Goal: Task Accomplishment & Management: Manage account settings

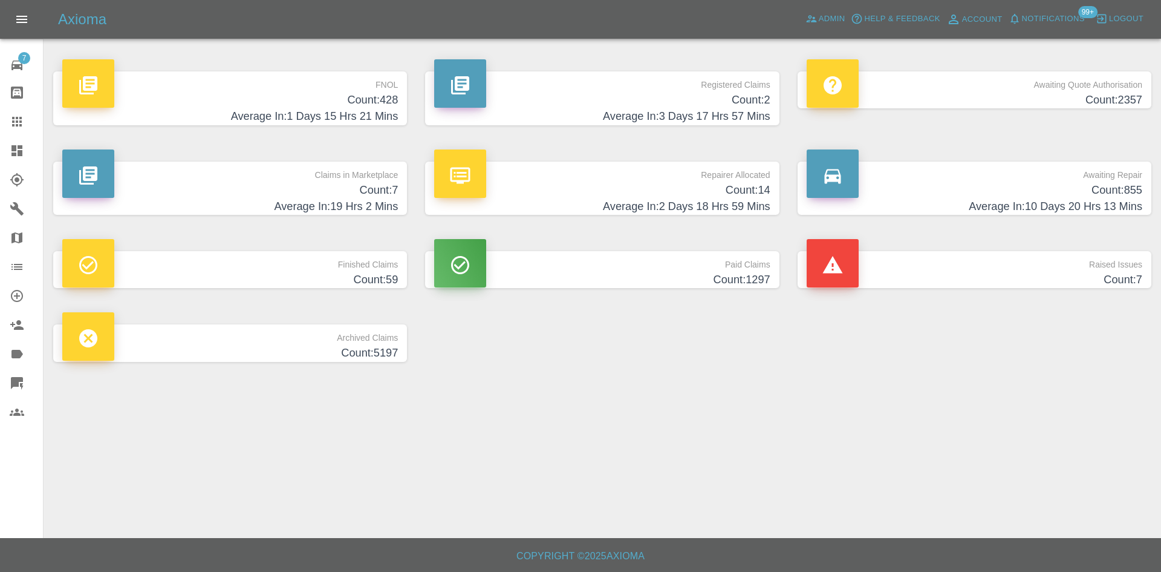
click at [324, 88] on p "FNOL" at bounding box center [230, 81] width 336 height 21
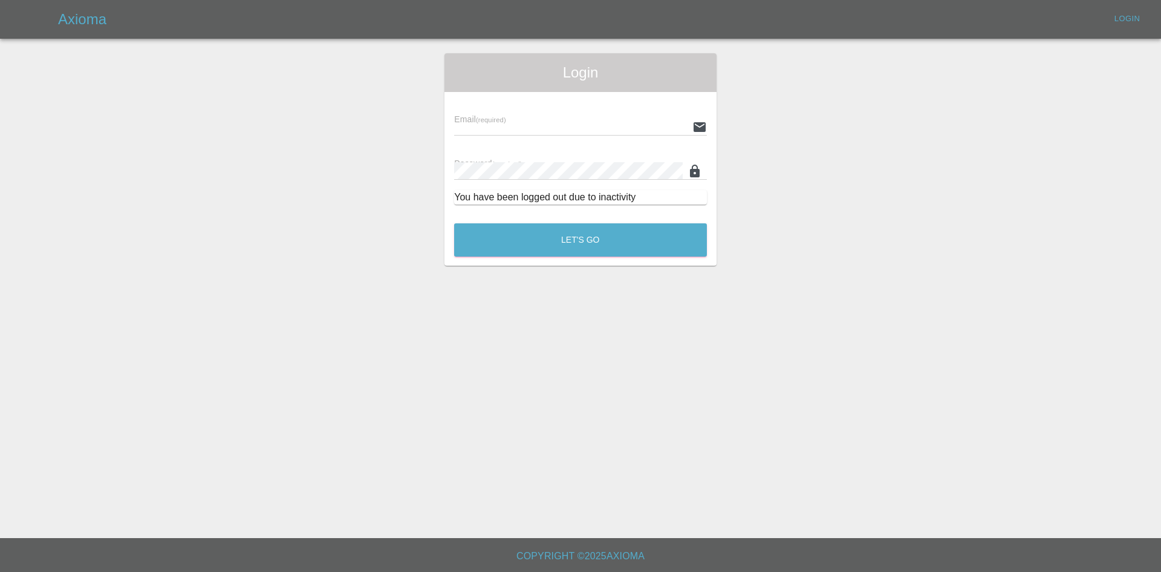
type input "ankur.mehta@axioma.co.uk"
click at [564, 240] on button "Let's Go" at bounding box center [580, 239] width 253 height 33
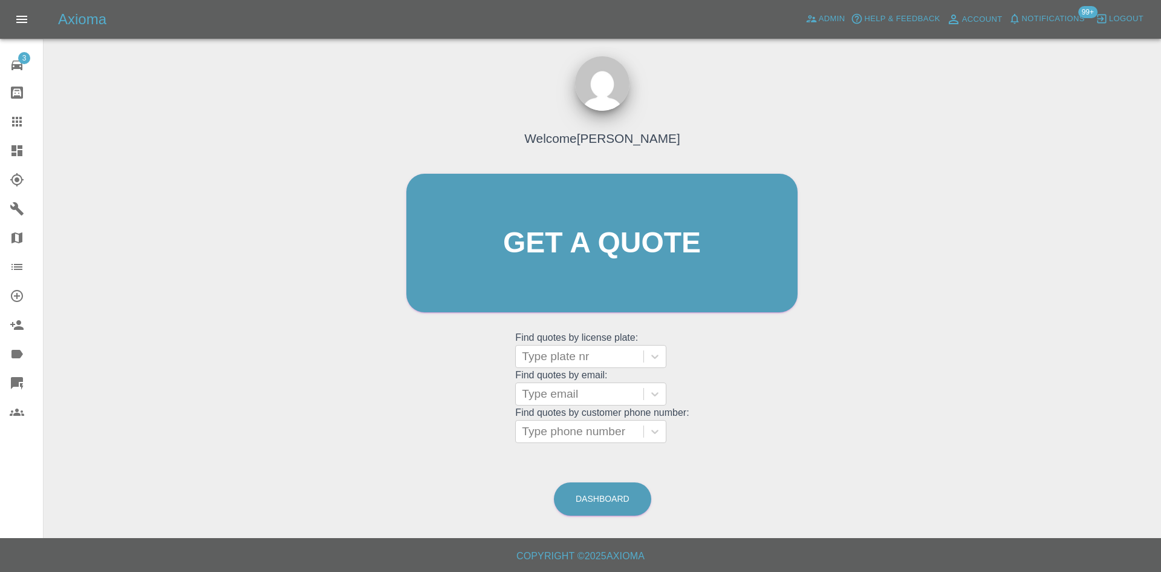
click at [23, 146] on icon at bounding box center [17, 150] width 15 height 15
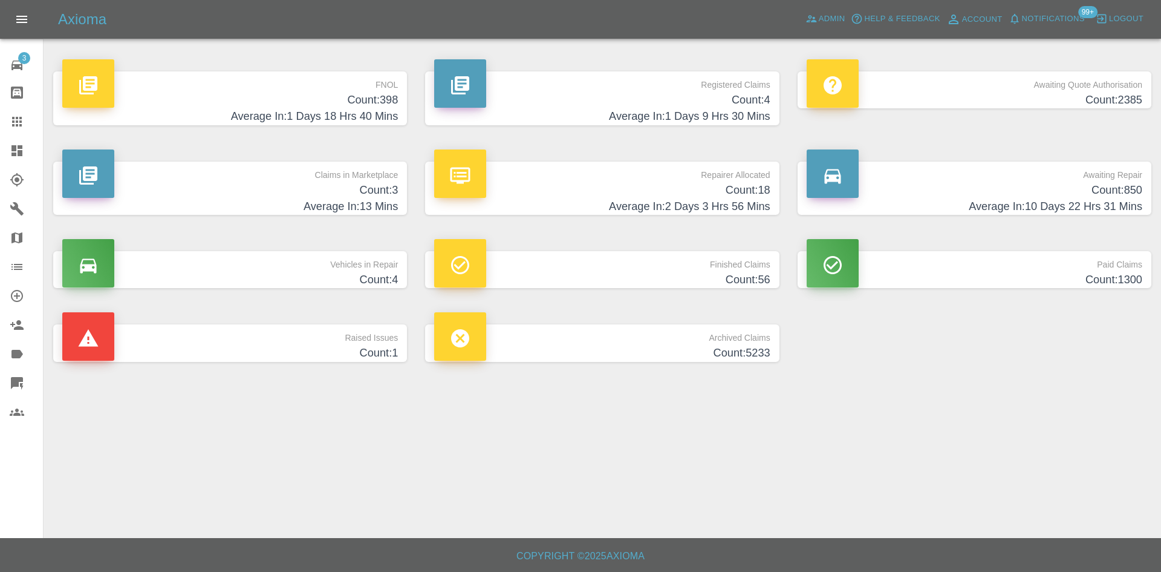
click at [729, 102] on h4 "Count: 4" at bounding box center [602, 100] width 336 height 16
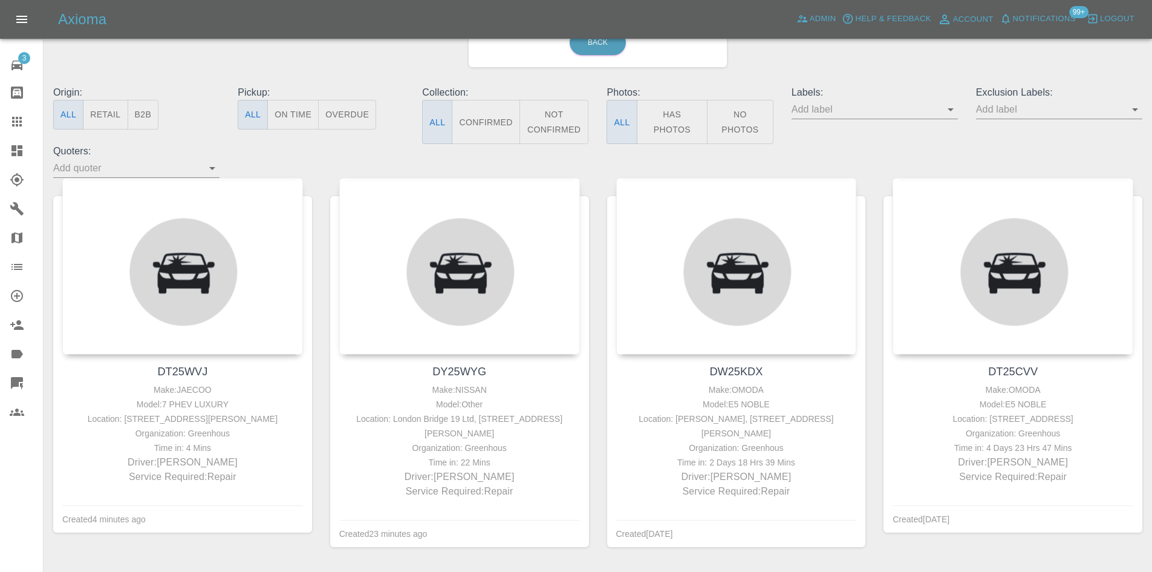
scroll to position [121, 0]
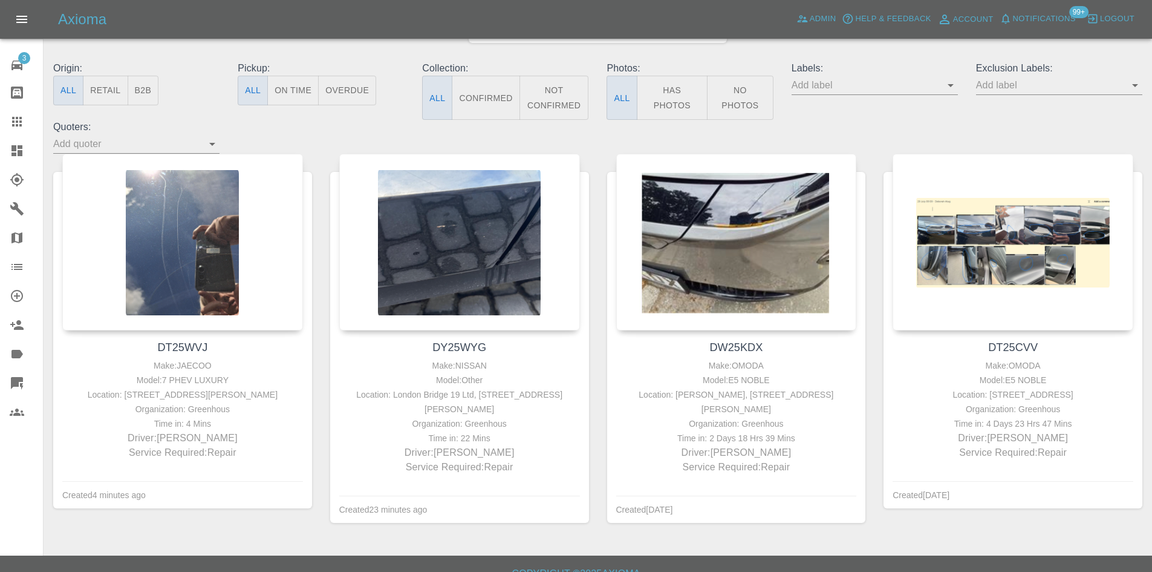
click at [23, 146] on icon at bounding box center [17, 150] width 15 height 15
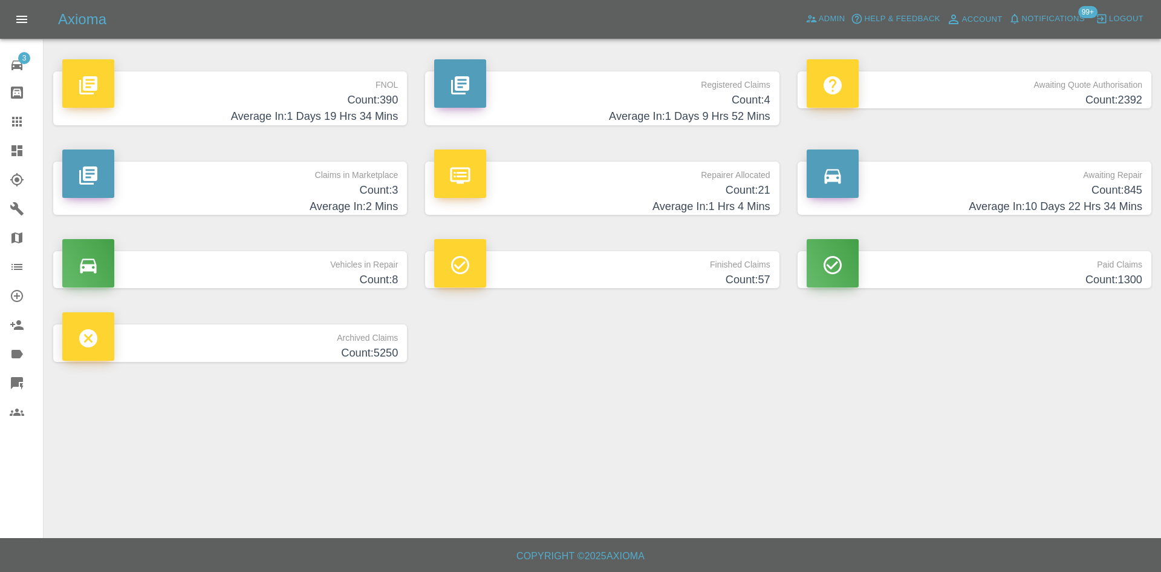
click at [708, 194] on h4 "Count: 21" at bounding box center [602, 190] width 336 height 16
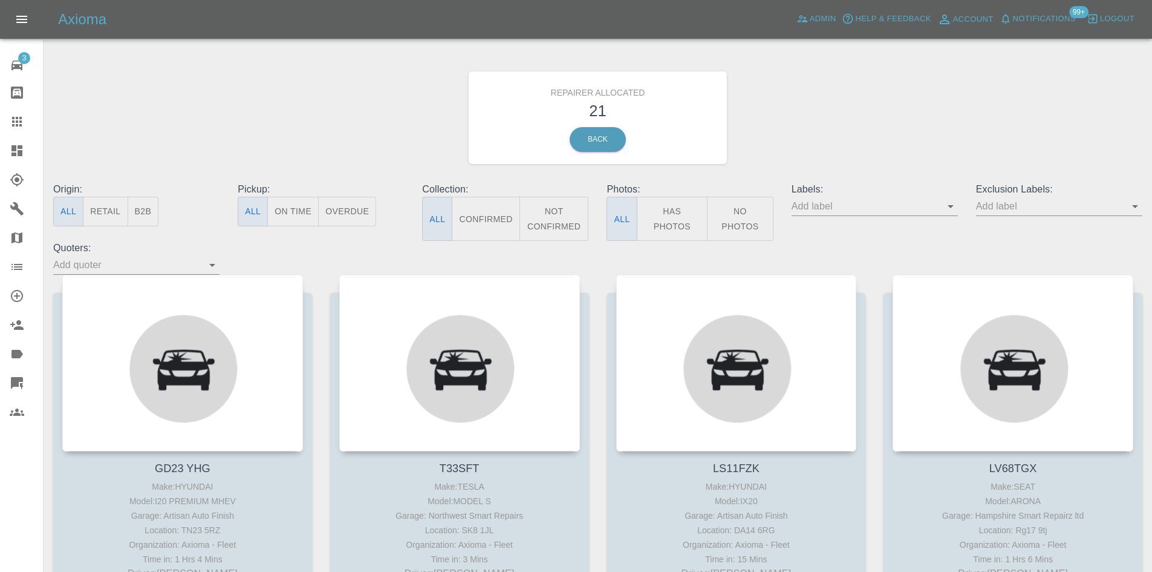
click at [691, 217] on button "Has Photos" at bounding box center [672, 219] width 71 height 44
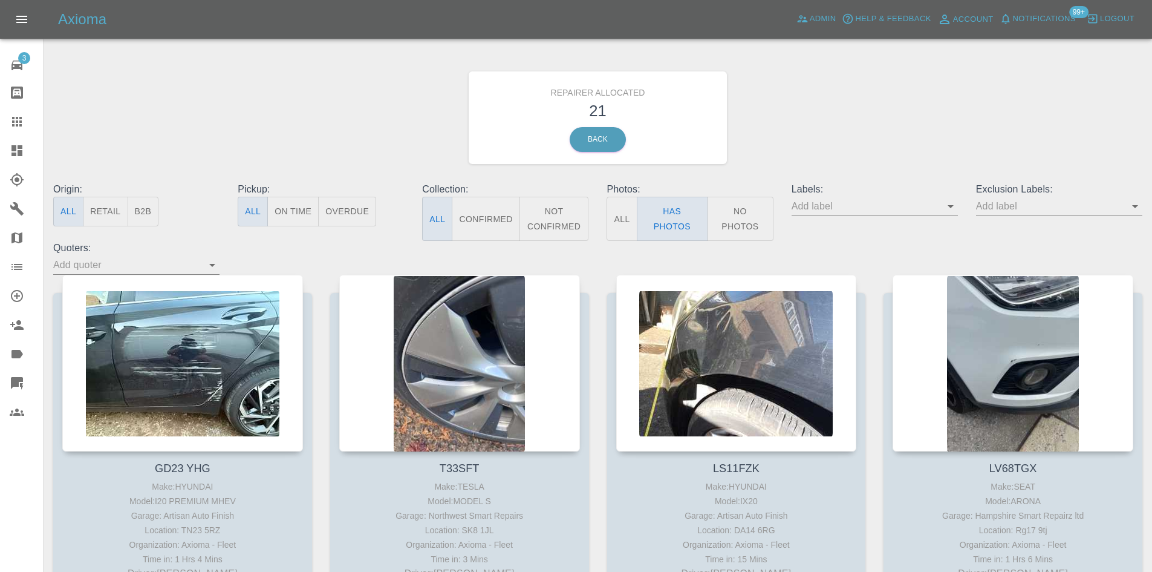
click at [155, 207] on button "B2B" at bounding box center [143, 212] width 31 height 30
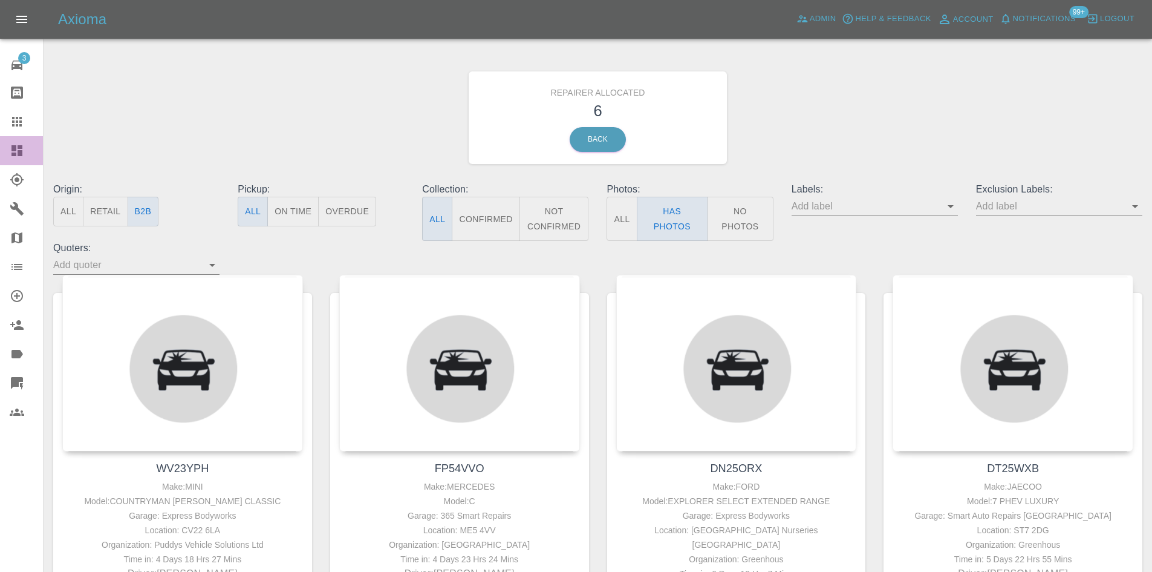
click at [16, 142] on link "Dashboard" at bounding box center [21, 150] width 43 height 29
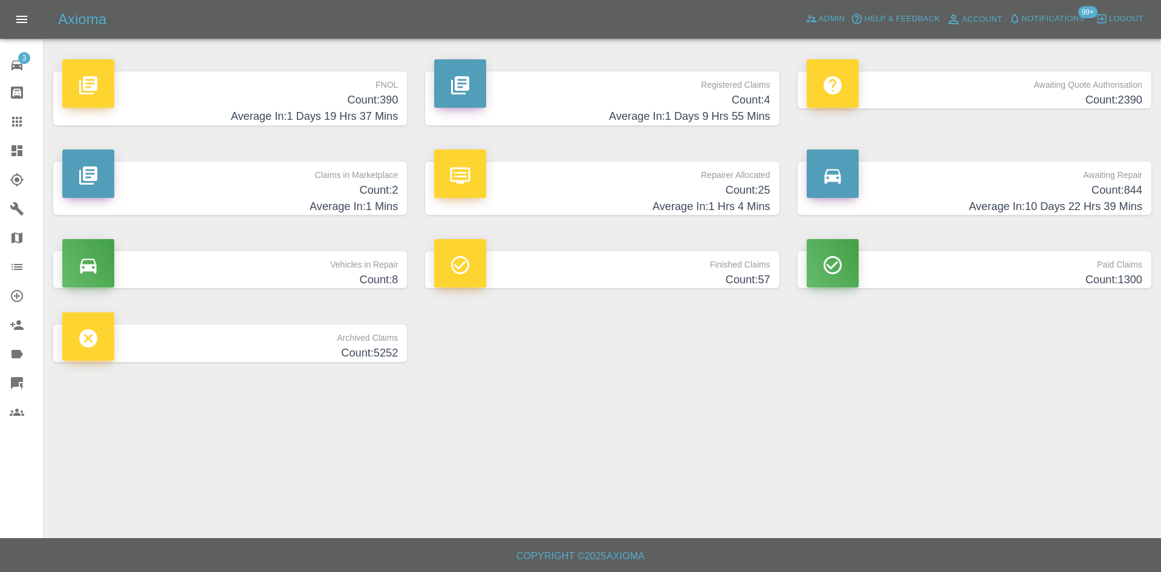
click at [706, 79] on p "Registered Claims" at bounding box center [602, 81] width 336 height 21
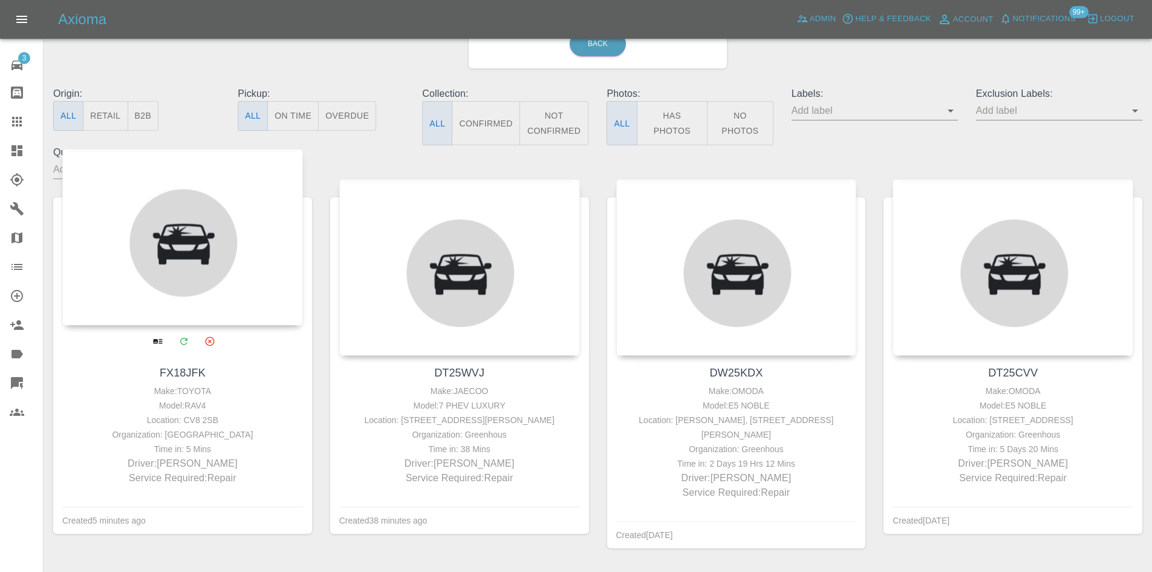
scroll to position [121, 0]
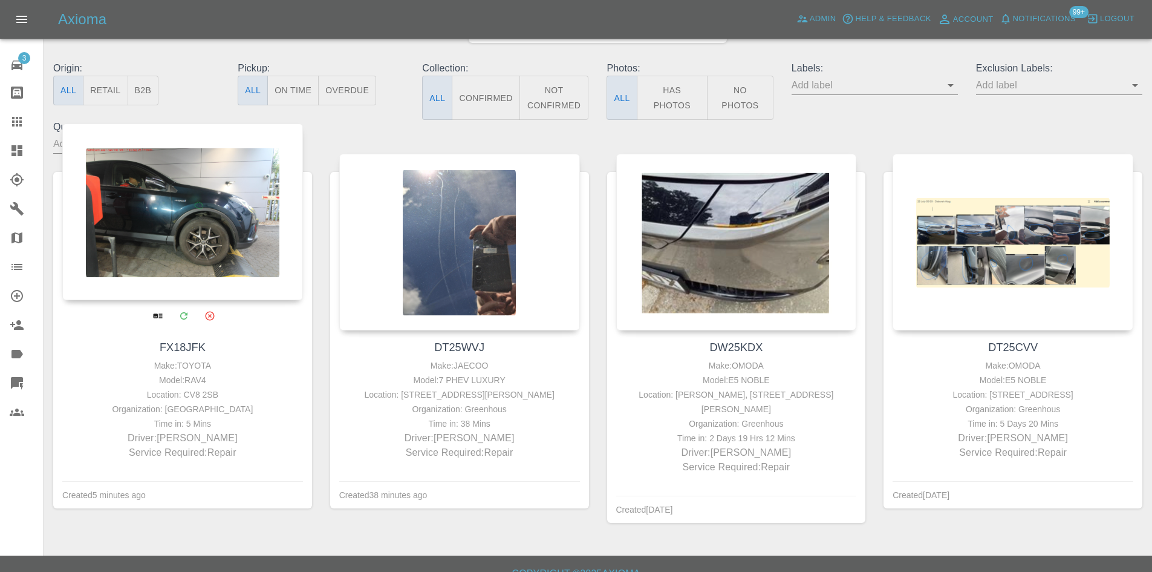
drag, startPoint x: 200, startPoint y: 204, endPoint x: 233, endPoint y: 211, distance: 33.9
click at [233, 211] on div at bounding box center [182, 211] width 241 height 177
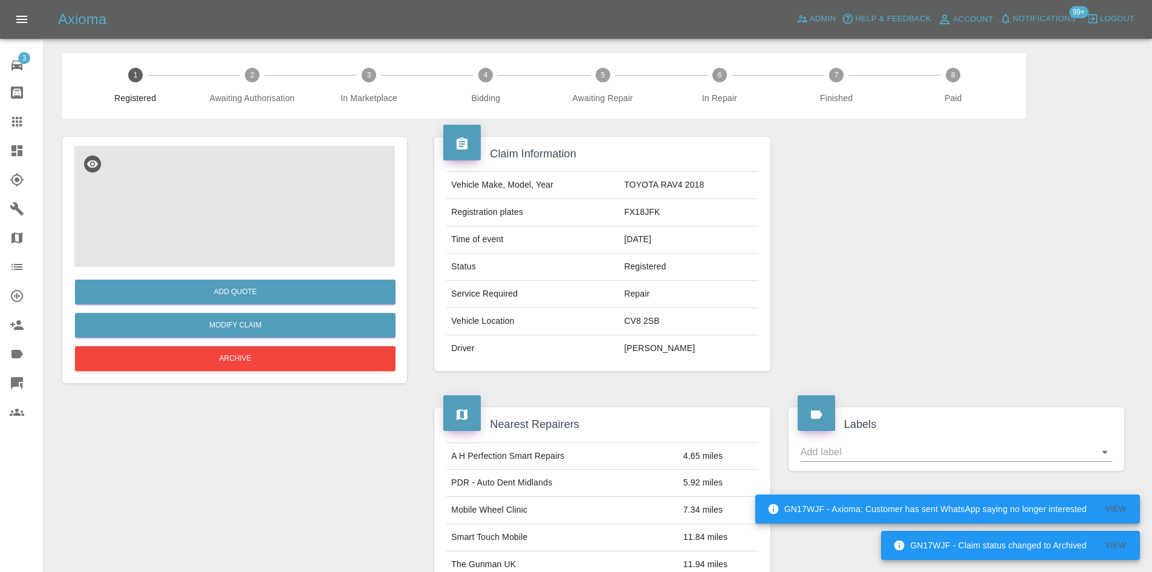
click at [291, 213] on img at bounding box center [234, 206] width 321 height 121
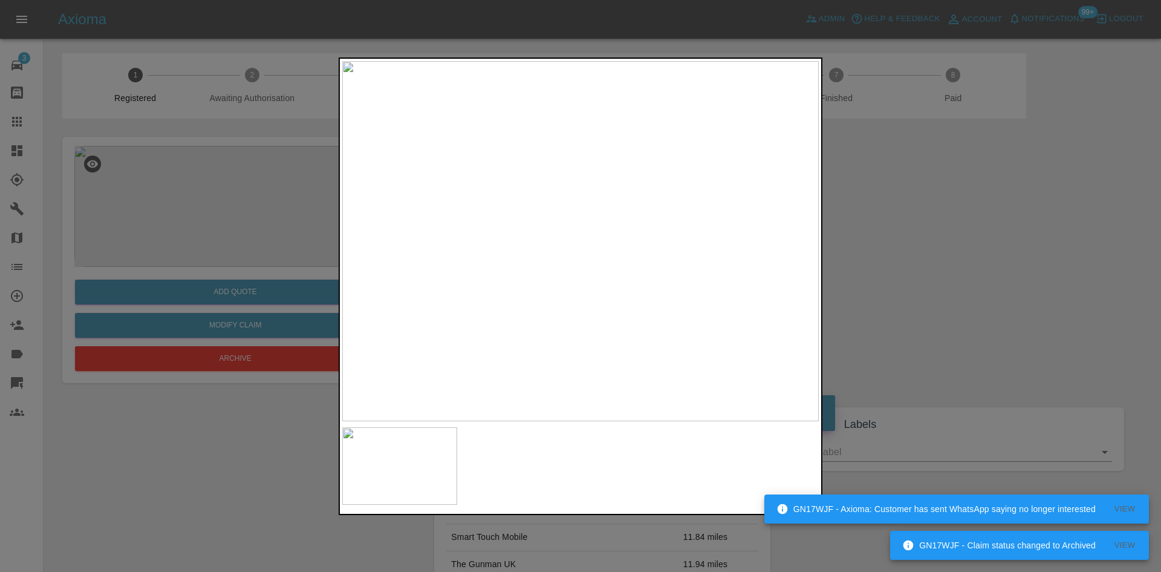
click at [552, 201] on img at bounding box center [580, 241] width 477 height 360
click at [633, 214] on img at bounding box center [580, 241] width 477 height 360
click at [616, 308] on img at bounding box center [425, 320] width 1430 height 1080
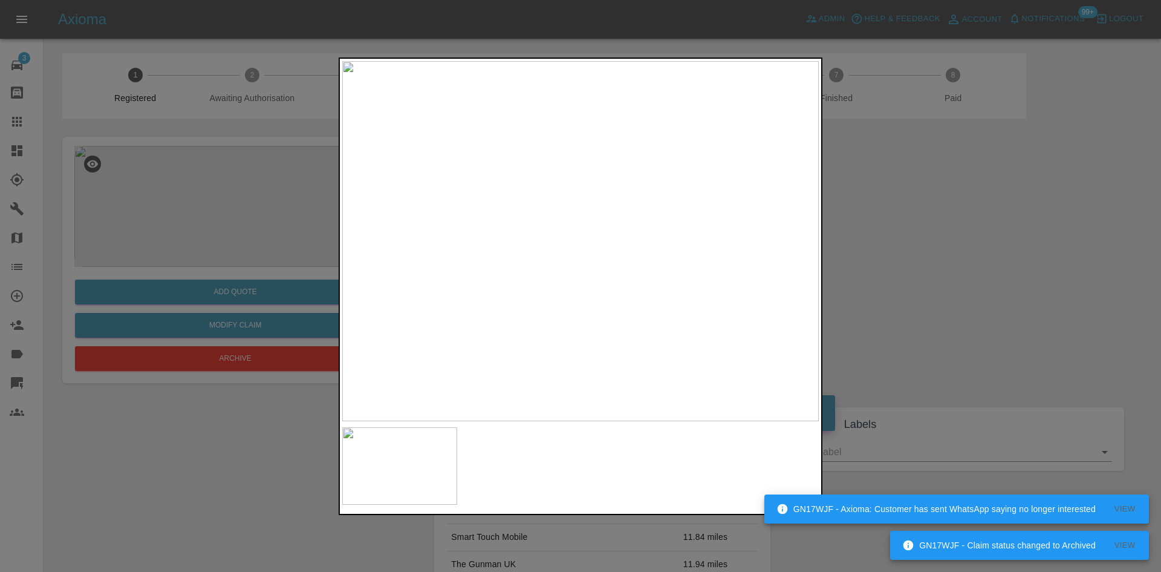
click at [510, 307] on img at bounding box center [580, 241] width 477 height 360
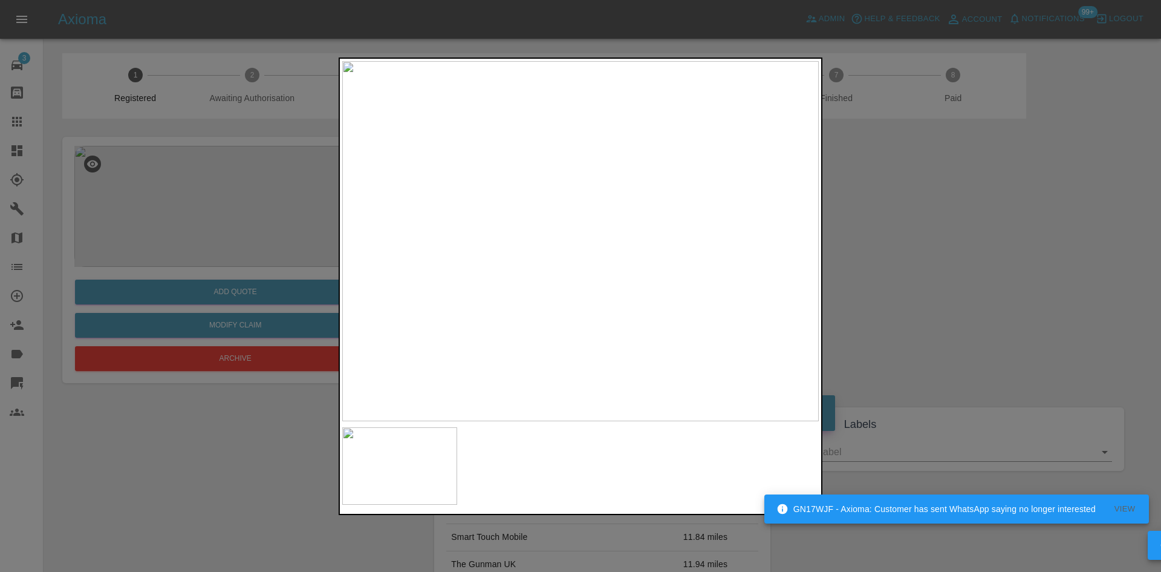
click at [582, 287] on img at bounding box center [580, 241] width 477 height 360
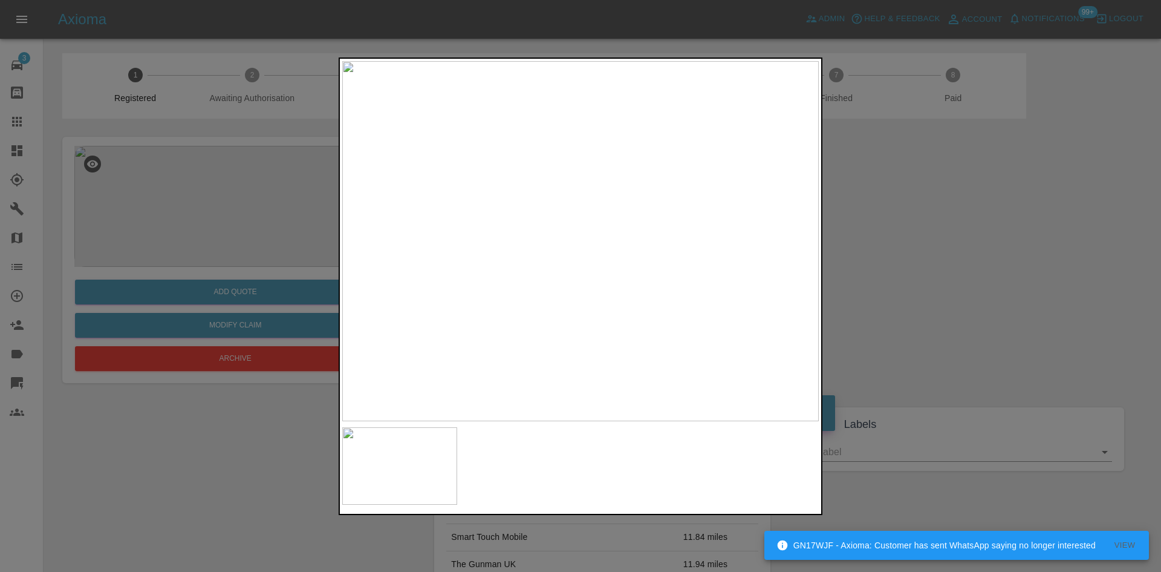
click at [647, 223] on img at bounding box center [580, 241] width 477 height 360
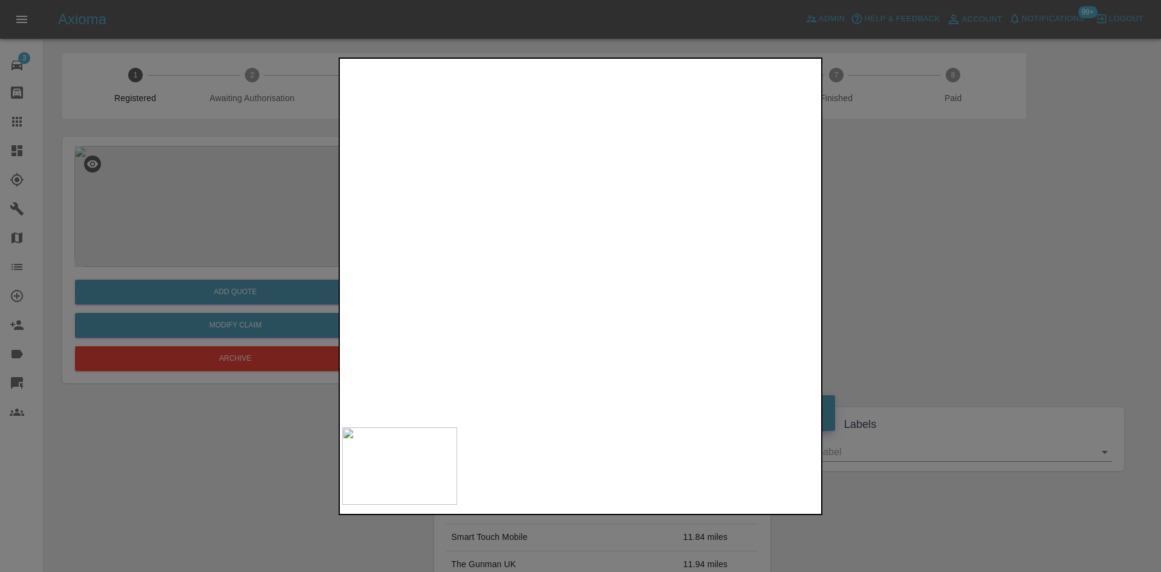
click at [816, 289] on div at bounding box center [580, 286] width 1161 height 572
click at [556, 377] on img at bounding box center [991, 469] width 1430 height 1080
click at [279, 294] on div at bounding box center [580, 286] width 1161 height 572
click at [616, 334] on img at bounding box center [355, 301] width 1430 height 1080
click at [235, 249] on div at bounding box center [580, 286] width 1161 height 572
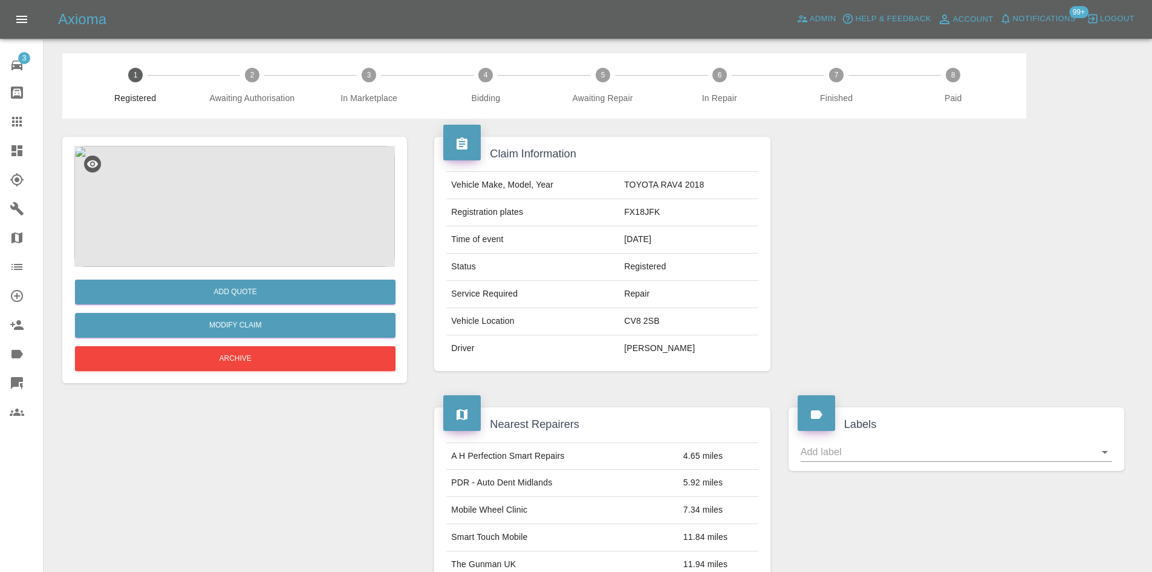
click at [27, 149] on div at bounding box center [27, 150] width 34 height 15
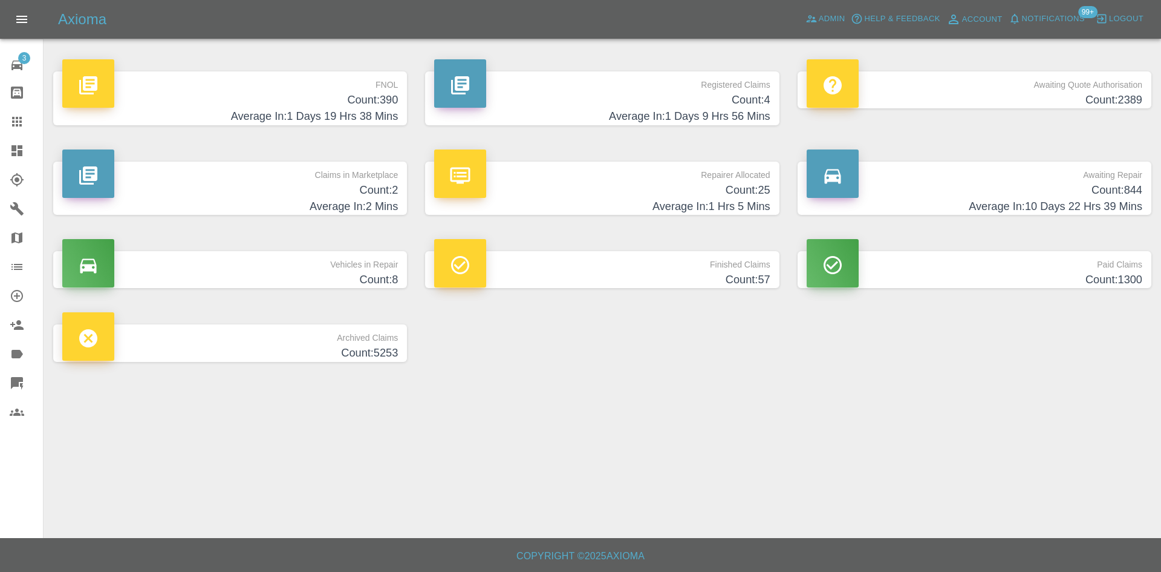
click at [358, 116] on h4 "Average In: 1 Days 19 Hrs 38 Mins" at bounding box center [230, 116] width 336 height 16
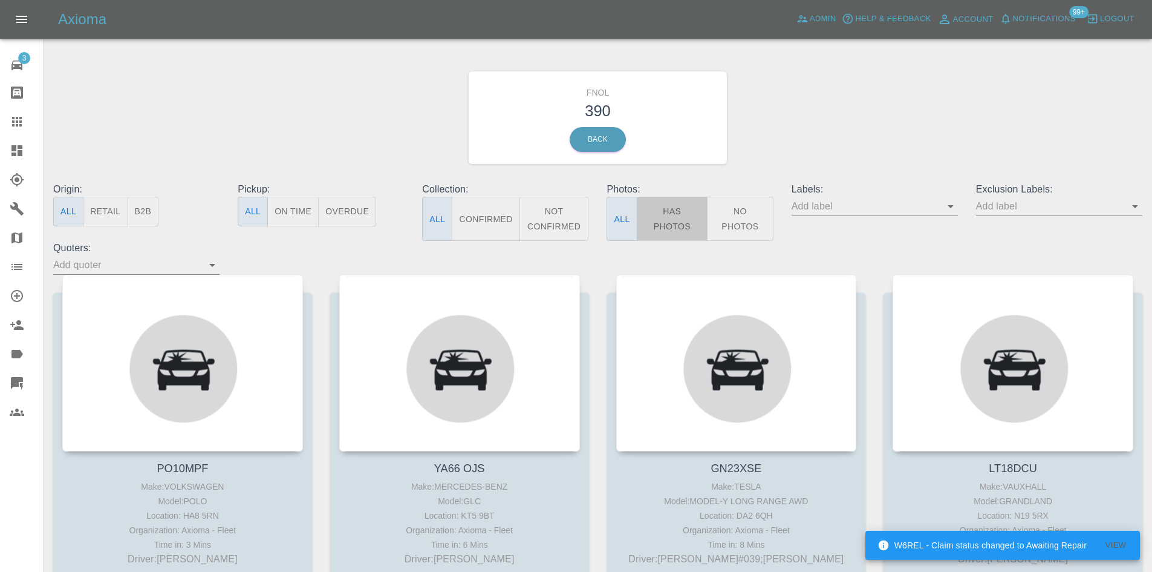
click at [694, 224] on button "Has Photos" at bounding box center [672, 219] width 71 height 44
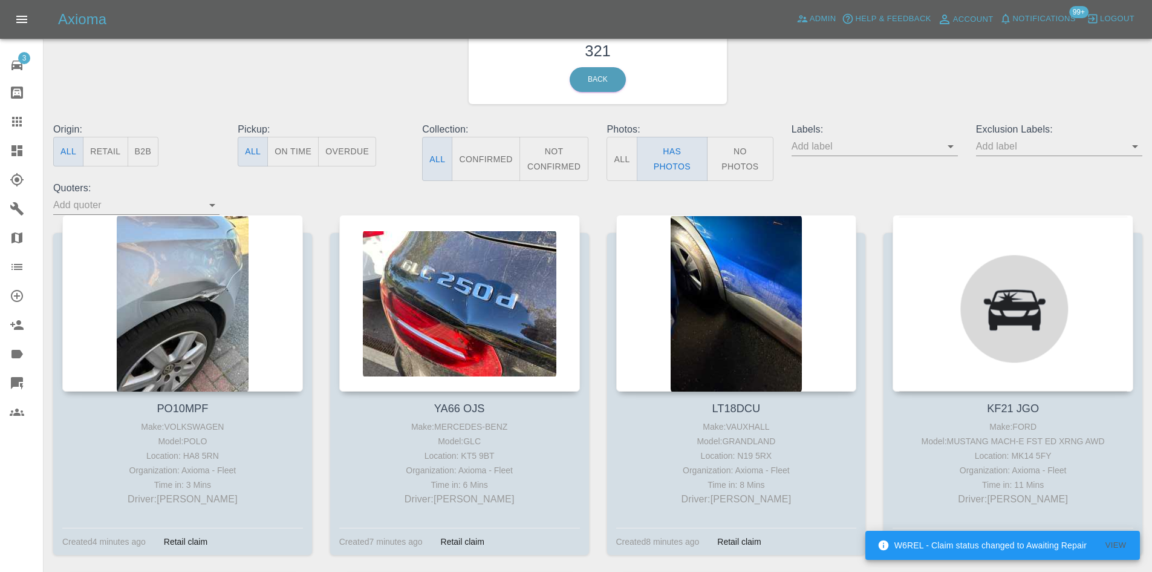
scroll to position [60, 0]
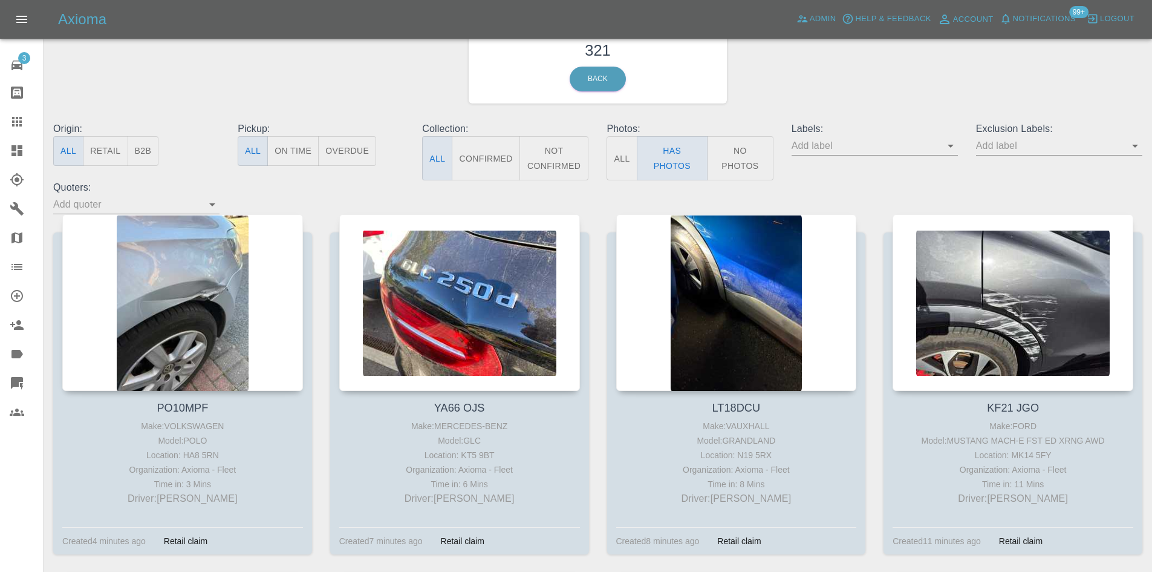
type button "true"
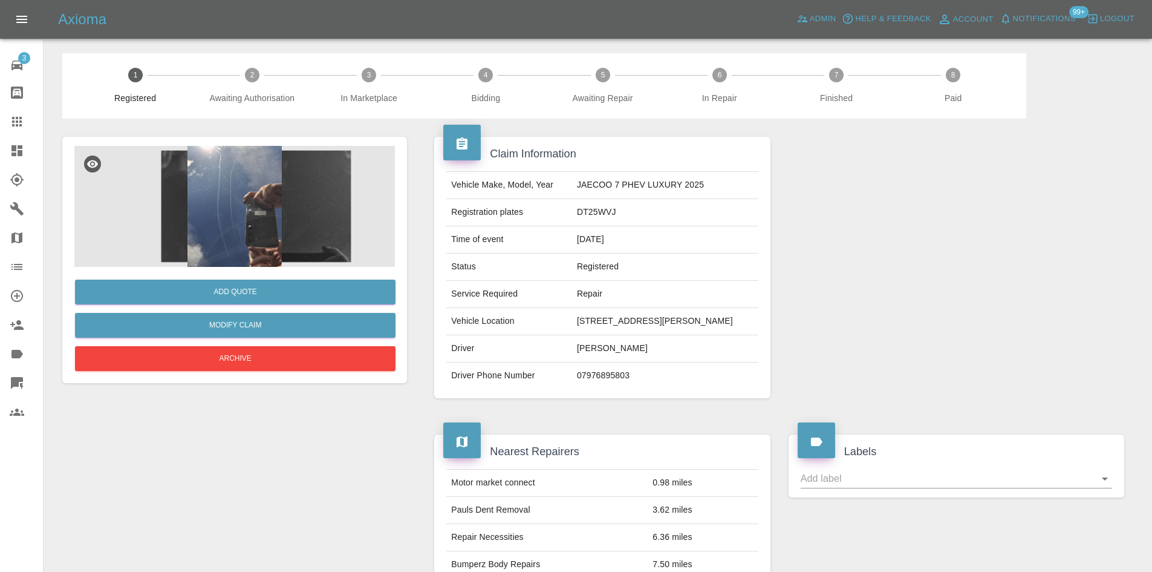
click at [244, 226] on img at bounding box center [234, 206] width 321 height 121
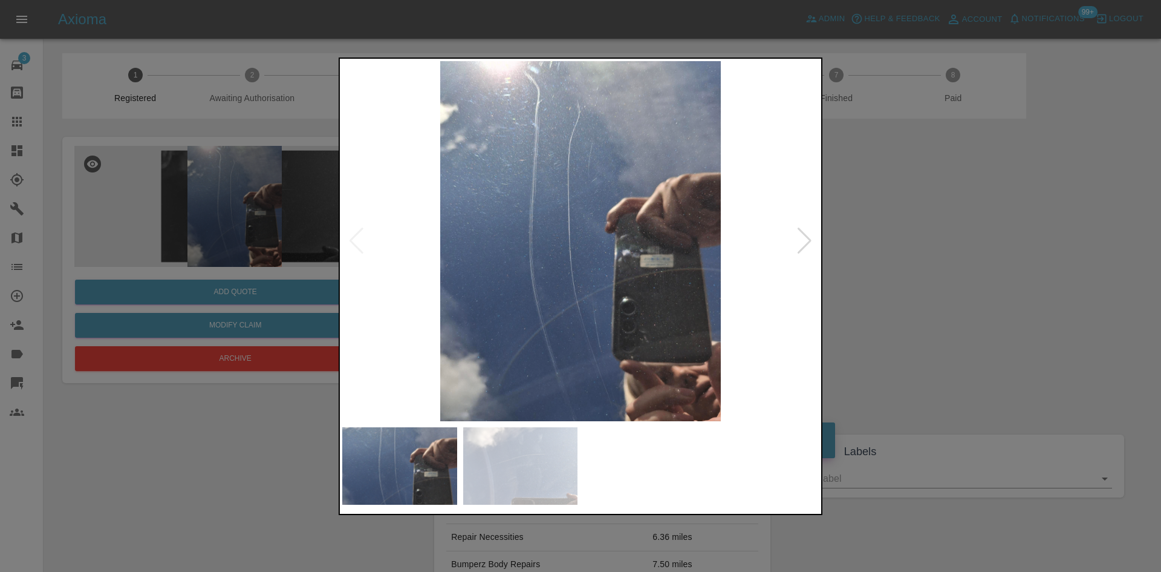
click at [562, 248] on img at bounding box center [580, 241] width 477 height 360
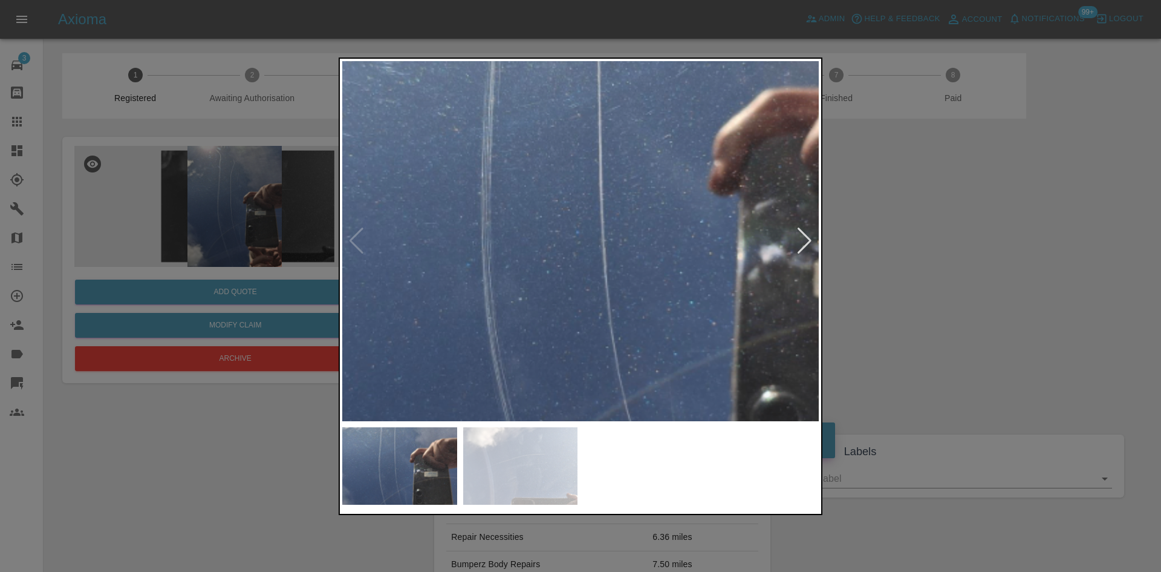
click at [562, 248] on img at bounding box center [635, 219] width 1430 height 1080
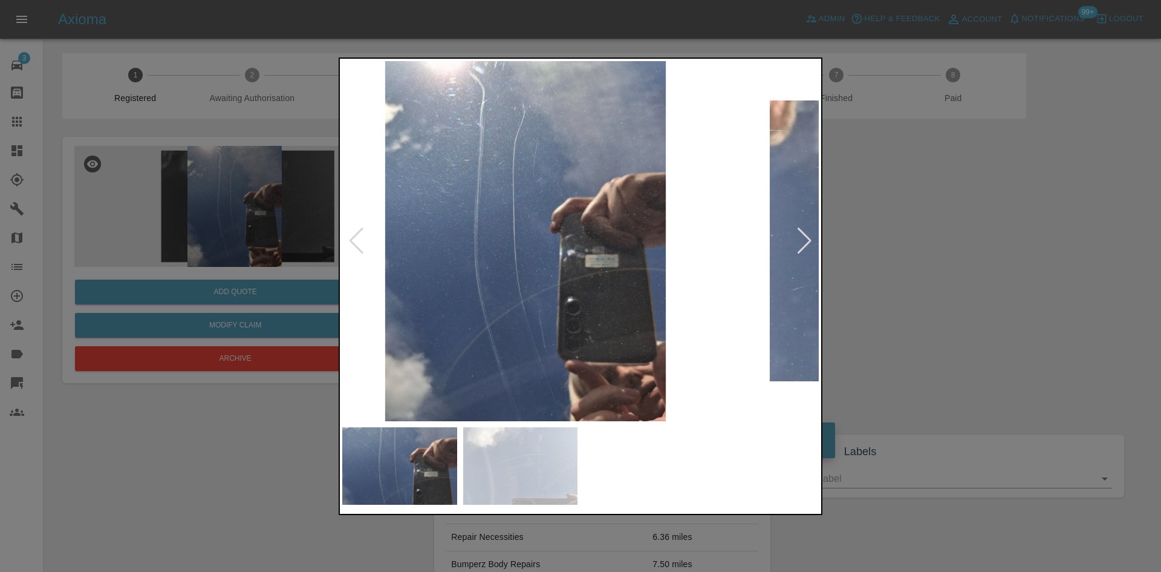
click at [495, 268] on img at bounding box center [525, 241] width 477 height 360
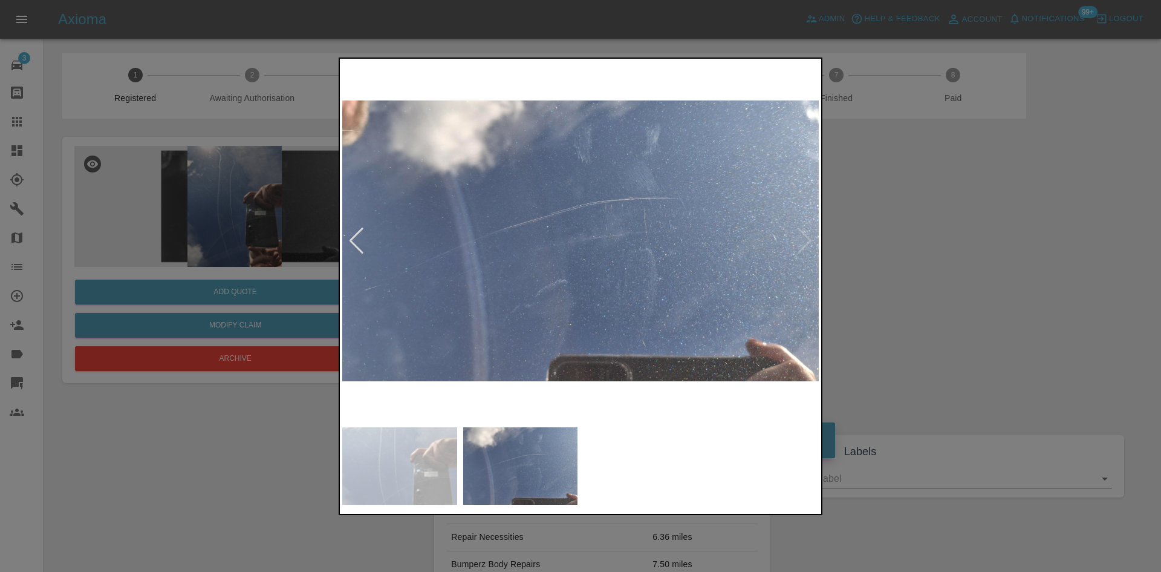
click at [580, 233] on img at bounding box center [580, 241] width 477 height 360
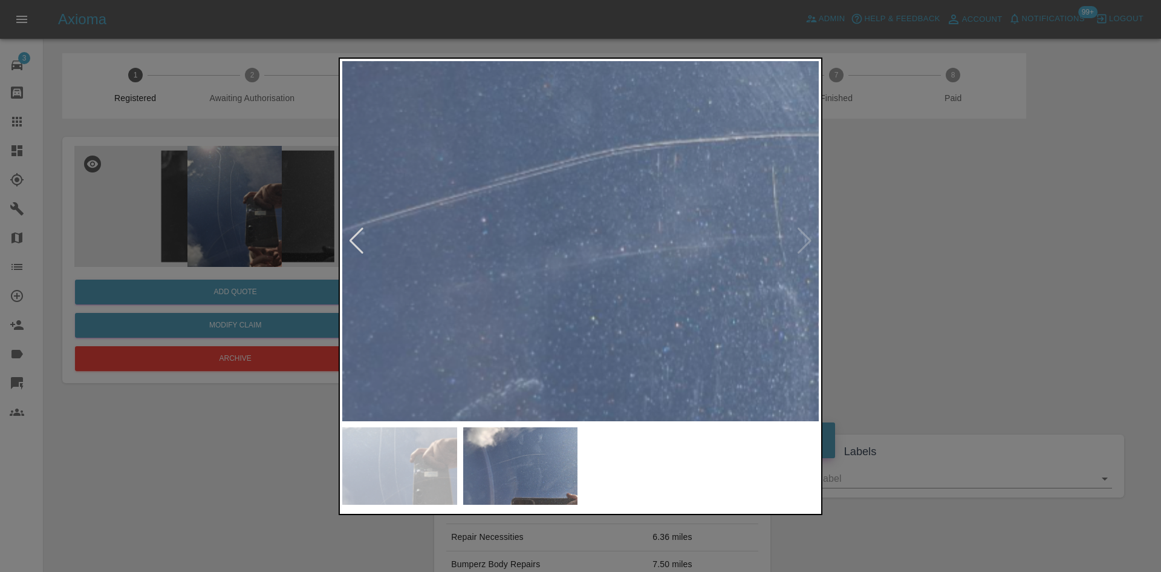
click at [588, 199] on img at bounding box center [583, 262] width 1430 height 1080
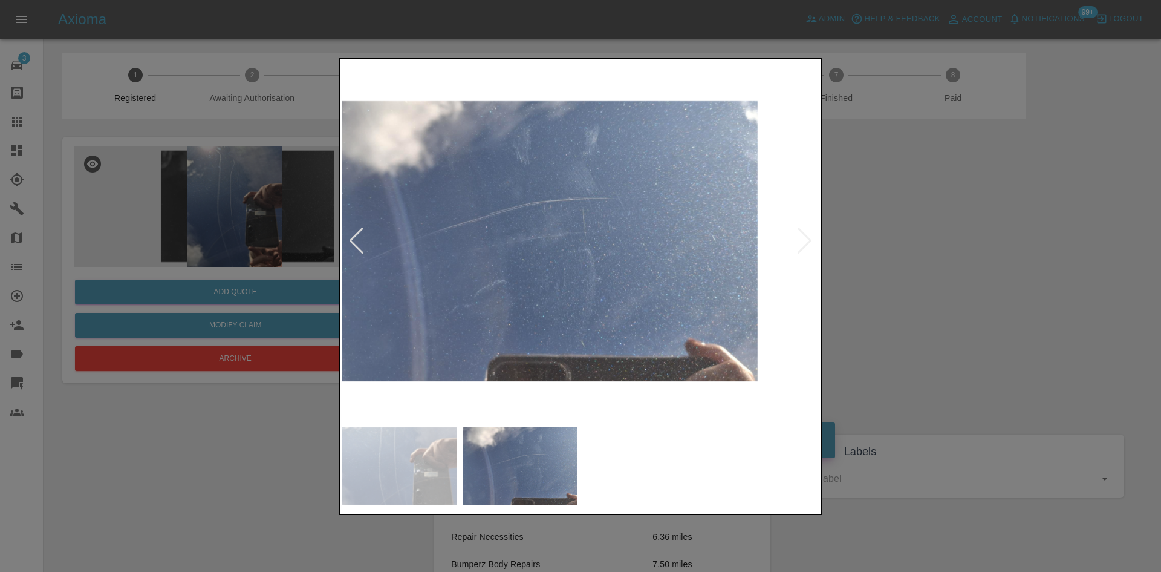
click at [469, 250] on img at bounding box center [519, 241] width 477 height 360
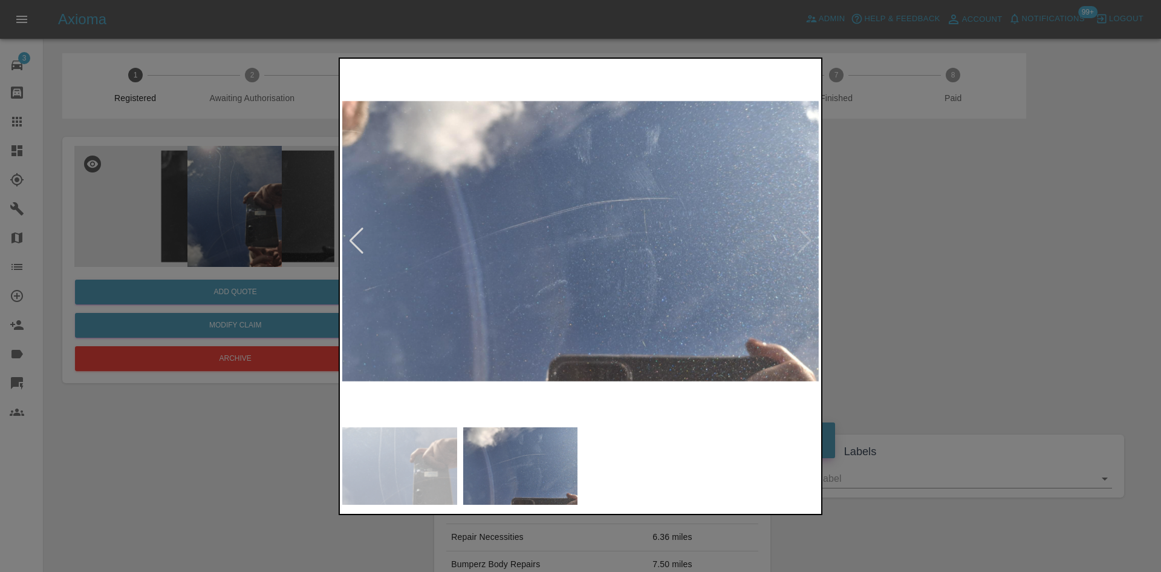
click at [316, 246] on div at bounding box center [580, 286] width 1161 height 572
drag, startPoint x: 209, startPoint y: 188, endPoint x: 240, endPoint y: 24, distance: 166.9
click at [210, 168] on div at bounding box center [580, 286] width 1161 height 572
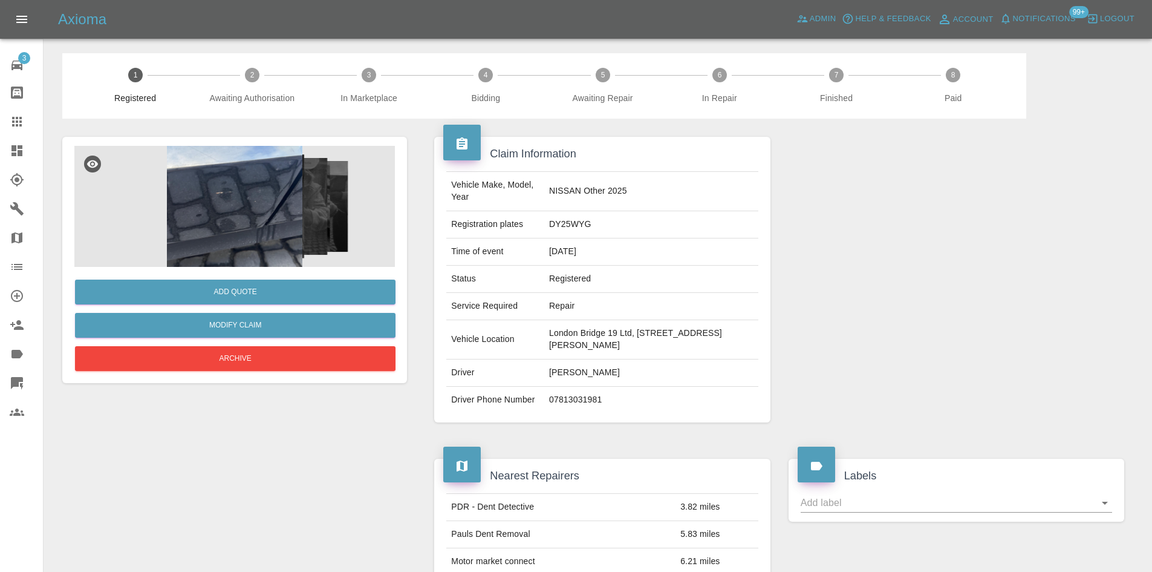
click at [273, 207] on img at bounding box center [234, 206] width 321 height 121
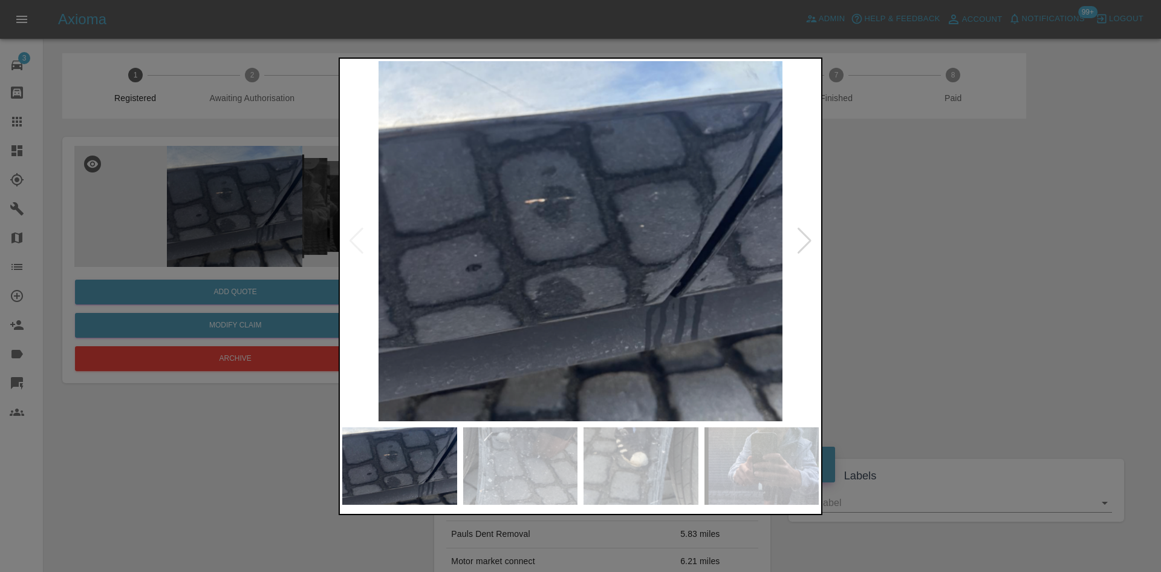
click at [501, 248] on img at bounding box center [580, 241] width 477 height 360
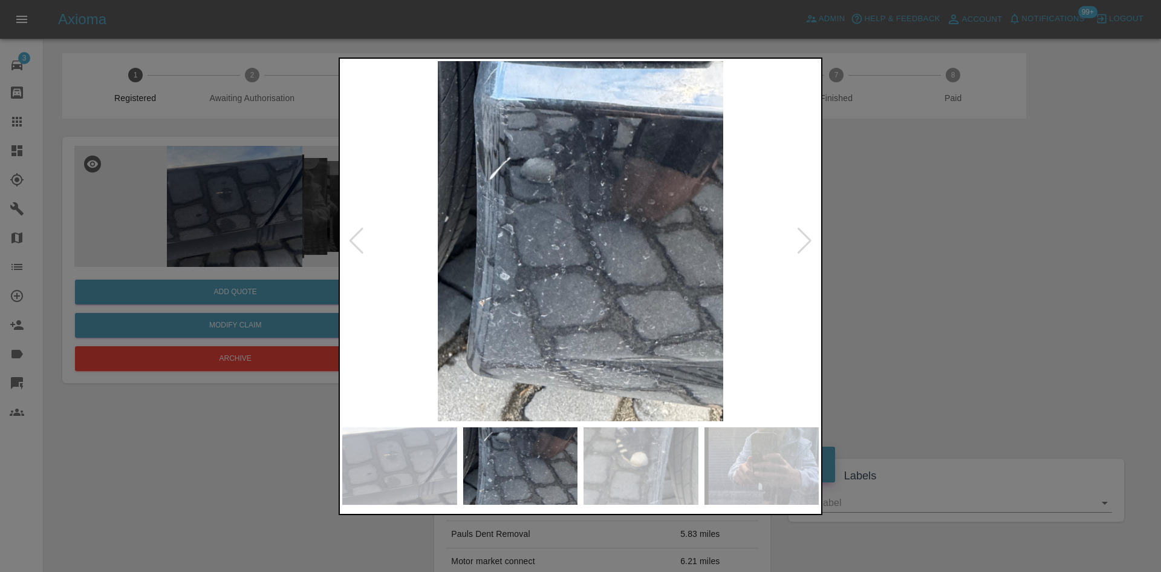
click at [527, 264] on img at bounding box center [580, 241] width 477 height 360
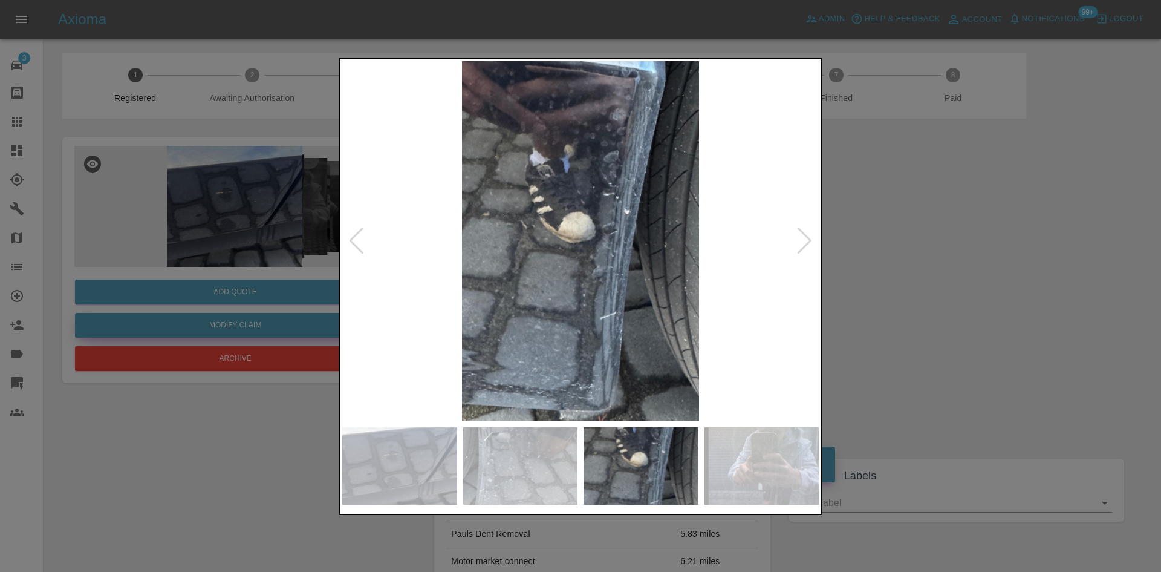
drag, startPoint x: 166, startPoint y: 203, endPoint x: 252, endPoint y: 321, distance: 145.9
click at [166, 209] on div at bounding box center [580, 286] width 1161 height 572
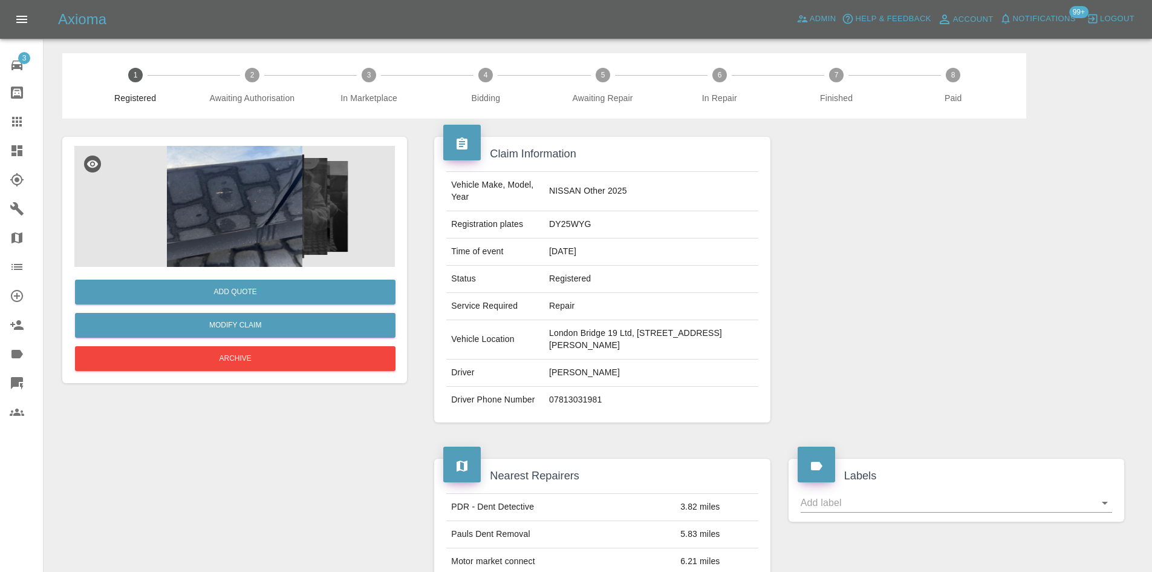
click at [559, 222] on td "DY25WYG" at bounding box center [651, 224] width 214 height 27
copy td "DY25WYG"
click at [558, 192] on td "NISSAN Other 2025" at bounding box center [651, 191] width 214 height 39
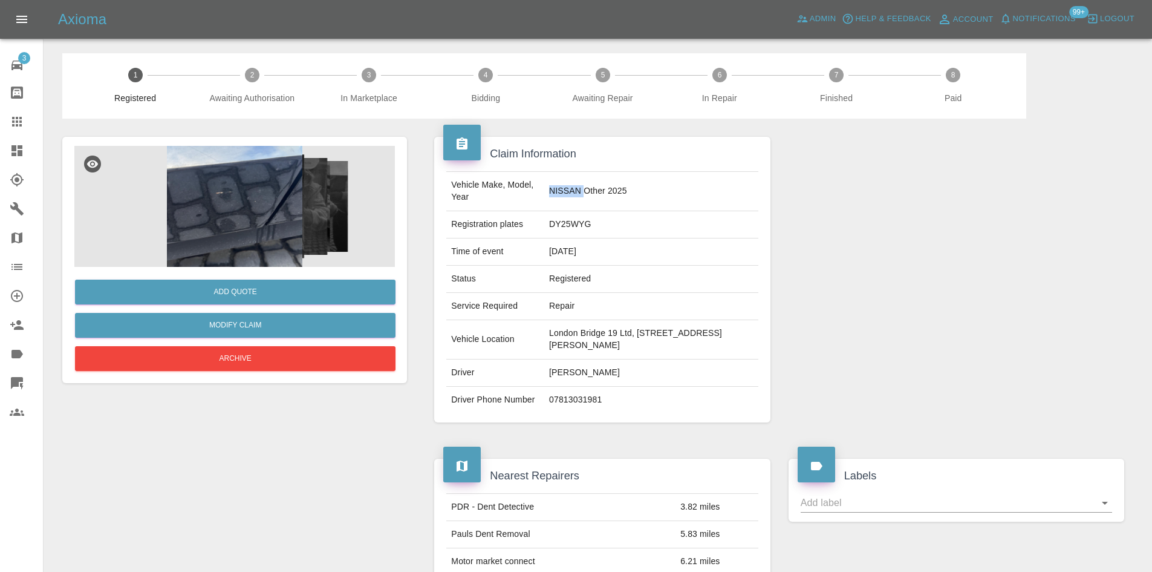
copy td "NISSAN"
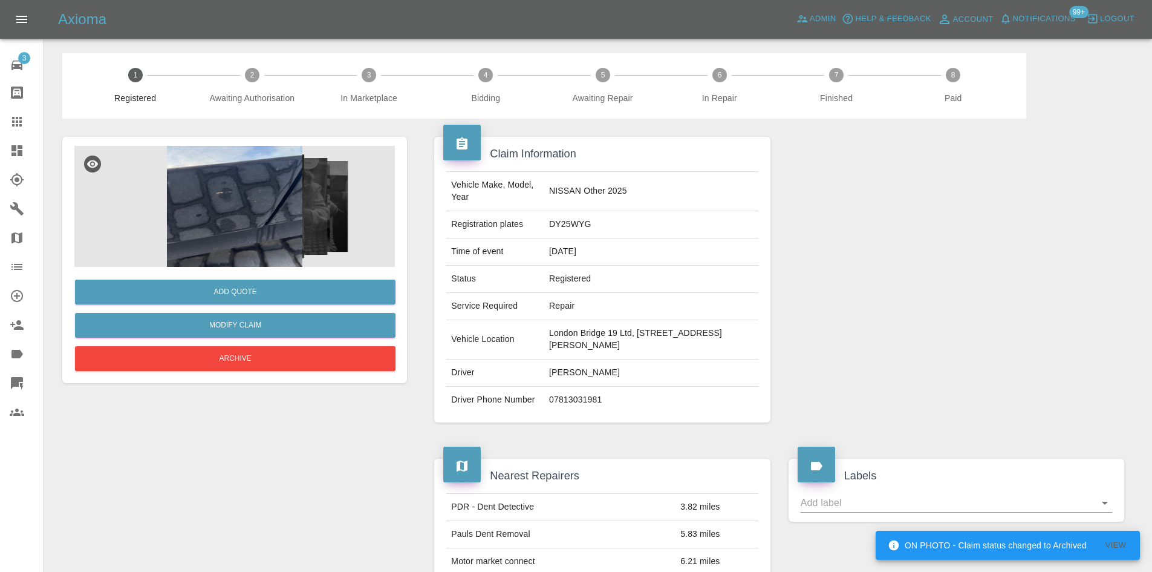
click at [593, 192] on td "NISSAN Other 2025" at bounding box center [651, 191] width 214 height 39
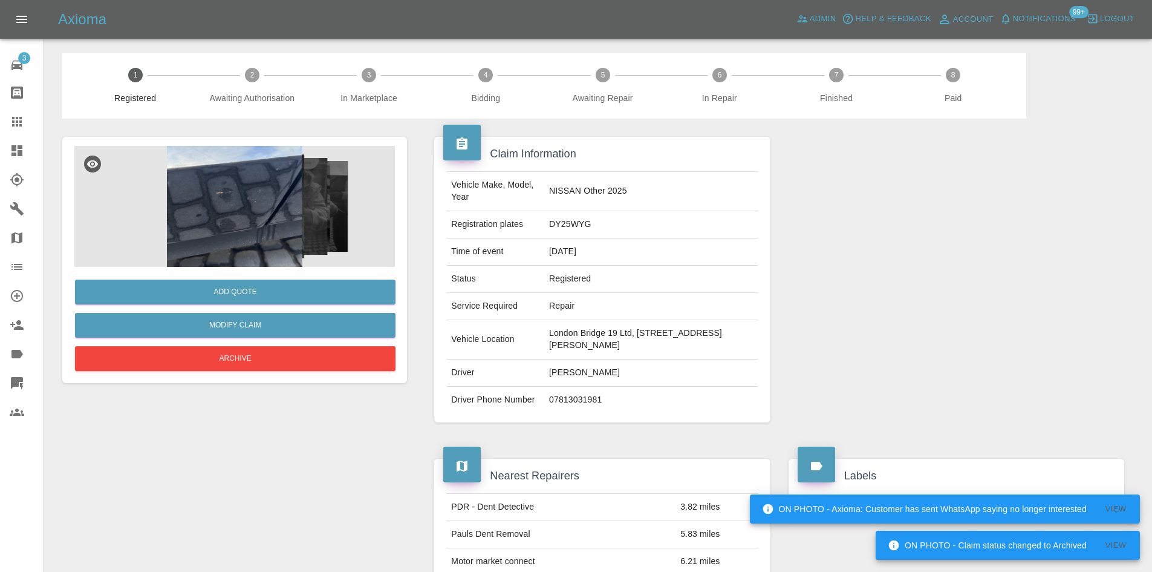
click at [567, 222] on td "DY25WYG" at bounding box center [651, 224] width 214 height 27
copy td "DY25WYG"
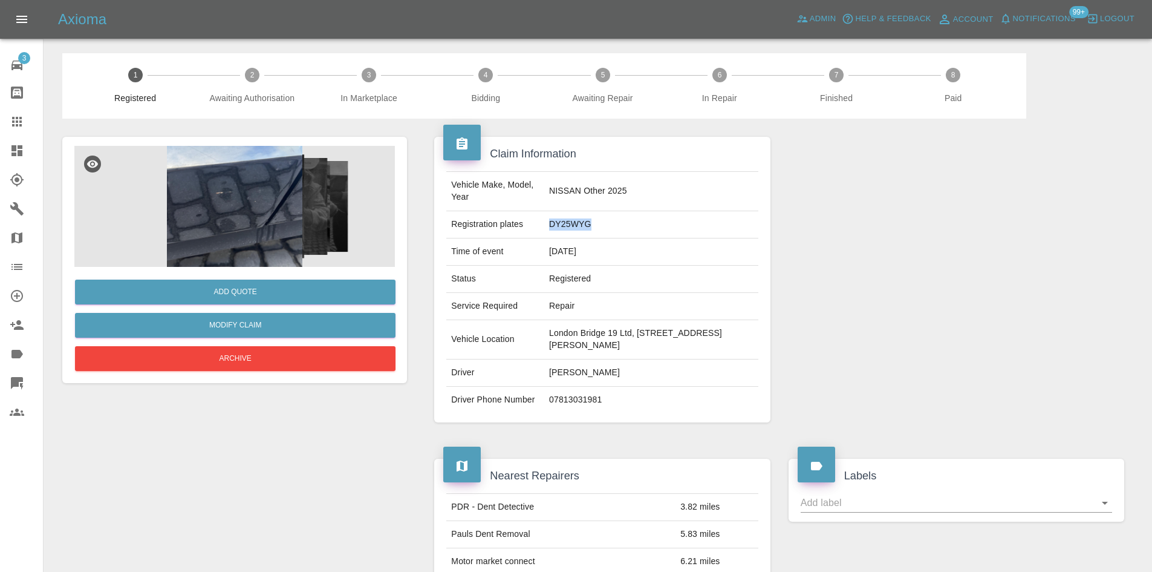
copy td "DY25WYG"
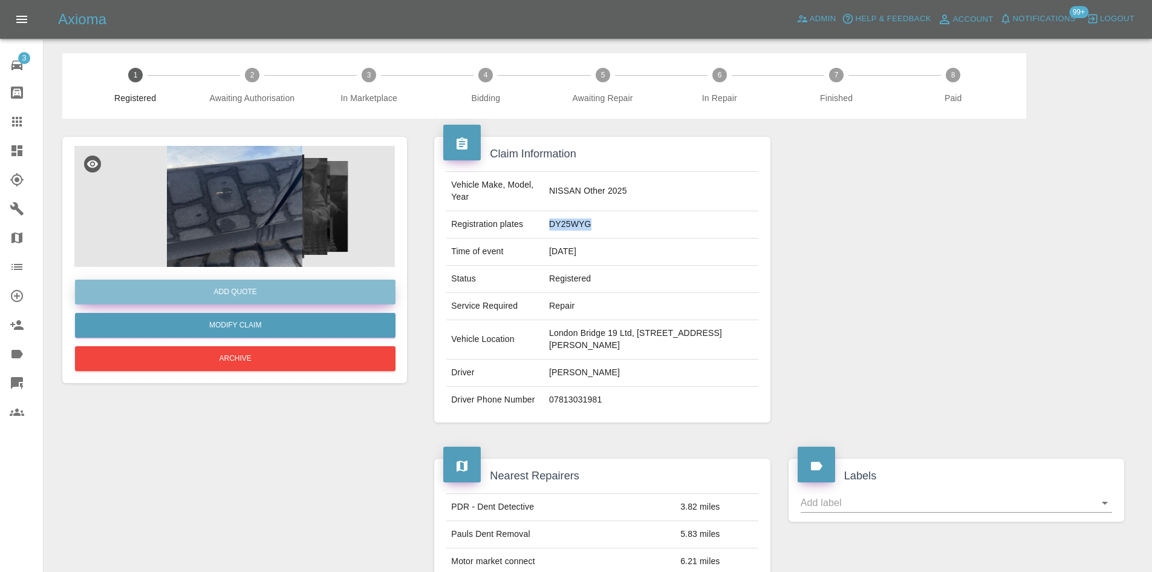
click at [269, 295] on button "Add Quote" at bounding box center [235, 291] width 321 height 25
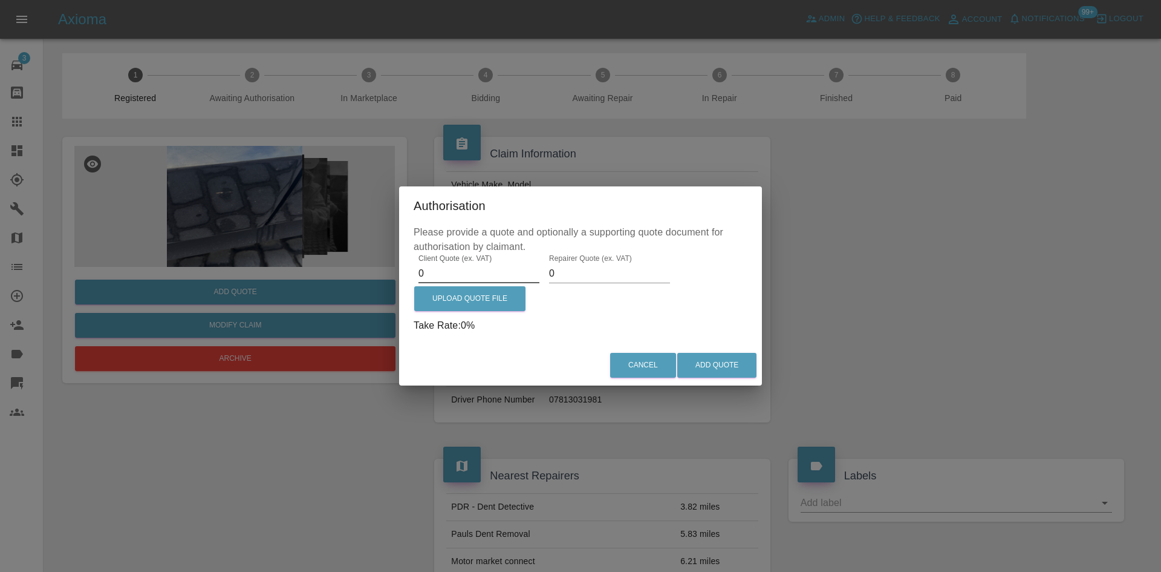
drag, startPoint x: 435, startPoint y: 274, endPoint x: 342, endPoint y: 273, distance: 93.8
click at [342, 273] on div "Authorisation Please provide a quote and optionally a supporting quote document…" at bounding box center [580, 286] width 1161 height 572
type input "640.00"
click at [488, 306] on label "Upload Quote File" at bounding box center [469, 298] width 111 height 25
click at [0, 0] on input "Upload Quote File" at bounding box center [0, 0] width 0 height 0
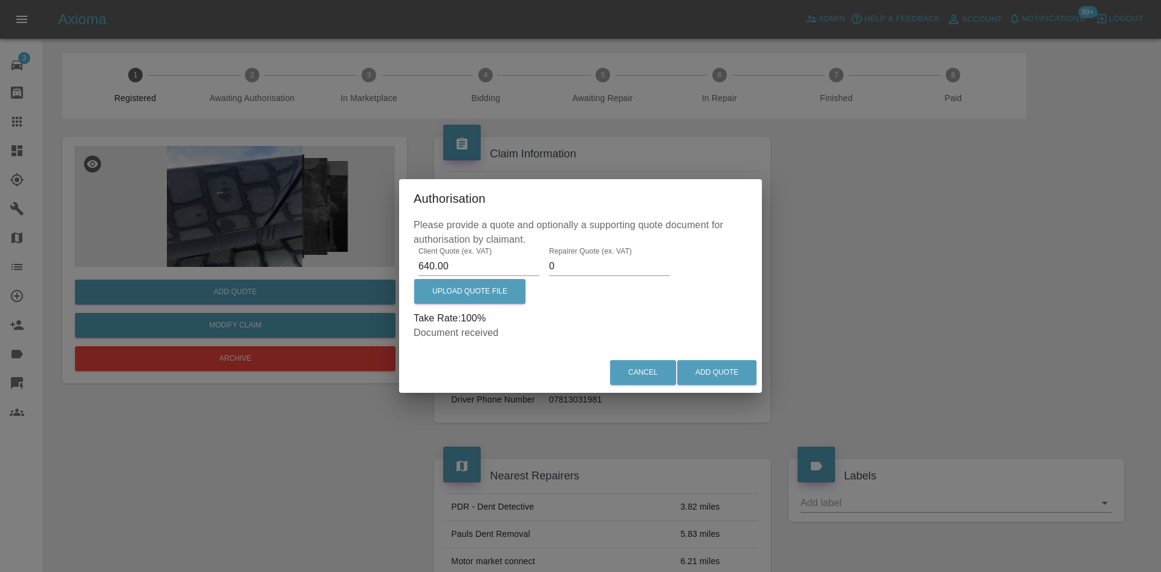
drag, startPoint x: 556, startPoint y: 267, endPoint x: 266, endPoint y: 222, distance: 293.8
click at [301, 229] on div "Authorisation Please provide a quote and optionally a supporting quote document…" at bounding box center [580, 286] width 1161 height 572
type input "375"
click at [699, 369] on button "Add Quote" at bounding box center [716, 372] width 79 height 25
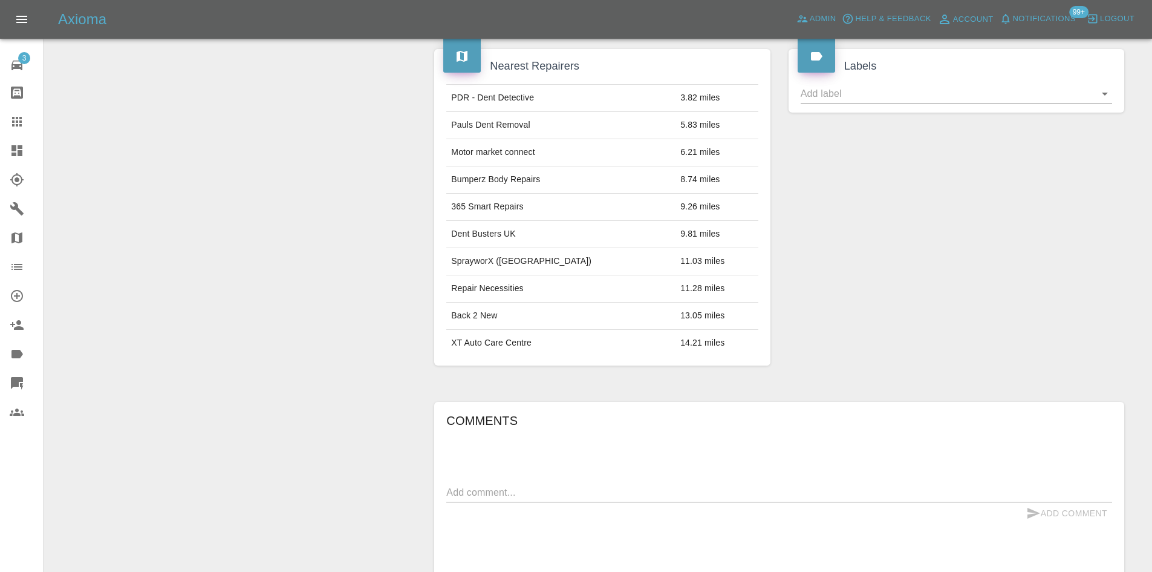
scroll to position [729, 0]
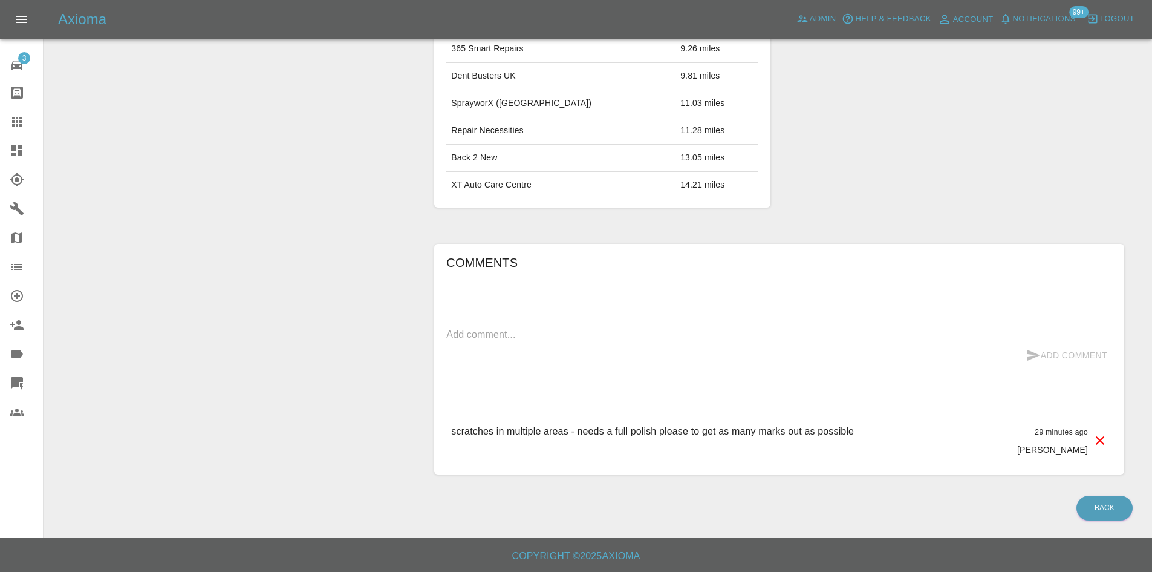
click at [501, 333] on textarea at bounding box center [779, 334] width 666 height 14
paste textarea "Polish 11x Panels Polish bonnet"
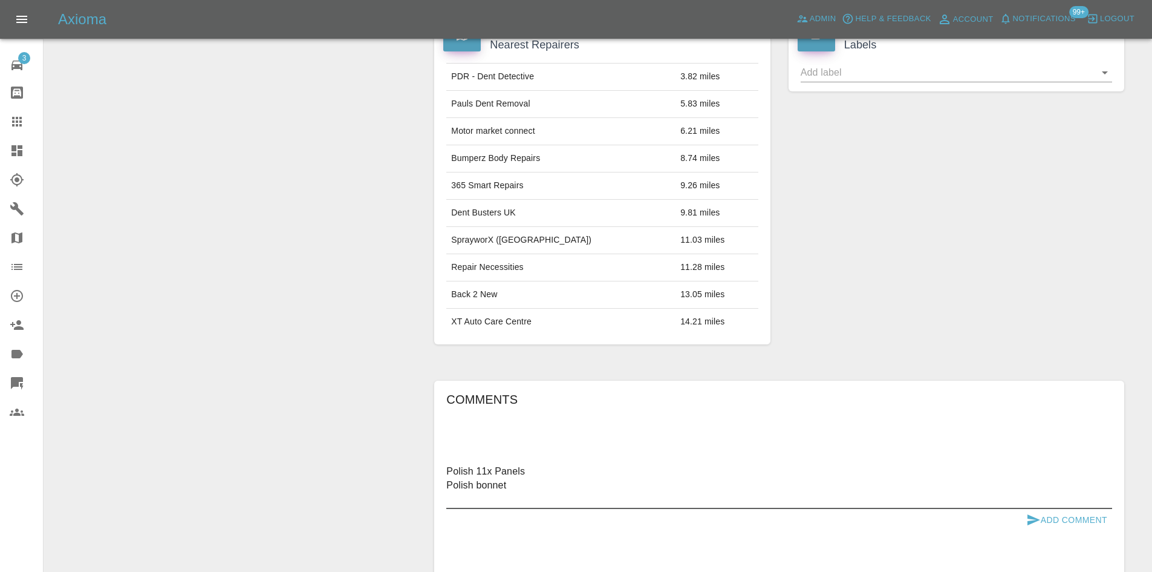
scroll to position [246, 0]
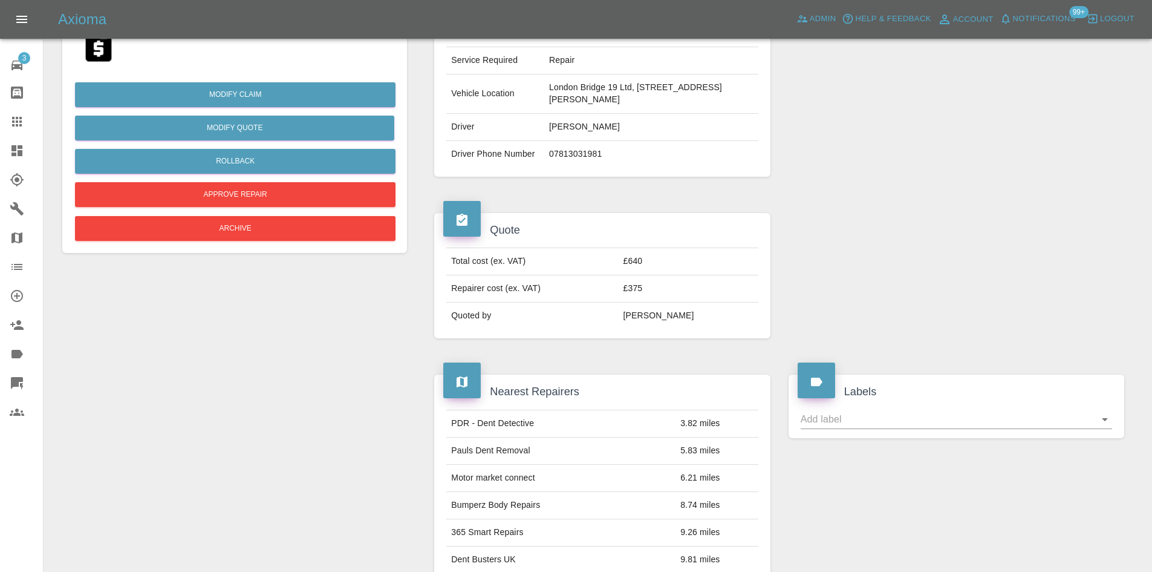
click at [617, 76] on td "London Bridge 19 Ltd, 1 Lancey Close, Charlton, London, SE7 8DN" at bounding box center [651, 93] width 214 height 39
click at [613, 82] on td "London Bridge 19 Ltd, 1 Lancey Close, Charlton, London, SE7 8DN" at bounding box center [651, 93] width 214 height 39
copy td "London Bridge 19 Ltd, 1 Lancey Close, Charlton, London, SE7 8DN"
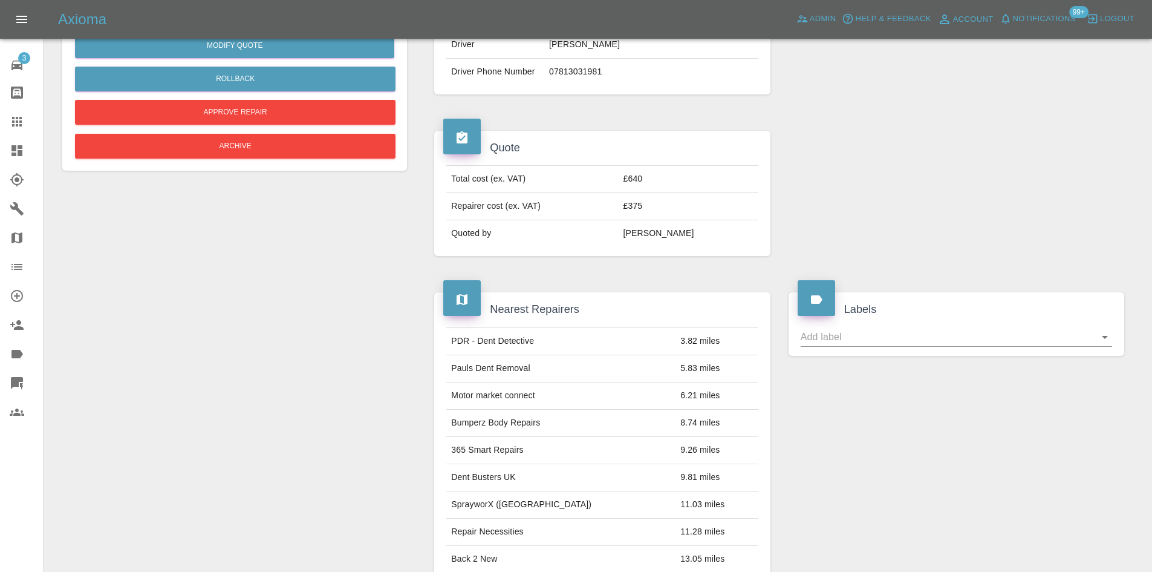
scroll to position [669, 0]
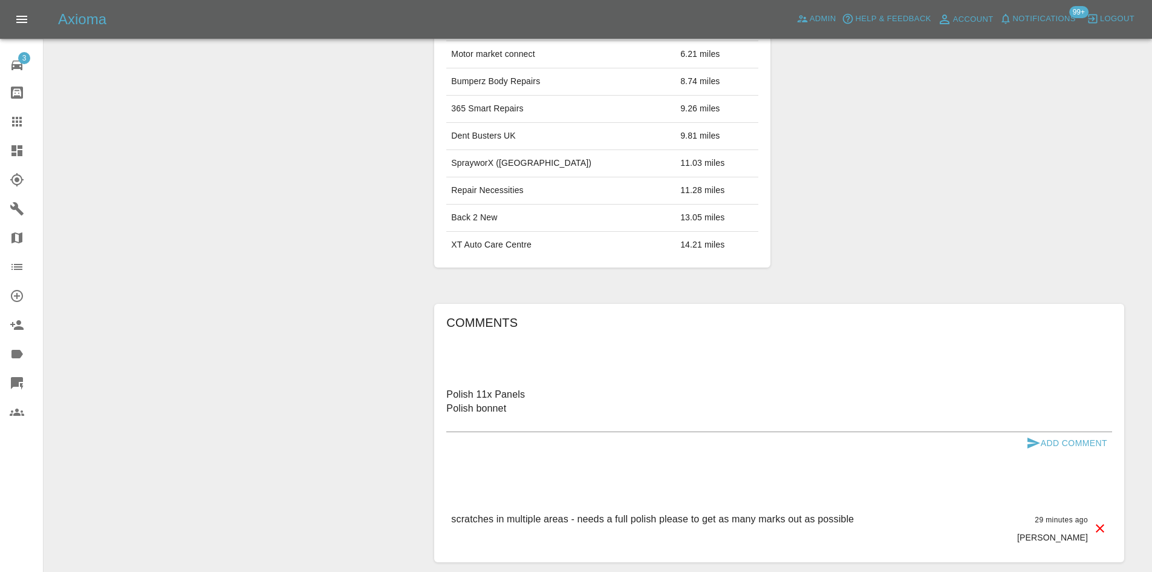
click at [477, 421] on textarea "Polish 11x Panels Polish bonnet" at bounding box center [779, 408] width 666 height 42
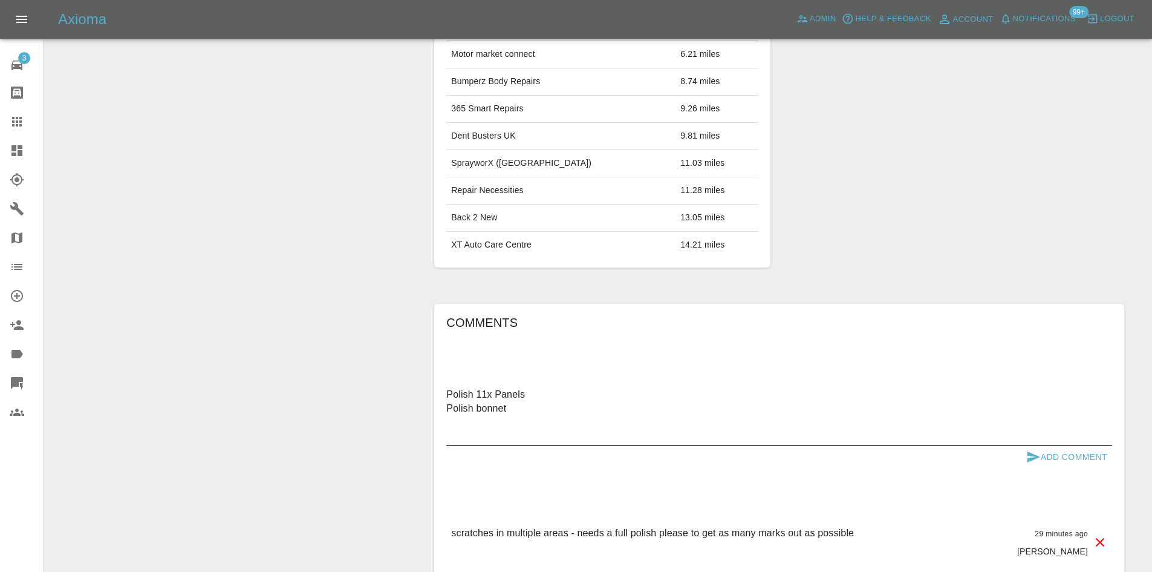
paste textarea "London Bridge 19 Ltd, 1 Lancey Close, Charlton, London, SE7 8DN"
type textarea "Polish 11x Panels Polish bonnet London Bridge 19 Ltd, 1 Lancey Close, Charlton,…"
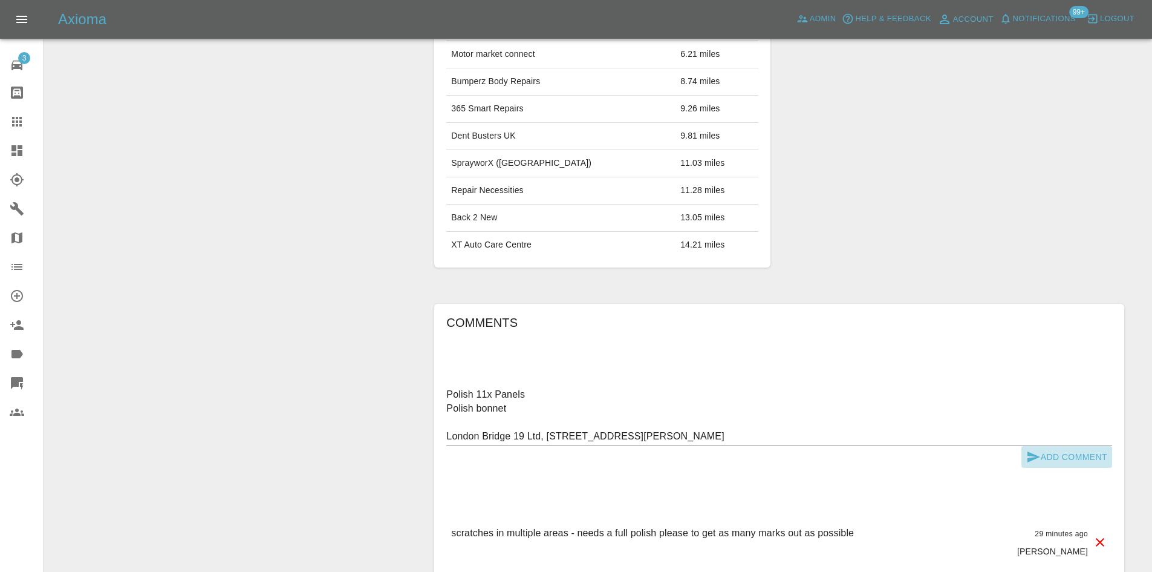
drag, startPoint x: 1087, startPoint y: 460, endPoint x: 916, endPoint y: 474, distance: 171.1
click at [1084, 460] on button "Add Comment" at bounding box center [1067, 457] width 91 height 22
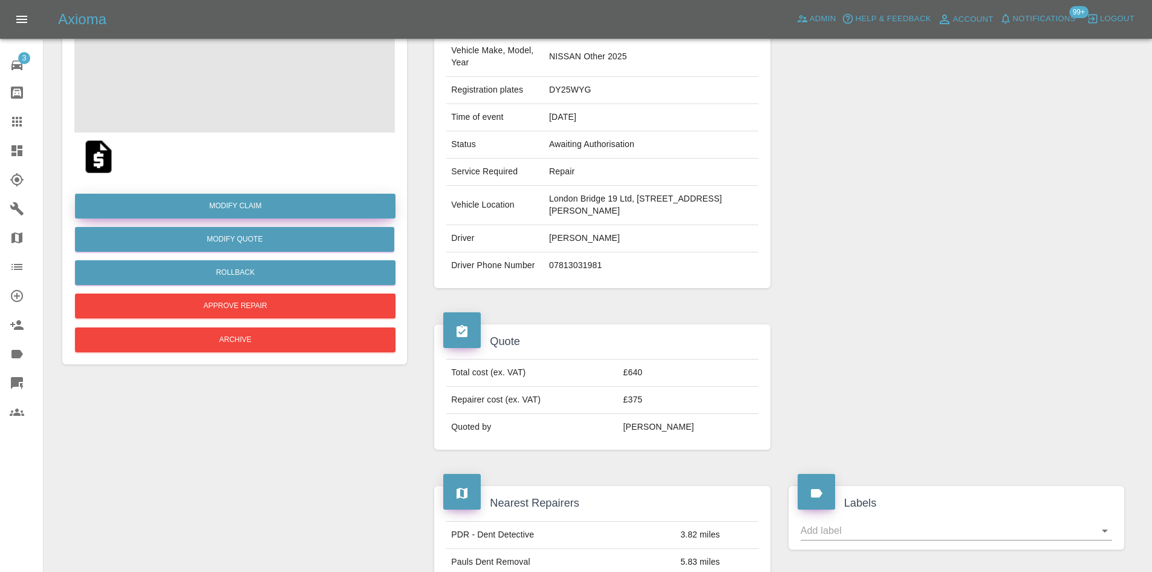
scroll to position [0, 0]
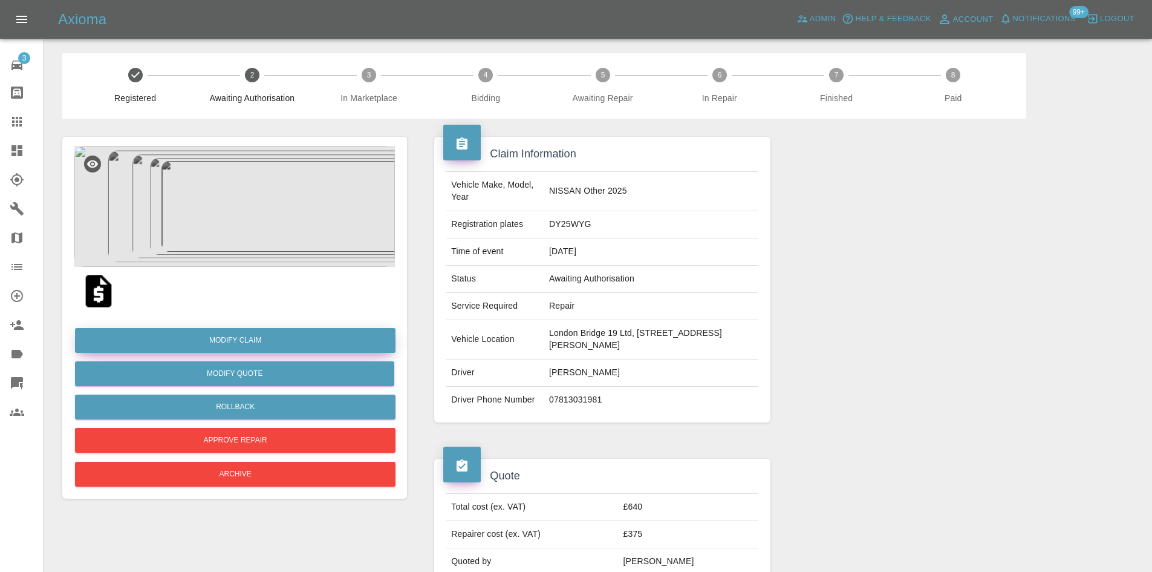
click at [247, 342] on link "Modify Claim" at bounding box center [235, 340] width 321 height 25
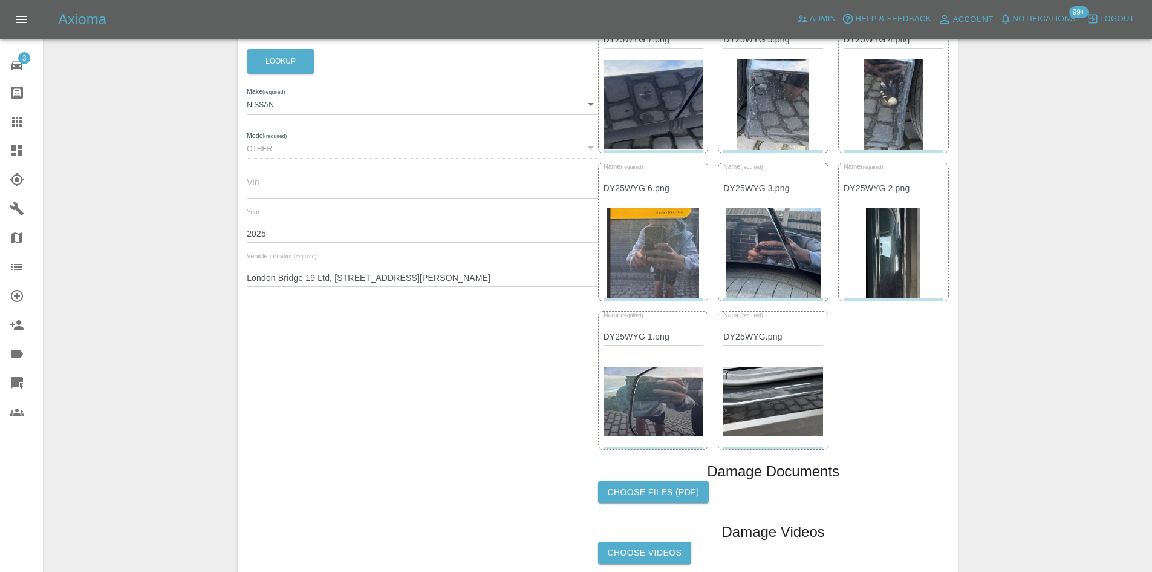
scroll to position [302, 0]
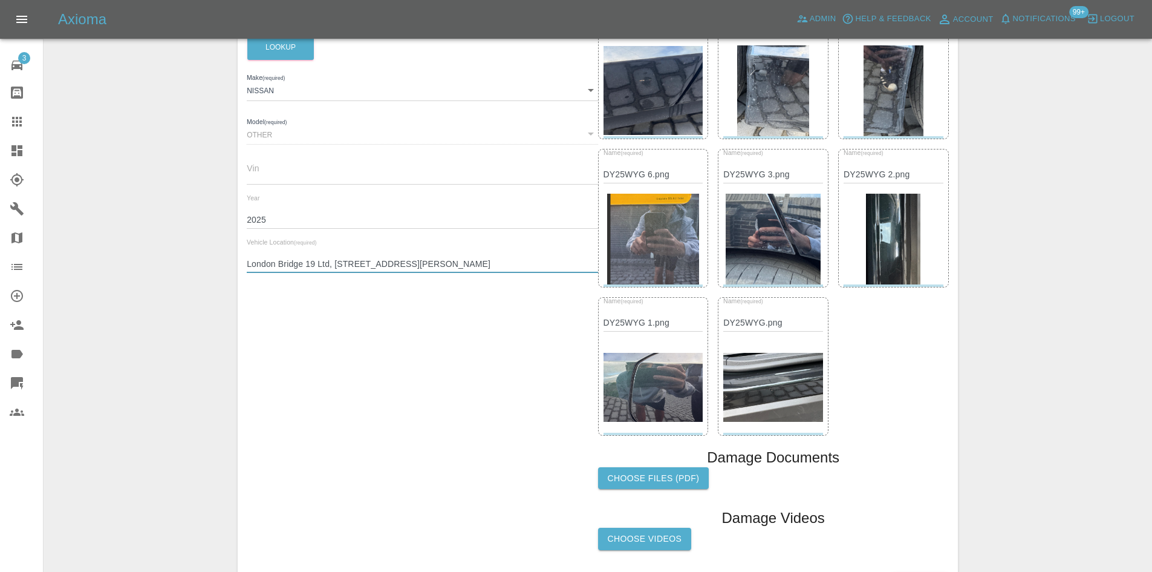
drag, startPoint x: 471, startPoint y: 267, endPoint x: 71, endPoint y: 278, distance: 400.5
click at [71, 278] on div "Enter Claim Details This information will create the claim instance. Vehicle Ab…" at bounding box center [597, 183] width 1107 height 864
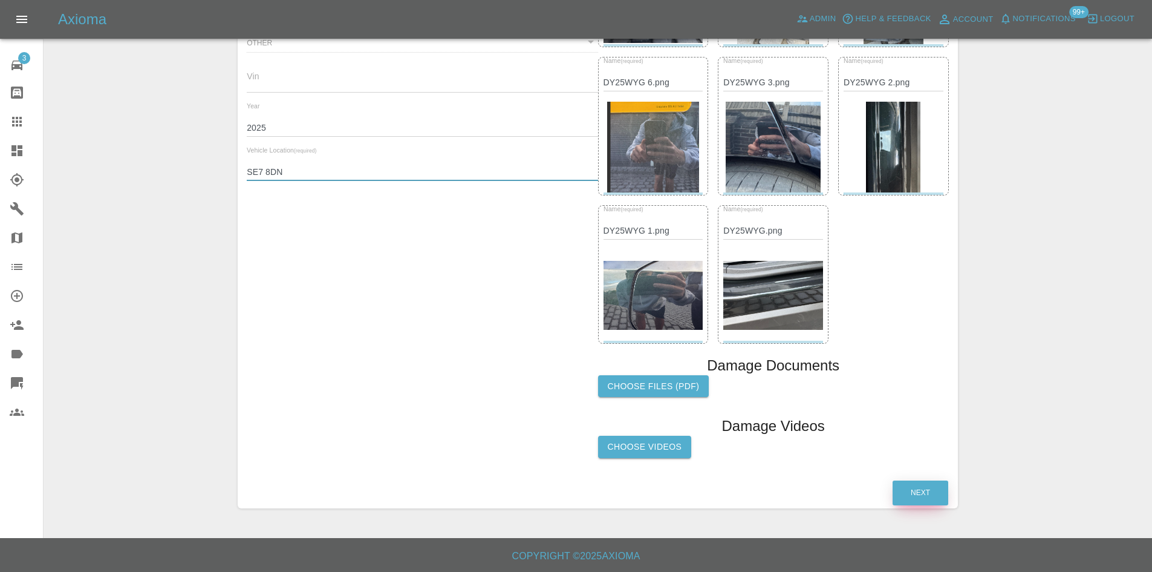
type input "SE7 8DN"
click at [913, 494] on button "Next" at bounding box center [921, 492] width 56 height 25
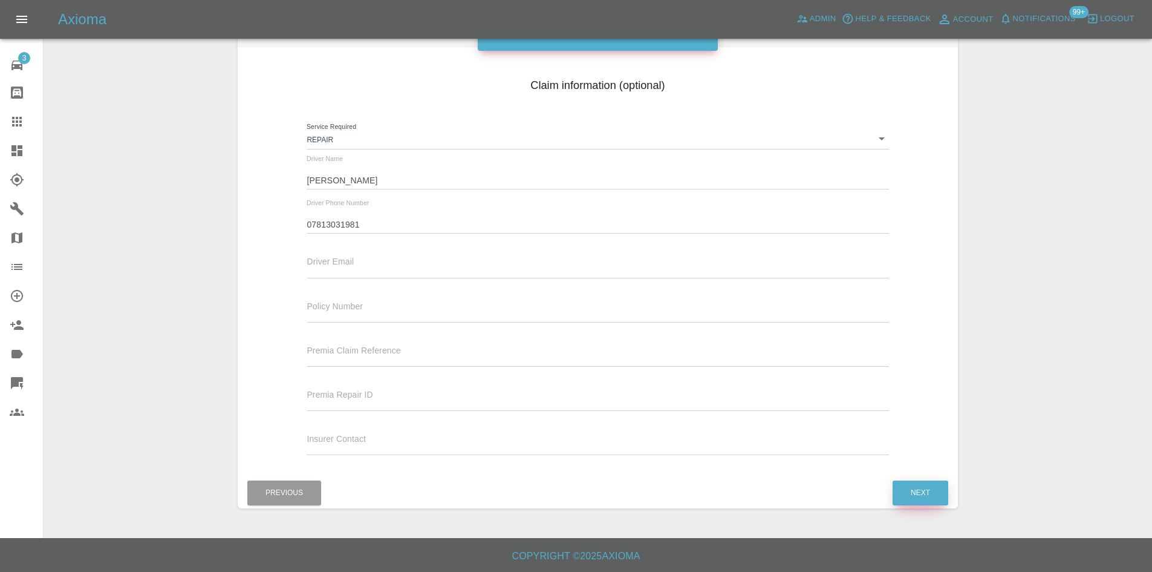
scroll to position [135, 0]
click at [920, 491] on button "Next" at bounding box center [921, 492] width 56 height 25
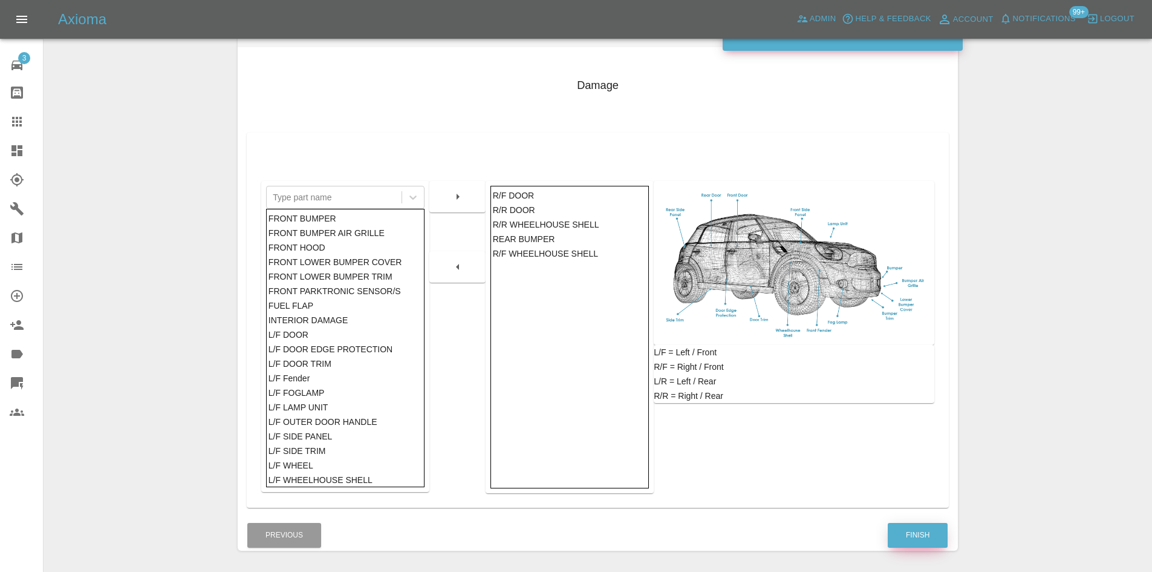
click at [915, 547] on button "Finish" at bounding box center [918, 535] width 60 height 25
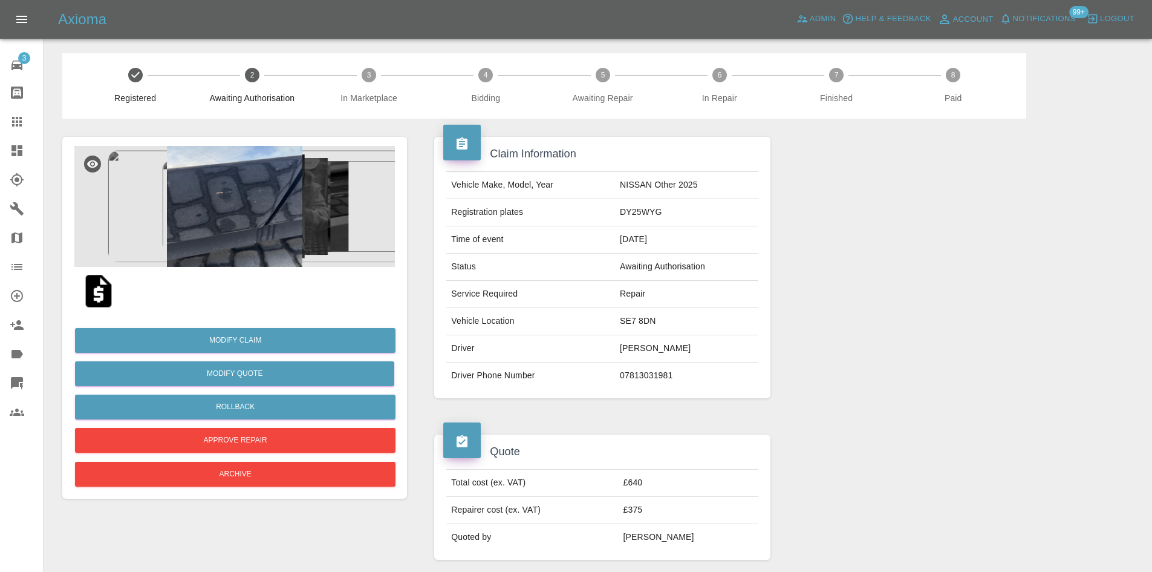
click at [23, 153] on icon at bounding box center [17, 150] width 15 height 15
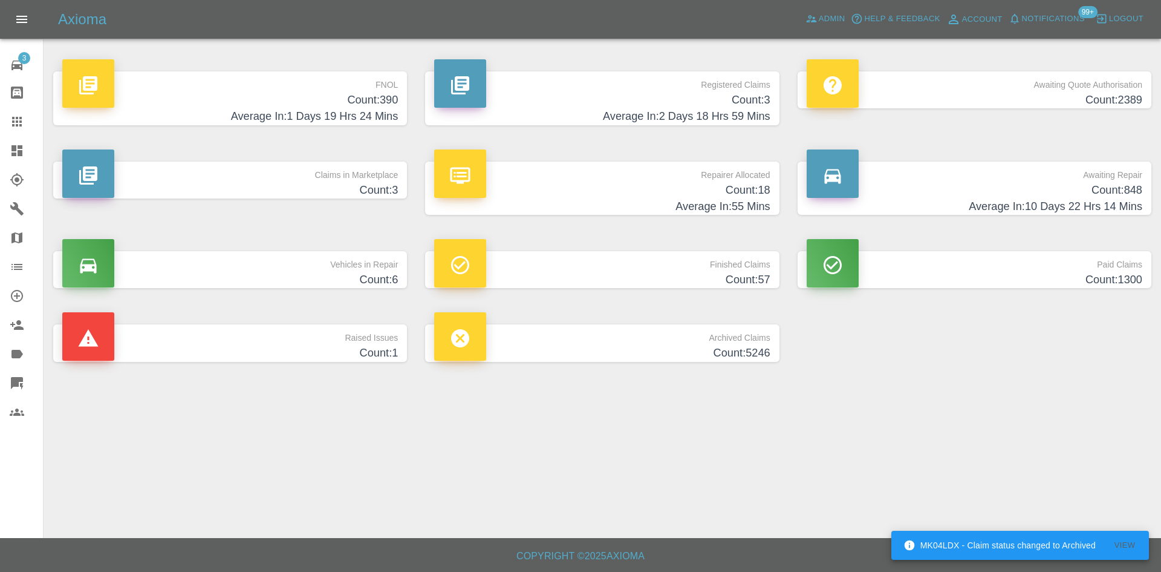
drag, startPoint x: 766, startPoint y: 119, endPoint x: 751, endPoint y: 120, distance: 15.1
click at [766, 120] on h4 "Average In: 2 Days 18 Hrs 59 Mins" at bounding box center [602, 116] width 336 height 16
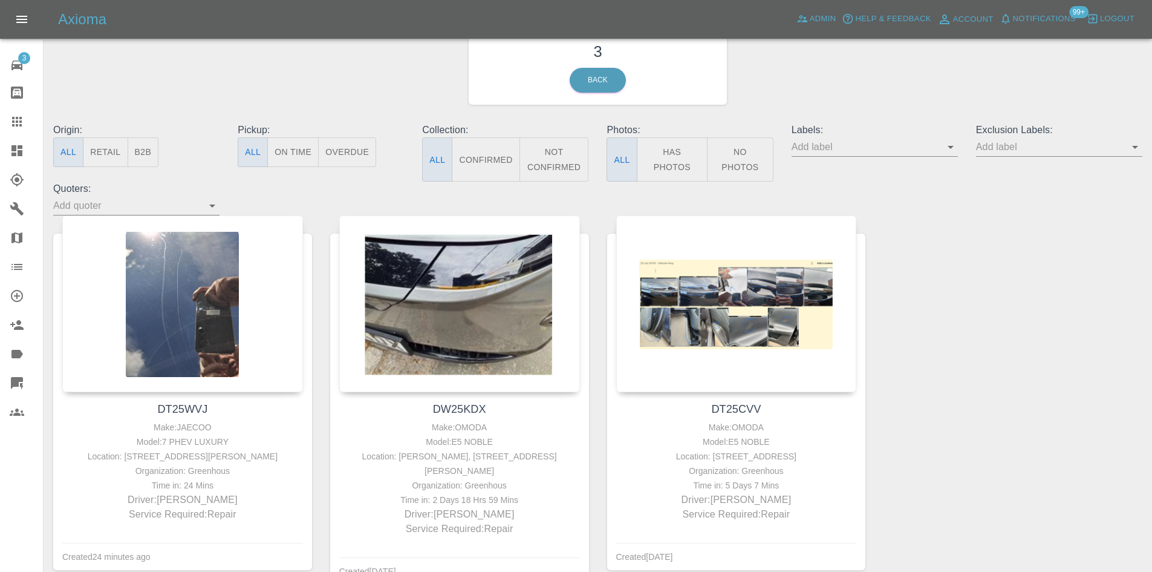
scroll to position [60, 0]
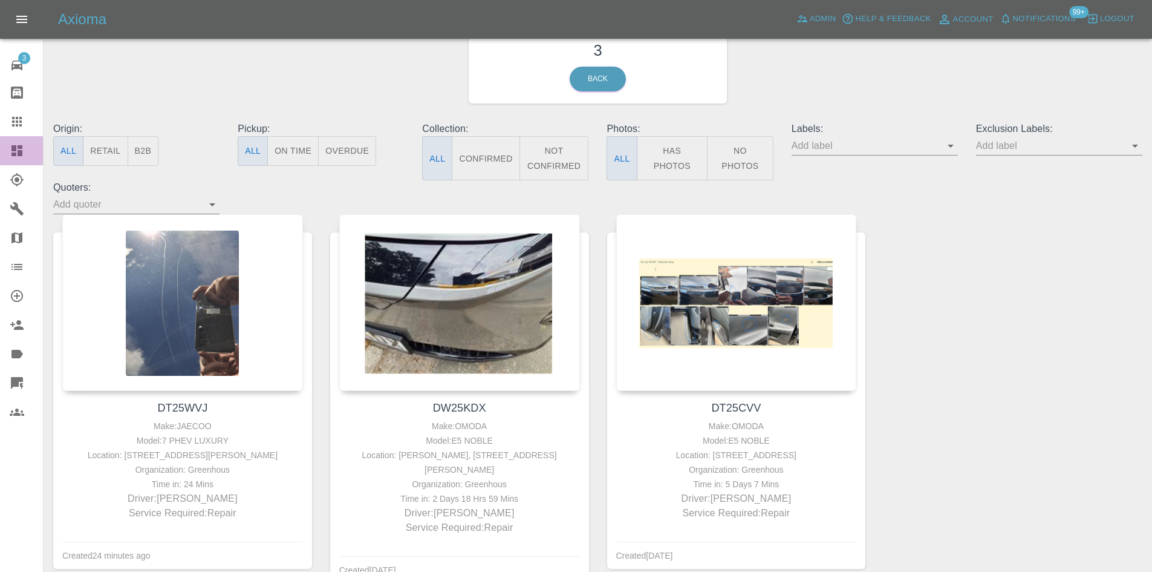
click at [25, 160] on link "Dashboard" at bounding box center [21, 150] width 43 height 29
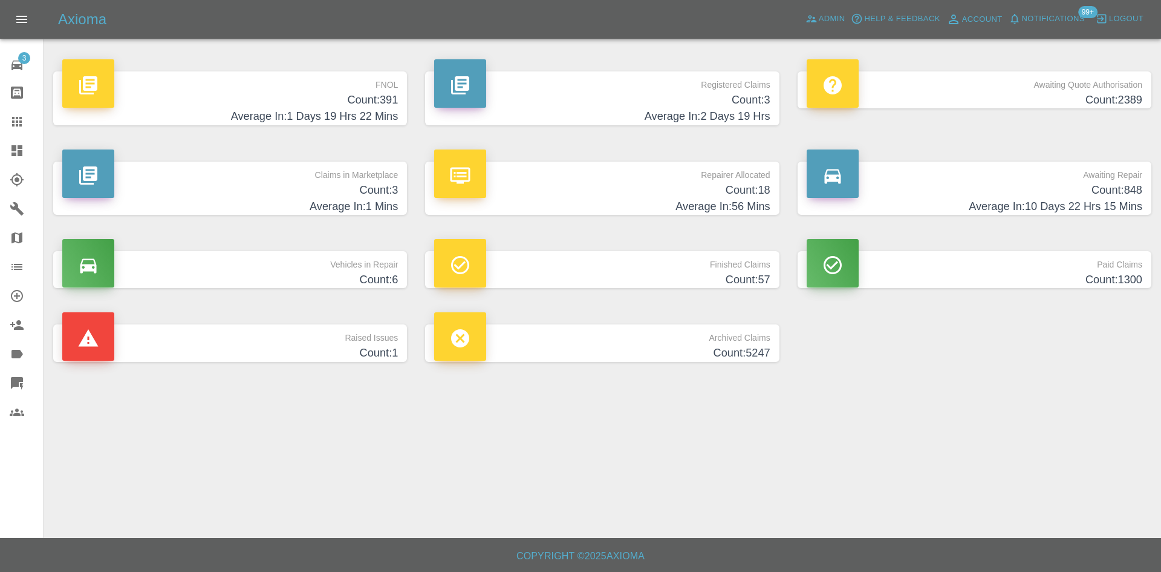
click at [703, 88] on p "Registered Claims" at bounding box center [602, 81] width 336 height 21
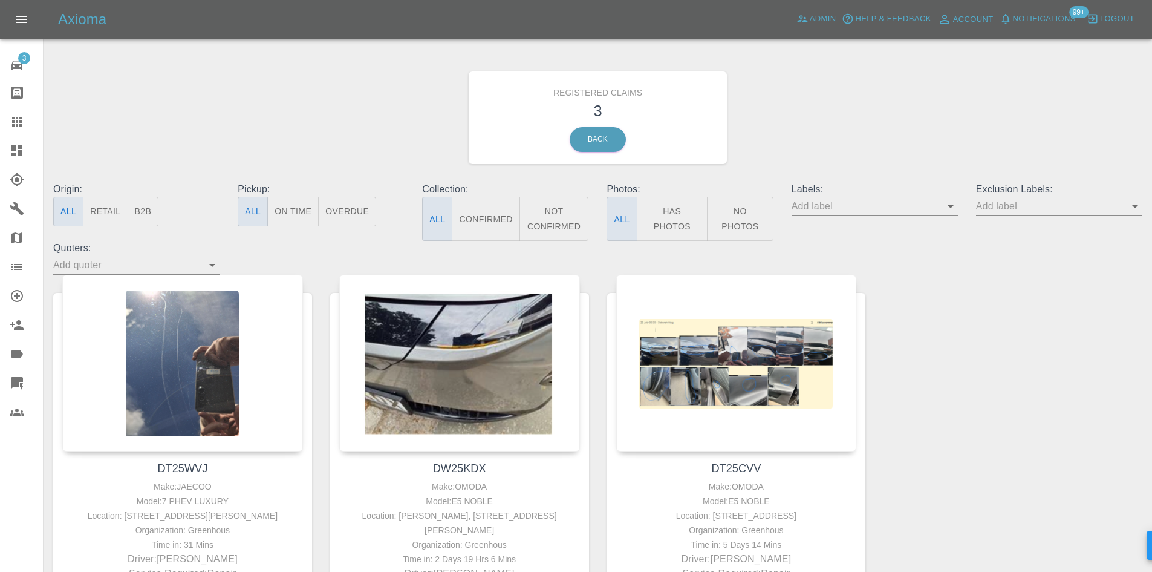
click at [24, 152] on div at bounding box center [27, 150] width 34 height 15
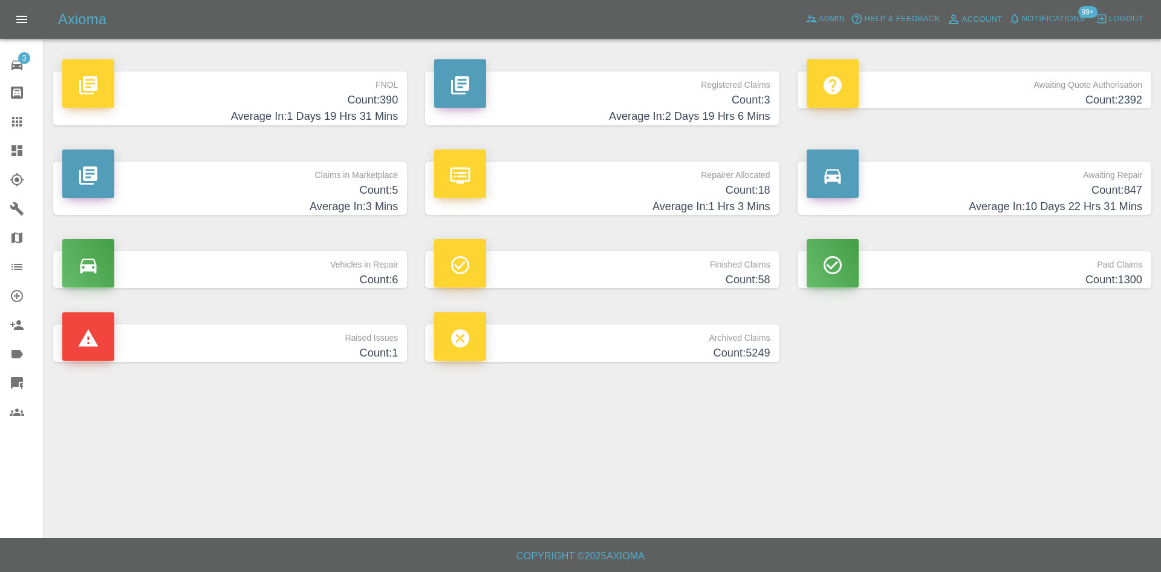
click at [285, 94] on h4 "Count: 390" at bounding box center [230, 100] width 336 height 16
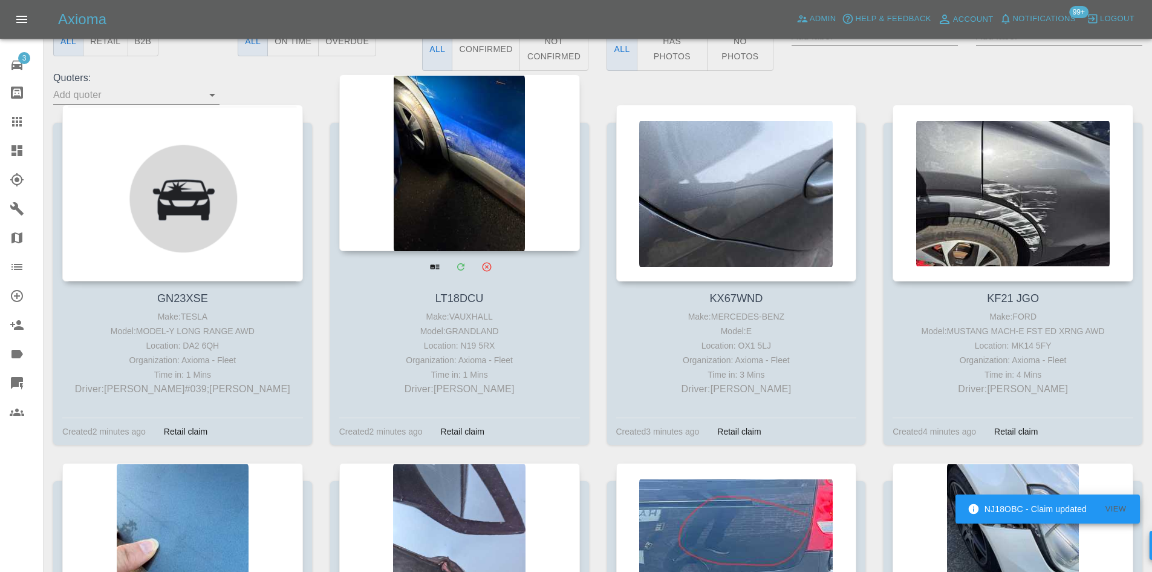
scroll to position [302, 0]
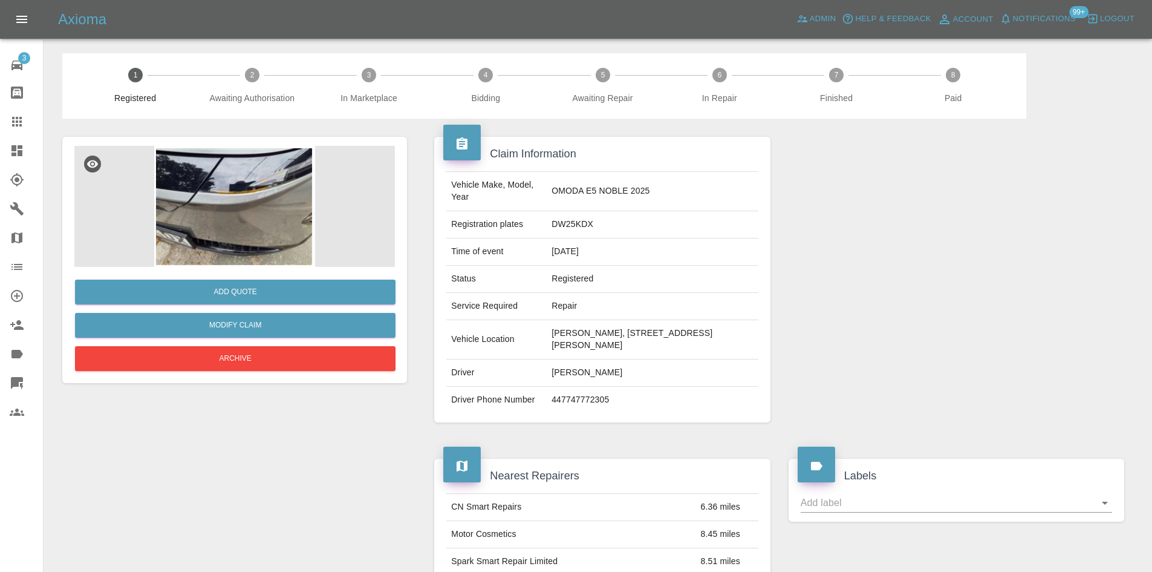
click at [249, 194] on img at bounding box center [234, 206] width 321 height 121
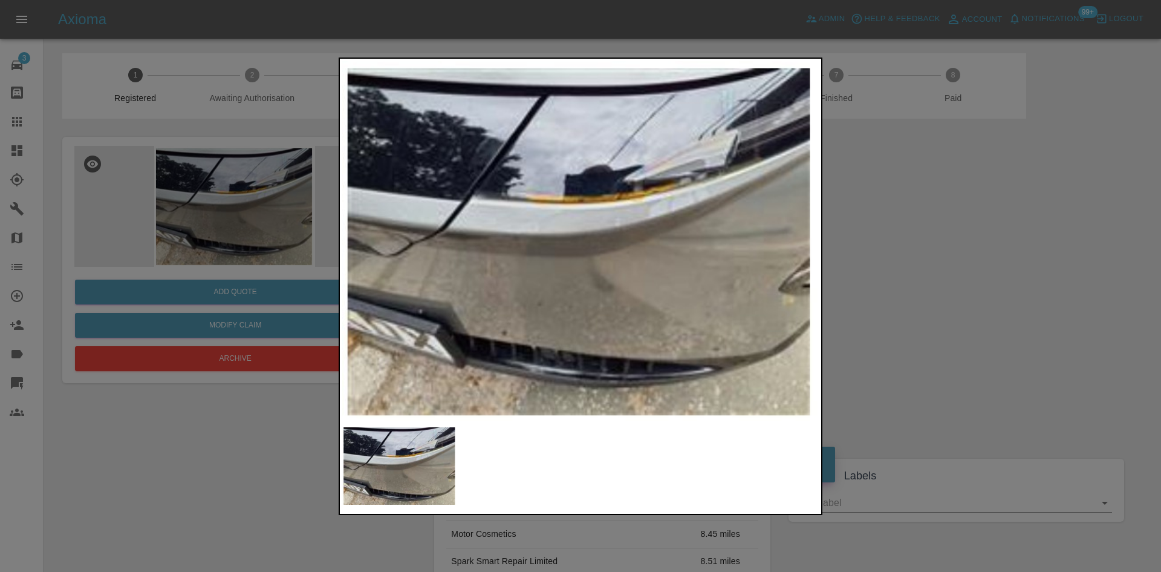
click at [510, 277] on img at bounding box center [580, 241] width 477 height 360
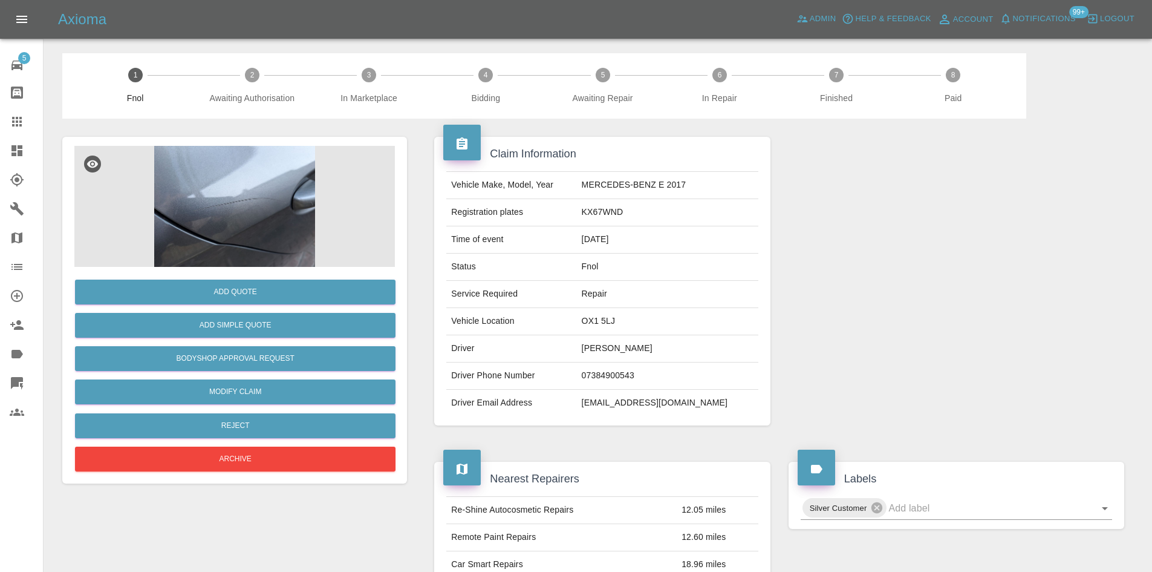
click at [236, 220] on img at bounding box center [234, 206] width 321 height 121
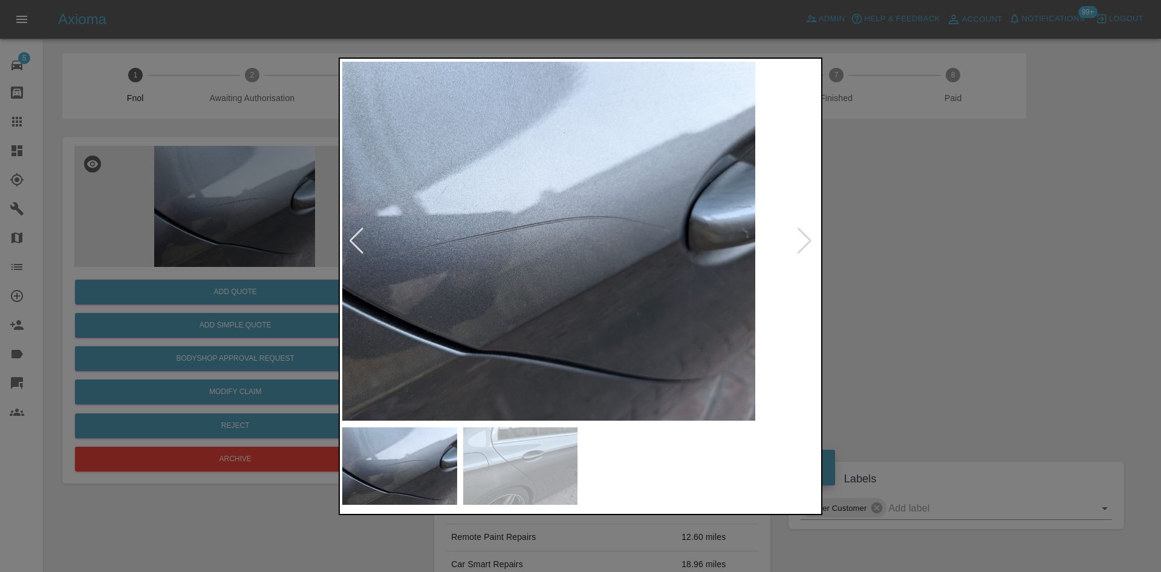
click at [591, 323] on img at bounding box center [517, 241] width 477 height 360
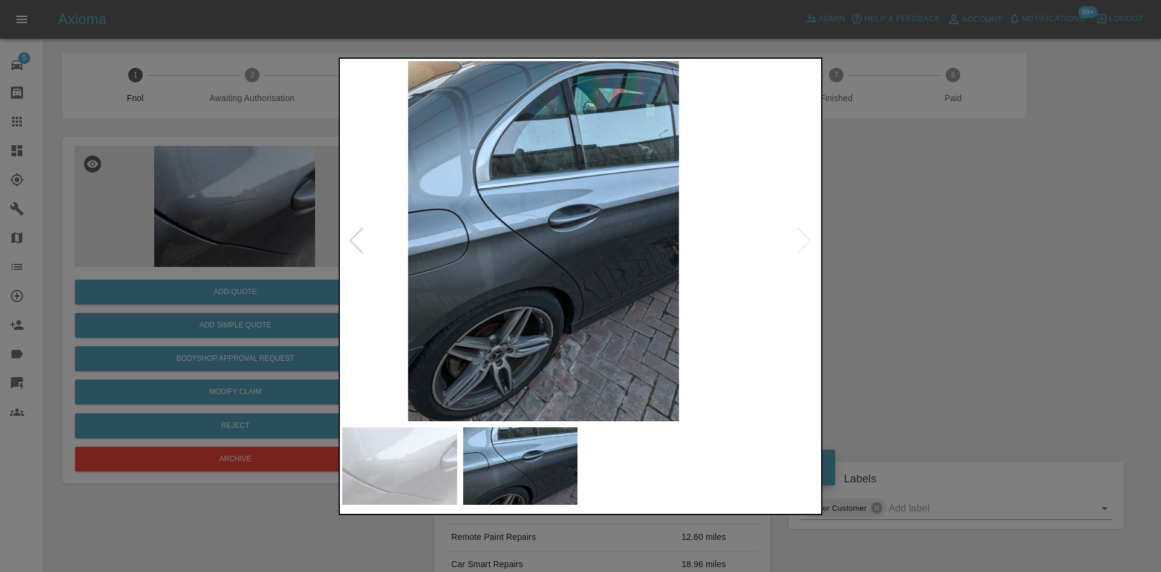
click at [253, 317] on div at bounding box center [580, 286] width 1161 height 572
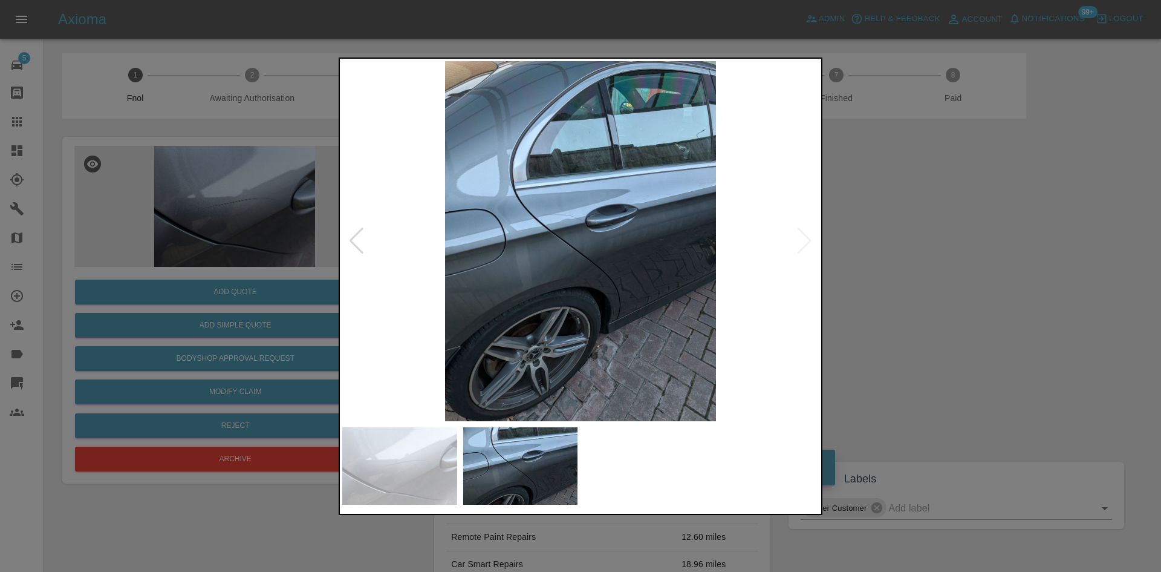
click at [568, 252] on img at bounding box center [580, 241] width 477 height 360
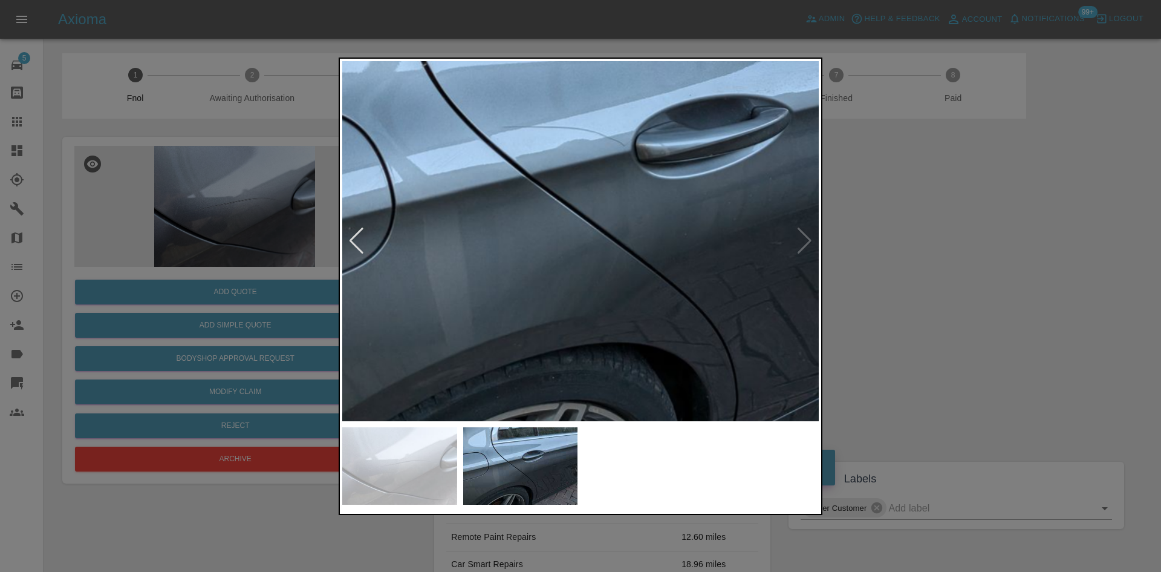
click at [544, 252] on img at bounding box center [619, 206] width 1430 height 1080
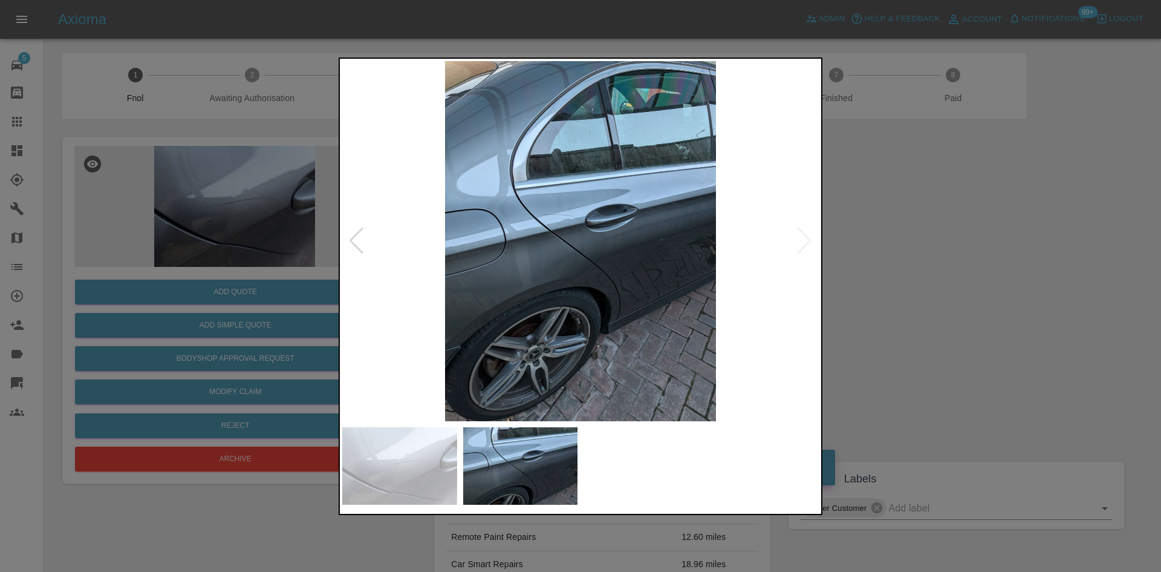
click at [631, 276] on img at bounding box center [580, 241] width 477 height 360
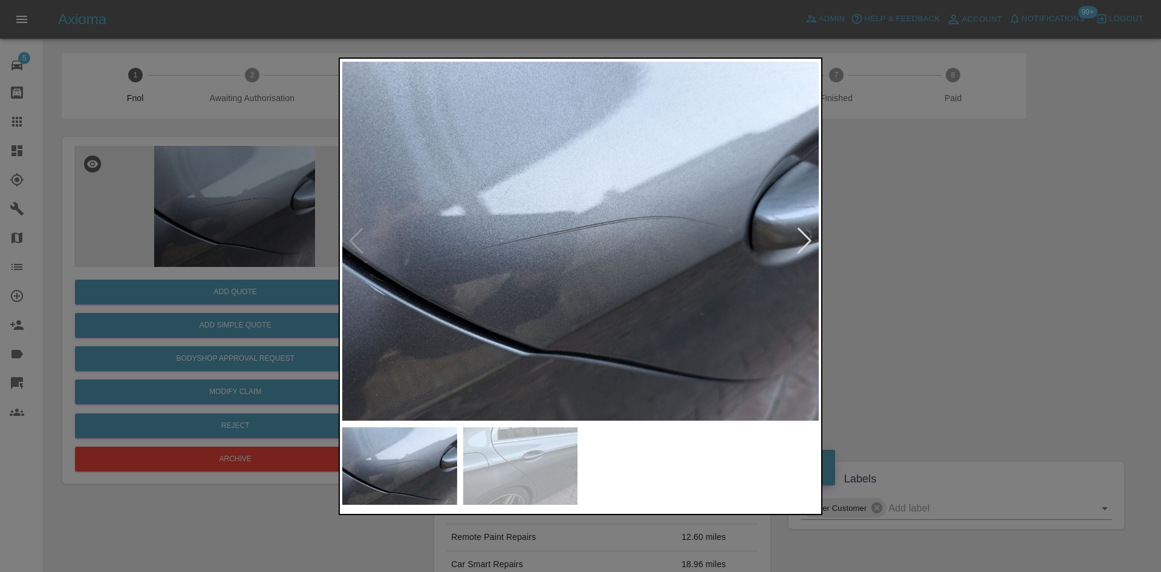
click at [514, 273] on img at bounding box center [580, 241] width 477 height 360
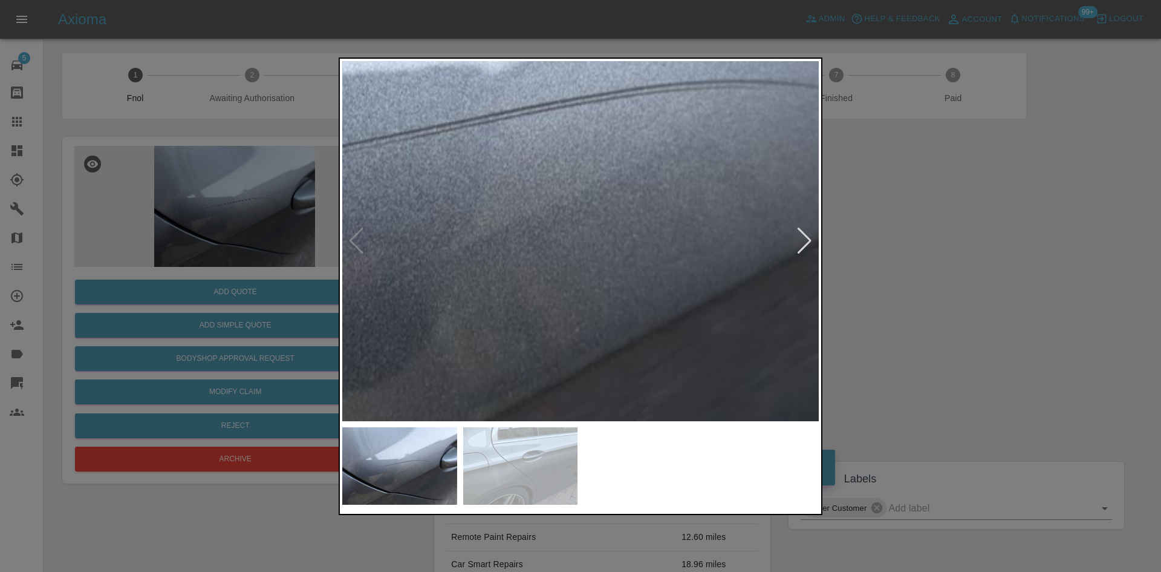
click at [359, 289] on img at bounding box center [500, 155] width 1430 height 1080
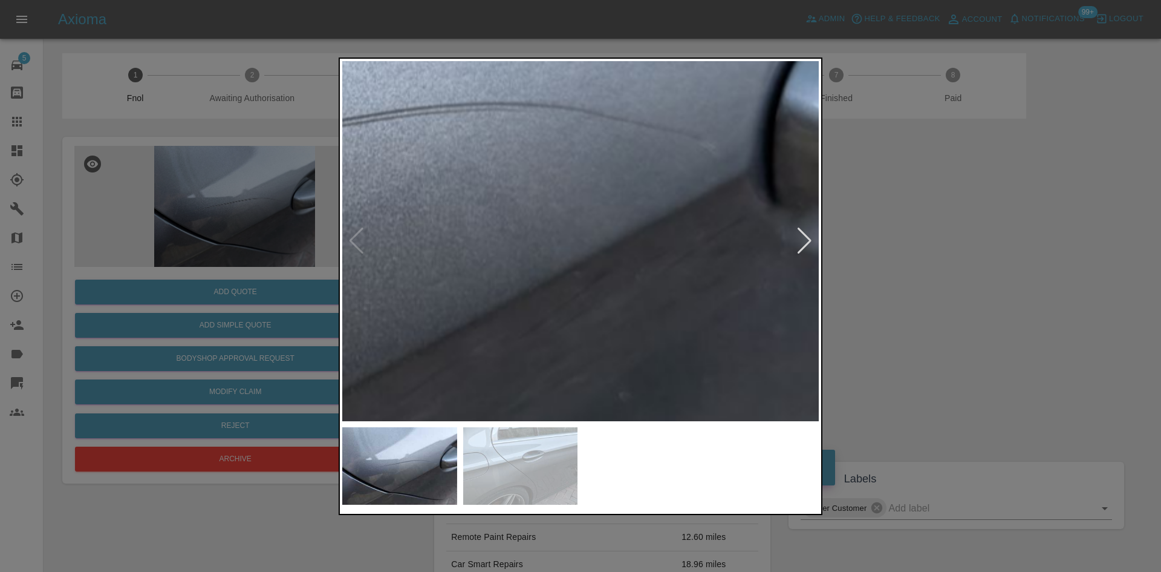
click at [371, 325] on img at bounding box center [260, 177] width 1430 height 1080
click at [546, 323] on img at bounding box center [259, 177] width 1430 height 1080
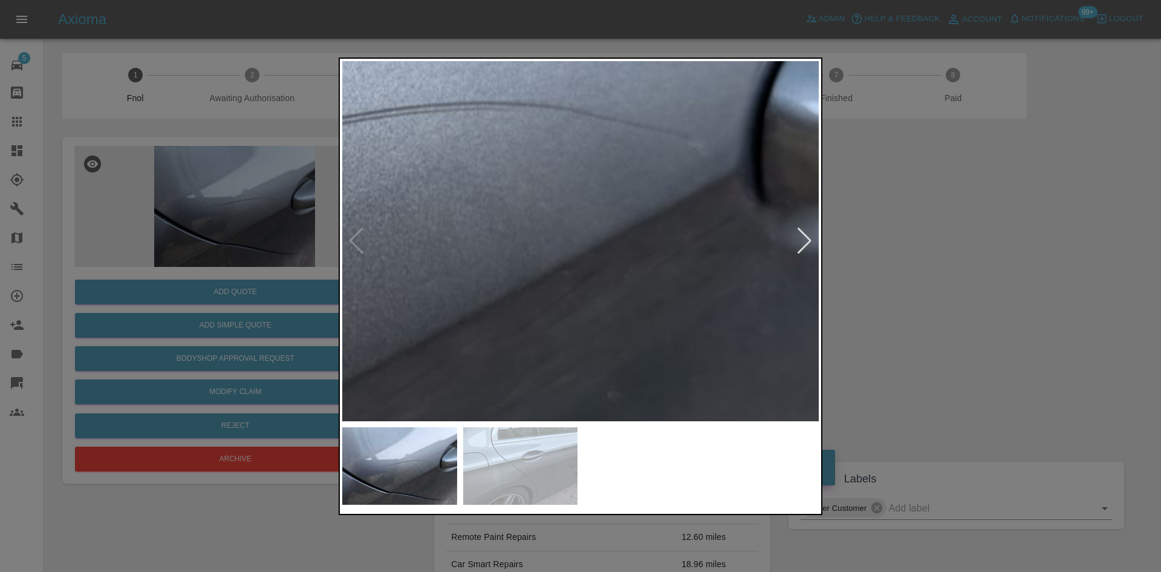
click at [546, 323] on img at bounding box center [248, 177] width 1430 height 1080
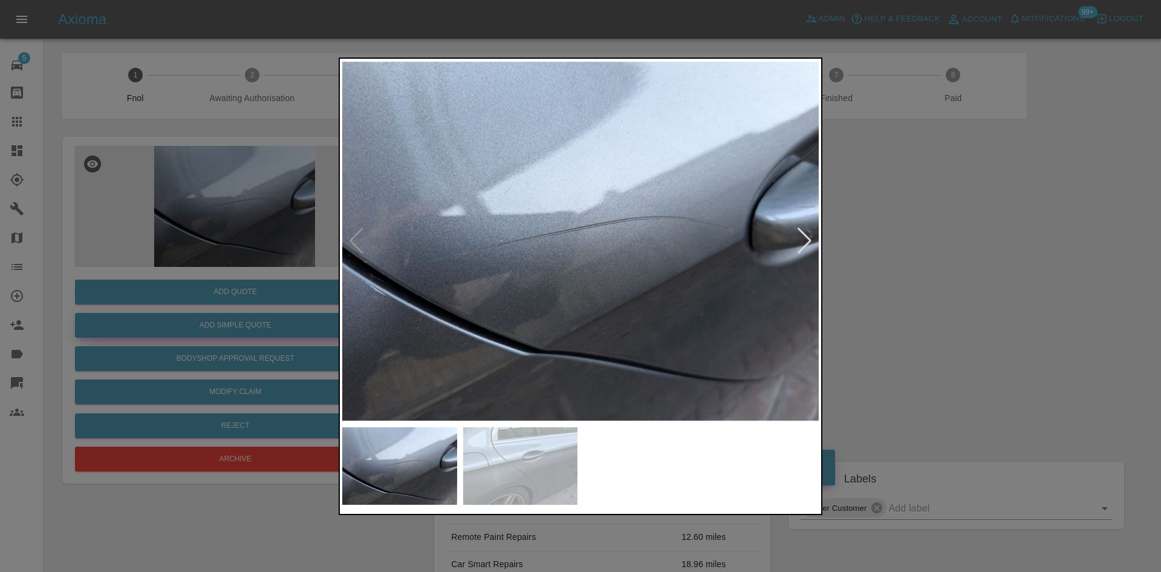
drag, startPoint x: 160, startPoint y: 285, endPoint x: 212, endPoint y: 319, distance: 62.4
click at [165, 290] on div at bounding box center [580, 286] width 1161 height 572
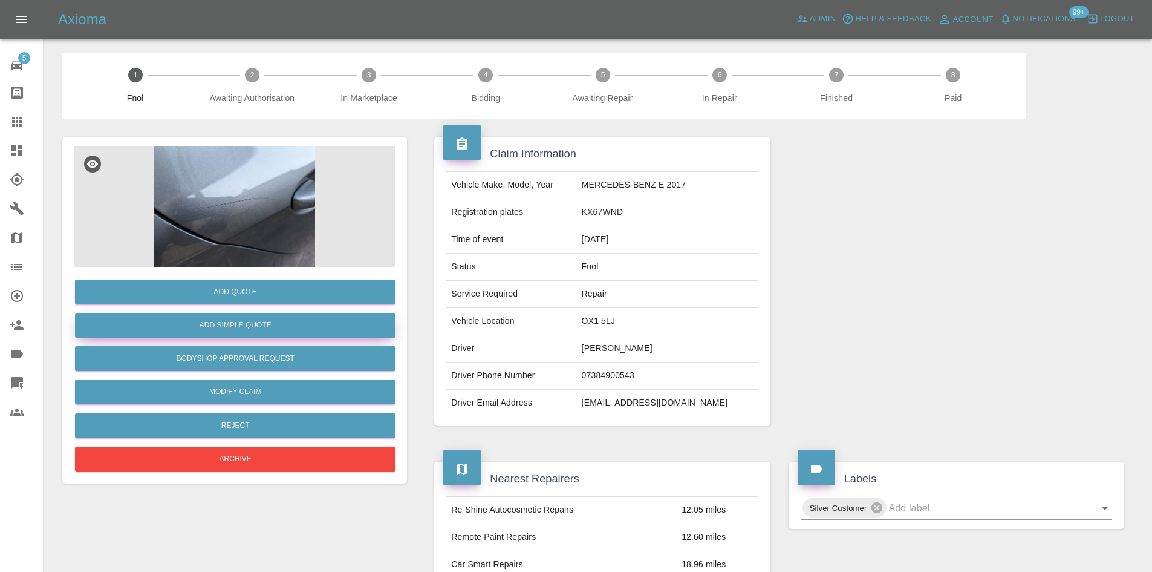
click at [226, 321] on button "Add Simple Quote" at bounding box center [235, 325] width 321 height 25
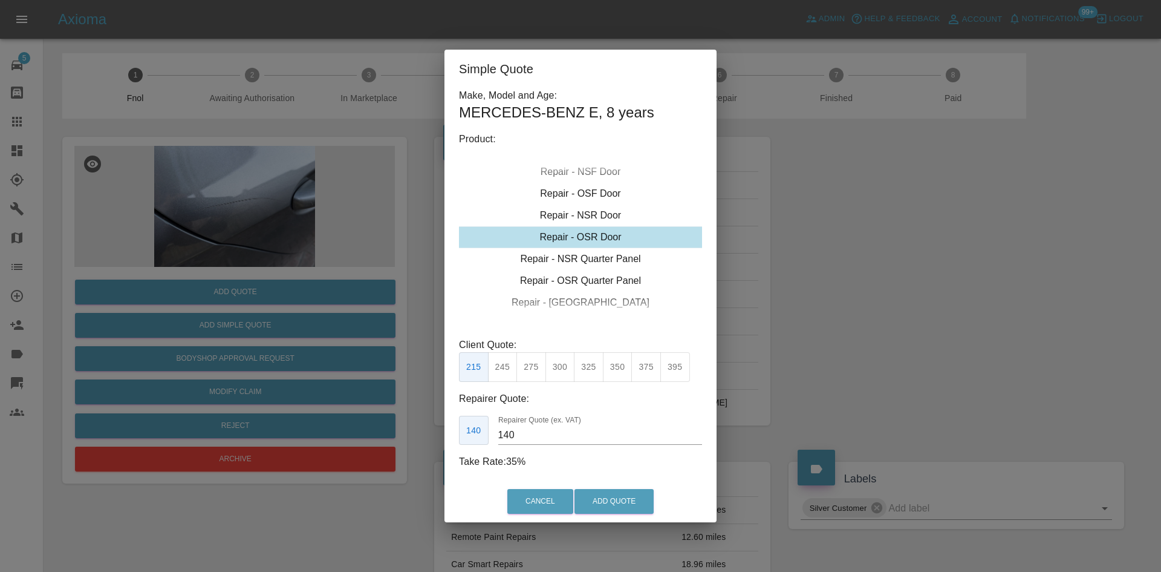
click at [574, 237] on div "Repair - OSR Door" at bounding box center [580, 237] width 243 height 22
drag, startPoint x: 501, startPoint y: 370, endPoint x: 536, endPoint y: 436, distance: 74.4
click at [501, 371] on button "245" at bounding box center [503, 367] width 30 height 30
type input "160"
click at [608, 487] on div "Cancel Add Quote" at bounding box center [581, 501] width 272 height 41
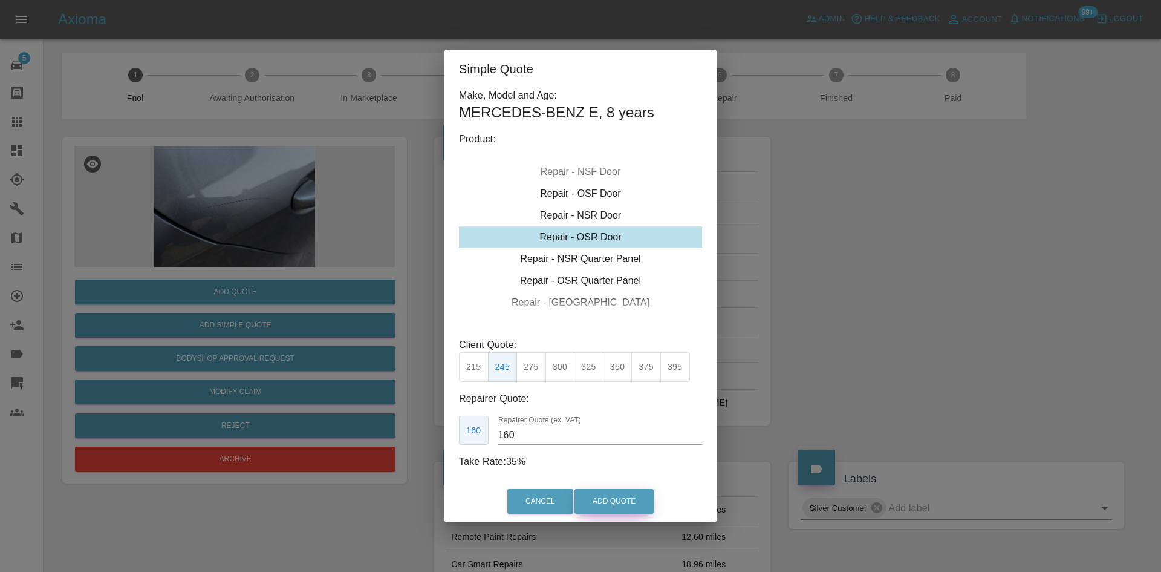
click at [606, 497] on button "Add Quote" at bounding box center [614, 501] width 79 height 25
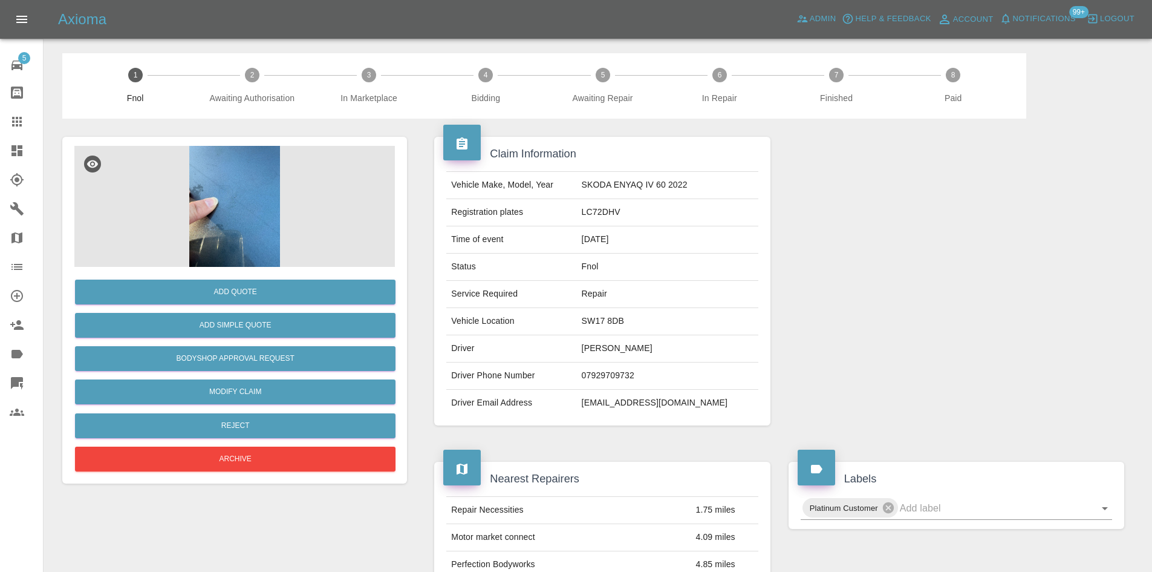
click at [253, 201] on img at bounding box center [234, 206] width 321 height 121
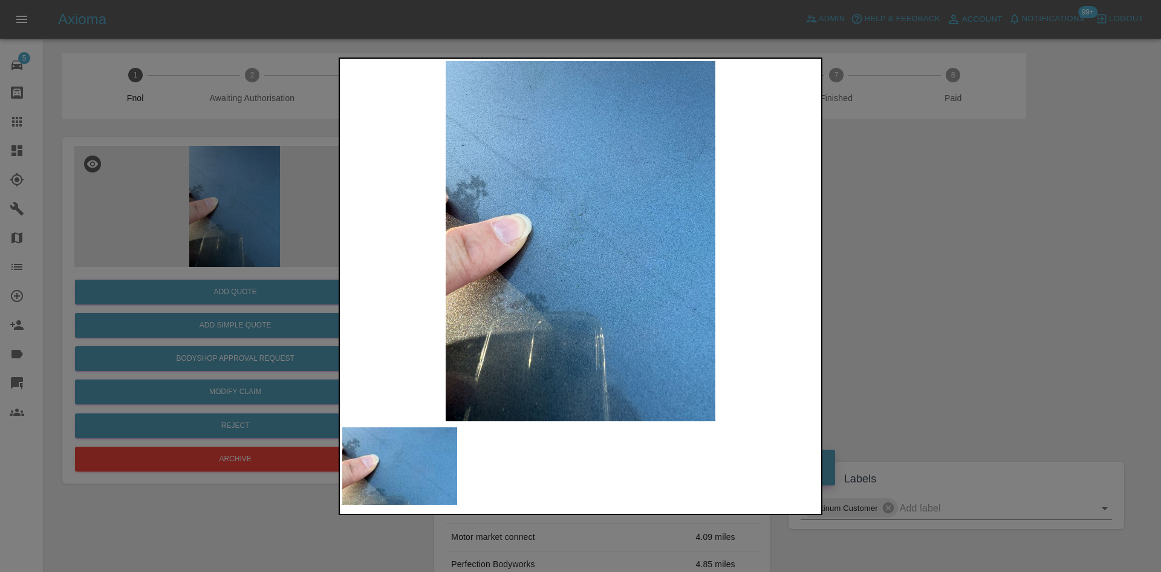
click at [491, 287] on img at bounding box center [580, 241] width 477 height 360
click at [417, 298] on img at bounding box center [580, 241] width 477 height 360
click at [456, 302] on img at bounding box center [580, 241] width 477 height 360
click at [624, 300] on img at bounding box center [580, 241] width 477 height 360
click at [662, 293] on img at bounding box center [580, 241] width 477 height 360
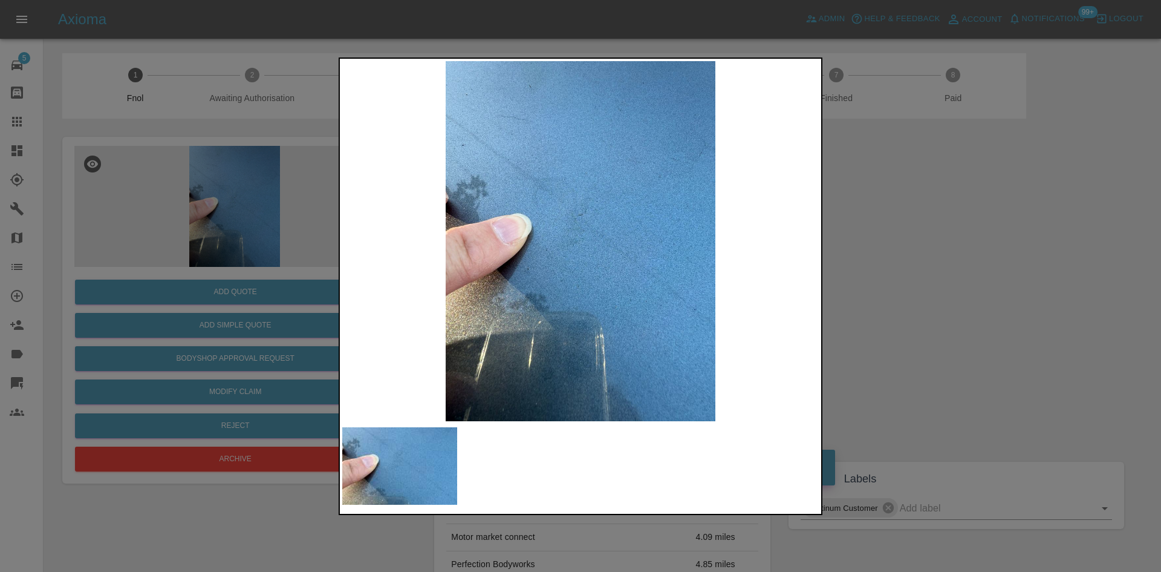
click at [690, 323] on img at bounding box center [580, 241] width 477 height 360
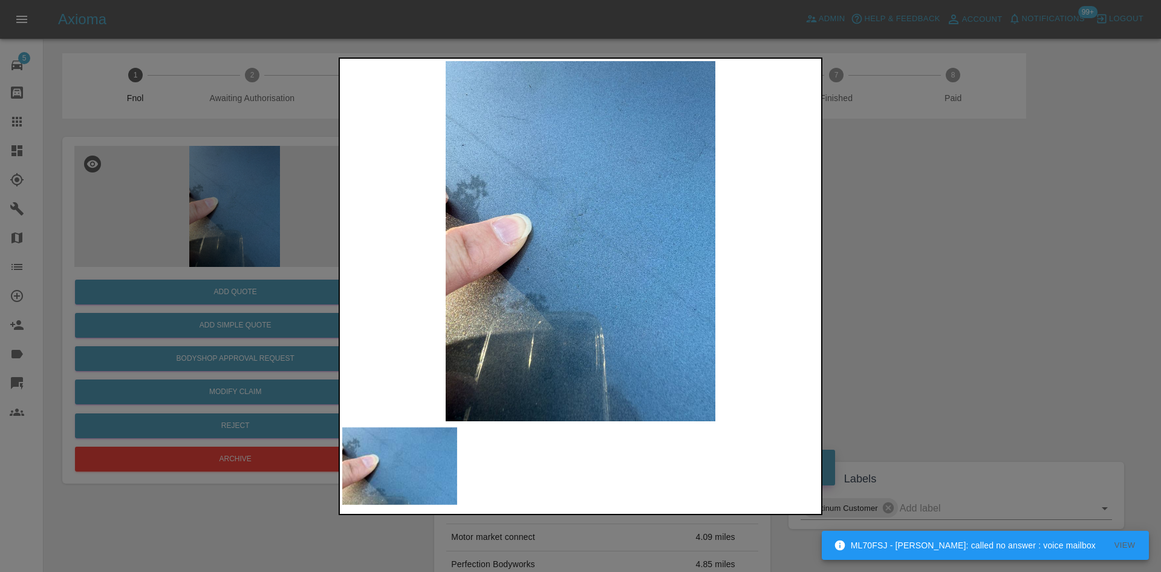
click at [252, 221] on div at bounding box center [580, 286] width 1161 height 572
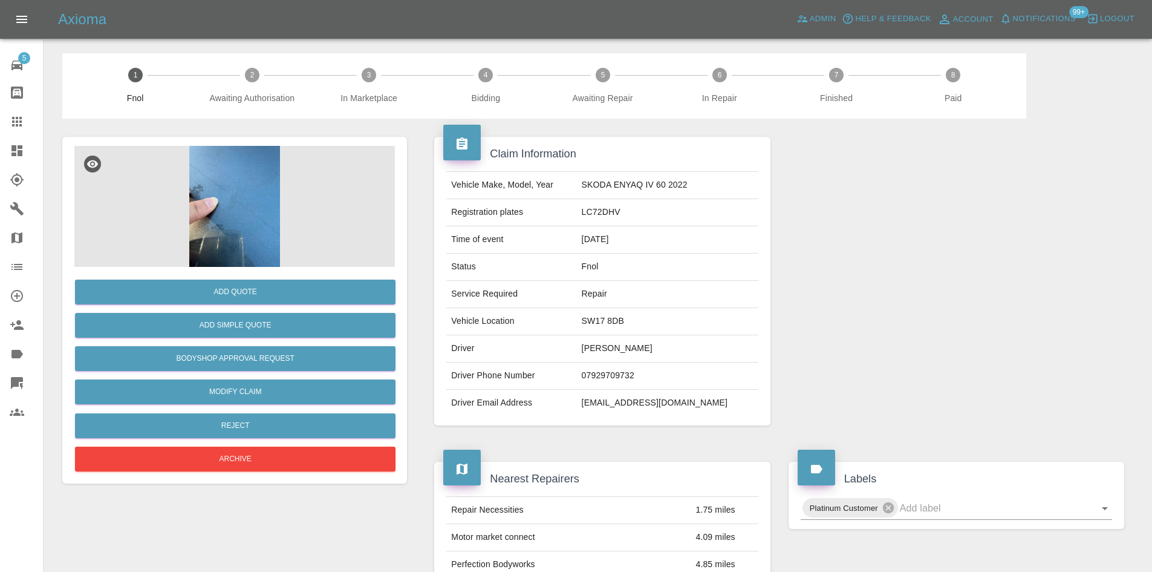
click at [230, 216] on img at bounding box center [234, 206] width 321 height 121
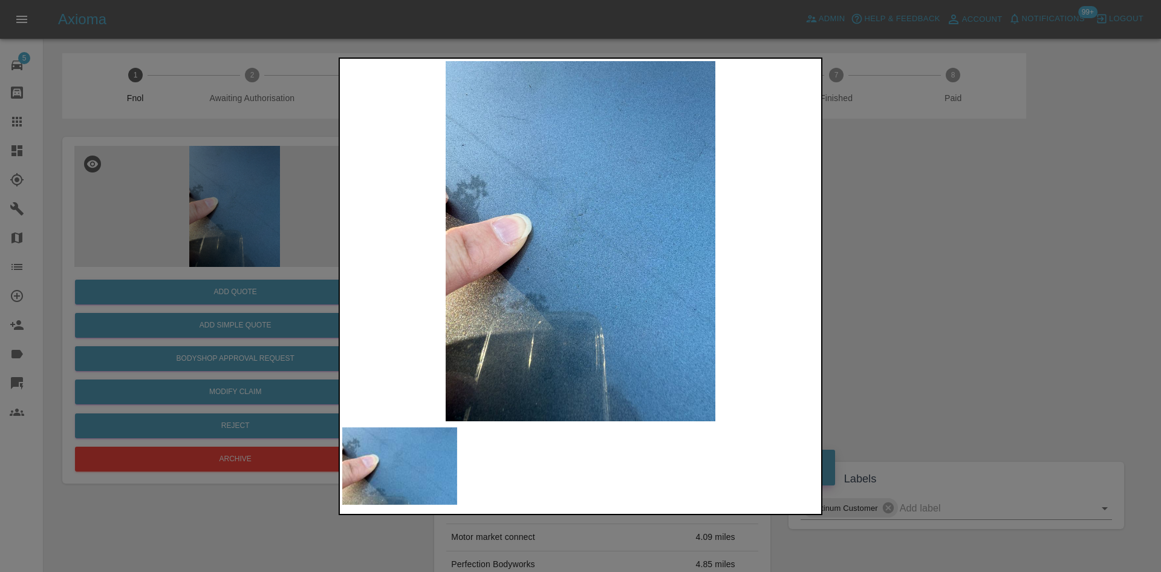
click at [387, 262] on img at bounding box center [580, 241] width 477 height 360
click at [255, 278] on div at bounding box center [580, 286] width 1161 height 572
drag, startPoint x: 149, startPoint y: 239, endPoint x: 181, endPoint y: 246, distance: 33.2
click at [164, 239] on div at bounding box center [580, 286] width 1161 height 572
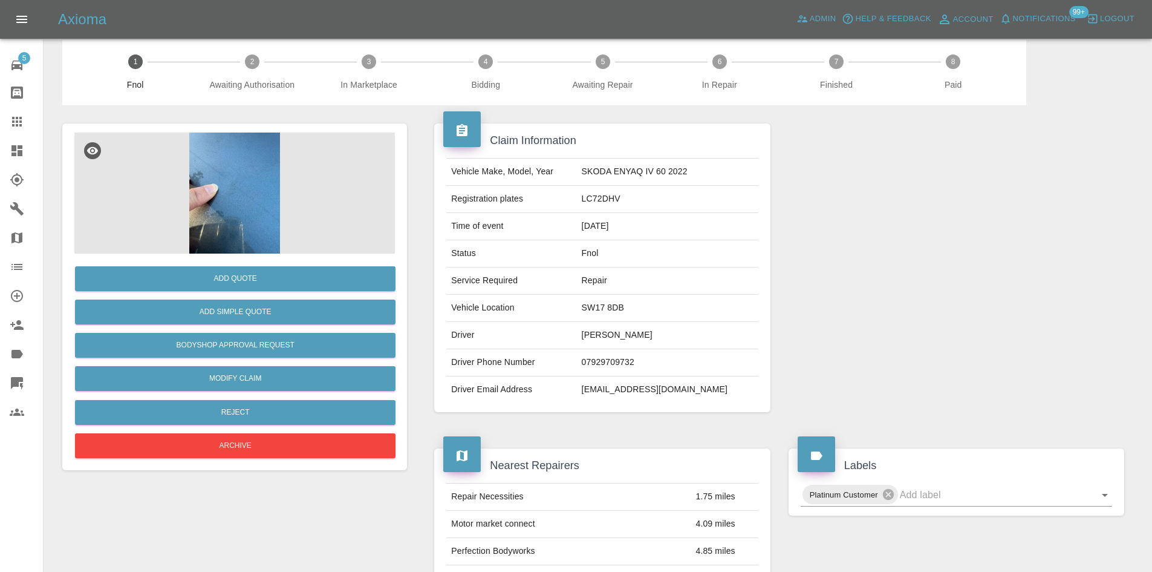
scroll to position [10, 0]
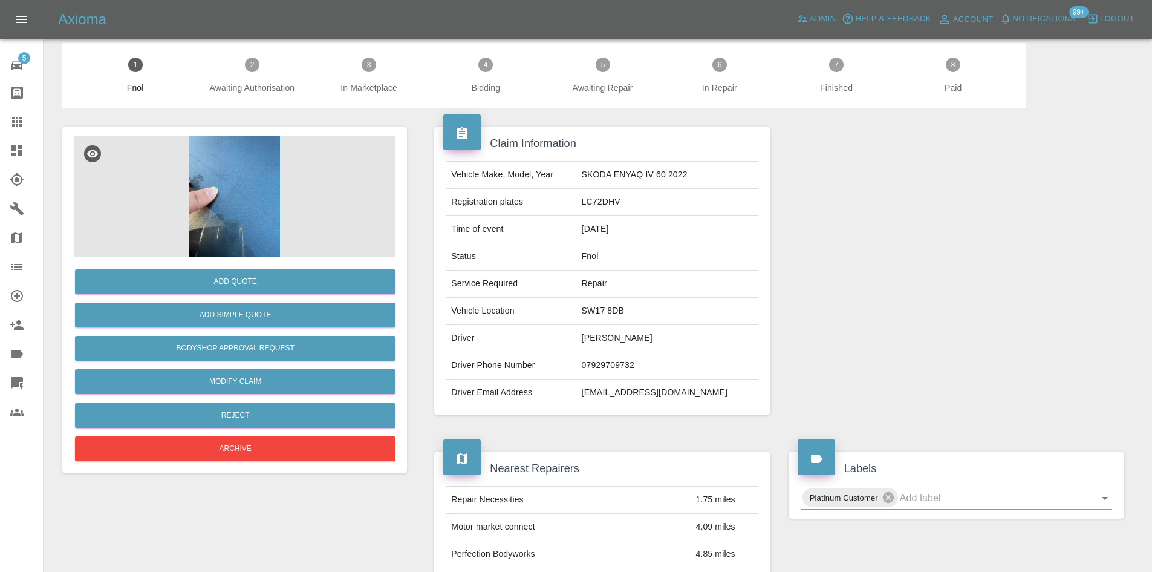
click at [237, 213] on img at bounding box center [234, 195] width 321 height 121
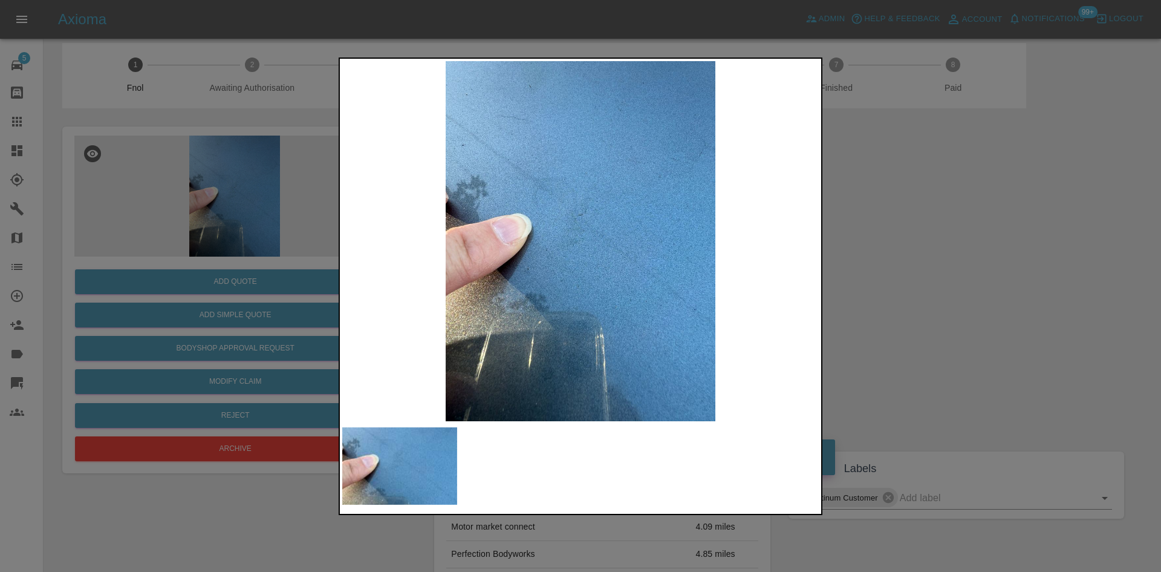
click at [556, 215] on img at bounding box center [580, 241] width 477 height 360
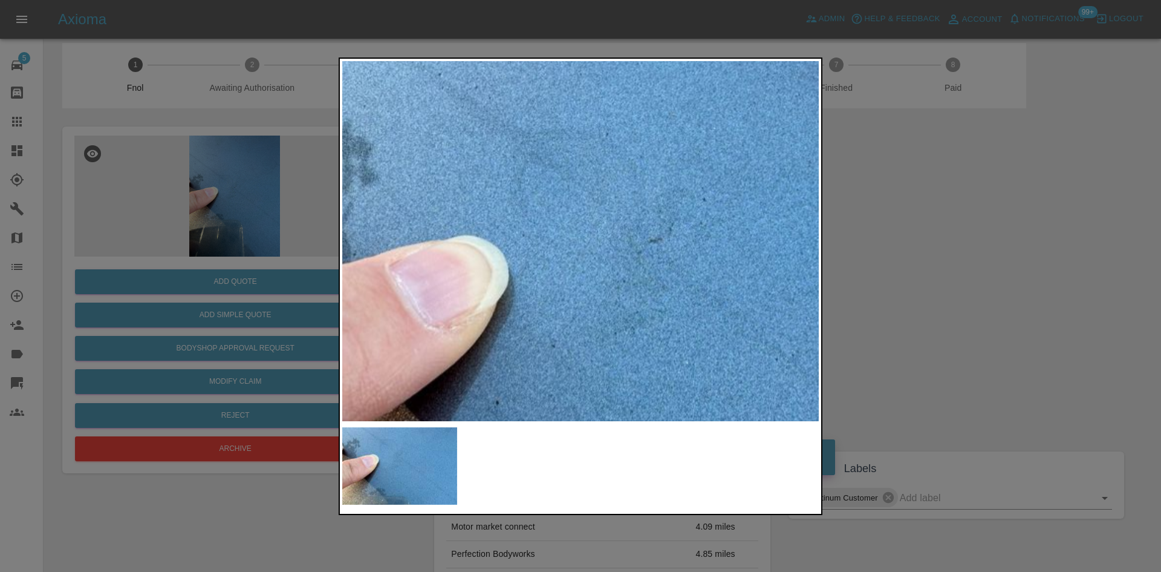
click at [248, 239] on div at bounding box center [580, 286] width 1161 height 572
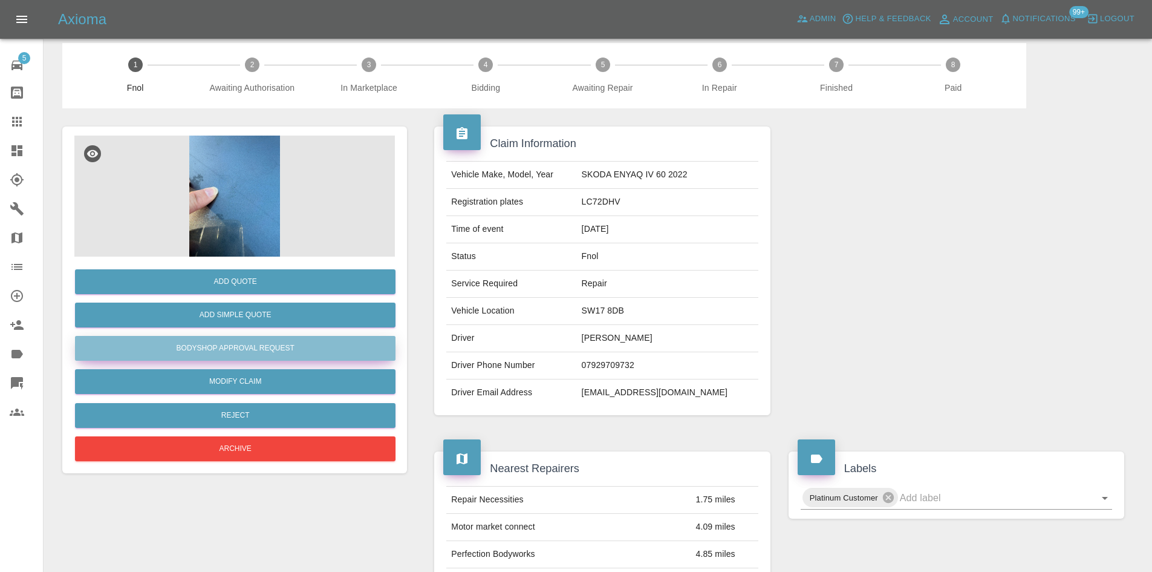
click at [212, 344] on button "Bodyshop Approval Request" at bounding box center [235, 348] width 321 height 25
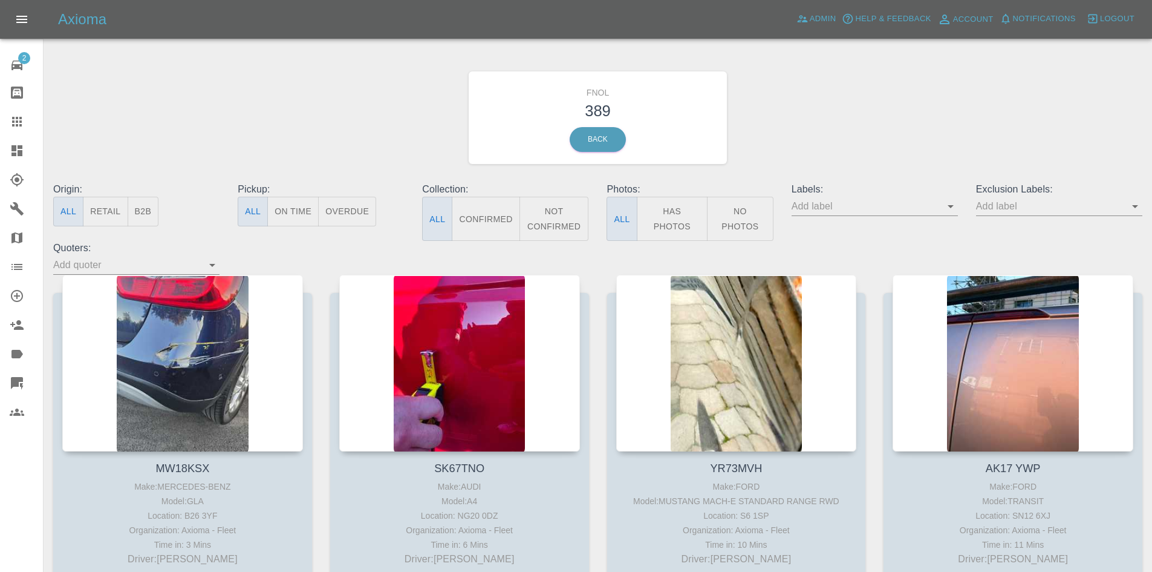
drag, startPoint x: 255, startPoint y: 77, endPoint x: 615, endPoint y: 196, distance: 379.6
click at [270, 80] on div "FNOL 389 Back" at bounding box center [597, 117] width 1107 height 129
click at [668, 226] on button "Has Photos" at bounding box center [672, 219] width 71 height 44
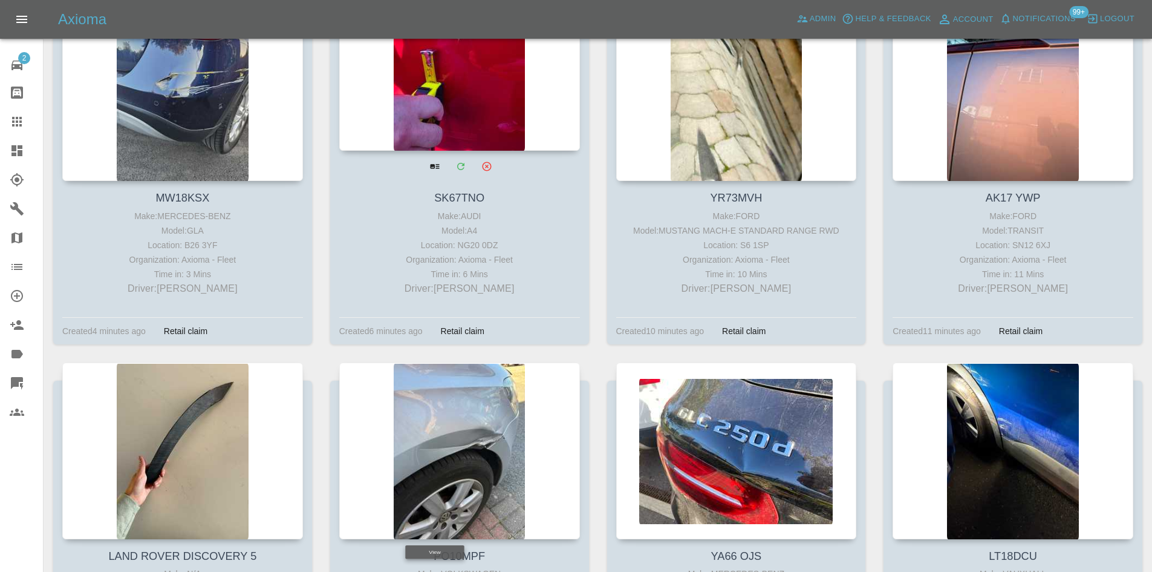
scroll to position [242, 0]
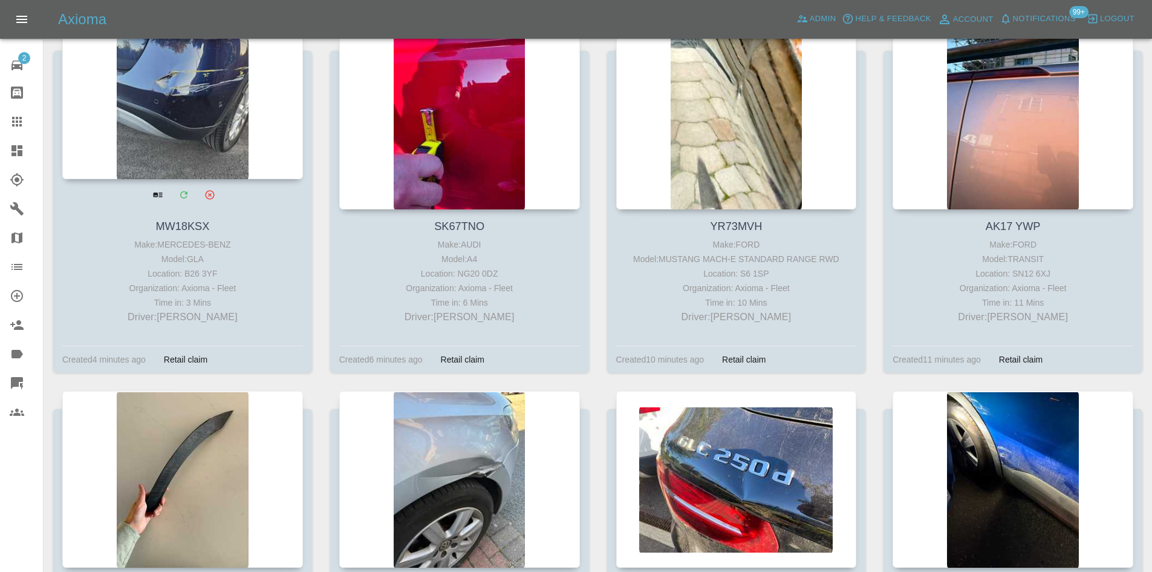
drag, startPoint x: 12, startPoint y: 157, endPoint x: 138, endPoint y: 228, distance: 144.9
click at [12, 157] on icon at bounding box center [17, 150] width 15 height 15
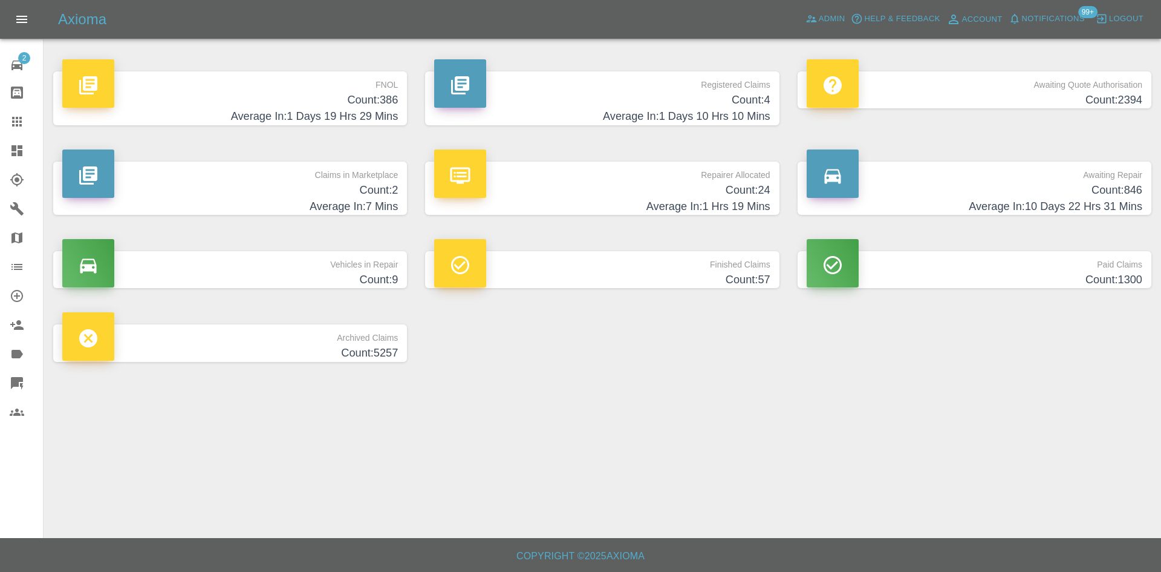
click at [370, 94] on h4 "Count: 386" at bounding box center [230, 100] width 336 height 16
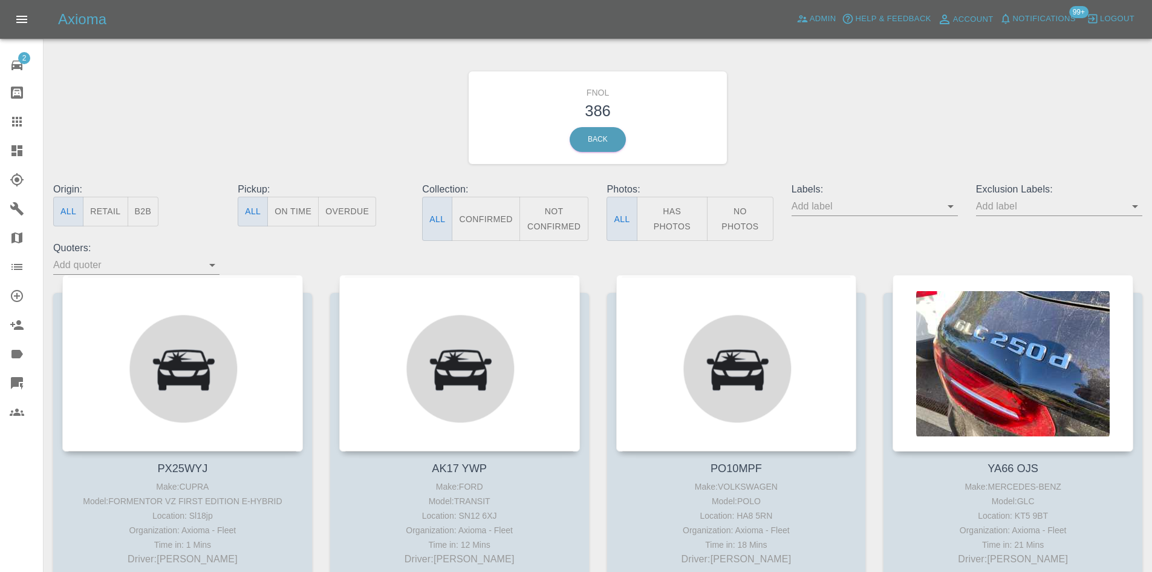
click at [16, 155] on icon at bounding box center [16, 150] width 11 height 11
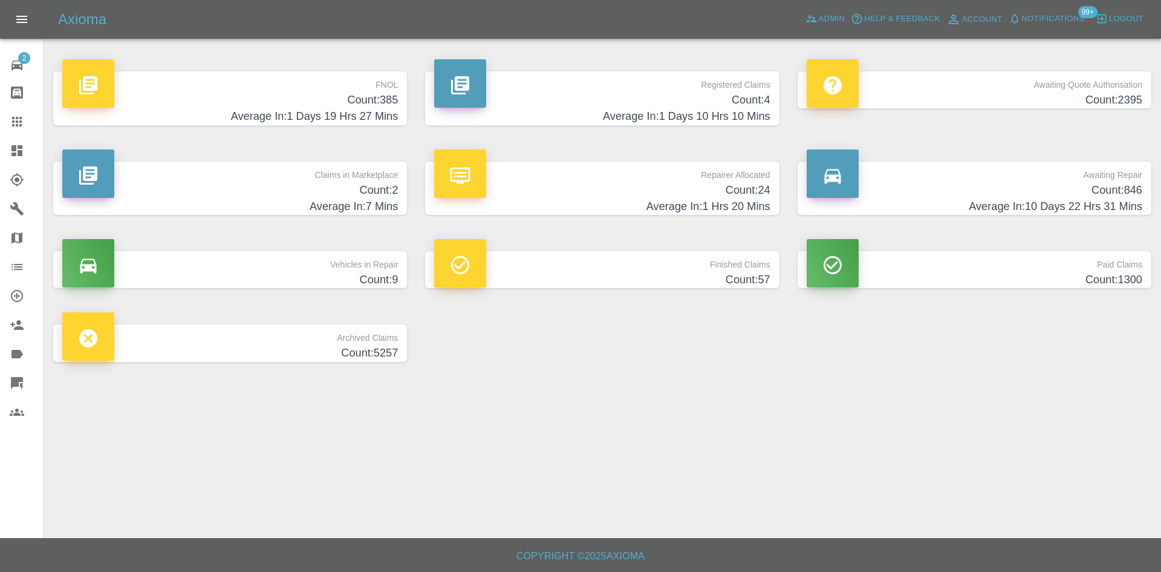
click at [702, 114] on h4 "Average In: 1 Days 10 Hrs 10 Mins" at bounding box center [602, 116] width 336 height 16
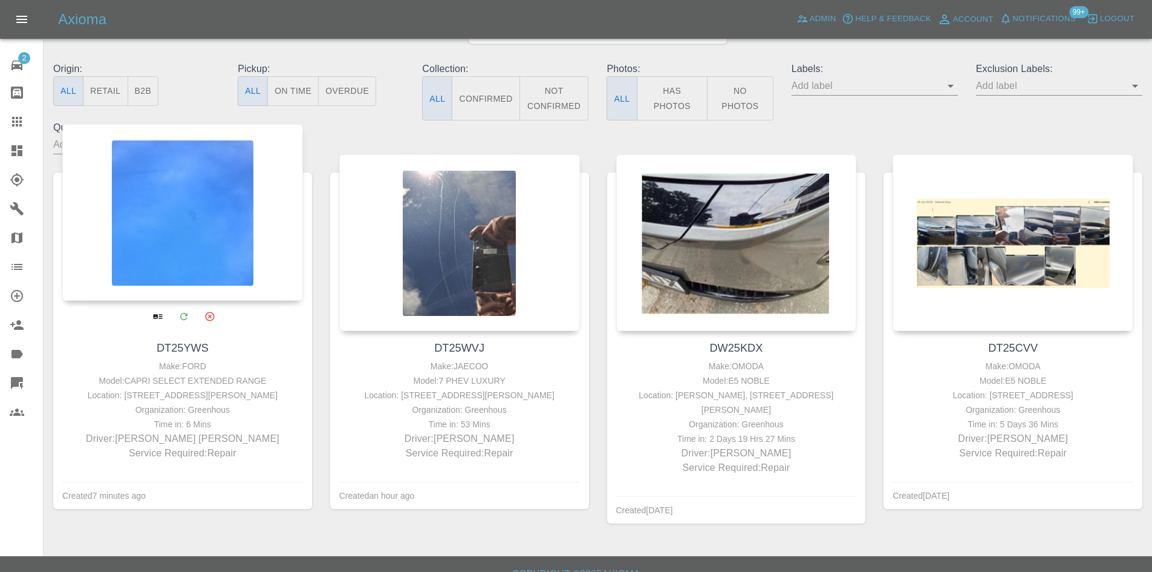
scroll to position [121, 0]
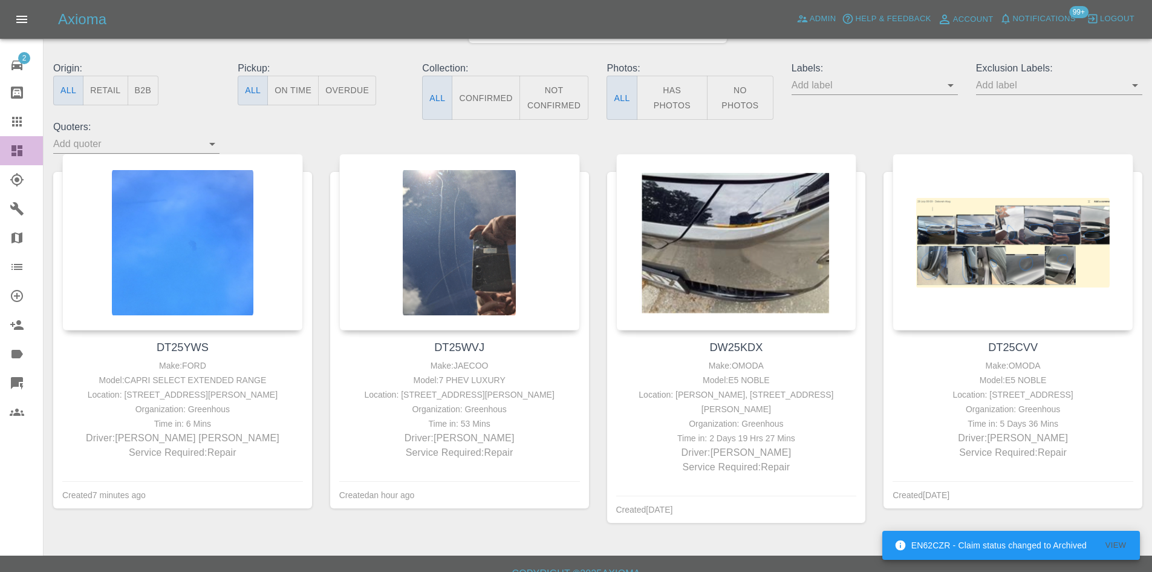
click at [11, 148] on icon at bounding box center [16, 150] width 11 height 11
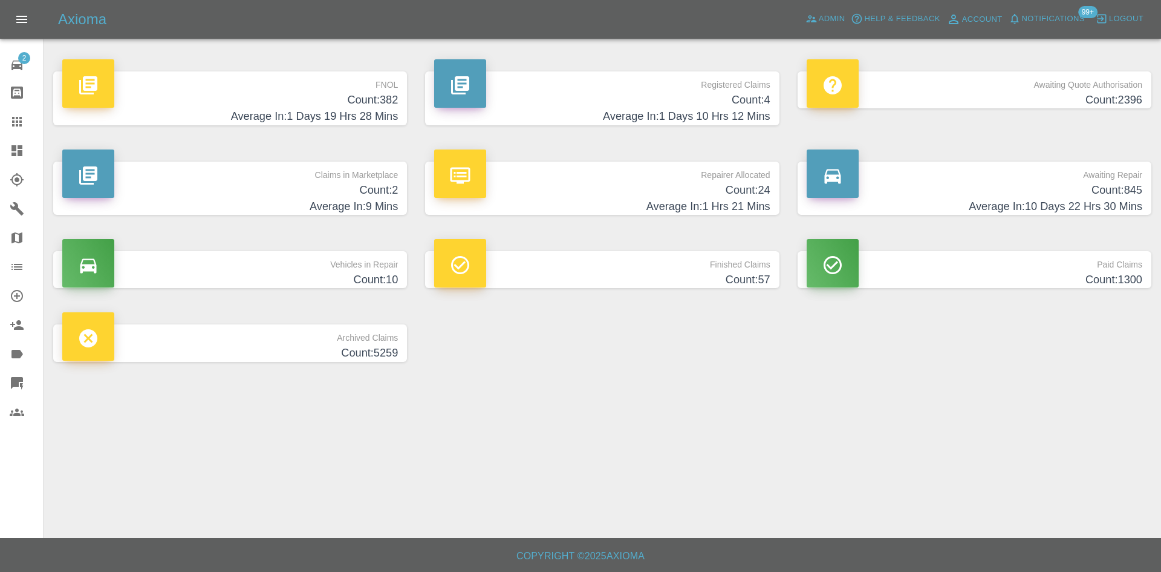
click at [367, 106] on h4 "Count: 382" at bounding box center [230, 100] width 336 height 16
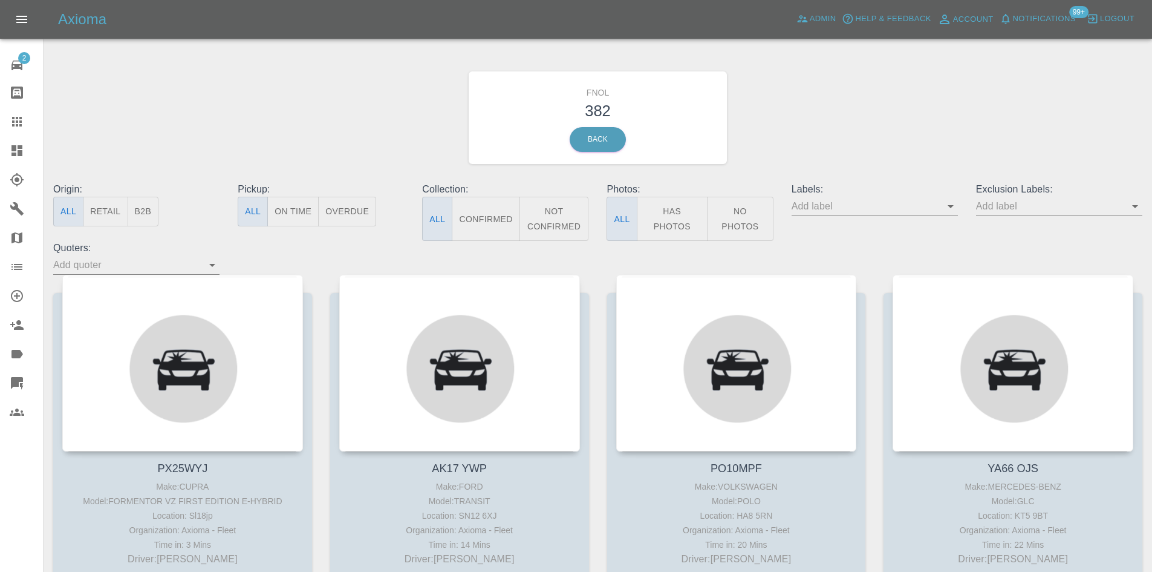
click at [666, 209] on button "Has Photos" at bounding box center [672, 219] width 71 height 44
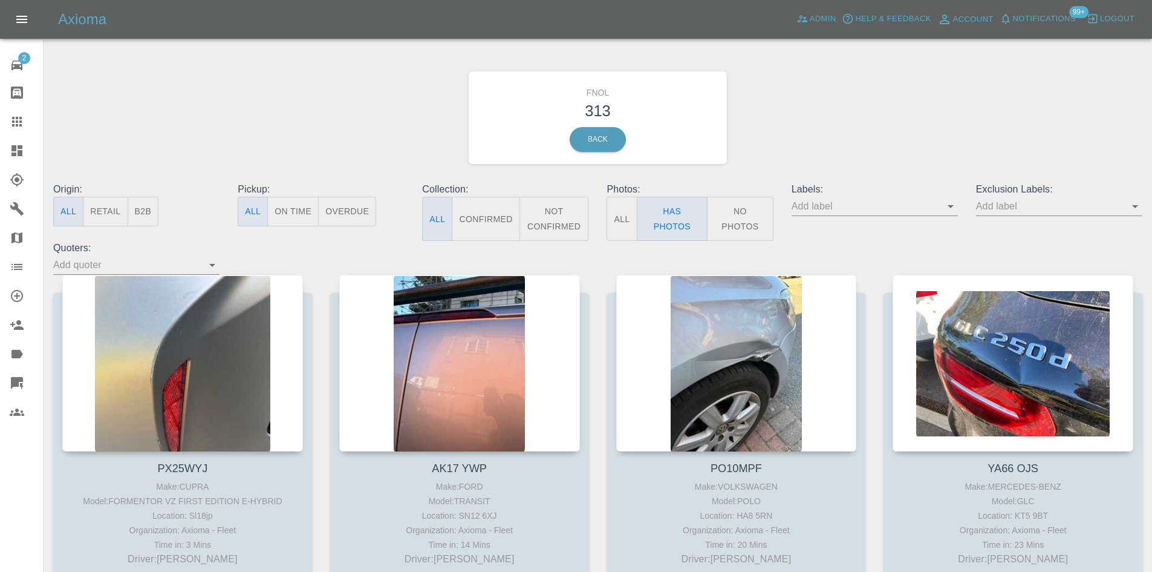
click at [1006, 200] on input "text" at bounding box center [1050, 206] width 148 height 19
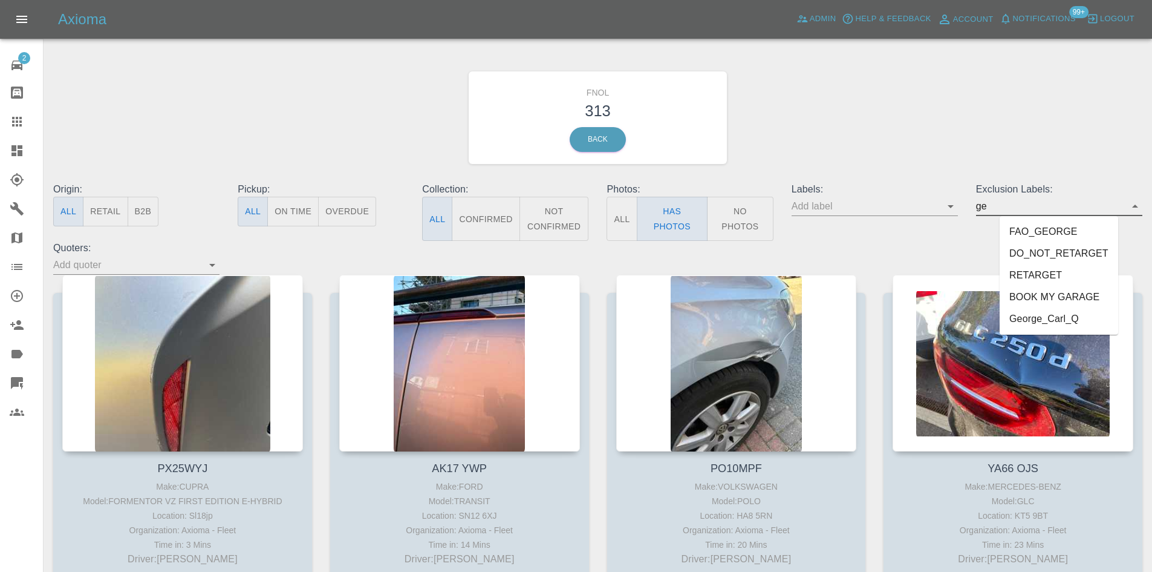
type input "geo"
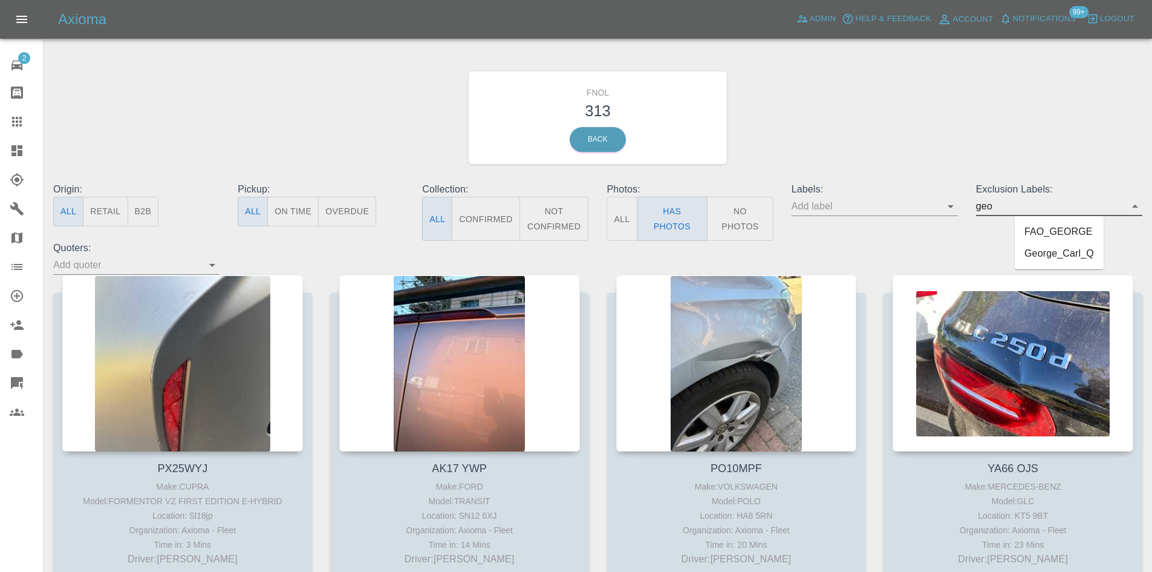
click at [1062, 250] on li "George_Carl_Q" at bounding box center [1059, 254] width 89 height 22
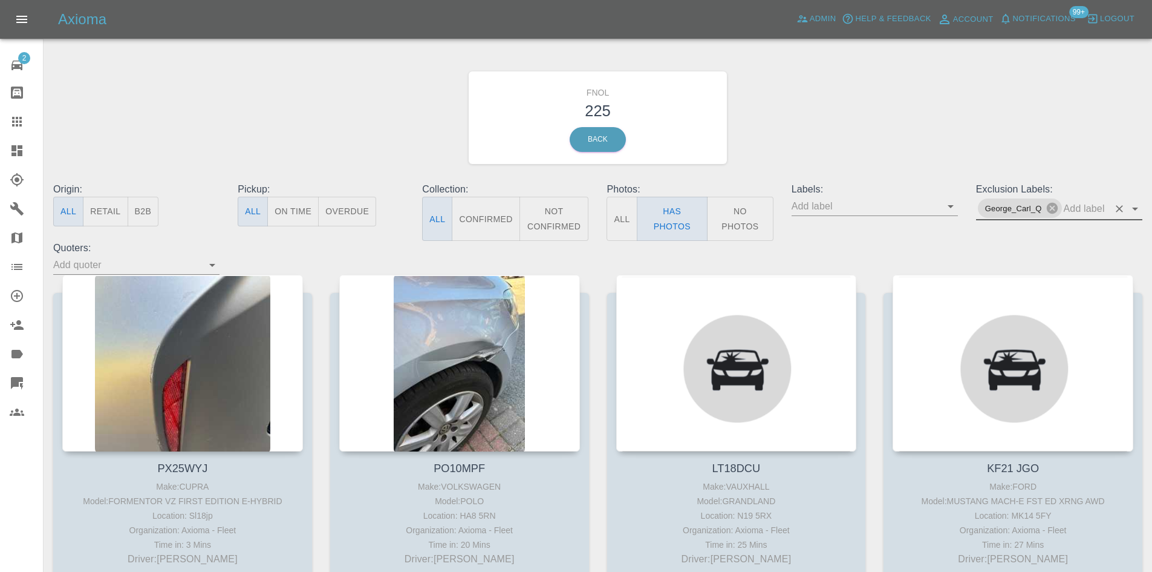
click at [1077, 213] on input "text" at bounding box center [1086, 208] width 45 height 19
type input "onsh"
click at [1080, 232] on li "onshore_required" at bounding box center [1059, 236] width 97 height 22
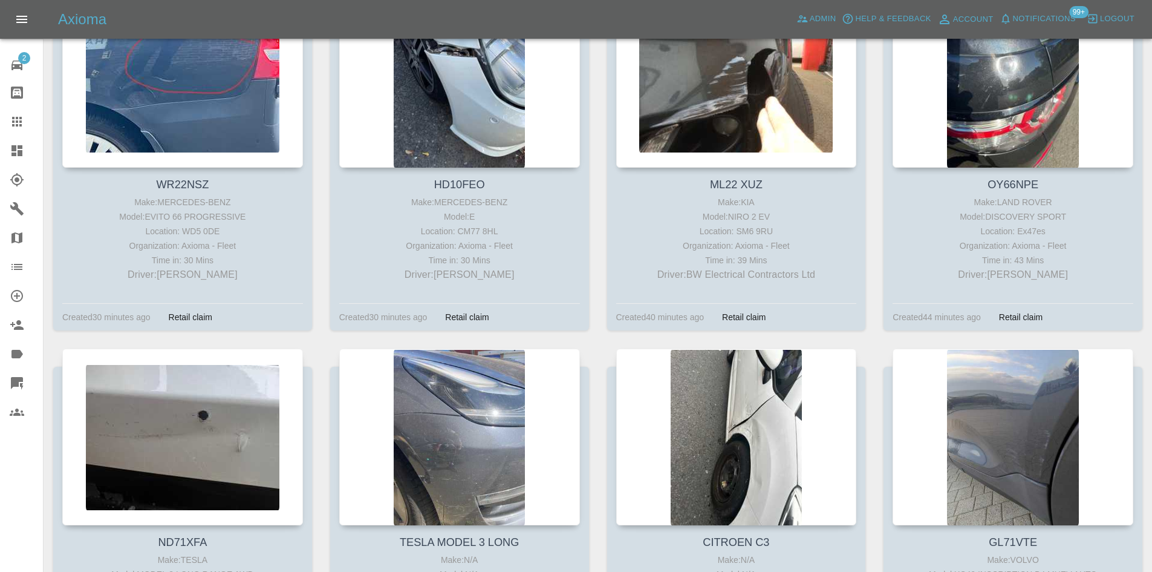
scroll to position [786, 0]
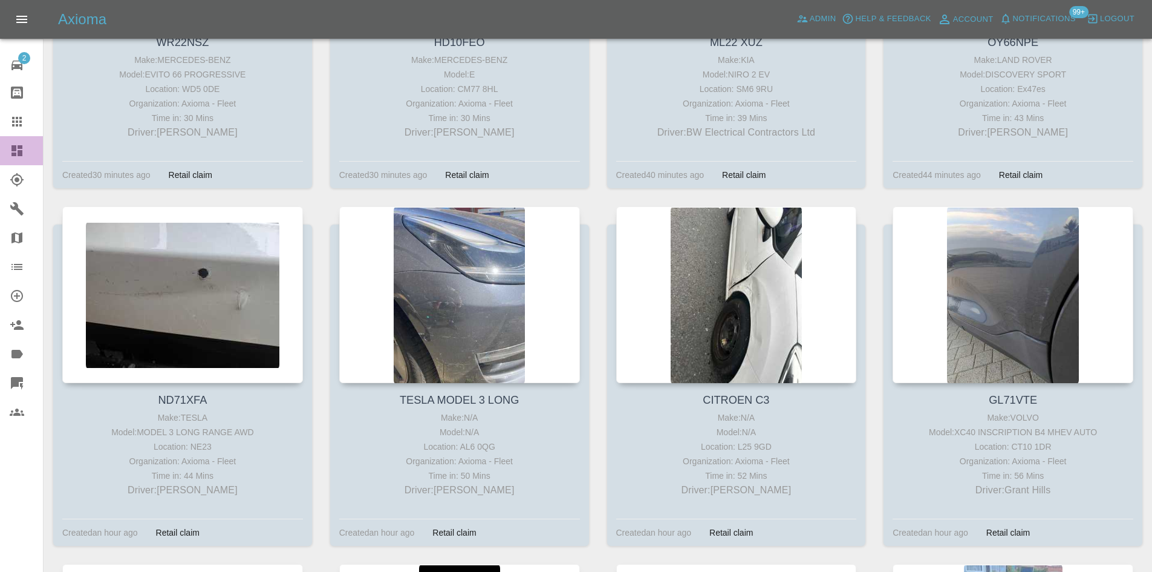
click at [21, 146] on icon at bounding box center [16, 150] width 11 height 11
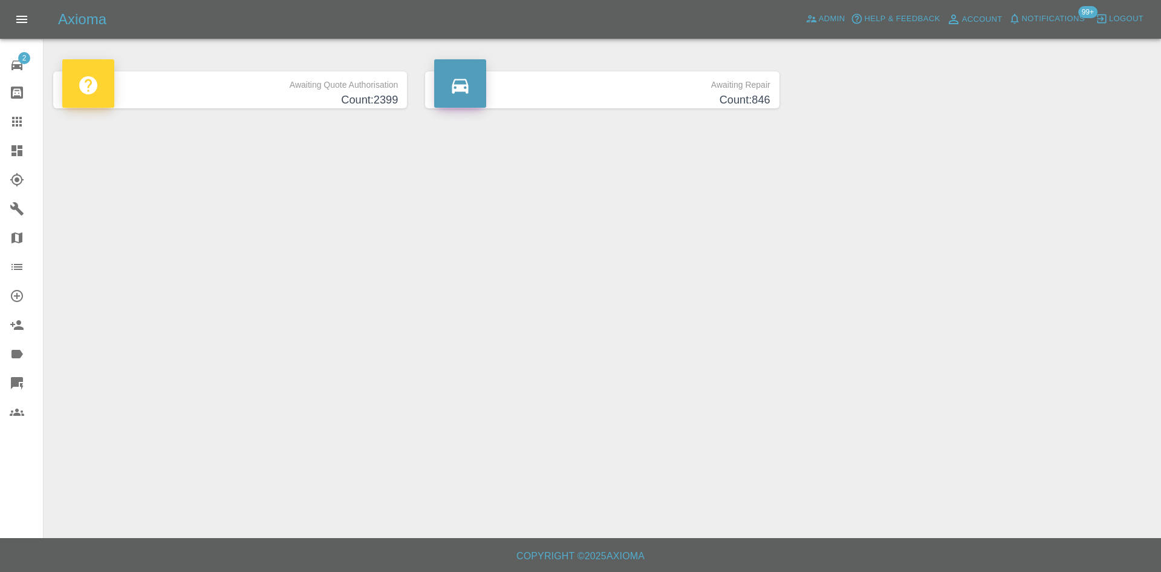
click at [18, 65] on icon at bounding box center [16, 65] width 11 height 10
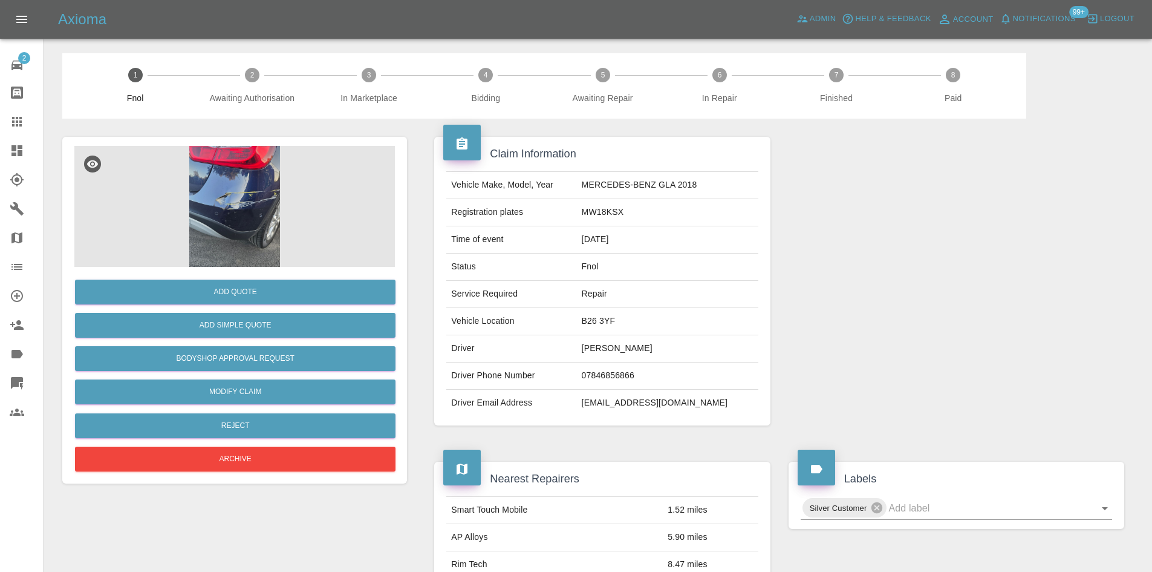
click at [905, 276] on div at bounding box center [957, 281] width 354 height 325
click at [221, 186] on img at bounding box center [234, 206] width 321 height 121
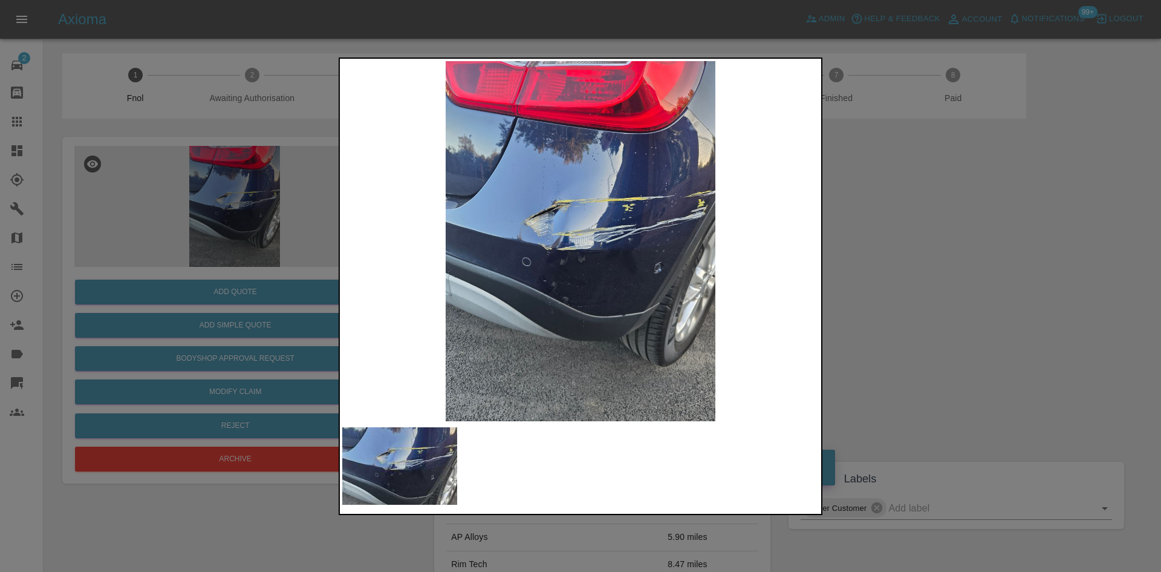
click at [553, 234] on img at bounding box center [580, 241] width 477 height 360
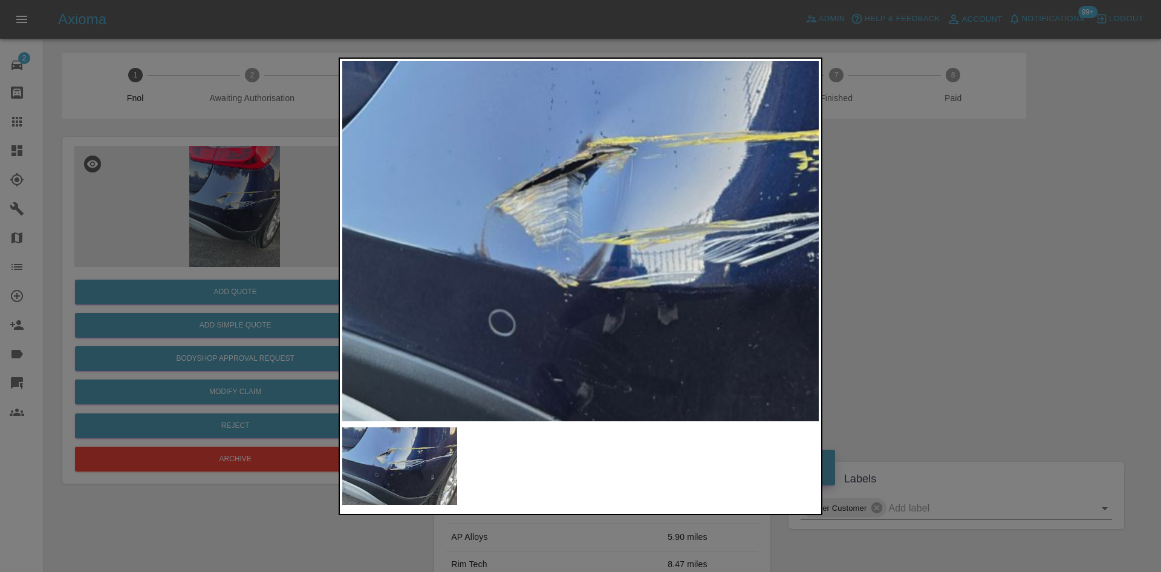
click at [552, 234] on img at bounding box center [664, 261] width 1430 height 1080
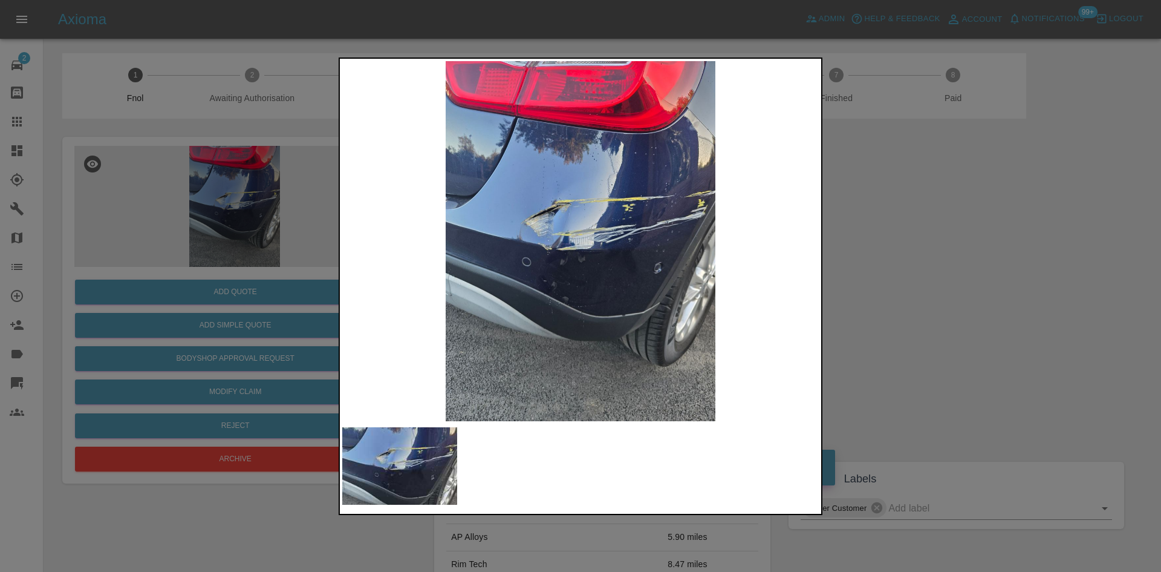
click at [545, 272] on img at bounding box center [580, 241] width 477 height 360
click at [551, 256] on img at bounding box center [580, 241] width 477 height 360
click at [545, 247] on img at bounding box center [580, 241] width 477 height 360
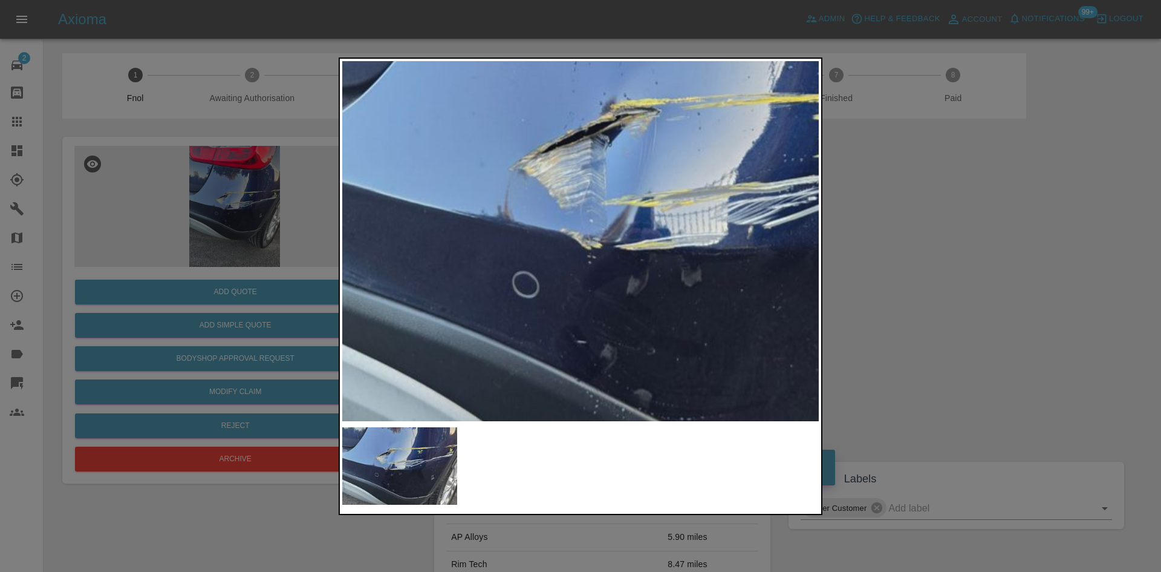
click at [545, 247] on img at bounding box center [688, 222] width 1430 height 1080
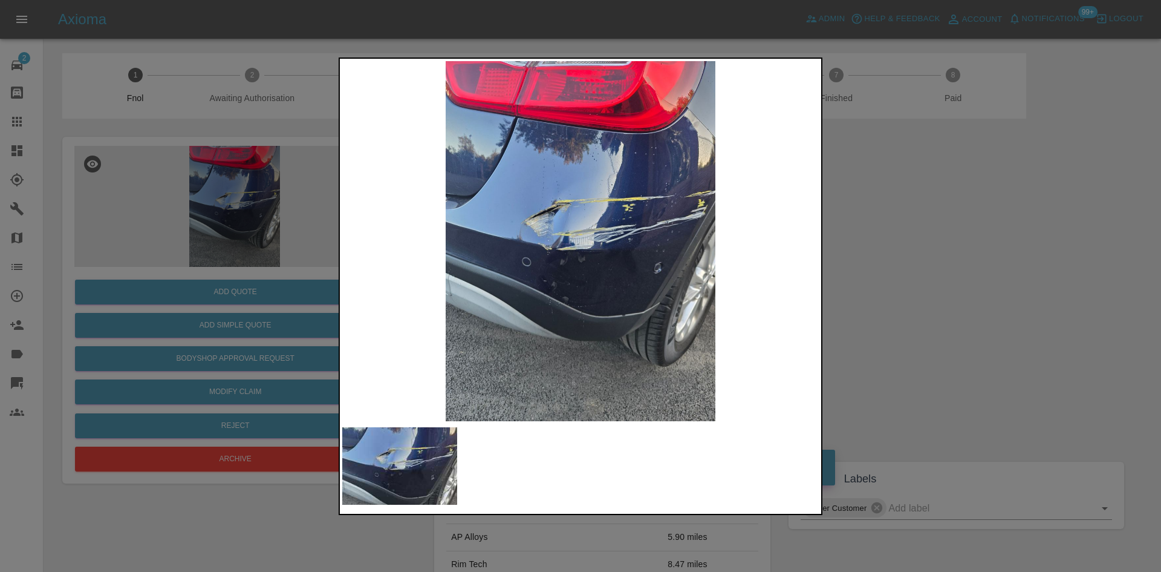
click at [545, 247] on img at bounding box center [580, 241] width 477 height 360
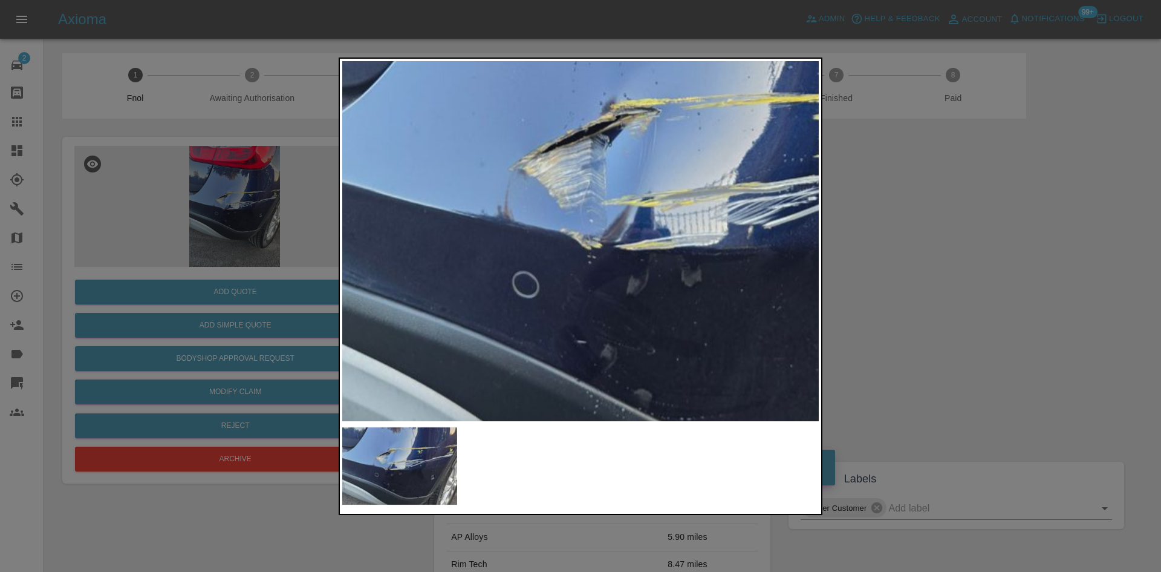
drag, startPoint x: 121, startPoint y: 210, endPoint x: 191, endPoint y: 254, distance: 82.6
click at [126, 212] on div at bounding box center [580, 286] width 1161 height 572
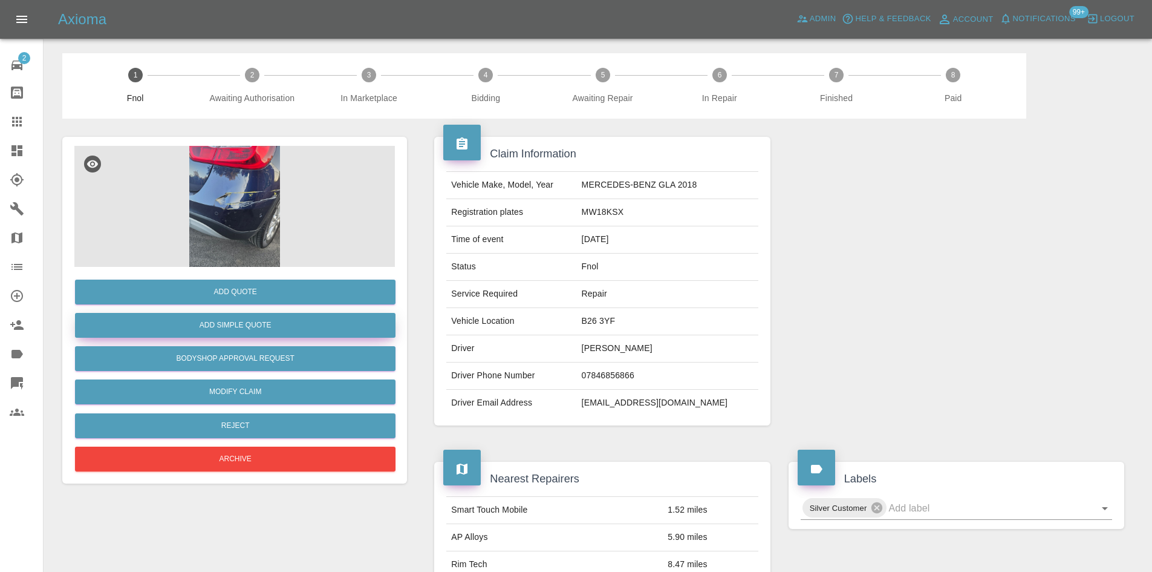
click at [244, 318] on button "Add Simple Quote" at bounding box center [235, 325] width 321 height 25
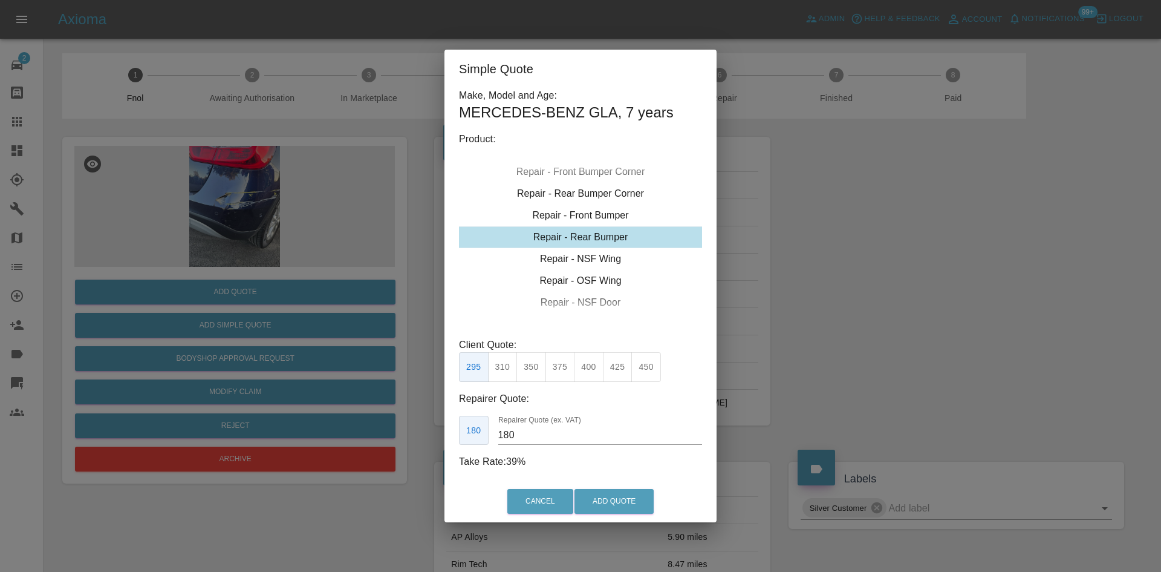
click at [595, 233] on div "Repair - Rear Bumper" at bounding box center [580, 237] width 243 height 22
click at [642, 366] on button "450" at bounding box center [646, 367] width 30 height 30
drag, startPoint x: 533, startPoint y: 437, endPoint x: 327, endPoint y: 432, distance: 206.3
click at [333, 438] on div "Simple Quote Make, Model and Age: MERCEDES-BENZ GLA , 7 years Product: Repair -…" at bounding box center [580, 286] width 1161 height 572
type input "270"
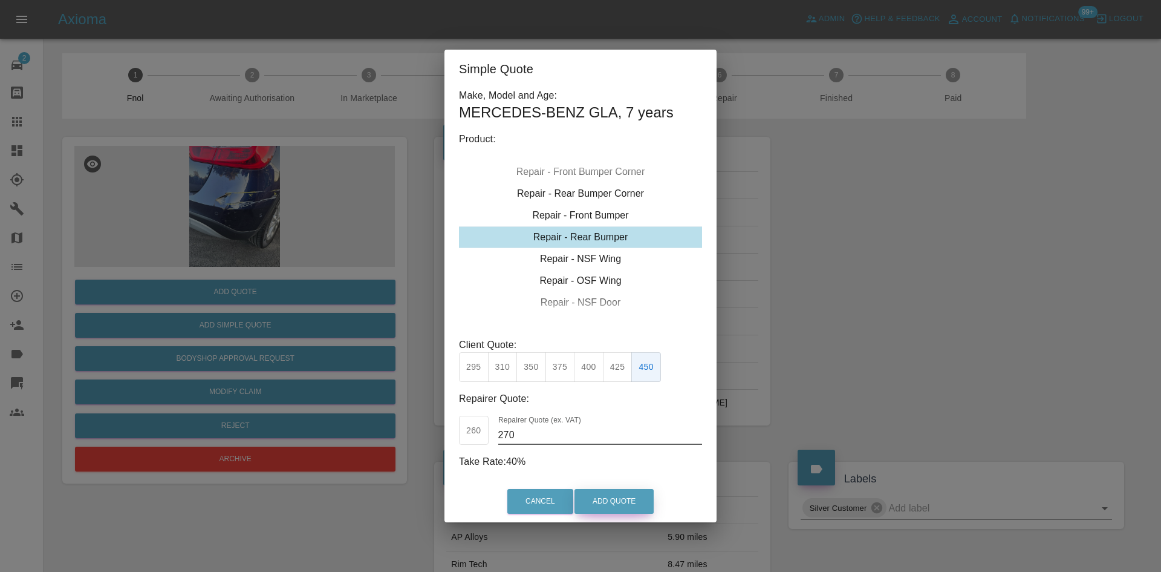
click at [608, 501] on button "Add Quote" at bounding box center [614, 501] width 79 height 25
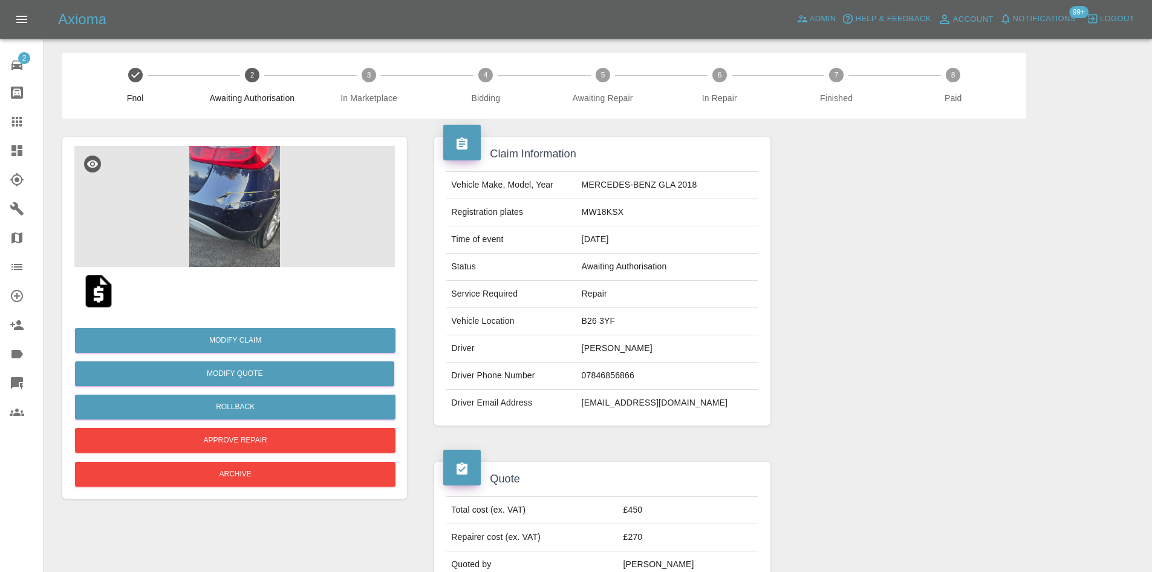
scroll to position [121, 0]
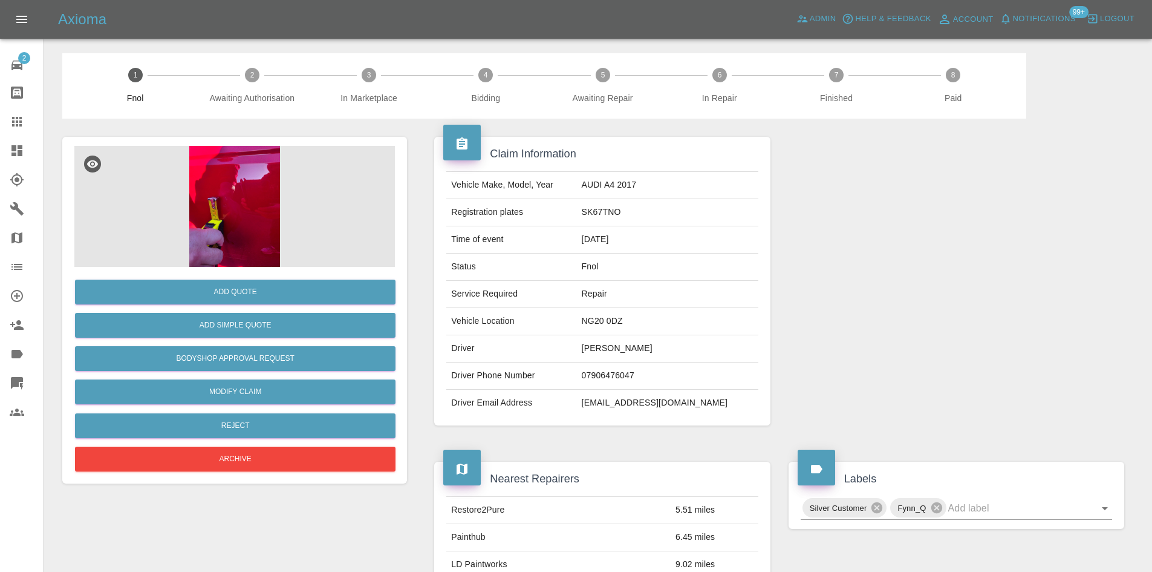
click at [236, 197] on img at bounding box center [234, 206] width 321 height 121
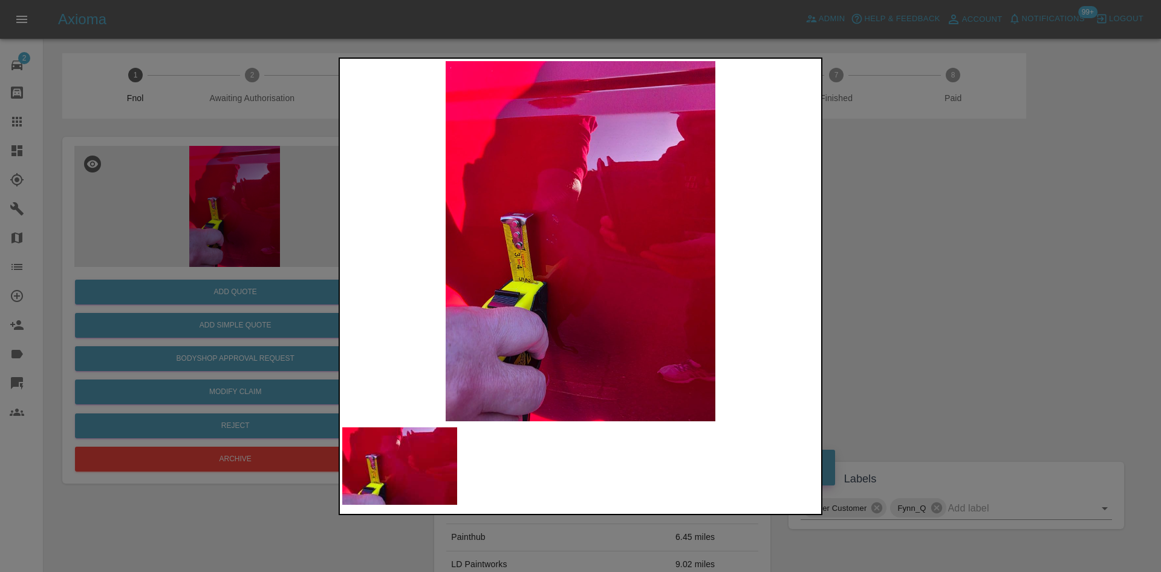
click at [438, 247] on img at bounding box center [580, 241] width 477 height 360
click at [515, 235] on img at bounding box center [580, 241] width 477 height 360
click at [603, 179] on img at bounding box center [580, 241] width 477 height 360
click at [593, 181] on img at bounding box center [580, 241] width 477 height 360
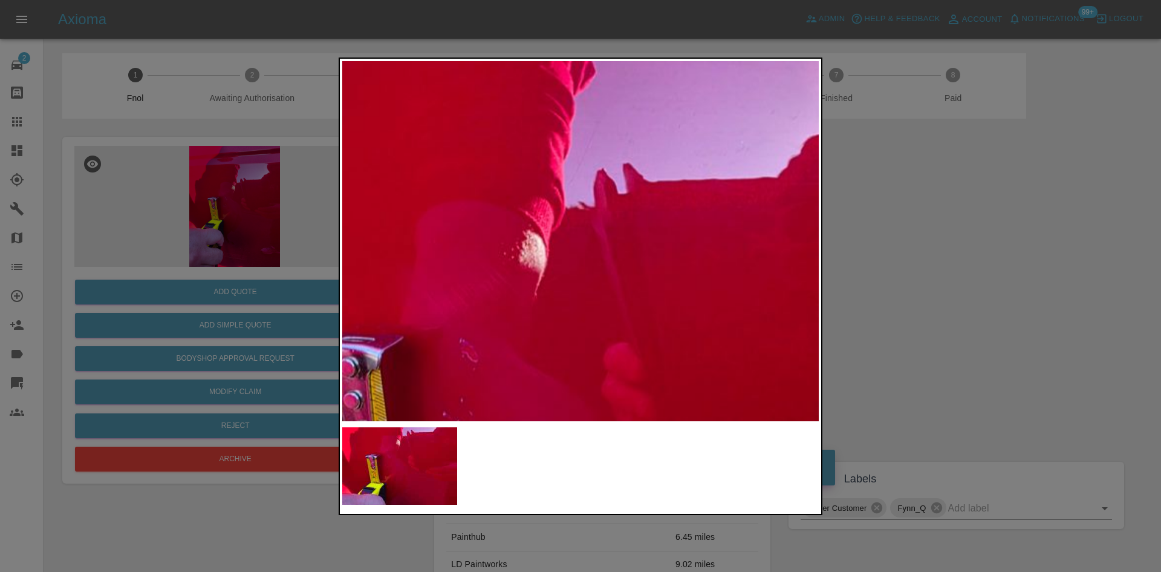
click at [590, 183] on img at bounding box center [544, 418] width 1430 height 1080
click at [588, 184] on img at bounding box center [544, 418] width 1430 height 1080
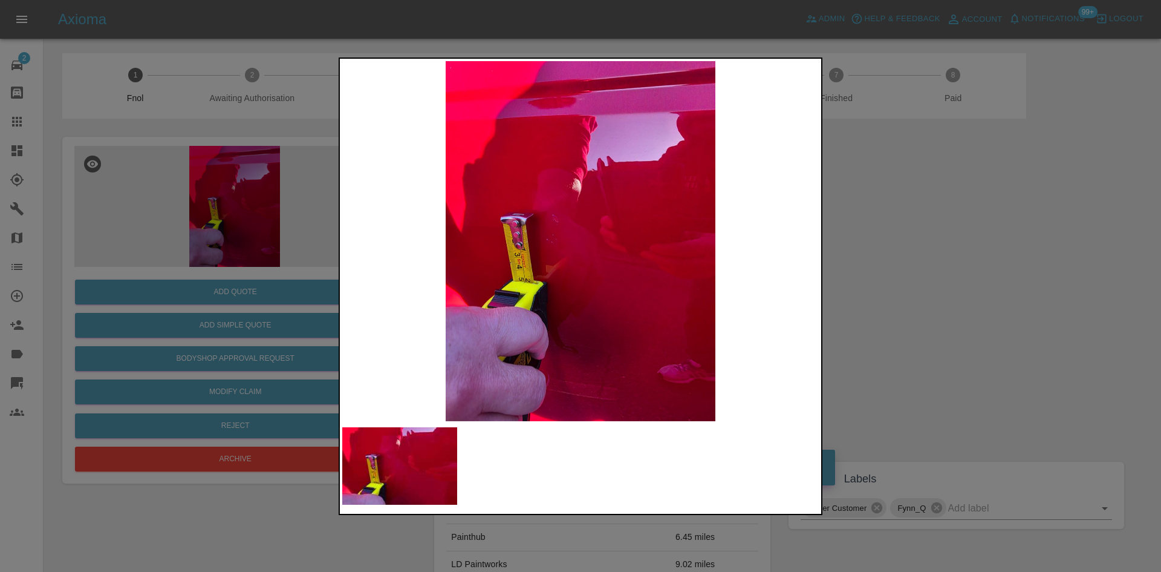
click at [497, 298] on img at bounding box center [580, 241] width 477 height 360
click at [634, 306] on img at bounding box center [580, 241] width 477 height 360
click at [239, 238] on div at bounding box center [580, 286] width 1161 height 572
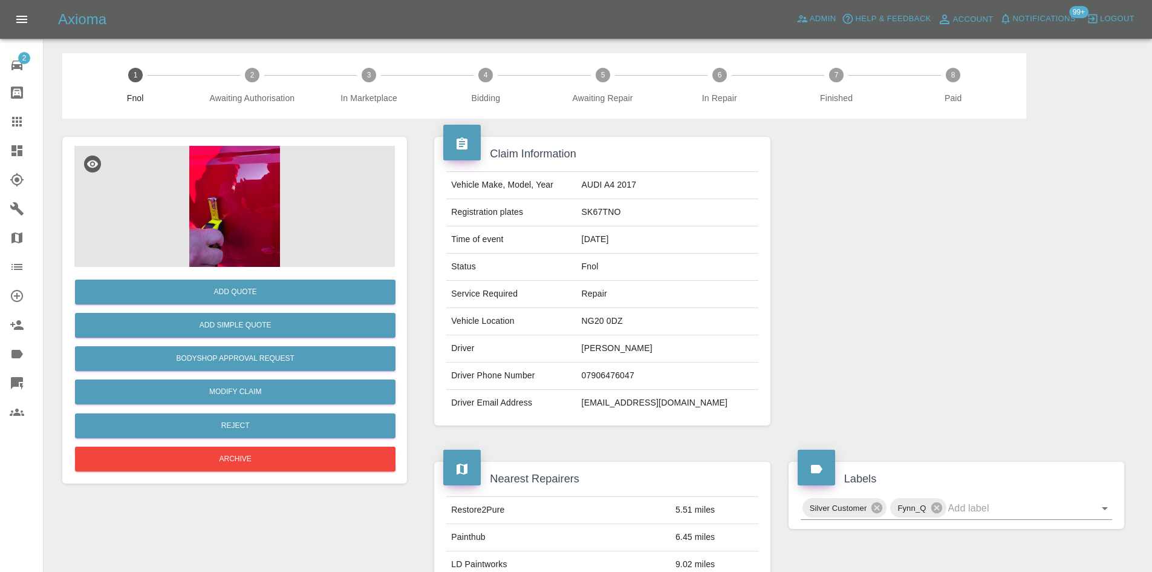
click at [253, 204] on img at bounding box center [234, 206] width 321 height 121
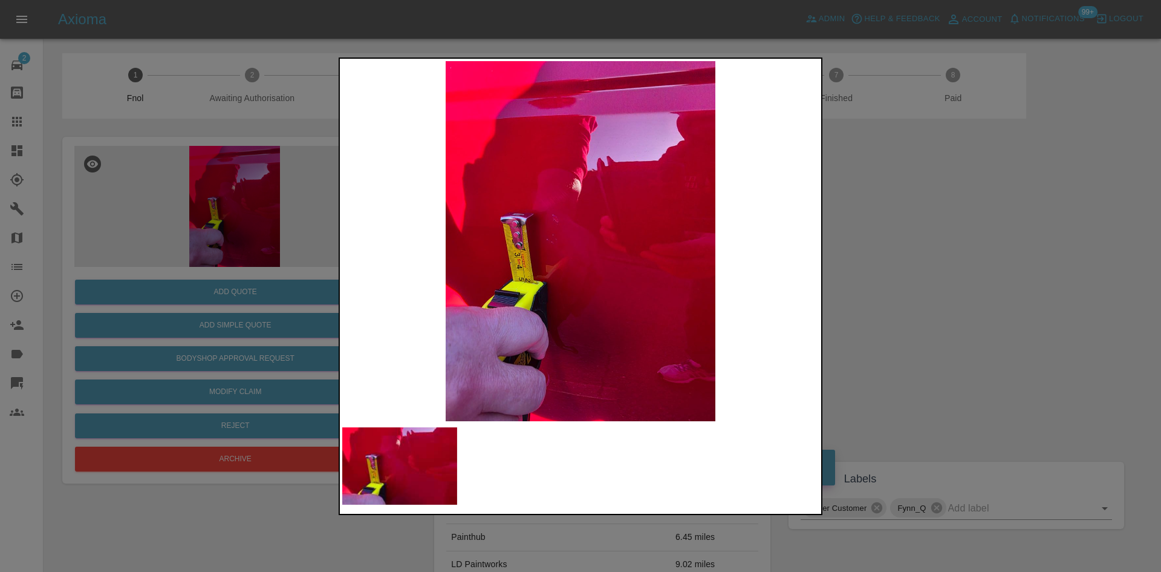
click at [595, 191] on img at bounding box center [580, 241] width 477 height 360
click at [590, 191] on img at bounding box center [580, 241] width 477 height 360
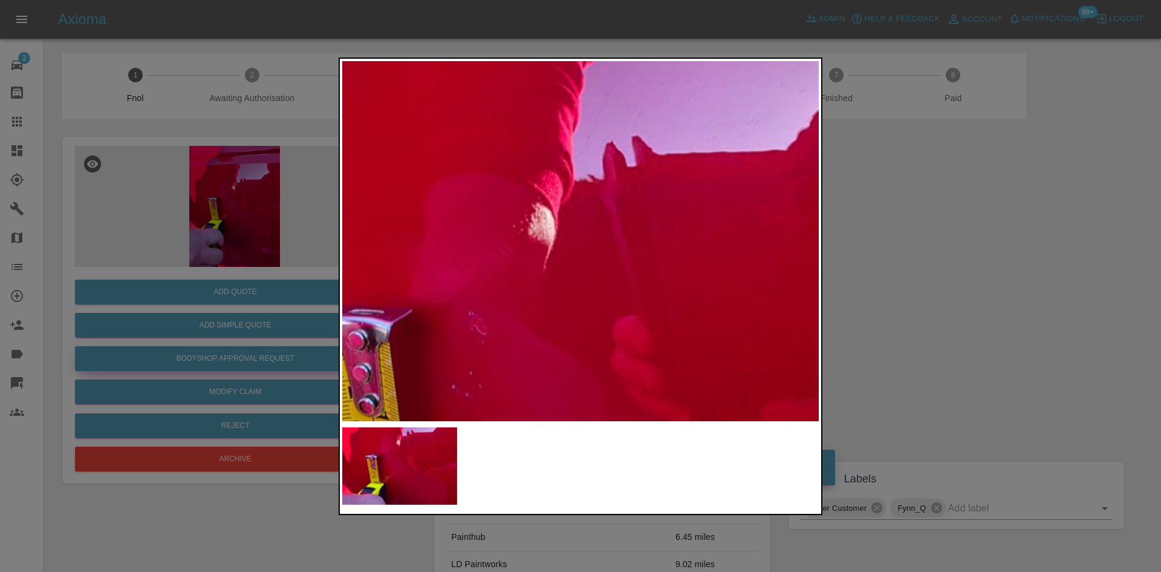
drag, startPoint x: 168, startPoint y: 230, endPoint x: 218, endPoint y: 367, distance: 144.8
click at [175, 238] on div at bounding box center [580, 286] width 1161 height 572
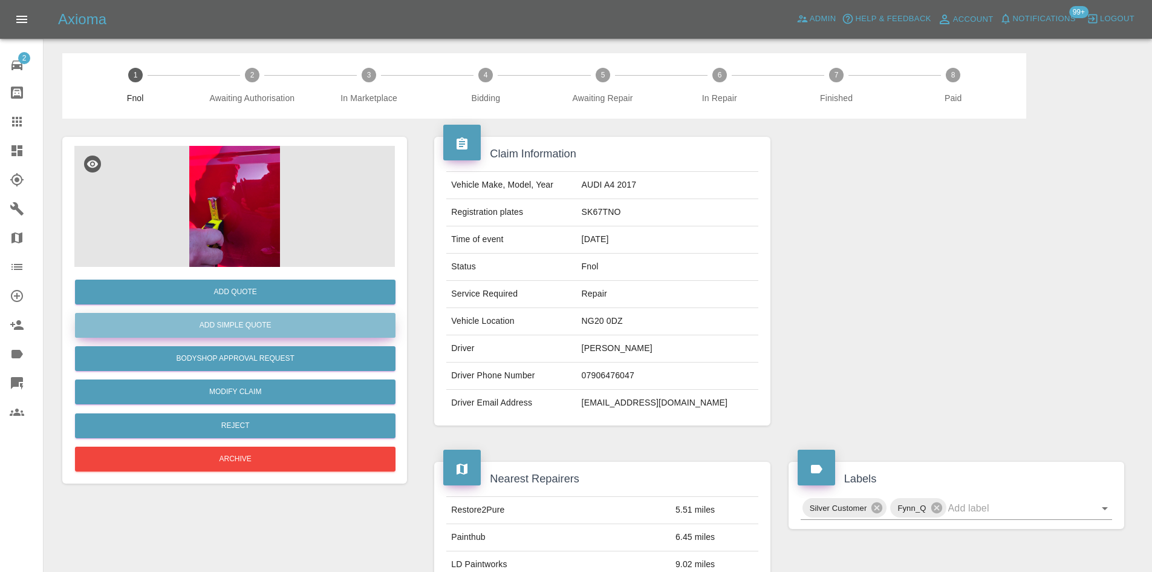
click at [244, 336] on button "Add Simple Quote" at bounding box center [235, 325] width 321 height 25
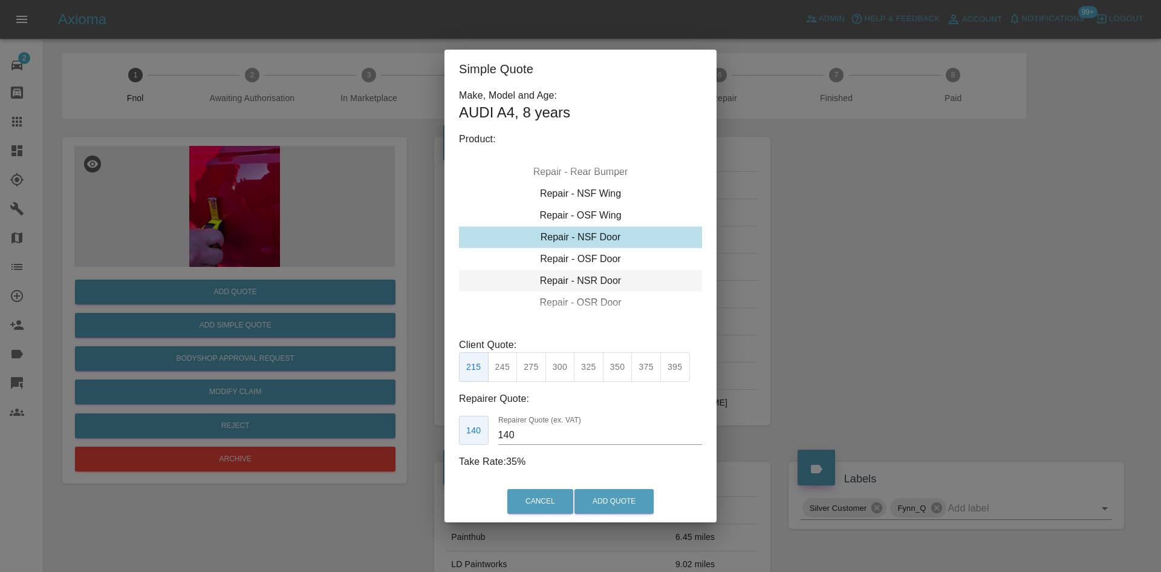
click at [577, 279] on div "Repair - NSR Door" at bounding box center [580, 281] width 243 height 22
click at [505, 366] on button "245" at bounding box center [503, 367] width 30 height 30
type input "160"
drag, startPoint x: 611, startPoint y: 499, endPoint x: 688, endPoint y: 466, distance: 84.3
click at [610, 497] on button "Add Quote" at bounding box center [614, 501] width 79 height 25
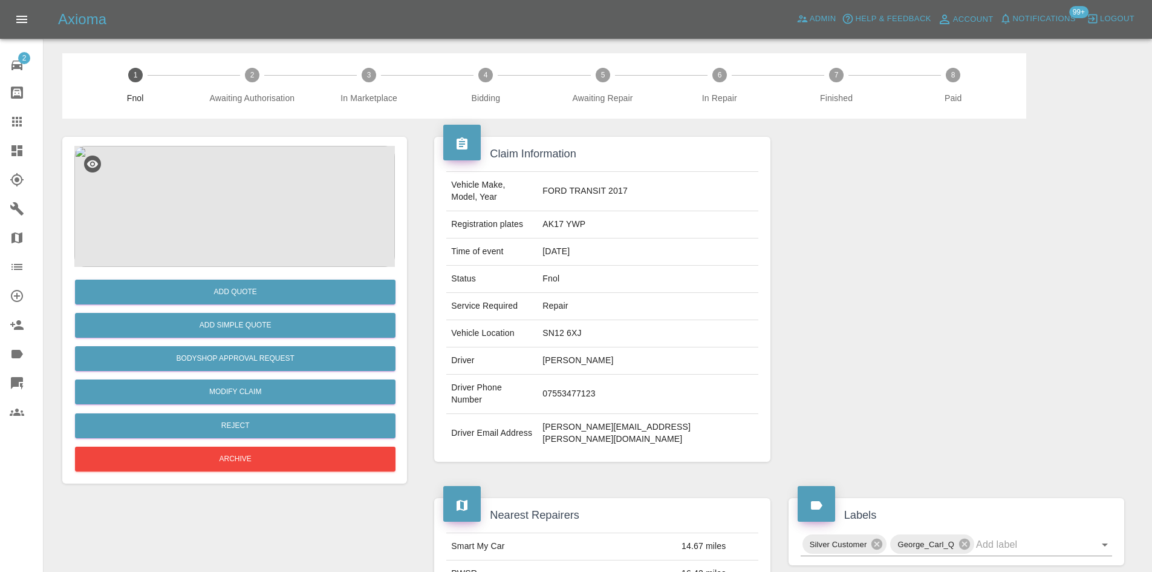
click at [216, 207] on img at bounding box center [234, 206] width 321 height 121
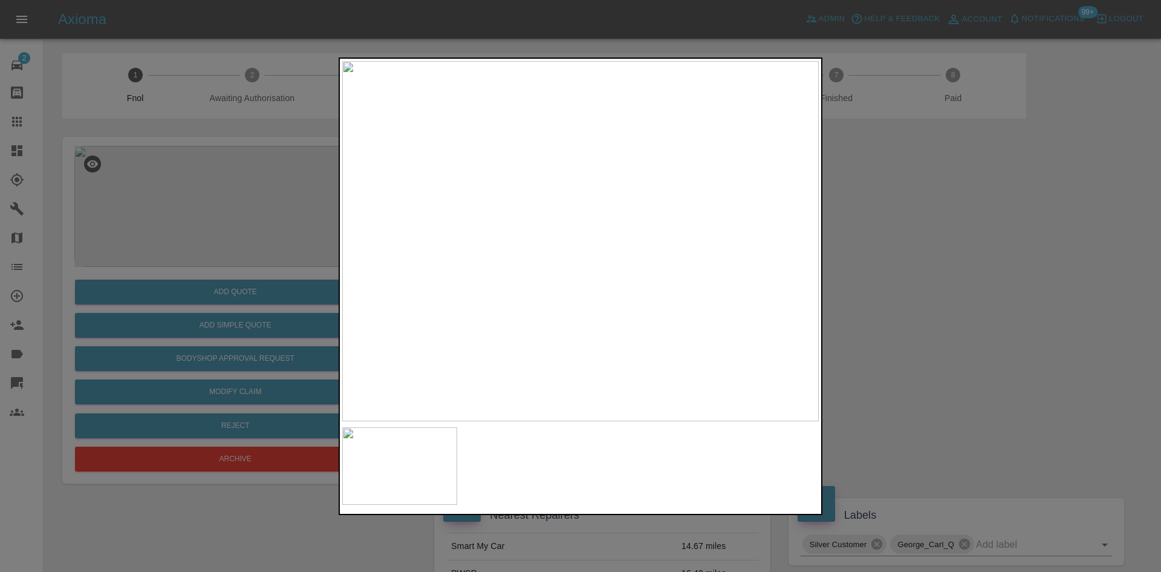
click at [590, 333] on img at bounding box center [580, 241] width 477 height 360
click at [485, 324] on img at bounding box center [580, 241] width 477 height 360
click at [560, 330] on img at bounding box center [580, 241] width 477 height 360
drag, startPoint x: 947, startPoint y: 285, endPoint x: 928, endPoint y: 266, distance: 26.9
click at [935, 273] on div at bounding box center [580, 286] width 1161 height 572
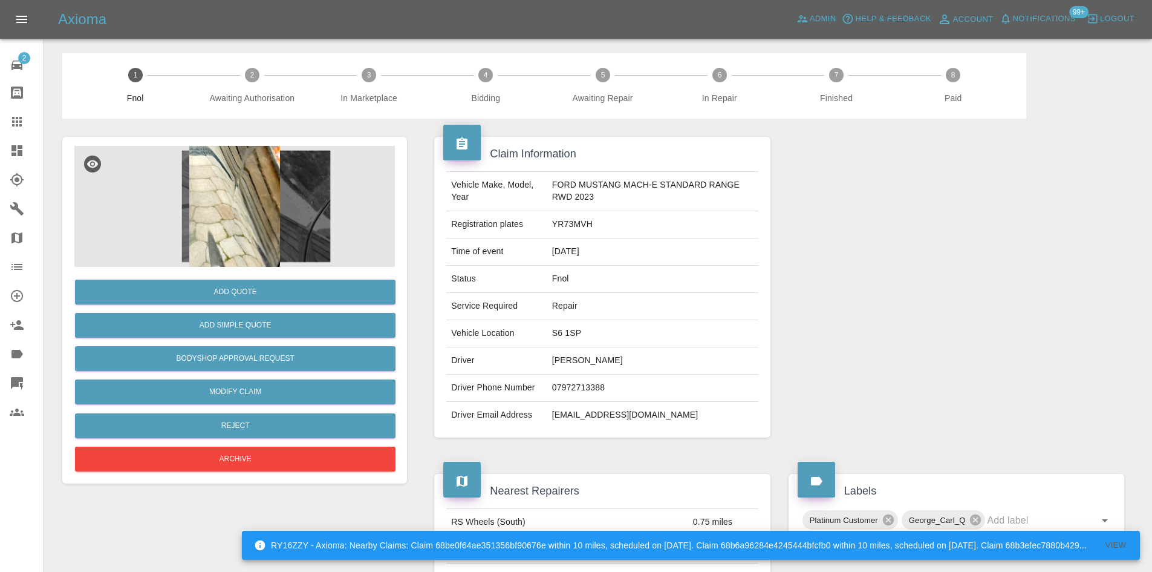
click at [246, 232] on img at bounding box center [234, 206] width 321 height 121
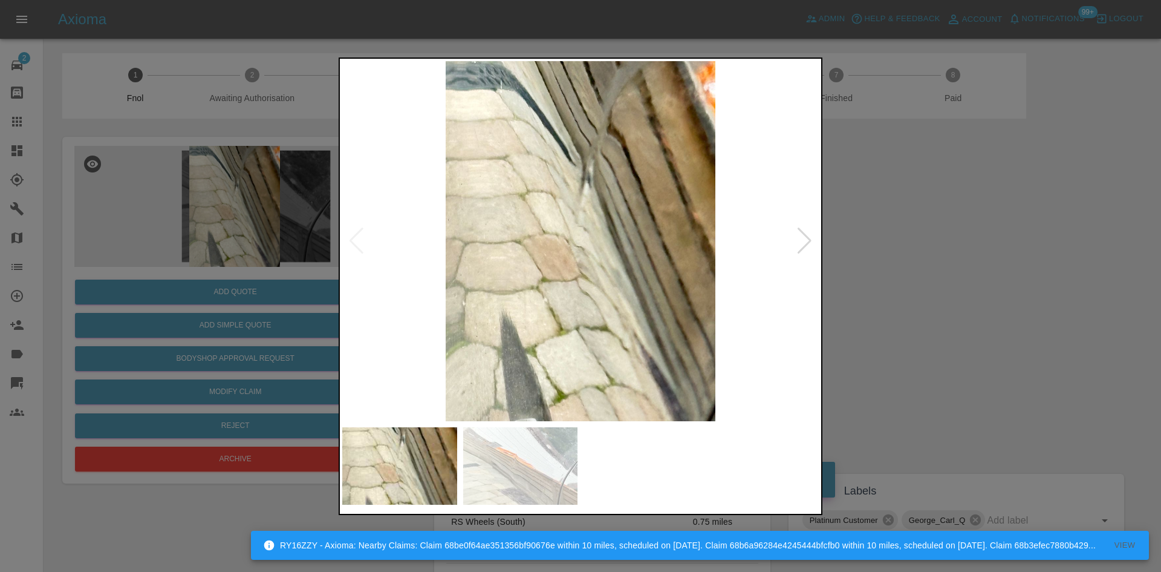
click at [554, 276] on img at bounding box center [580, 241] width 477 height 360
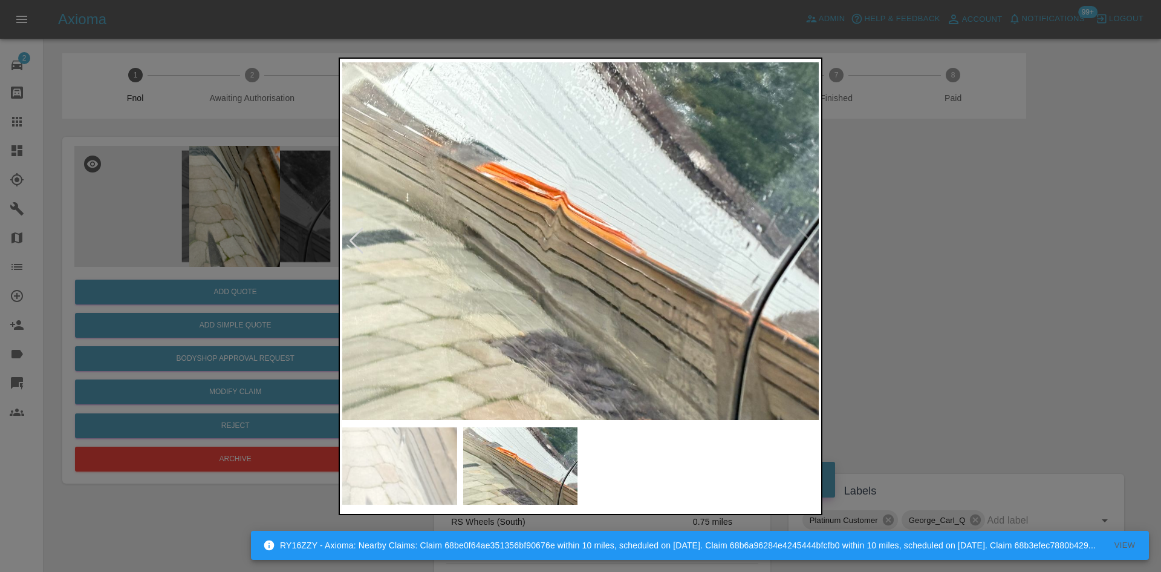
click at [565, 274] on img at bounding box center [580, 241] width 477 height 360
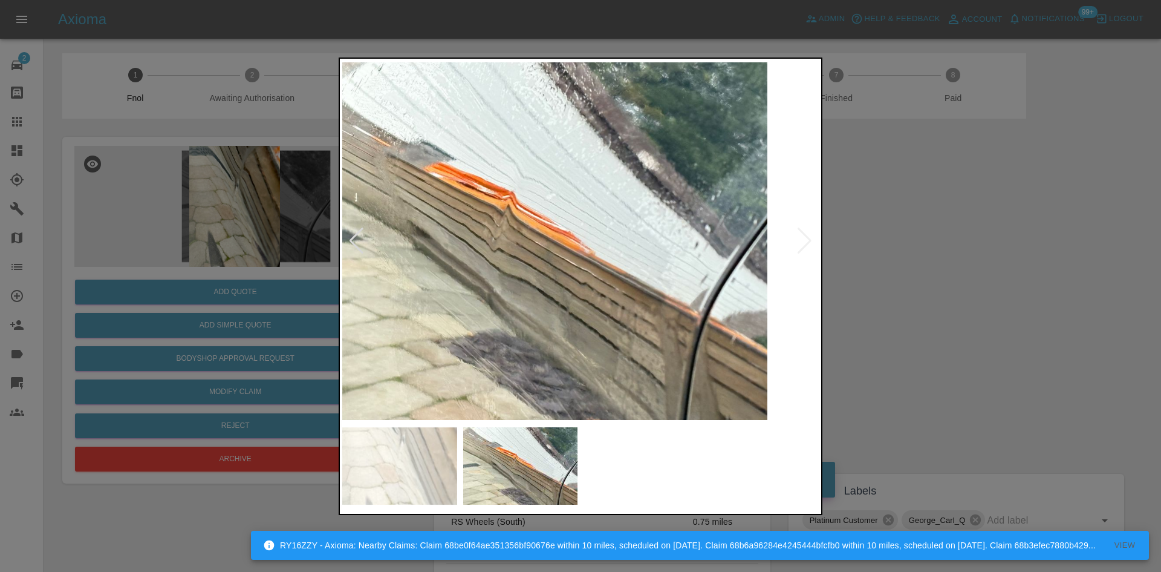
click at [468, 247] on img at bounding box center [529, 241] width 477 height 360
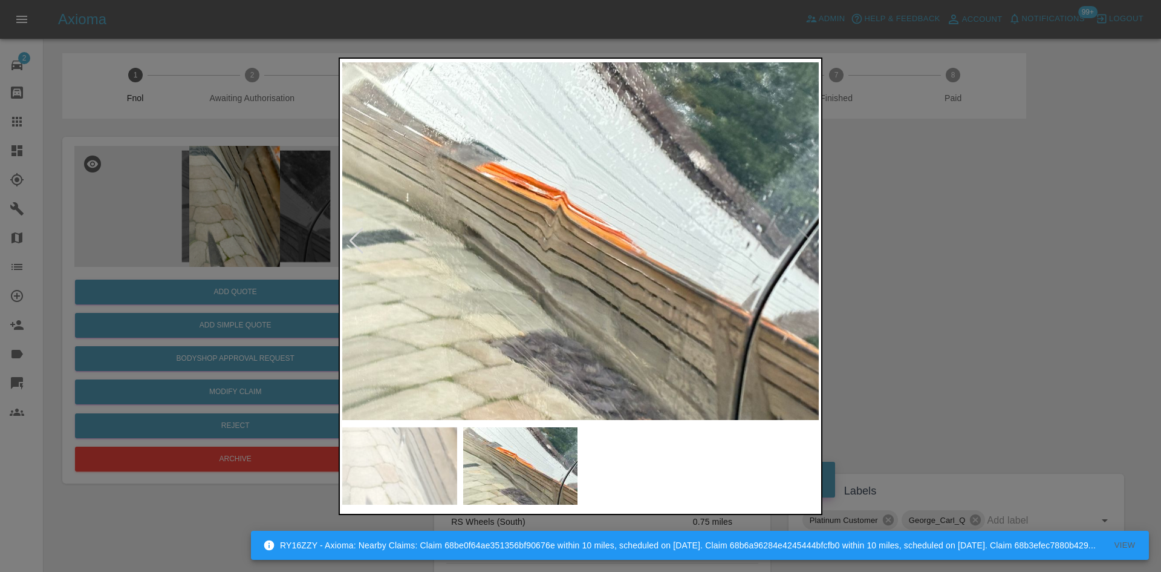
click at [500, 229] on img at bounding box center [580, 241] width 477 height 360
click at [536, 230] on img at bounding box center [580, 241] width 477 height 360
click at [336, 230] on img at bounding box center [98, 241] width 477 height 360
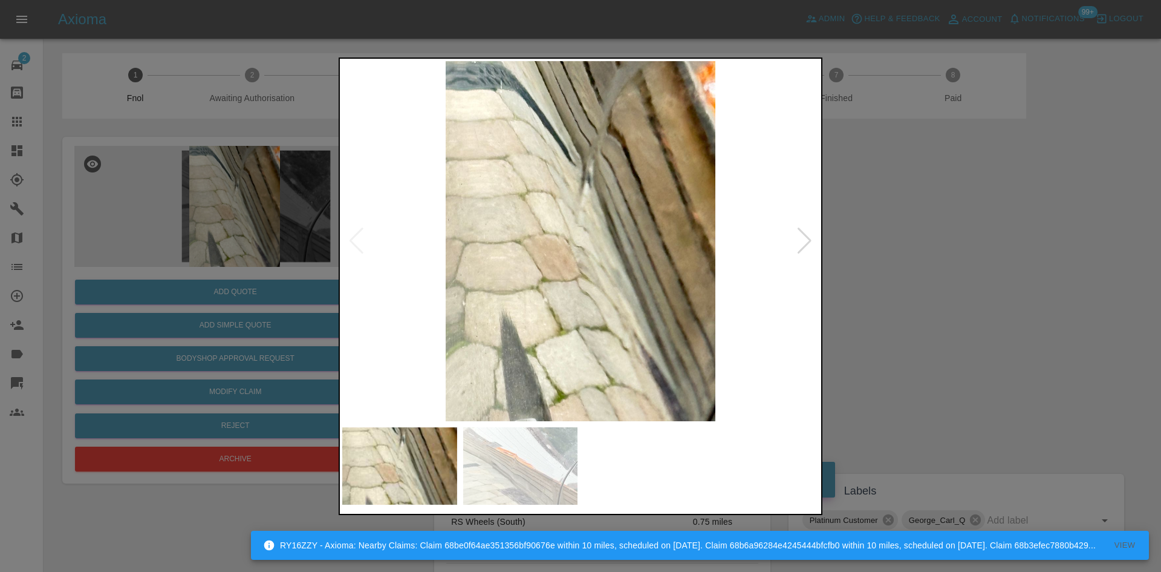
click at [530, 227] on img at bounding box center [580, 241] width 477 height 360
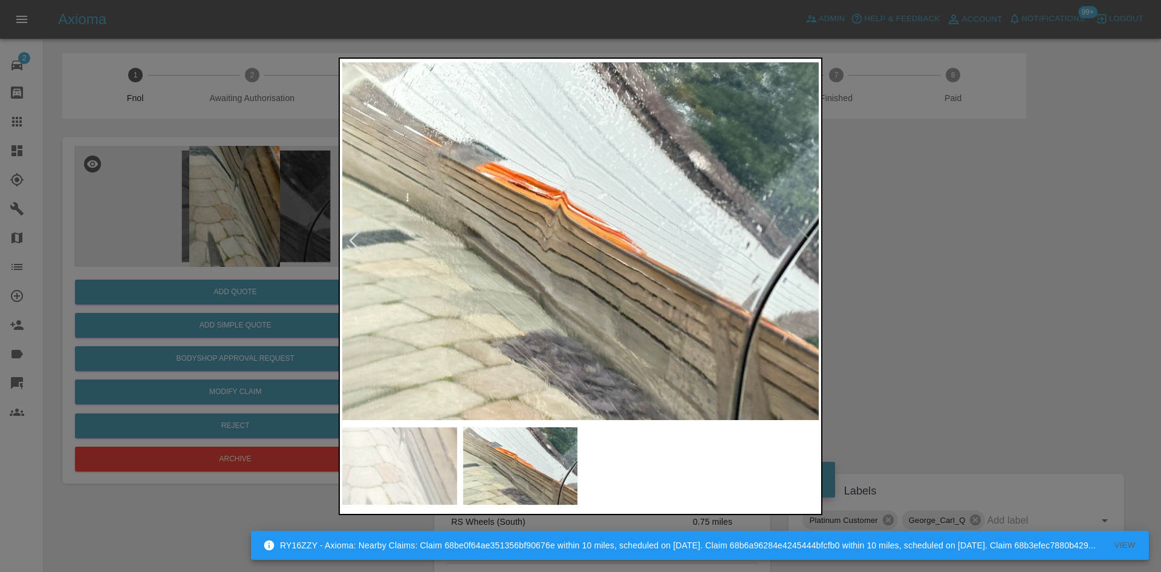
click at [646, 266] on img at bounding box center [580, 241] width 477 height 360
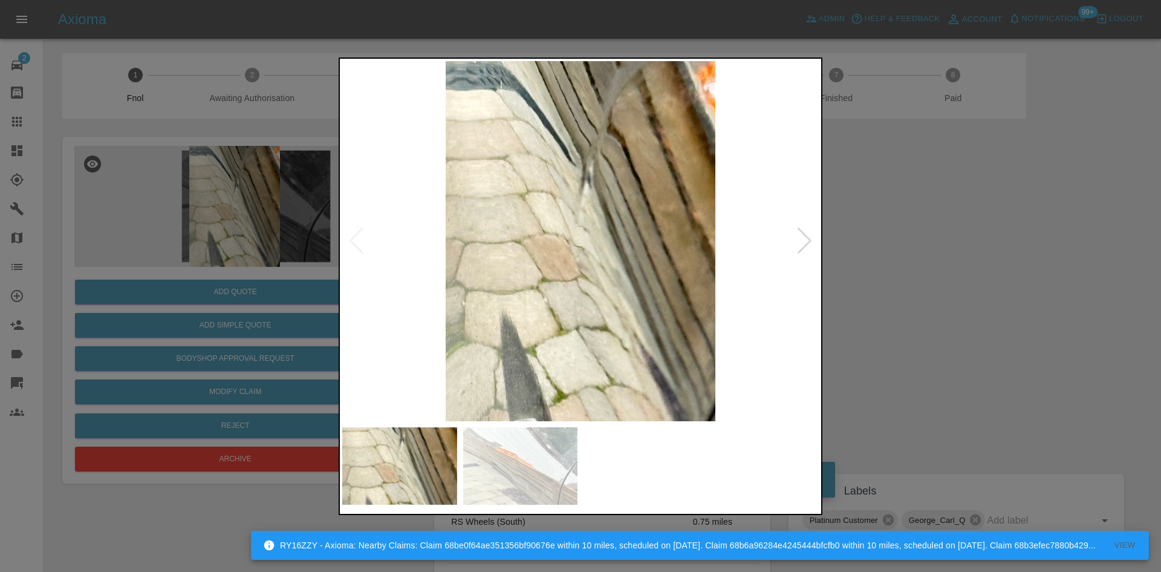
click at [282, 235] on div at bounding box center [580, 286] width 1161 height 572
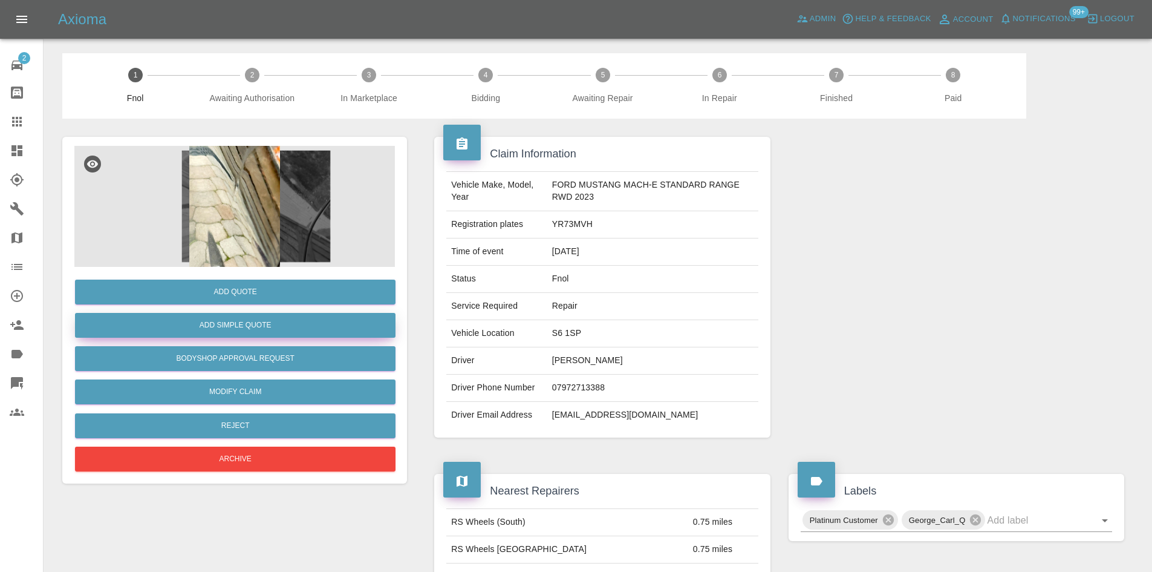
click at [248, 326] on button "Add Simple Quote" at bounding box center [235, 325] width 321 height 25
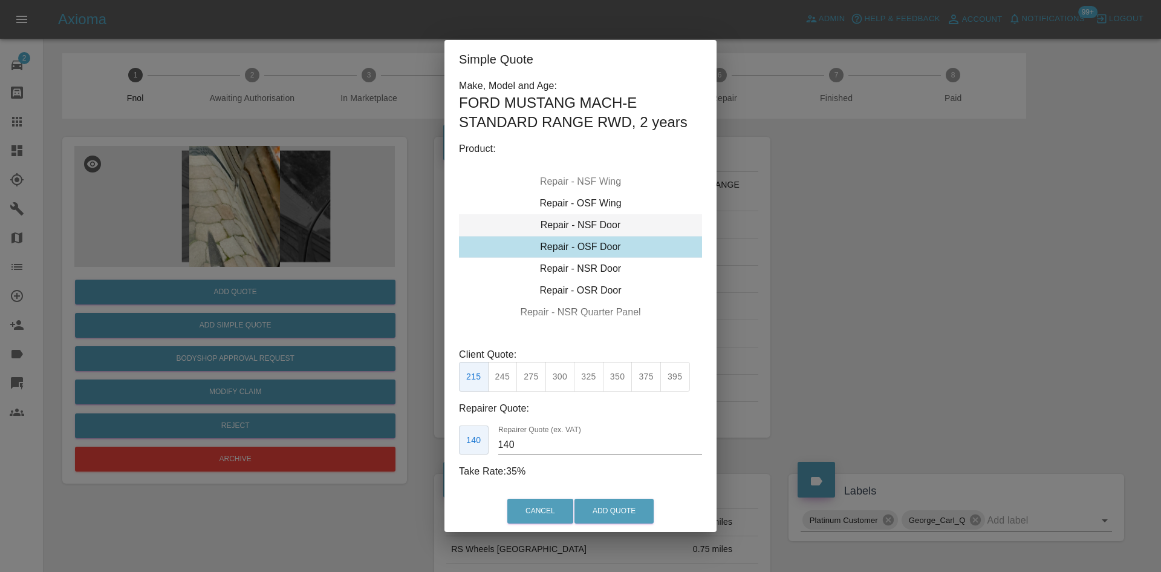
drag, startPoint x: 578, startPoint y: 215, endPoint x: 578, endPoint y: 224, distance: 8.5
click at [578, 217] on div "Repair - NSF Door" at bounding box center [580, 225] width 243 height 22
click at [581, 224] on div "Repair - NSF Door" at bounding box center [580, 225] width 243 height 22
drag, startPoint x: 565, startPoint y: 386, endPoint x: 557, endPoint y: 388, distance: 8.1
click at [564, 387] on button "300" at bounding box center [561, 377] width 30 height 30
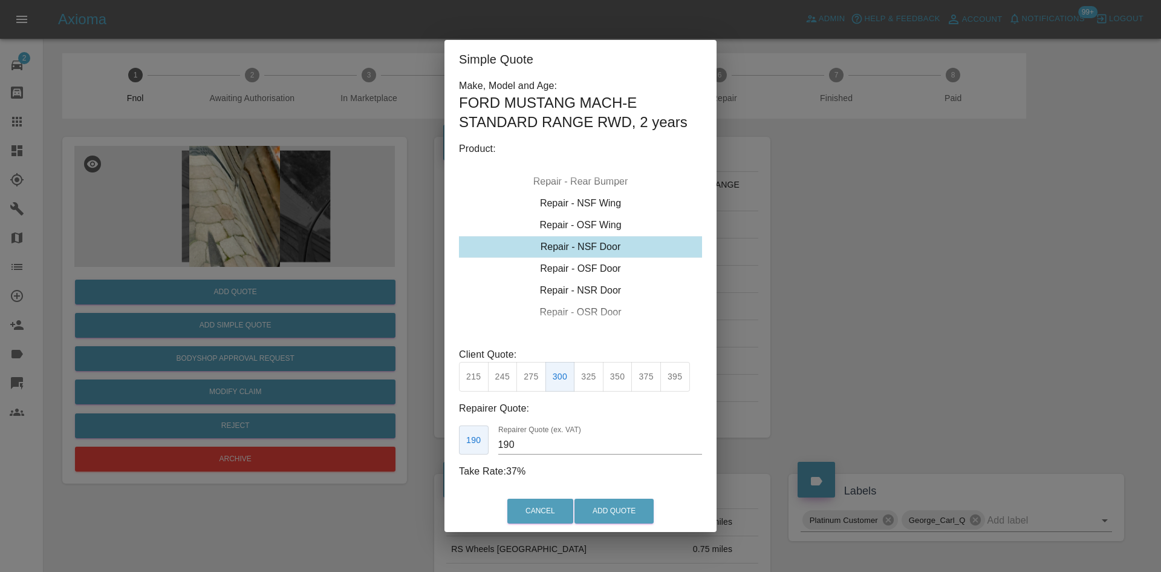
drag, startPoint x: 373, startPoint y: 415, endPoint x: 316, endPoint y: 394, distance: 61.4
click at [331, 401] on div "Simple Quote Make, Model and Age: FORD MUSTANG MACH-E STANDARD RANGE RWD , 2 ye…" at bounding box center [580, 286] width 1161 height 572
type input "180"
click at [599, 515] on button "Add Quote" at bounding box center [614, 510] width 79 height 25
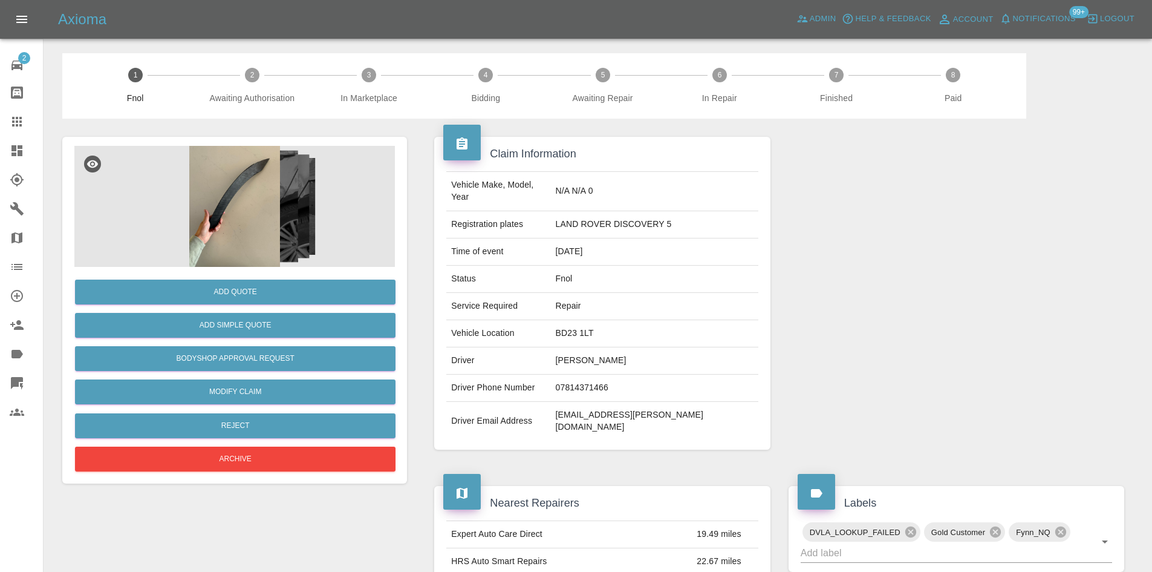
click at [276, 230] on img at bounding box center [234, 206] width 321 height 121
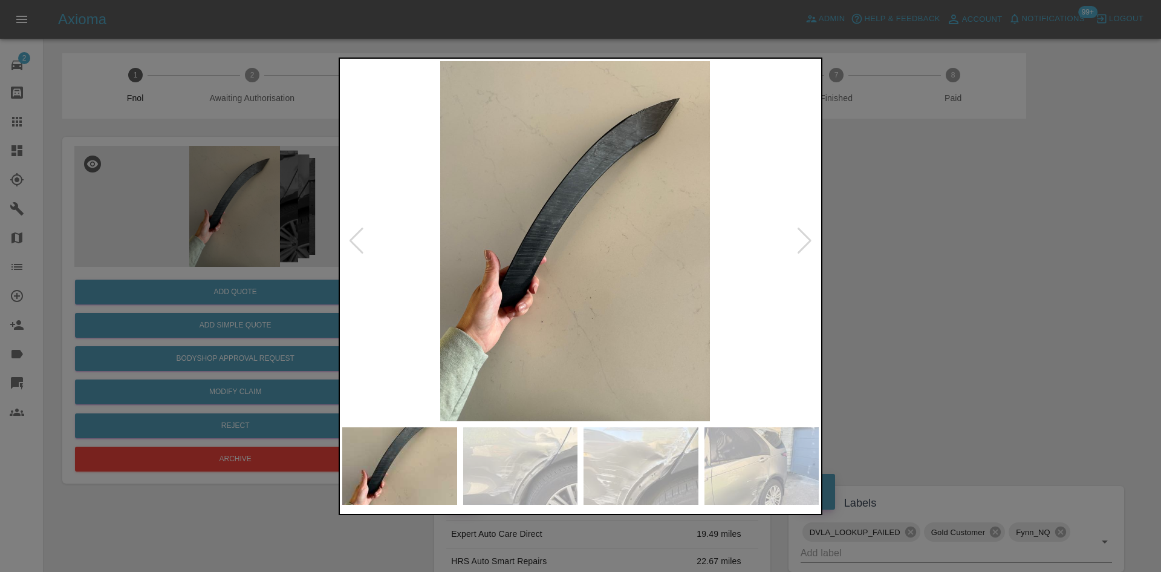
click at [556, 279] on img at bounding box center [575, 241] width 477 height 360
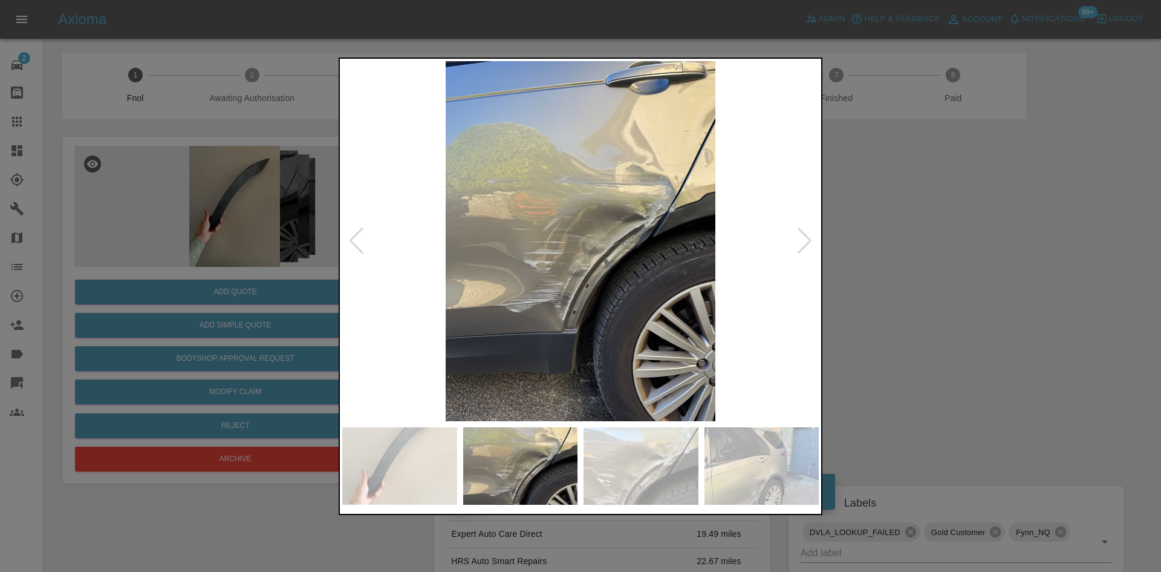
click at [514, 296] on img at bounding box center [580, 241] width 477 height 360
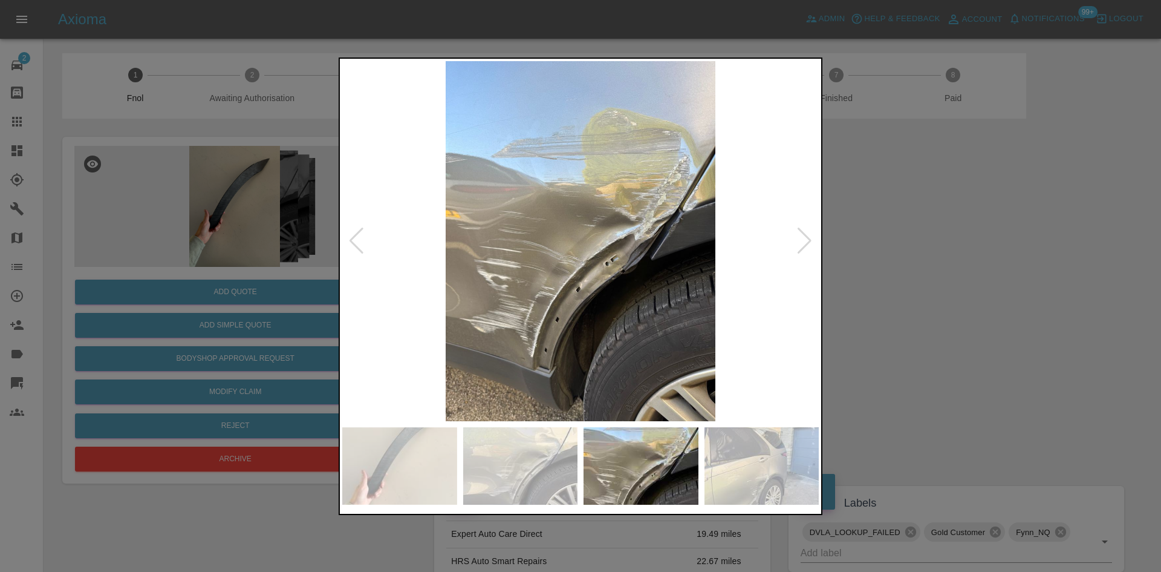
click at [210, 215] on div at bounding box center [580, 286] width 1161 height 572
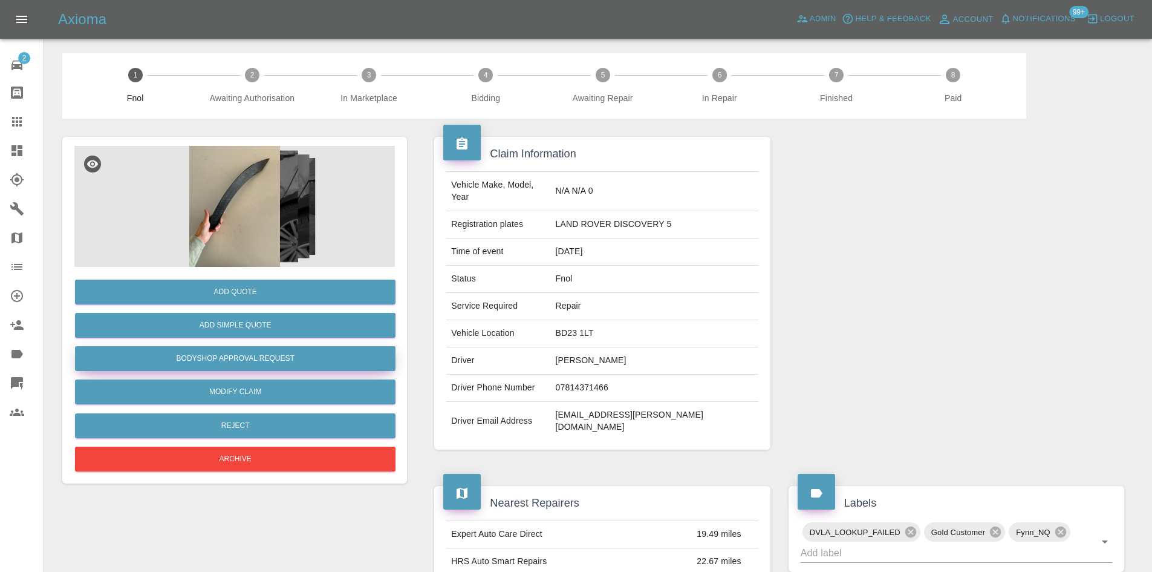
click at [258, 369] on button "Bodyshop Approval Request" at bounding box center [235, 358] width 321 height 25
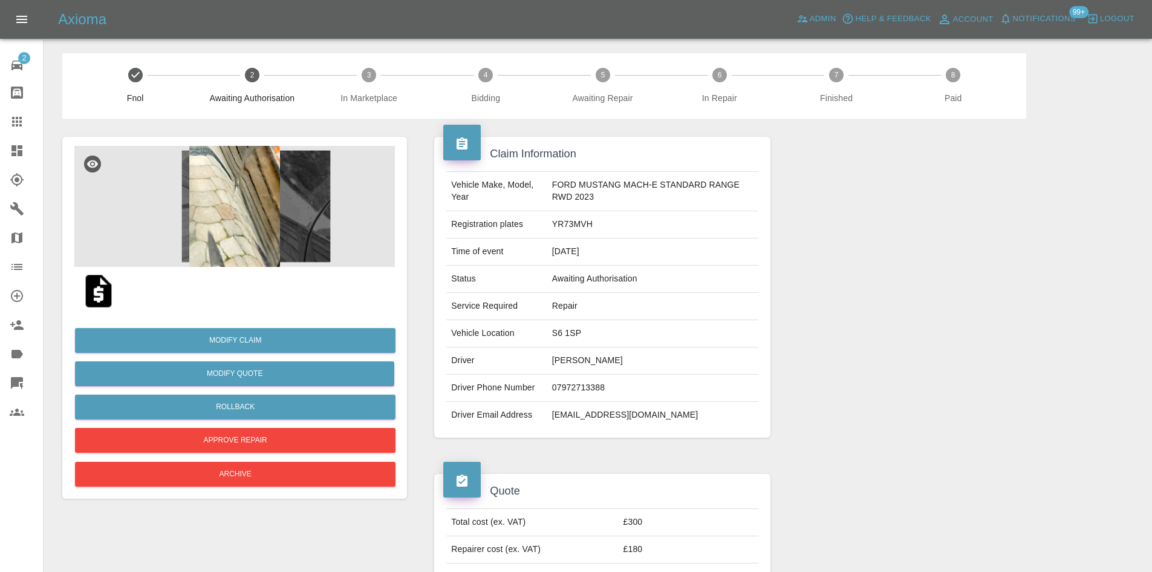
scroll to position [302, 0]
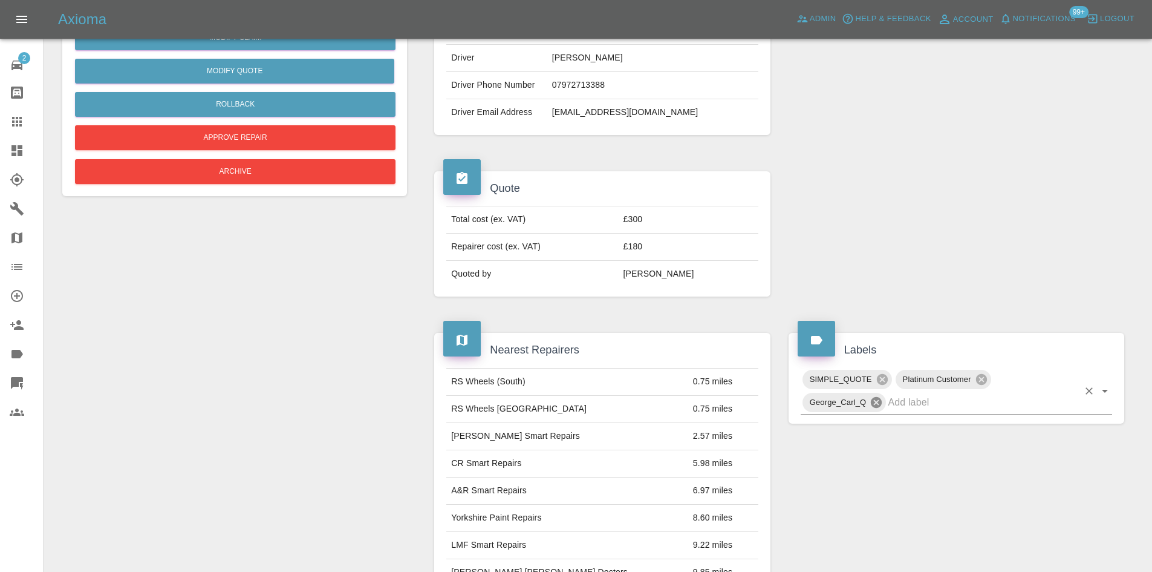
click at [876, 403] on icon at bounding box center [876, 402] width 13 height 13
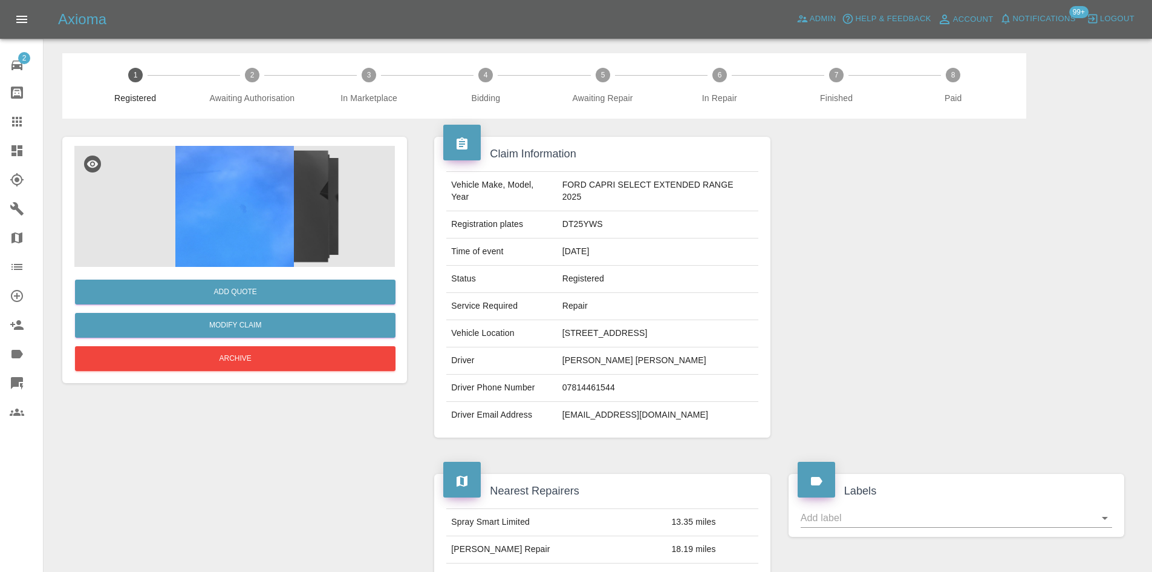
drag, startPoint x: 650, startPoint y: 321, endPoint x: 585, endPoint y: 319, distance: 64.7
click at [585, 319] on tbody "Vehicle Make, Model, Year FORD CAPRI SELECT EXTENDED RANGE 2025 Registration pl…" at bounding box center [601, 300] width 311 height 256
click at [569, 330] on td "[STREET_ADDRESS]" at bounding box center [658, 333] width 201 height 27
click at [572, 329] on td "[STREET_ADDRESS]" at bounding box center [658, 333] width 201 height 27
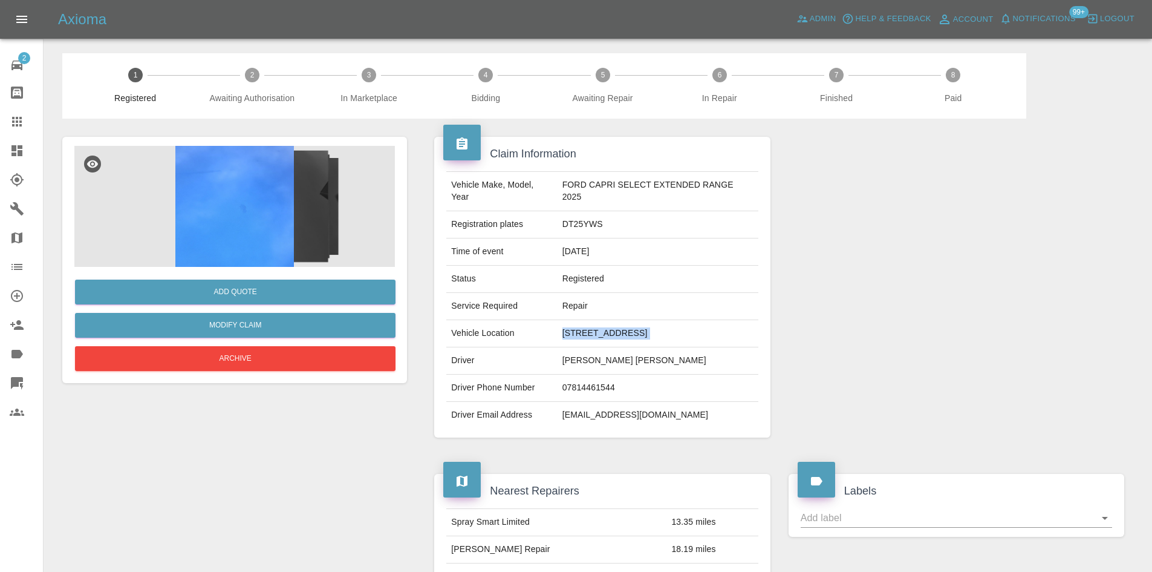
click at [572, 329] on td "[STREET_ADDRESS]" at bounding box center [658, 333] width 201 height 27
copy td "[STREET_ADDRESS]"
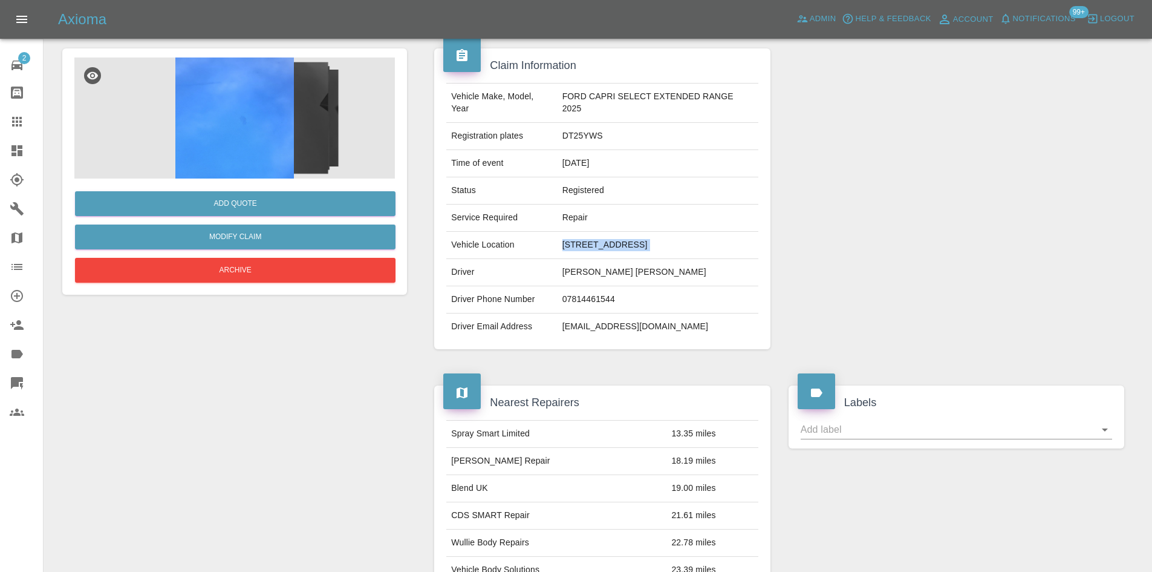
scroll to position [484, 0]
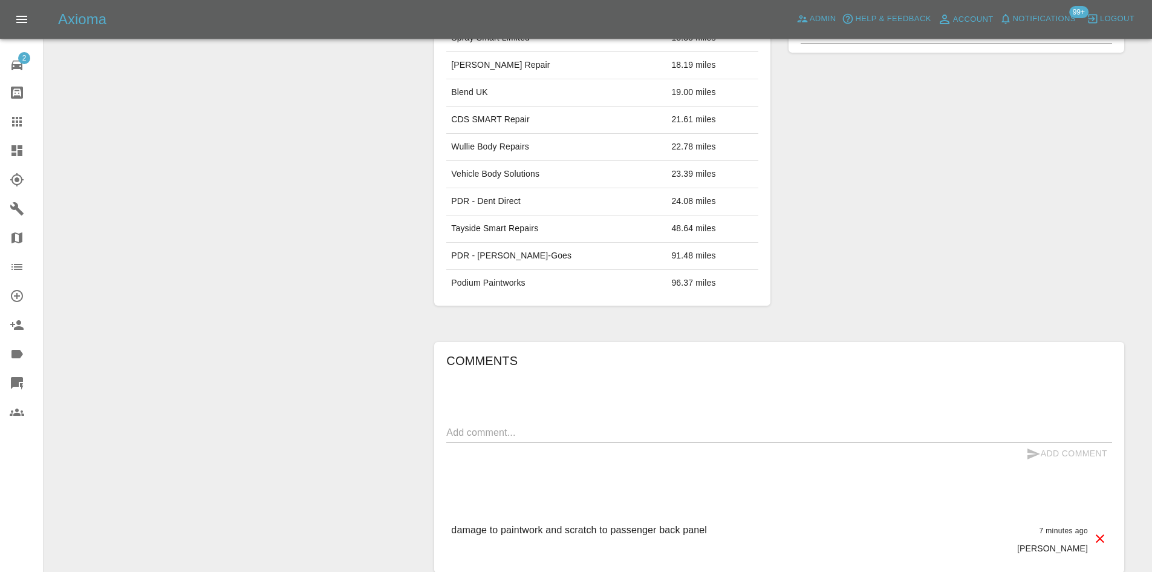
click at [552, 425] on div "x" at bounding box center [779, 432] width 666 height 19
paste textarea "[STREET_ADDRESS]"
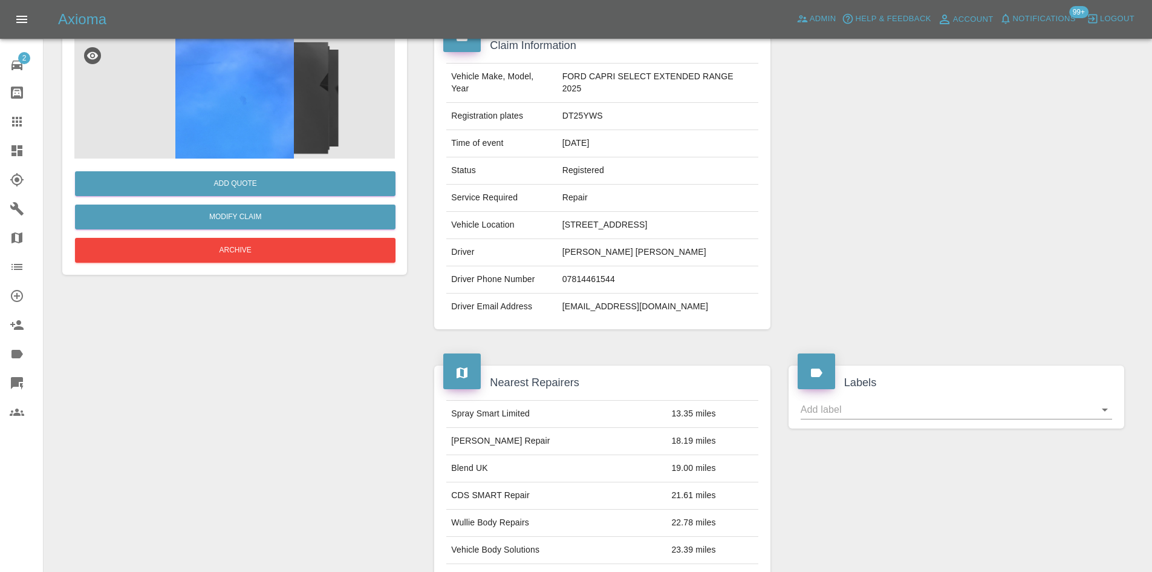
scroll to position [60, 0]
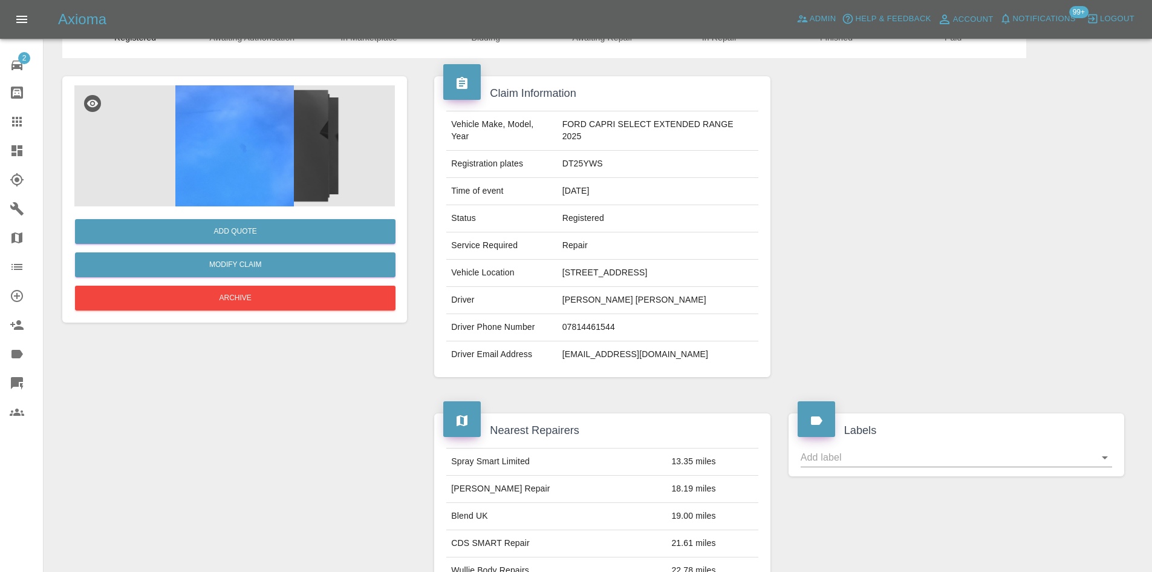
type textarea "[STREET_ADDRESS]"
click at [261, 161] on img at bounding box center [234, 145] width 321 height 121
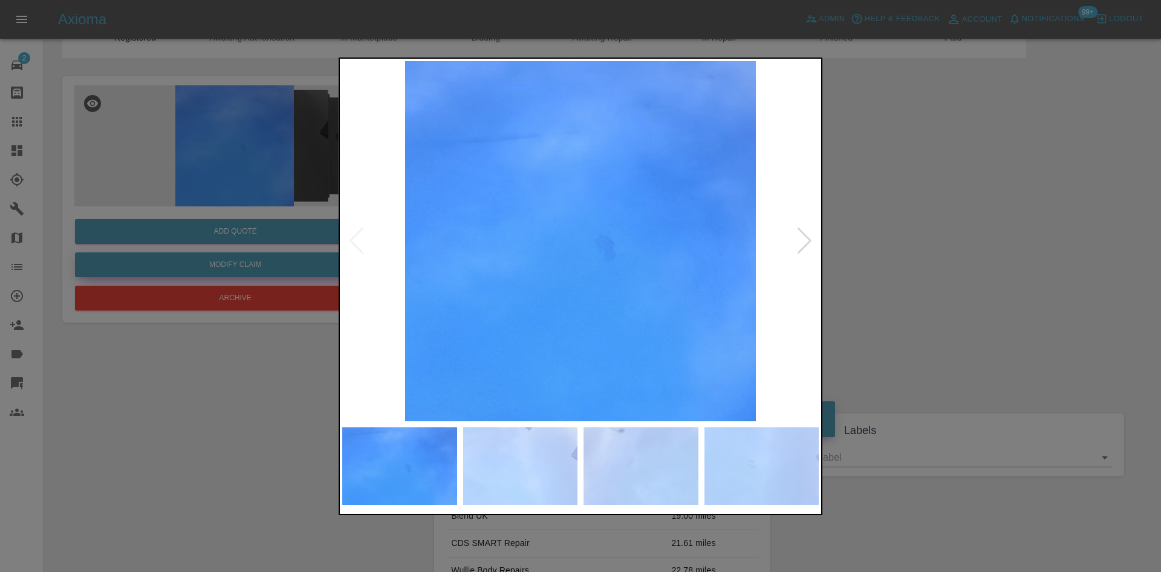
drag, startPoint x: 217, startPoint y: 226, endPoint x: 244, endPoint y: 275, distance: 56.6
click at [221, 228] on div at bounding box center [580, 286] width 1161 height 572
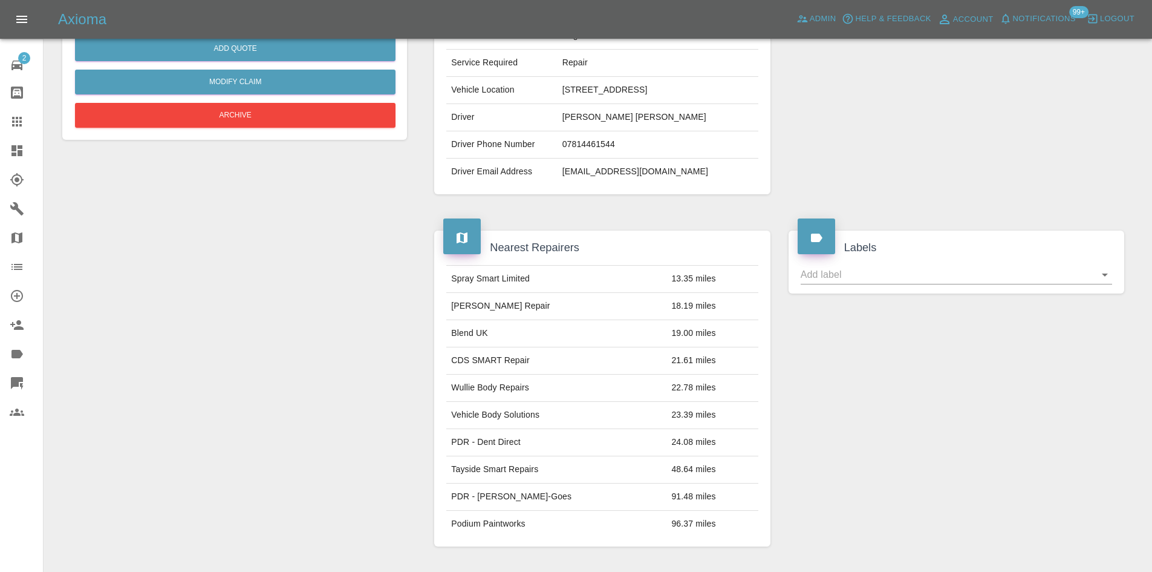
scroll to position [484, 0]
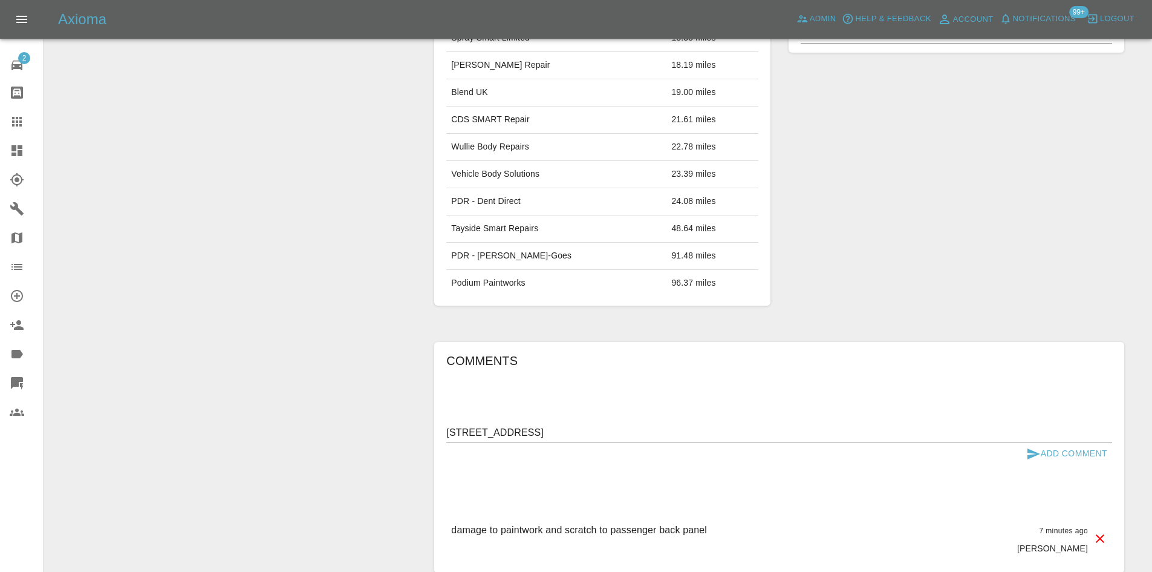
drag, startPoint x: 1060, startPoint y: 447, endPoint x: 1053, endPoint y: 455, distance: 10.7
click at [1060, 448] on button "Add Comment" at bounding box center [1067, 453] width 91 height 22
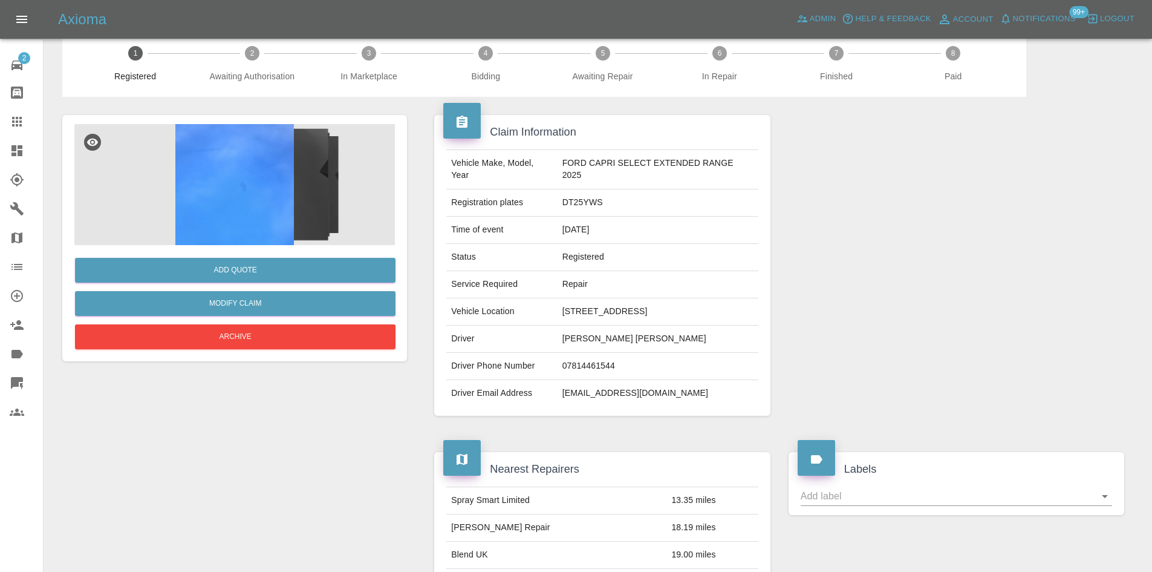
scroll to position [0, 0]
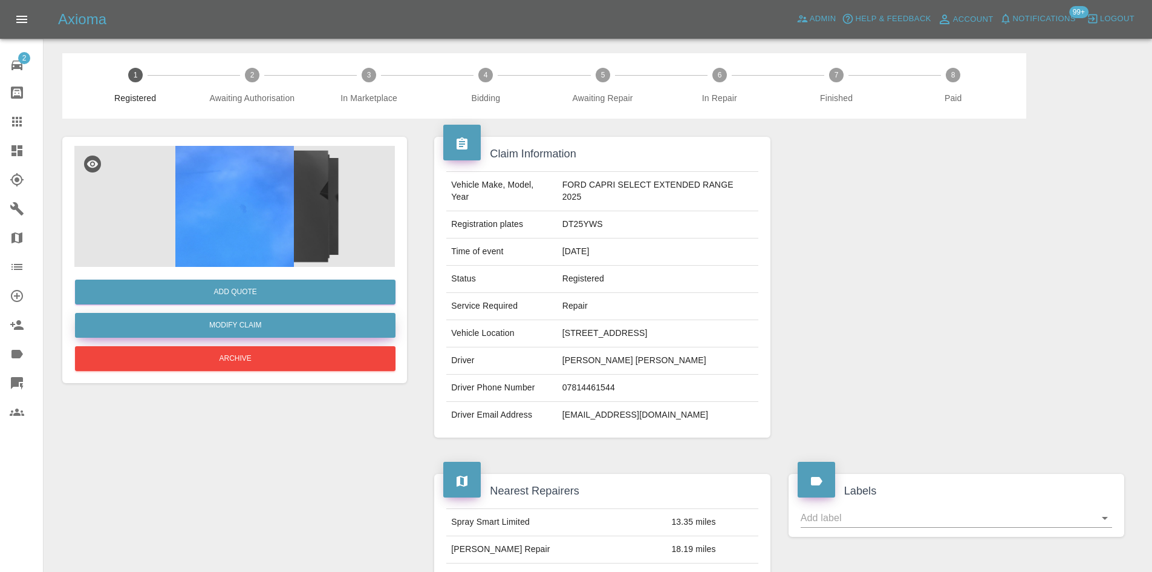
click at [268, 327] on link "Modify Claim" at bounding box center [235, 325] width 321 height 25
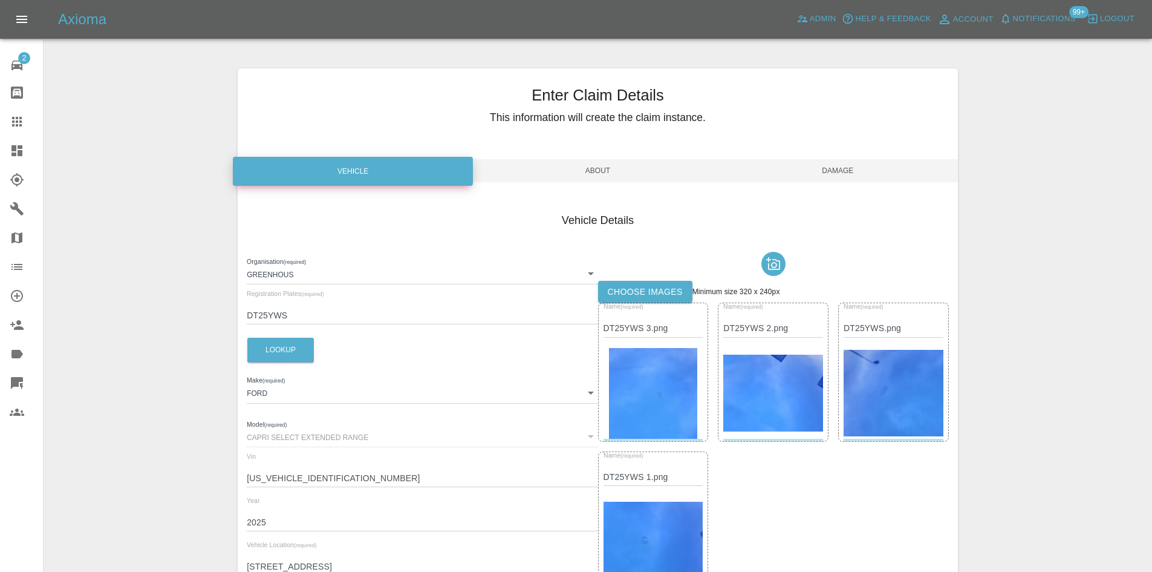
scroll to position [246, 0]
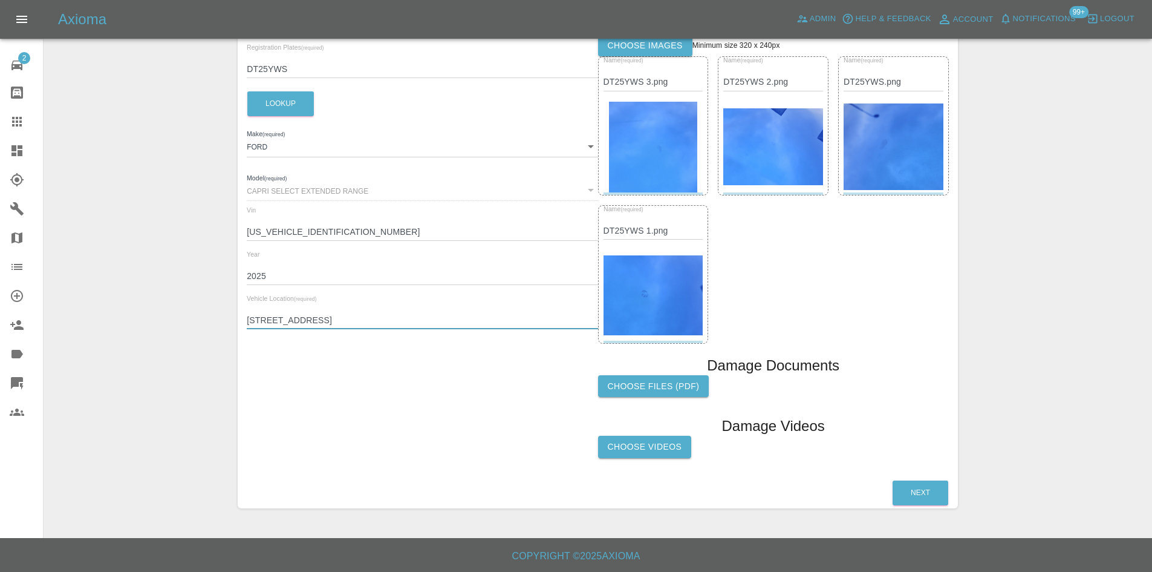
drag, startPoint x: 387, startPoint y: 319, endPoint x: 48, endPoint y: 319, distance: 338.7
click at [48, 319] on div "Enter Claim Details This information will create the claim instance. Vehicle Ab…" at bounding box center [597, 165] width 1107 height 716
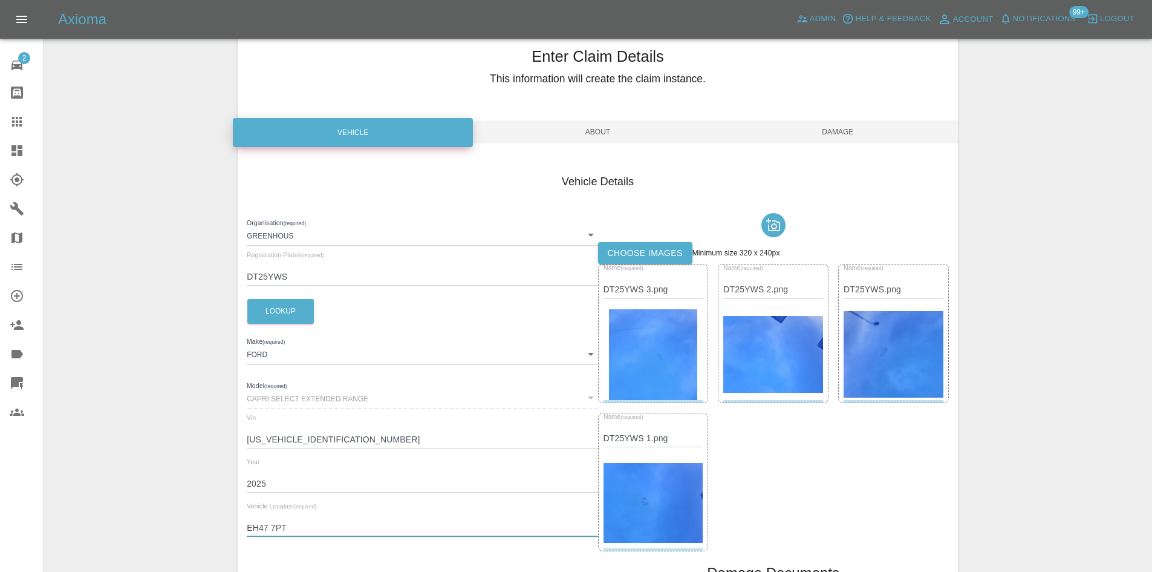
scroll to position [0, 0]
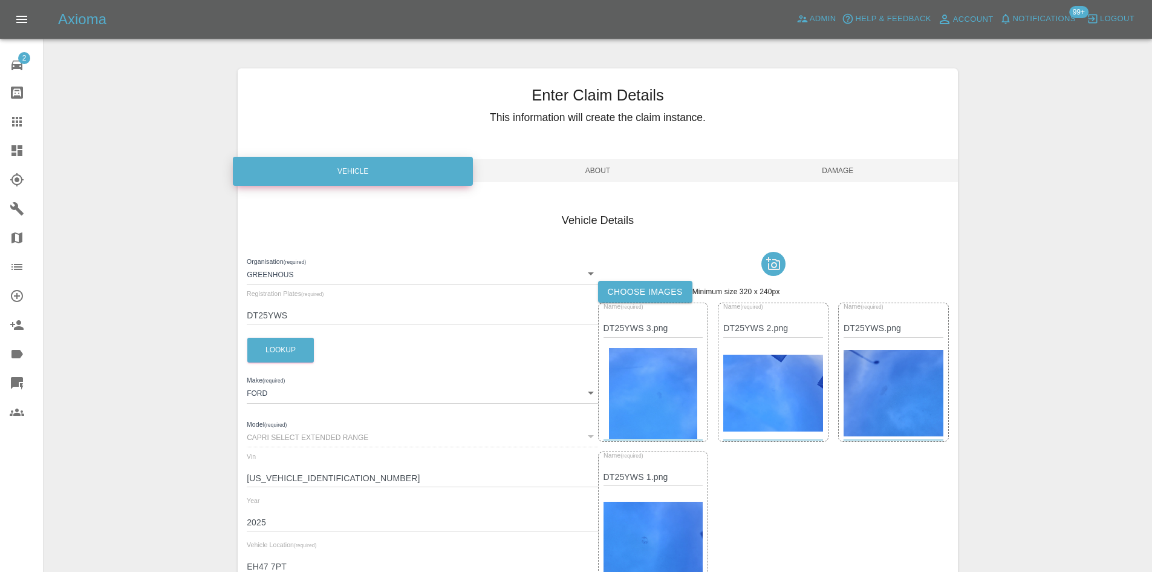
type input "EH47 7PT"
drag, startPoint x: 838, startPoint y: 171, endPoint x: 732, endPoint y: 197, distance: 109.6
click at [837, 172] on span "Damage" at bounding box center [838, 170] width 240 height 23
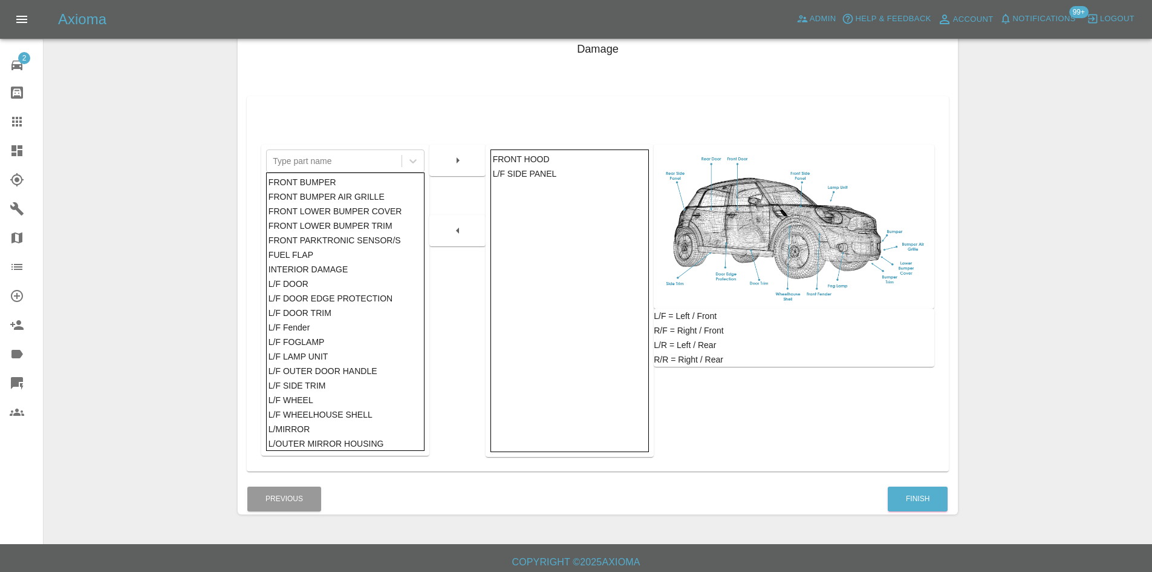
scroll to position [177, 0]
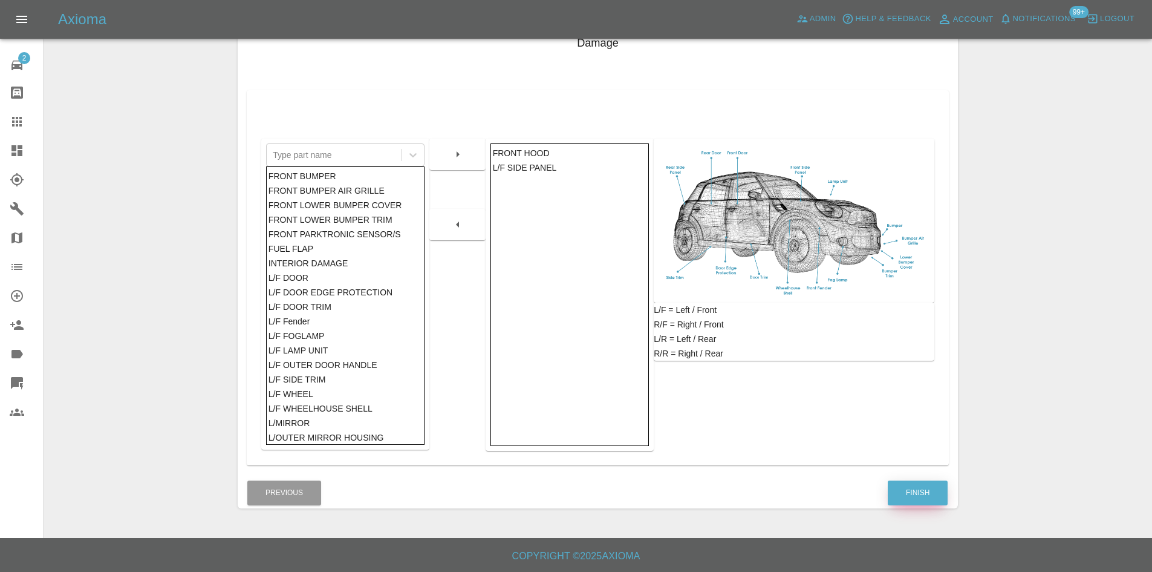
click at [938, 490] on button "Finish" at bounding box center [918, 492] width 60 height 25
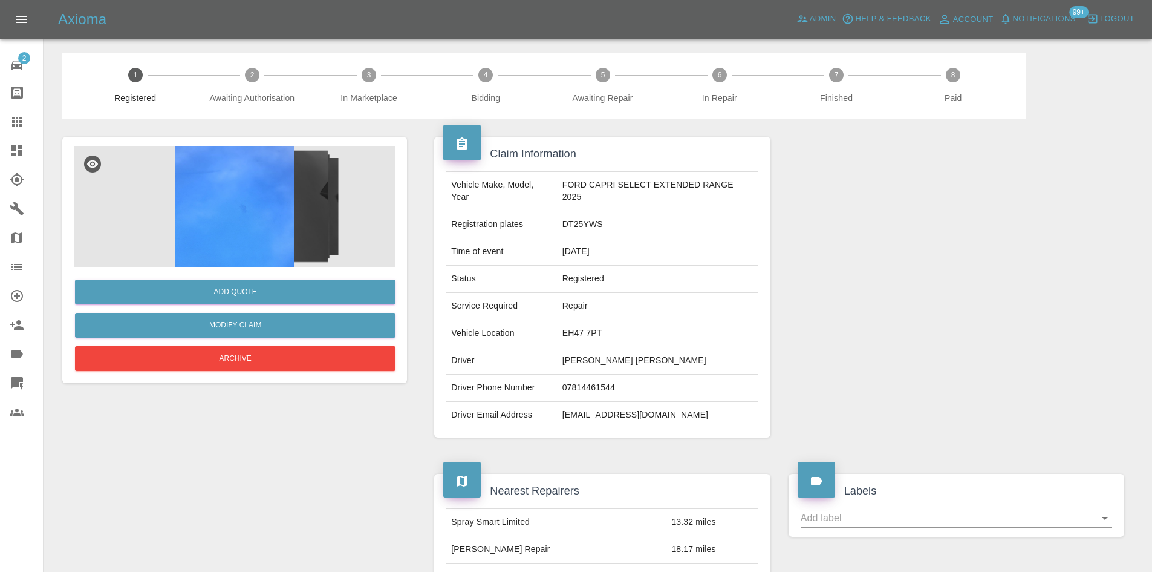
click at [275, 203] on img at bounding box center [234, 206] width 321 height 121
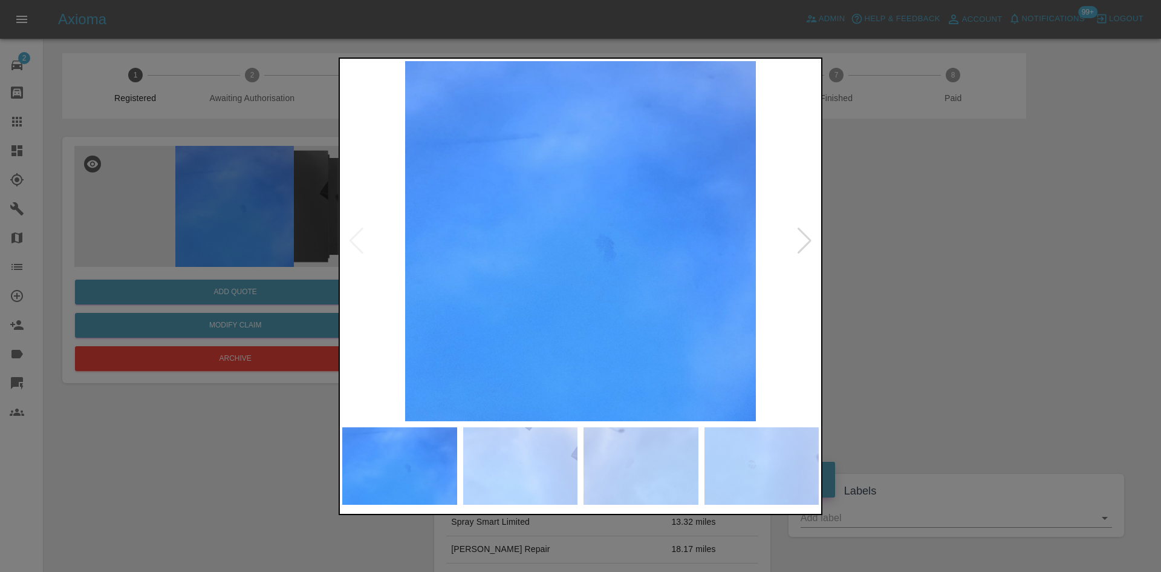
click at [455, 245] on img at bounding box center [580, 241] width 477 height 360
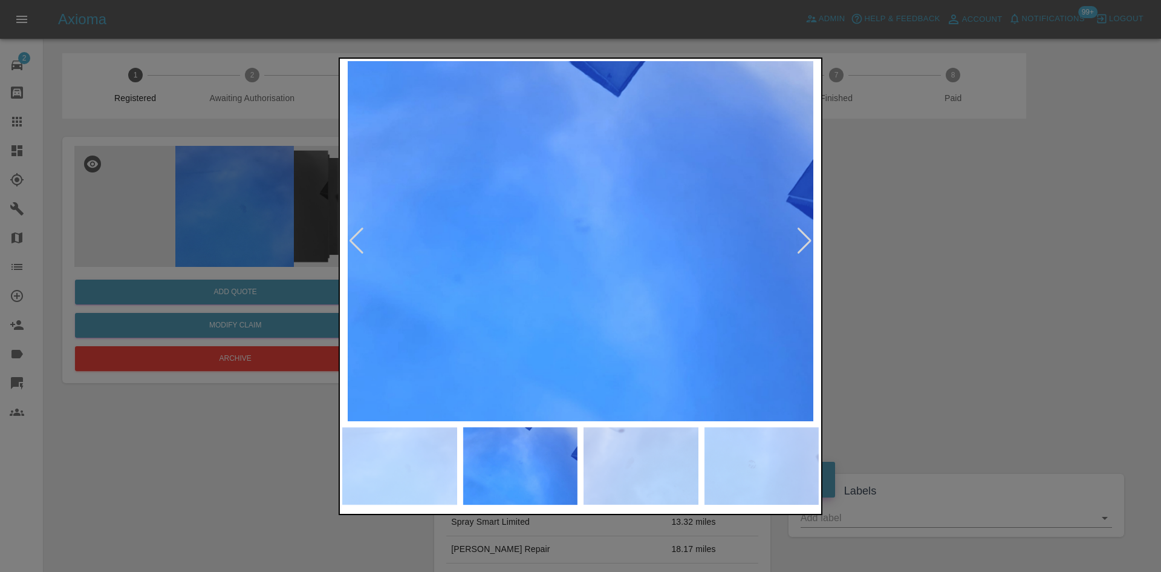
click at [510, 282] on img at bounding box center [580, 241] width 477 height 360
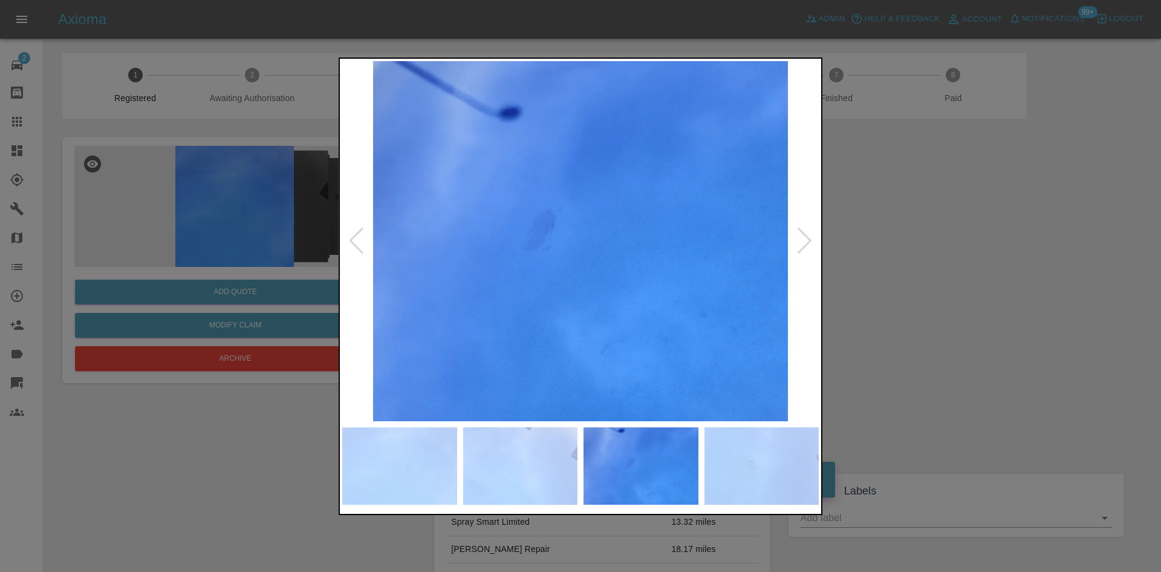
click at [477, 273] on img at bounding box center [580, 241] width 477 height 360
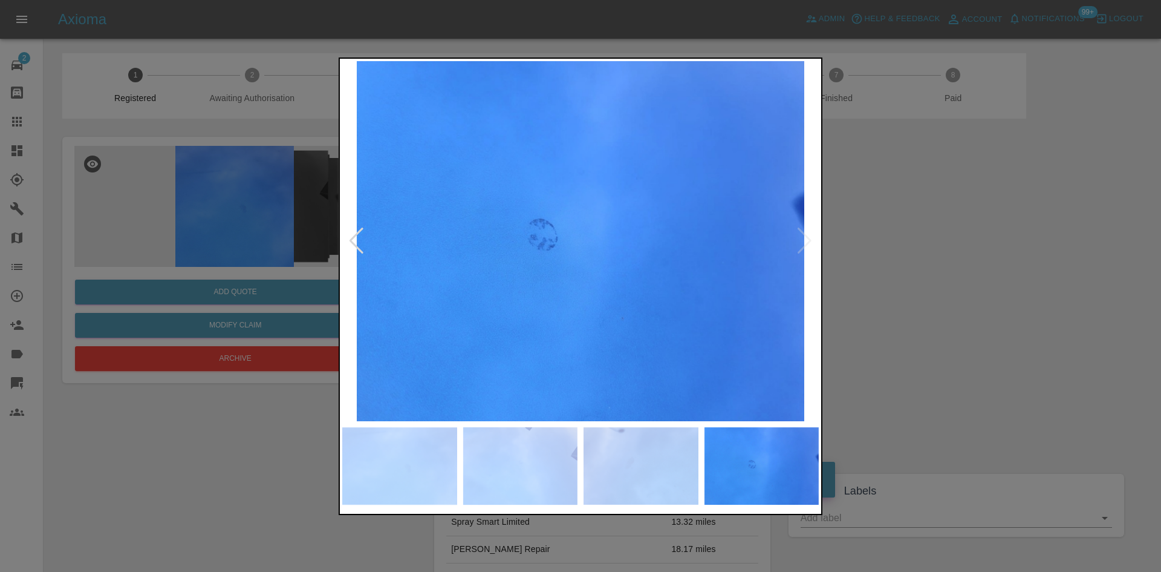
click at [509, 262] on img at bounding box center [580, 241] width 477 height 360
click at [359, 248] on div at bounding box center [580, 241] width 477 height 360
click at [533, 242] on img at bounding box center [580, 241] width 477 height 360
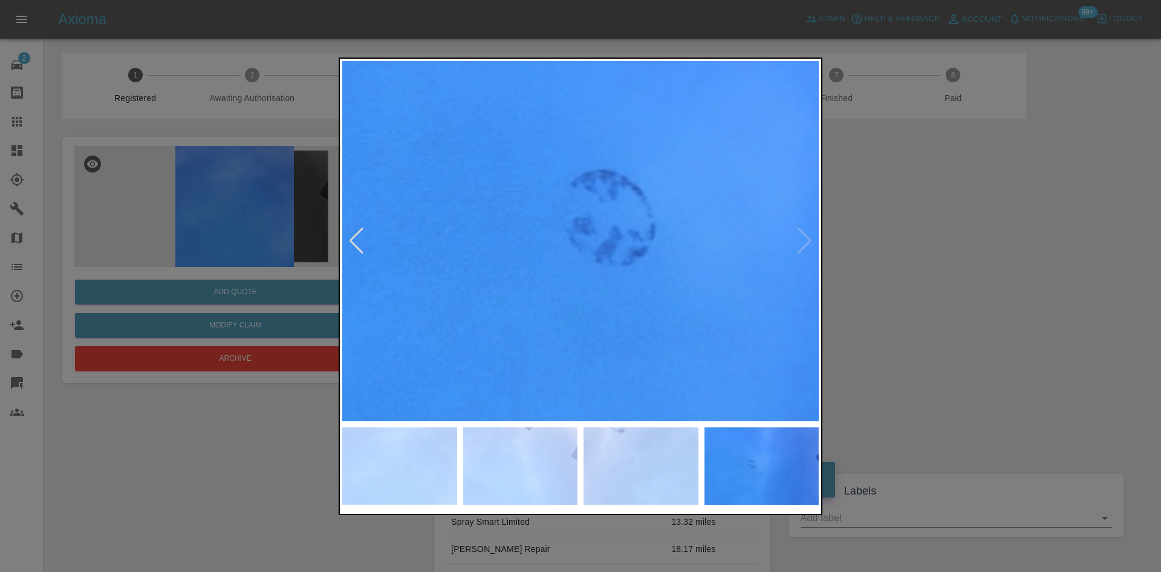
click at [531, 243] on img at bounding box center [724, 237] width 1430 height 1080
click at [524, 243] on img at bounding box center [724, 237] width 1430 height 1080
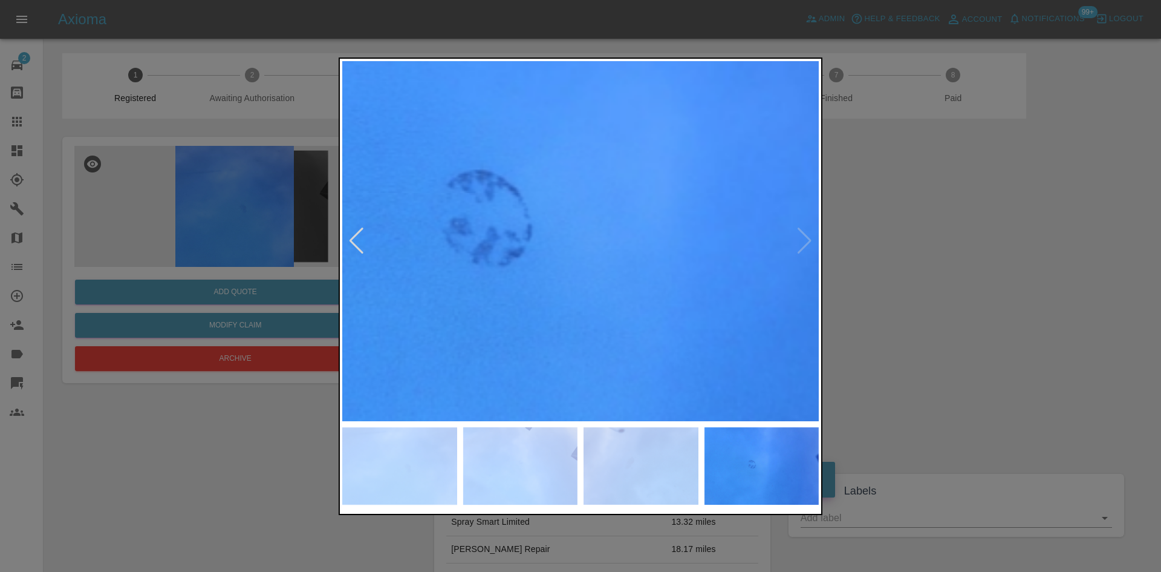
click at [157, 218] on div at bounding box center [580, 286] width 1161 height 572
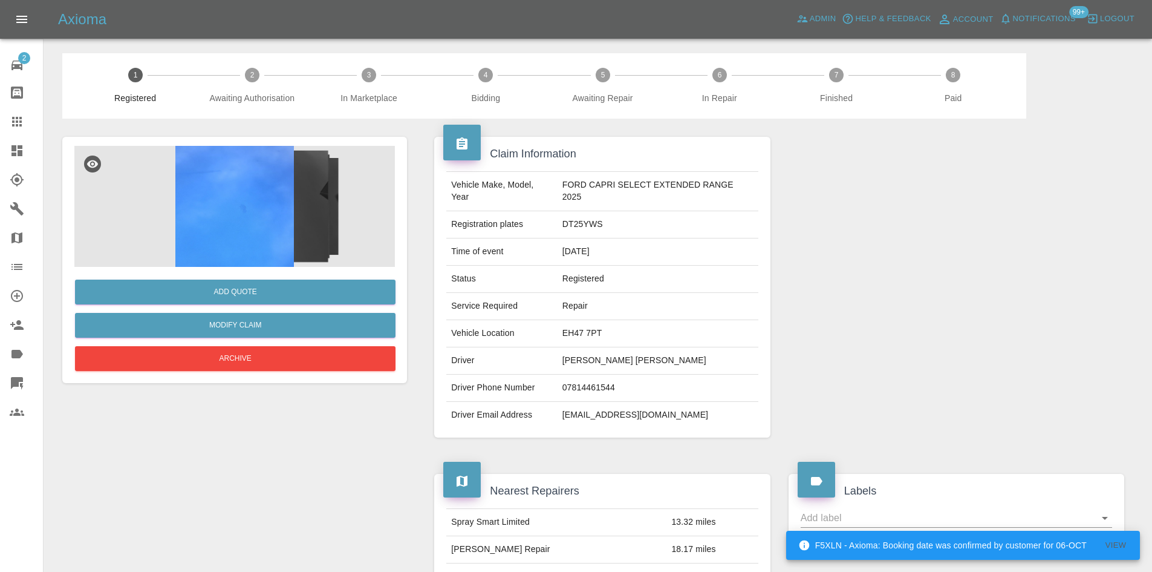
click at [283, 203] on img at bounding box center [234, 206] width 321 height 121
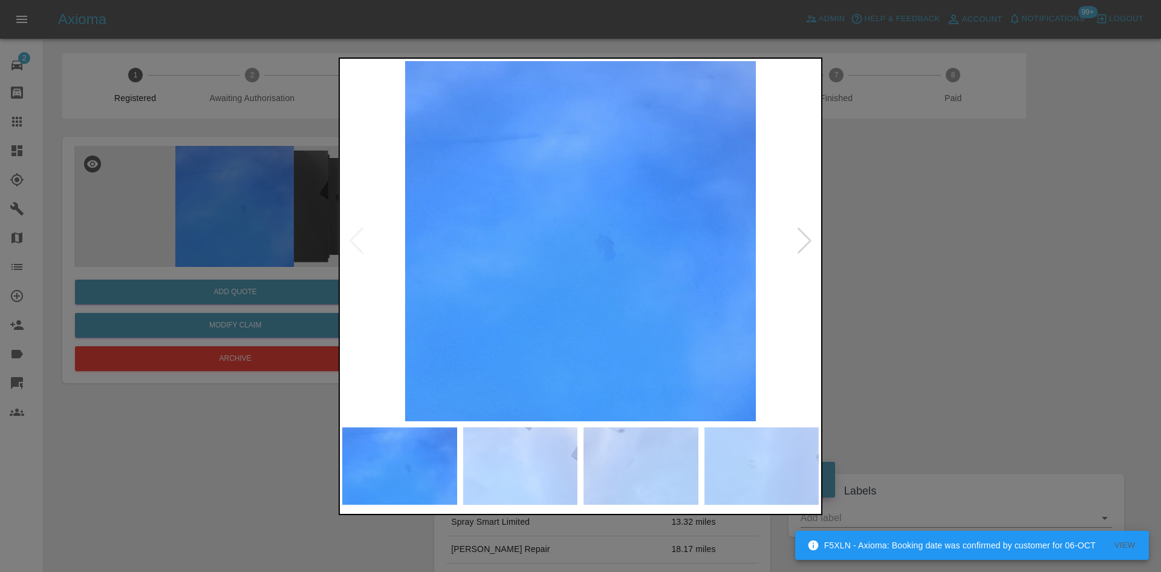
click at [563, 297] on img at bounding box center [580, 241] width 477 height 360
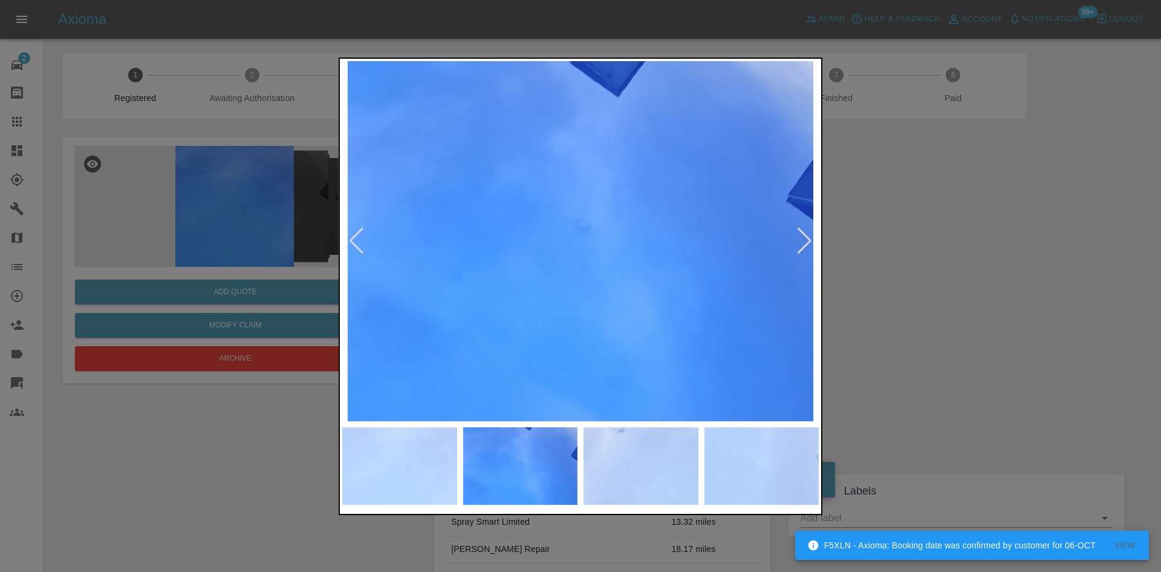
click at [584, 251] on img at bounding box center [580, 241] width 477 height 360
click at [633, 260] on img at bounding box center [580, 241] width 477 height 360
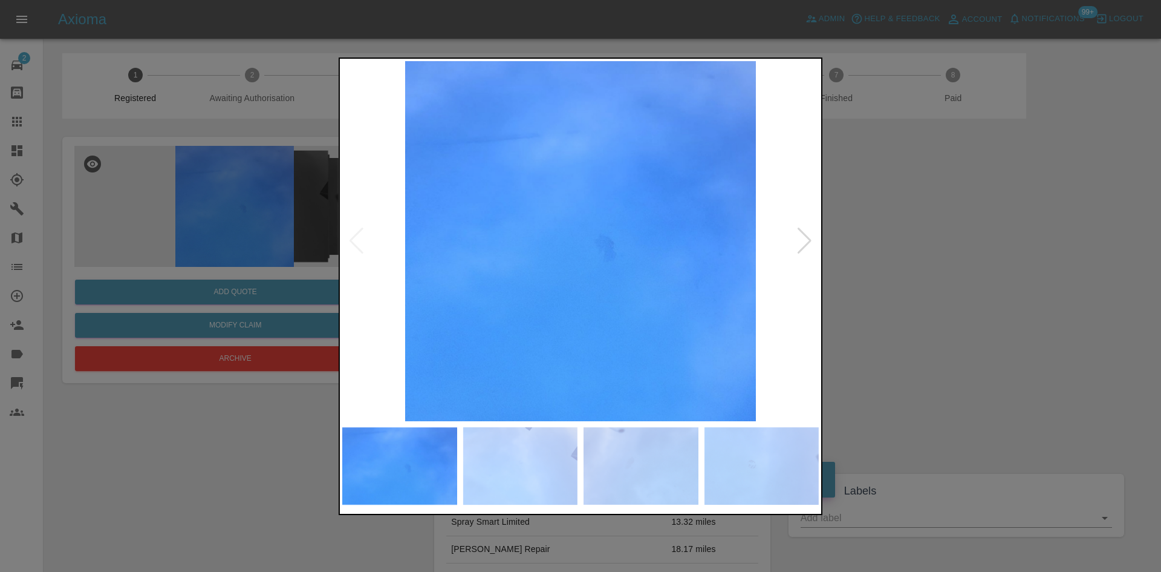
click at [601, 241] on img at bounding box center [580, 241] width 477 height 360
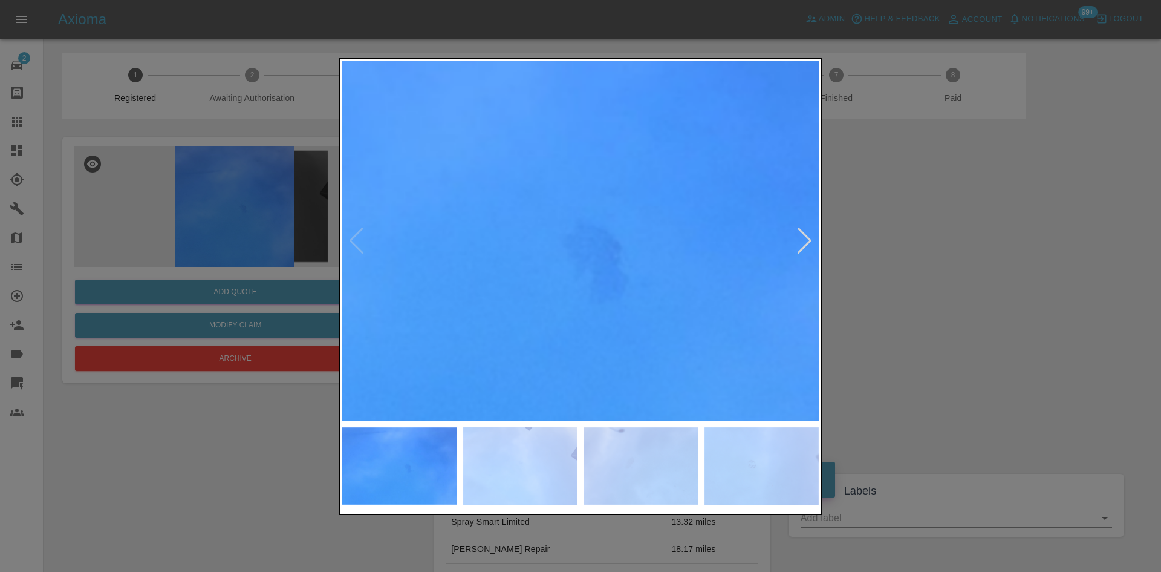
click at [554, 347] on img at bounding box center [521, 241] width 1430 height 1080
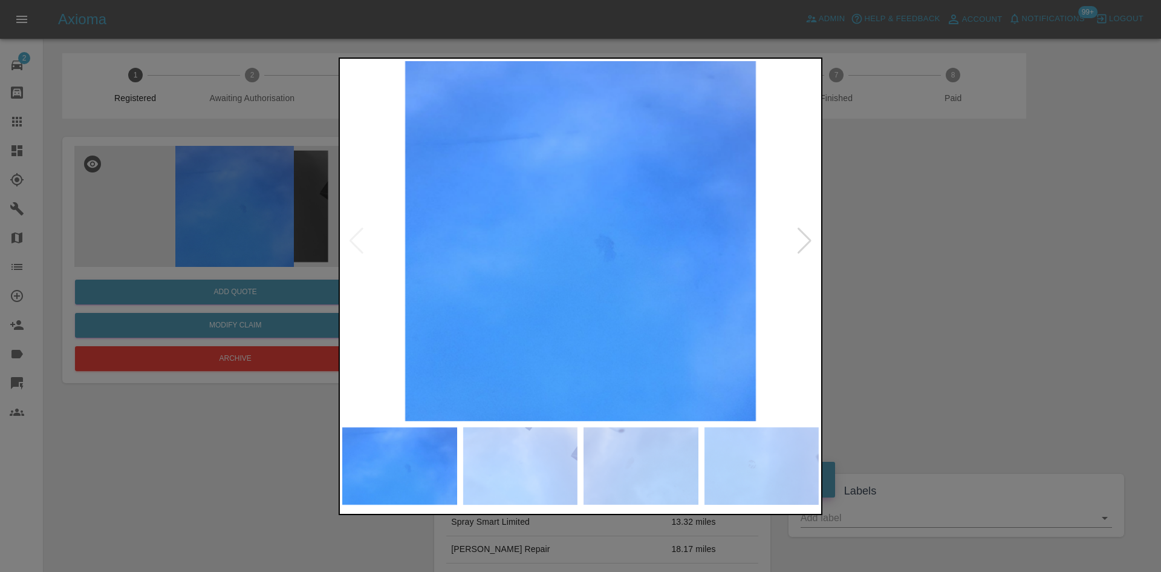
click at [507, 344] on img at bounding box center [580, 241] width 477 height 360
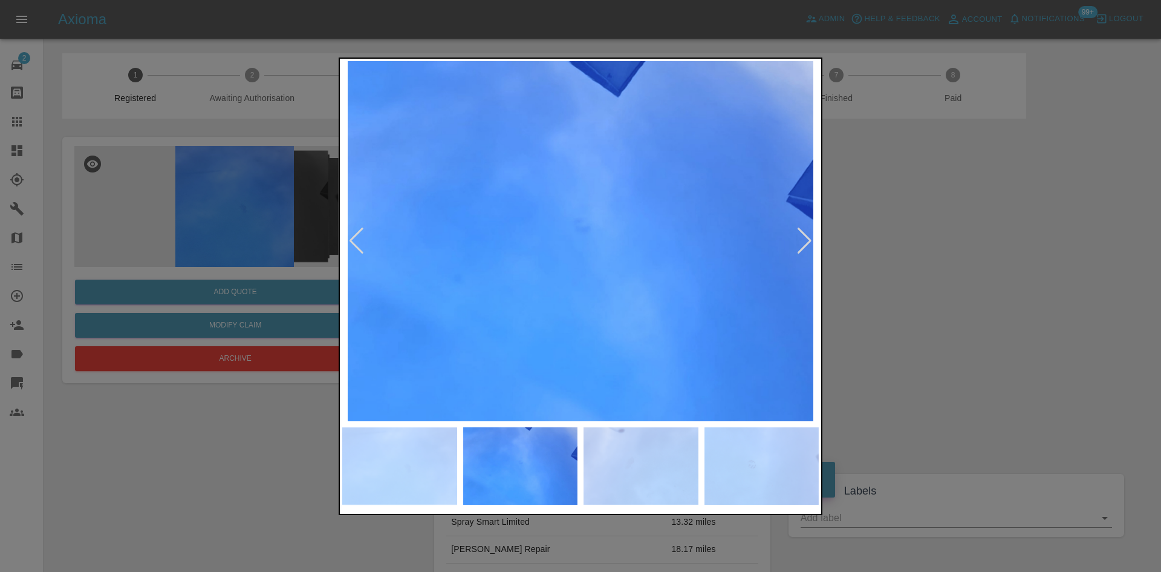
click at [510, 270] on img at bounding box center [580, 241] width 477 height 360
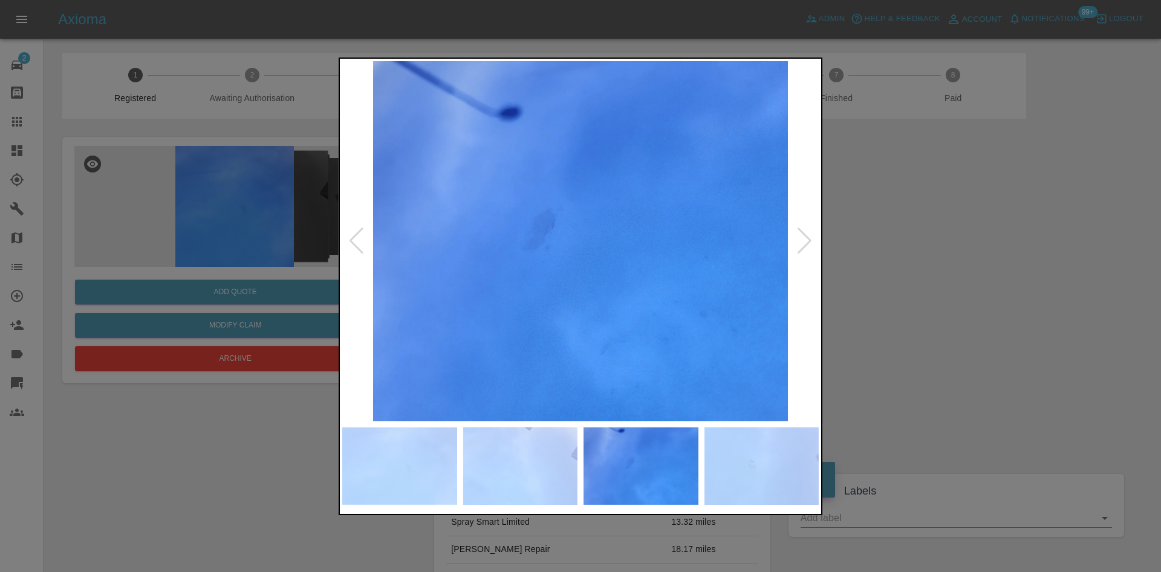
click at [564, 250] on img at bounding box center [580, 241] width 477 height 360
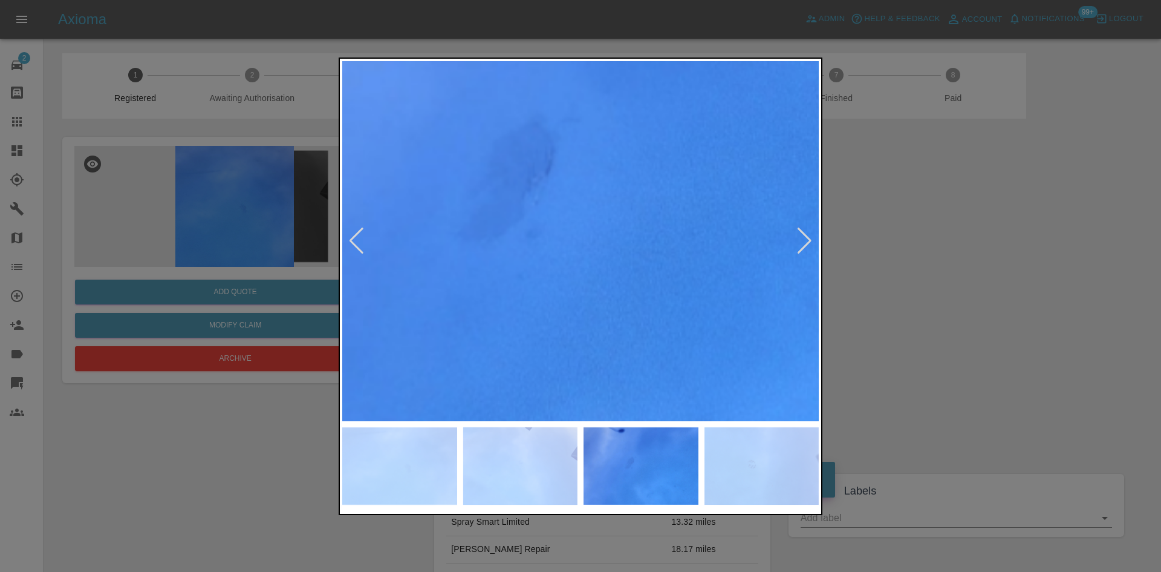
click at [562, 249] on img at bounding box center [632, 213] width 1430 height 1080
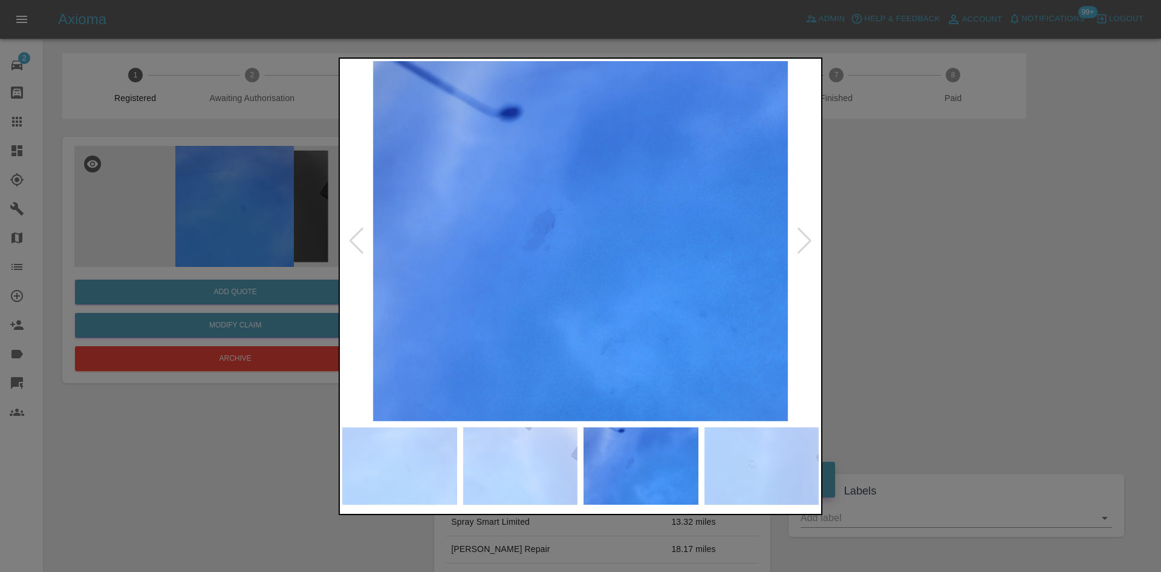
click at [513, 263] on img at bounding box center [580, 241] width 477 height 360
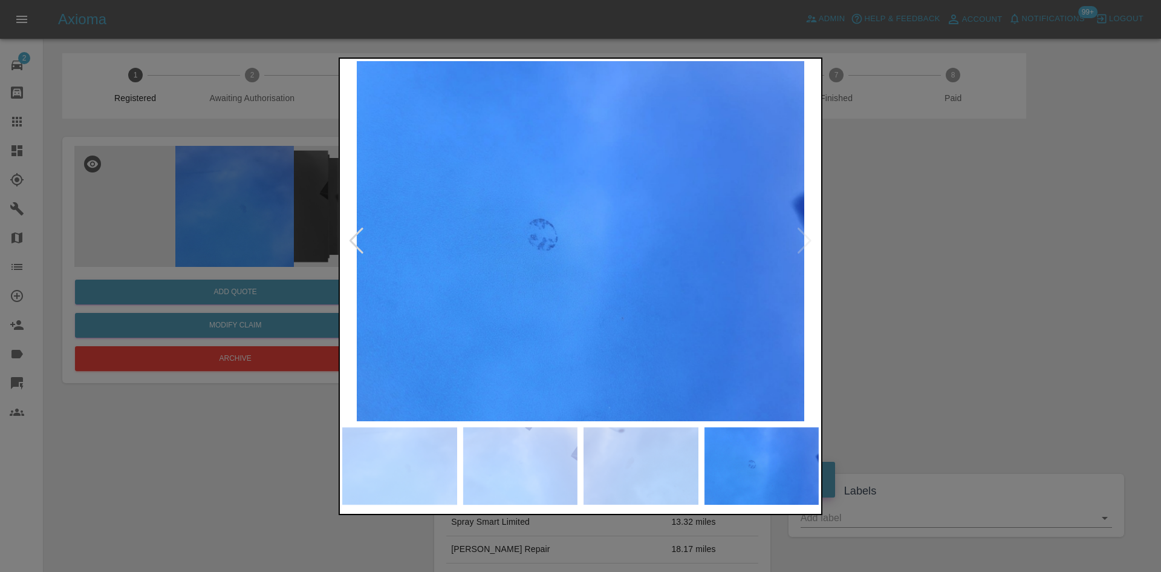
click at [559, 261] on img at bounding box center [580, 241] width 477 height 360
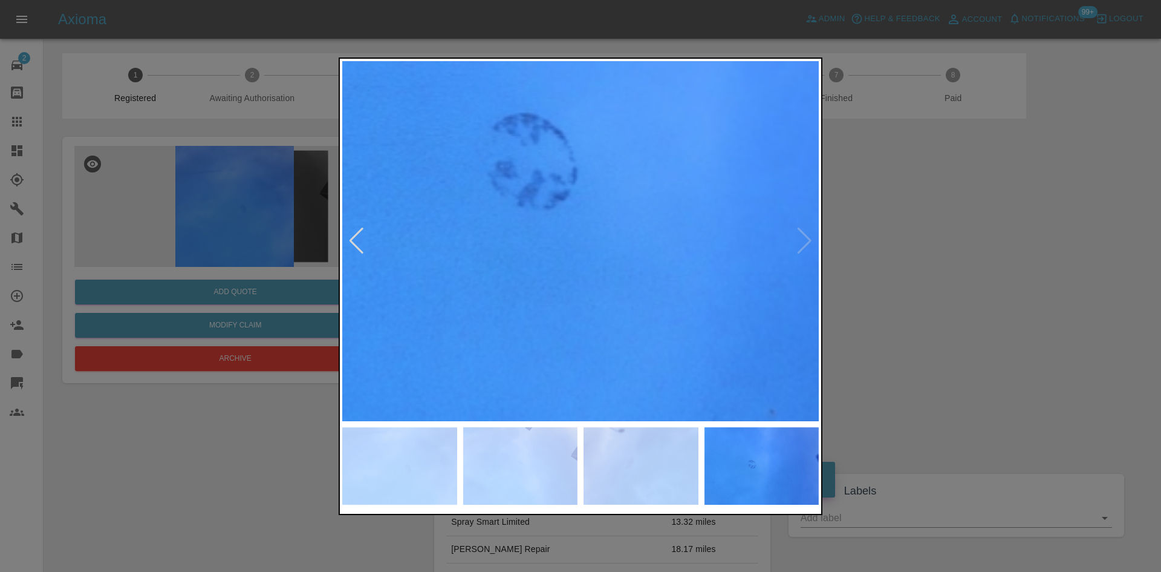
click at [559, 260] on img at bounding box center [646, 181] width 1430 height 1080
click at [559, 259] on img at bounding box center [646, 181] width 1430 height 1080
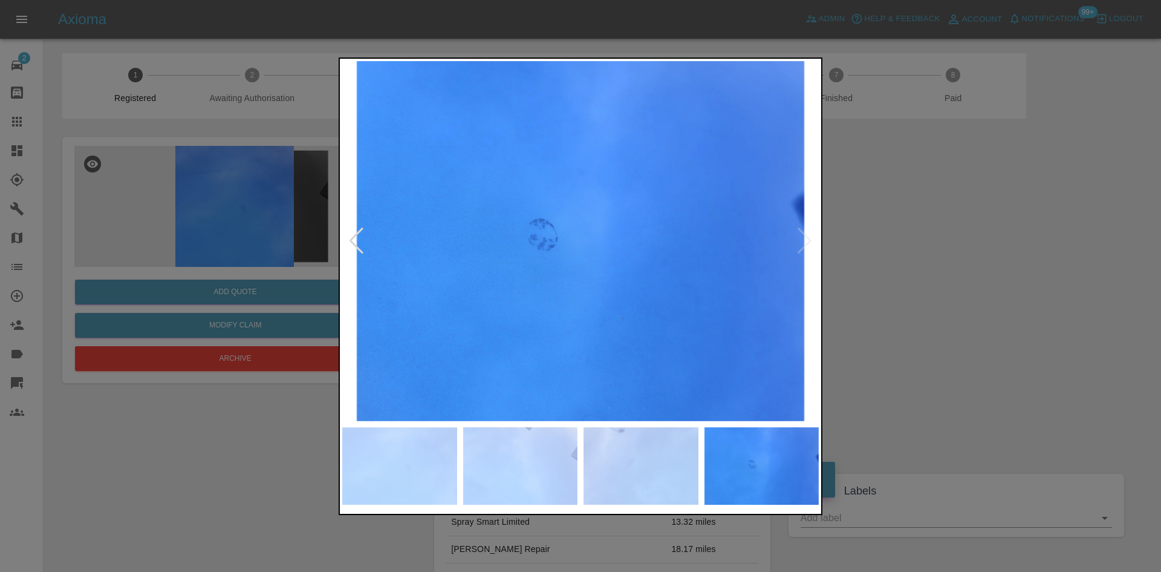
click at [509, 259] on img at bounding box center [580, 241] width 477 height 360
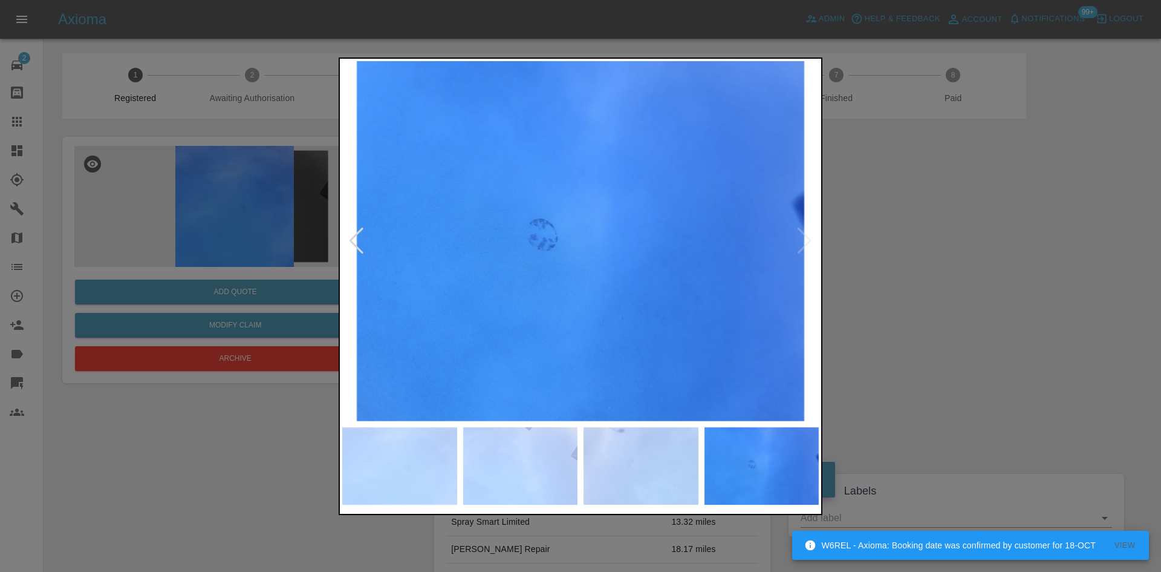
click at [448, 261] on img at bounding box center [580, 241] width 477 height 360
click at [431, 287] on img at bounding box center [580, 241] width 477 height 360
click at [342, 229] on img at bounding box center [580, 241] width 477 height 360
click at [288, 232] on div at bounding box center [580, 286] width 1161 height 572
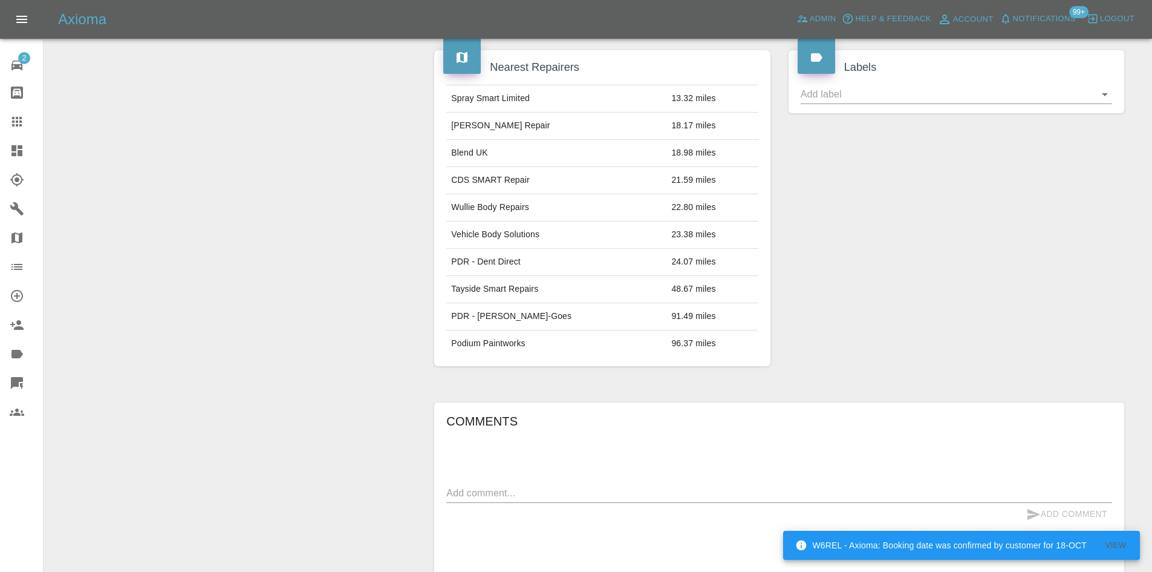
scroll to position [634, 0]
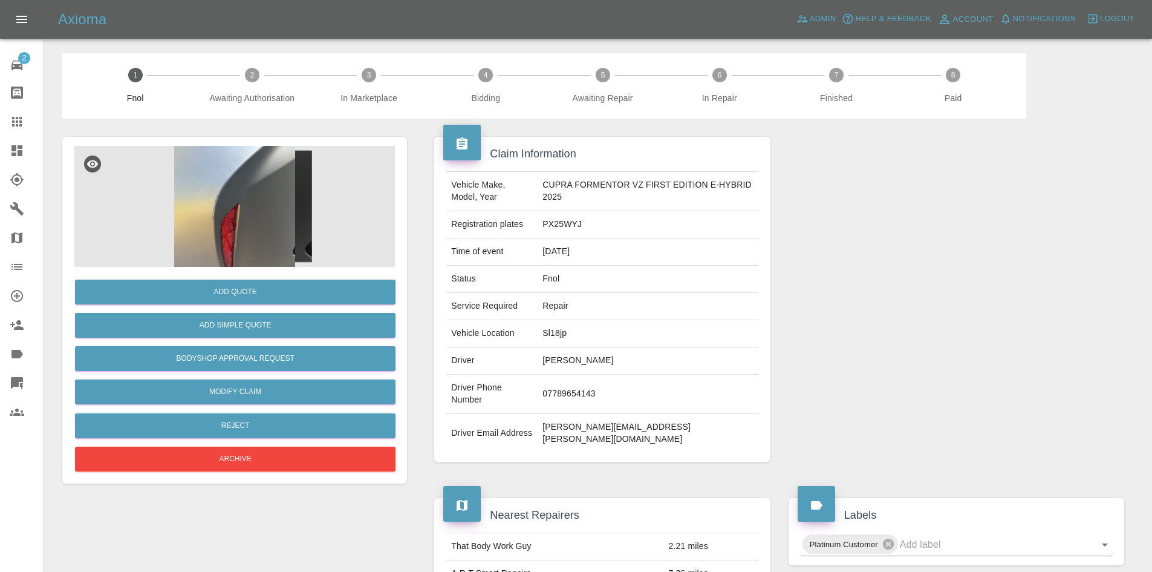
click at [256, 194] on img at bounding box center [234, 206] width 321 height 121
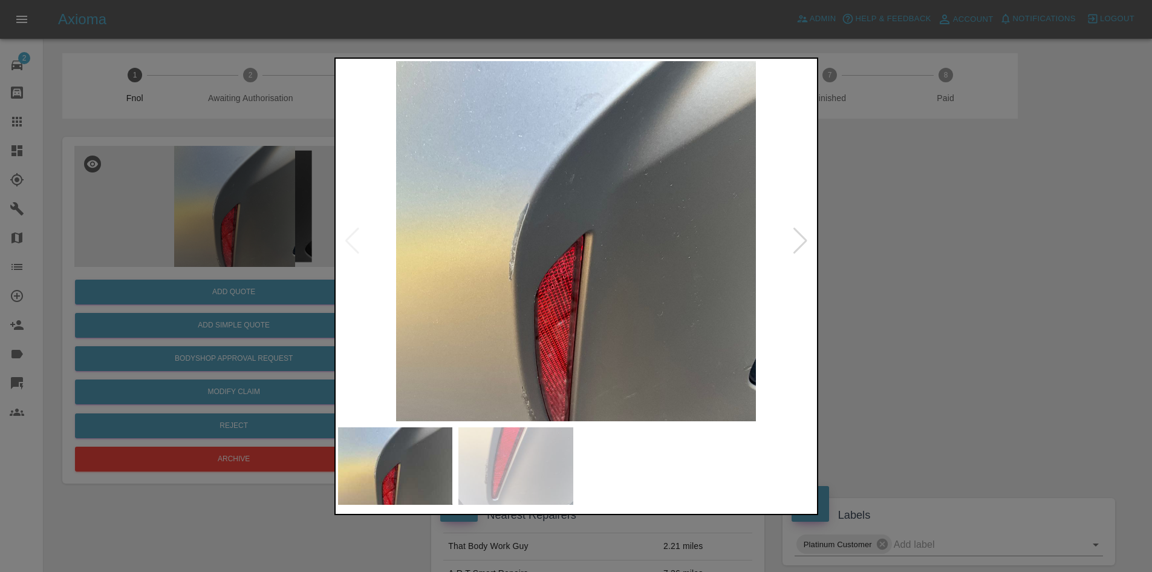
click at [503, 281] on img at bounding box center [576, 241] width 477 height 360
click at [553, 304] on img at bounding box center [576, 241] width 477 height 360
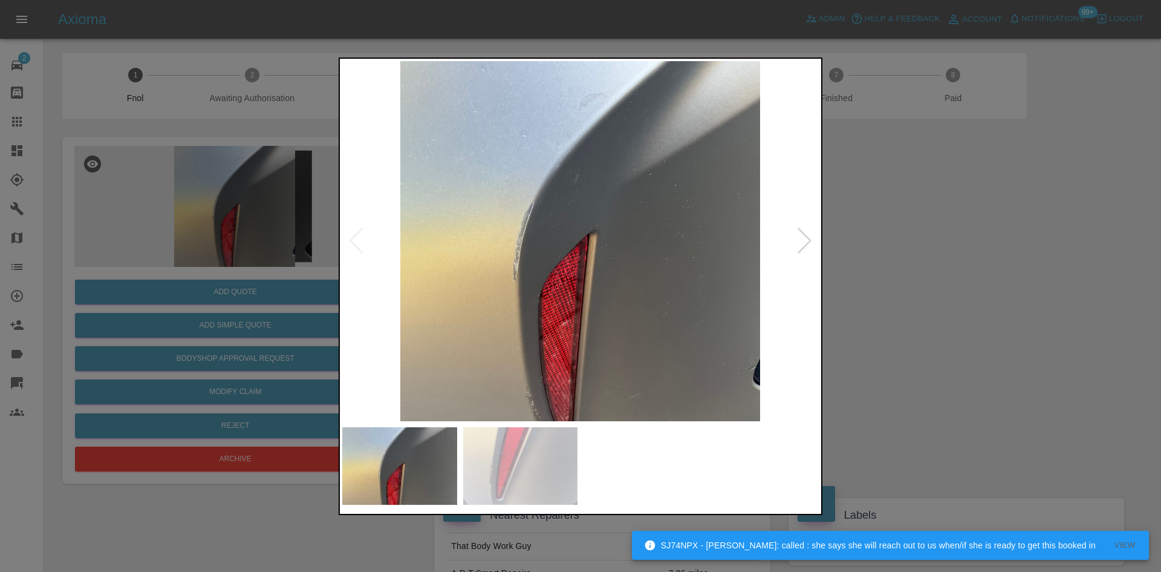
click at [352, 303] on img at bounding box center [580, 241] width 477 height 360
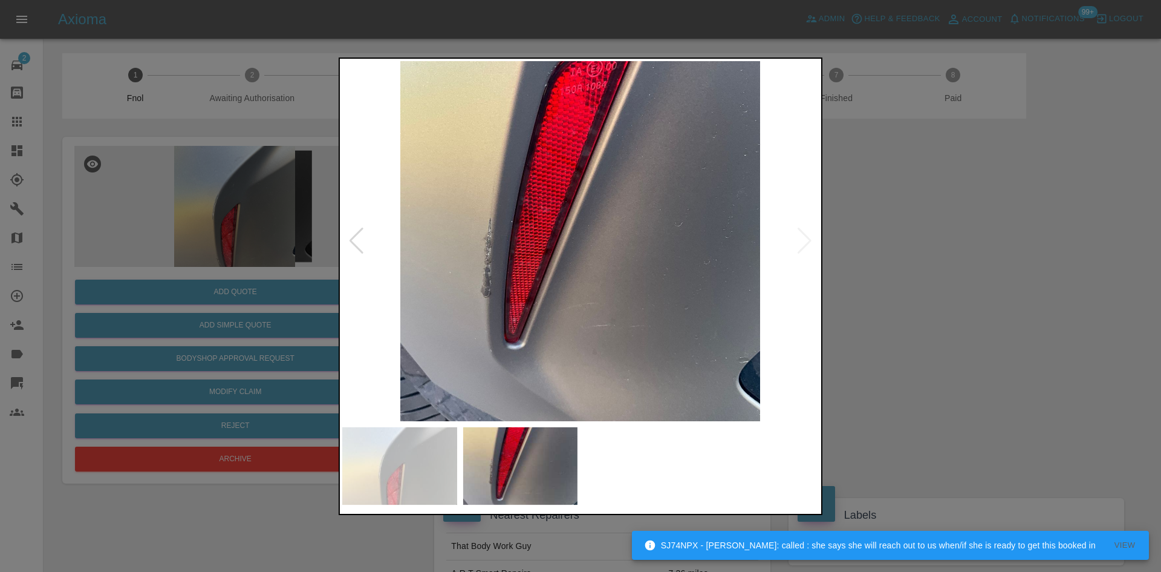
click at [172, 227] on div at bounding box center [580, 286] width 1161 height 572
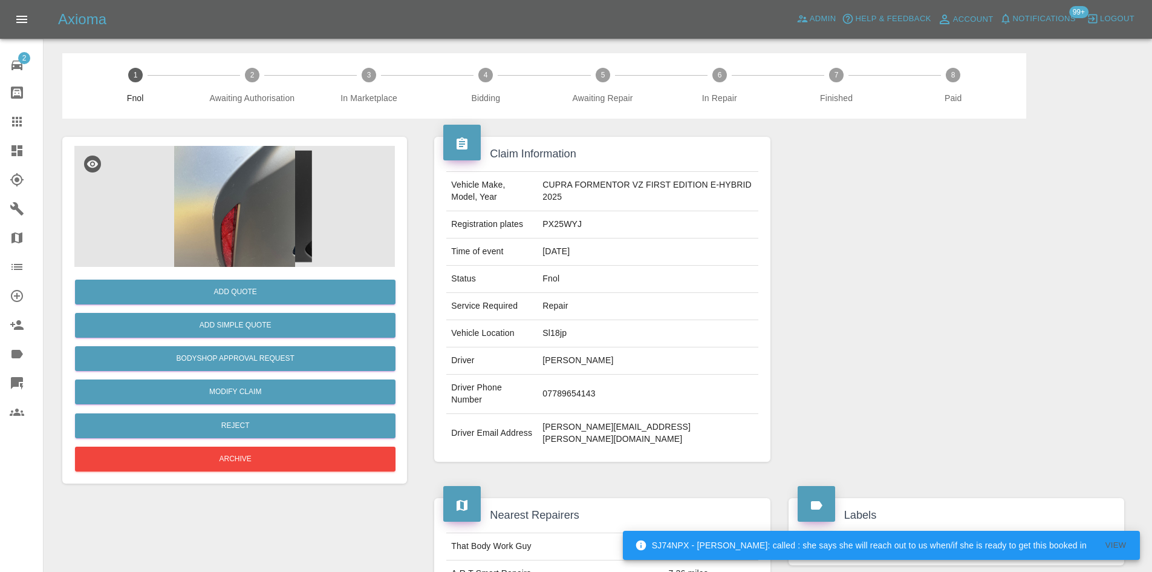
click at [301, 207] on img at bounding box center [234, 206] width 321 height 121
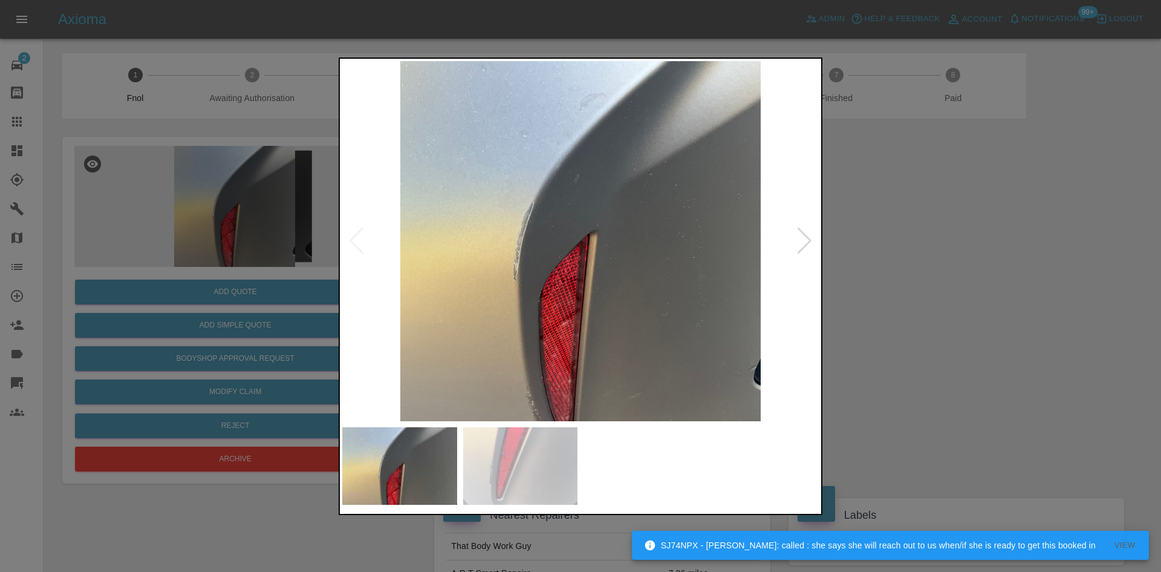
click at [543, 261] on img at bounding box center [580, 241] width 477 height 360
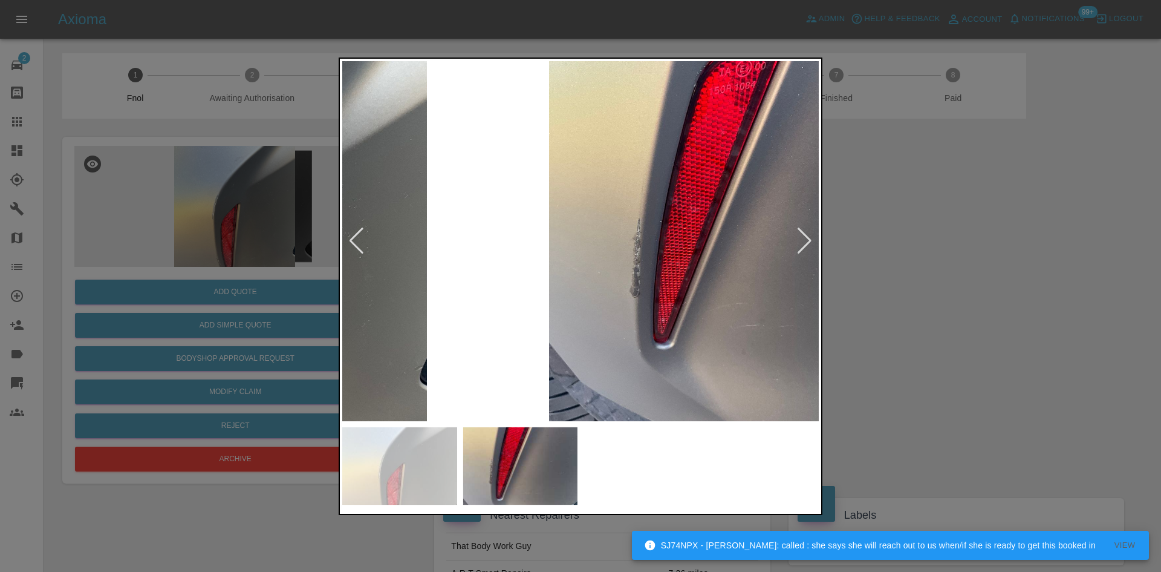
click at [787, 295] on img at bounding box center [729, 241] width 477 height 360
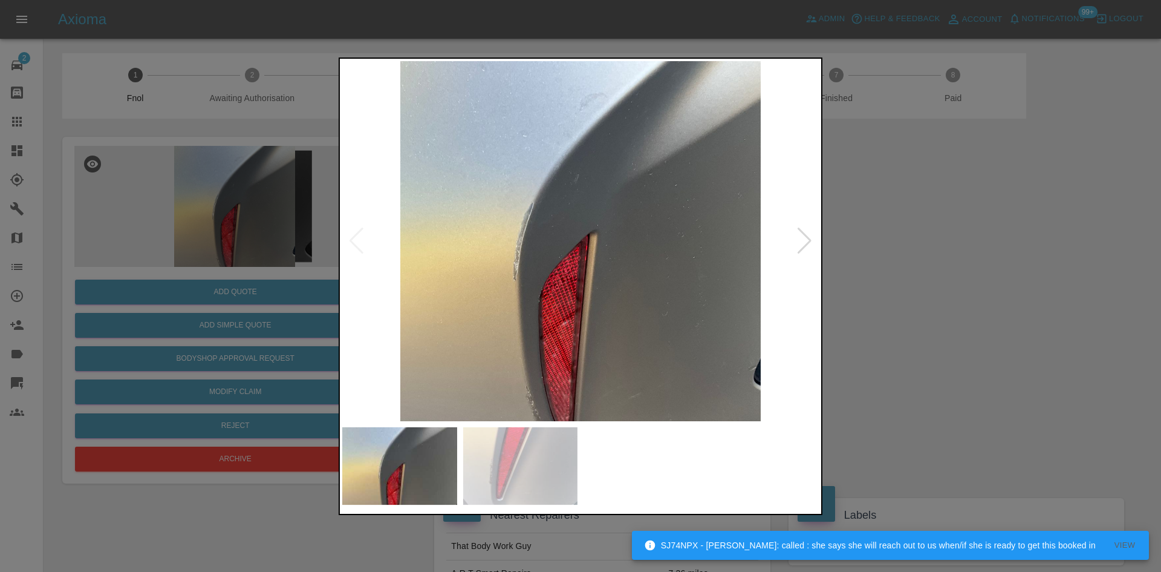
drag, startPoint x: 296, startPoint y: 244, endPoint x: 261, endPoint y: 339, distance: 101.2
click at [286, 273] on div at bounding box center [580, 286] width 1161 height 572
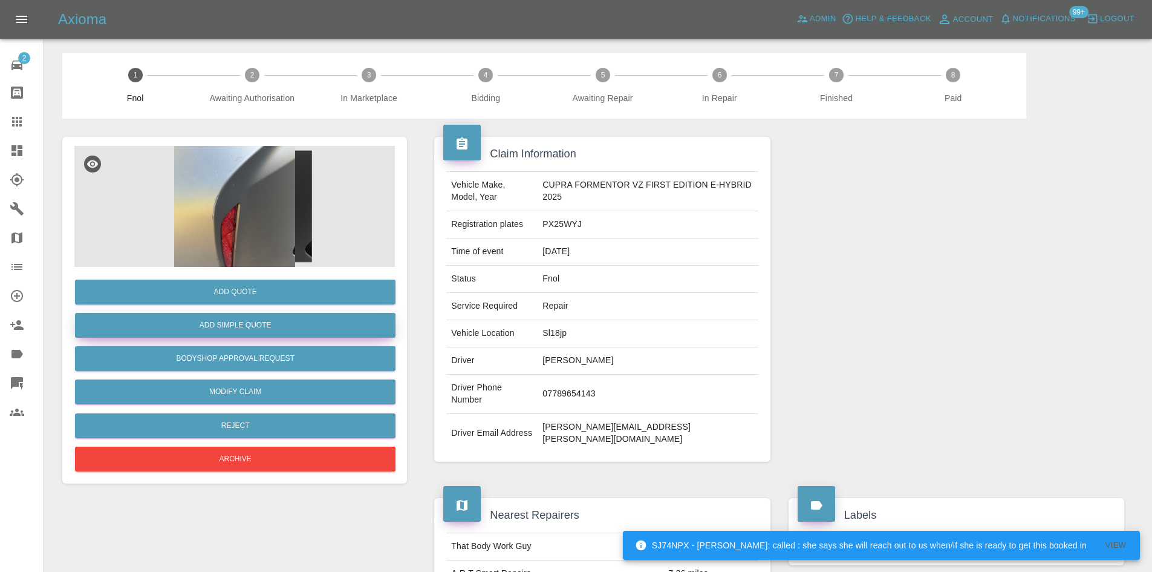
click at [267, 316] on button "Add Simple Quote" at bounding box center [235, 325] width 321 height 25
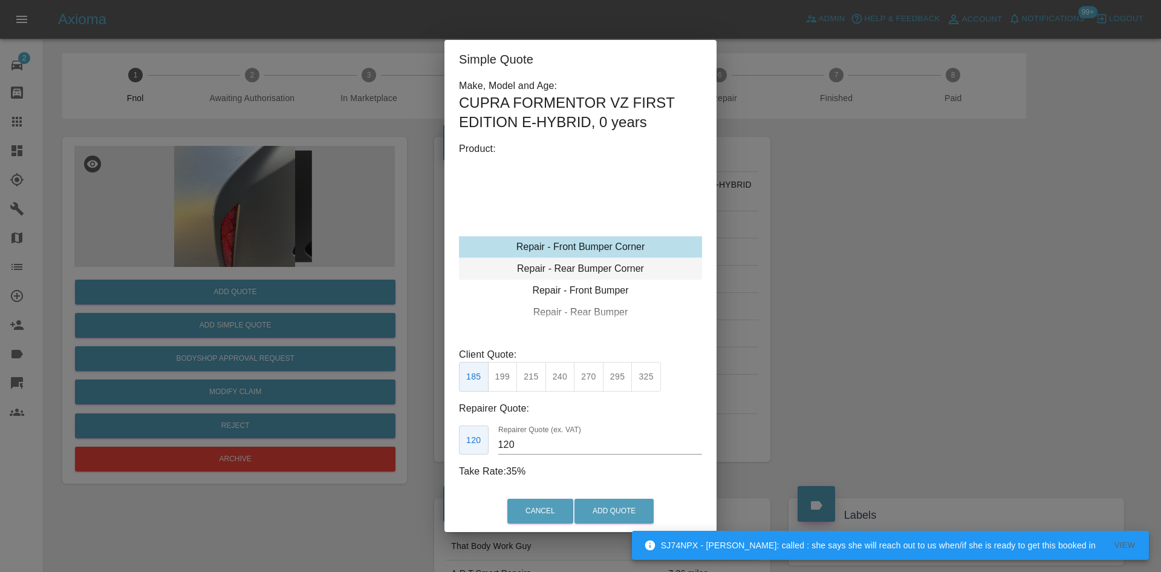
click at [579, 269] on div "Repair - Rear Bumper Corner" at bounding box center [580, 269] width 243 height 22
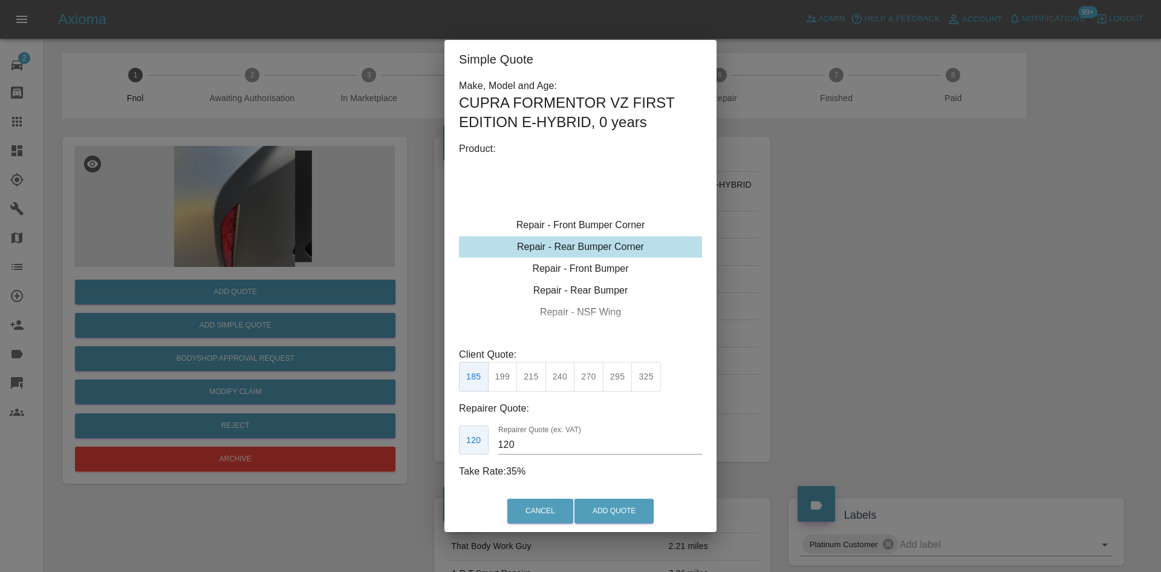
click at [529, 382] on button "215" at bounding box center [531, 377] width 30 height 30
click at [507, 381] on button "199" at bounding box center [503, 377] width 30 height 30
type input "120"
click at [625, 518] on button "Add Quote" at bounding box center [614, 510] width 79 height 25
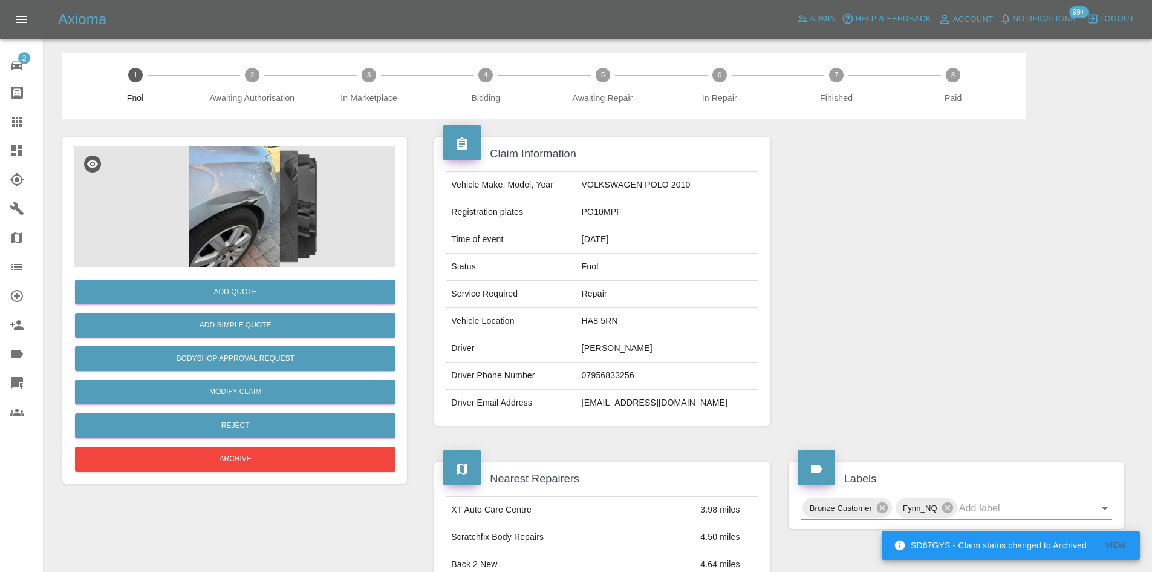
click at [247, 201] on img at bounding box center [234, 206] width 321 height 121
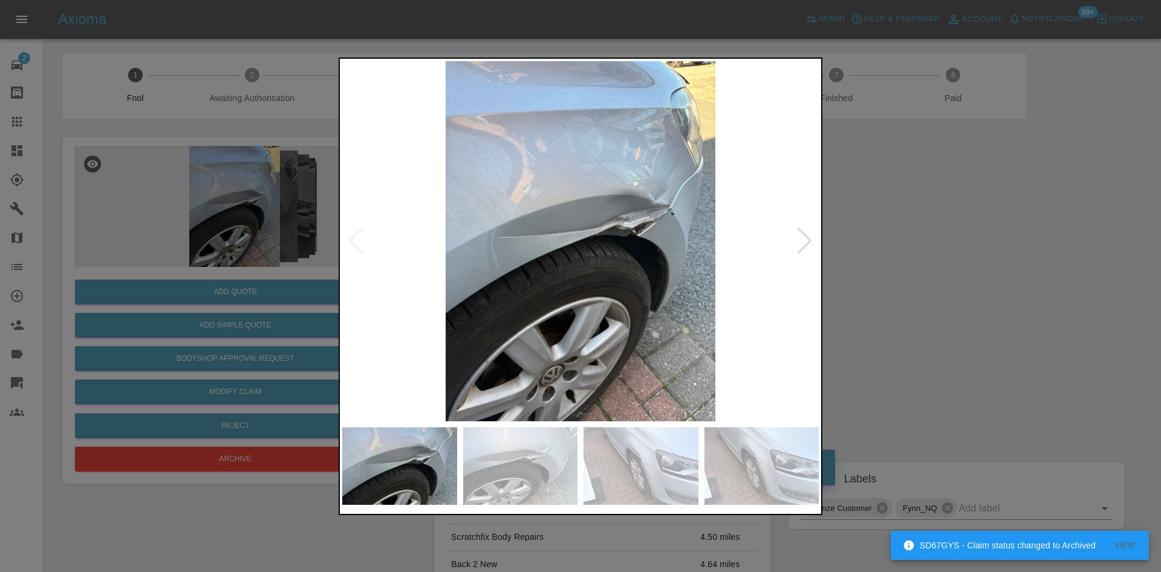
click at [610, 261] on img at bounding box center [580, 241] width 477 height 360
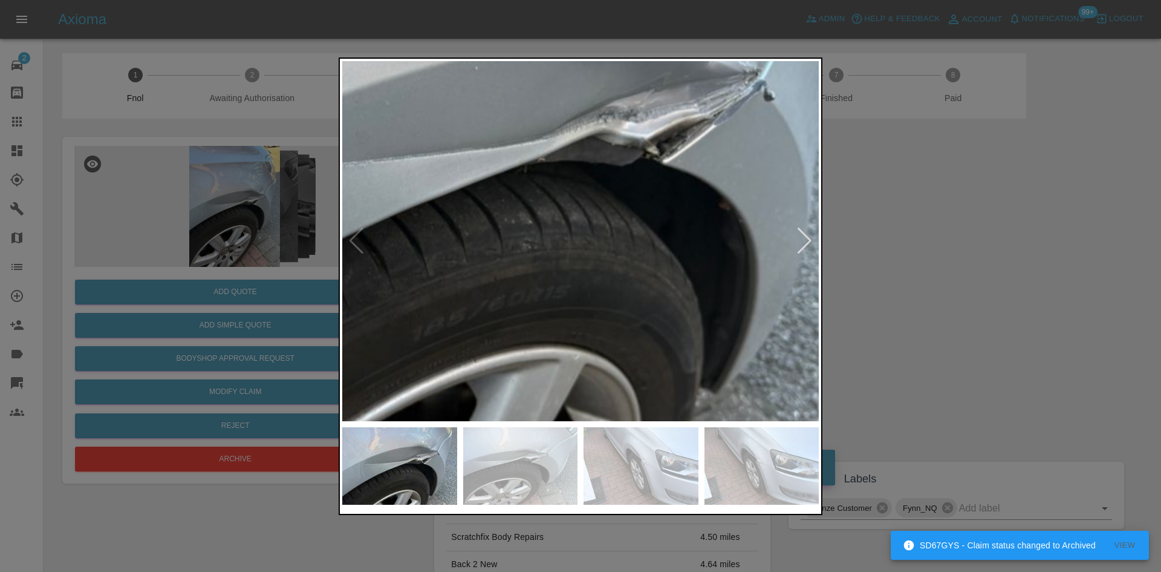
click at [610, 261] on img at bounding box center [492, 179] width 1430 height 1080
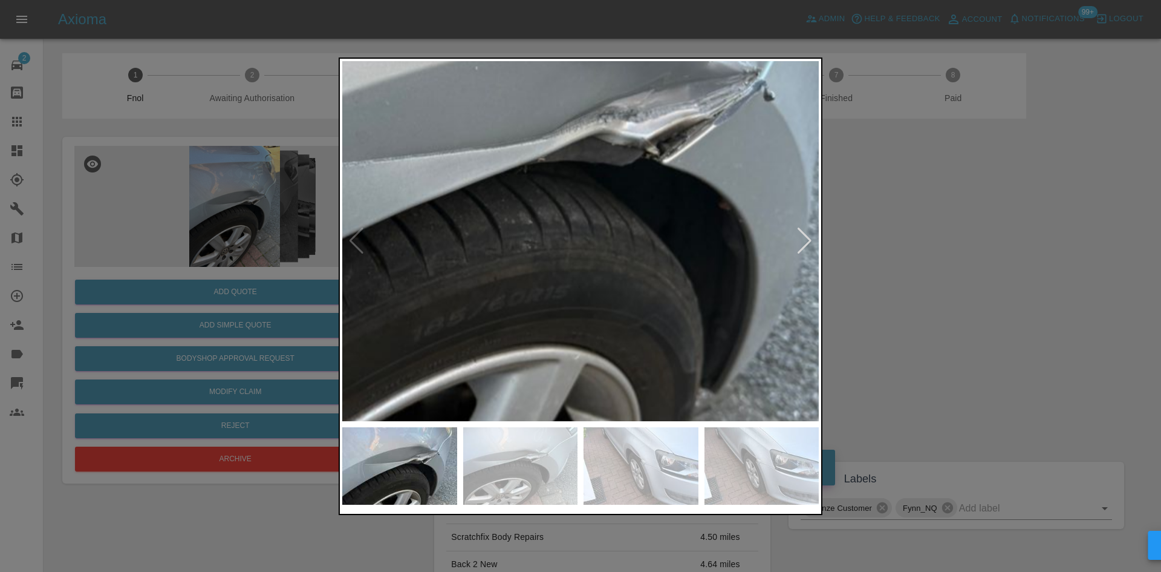
click at [610, 261] on img at bounding box center [492, 179] width 1430 height 1080
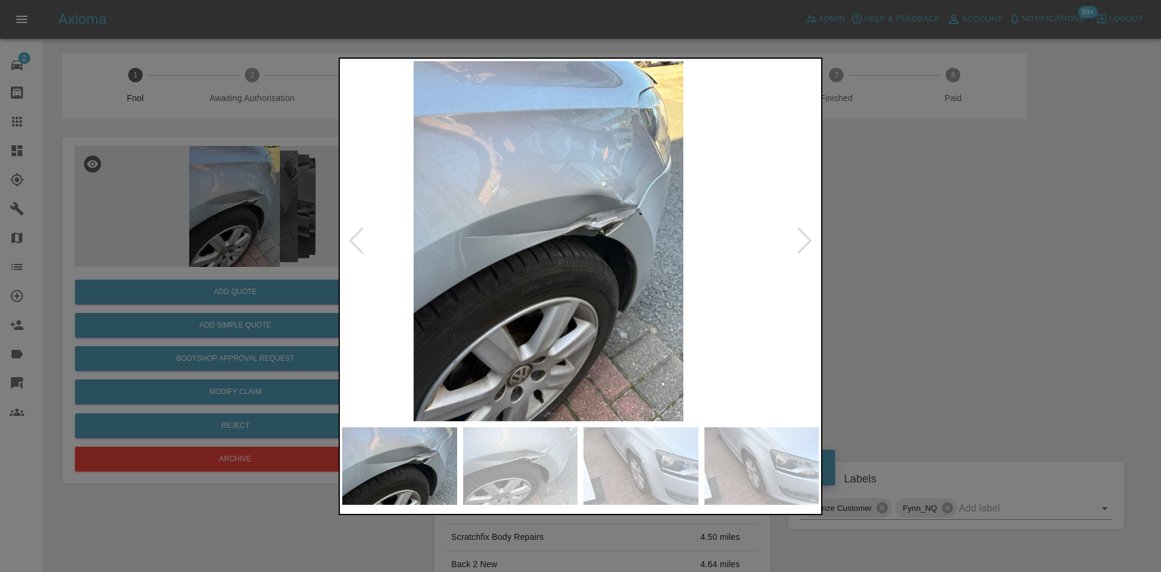
click at [514, 283] on img at bounding box center [548, 241] width 477 height 360
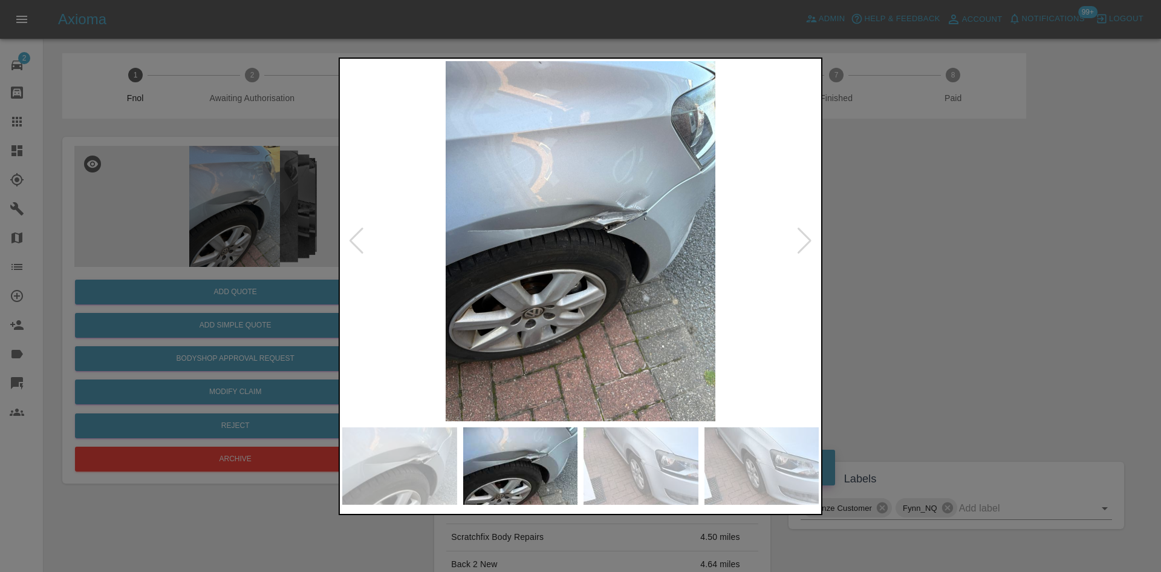
click at [514, 249] on img at bounding box center [580, 241] width 477 height 360
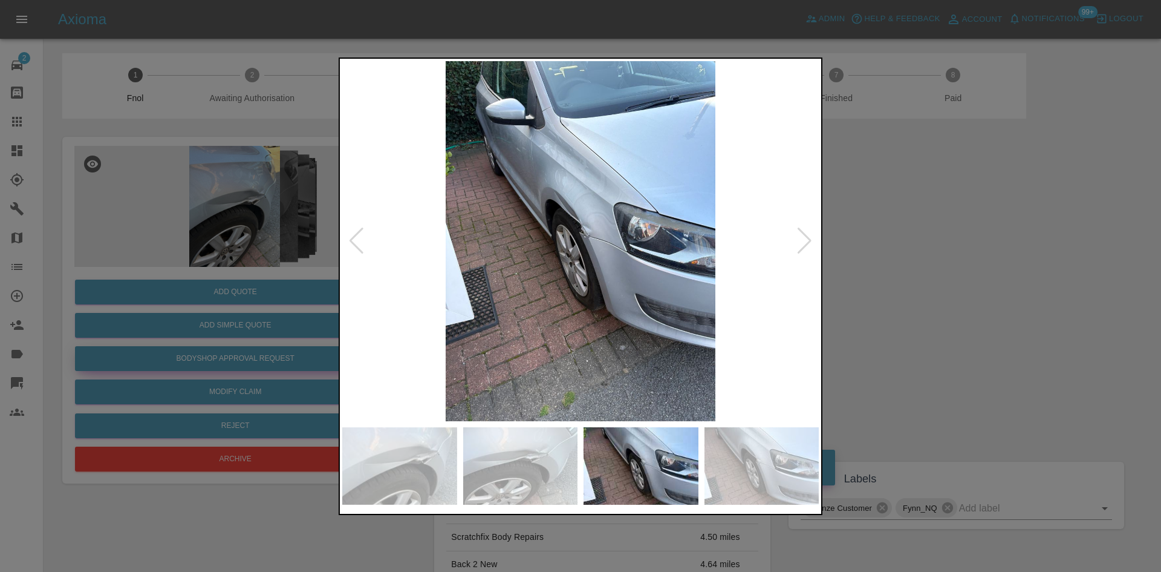
drag, startPoint x: 246, startPoint y: 245, endPoint x: 211, endPoint y: 353, distance: 113.8
click at [244, 249] on div at bounding box center [580, 286] width 1161 height 572
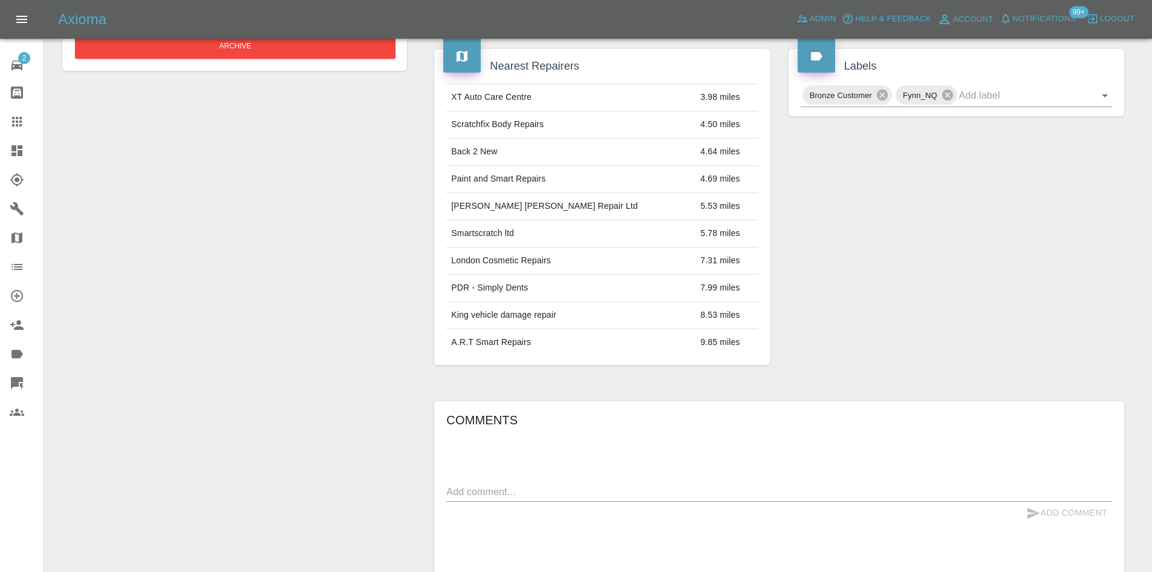
scroll to position [131, 0]
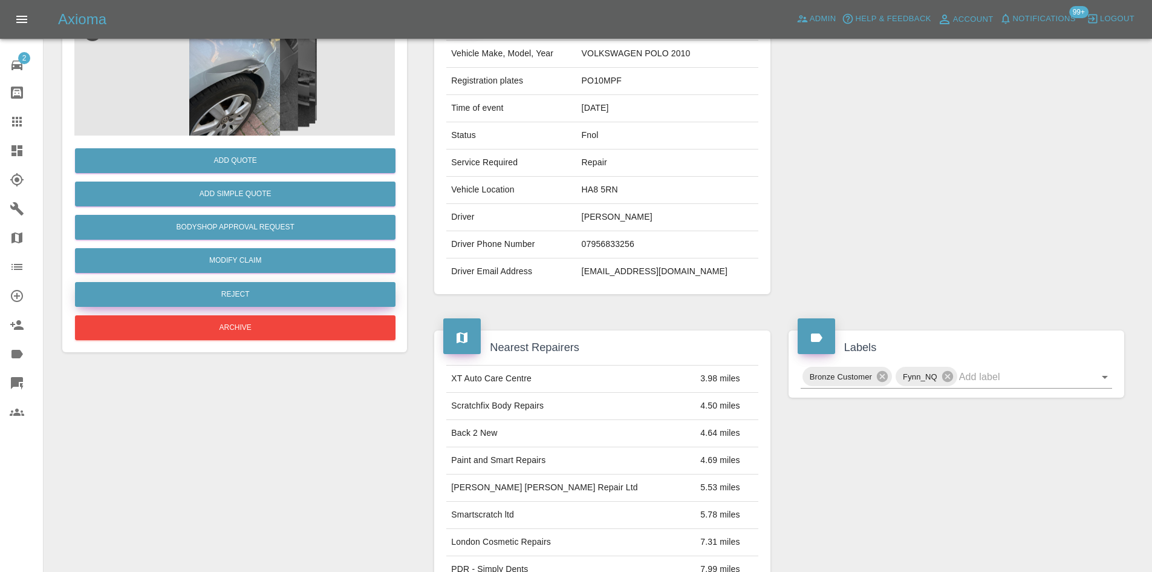
click at [244, 292] on button "Reject" at bounding box center [235, 294] width 321 height 25
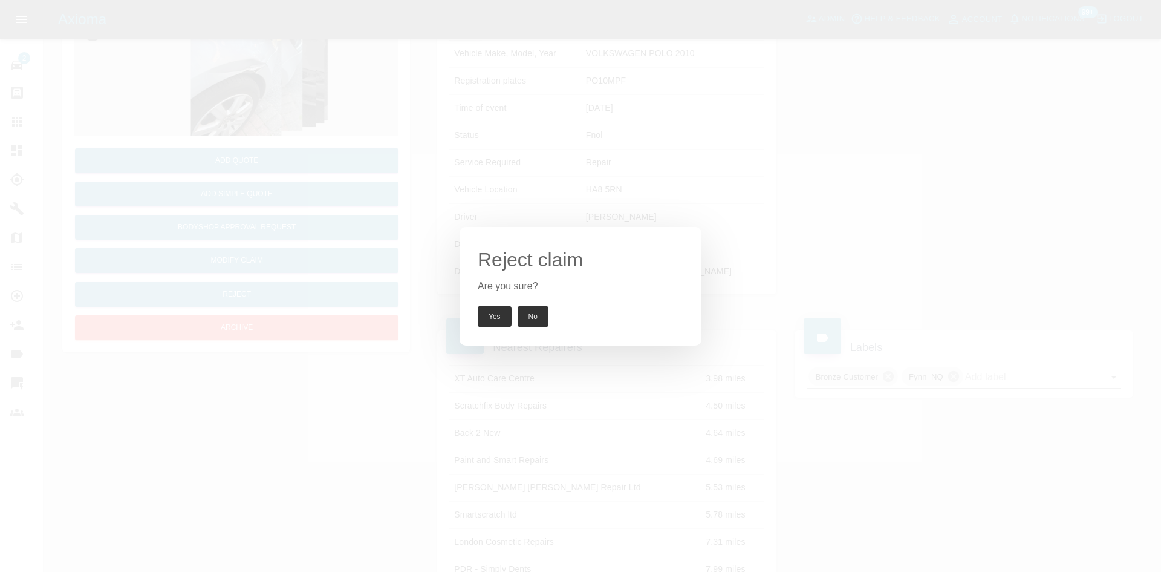
click at [494, 313] on button "Yes" at bounding box center [495, 316] width 34 height 22
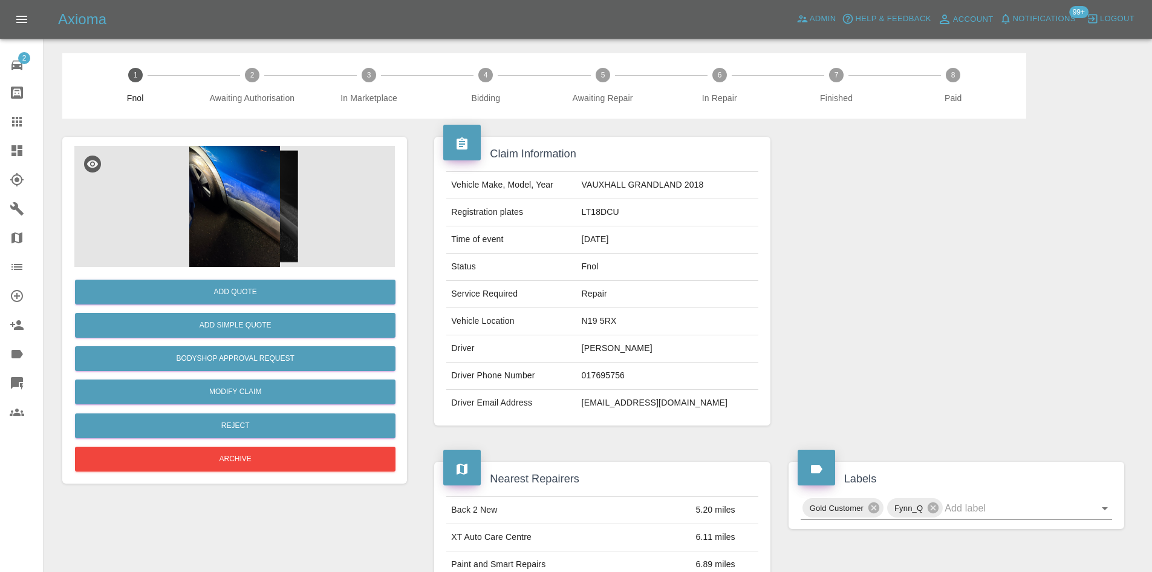
click at [243, 182] on img at bounding box center [234, 206] width 321 height 121
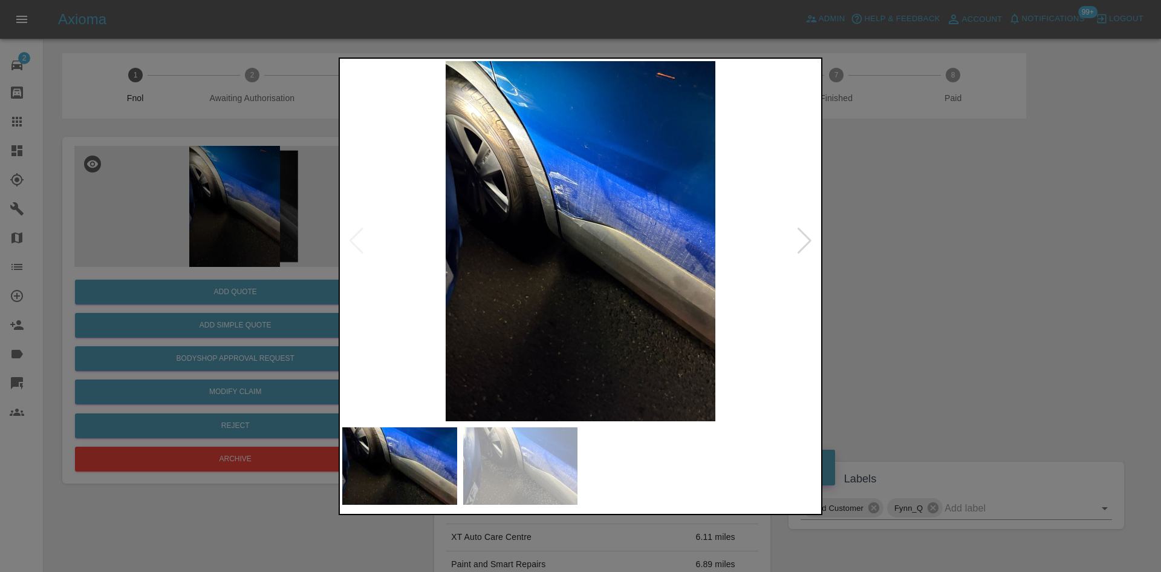
click at [586, 232] on img at bounding box center [580, 241] width 477 height 360
click at [585, 230] on img at bounding box center [580, 241] width 477 height 360
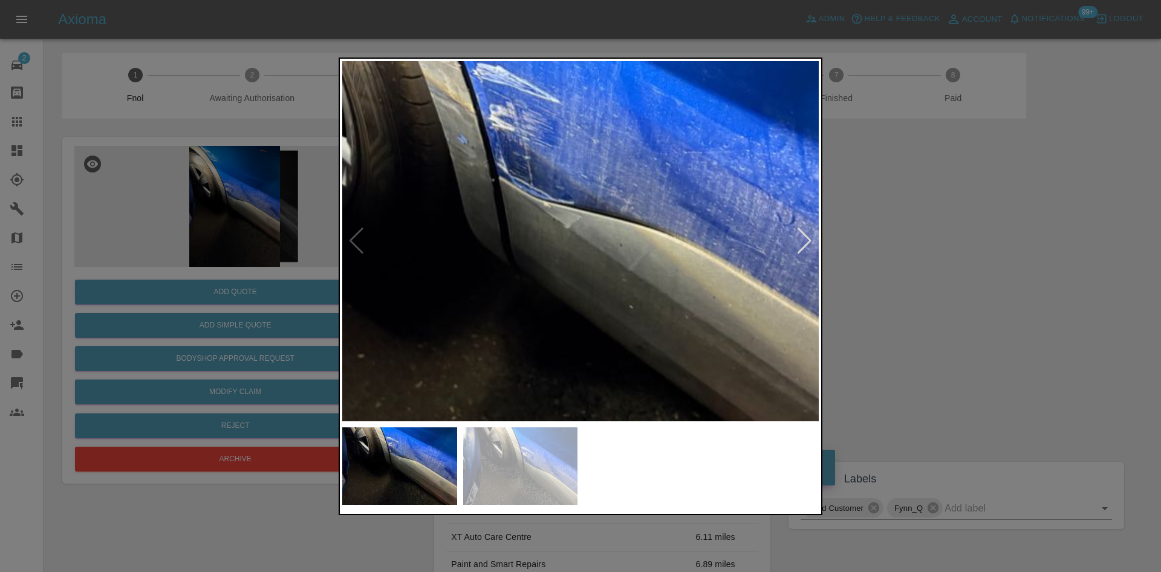
click at [549, 189] on img at bounding box center [568, 271] width 1430 height 1080
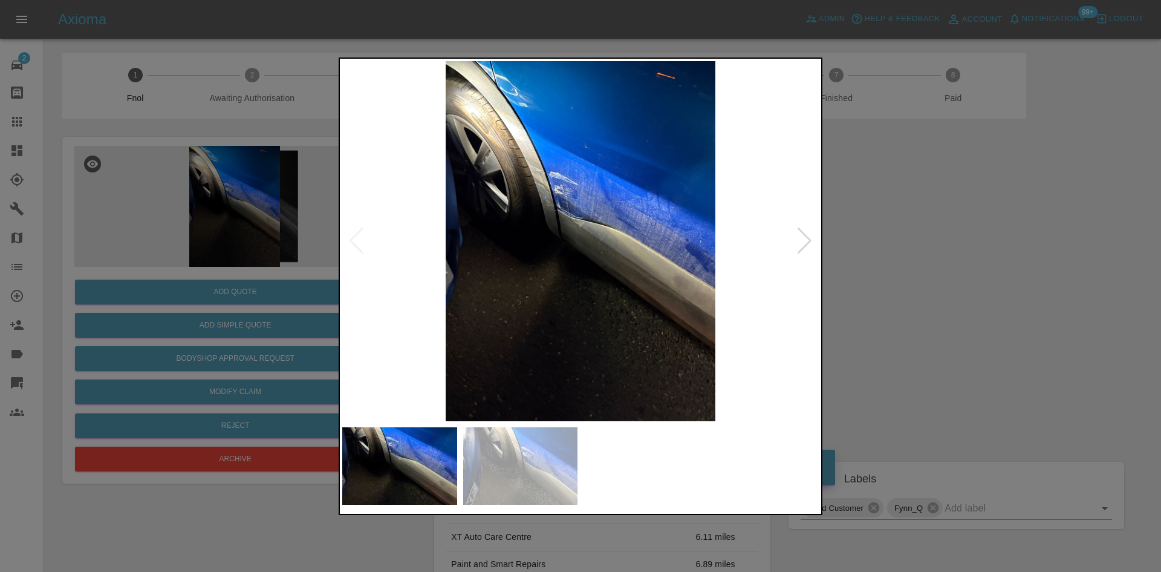
click at [455, 250] on img at bounding box center [580, 241] width 477 height 360
click at [419, 259] on img at bounding box center [580, 241] width 477 height 360
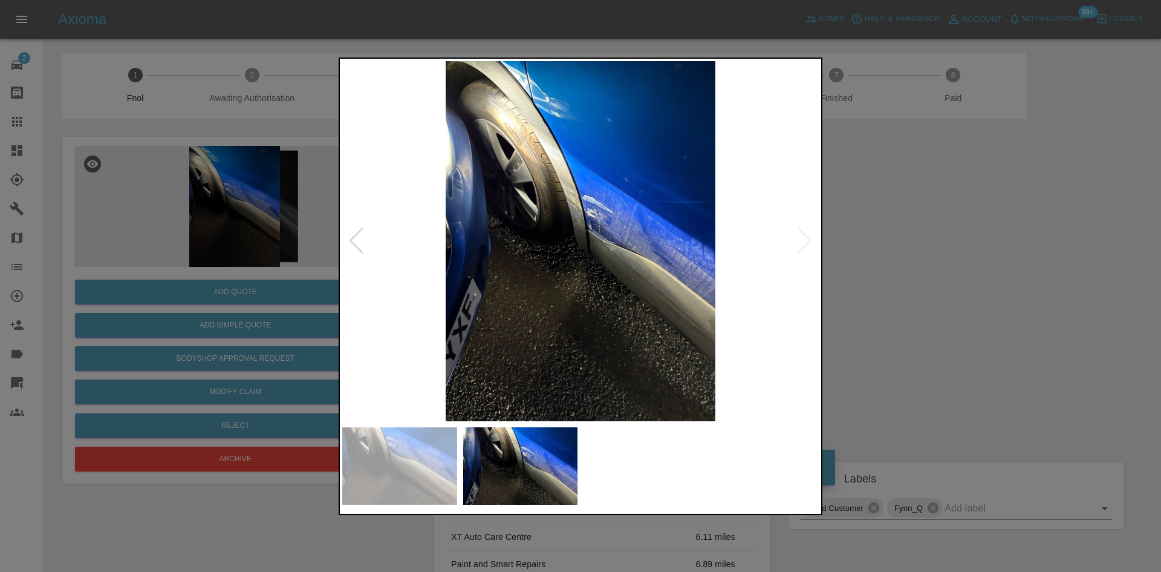
click at [585, 224] on img at bounding box center [580, 241] width 477 height 360
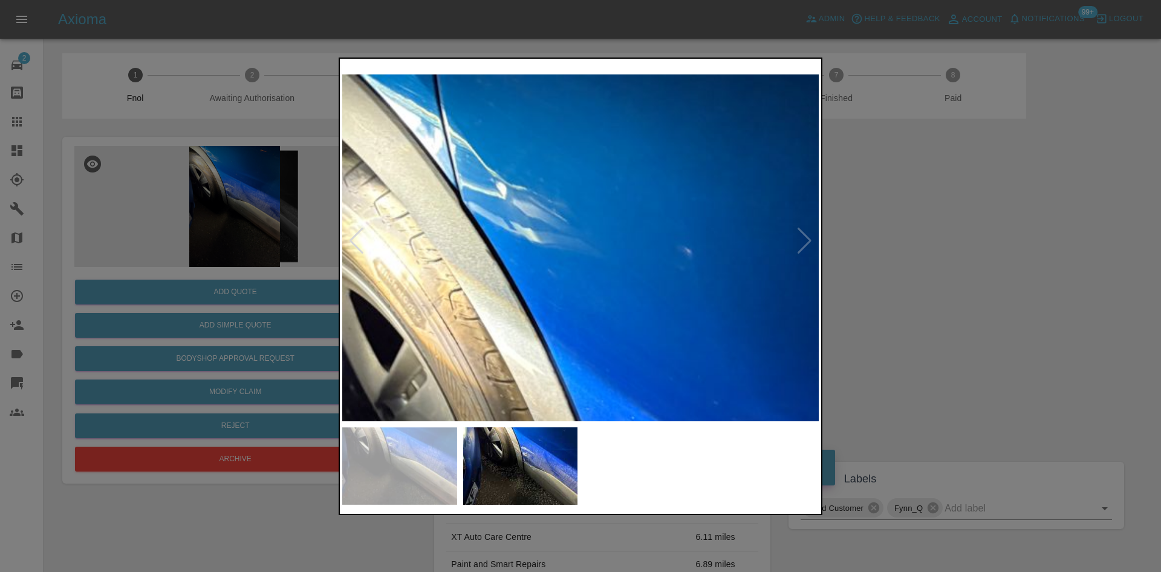
click at [573, 426] on div at bounding box center [581, 285] width 484 height 457
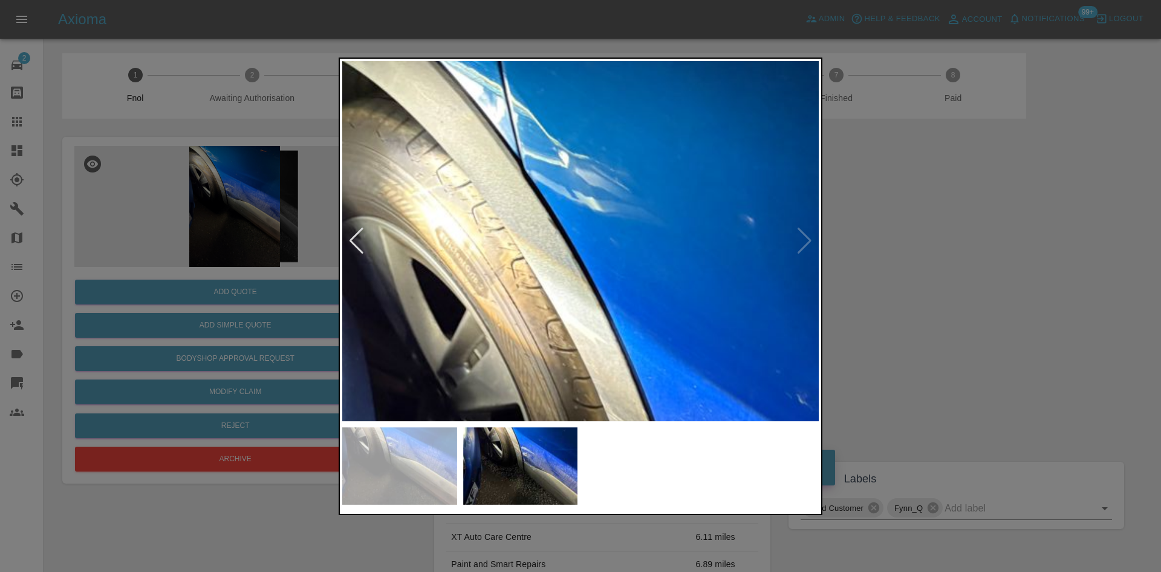
click at [539, 153] on img at bounding box center [664, 583] width 1430 height 1080
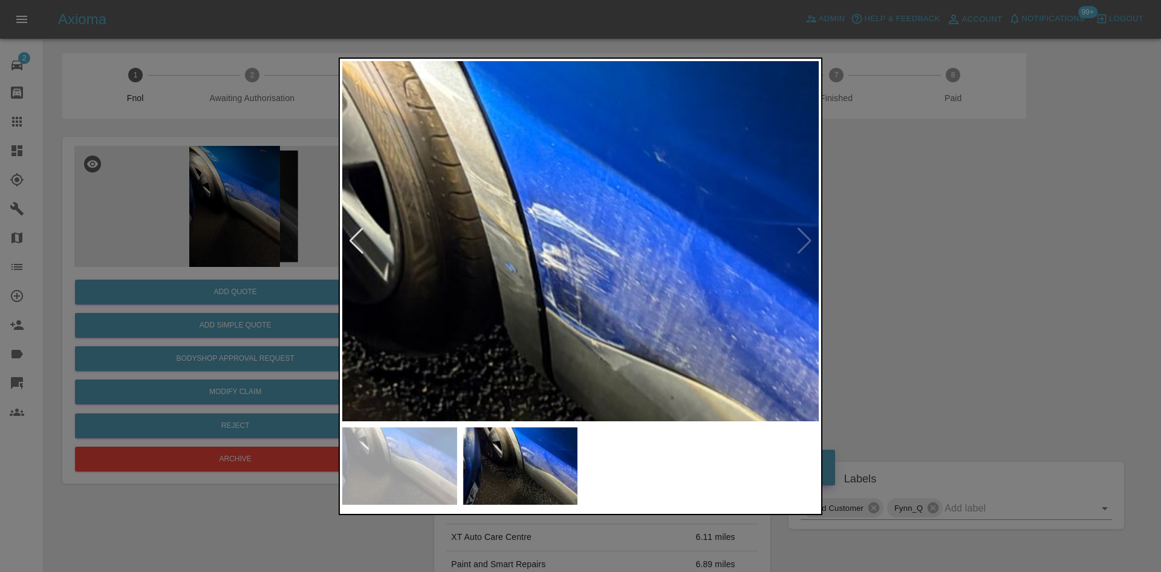
click at [581, 419] on img at bounding box center [522, 341] width 1430 height 1080
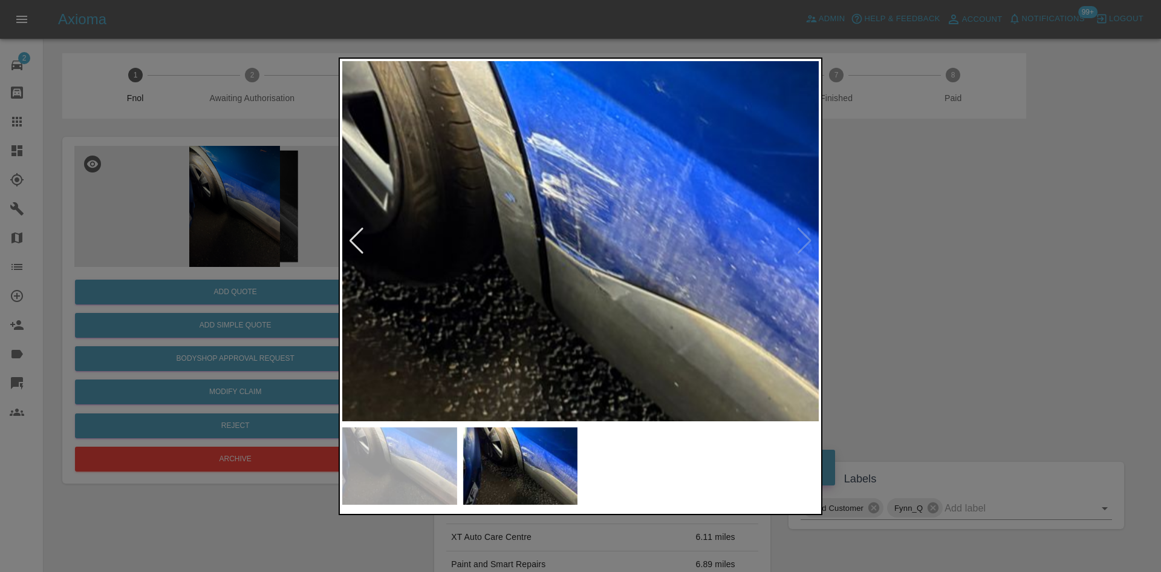
click at [578, 304] on img at bounding box center [521, 271] width 1430 height 1080
click at [180, 256] on div at bounding box center [580, 286] width 1161 height 572
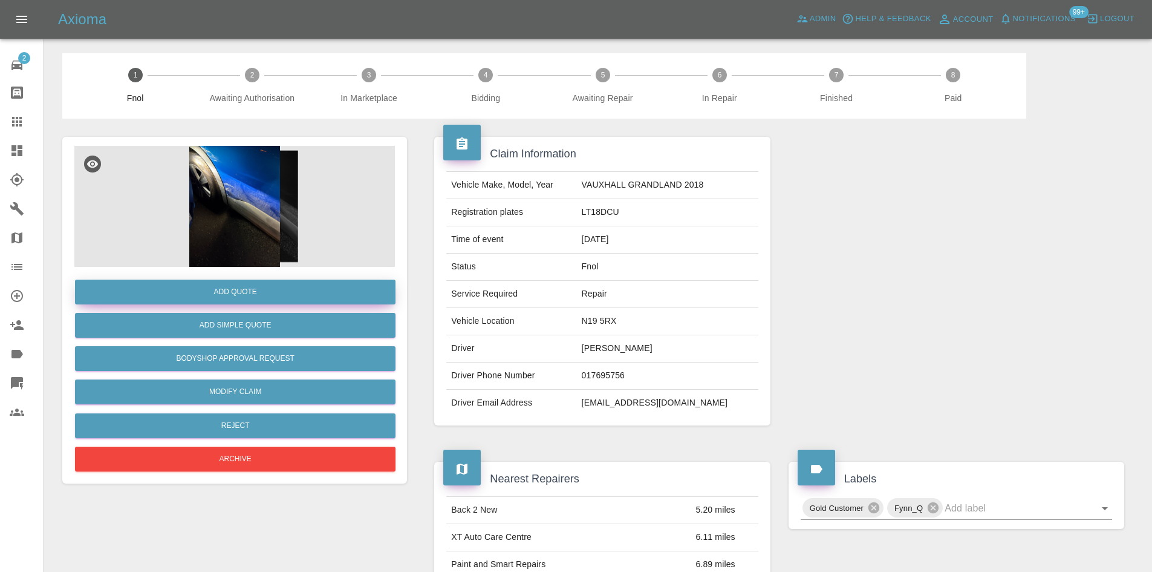
click at [231, 290] on button "Add Quote" at bounding box center [235, 291] width 321 height 25
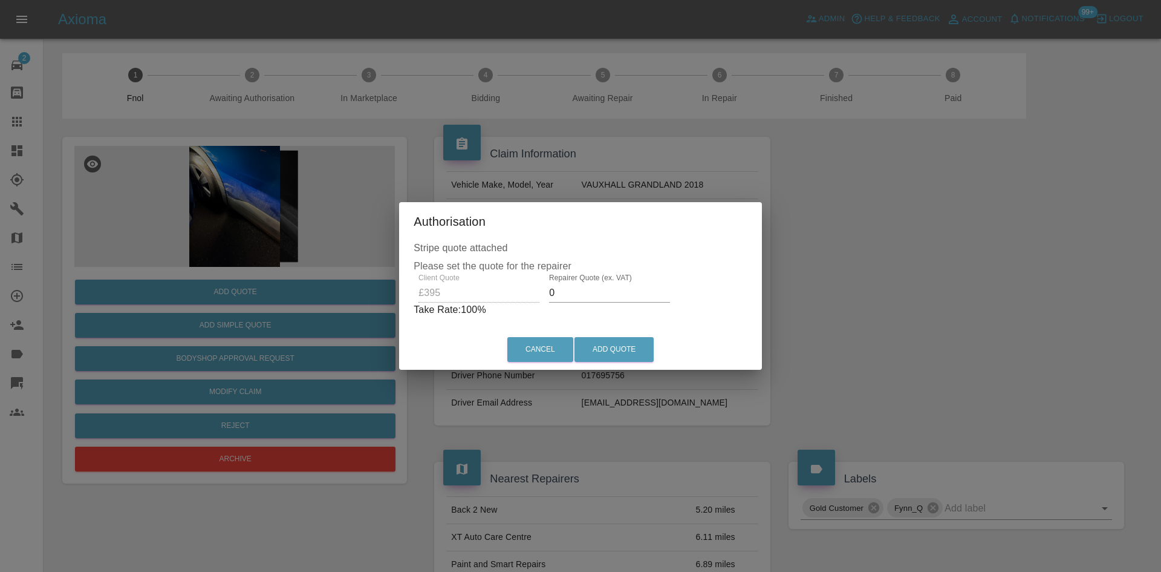
click at [471, 296] on div "Client Quote £395 Repairer Quote (ex. VAT) 0 Take Rate: 100 %" at bounding box center [581, 295] width 334 height 44
type input "250"
drag, startPoint x: 627, startPoint y: 351, endPoint x: 649, endPoint y: 378, distance: 34.4
click at [627, 351] on button "Add Quote" at bounding box center [614, 349] width 79 height 25
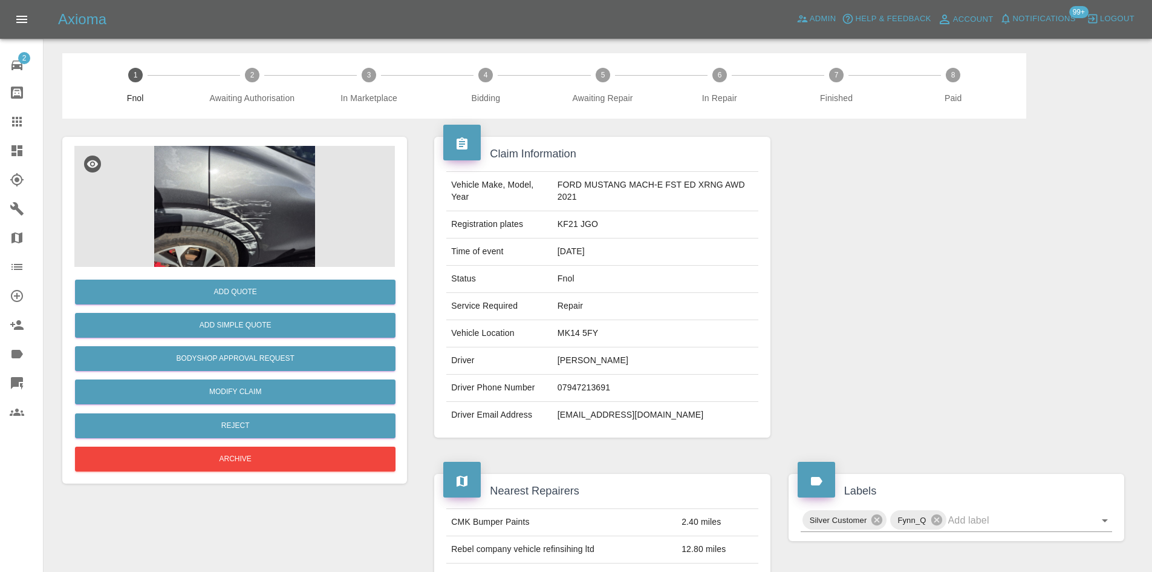
click at [267, 187] on img at bounding box center [234, 206] width 321 height 121
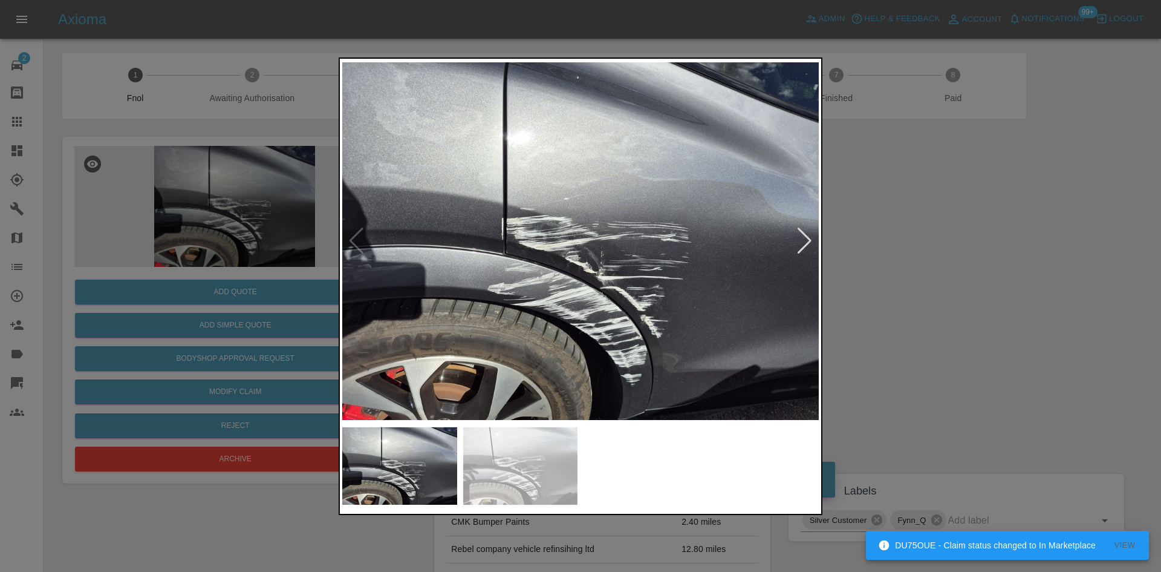
click at [544, 259] on img at bounding box center [580, 241] width 477 height 360
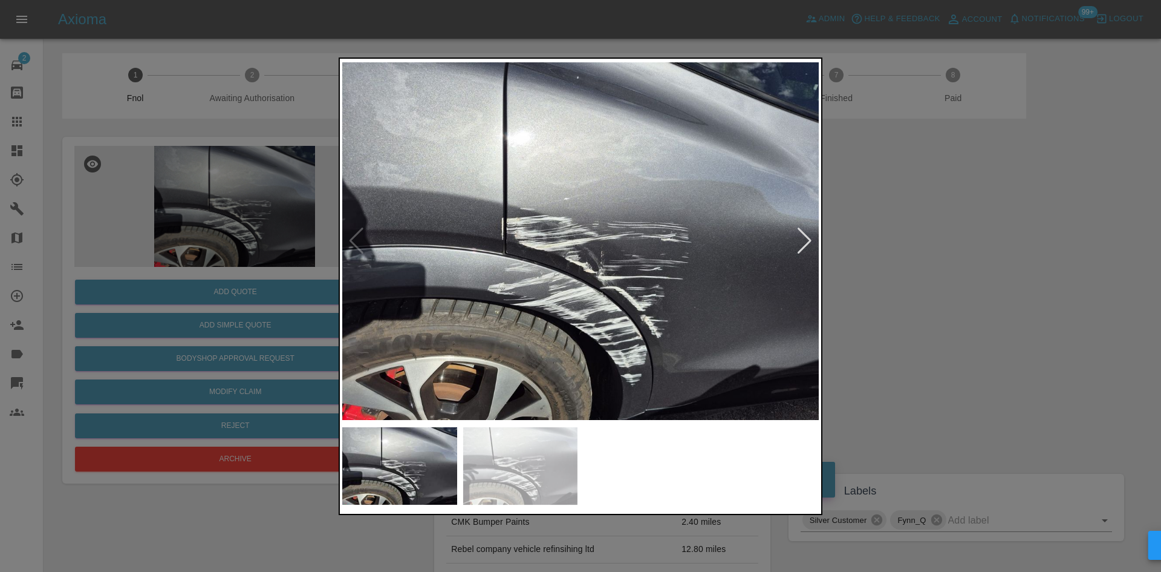
click at [610, 257] on img at bounding box center [580, 241] width 477 height 360
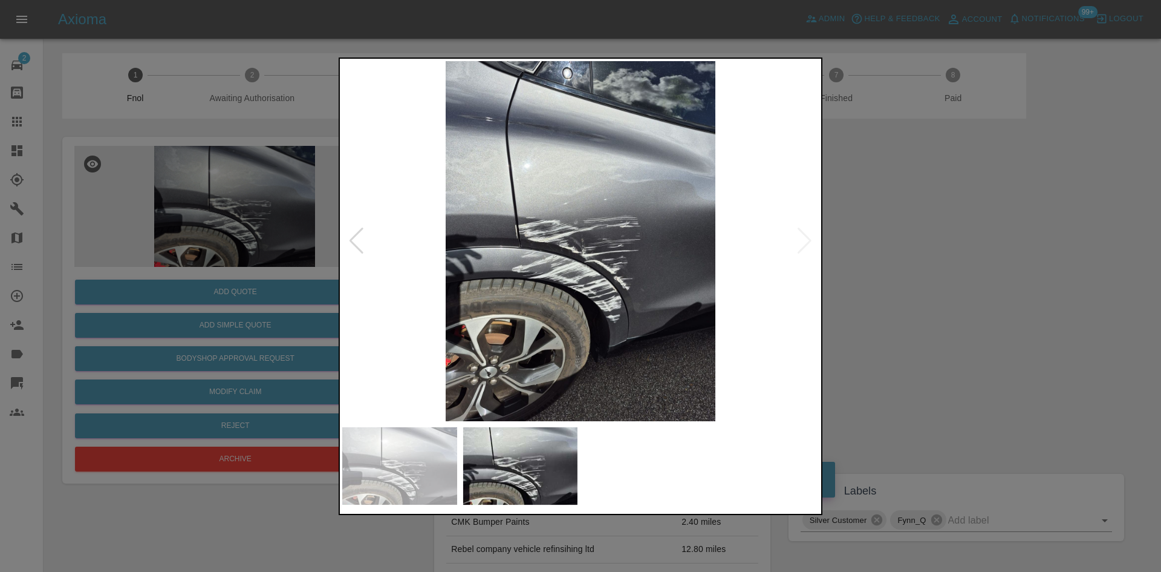
click at [596, 257] on img at bounding box center [580, 241] width 477 height 360
click at [584, 258] on img at bounding box center [580, 241] width 477 height 360
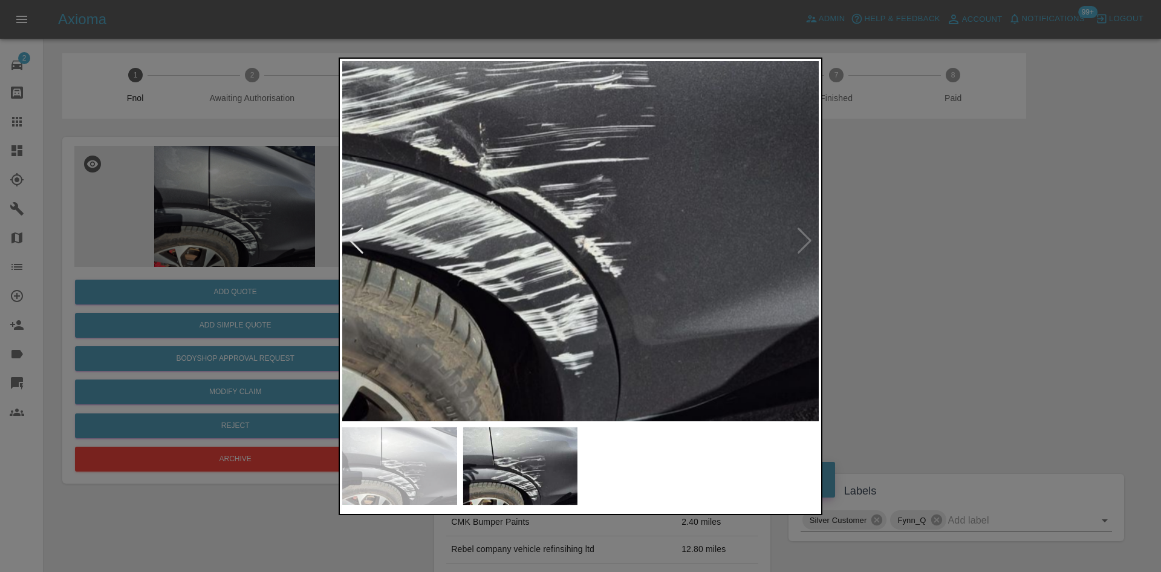
click at [523, 275] on img at bounding box center [476, 131] width 1430 height 1080
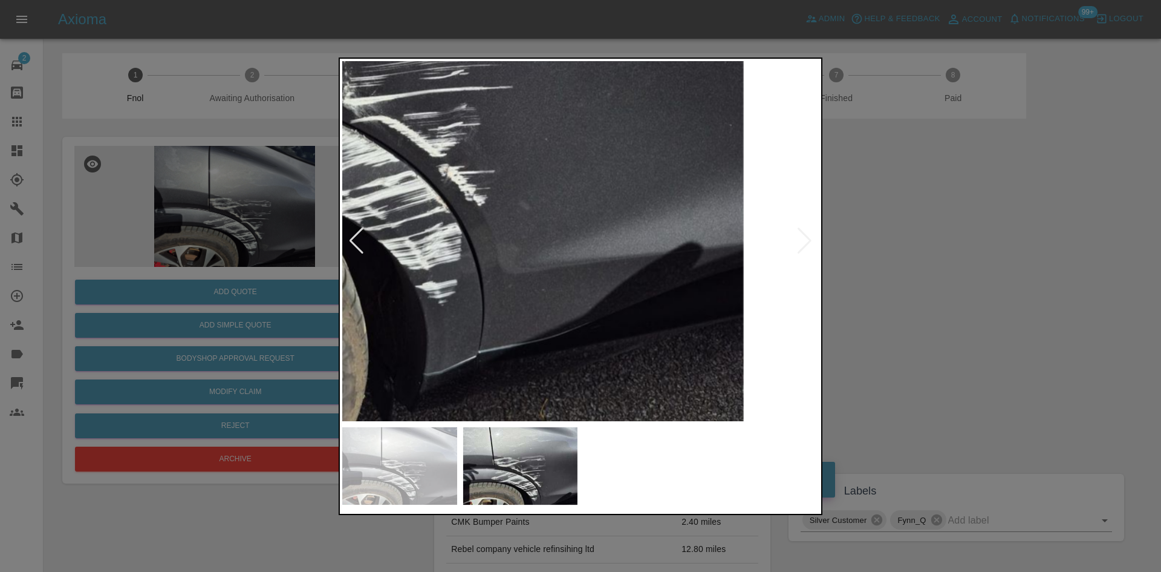
click at [491, 277] on img at bounding box center [339, 59] width 1430 height 1080
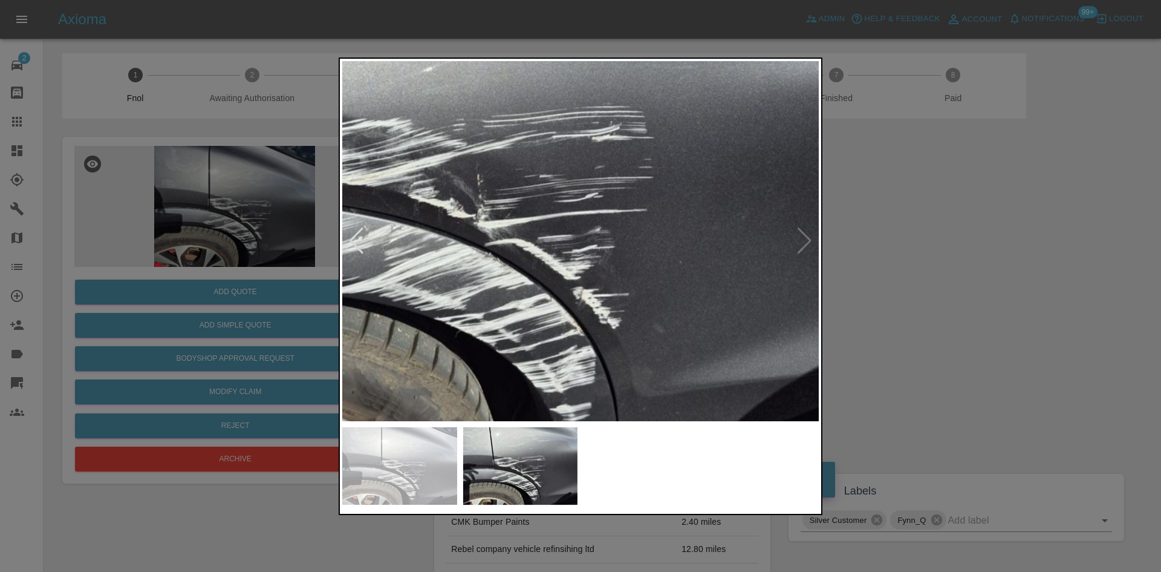
click at [644, 391] on img at bounding box center [474, 182] width 1430 height 1080
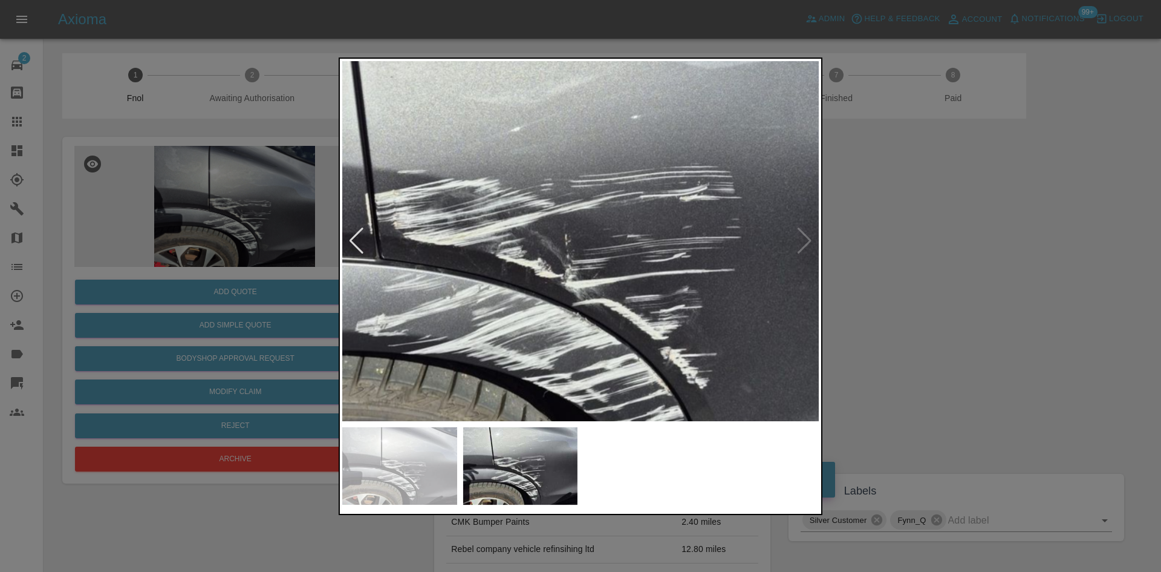
click at [589, 353] on img at bounding box center [561, 242] width 1430 height 1080
drag, startPoint x: 159, startPoint y: 256, endPoint x: 204, endPoint y: 276, distance: 49.6
click at [175, 269] on div at bounding box center [580, 286] width 1161 height 572
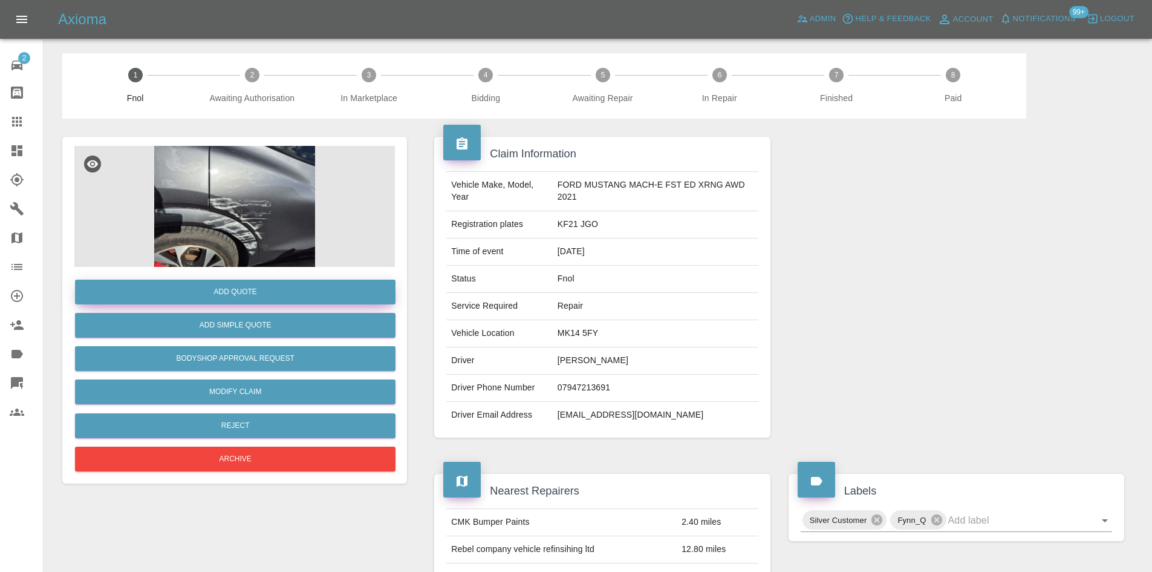
click at [236, 296] on button "Add Quote" at bounding box center [235, 291] width 321 height 25
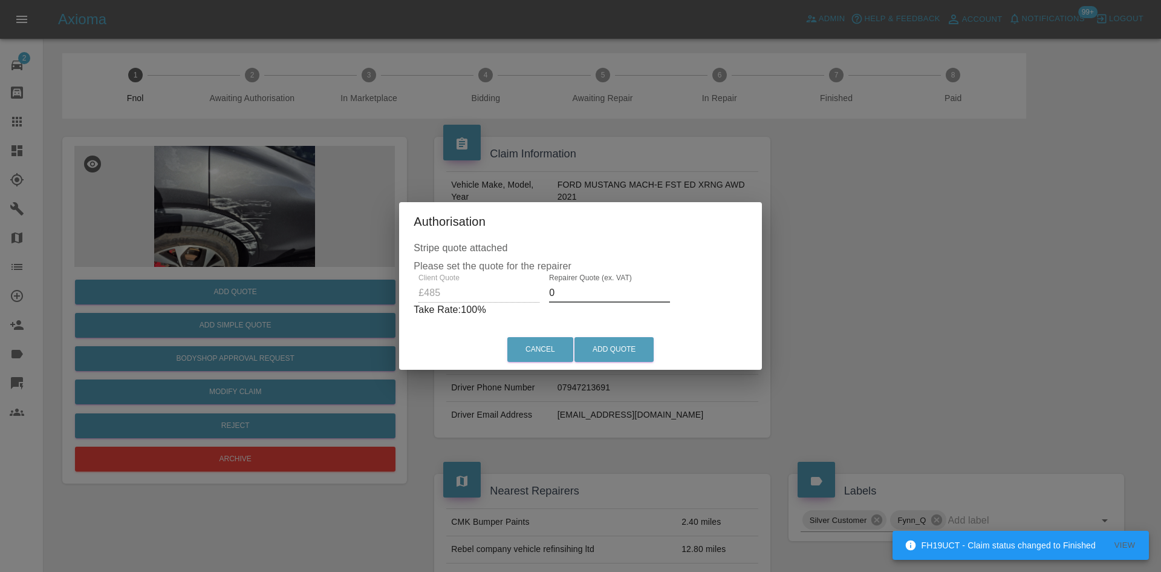
drag, startPoint x: 558, startPoint y: 296, endPoint x: 112, endPoint y: 324, distance: 446.6
click at [195, 339] on div "Authorisation Stripe quote attached Please set the quote for the repairer Clien…" at bounding box center [580, 286] width 1161 height 572
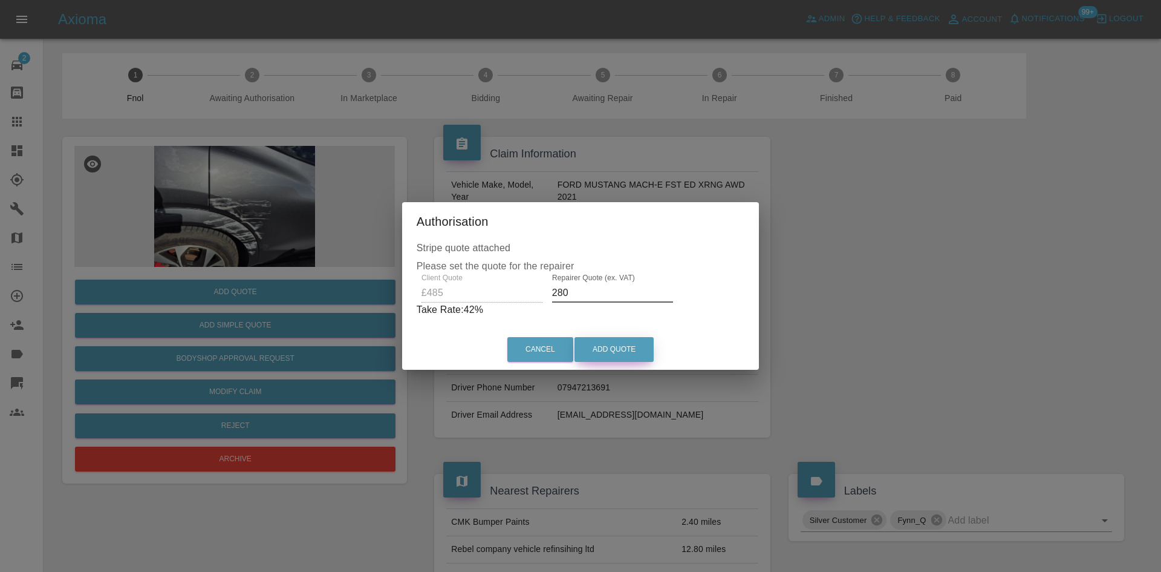
type input "280"
click at [598, 341] on button "Add Quote" at bounding box center [614, 349] width 79 height 25
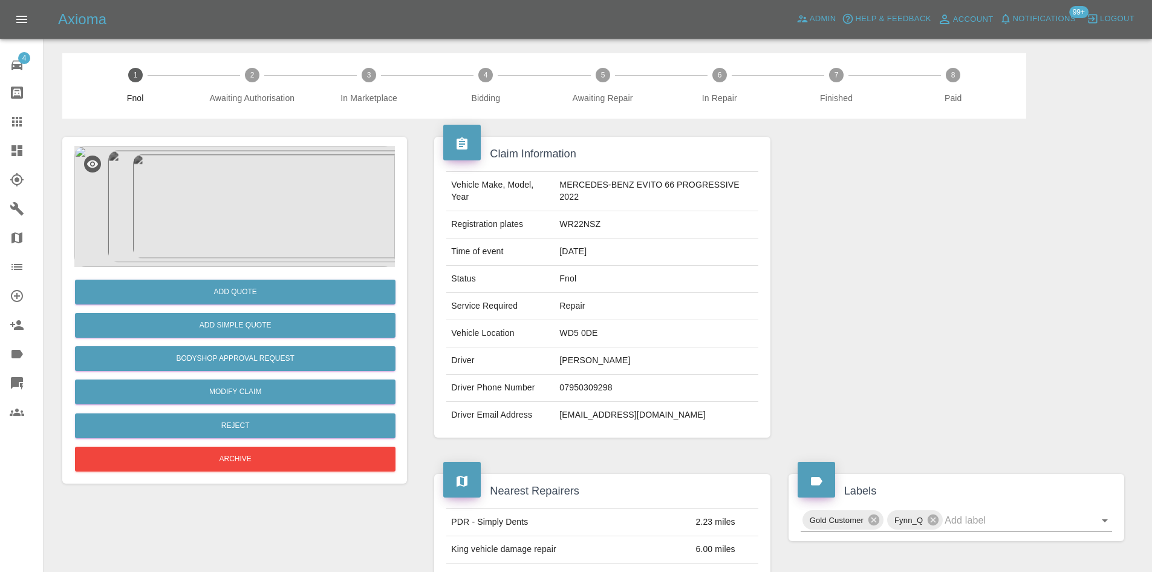
click at [253, 206] on img at bounding box center [234, 206] width 321 height 121
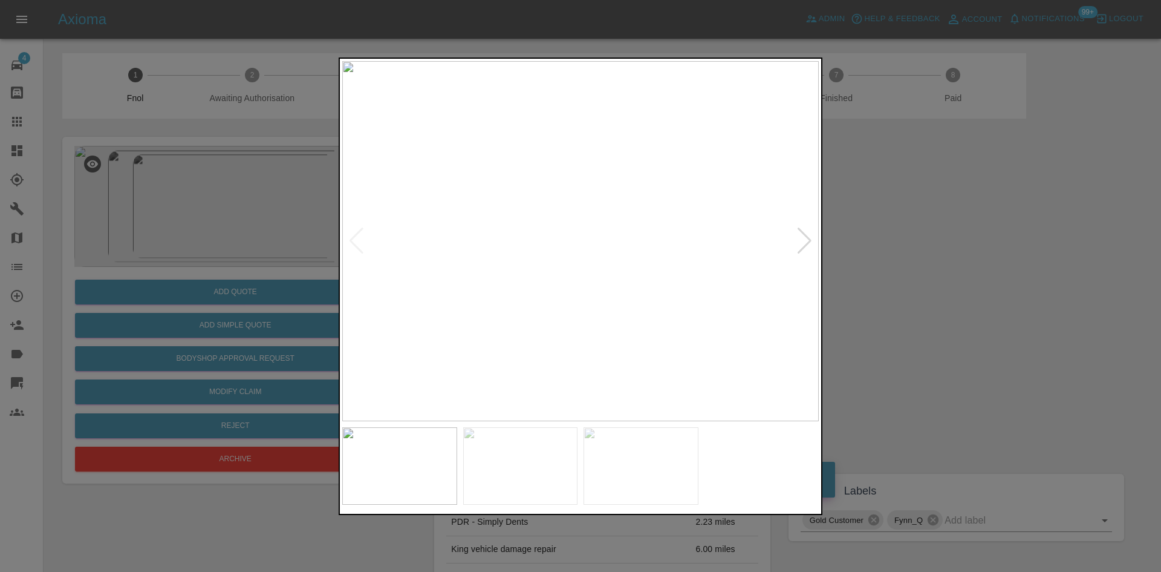
click at [562, 235] on img at bounding box center [580, 241] width 477 height 360
click at [566, 250] on img at bounding box center [569, 241] width 477 height 360
click at [513, 262] on img at bounding box center [580, 241] width 477 height 360
click at [536, 263] on img at bounding box center [580, 241] width 477 height 360
click at [581, 246] on img at bounding box center [580, 241] width 477 height 360
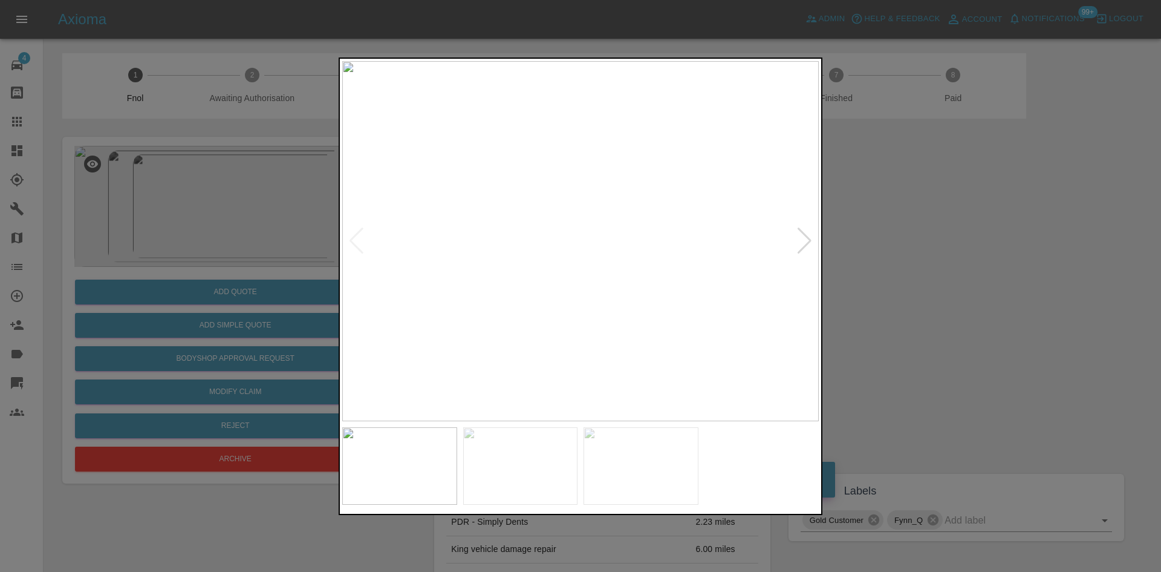
click at [573, 164] on img at bounding box center [580, 241] width 477 height 360
click at [291, 264] on div at bounding box center [580, 286] width 1161 height 572
click at [319, 269] on div at bounding box center [580, 286] width 1161 height 572
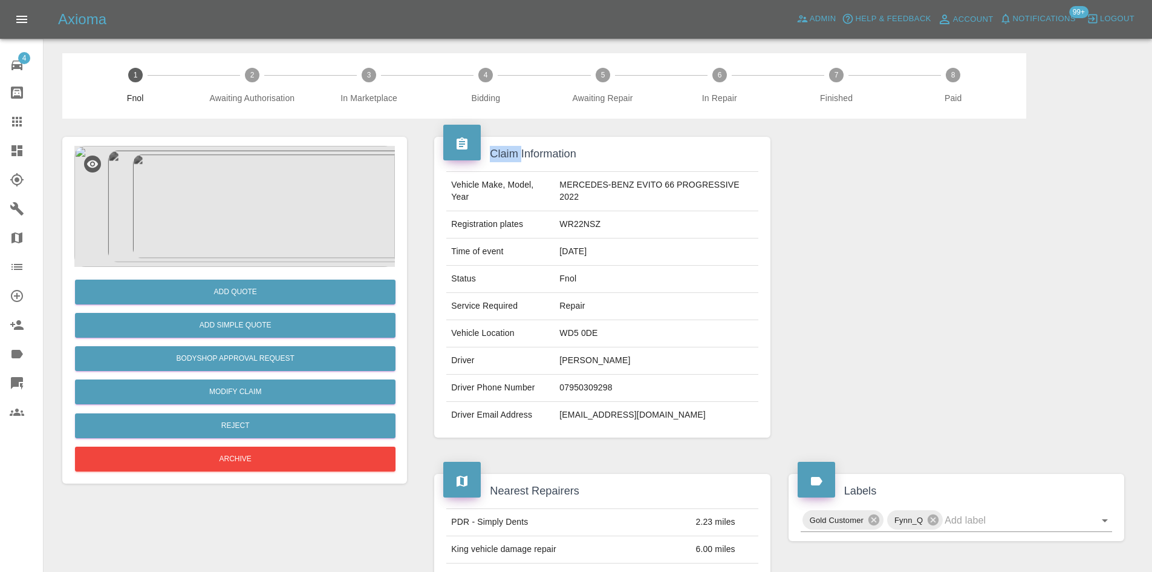
click at [319, 269] on div "Add Quote Add Simple Quote Bodyshop Approval Request Modify Claim Reject Archive" at bounding box center [234, 370] width 321 height 207
click at [202, 200] on img at bounding box center [234, 206] width 321 height 121
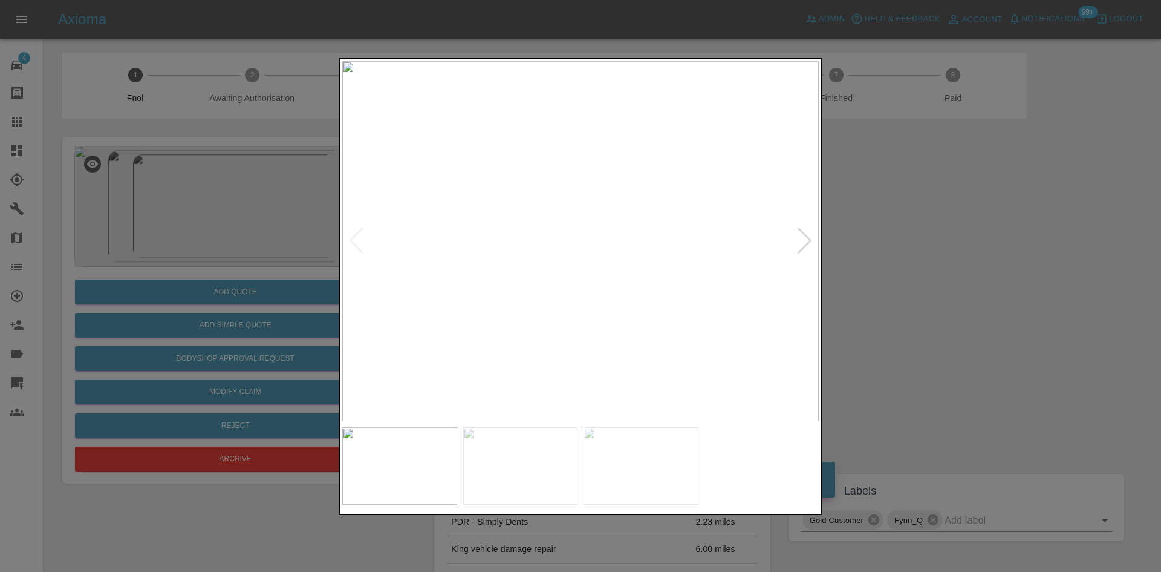
click at [565, 292] on img at bounding box center [580, 241] width 477 height 360
click at [570, 304] on img at bounding box center [580, 241] width 477 height 360
click at [420, 275] on img at bounding box center [580, 241] width 477 height 360
click at [176, 233] on div at bounding box center [580, 286] width 1161 height 572
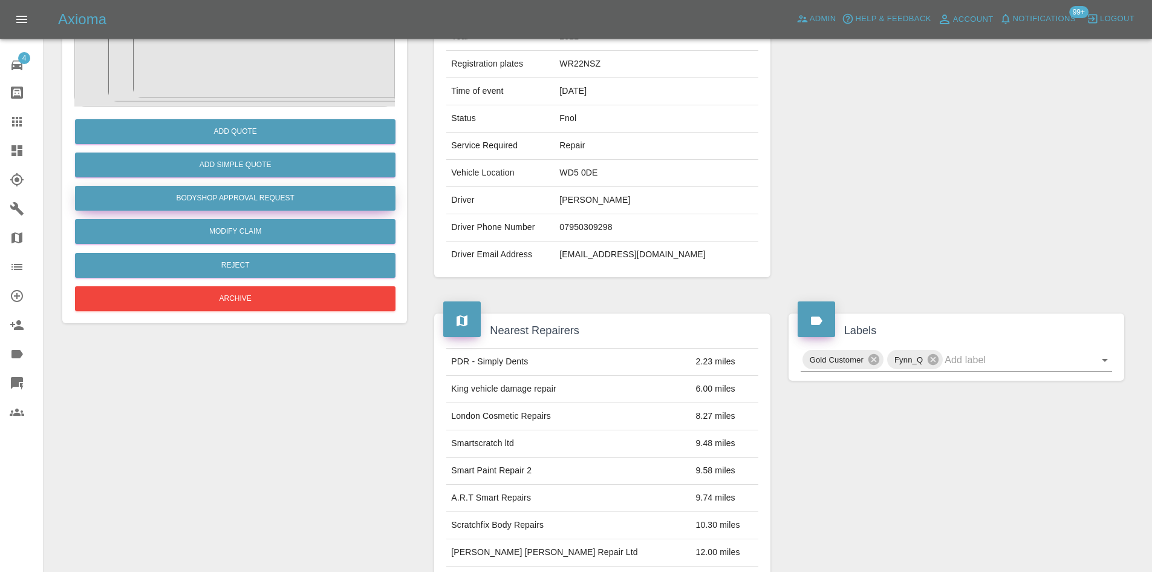
scroll to position [143, 0]
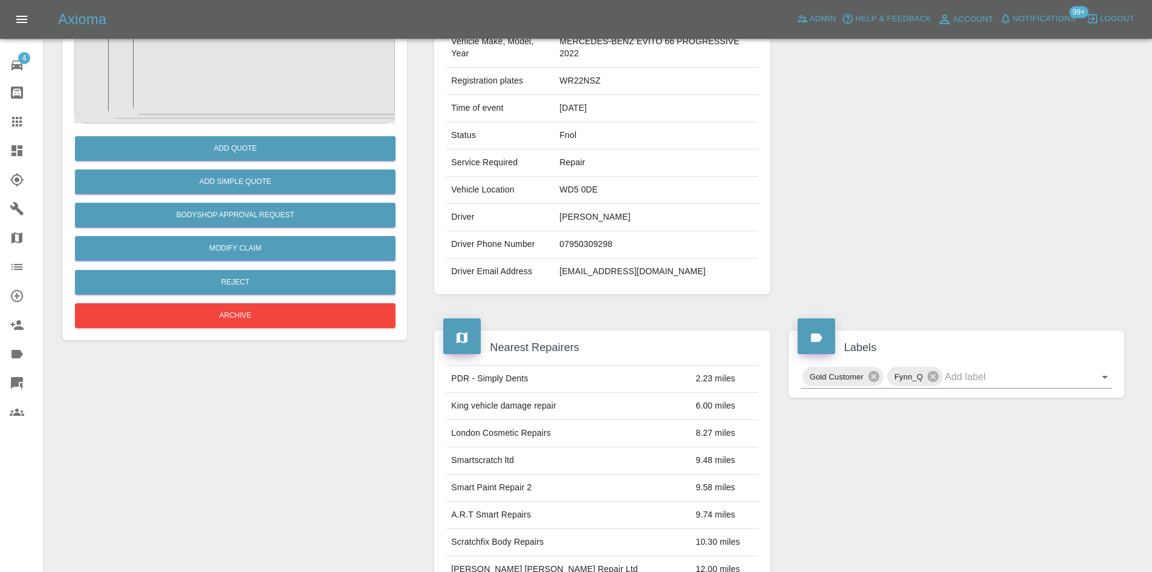
click at [208, 73] on img at bounding box center [234, 62] width 321 height 121
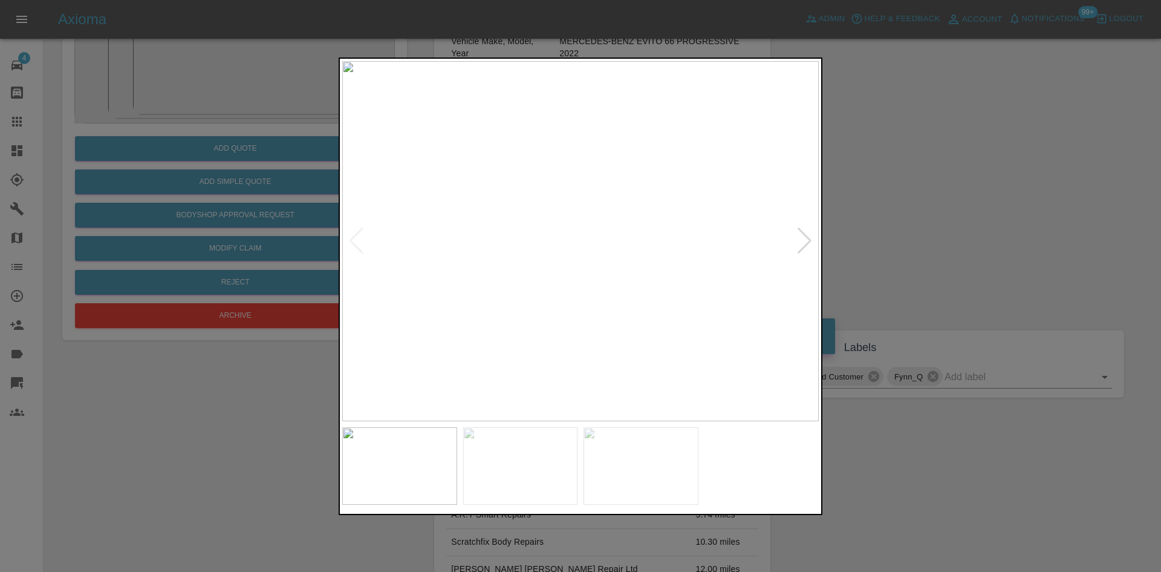
click at [526, 217] on img at bounding box center [580, 241] width 477 height 360
drag, startPoint x: 239, startPoint y: 279, endPoint x: 235, endPoint y: 187, distance: 92.0
click at [242, 279] on div at bounding box center [580, 286] width 1161 height 572
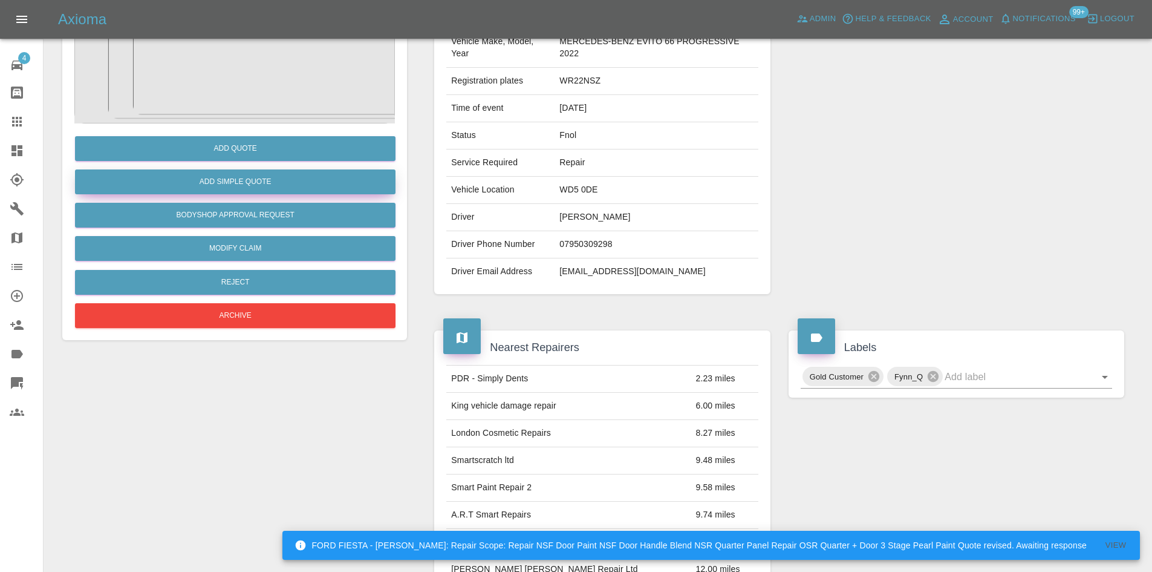
click at [234, 186] on button "Add Simple Quote" at bounding box center [235, 181] width 321 height 25
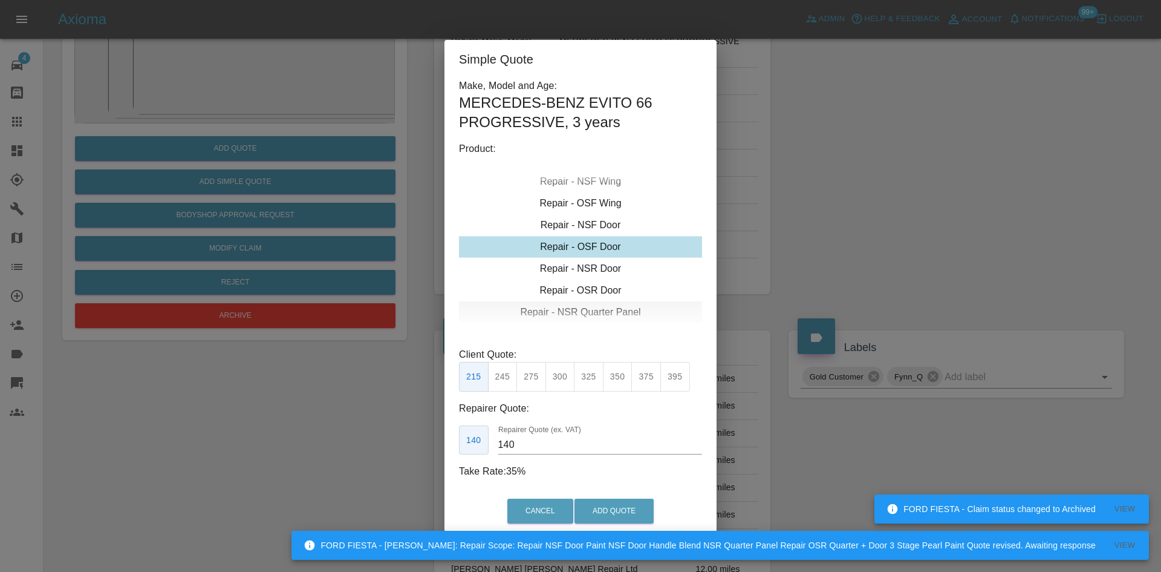
click at [574, 311] on div "Repair - NSR Quarter Panel" at bounding box center [580, 312] width 243 height 22
drag, startPoint x: 506, startPoint y: 376, endPoint x: 515, endPoint y: 452, distance: 76.2
click at [506, 379] on button "245" at bounding box center [503, 377] width 30 height 30
drag, startPoint x: 518, startPoint y: 449, endPoint x: 243, endPoint y: 394, distance: 280.8
click at [325, 426] on div "Simple Quote Make, Model and Age: MERCEDES-BENZ EVITO 66 PROGRESSIVE , 3 years …" at bounding box center [580, 286] width 1161 height 572
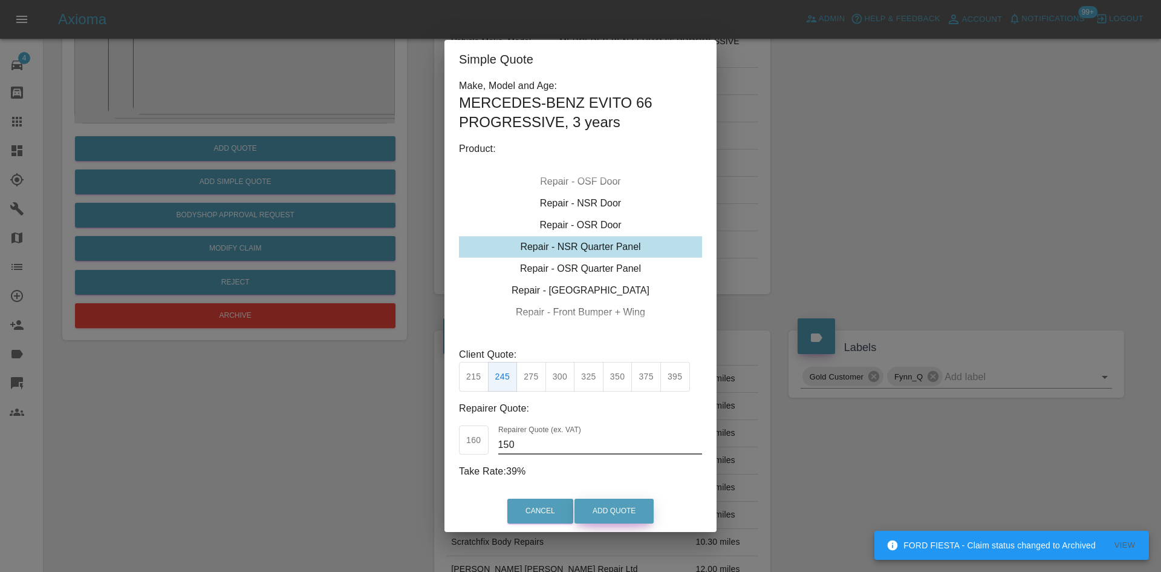
type input "150"
drag, startPoint x: 599, startPoint y: 504, endPoint x: 596, endPoint y: 519, distance: 14.7
click at [599, 506] on button "Add Quote" at bounding box center [614, 510] width 79 height 25
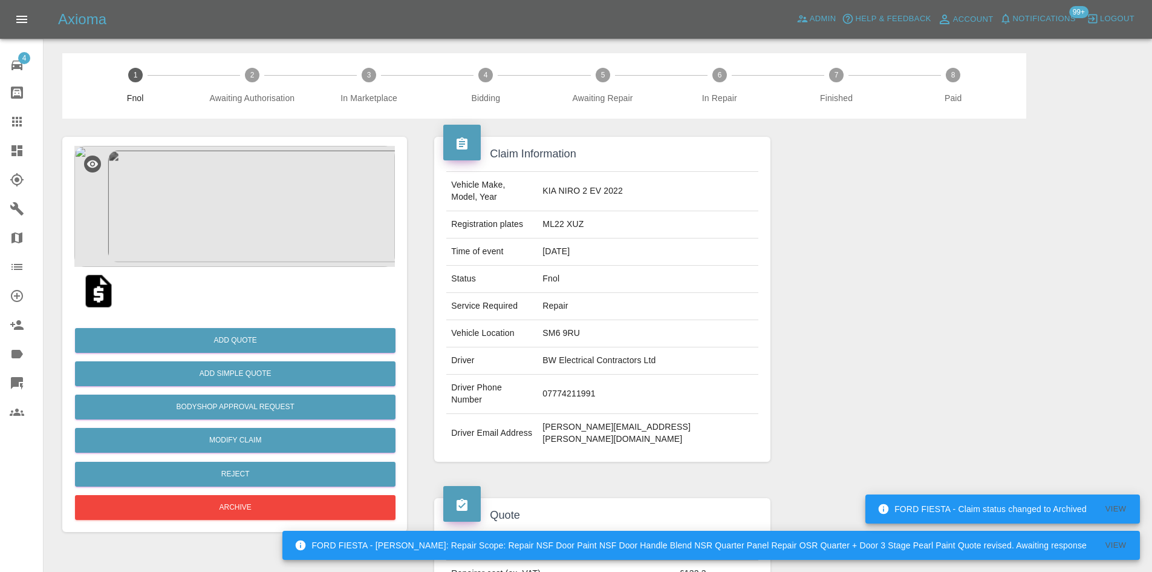
click at [228, 203] on img at bounding box center [234, 206] width 321 height 121
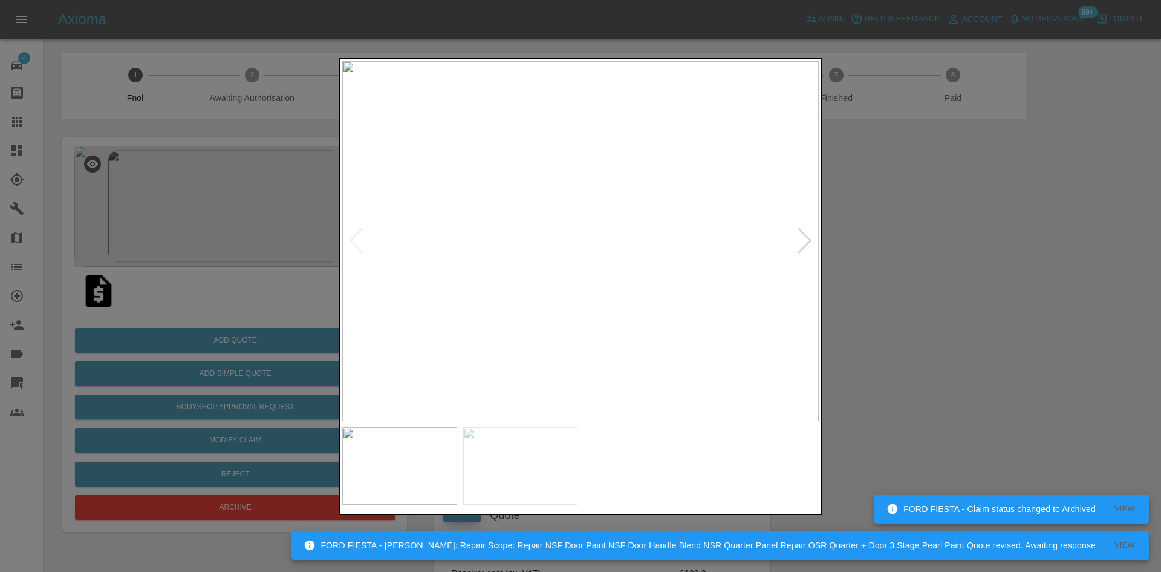
click at [85, 224] on div at bounding box center [580, 286] width 1161 height 572
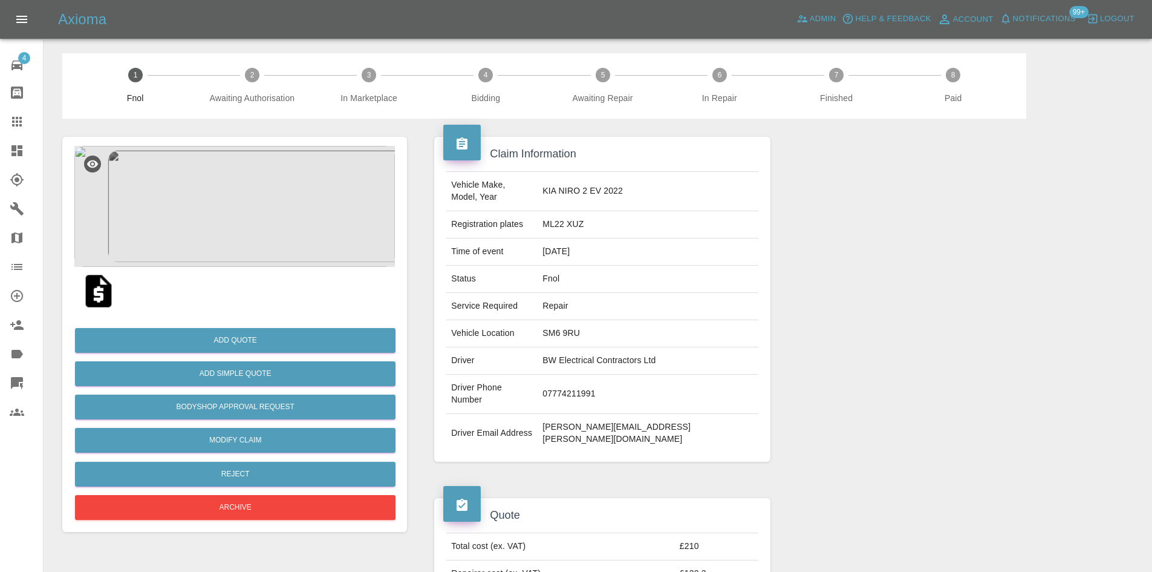
click at [260, 231] on img at bounding box center [234, 206] width 321 height 121
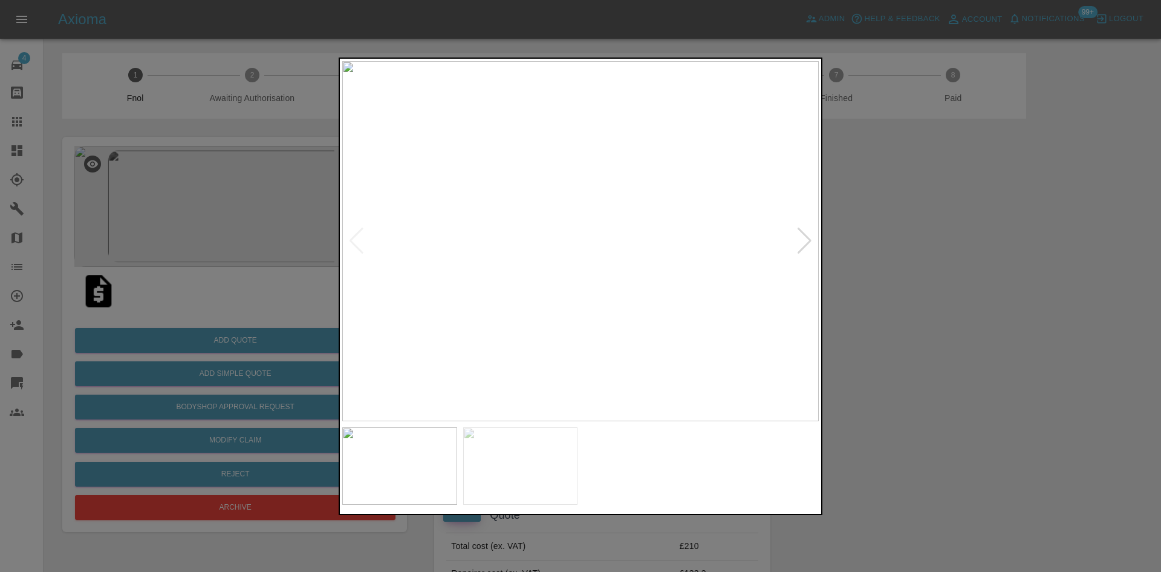
click at [466, 344] on img at bounding box center [580, 241] width 477 height 360
click at [361, 308] on img at bounding box center [580, 241] width 477 height 360
click at [603, 177] on img at bounding box center [580, 241] width 477 height 360
click at [601, 177] on img at bounding box center [580, 241] width 477 height 360
click at [519, 204] on img at bounding box center [519, 431] width 1430 height 1080
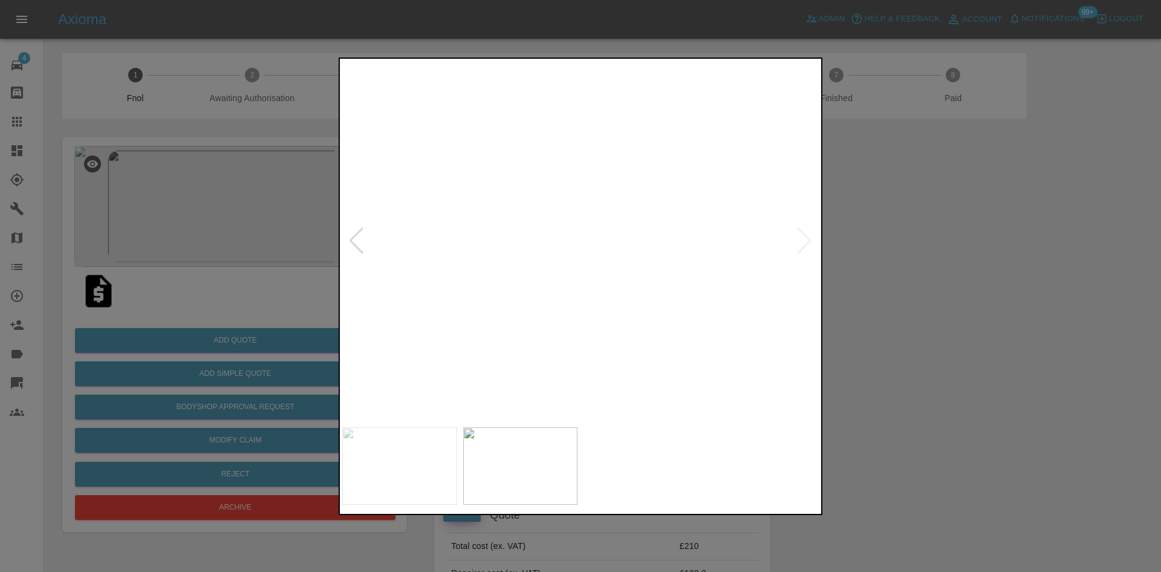
click at [511, 204] on img at bounding box center [519, 431] width 1430 height 1080
click at [197, 131] on div at bounding box center [580, 286] width 1161 height 572
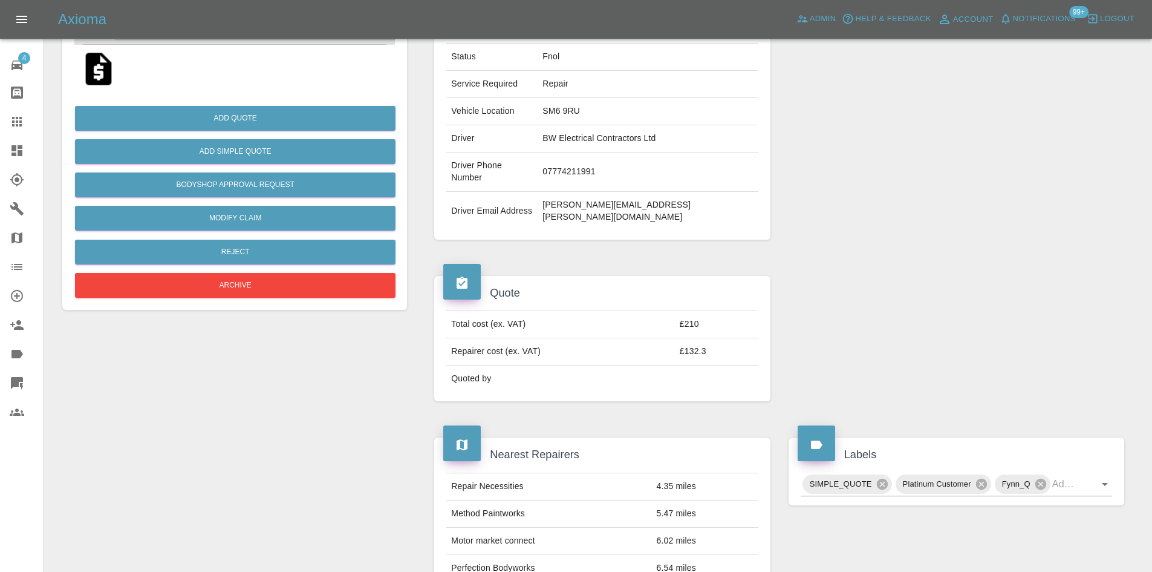
scroll to position [121, 0]
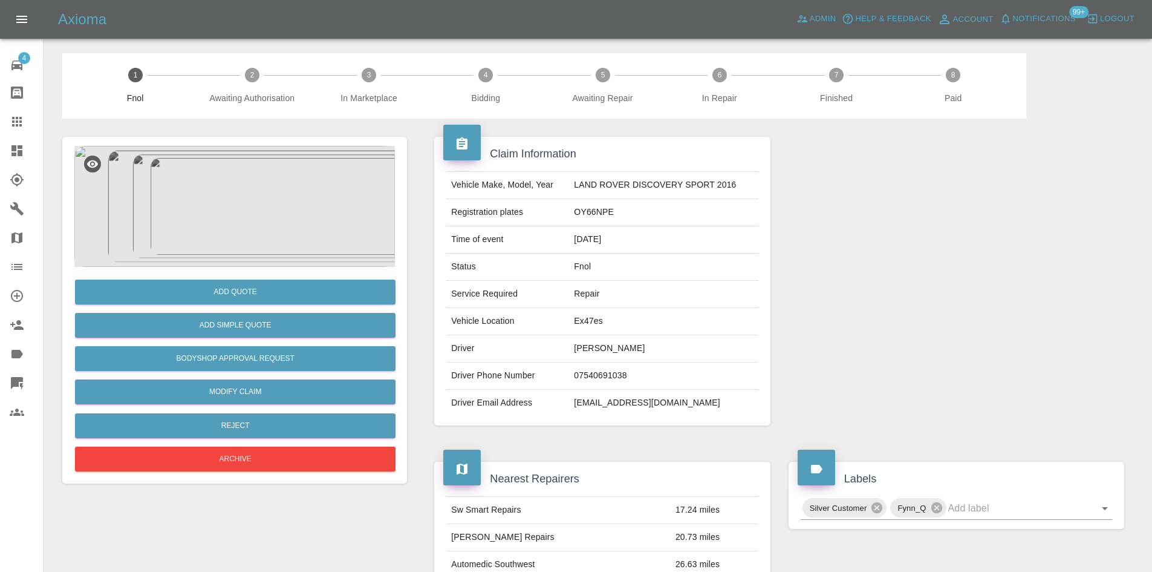
click at [237, 193] on img at bounding box center [234, 206] width 321 height 121
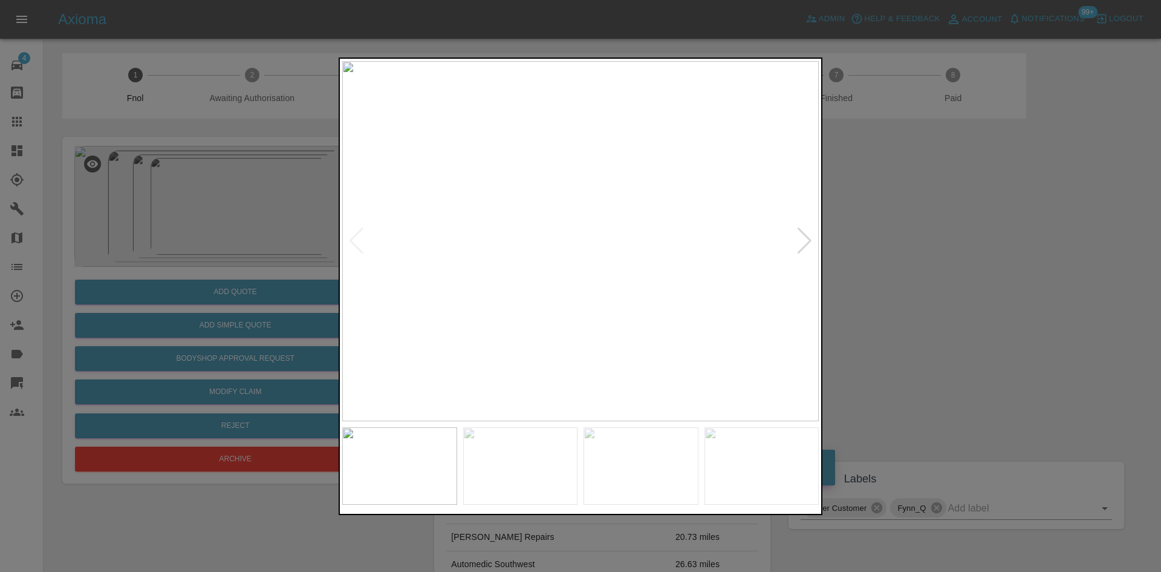
click at [568, 204] on img at bounding box center [580, 241] width 477 height 360
click at [567, 225] on img at bounding box center [619, 349] width 1430 height 1080
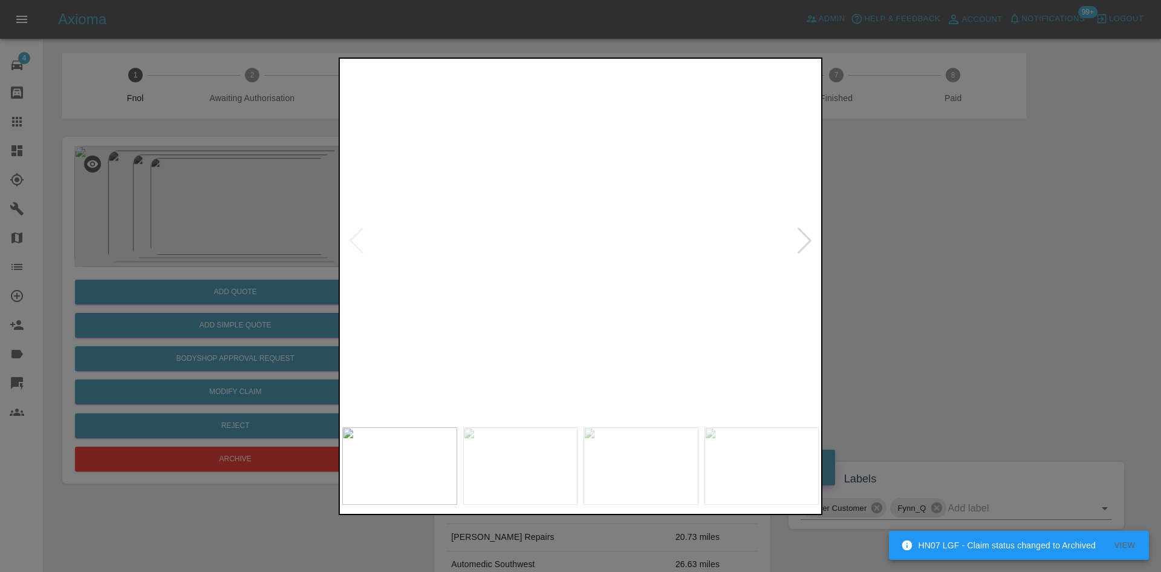
click at [509, 305] on img at bounding box center [619, 349] width 1430 height 1080
click at [490, 298] on img at bounding box center [104, 349] width 1430 height 1080
click at [475, 301] on img at bounding box center [104, 189] width 1430 height 1080
click at [375, 313] on img at bounding box center [580, 241] width 477 height 360
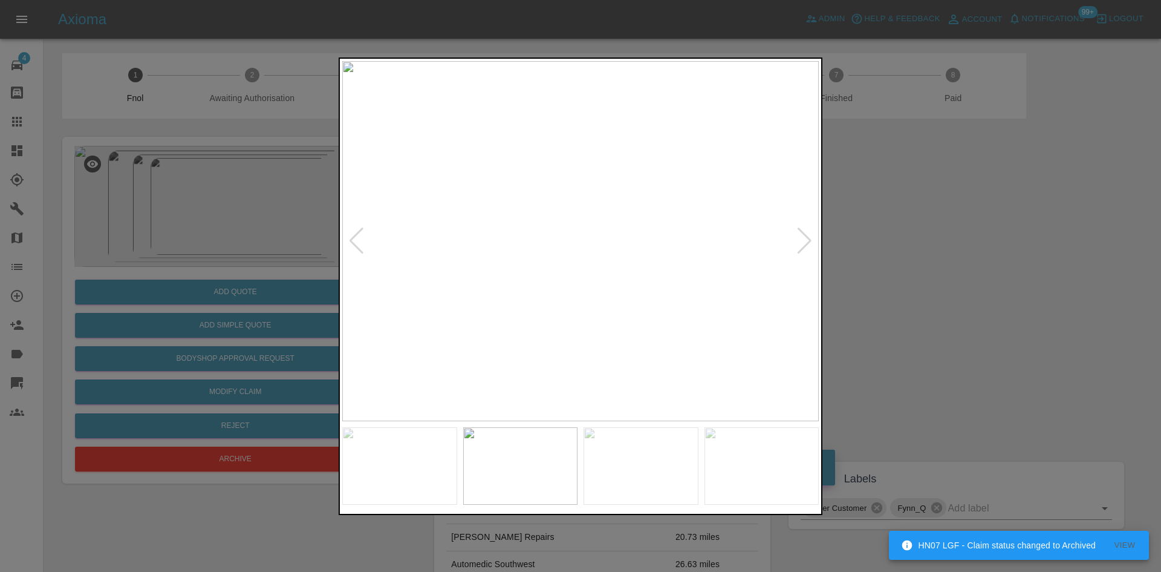
click at [581, 210] on img at bounding box center [580, 241] width 477 height 360
click at [581, 212] on img at bounding box center [581, 333] width 1430 height 1080
click at [442, 273] on img at bounding box center [580, 241] width 477 height 360
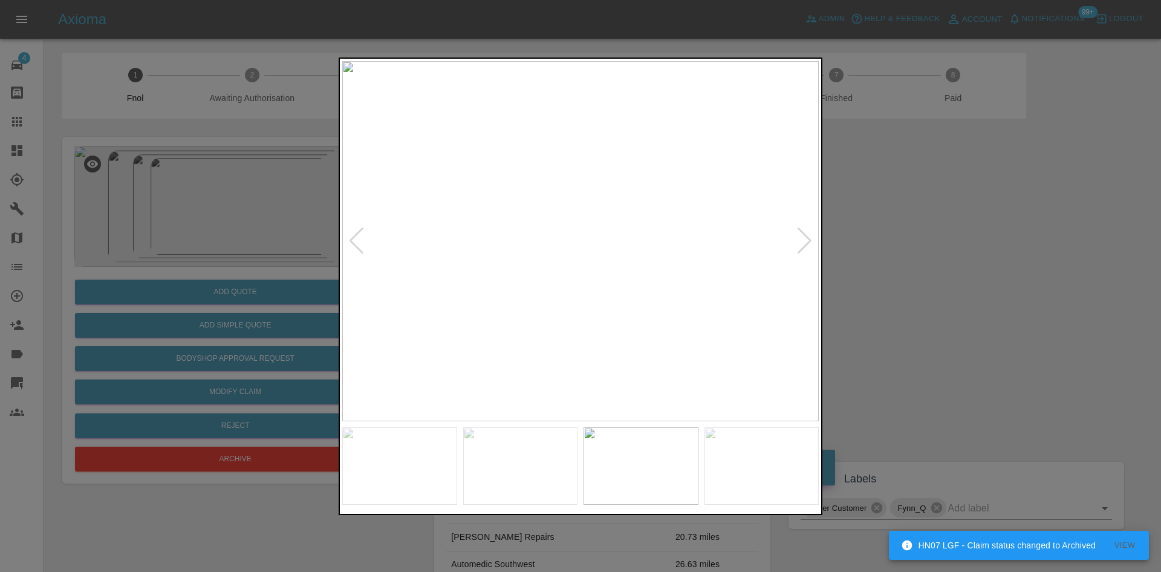
click at [230, 83] on div at bounding box center [580, 286] width 1161 height 572
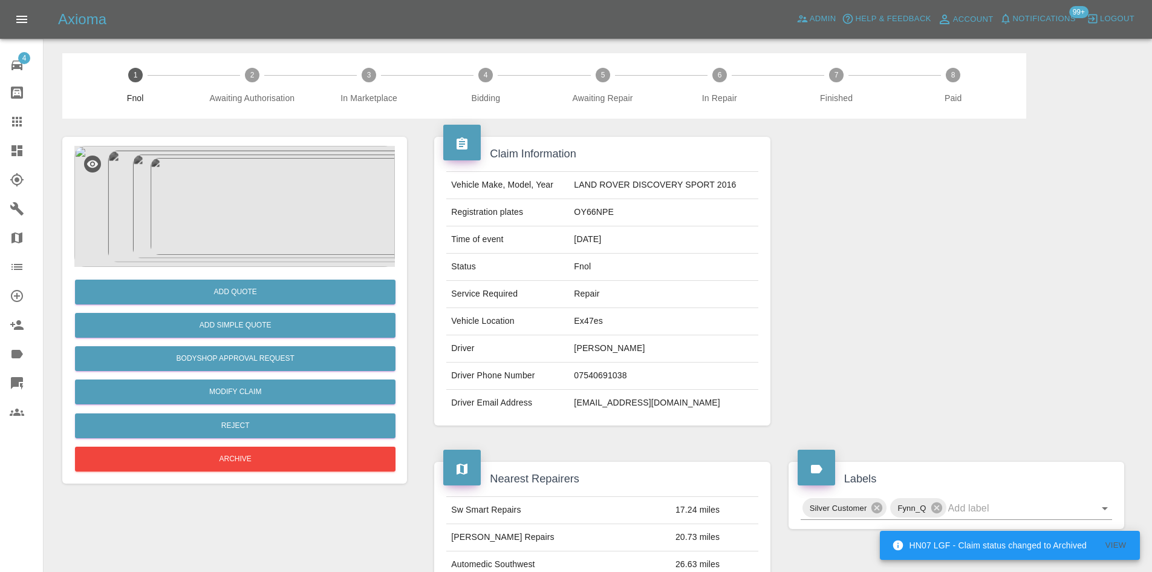
click at [223, 197] on img at bounding box center [234, 206] width 321 height 121
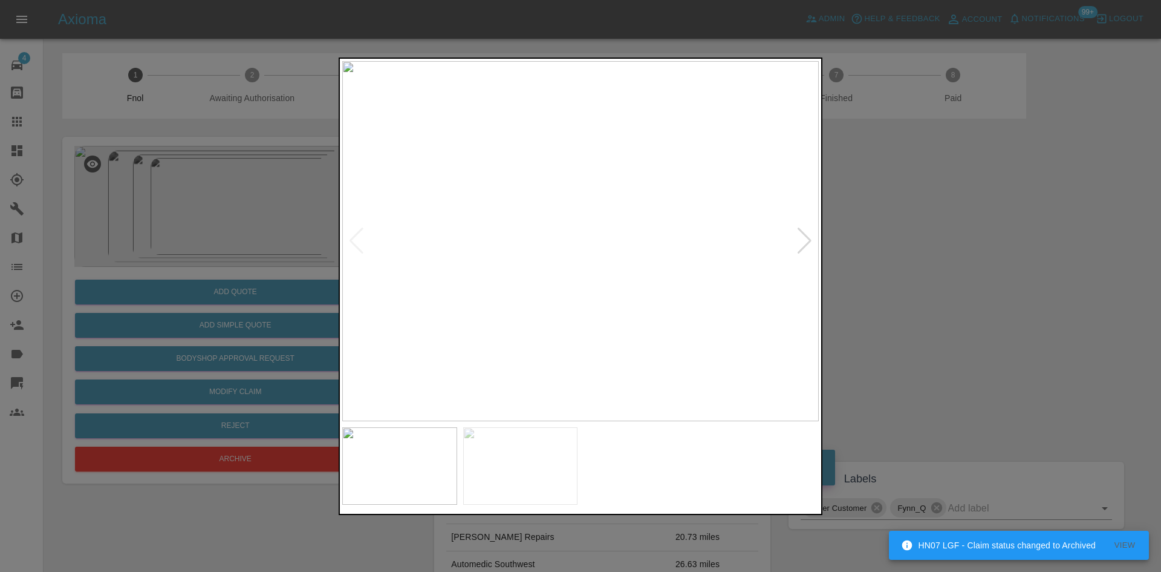
click at [483, 240] on img at bounding box center [580, 241] width 477 height 360
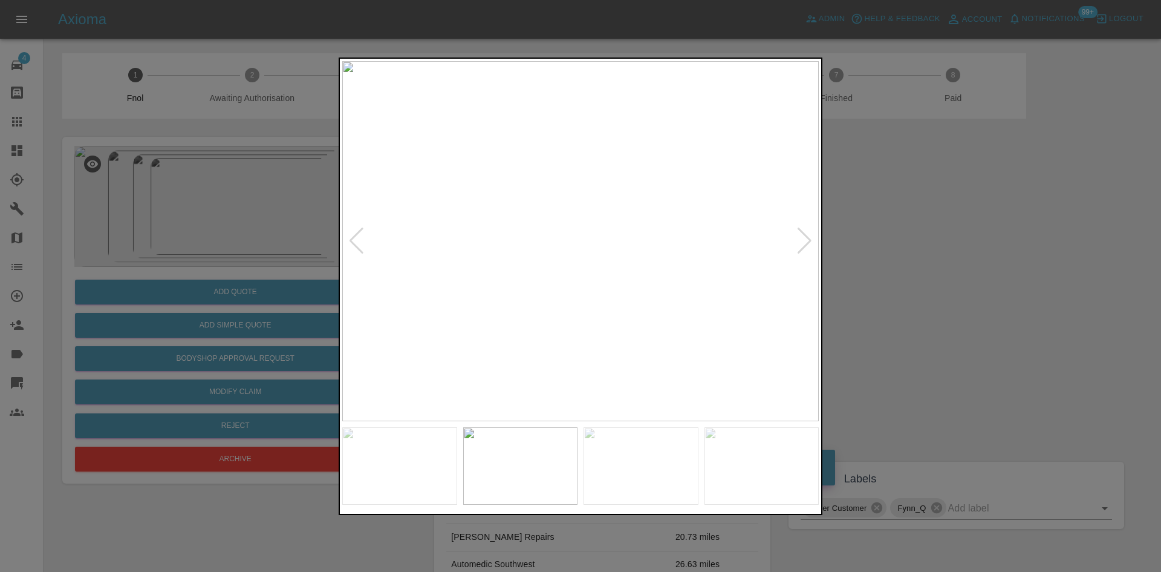
click at [541, 265] on img at bounding box center [580, 241] width 477 height 360
click at [470, 275] on img at bounding box center [563, 241] width 477 height 360
click at [476, 258] on img at bounding box center [580, 241] width 477 height 360
click at [579, 219] on img at bounding box center [580, 241] width 477 height 360
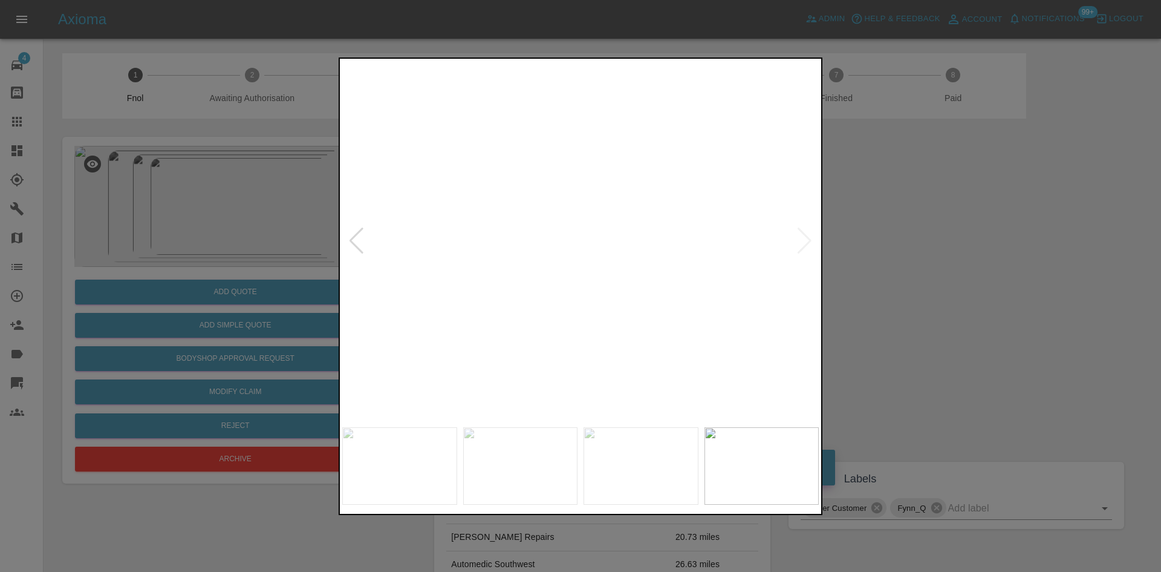
click at [578, 219] on img at bounding box center [586, 306] width 1430 height 1080
click at [442, 265] on img at bounding box center [580, 241] width 477 height 360
click at [457, 265] on img at bounding box center [580, 241] width 477 height 360
click at [527, 267] on img at bounding box center [580, 241] width 477 height 360
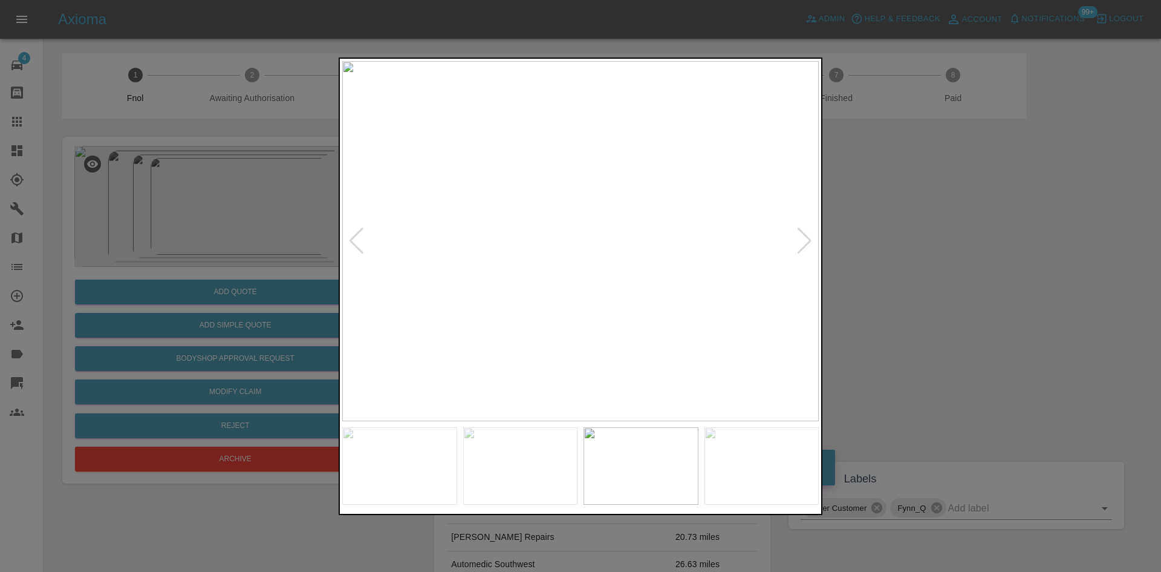
click at [550, 268] on img at bounding box center [580, 241] width 477 height 360
click at [659, 269] on img at bounding box center [580, 241] width 477 height 360
click at [553, 232] on img at bounding box center [580, 241] width 477 height 360
click at [553, 231] on img at bounding box center [664, 268] width 1430 height 1080
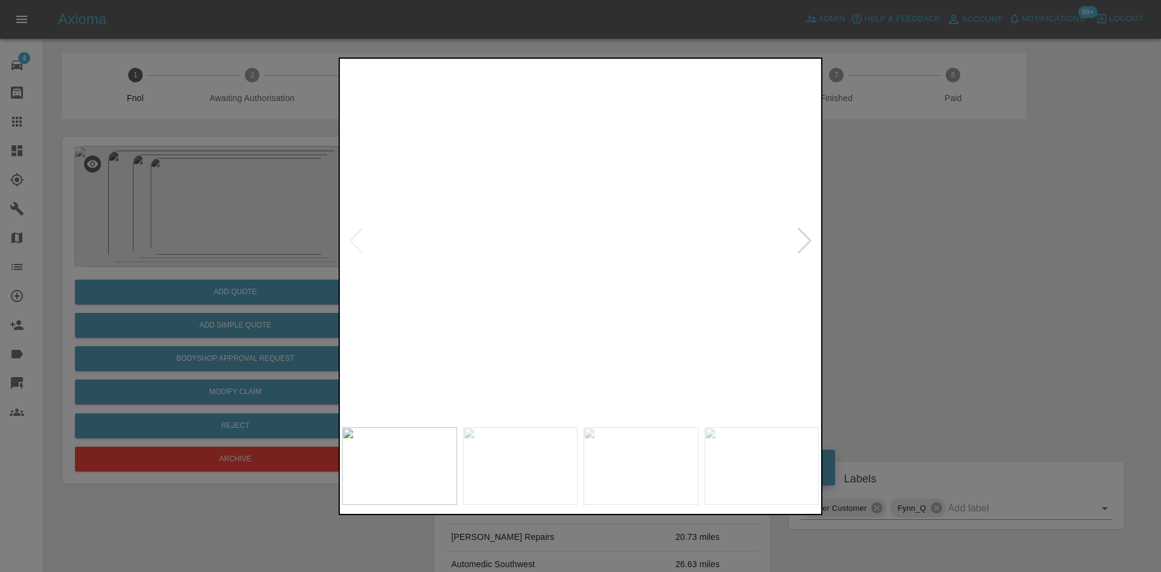
click at [553, 231] on img at bounding box center [664, 268] width 1430 height 1080
click at [686, 241] on img at bounding box center [580, 241] width 477 height 360
click at [634, 238] on img at bounding box center [580, 241] width 477 height 360
click at [461, 238] on img at bounding box center [580, 241] width 477 height 360
click at [334, 250] on div at bounding box center [580, 286] width 1161 height 572
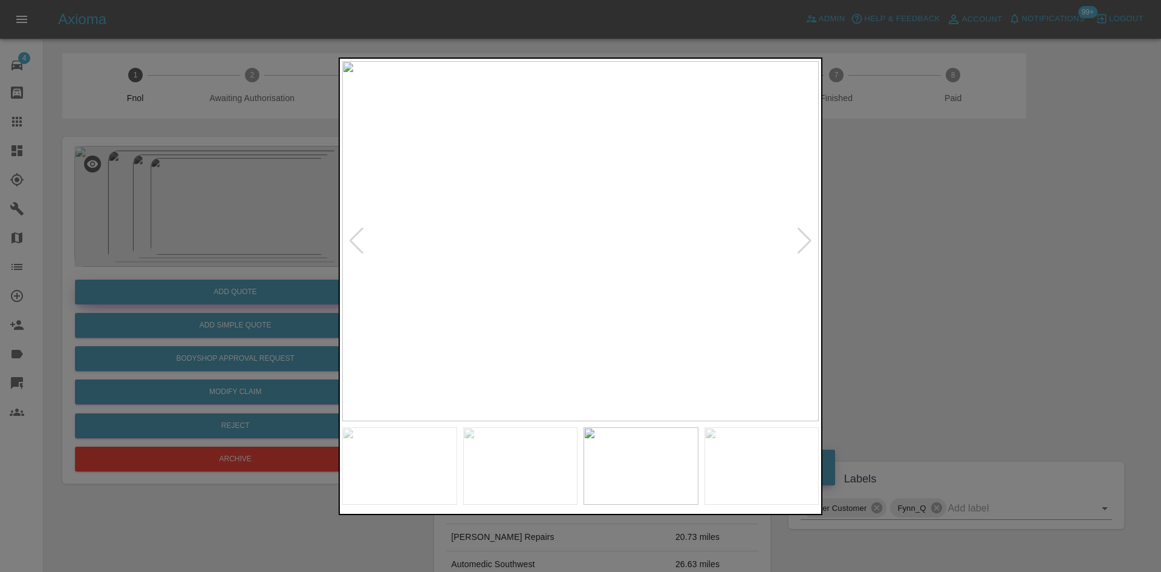
drag, startPoint x: 217, startPoint y: 279, endPoint x: 226, endPoint y: 293, distance: 16.9
click at [218, 279] on div at bounding box center [580, 286] width 1161 height 572
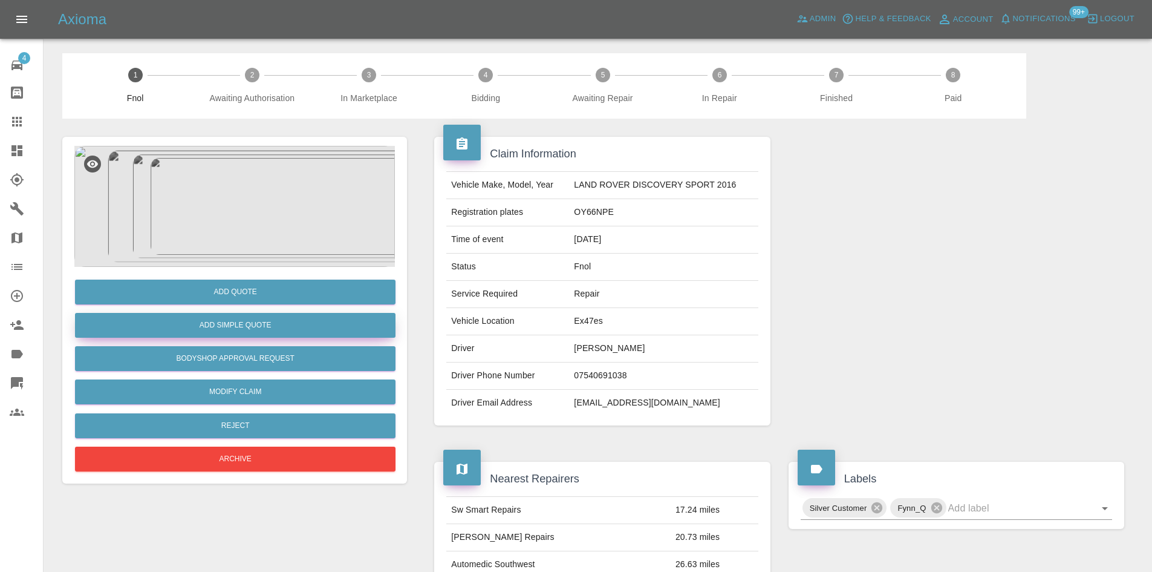
click at [239, 319] on button "Add Simple Quote" at bounding box center [235, 325] width 321 height 25
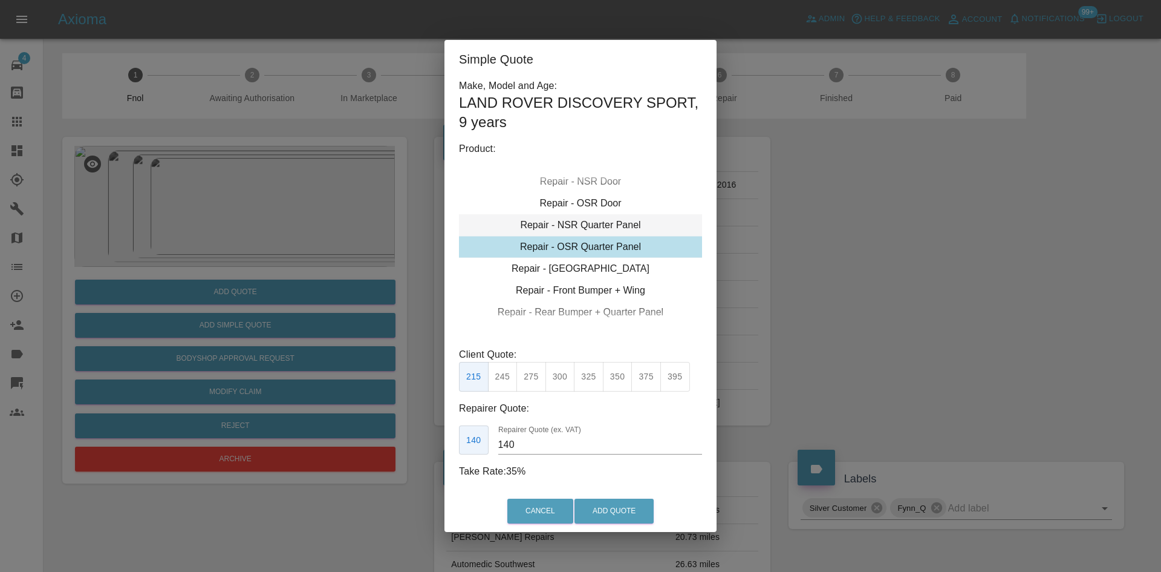
click at [574, 226] on div "Repair - NSR Quarter Panel" at bounding box center [580, 225] width 243 height 22
click at [596, 379] on button "325" at bounding box center [589, 377] width 30 height 30
type input "210"
click at [607, 504] on button "Add Quote" at bounding box center [614, 510] width 79 height 25
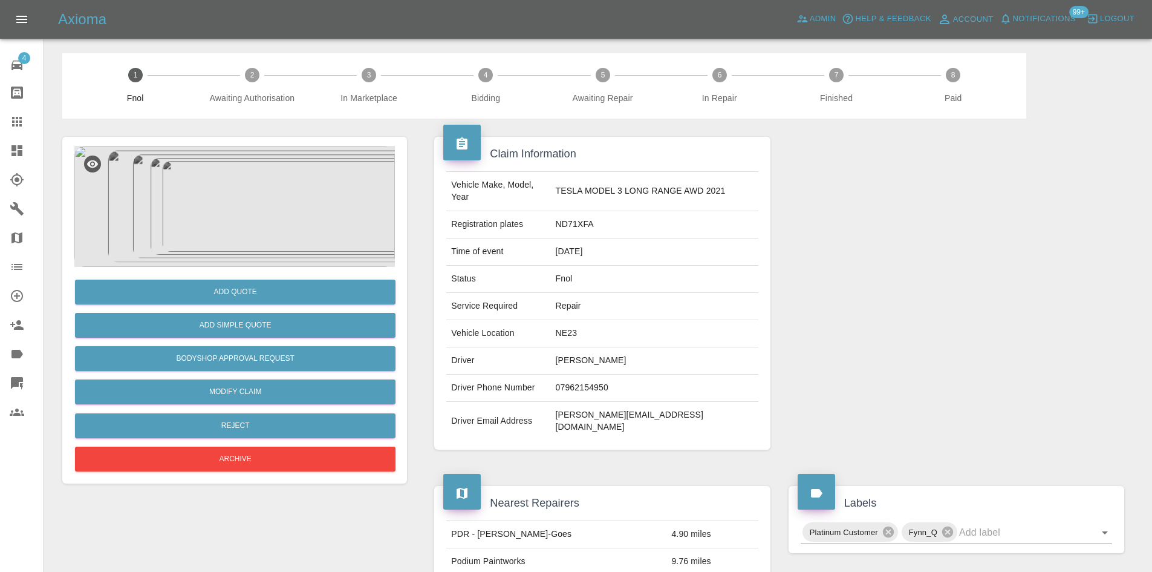
click at [215, 204] on img at bounding box center [234, 206] width 321 height 121
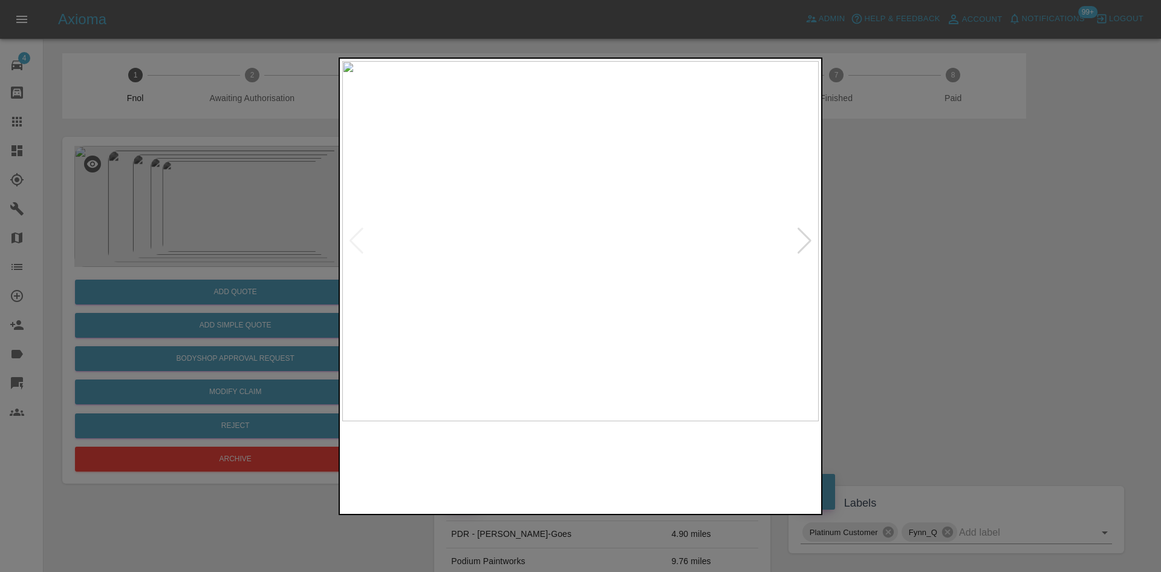
click at [557, 275] on img at bounding box center [580, 241] width 477 height 360
click at [449, 278] on img at bounding box center [580, 241] width 477 height 360
click at [431, 252] on img at bounding box center [580, 241] width 477 height 360
click at [307, 238] on div at bounding box center [580, 286] width 1161 height 572
click at [211, 247] on div at bounding box center [580, 286] width 1161 height 572
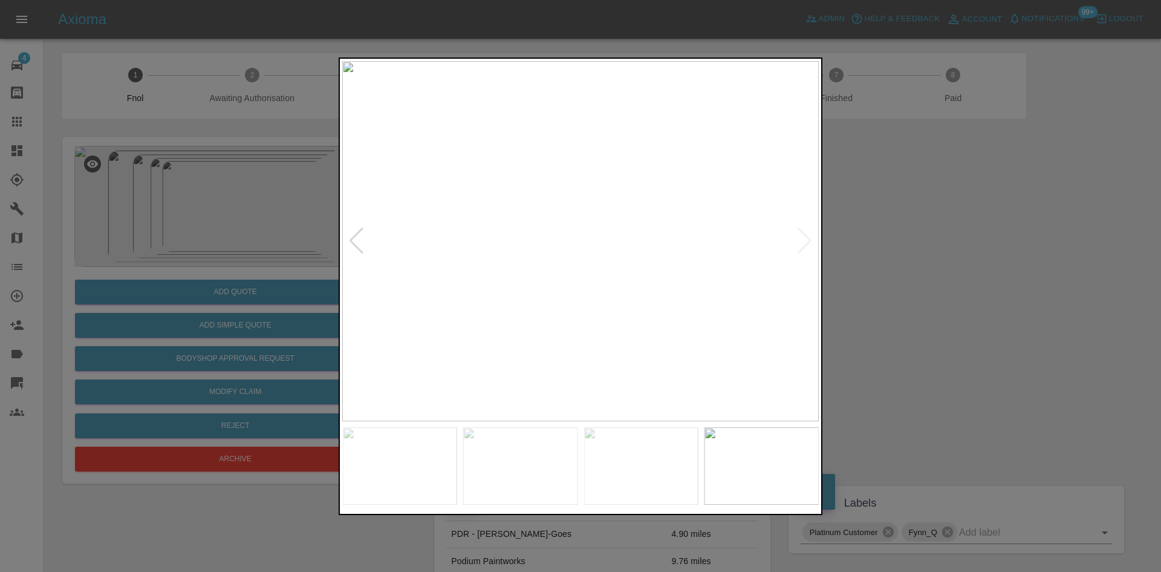
click at [582, 248] on img at bounding box center [580, 241] width 477 height 360
click at [602, 164] on img at bounding box center [575, 219] width 1430 height 1080
click at [456, 199] on img at bounding box center [525, 241] width 477 height 360
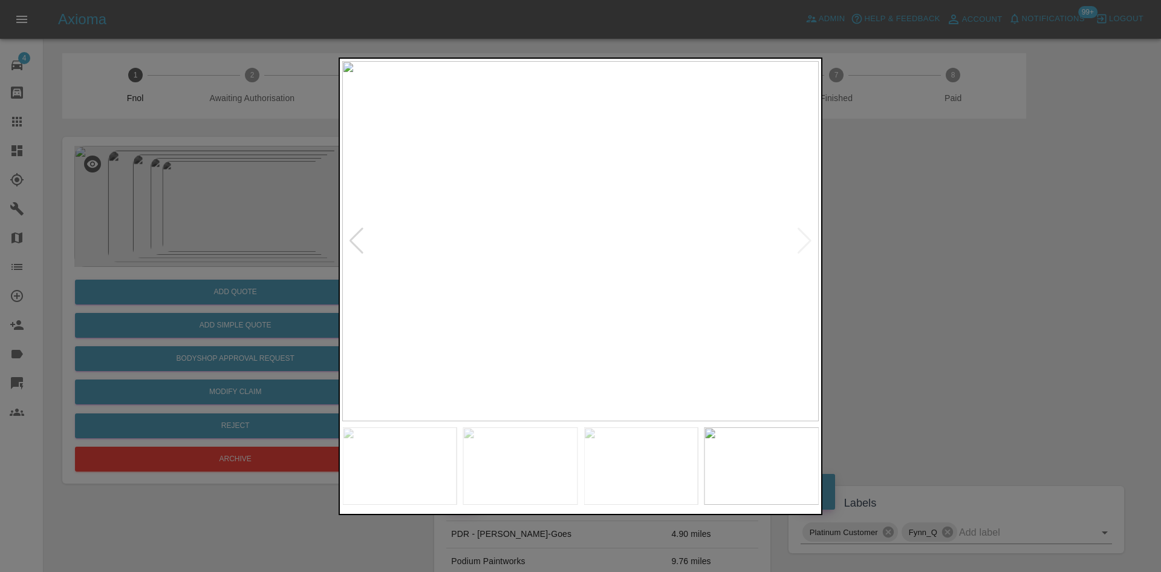
click at [382, 201] on img at bounding box center [580, 241] width 477 height 360
click at [561, 253] on img at bounding box center [611, 241] width 477 height 360
click at [676, 261] on img at bounding box center [580, 241] width 477 height 360
click at [748, 279] on img at bounding box center [722, 241] width 477 height 360
click at [650, 272] on img at bounding box center [580, 241] width 477 height 360
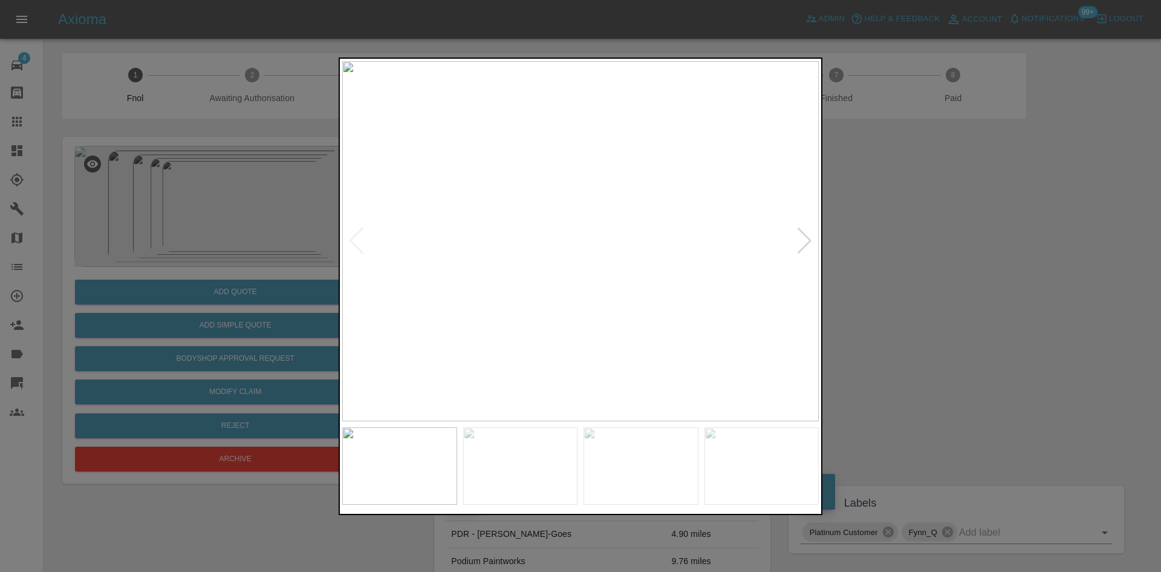
click at [165, 191] on div at bounding box center [580, 286] width 1161 height 572
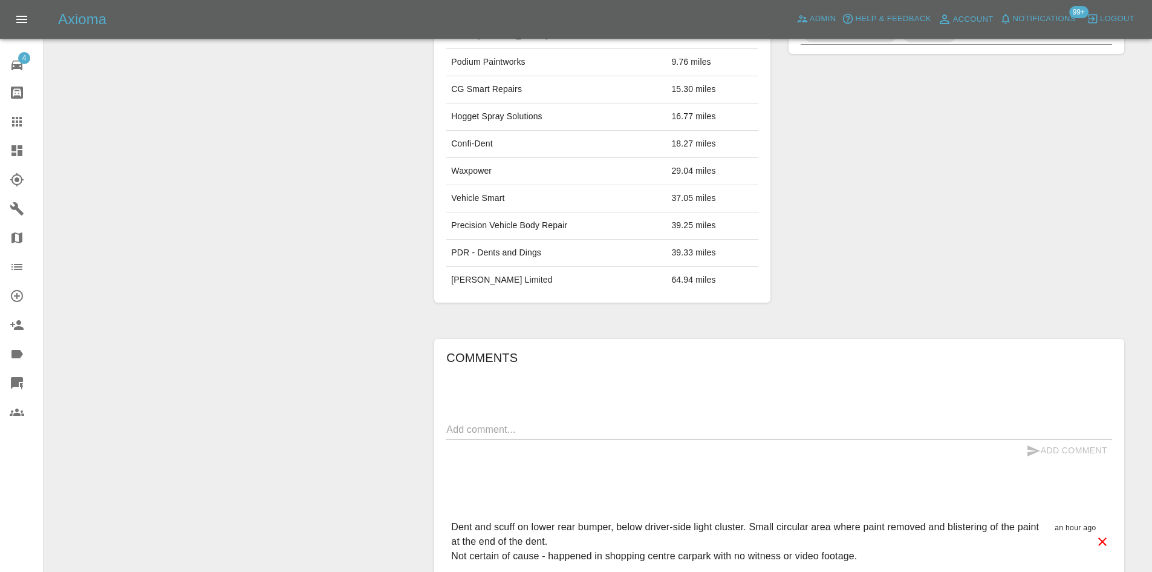
scroll to position [582, 0]
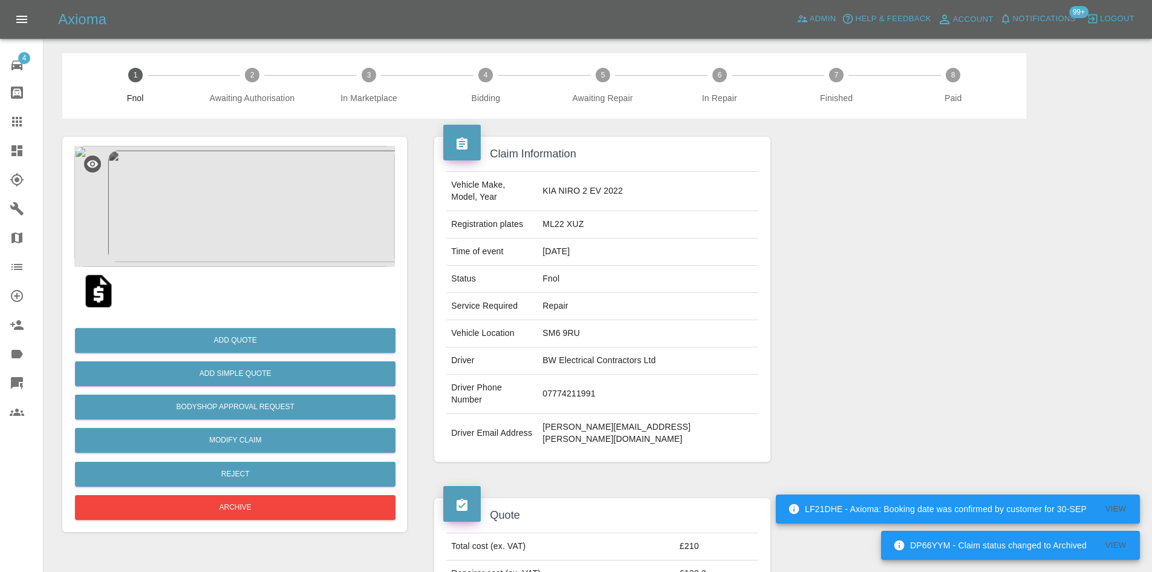
drag, startPoint x: 254, startPoint y: 124, endPoint x: 249, endPoint y: 203, distance: 78.8
click at [249, 203] on img at bounding box center [234, 206] width 321 height 121
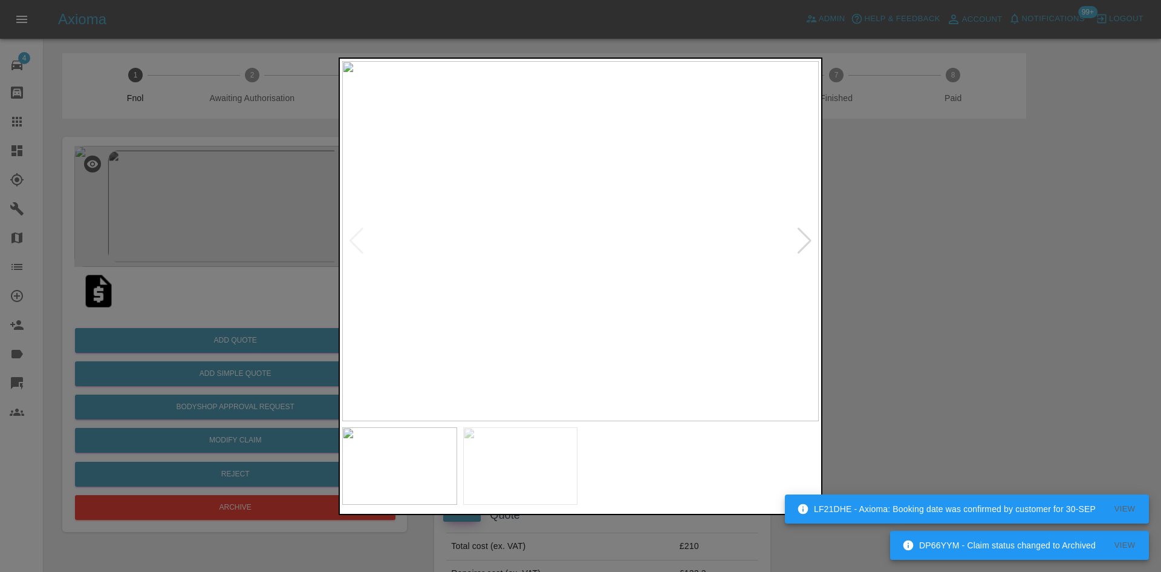
click at [592, 260] on img at bounding box center [580, 241] width 477 height 360
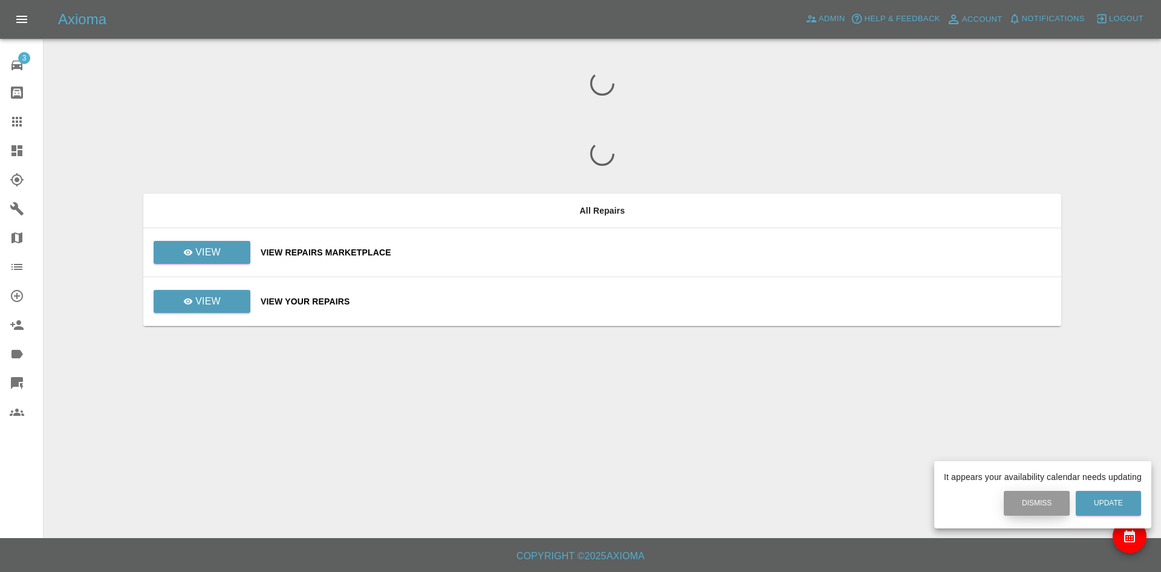
drag, startPoint x: 1028, startPoint y: 504, endPoint x: 1072, endPoint y: 495, distance: 45.0
click at [1028, 504] on button "Dismiss" at bounding box center [1037, 502] width 66 height 25
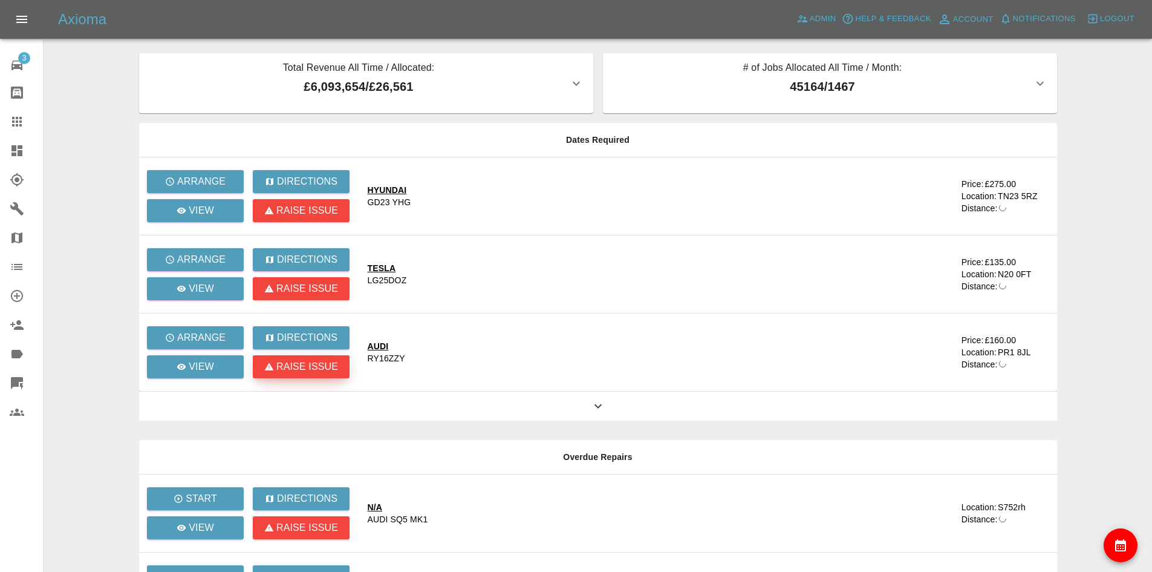
scroll to position [7, 0]
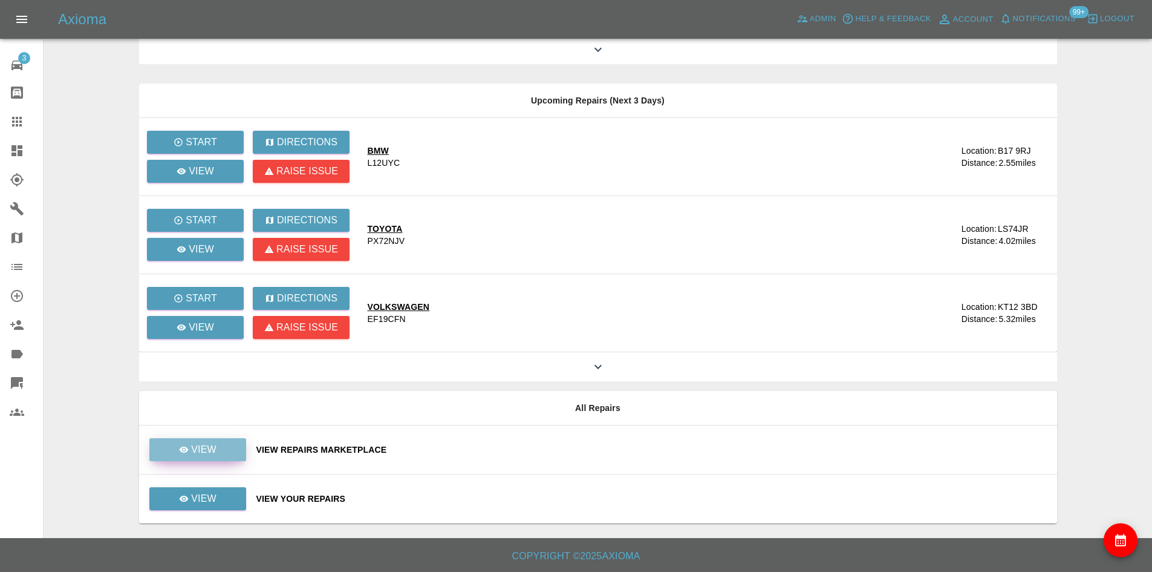
click at [213, 452] on p "View" at bounding box center [203, 449] width 25 height 15
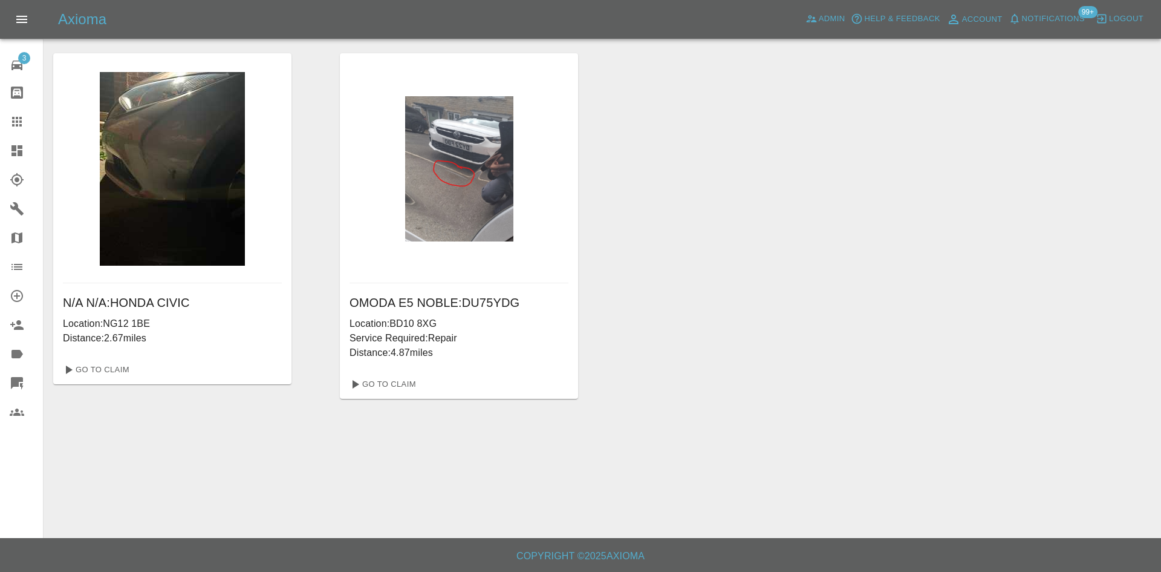
click at [19, 148] on icon at bounding box center [16, 150] width 11 height 11
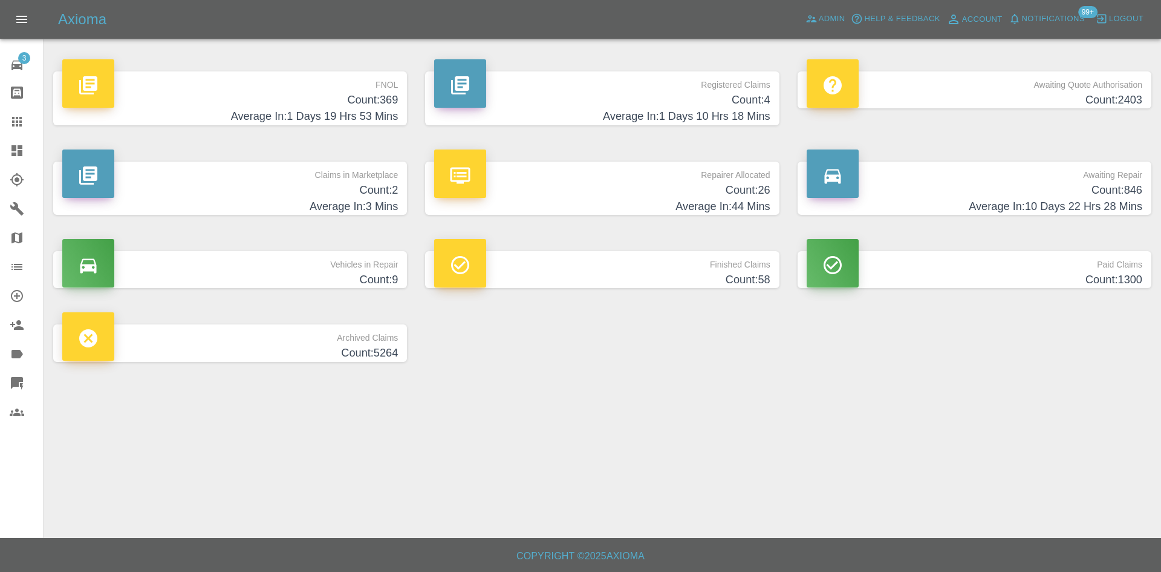
click at [751, 197] on h4 "Count: 26" at bounding box center [602, 190] width 336 height 16
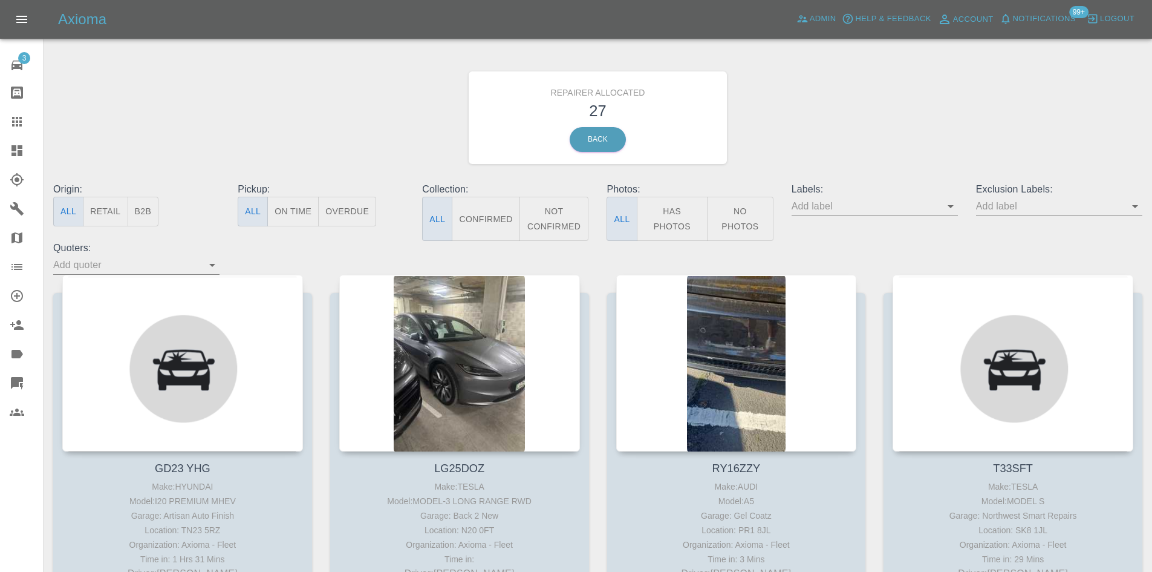
click at [146, 213] on button "B2B" at bounding box center [143, 212] width 31 height 30
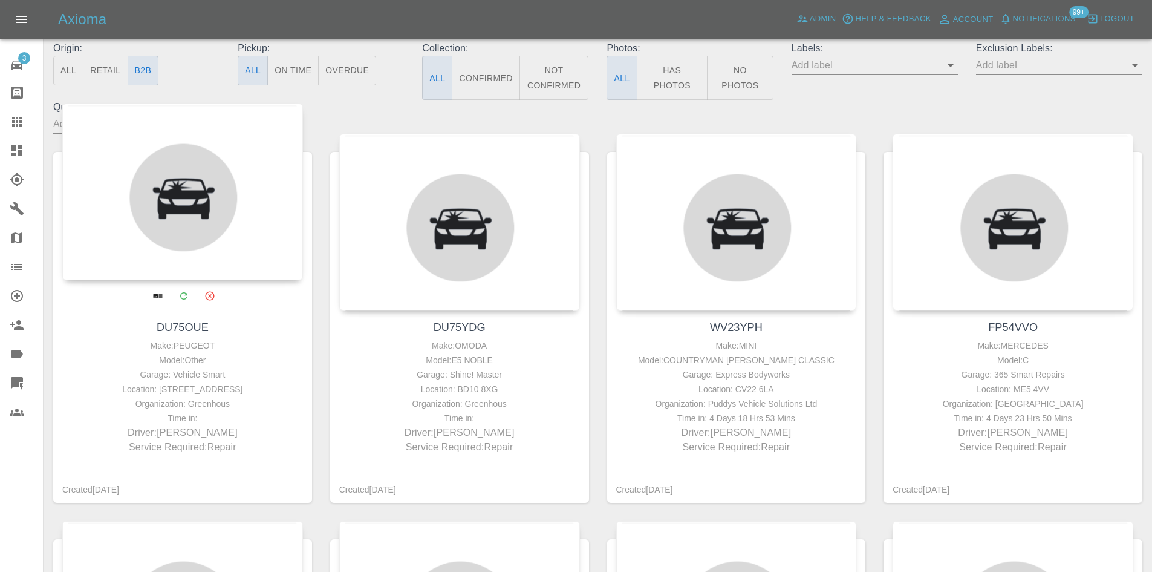
scroll to position [181, 0]
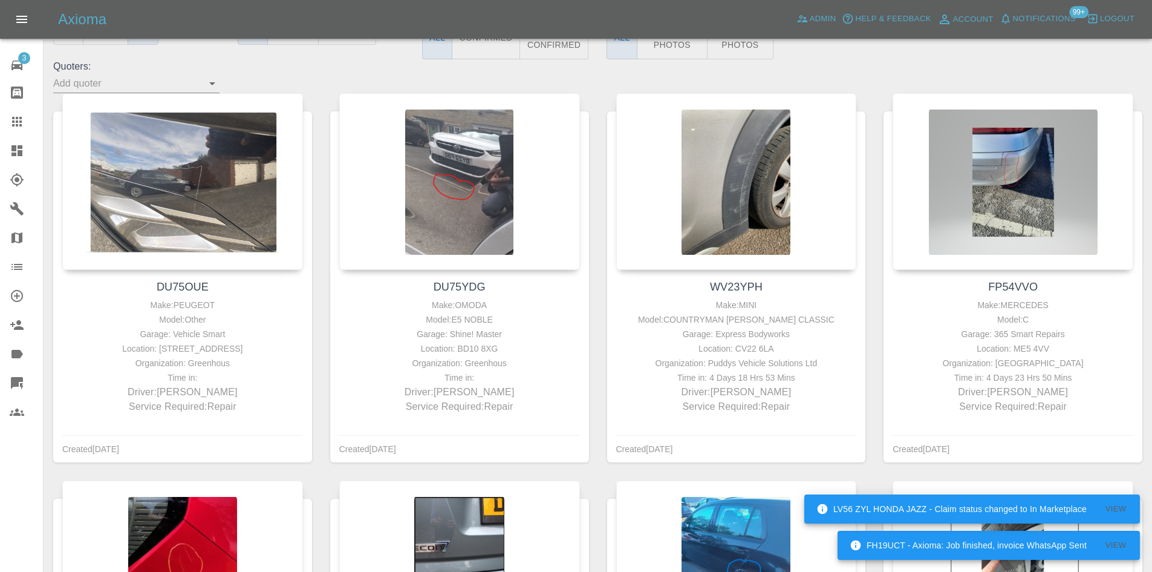
click at [18, 150] on icon at bounding box center [16, 150] width 11 height 11
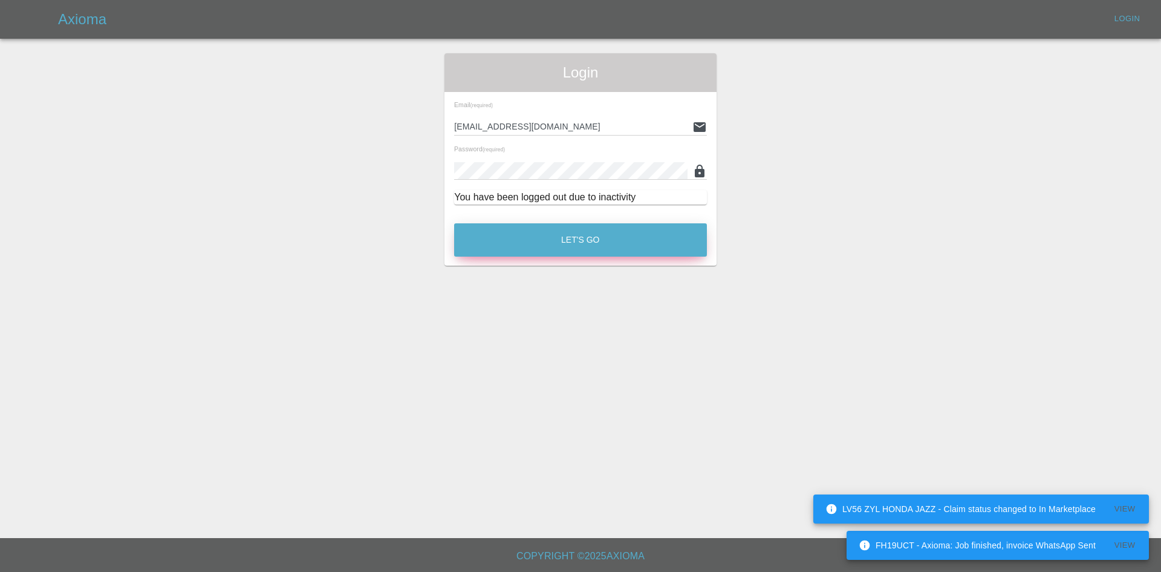
drag, startPoint x: 528, startPoint y: 234, endPoint x: 535, endPoint y: 235, distance: 6.8
click at [529, 234] on button "Let's Go" at bounding box center [580, 239] width 253 height 33
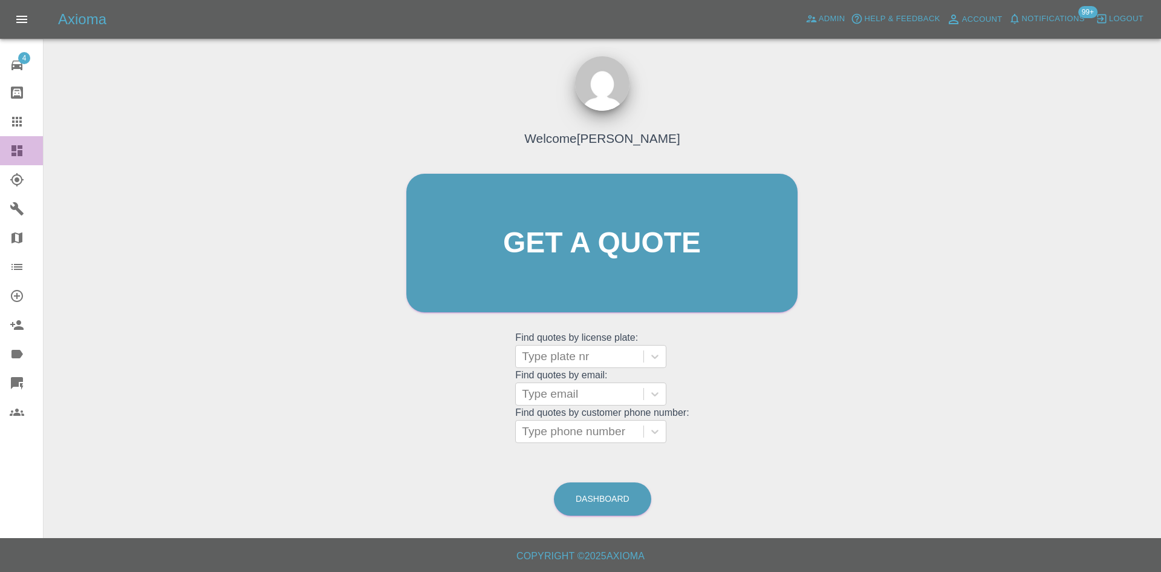
click at [15, 140] on link "Dashboard" at bounding box center [21, 150] width 43 height 29
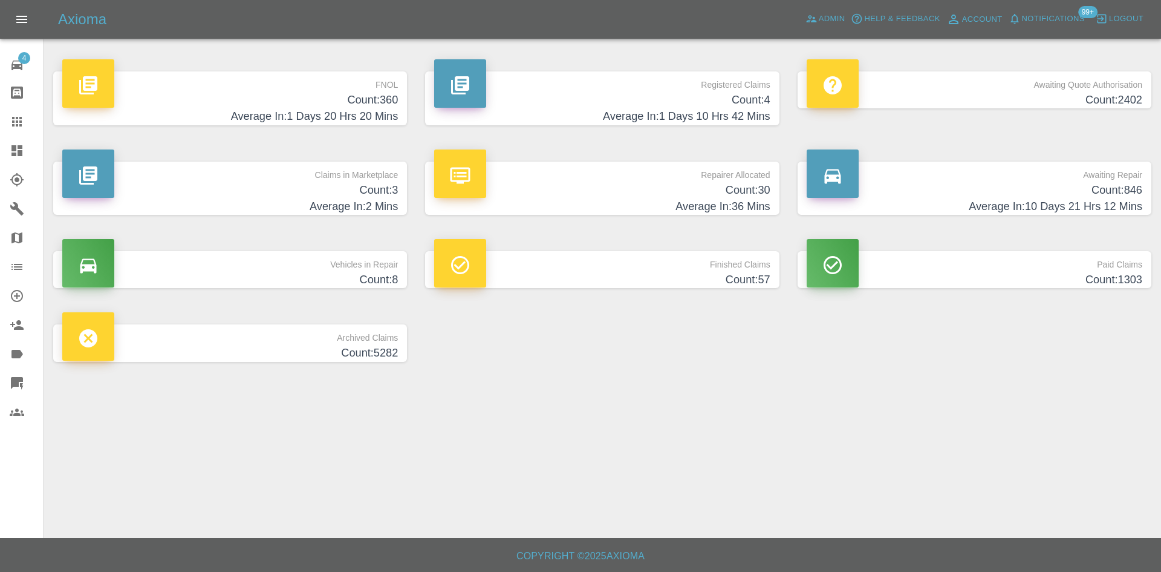
click at [396, 104] on h4 "Count: 360" at bounding box center [230, 100] width 336 height 16
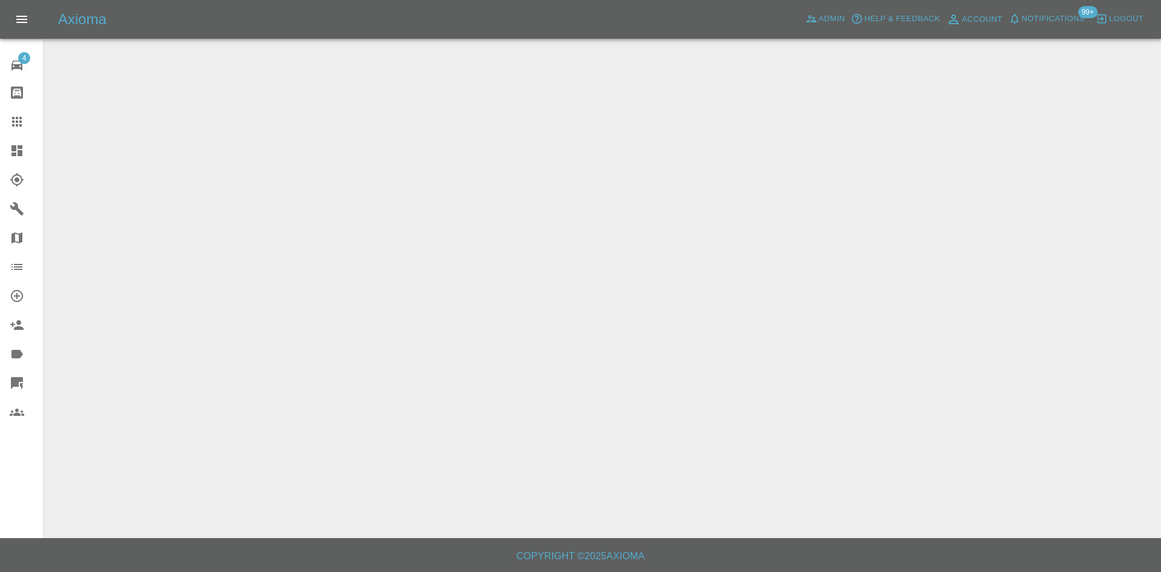
click at [12, 149] on icon at bounding box center [16, 150] width 11 height 11
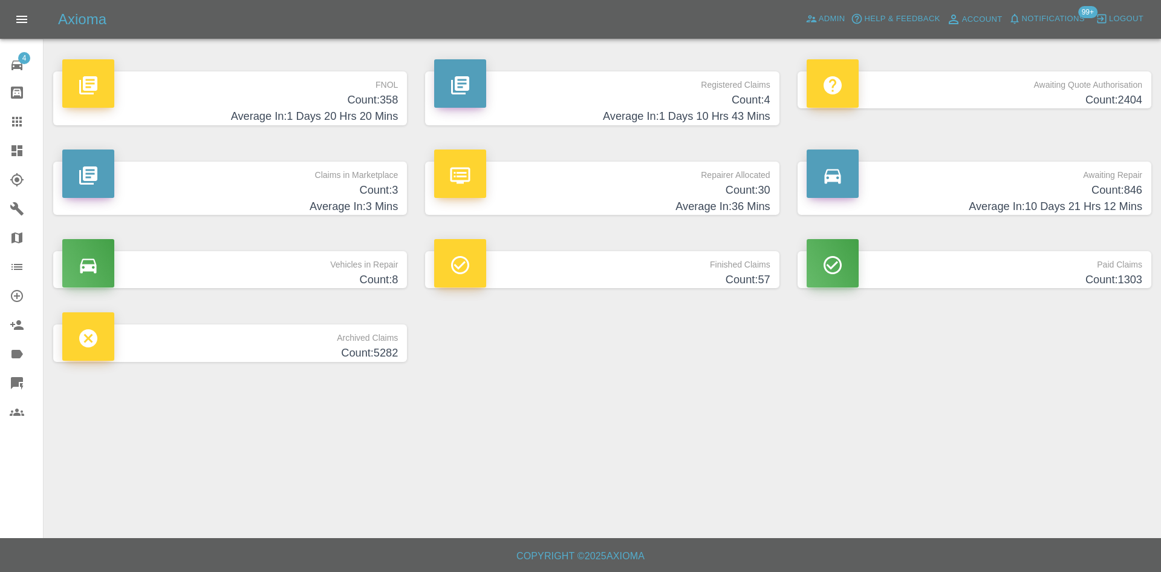
click at [677, 106] on h4 "Count: 4" at bounding box center [602, 100] width 336 height 16
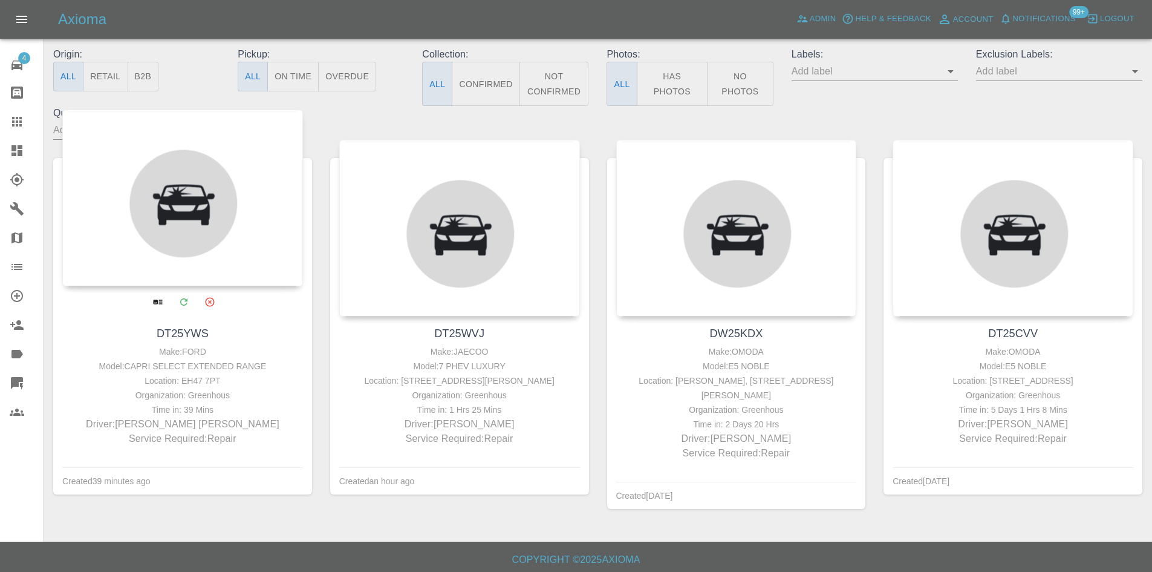
scroll to position [138, 0]
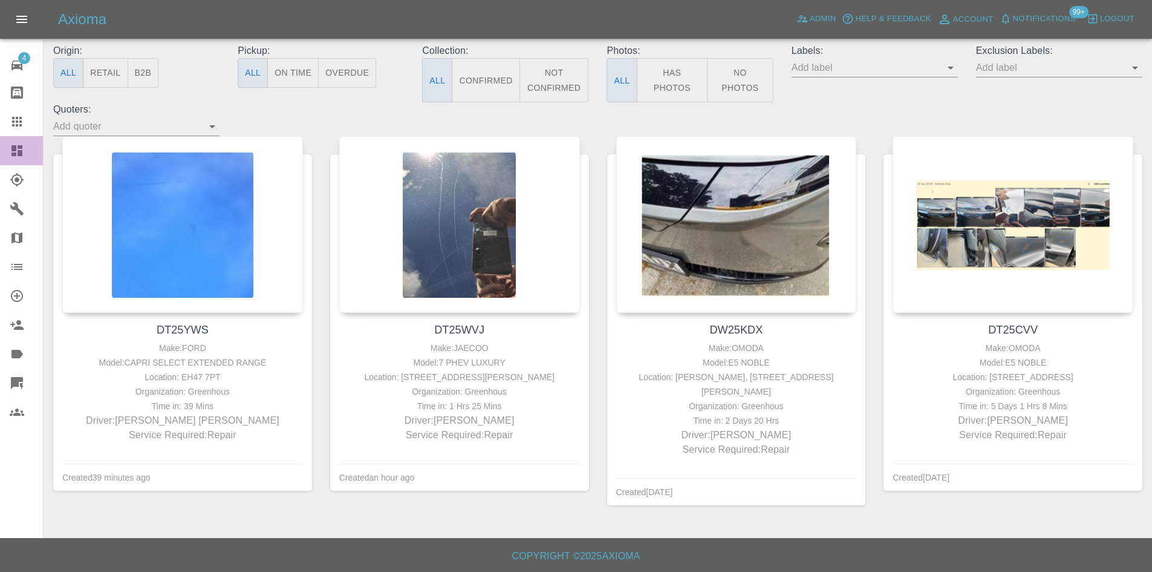
click at [16, 154] on icon at bounding box center [16, 150] width 11 height 11
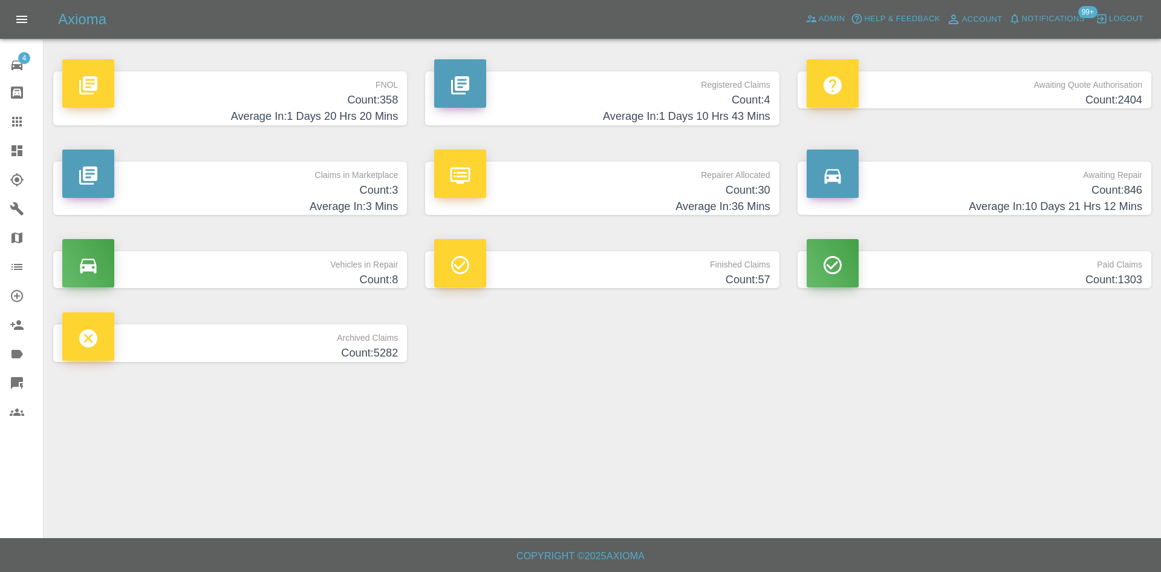
click at [367, 94] on h4 "Count: 358" at bounding box center [230, 100] width 336 height 16
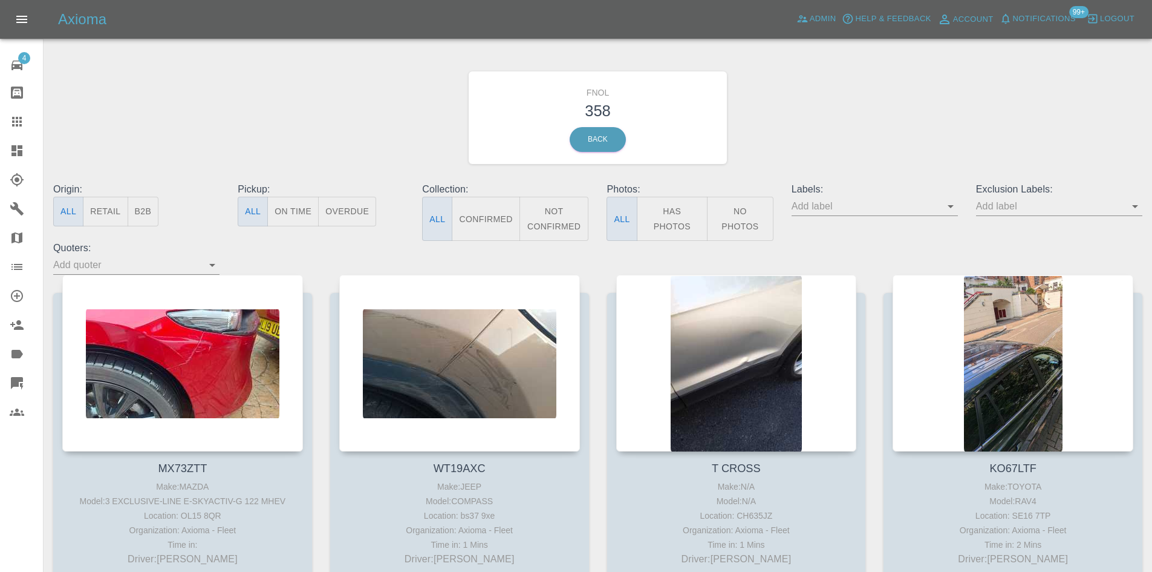
click at [1019, 207] on input "text" at bounding box center [1050, 206] width 148 height 19
type input "geo"
click at [1069, 253] on li "George_Carl_Q" at bounding box center [1059, 254] width 89 height 22
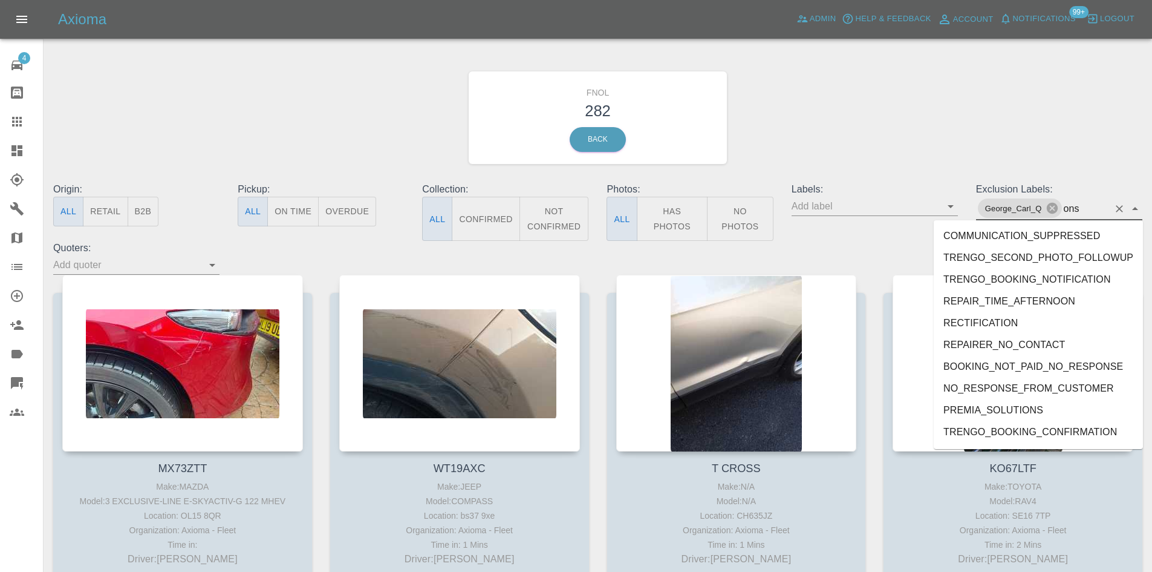
type input "onsh"
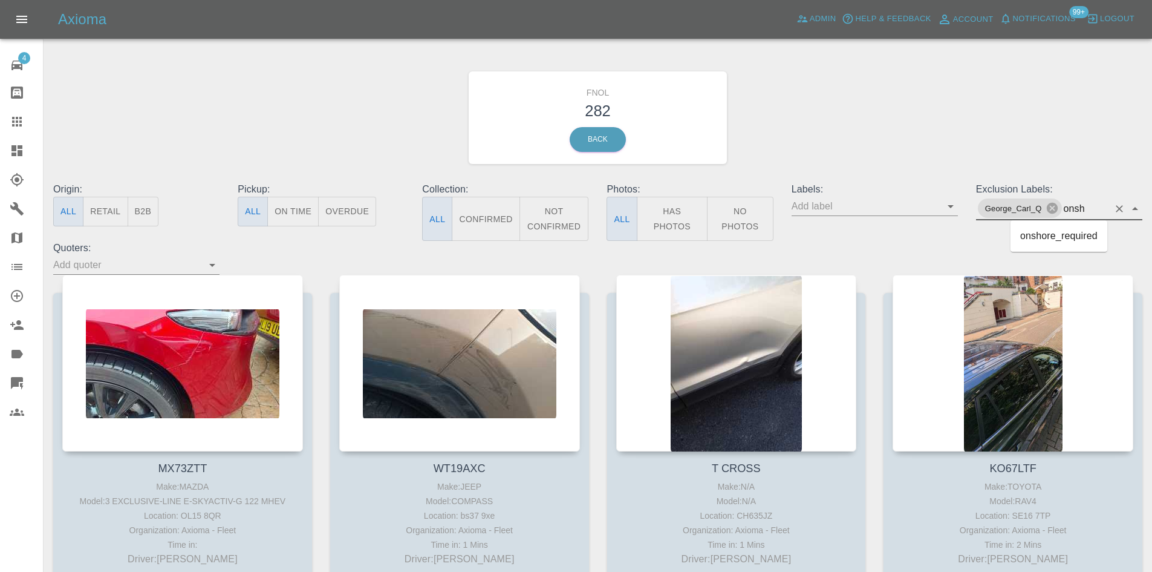
click at [1070, 240] on li "onshore_required" at bounding box center [1059, 236] width 97 height 22
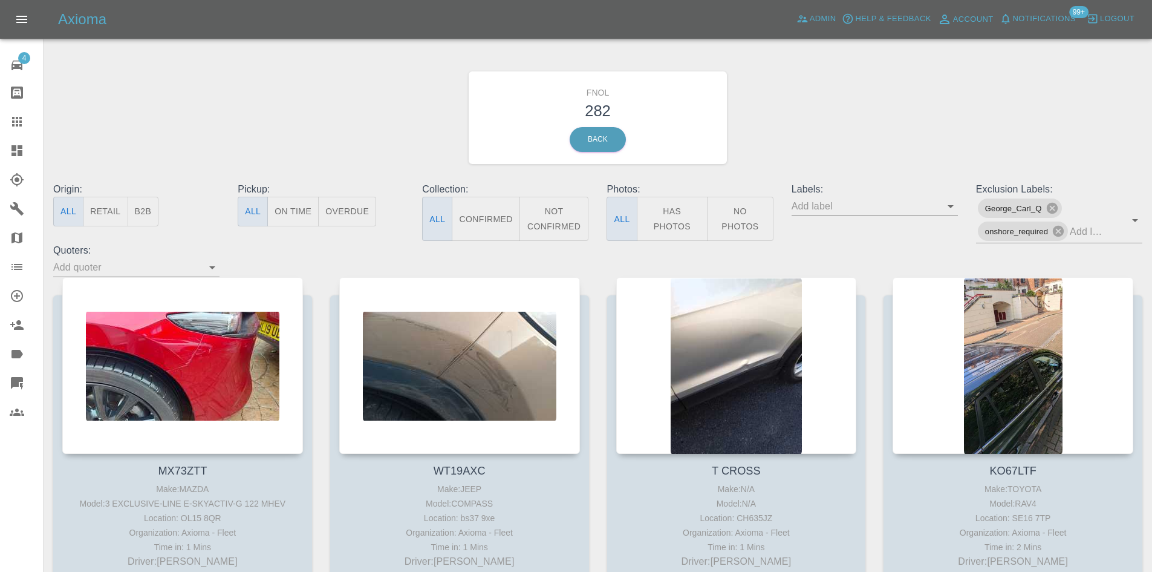
click at [680, 227] on button "Has Photos" at bounding box center [672, 219] width 71 height 44
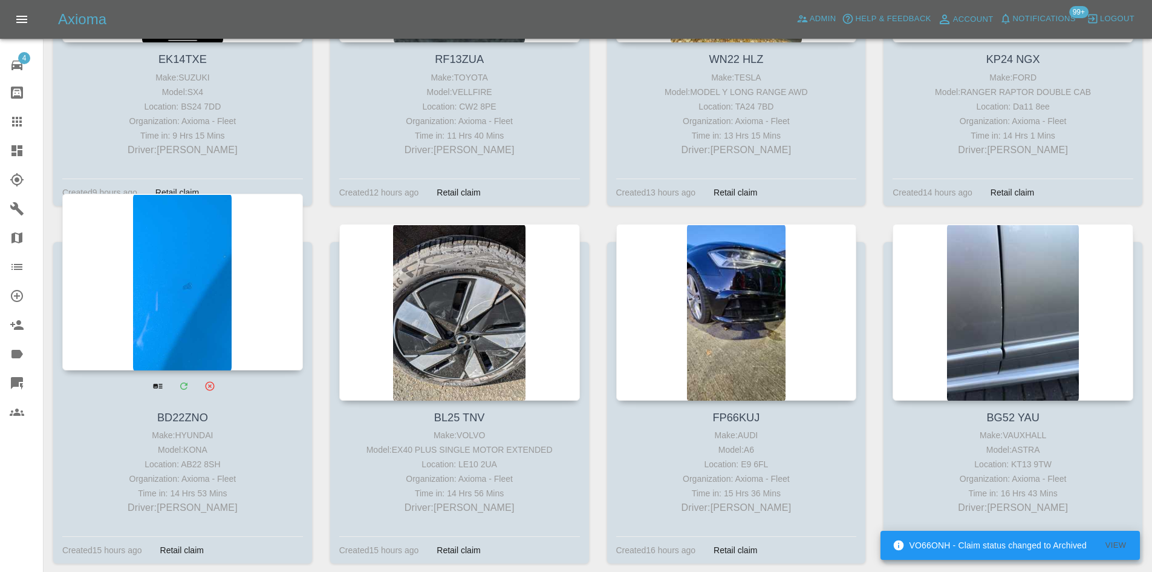
scroll to position [1512, 0]
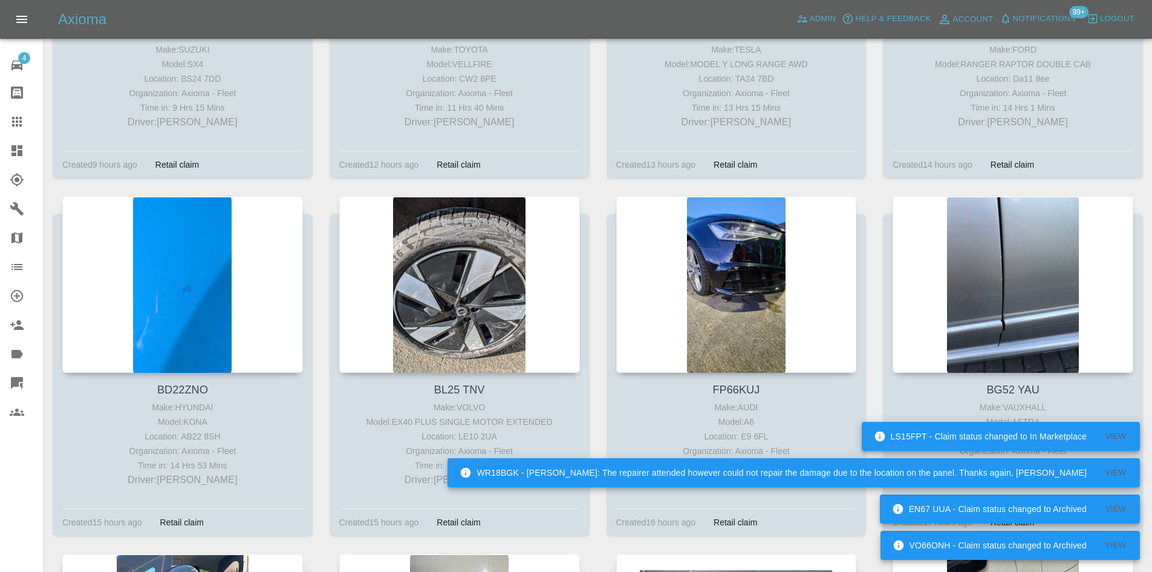
drag, startPoint x: 18, startPoint y: 149, endPoint x: 4, endPoint y: 157, distance: 16.5
click at [18, 151] on icon at bounding box center [17, 150] width 15 height 15
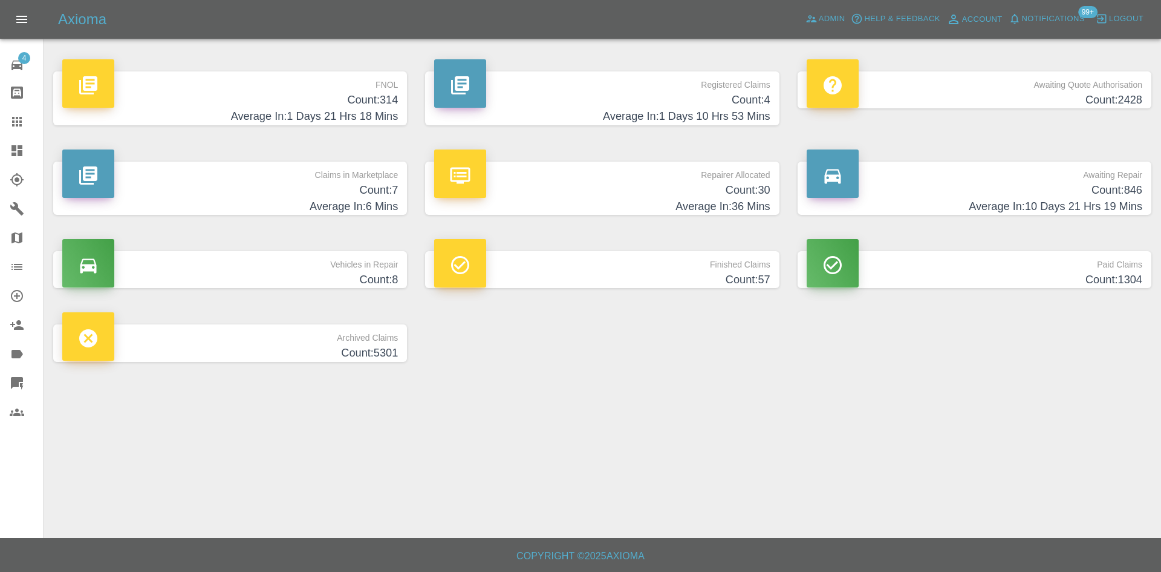
click at [382, 102] on h4 "Count: 314" at bounding box center [230, 100] width 336 height 16
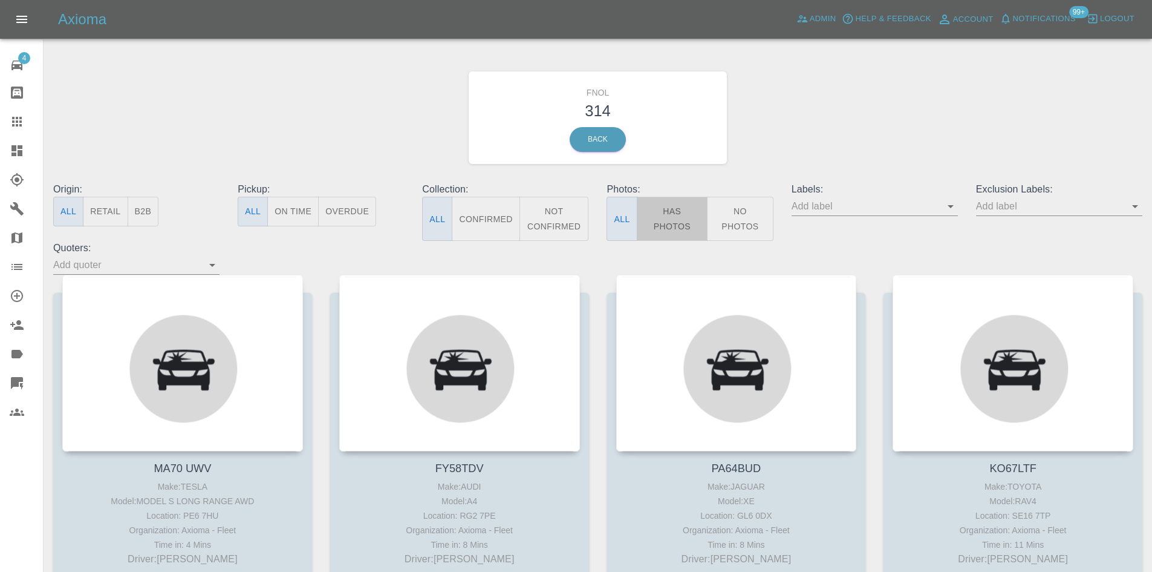
drag, startPoint x: 683, startPoint y: 233, endPoint x: 551, endPoint y: 248, distance: 132.6
click at [683, 230] on button "Has Photos" at bounding box center [672, 219] width 71 height 44
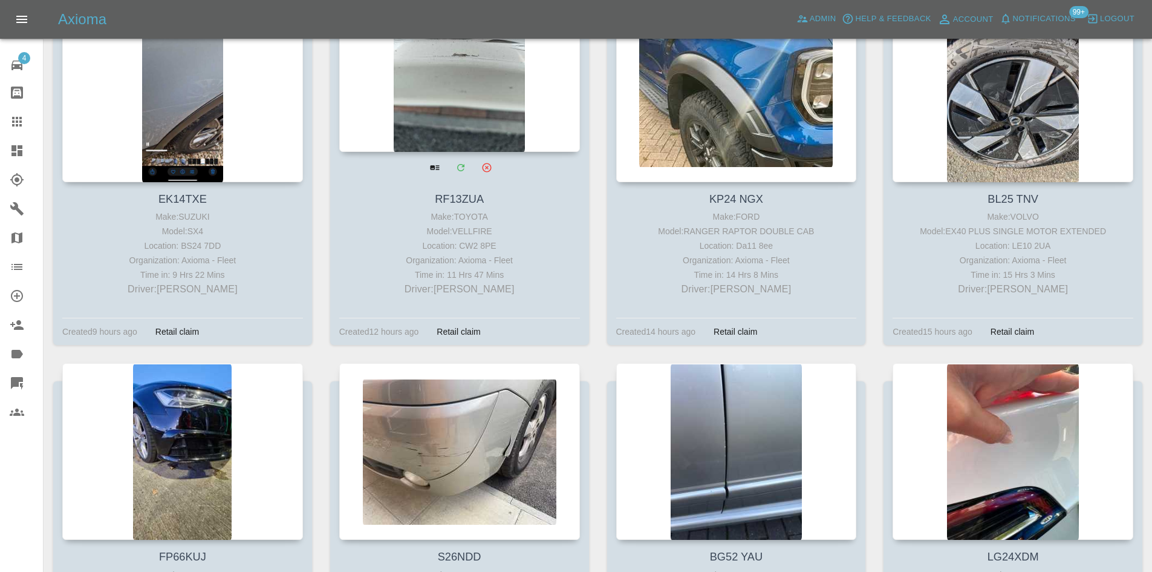
scroll to position [1089, 0]
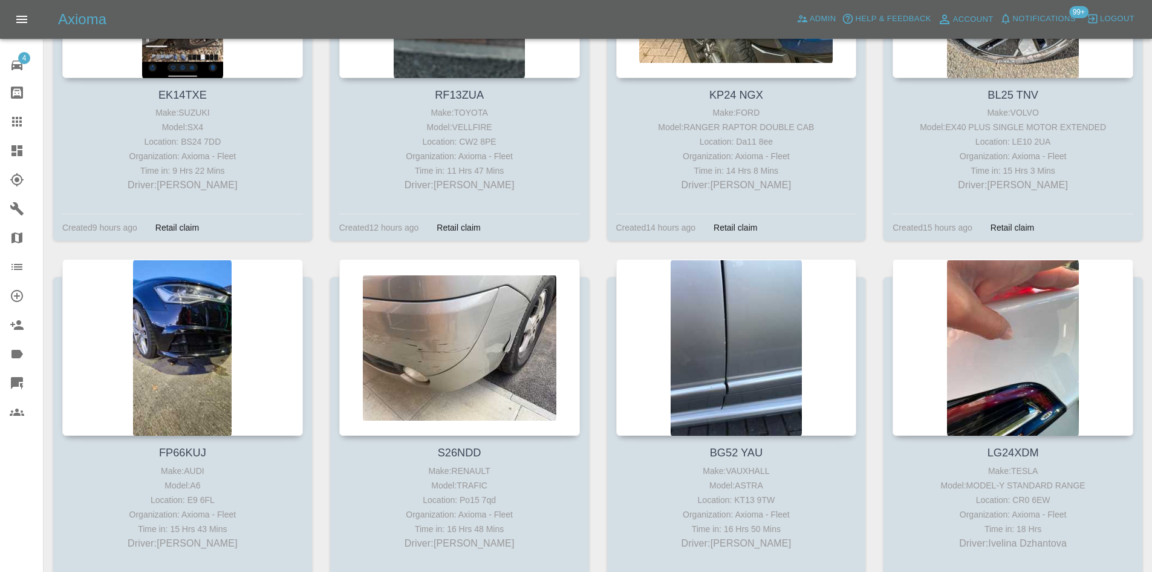
click at [17, 147] on icon at bounding box center [17, 150] width 15 height 15
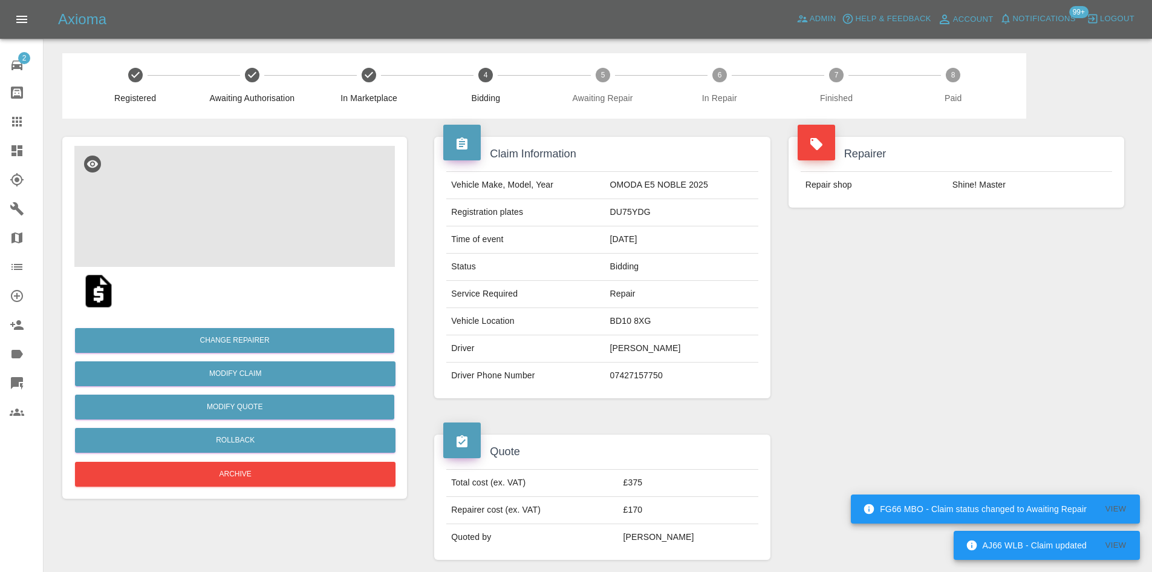
click at [259, 188] on img at bounding box center [234, 206] width 321 height 121
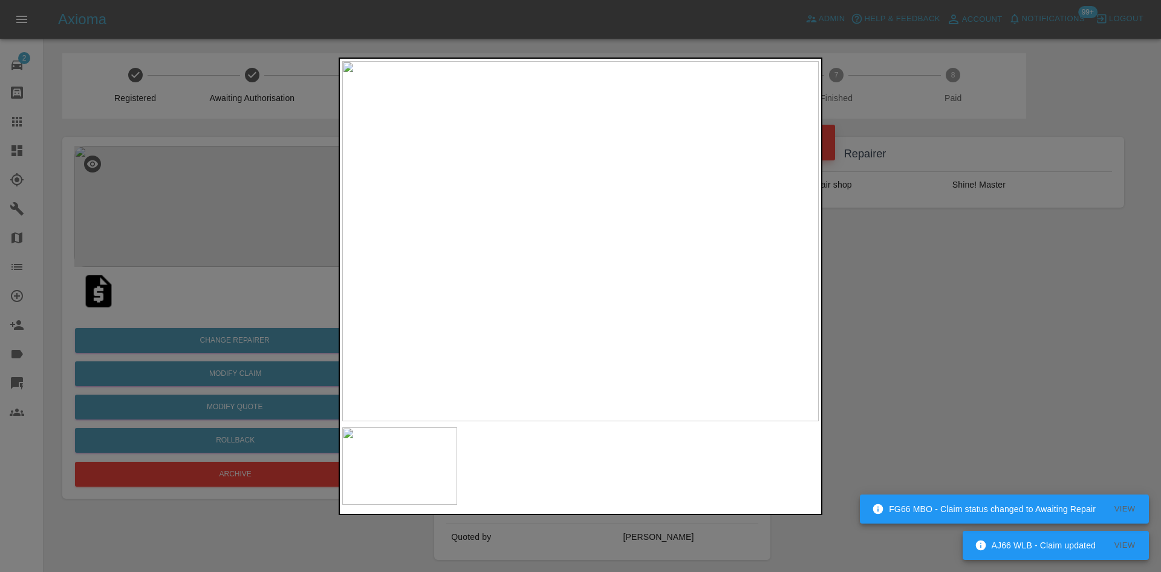
click at [552, 298] on img at bounding box center [580, 241] width 477 height 360
click at [558, 268] on img at bounding box center [580, 241] width 477 height 360
click at [324, 233] on div at bounding box center [580, 286] width 1161 height 572
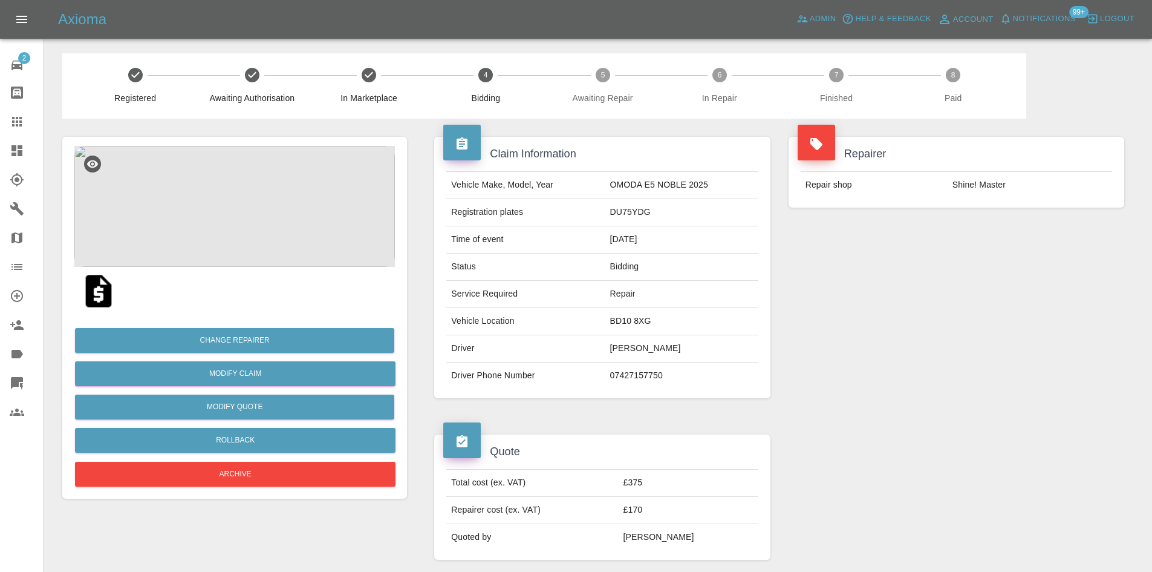
click at [249, 198] on img at bounding box center [234, 206] width 321 height 121
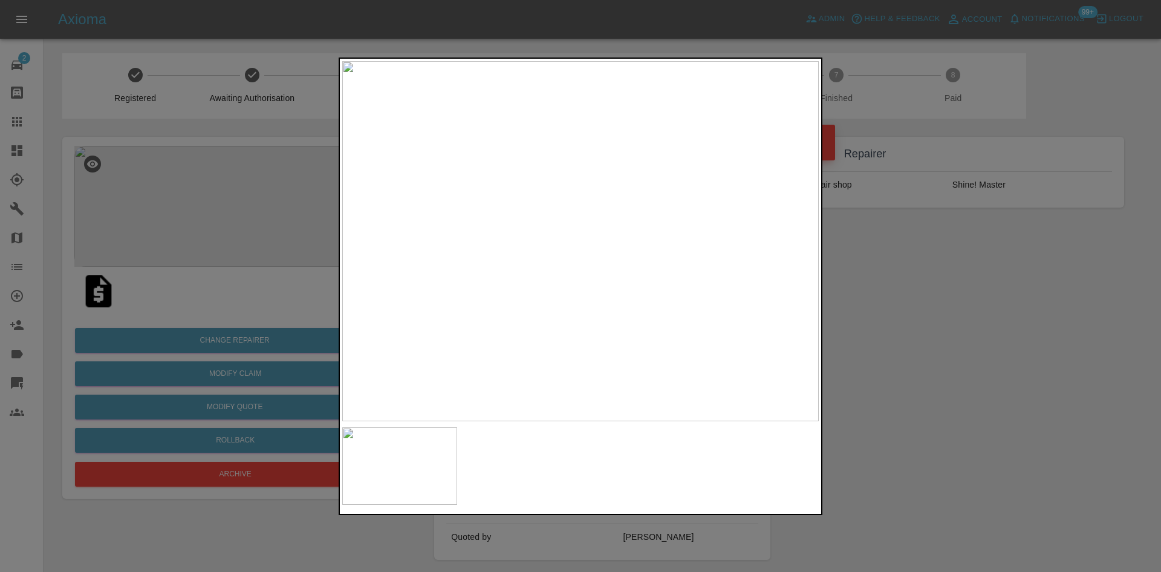
click at [495, 260] on img at bounding box center [580, 241] width 477 height 360
click at [496, 288] on img at bounding box center [580, 241] width 477 height 360
click at [580, 253] on img at bounding box center [580, 241] width 477 height 360
click at [226, 221] on div at bounding box center [580, 286] width 1161 height 572
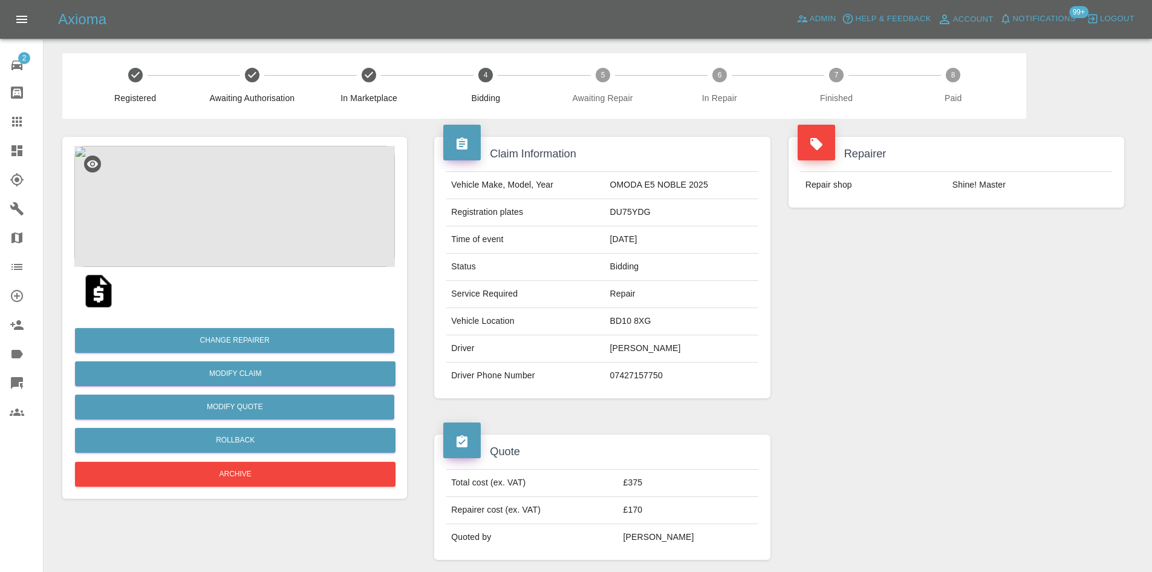
click at [234, 223] on img at bounding box center [234, 206] width 321 height 121
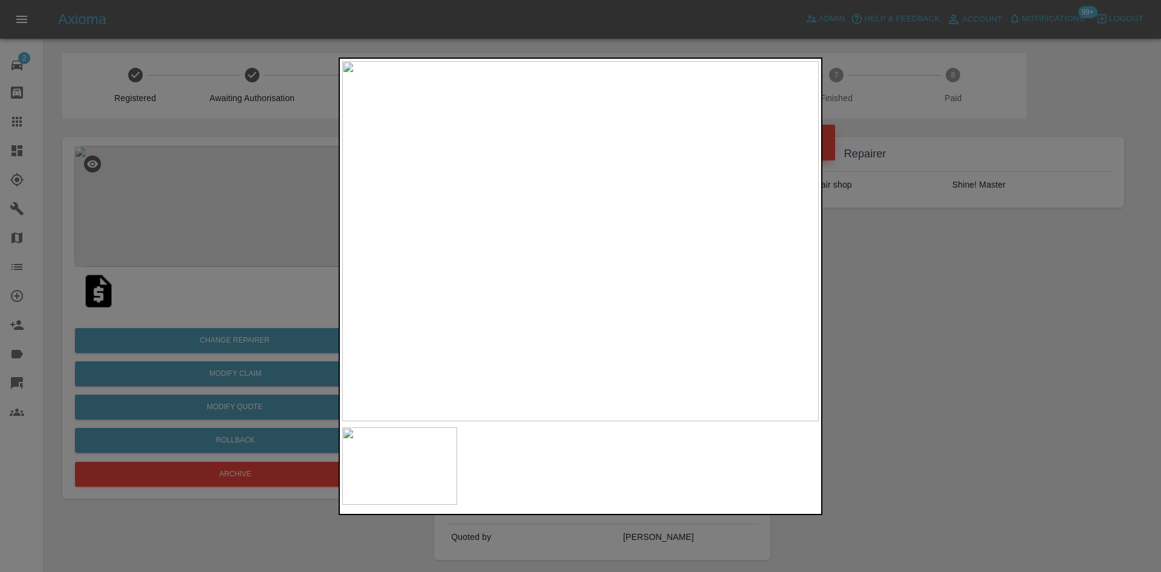
click at [560, 264] on img at bounding box center [580, 241] width 477 height 360
click at [560, 264] on img at bounding box center [642, 172] width 1430 height 1080
click at [484, 292] on img at bounding box center [580, 241] width 477 height 360
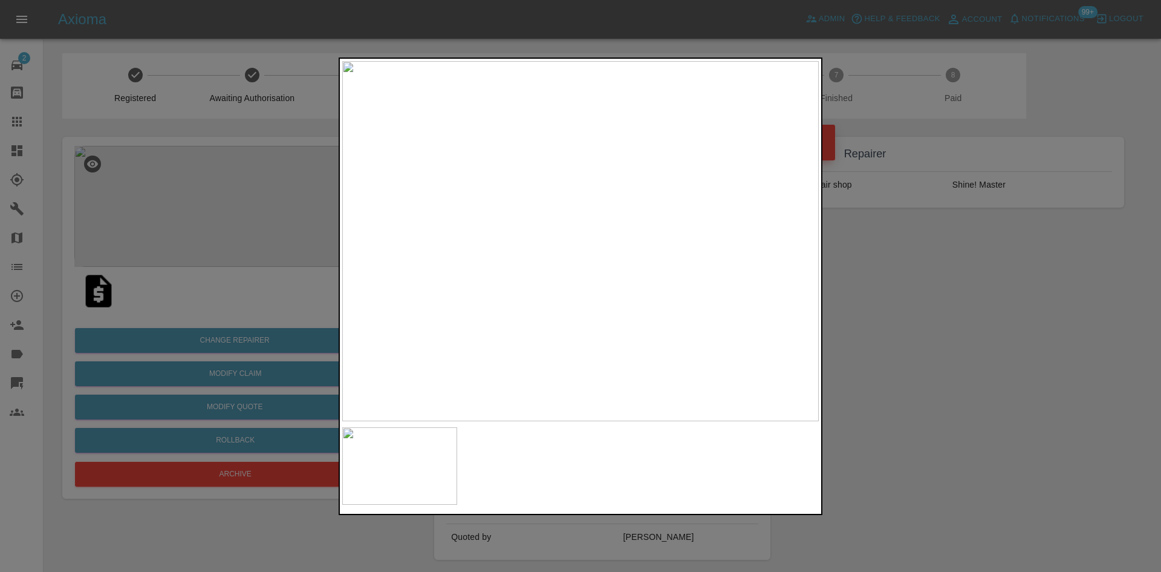
click at [328, 285] on div at bounding box center [580, 286] width 1161 height 572
click at [172, 222] on div at bounding box center [580, 286] width 1161 height 572
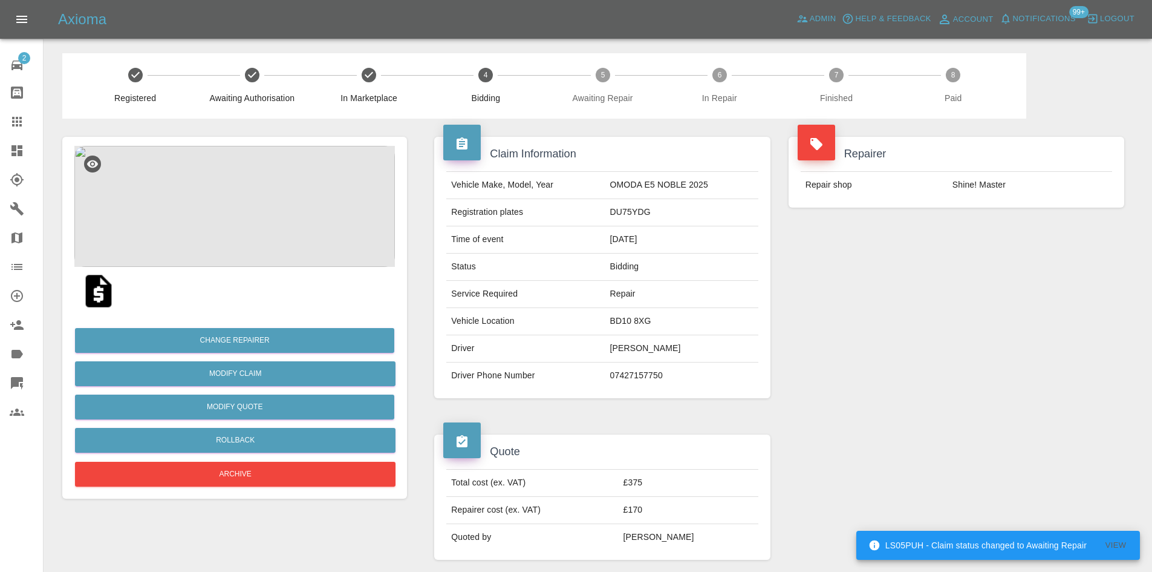
click at [279, 225] on img at bounding box center [234, 206] width 321 height 121
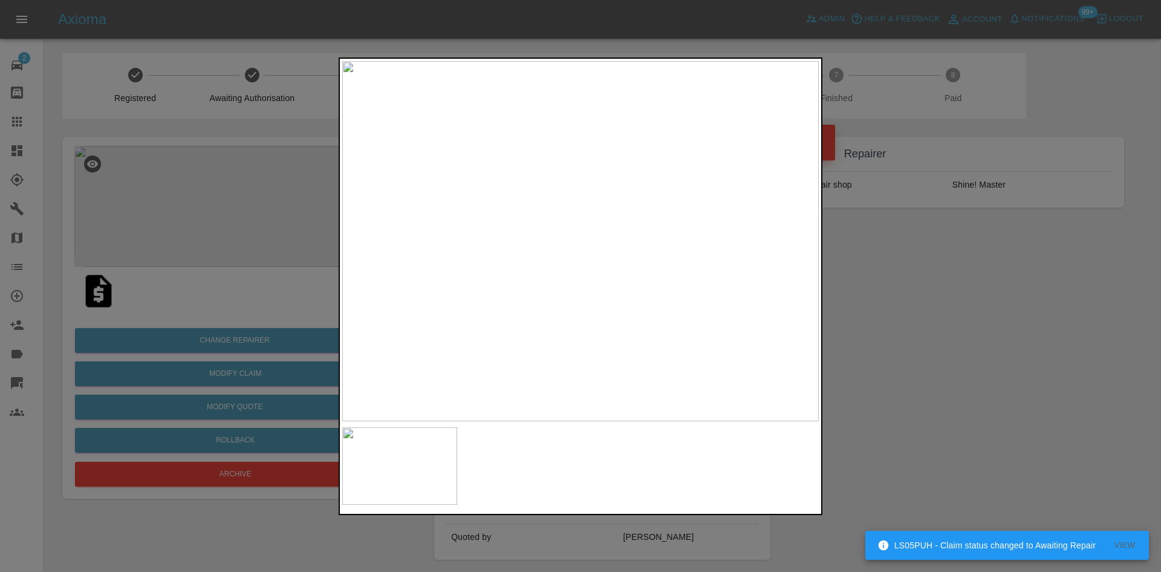
drag, startPoint x: 247, startPoint y: 142, endPoint x: 249, endPoint y: 157, distance: 15.2
drag, startPoint x: 249, startPoint y: 157, endPoint x: 594, endPoint y: 182, distance: 346.2
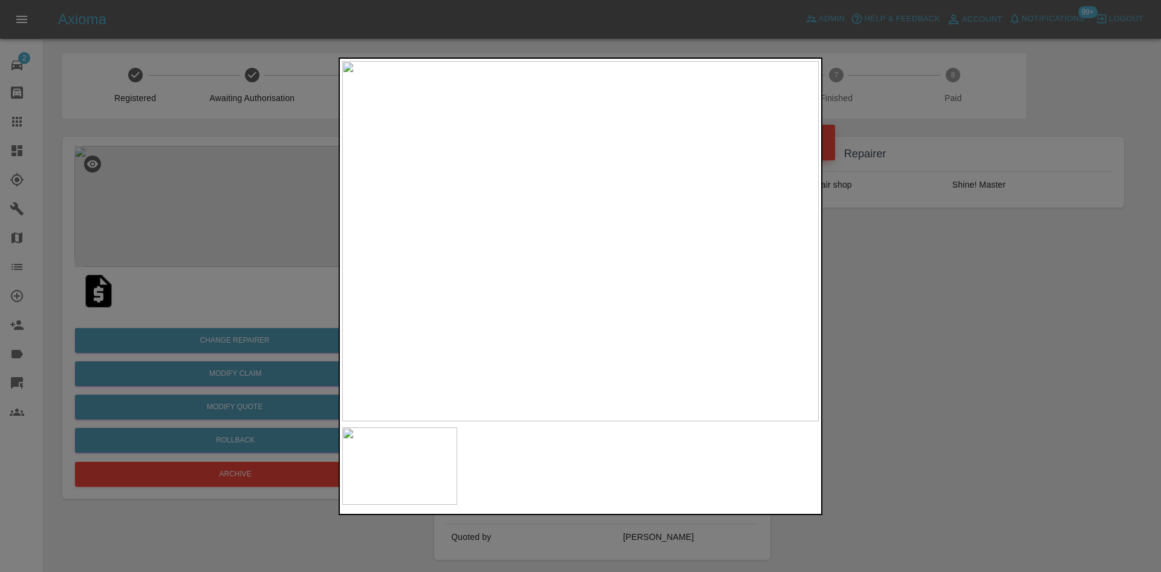
drag, startPoint x: 956, startPoint y: 345, endPoint x: 644, endPoint y: 341, distance: 311.5
click at [956, 345] on div at bounding box center [580, 286] width 1161 height 572
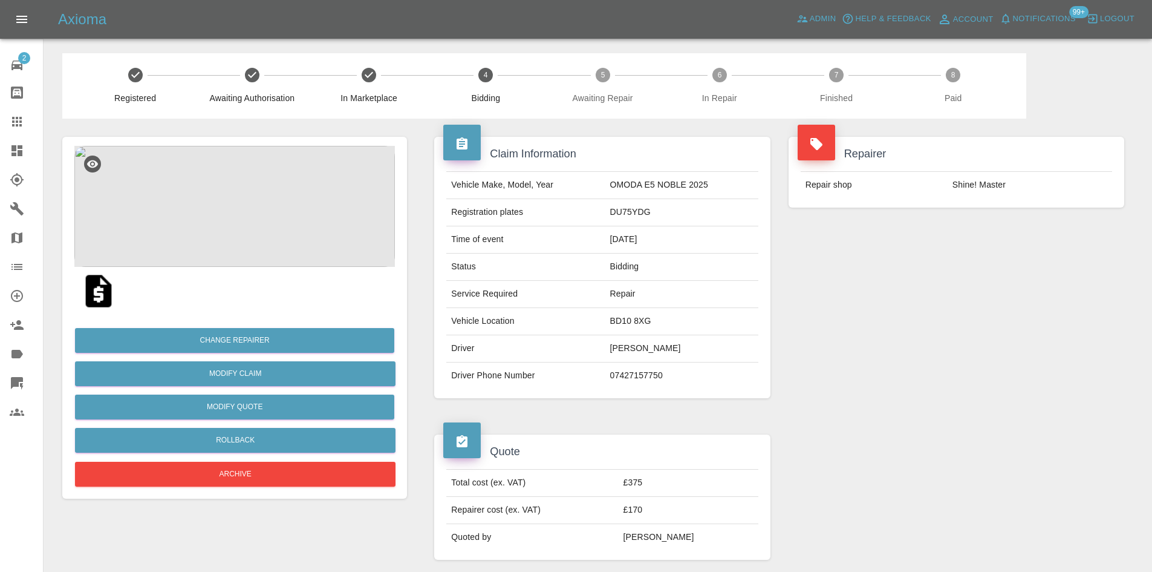
click at [629, 210] on td "DU75YDG" at bounding box center [681, 212] width 153 height 27
copy td "DU75YDG"
click at [709, 205] on td "DU75YDG" at bounding box center [681, 212] width 153 height 27
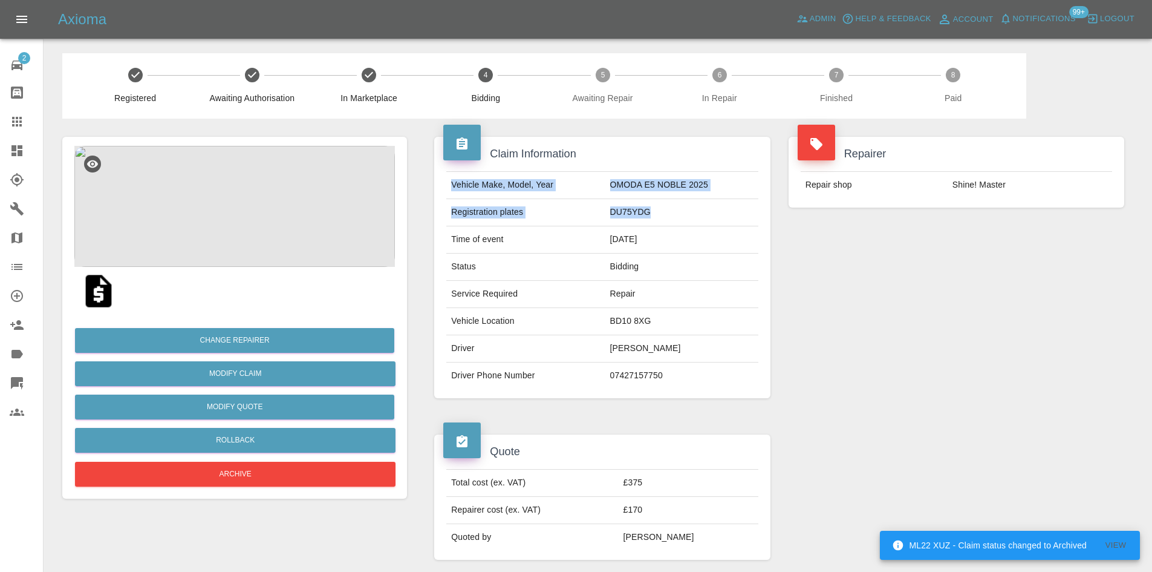
drag, startPoint x: 451, startPoint y: 184, endPoint x: 513, endPoint y: 213, distance: 68.5
click at [657, 213] on tbody "Vehicle Make, Model, Year OMODA E5 NOBLE 2025 Registration plates DU75YDG Time …" at bounding box center [601, 280] width 311 height 217
copy tbody "Vehicle Make, Model, Year OMODA E5 NOBLE 2025 Registration plates DU75YDG"
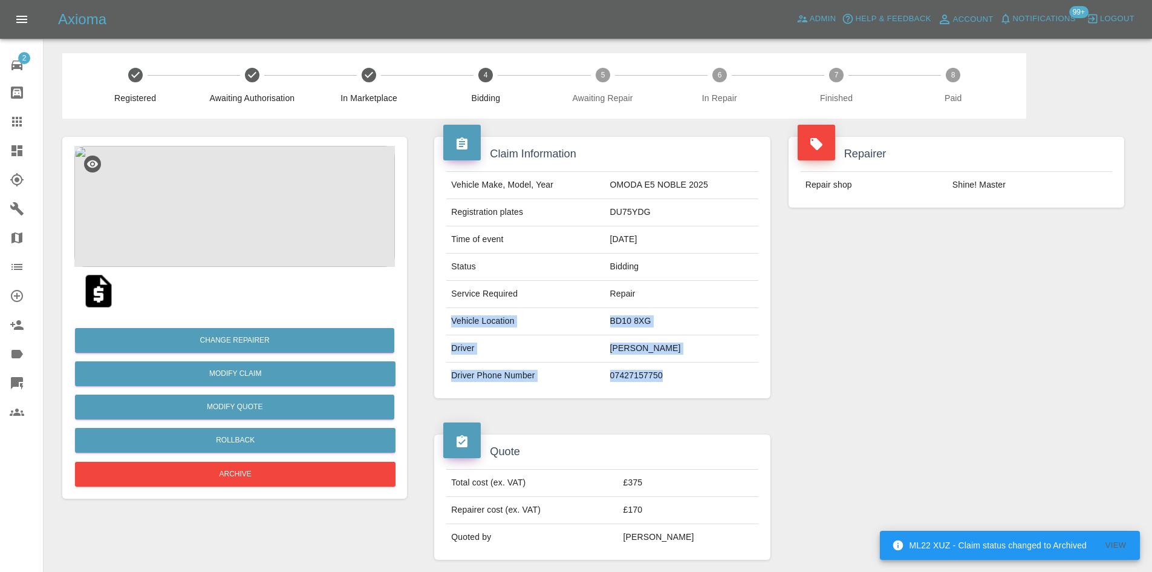
drag, startPoint x: 451, startPoint y: 320, endPoint x: 676, endPoint y: 388, distance: 235.0
click at [676, 388] on tbody "Vehicle Make, Model, Year OMODA E5 NOBLE 2025 Registration plates DU75YDG Time …" at bounding box center [601, 280] width 311 height 217
copy tbody "Vehicle Location BD10 8XG Driver LEANNE WESTERMAN Driver Phone Number 074271577…"
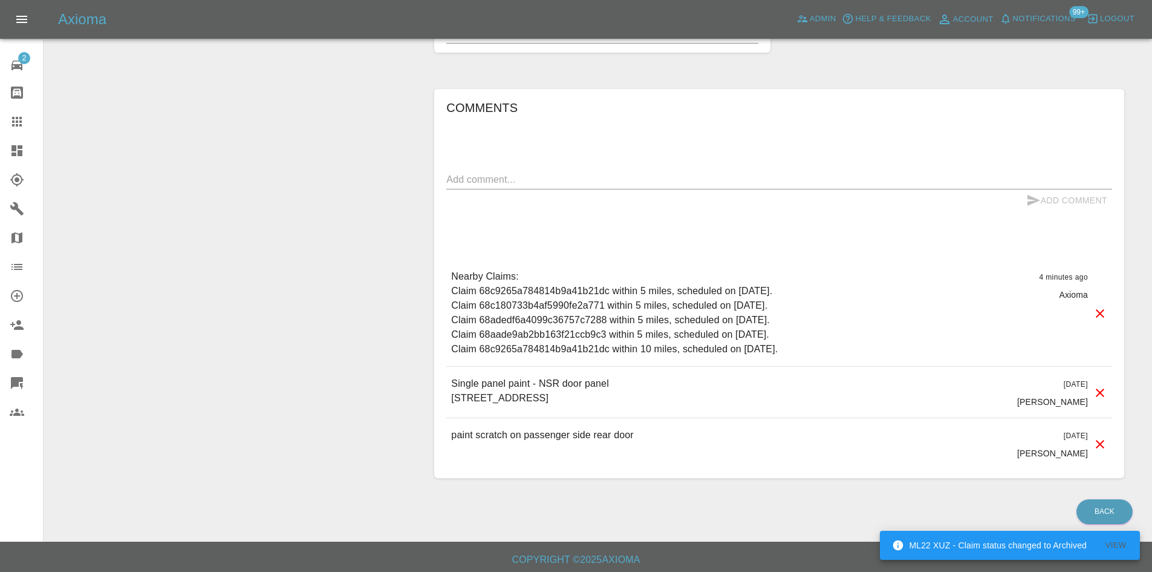
scroll to position [611, 0]
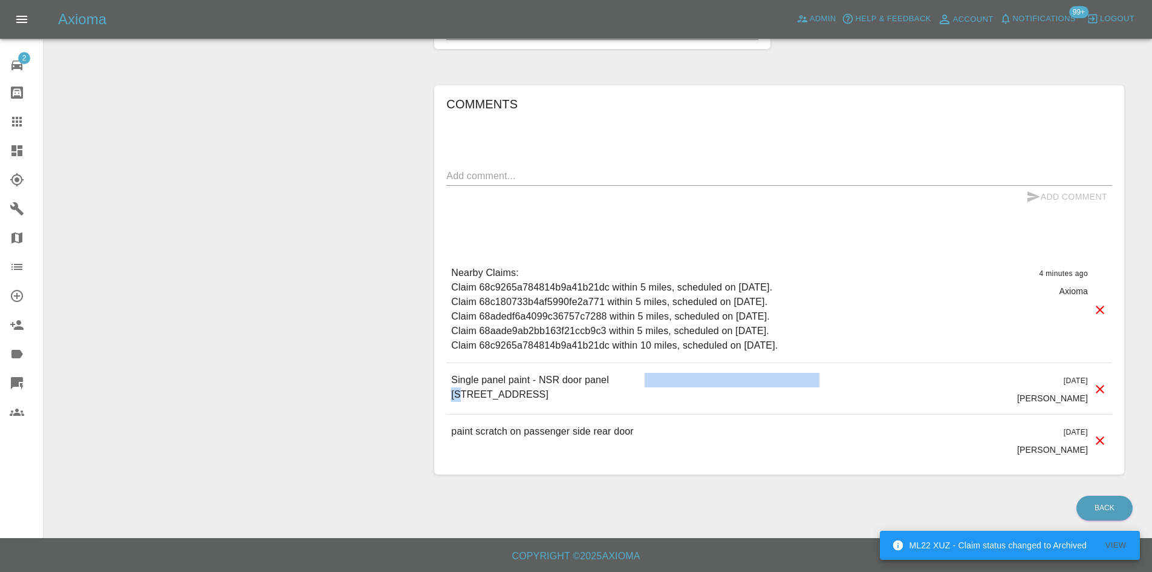
drag, startPoint x: 642, startPoint y: 385, endPoint x: 460, endPoint y: 395, distance: 182.3
click at [460, 395] on p "Single panel paint - NSR door panel 5 QUARRY PARK, BRADFORD, BD10 8XG" at bounding box center [634, 387] width 366 height 29
drag, startPoint x: 497, startPoint y: 394, endPoint x: 458, endPoint y: 394, distance: 38.7
click at [496, 394] on p "Single panel paint - NSR door panel 5 QUARRY PARK, BRADFORD, BD10 8XG" at bounding box center [634, 387] width 366 height 29
drag, startPoint x: 454, startPoint y: 396, endPoint x: 634, endPoint y: 387, distance: 180.5
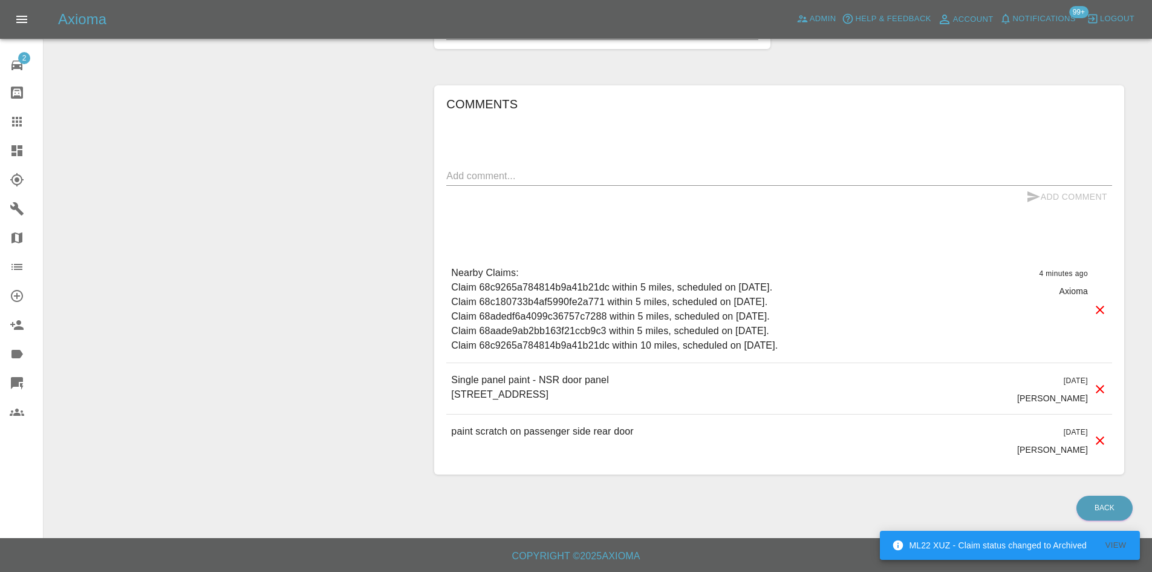
click at [634, 387] on p "Single panel paint - NSR door panel 5 QUARRY PARK, BRADFORD, BD10 8XG" at bounding box center [634, 387] width 366 height 29
click at [640, 385] on p "Single panel paint - NSR door panel 5 QUARRY PARK, BRADFORD, BD10 8XG" at bounding box center [634, 387] width 366 height 29
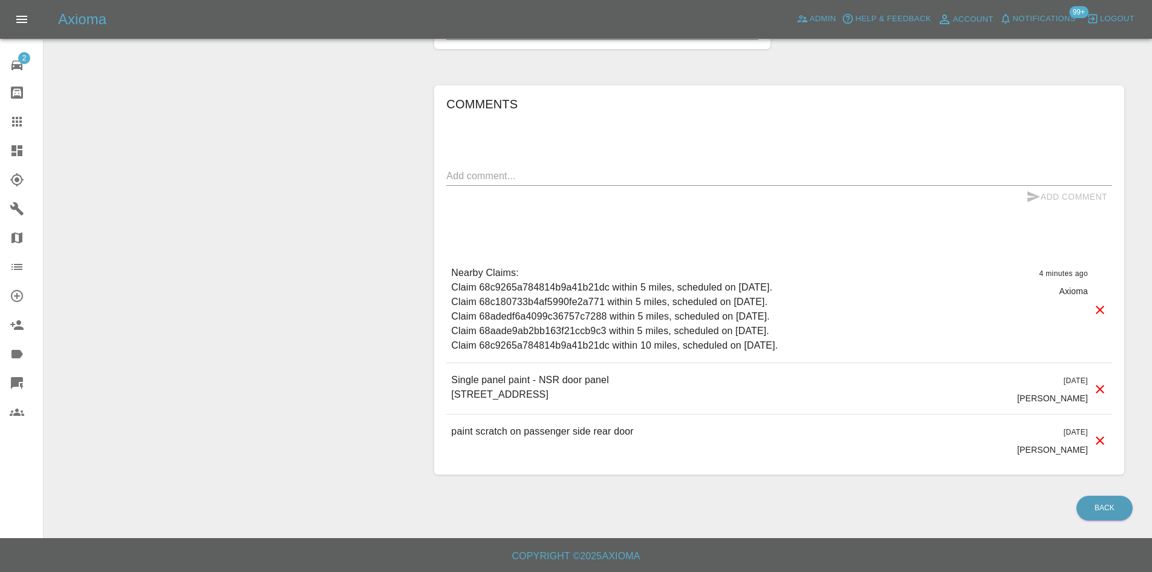
drag, startPoint x: 646, startPoint y: 394, endPoint x: 439, endPoint y: 404, distance: 207.1
click at [439, 404] on div "Comments x Add Comment Nearby Claims: Claim 68c9265a784814b9a41b21dc within 5 m…" at bounding box center [779, 279] width 690 height 389
copy p "5 QUARRY PARK, BRADFORD, BD10 8XG"
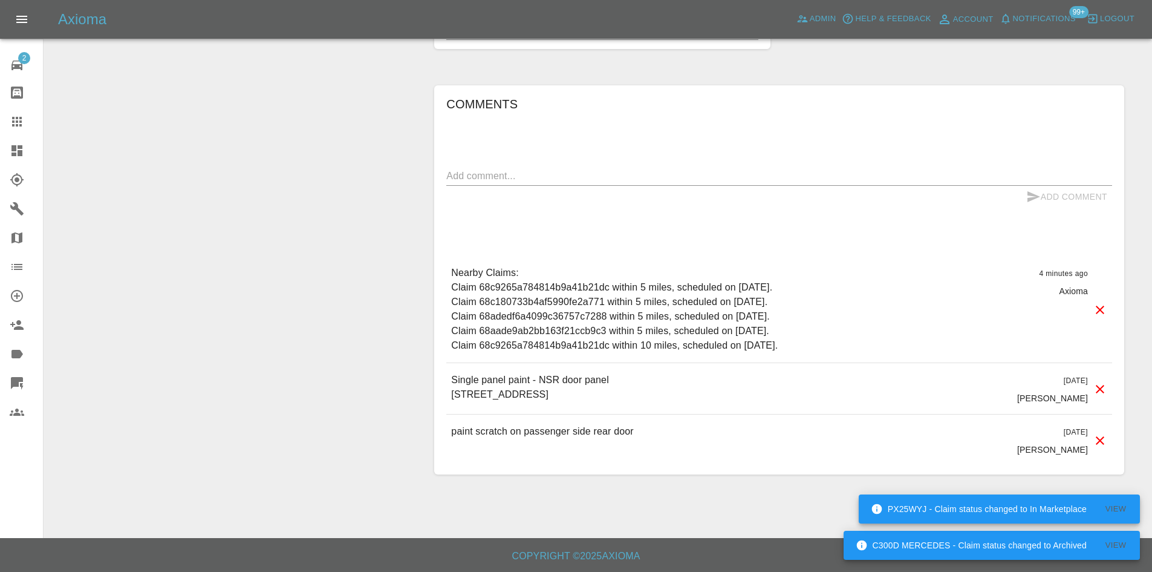
click at [498, 376] on p "Single panel paint - NSR door panel 5 QUARRY PARK, BRADFORD, BD10 8XG" at bounding box center [634, 387] width 366 height 29
drag, startPoint x: 498, startPoint y: 376, endPoint x: 434, endPoint y: 382, distance: 64.4
click at [496, 376] on p "Single panel paint - NSR door panel 5 QUARRY PARK, BRADFORD, BD10 8XG" at bounding box center [634, 387] width 366 height 29
drag, startPoint x: 451, startPoint y: 377, endPoint x: 620, endPoint y: 377, distance: 168.7
click at [620, 377] on p "Single panel paint - NSR door panel 5 QUARRY PARK, BRADFORD, BD10 8XG" at bounding box center [634, 387] width 366 height 29
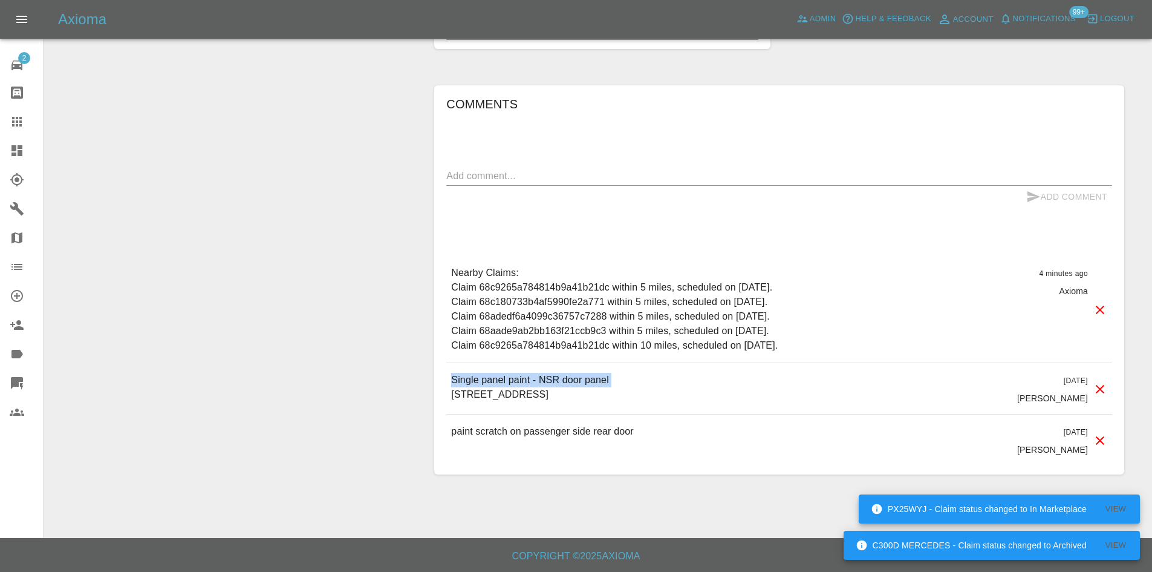
copy p "Single panel paint - NSR door panel"
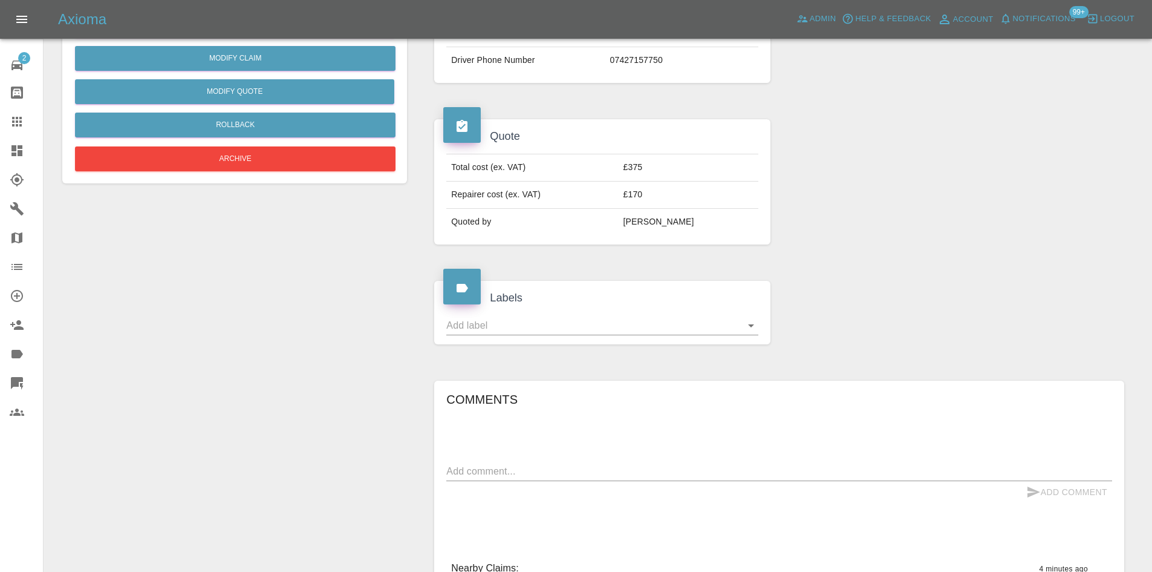
scroll to position [308, 0]
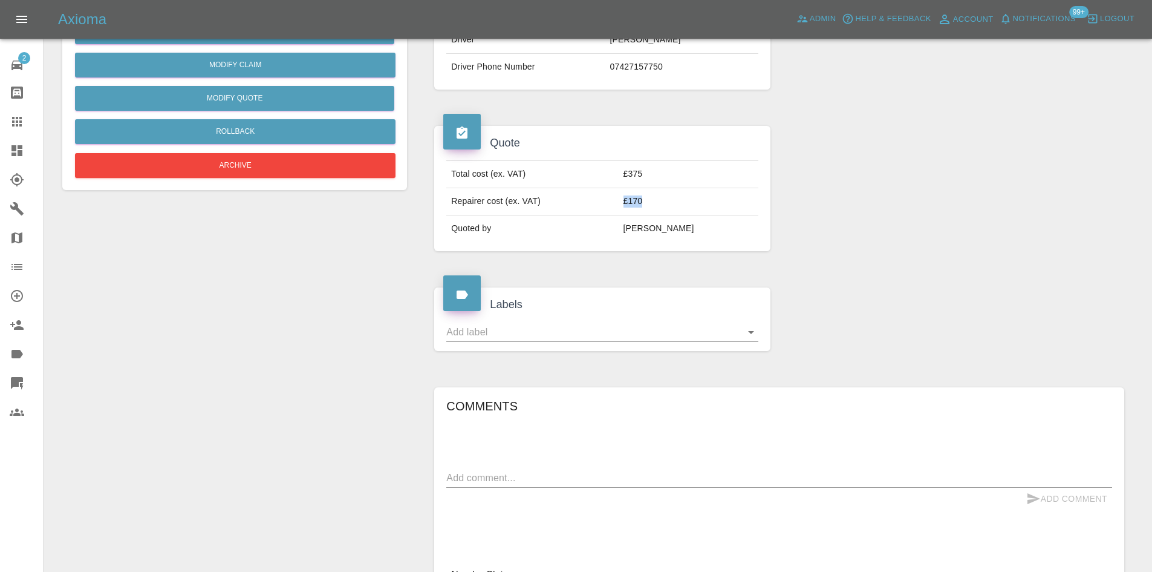
drag, startPoint x: 648, startPoint y: 204, endPoint x: 637, endPoint y: 204, distance: 10.9
click at [637, 204] on tr "Repairer cost (ex. VAT) £170" at bounding box center [601, 201] width 311 height 27
copy tr "£170"
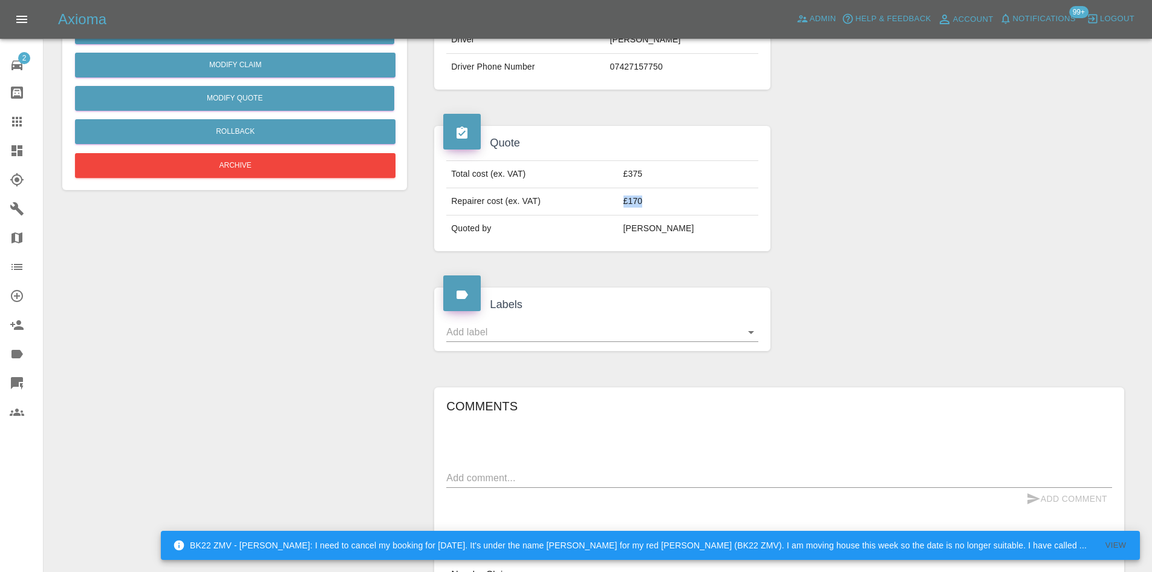
click at [675, 206] on td "£170" at bounding box center [689, 201] width 140 height 27
click at [653, 200] on td "£170" at bounding box center [689, 201] width 140 height 27
drag, startPoint x: 648, startPoint y: 204, endPoint x: 659, endPoint y: 200, distance: 11.7
click at [665, 203] on td "£170" at bounding box center [689, 201] width 140 height 27
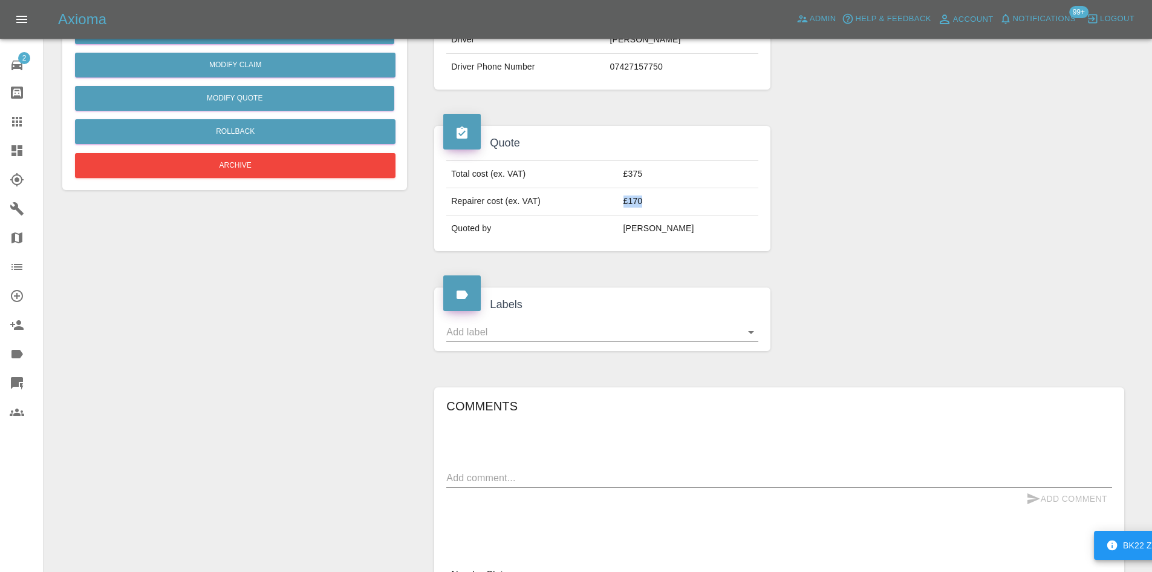
copy td "£170"
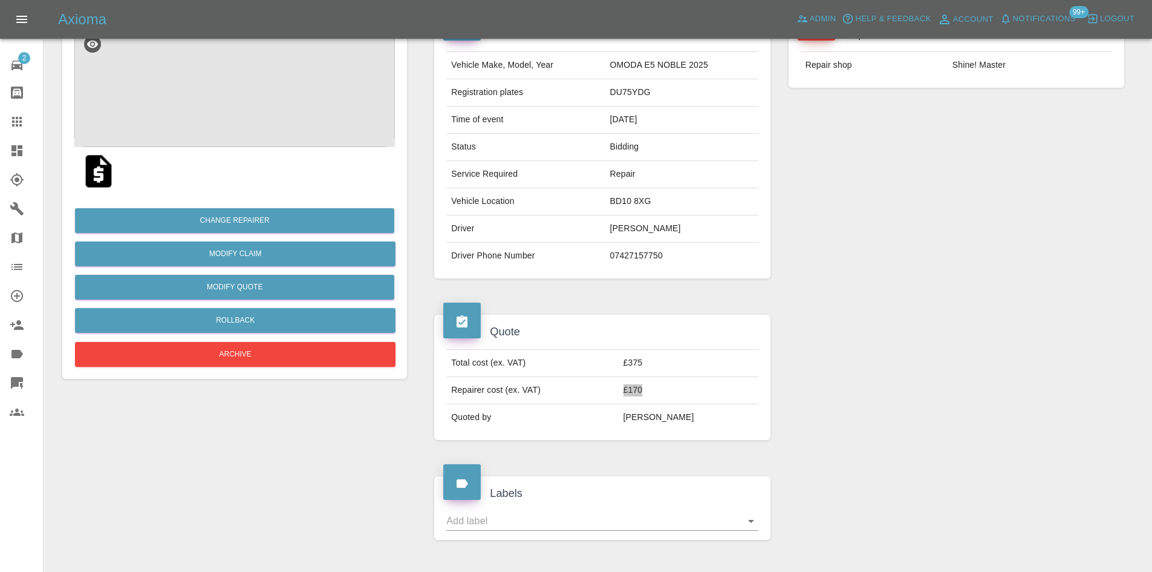
scroll to position [0, 0]
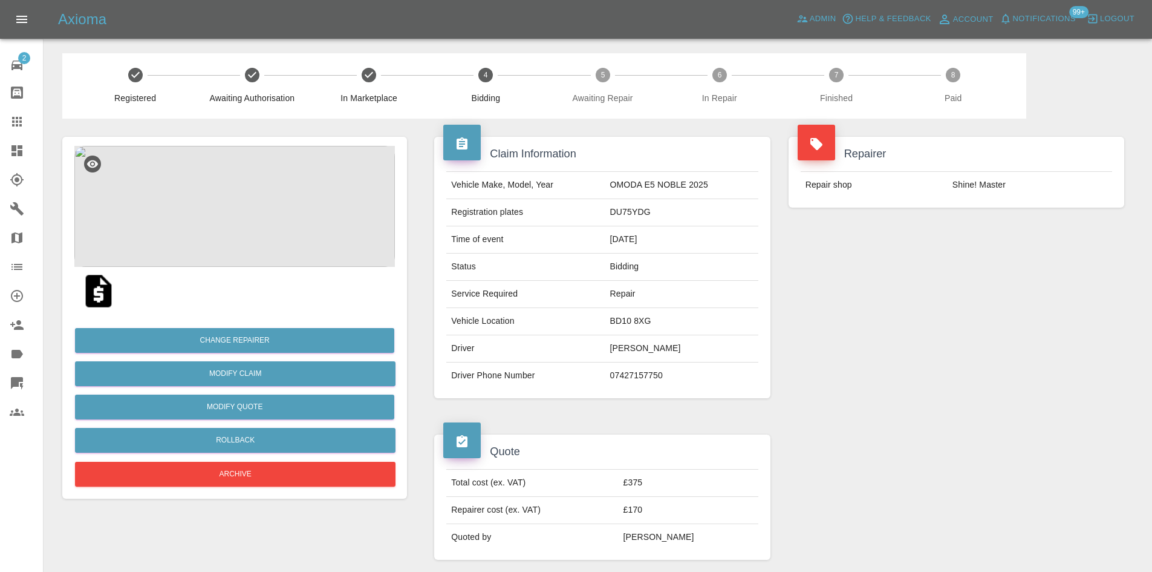
click at [692, 269] on td "Bidding" at bounding box center [681, 266] width 153 height 27
click at [28, 120] on div at bounding box center [27, 121] width 34 height 15
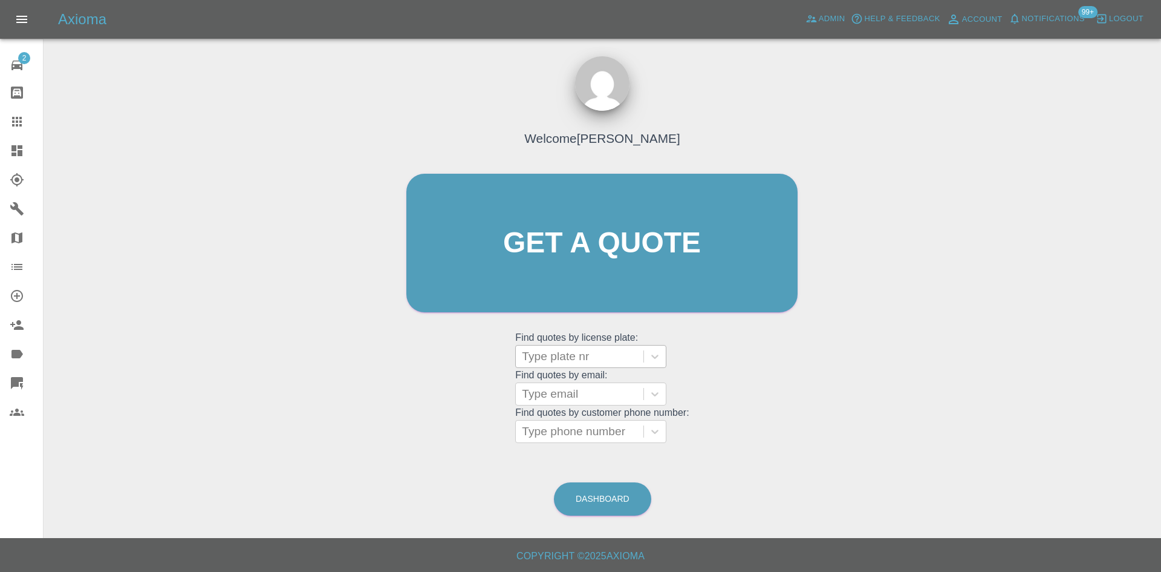
click at [561, 354] on div at bounding box center [580, 356] width 116 height 17
paste input "DT25VVU"
type input "DT25VVU"
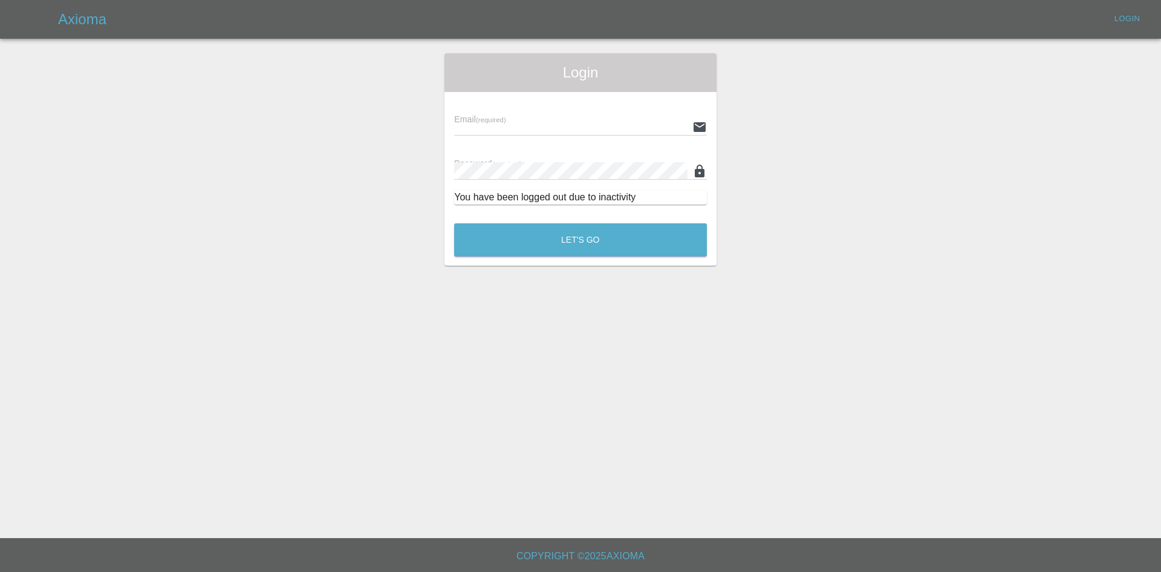
type input "ankur.mehta@axioma.co.uk"
click at [543, 229] on button "Let's Go" at bounding box center [580, 239] width 253 height 33
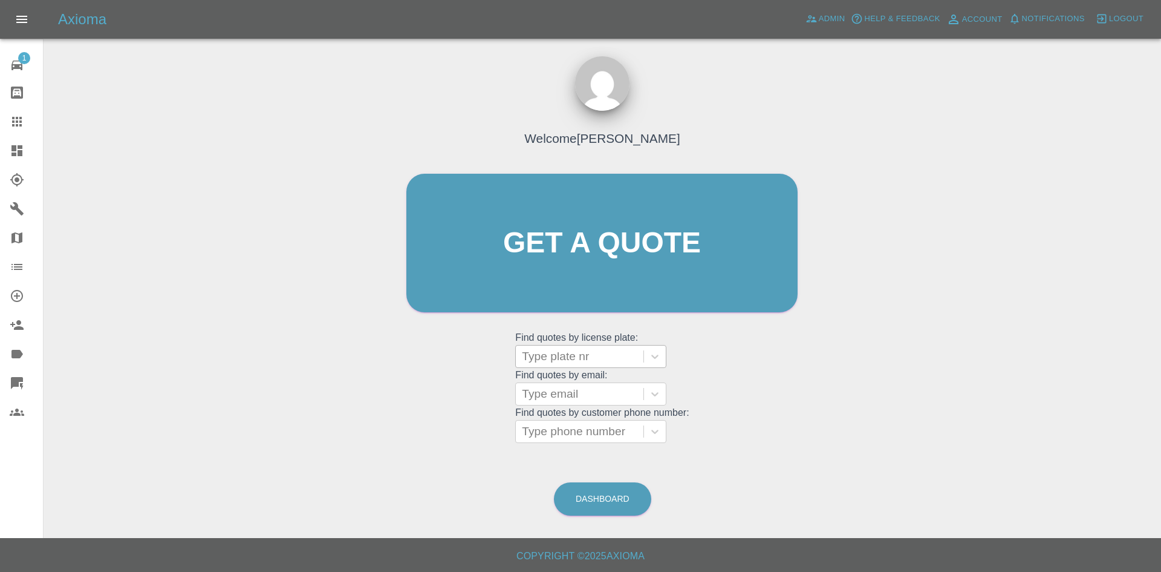
click at [547, 359] on div at bounding box center [580, 356] width 116 height 17
paste input "DT25VVU"
type input "DT25VVU"
click at [565, 390] on div "DT25VVU, Finished" at bounding box center [590, 387] width 151 height 24
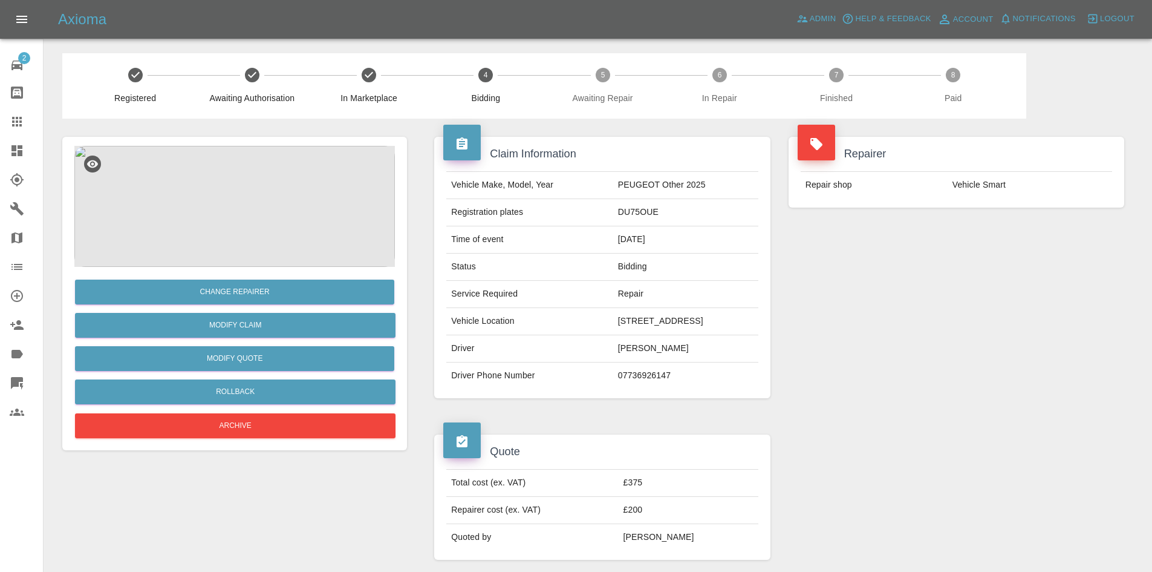
click at [270, 194] on img at bounding box center [234, 206] width 321 height 121
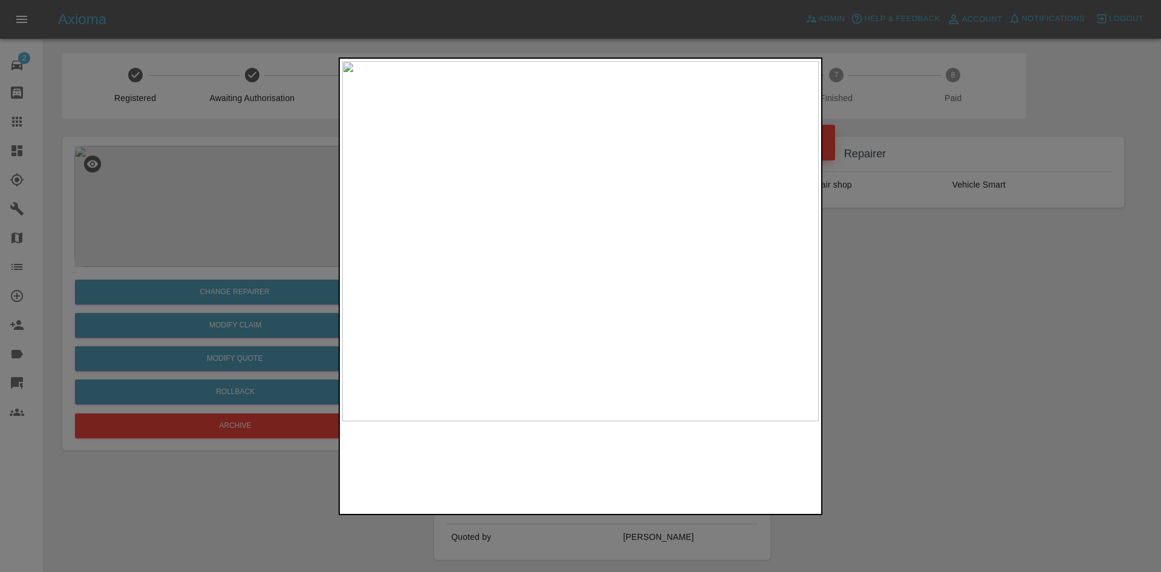
click at [532, 254] on img at bounding box center [580, 241] width 477 height 360
click at [427, 267] on img at bounding box center [580, 241] width 477 height 360
click at [927, 360] on div at bounding box center [580, 286] width 1161 height 572
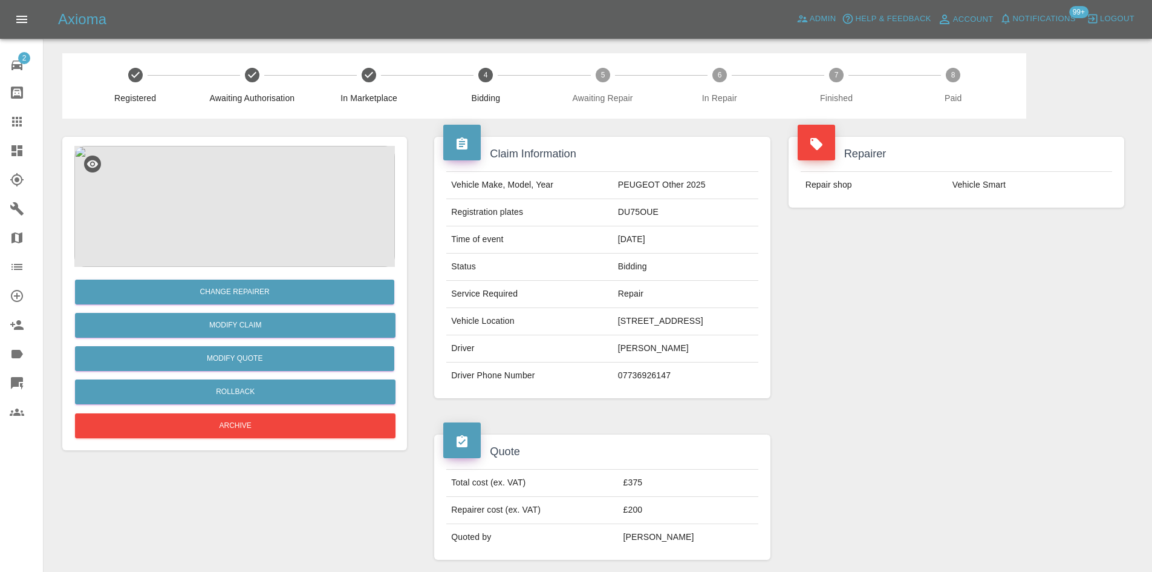
click at [242, 195] on img at bounding box center [234, 206] width 321 height 121
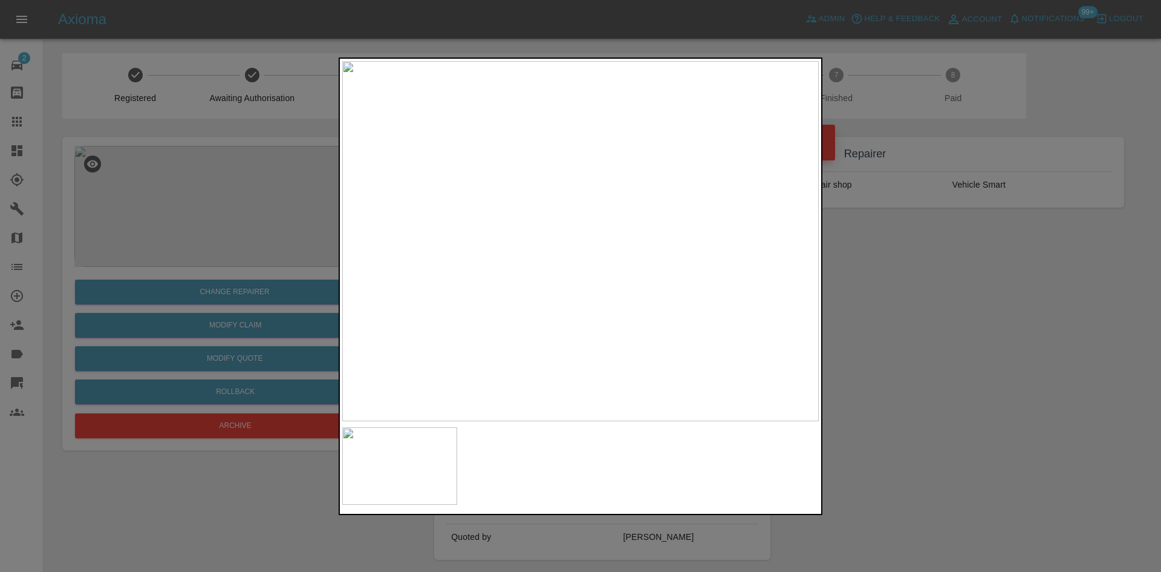
click at [521, 269] on img at bounding box center [580, 241] width 477 height 360
click at [444, 288] on img at bounding box center [580, 241] width 477 height 360
click at [269, 204] on div at bounding box center [580, 286] width 1161 height 572
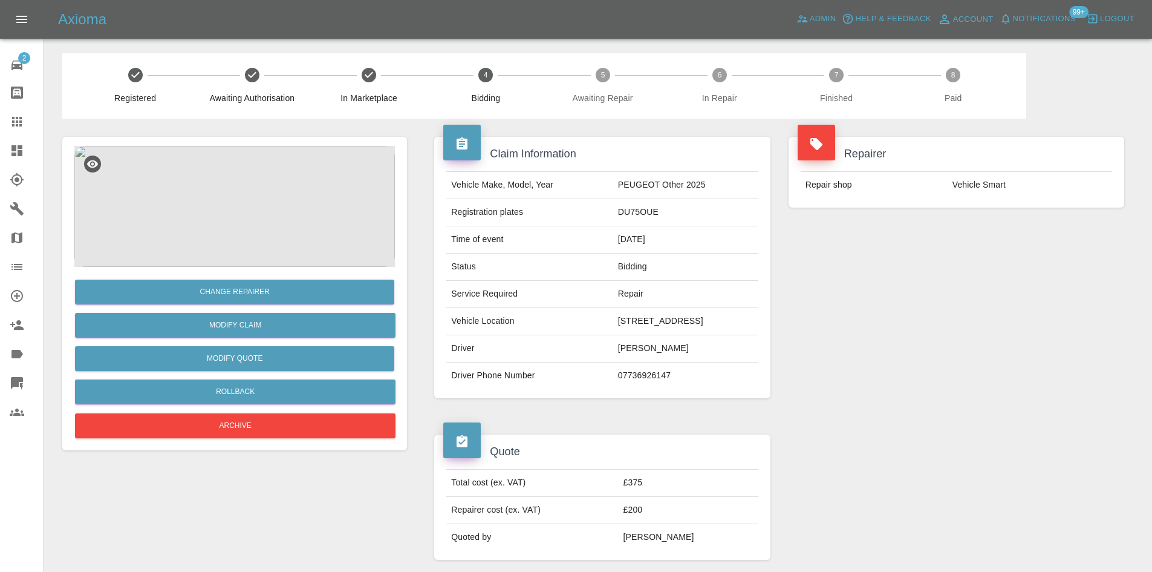
click at [613, 223] on td "DU75OUE" at bounding box center [685, 212] width 145 height 27
copy td "DU75OUE"
drag, startPoint x: 620, startPoint y: 243, endPoint x: 603, endPoint y: 239, distance: 17.3
click at [616, 242] on td "19/09/2025" at bounding box center [685, 239] width 145 height 27
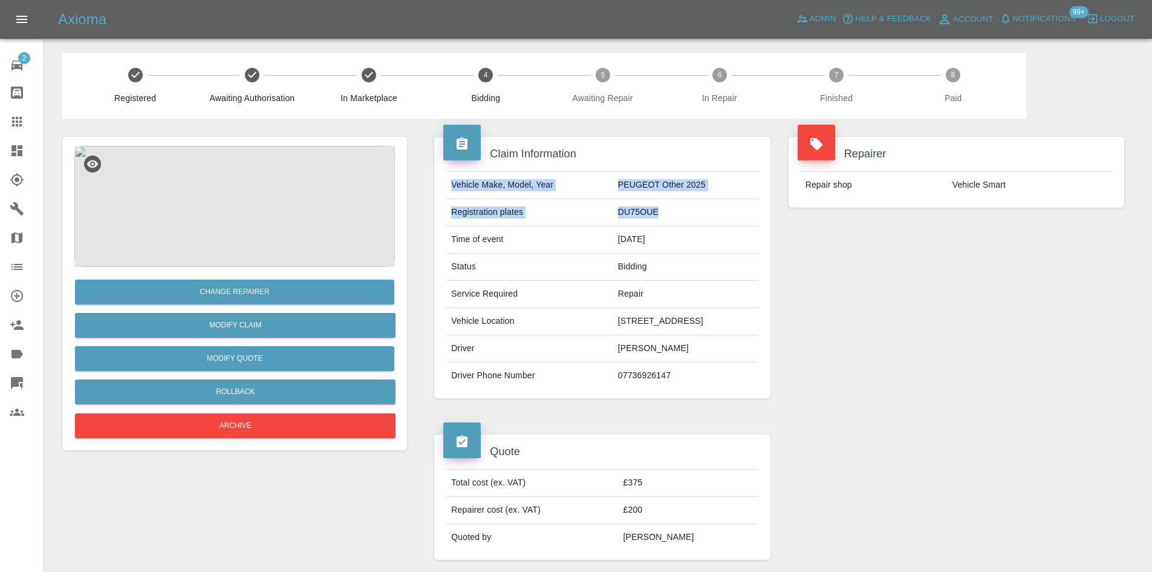
drag, startPoint x: 597, startPoint y: 222, endPoint x: 63, endPoint y: 230, distance: 534.1
click at [447, 188] on tbody "Vehicle Make, Model, Year PEUGEOT Other 2025 Registration plates DU75OUE Time o…" at bounding box center [601, 280] width 311 height 217
copy tbody "Vehicle Make, Model, Year PEUGEOT Other 2025 Registration plates DU75OUE"
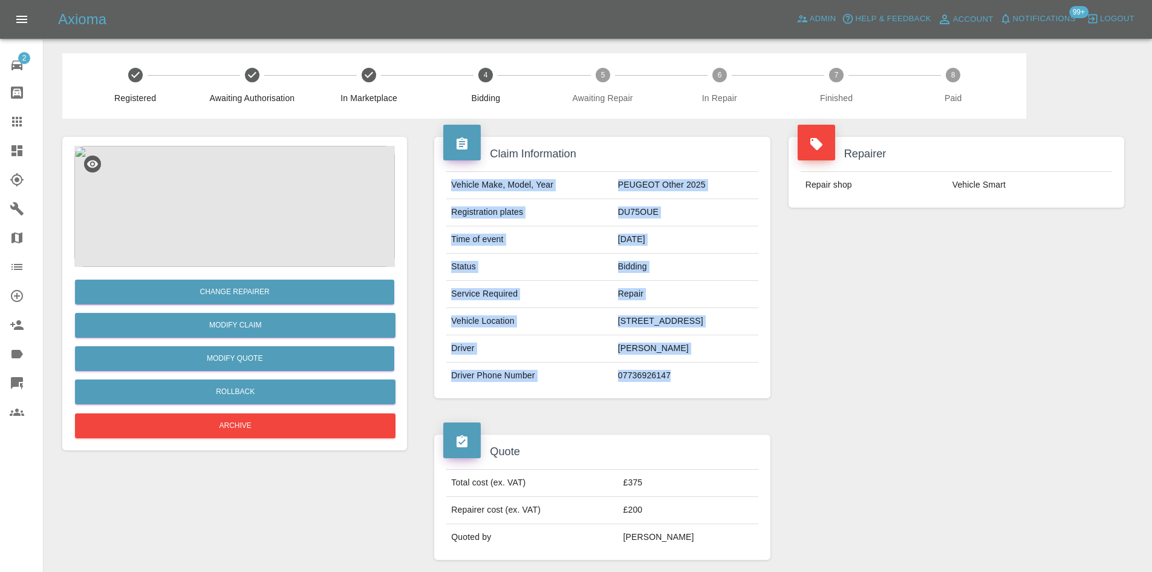
drag, startPoint x: 503, startPoint y: 386, endPoint x: 445, endPoint y: 347, distance: 70.5
click at [445, 347] on div "Vehicle Make, Model, Year PEUGEOT Other 2025 Registration plates DU75OUE Time o…" at bounding box center [602, 280] width 330 height 218
click at [542, 362] on td "Driver" at bounding box center [529, 348] width 166 height 27
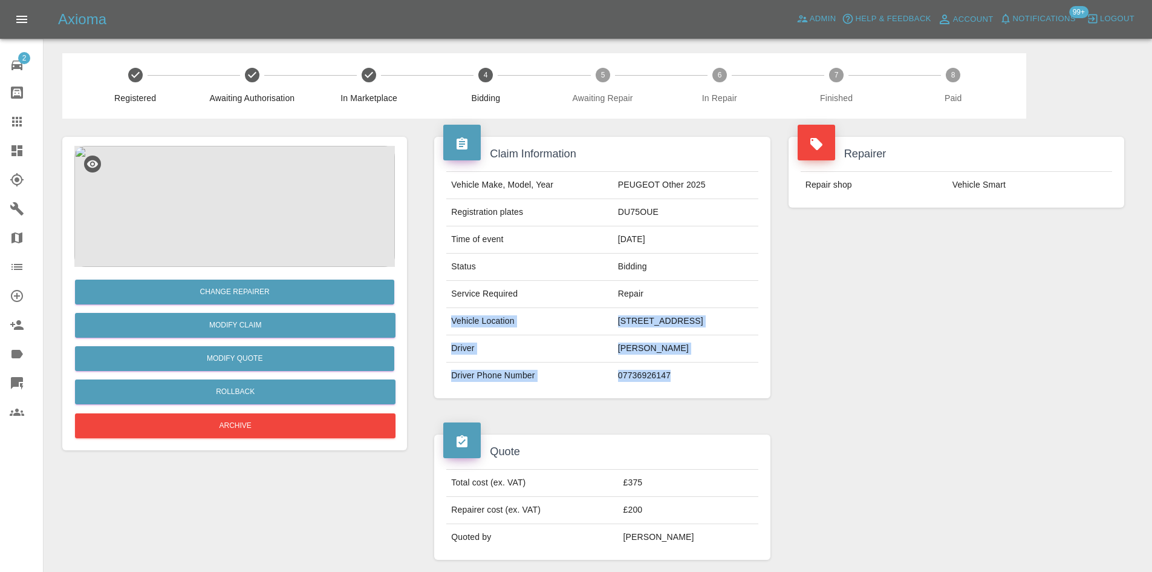
drag, startPoint x: 616, startPoint y: 400, endPoint x: 451, endPoint y: 344, distance: 174.6
click at [451, 344] on tbody "Vehicle Make, Model, Year PEUGEOT Other 2025 Registration plates DU75OUE Time o…" at bounding box center [601, 280] width 311 height 217
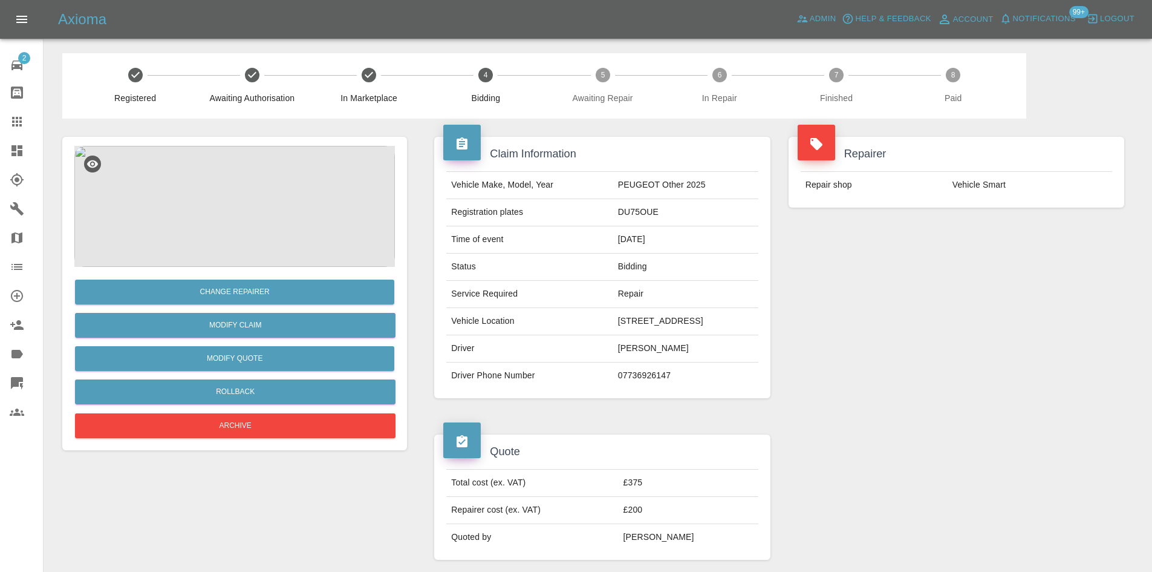
drag, startPoint x: 614, startPoint y: 316, endPoint x: 614, endPoint y: 334, distance: 17.5
click at [614, 308] on td "Repair" at bounding box center [685, 294] width 145 height 27
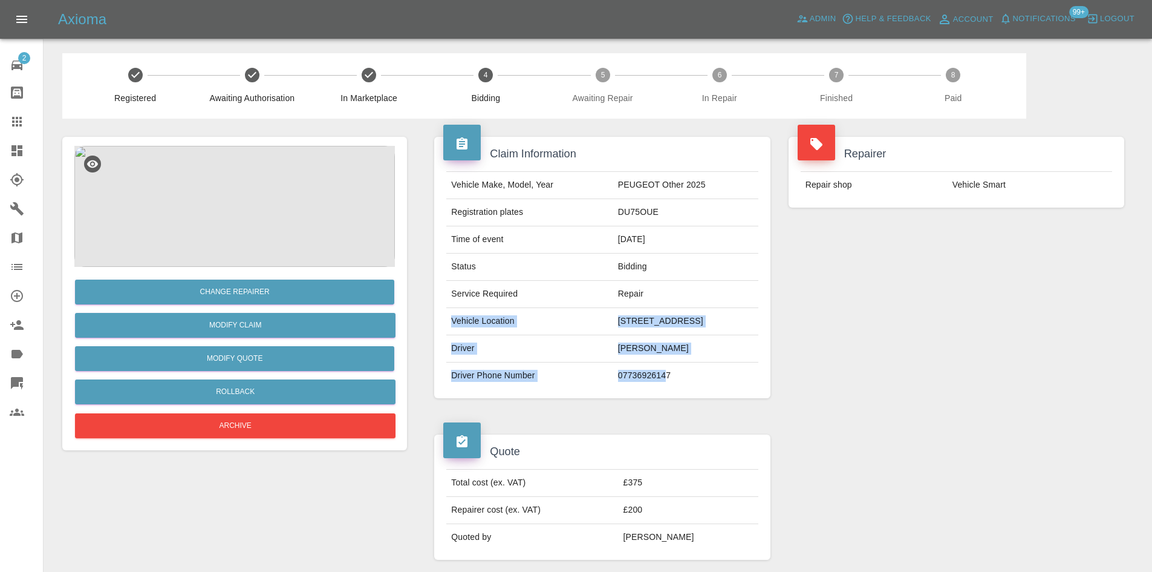
drag, startPoint x: 602, startPoint y: 398, endPoint x: 460, endPoint y: 341, distance: 153.3
click at [451, 342] on tbody "Vehicle Make, Model, Year PEUGEOT Other 2025 Registration plates DU75OUE Time o…" at bounding box center [601, 280] width 311 height 217
copy tbody "Vehicle Location 12, OUSBY COURT, NEWCASTLE UPON TYNE, NE3 2FT Driver JULIE GAR…"
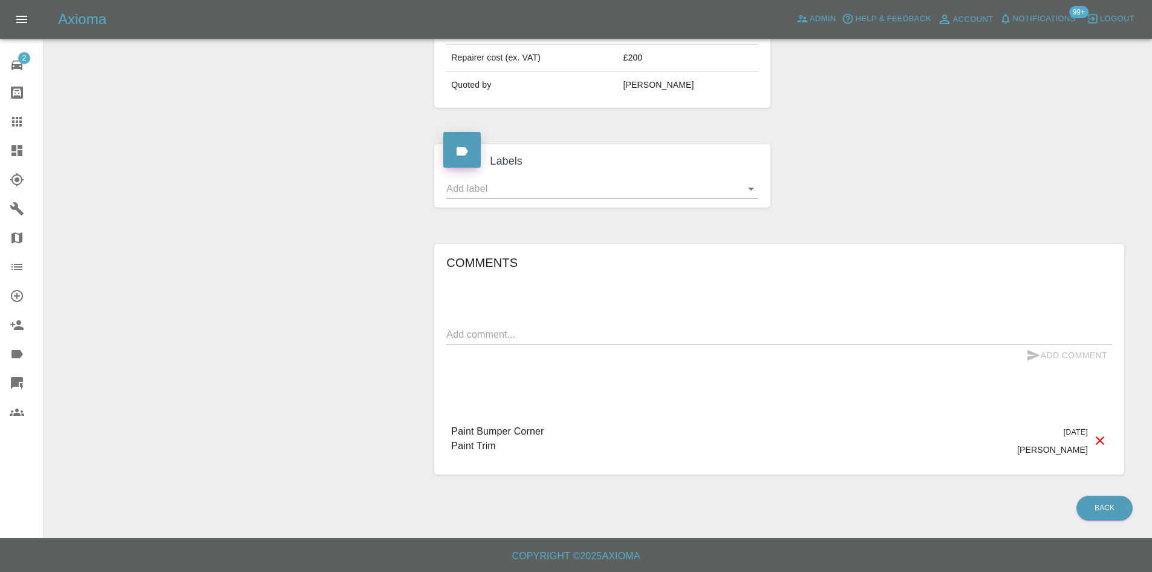
scroll to position [477, 0]
drag, startPoint x: 500, startPoint y: 448, endPoint x: 416, endPoint y: 433, distance: 85.3
click at [416, 433] on div "Claim Information Vehicle Make, Model, Year PEUGEOT Other 2025 Registration pla…" at bounding box center [779, 80] width 726 height 826
copy p "Paint Bumper Corner Paint Trim"
drag, startPoint x: 649, startPoint y: 59, endPoint x: 639, endPoint y: 64, distance: 10.8
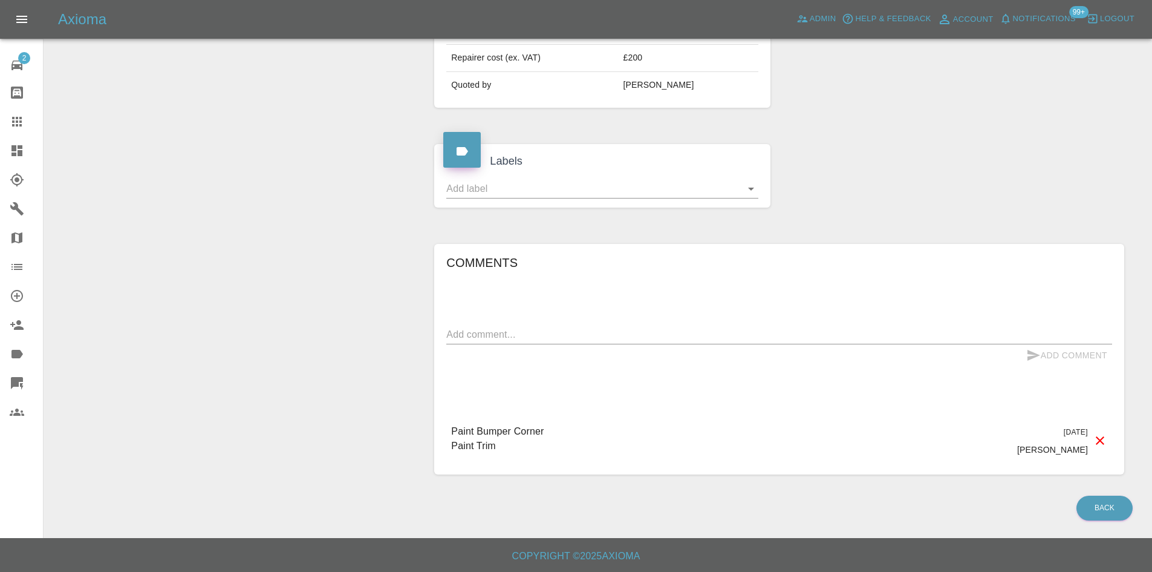
click at [644, 63] on td "£200" at bounding box center [689, 58] width 140 height 27
click at [646, 60] on td "£200" at bounding box center [689, 58] width 140 height 27
copy td "£"
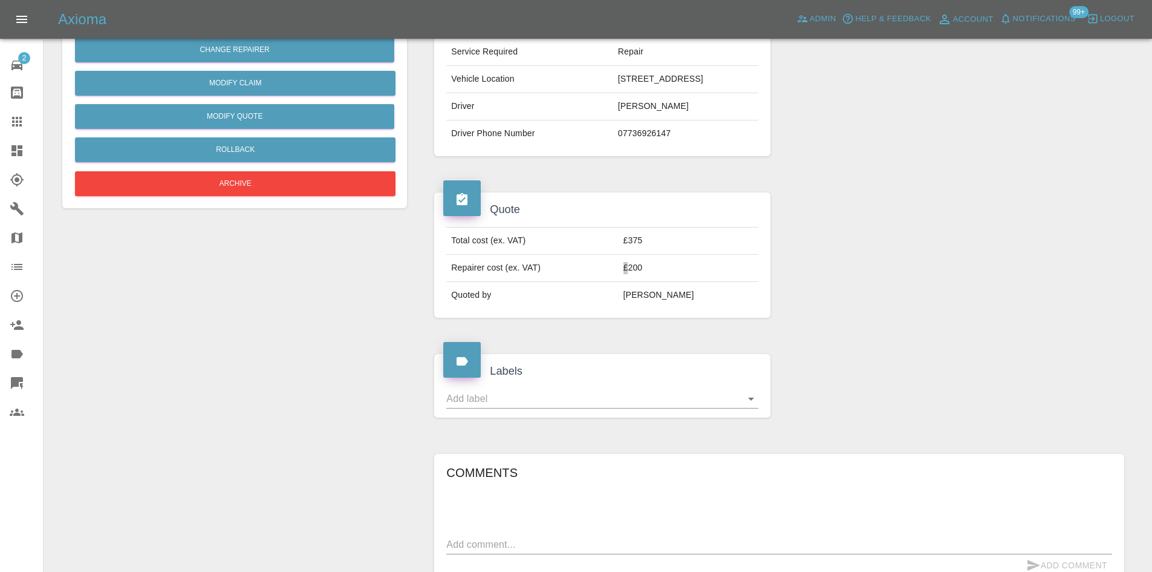
scroll to position [114, 0]
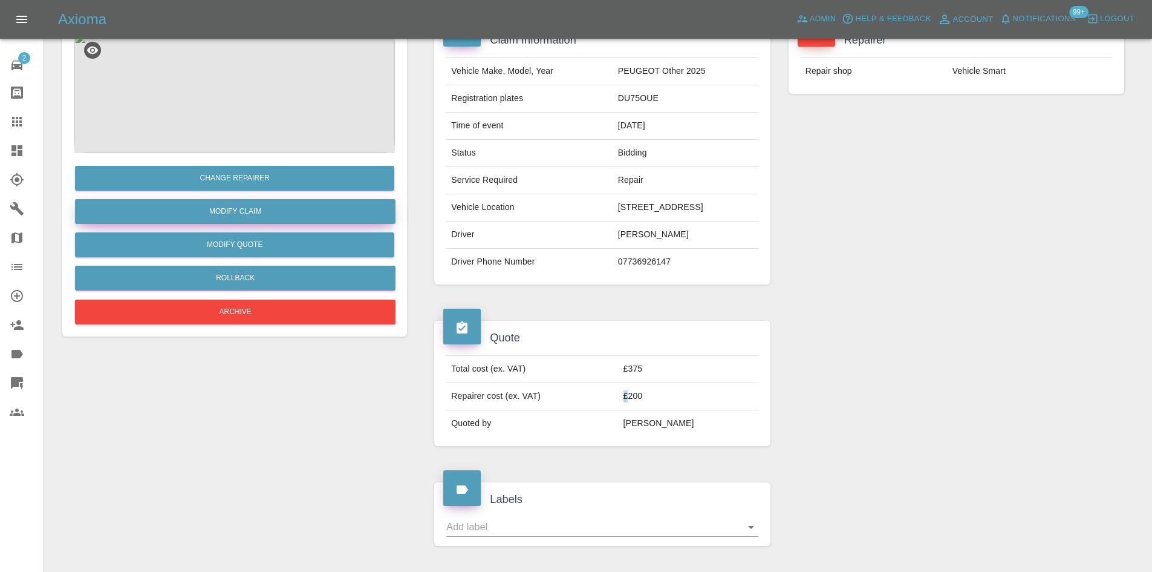
drag, startPoint x: 252, startPoint y: 218, endPoint x: 512, endPoint y: 284, distance: 268.3
click at [252, 218] on link "Modify Claim" at bounding box center [235, 211] width 321 height 25
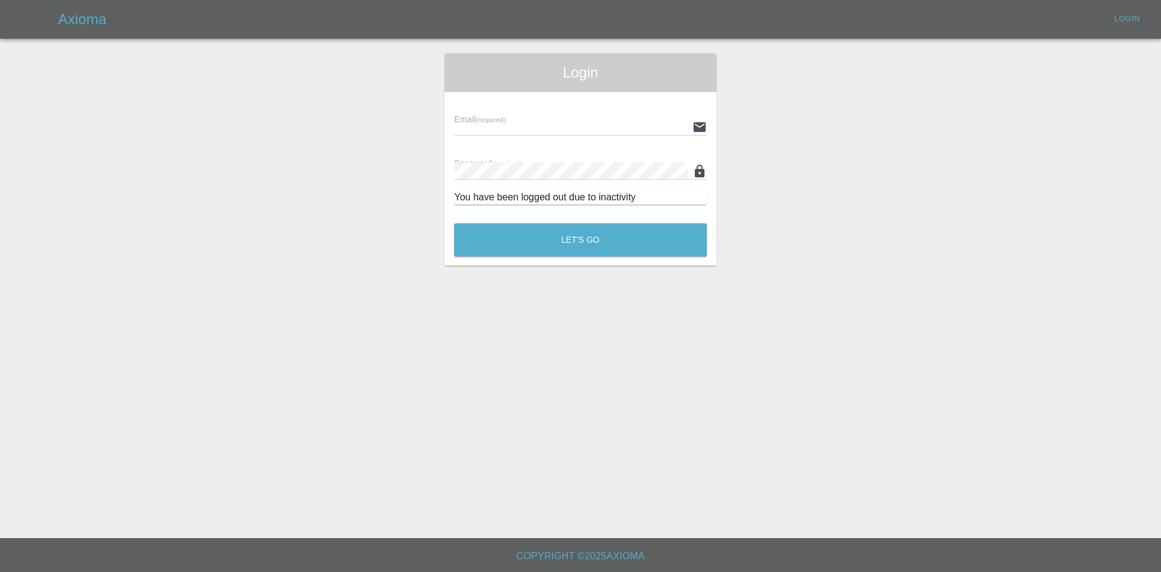
type input "ankur.mehta@axioma.co.uk"
click at [525, 241] on button "Let's Go" at bounding box center [580, 239] width 253 height 33
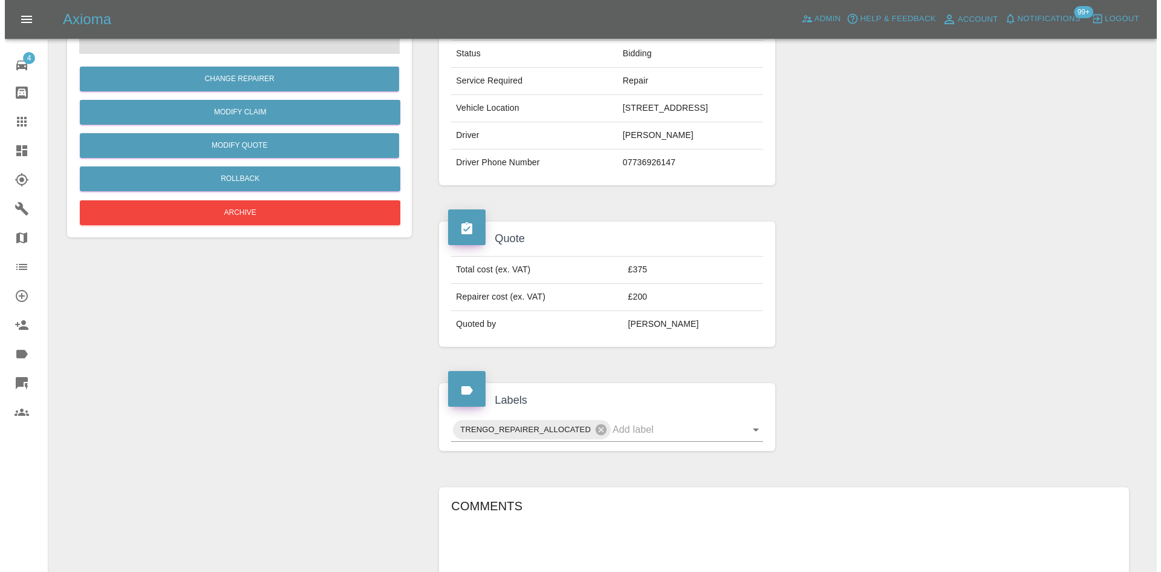
scroll to position [242, 0]
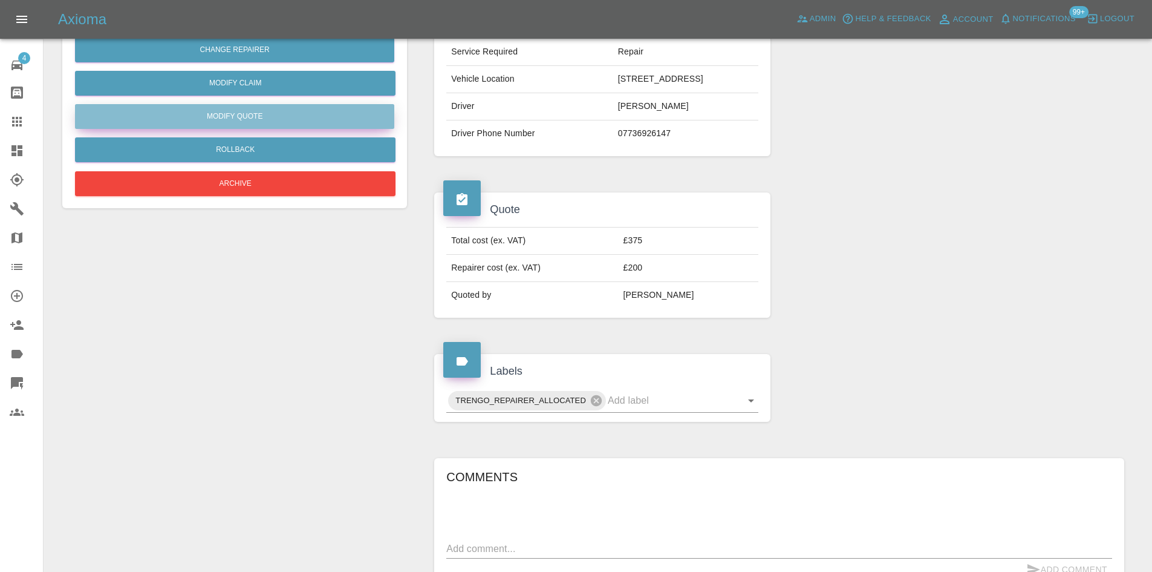
click at [224, 109] on button "Modify Quote" at bounding box center [234, 116] width 319 height 25
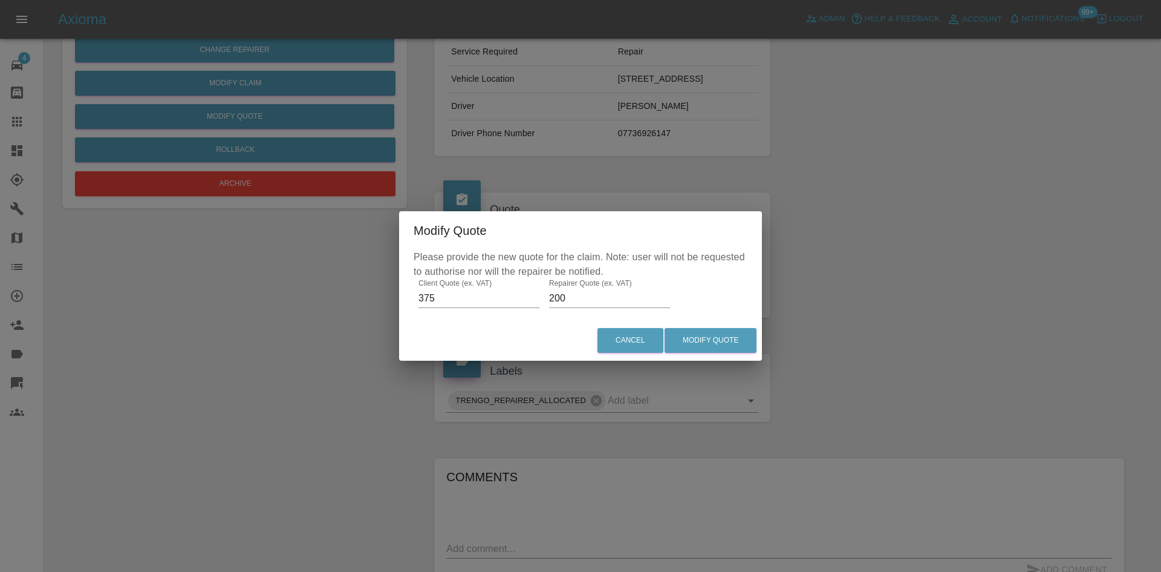
drag, startPoint x: 587, startPoint y: 303, endPoint x: 462, endPoint y: 305, distance: 125.2
click at [464, 305] on div "Please provide the new quote for the claim. Note: user will not be requested to…" at bounding box center [580, 285] width 363 height 70
drag, startPoint x: 569, startPoint y: 301, endPoint x: 431, endPoint y: 305, distance: 138.0
click at [431, 305] on div "Please provide the new quote for the claim. Note: user will not be requested to…" at bounding box center [580, 285] width 363 height 70
type input "225"
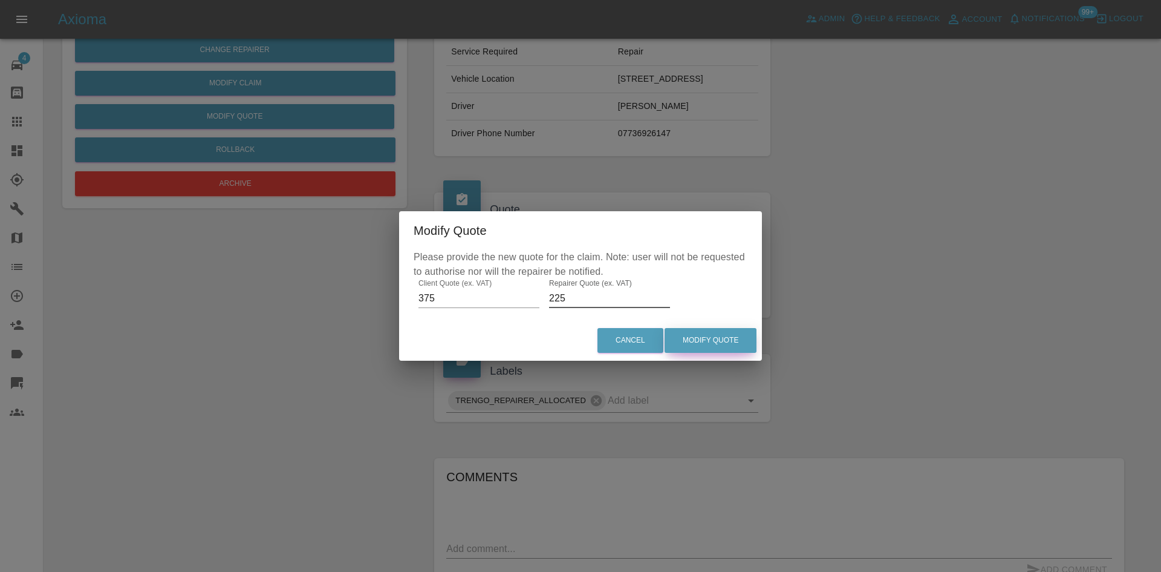
click at [702, 339] on button "Modify Quote" at bounding box center [711, 340] width 92 height 25
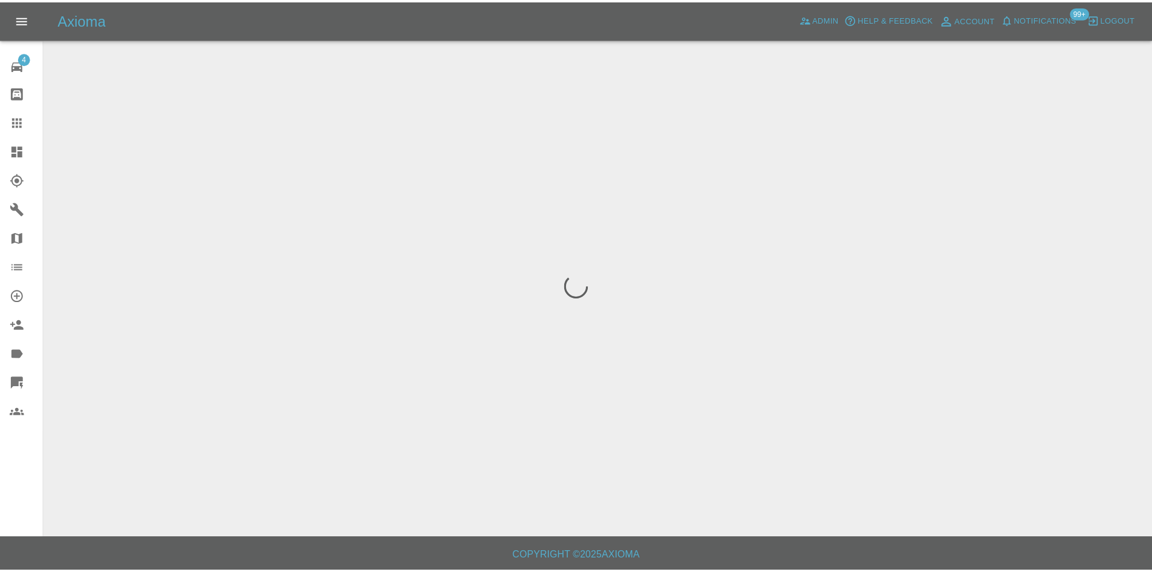
scroll to position [0, 0]
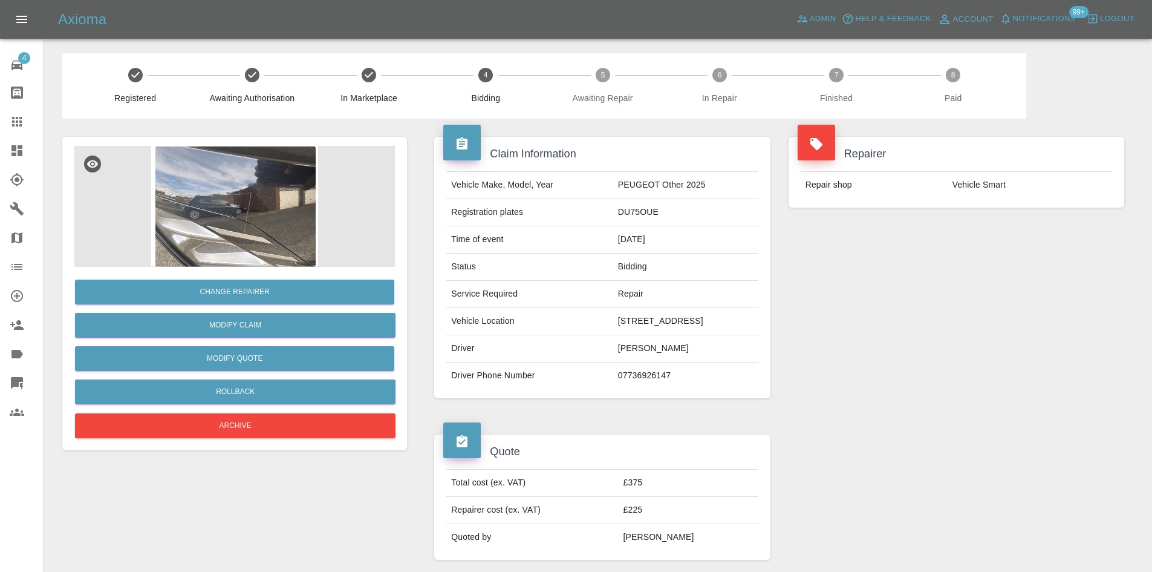
click at [241, 197] on img at bounding box center [234, 206] width 321 height 121
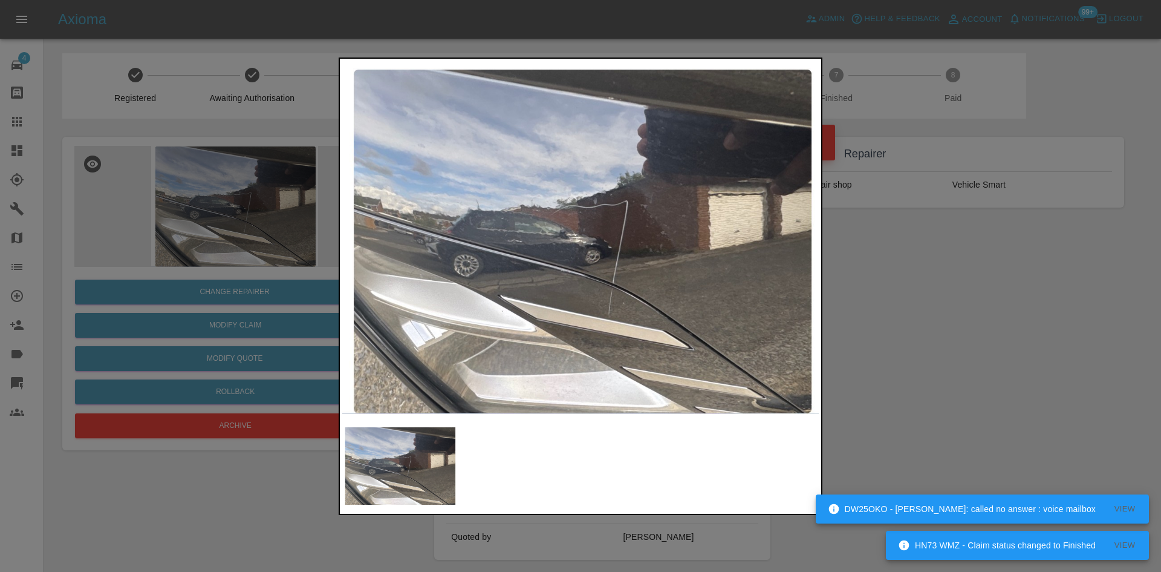
click at [611, 282] on img at bounding box center [580, 241] width 477 height 360
click at [603, 299] on img at bounding box center [580, 241] width 477 height 360
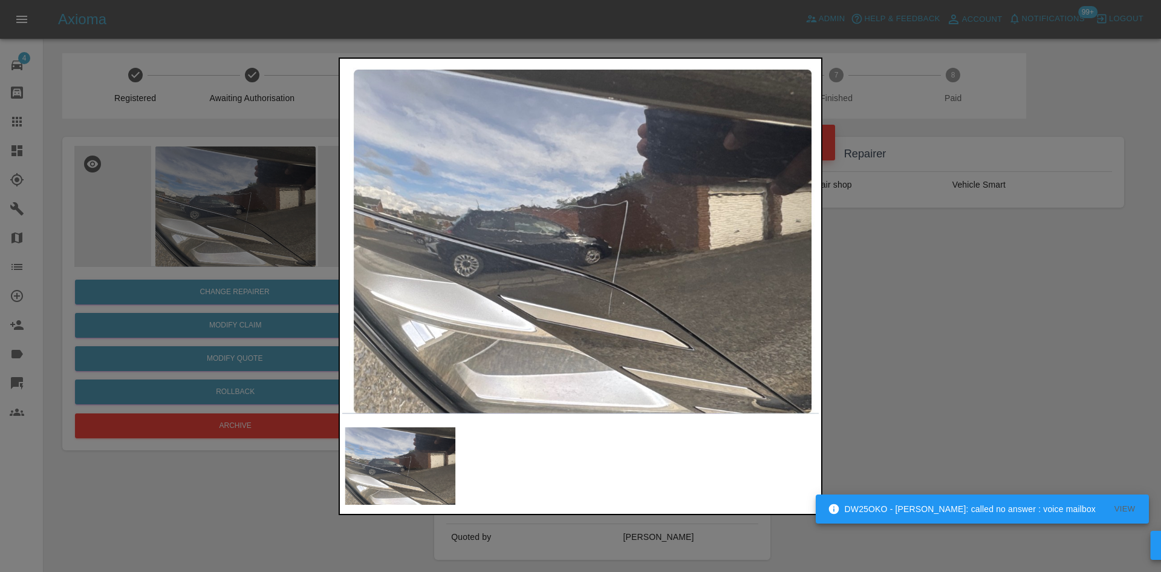
click at [603, 298] on img at bounding box center [580, 241] width 477 height 360
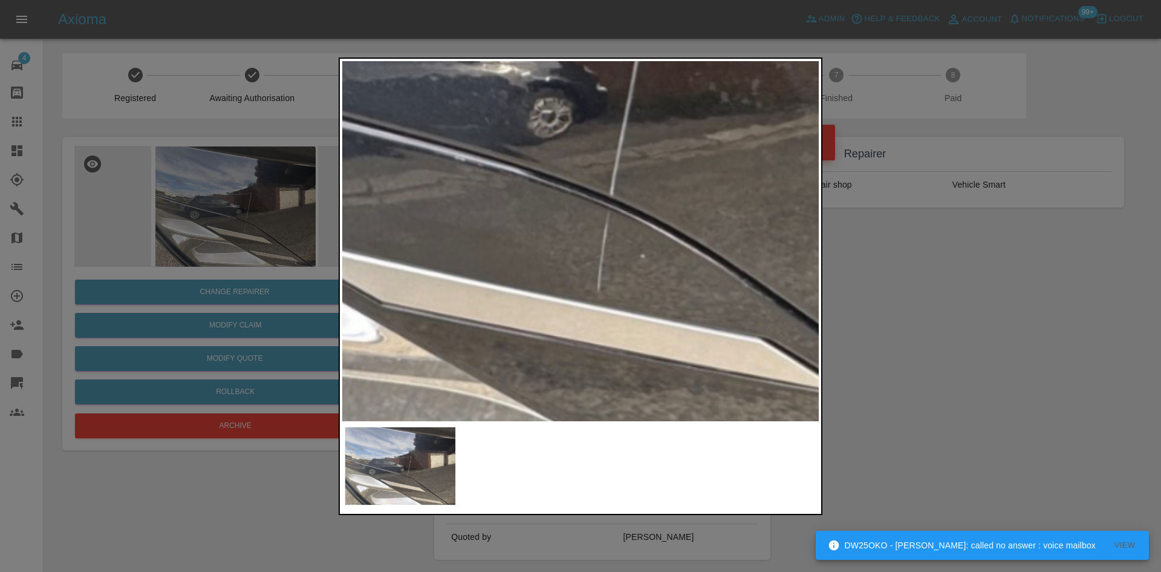
click at [602, 298] on img at bounding box center [514, 68] width 1430 height 1080
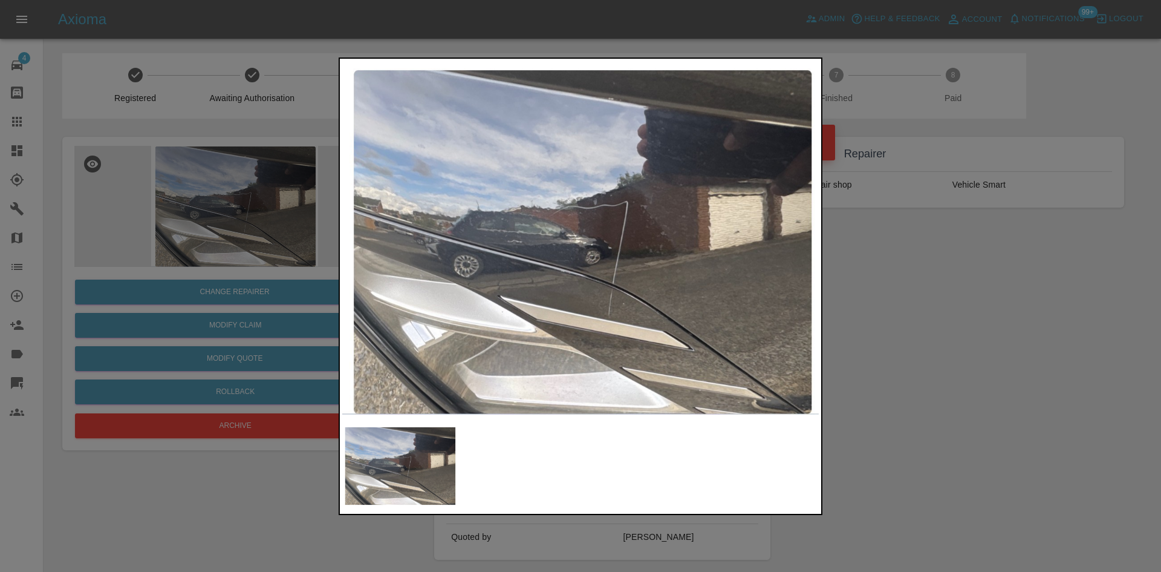
click at [220, 249] on div at bounding box center [580, 286] width 1161 height 572
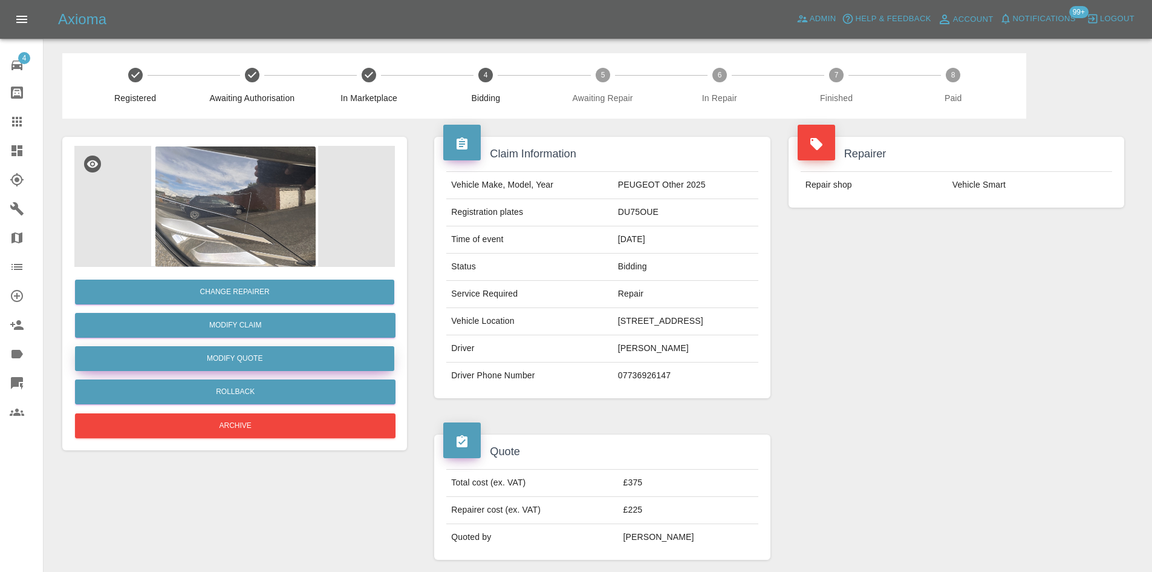
click at [235, 356] on button "Modify Quote" at bounding box center [234, 358] width 319 height 25
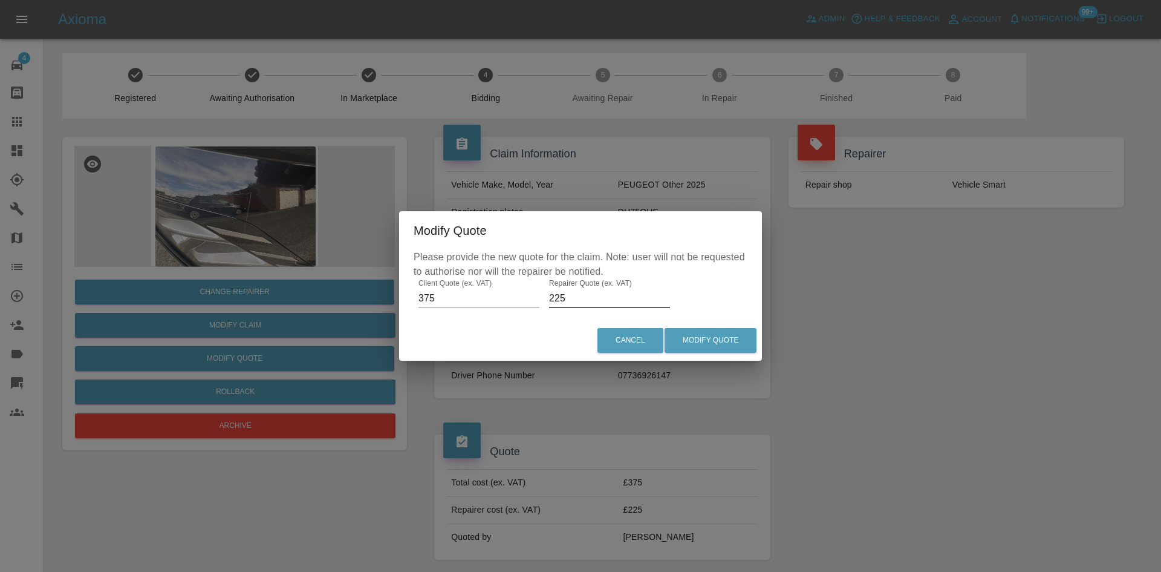
drag, startPoint x: 569, startPoint y: 296, endPoint x: 307, endPoint y: 284, distance: 262.8
click at [314, 288] on div "Modify Quote Please provide the new quote for the claim. Note: user will not be…" at bounding box center [580, 286] width 1161 height 572
type input "200"
click at [706, 325] on div "Cancel Modify Quote" at bounding box center [580, 340] width 363 height 41
click at [702, 337] on button "Modify Quote" at bounding box center [711, 340] width 92 height 25
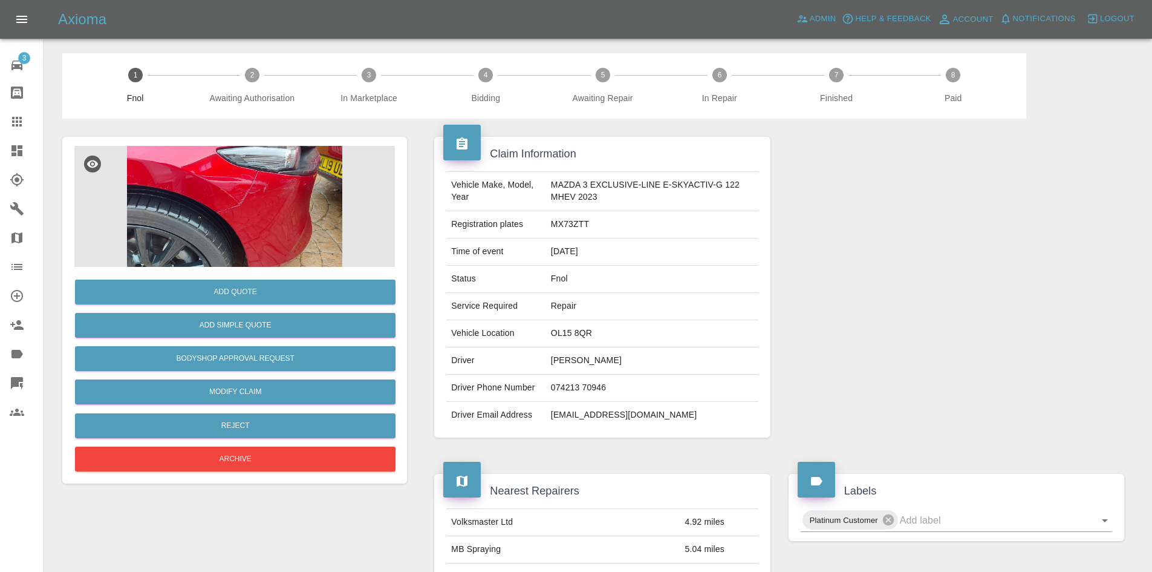
click at [262, 242] on img at bounding box center [234, 206] width 321 height 121
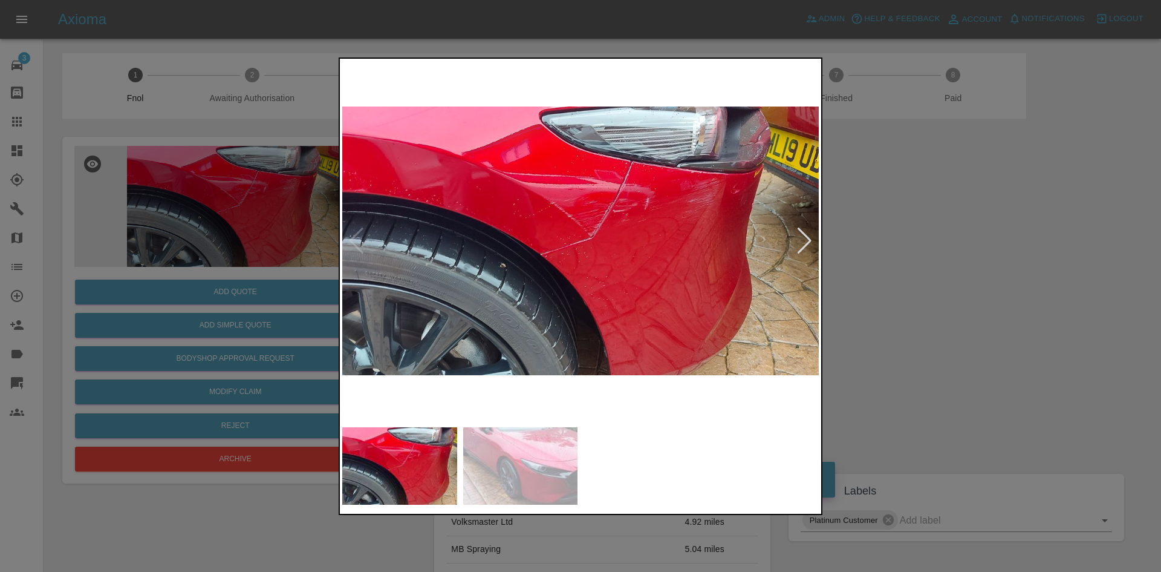
click at [605, 191] on img at bounding box center [580, 241] width 477 height 360
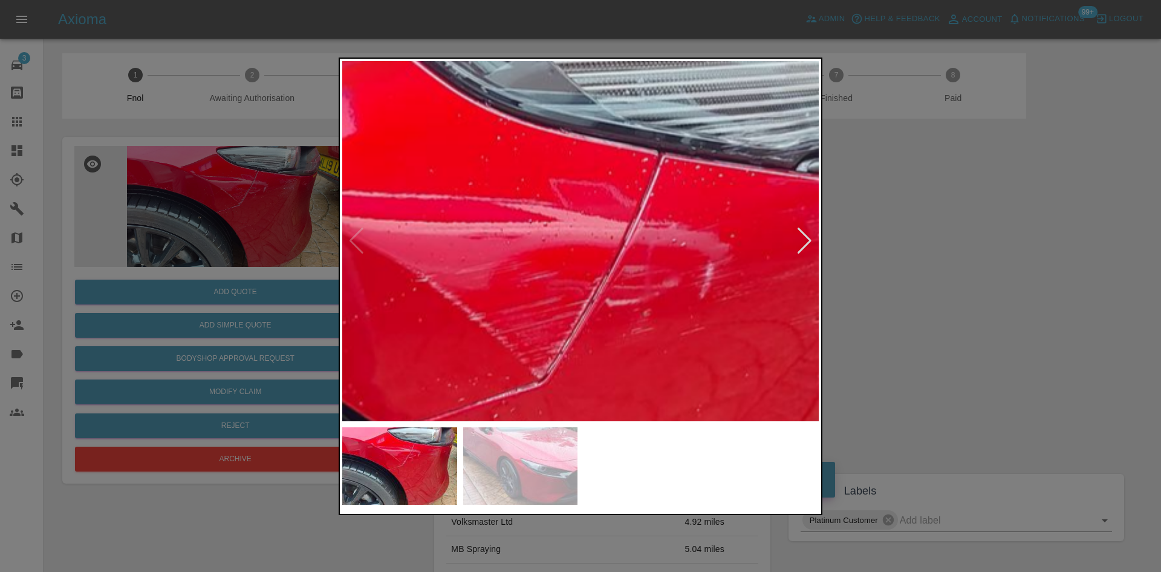
click at [758, 230] on img at bounding box center [508, 391] width 1430 height 1080
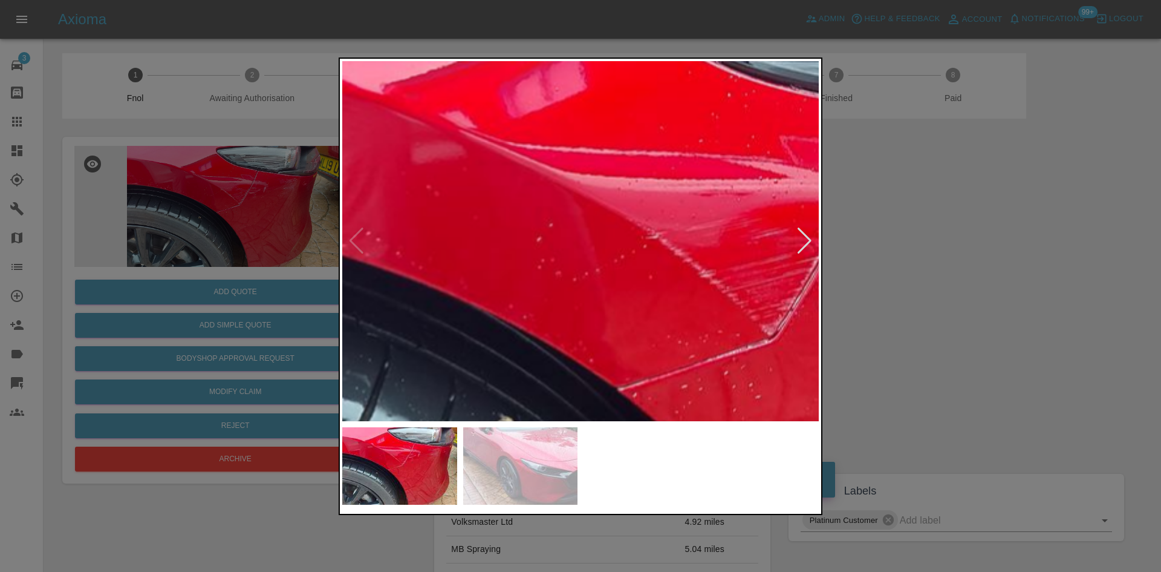
click at [650, 206] on img at bounding box center [739, 348] width 1430 height 1080
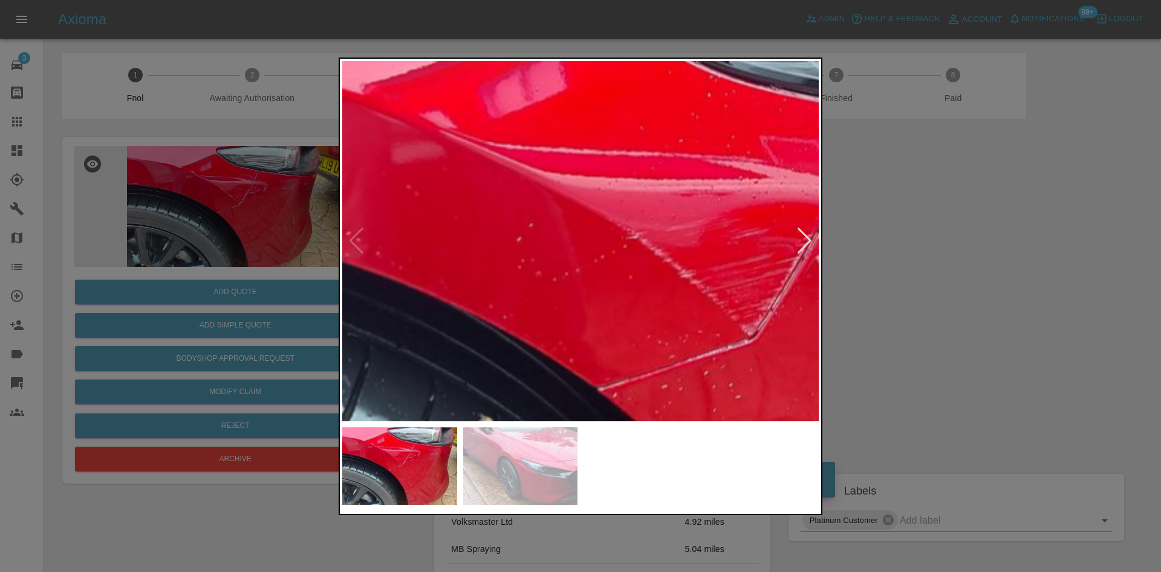
click at [627, 230] on img at bounding box center [719, 348] width 1430 height 1080
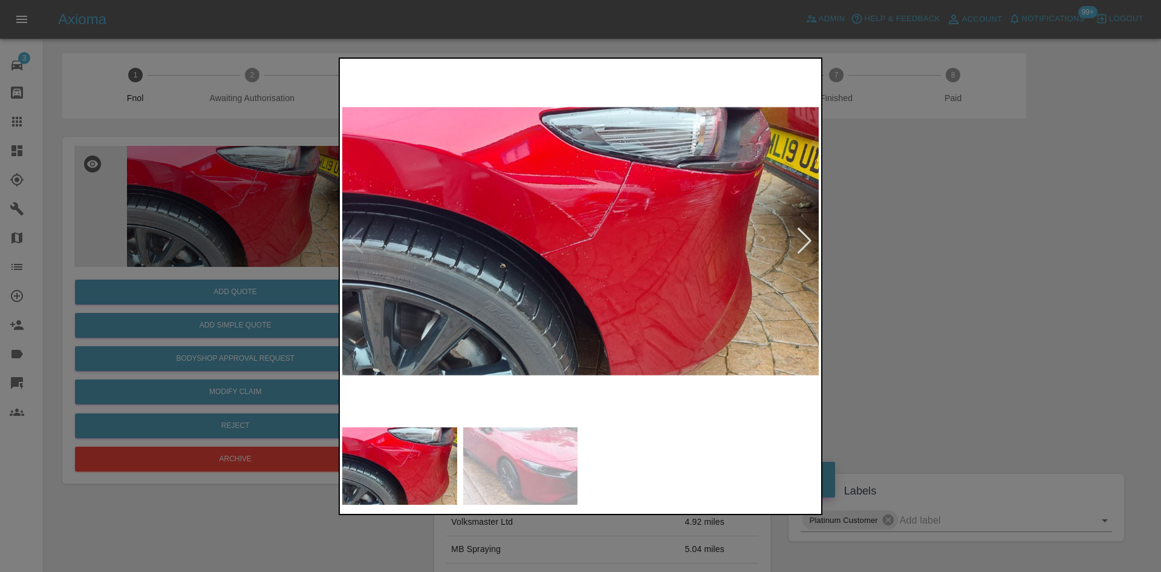
click at [471, 263] on img at bounding box center [580, 241] width 477 height 360
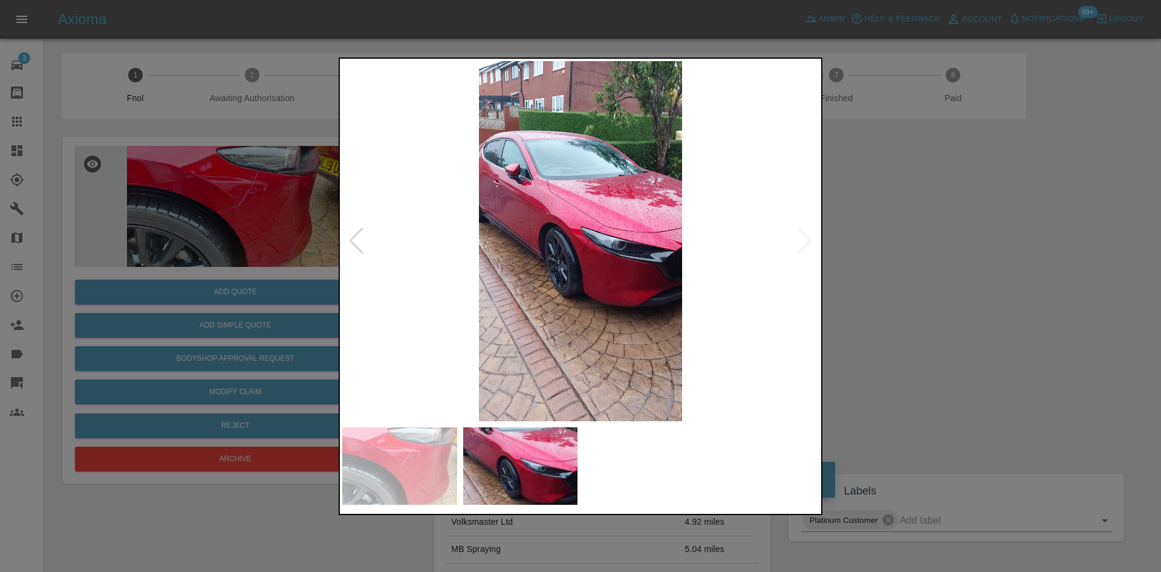
click at [564, 269] on img at bounding box center [580, 241] width 477 height 360
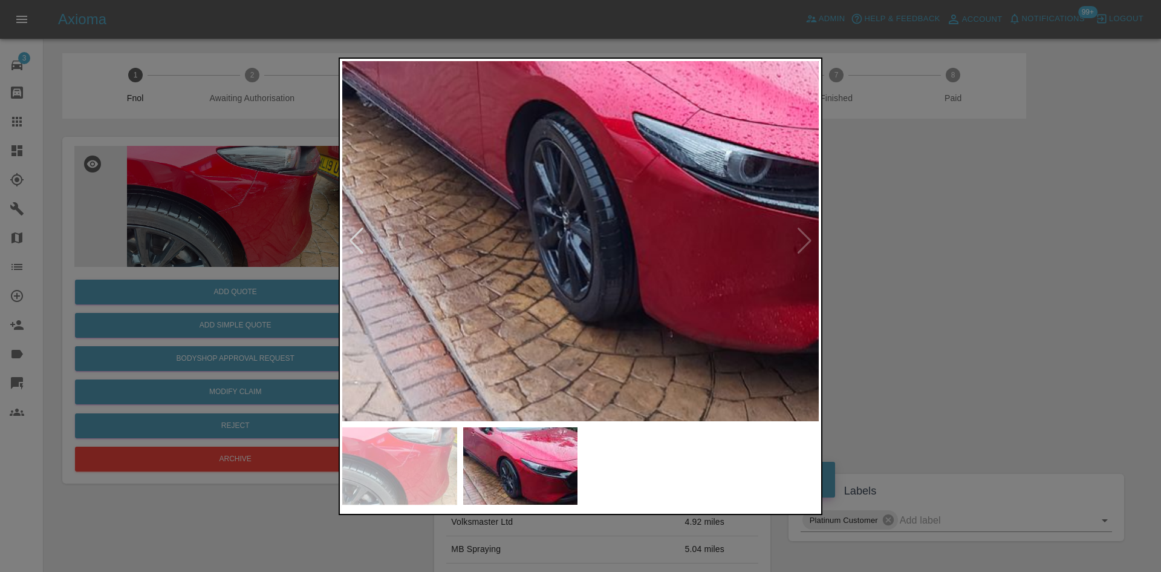
click at [532, 215] on img at bounding box center [632, 155] width 1430 height 1080
click at [523, 215] on img at bounding box center [632, 155] width 1430 height 1080
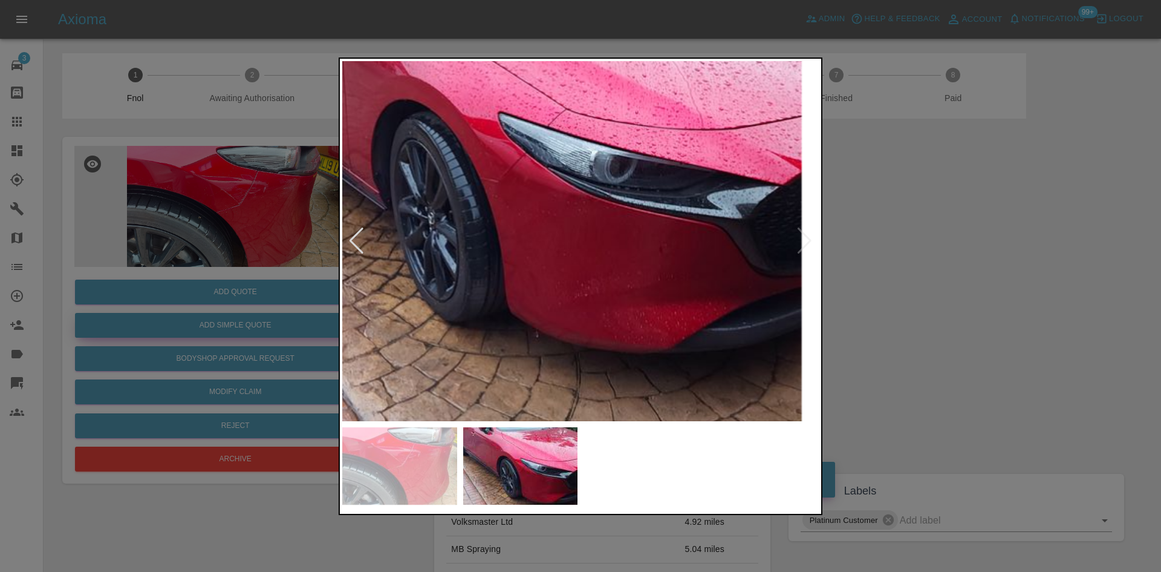
drag, startPoint x: 257, startPoint y: 304, endPoint x: 250, endPoint y: 316, distance: 13.6
click at [255, 309] on div at bounding box center [580, 286] width 1161 height 572
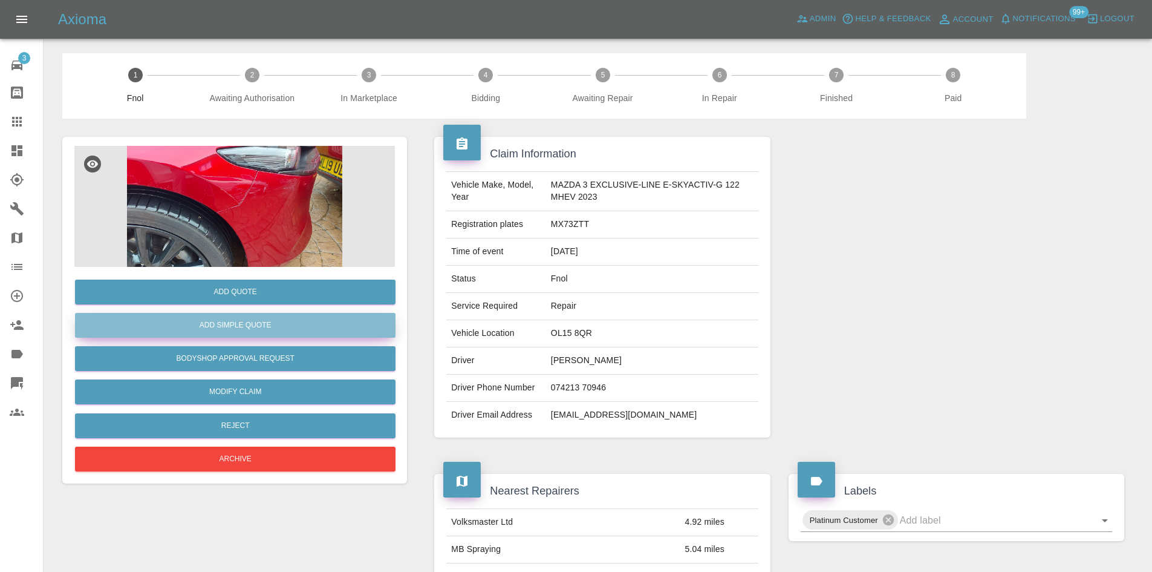
click at [245, 323] on button "Add Simple Quote" at bounding box center [235, 325] width 321 height 25
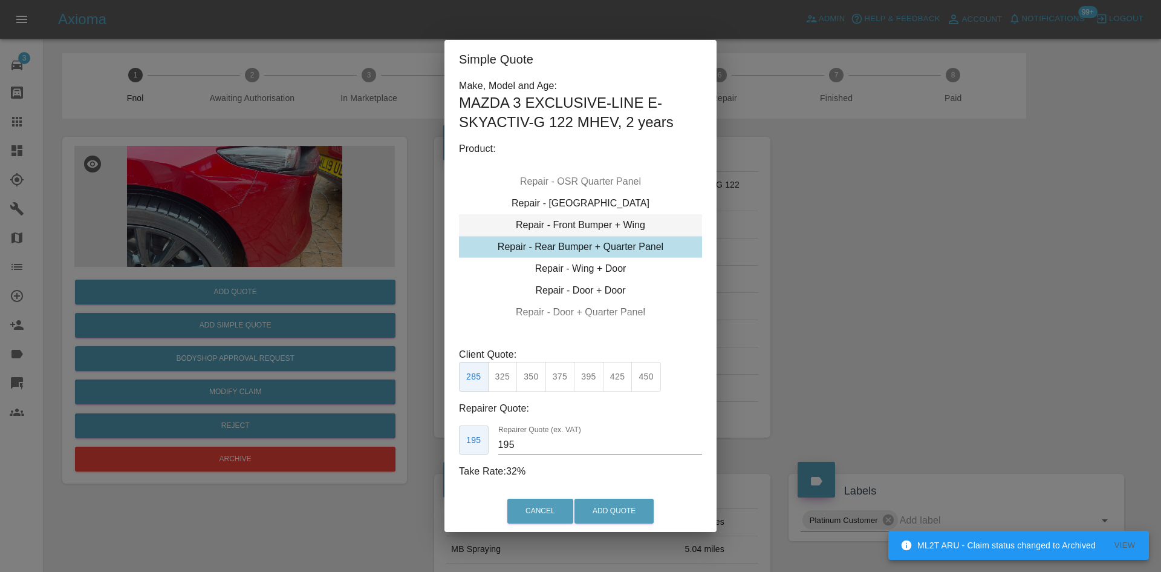
click at [596, 223] on div "Repair - Front Bumper + Wing" at bounding box center [580, 225] width 243 height 22
click at [507, 381] on button "310" at bounding box center [503, 377] width 30 height 30
drag, startPoint x: 527, startPoint y: 440, endPoint x: 292, endPoint y: 442, distance: 234.7
click at [316, 443] on div "Simple Quote Make, Model and Age: MAZDA 3 EXCLUSIVE-LINE E-SKYACTIV-G 122 MHEV …" at bounding box center [580, 286] width 1161 height 572
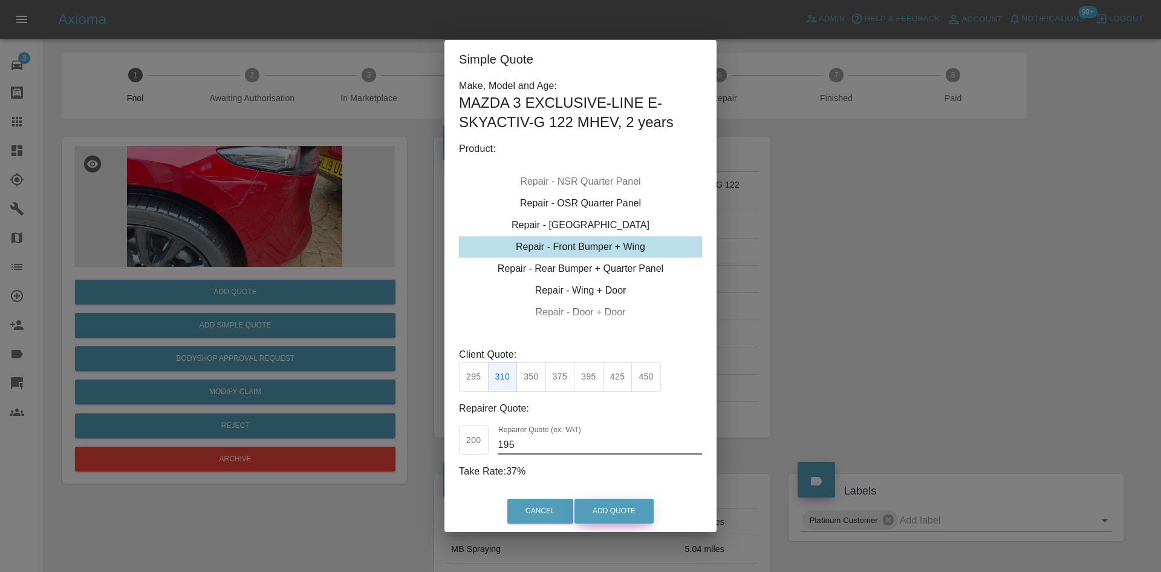
type input "195"
click at [614, 509] on button "Add Quote" at bounding box center [614, 510] width 79 height 25
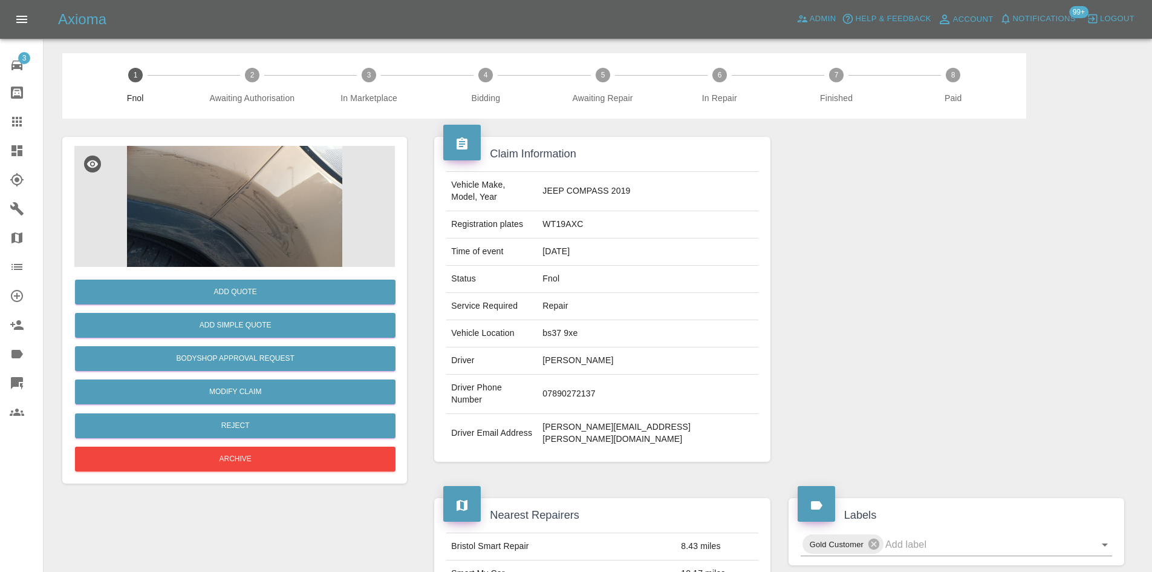
click at [290, 222] on img at bounding box center [234, 206] width 321 height 121
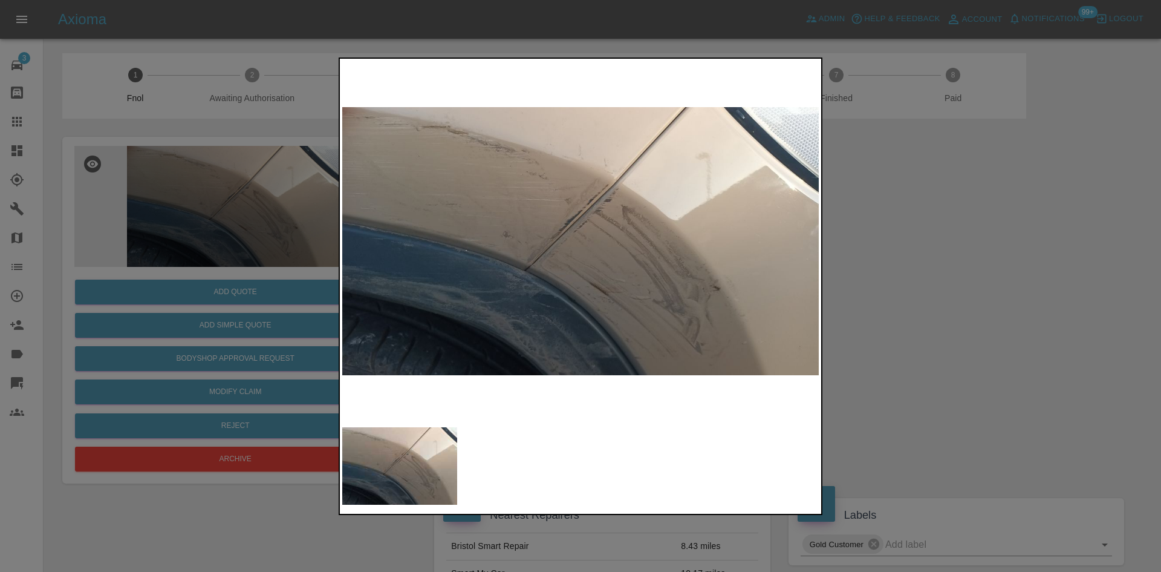
click at [515, 258] on img at bounding box center [580, 241] width 477 height 360
click at [492, 270] on img at bounding box center [580, 241] width 477 height 360
click at [397, 264] on img at bounding box center [580, 241] width 477 height 360
drag, startPoint x: 191, startPoint y: 228, endPoint x: 233, endPoint y: 302, distance: 85.6
click at [191, 230] on div at bounding box center [580, 286] width 1161 height 572
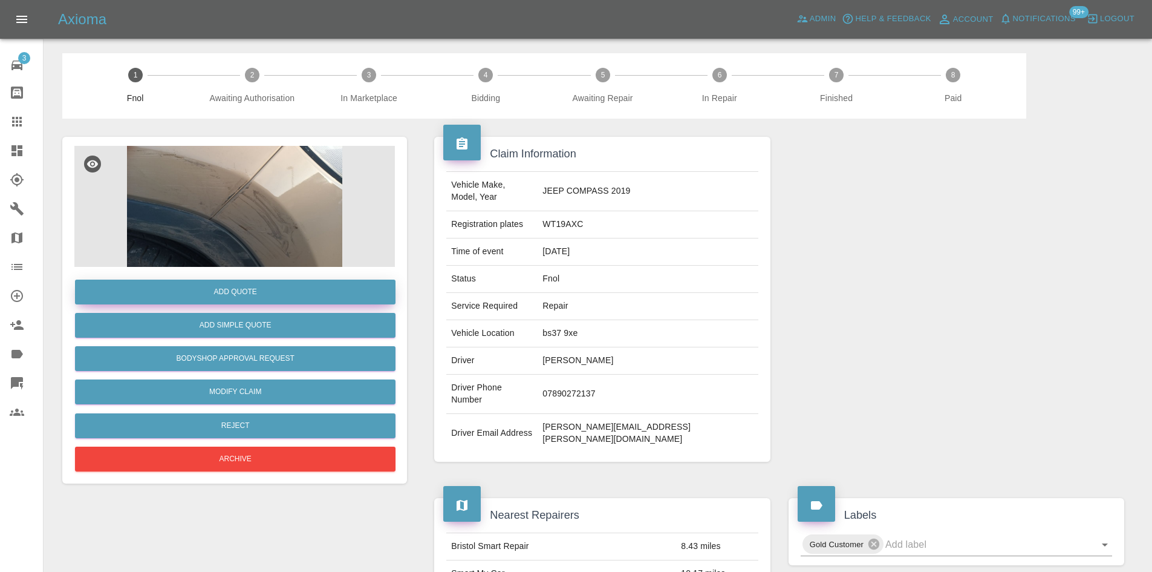
click at [241, 287] on button "Add Quote" at bounding box center [235, 291] width 321 height 25
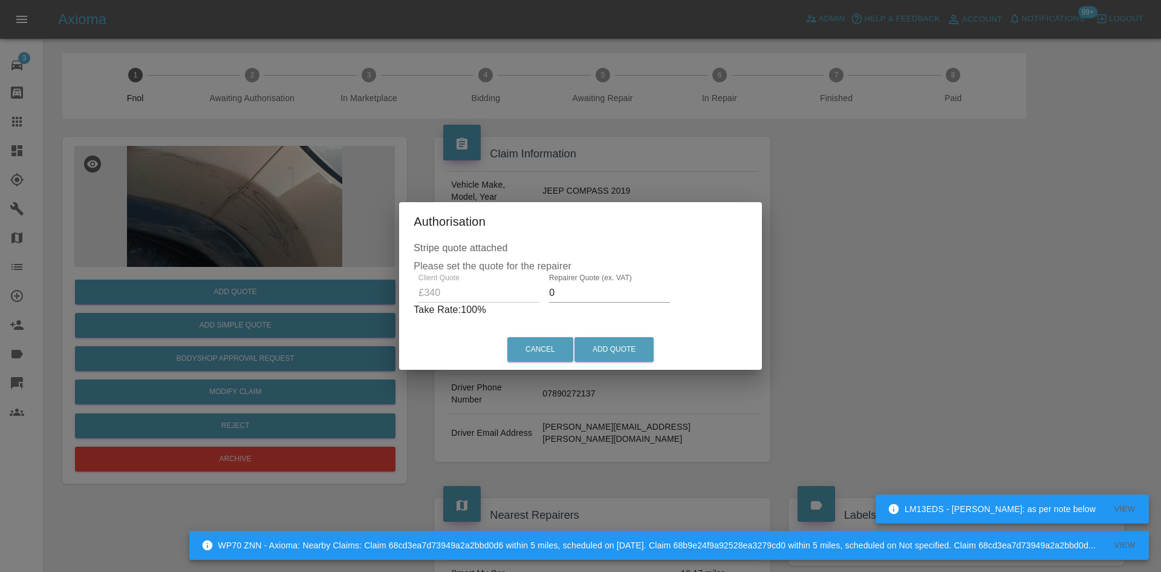
drag, startPoint x: 564, startPoint y: 293, endPoint x: 367, endPoint y: 280, distance: 197.6
click at [393, 293] on div "Authorisation Stripe quote attached Please set the quote for the repairer Clien…" at bounding box center [580, 286] width 1161 height 572
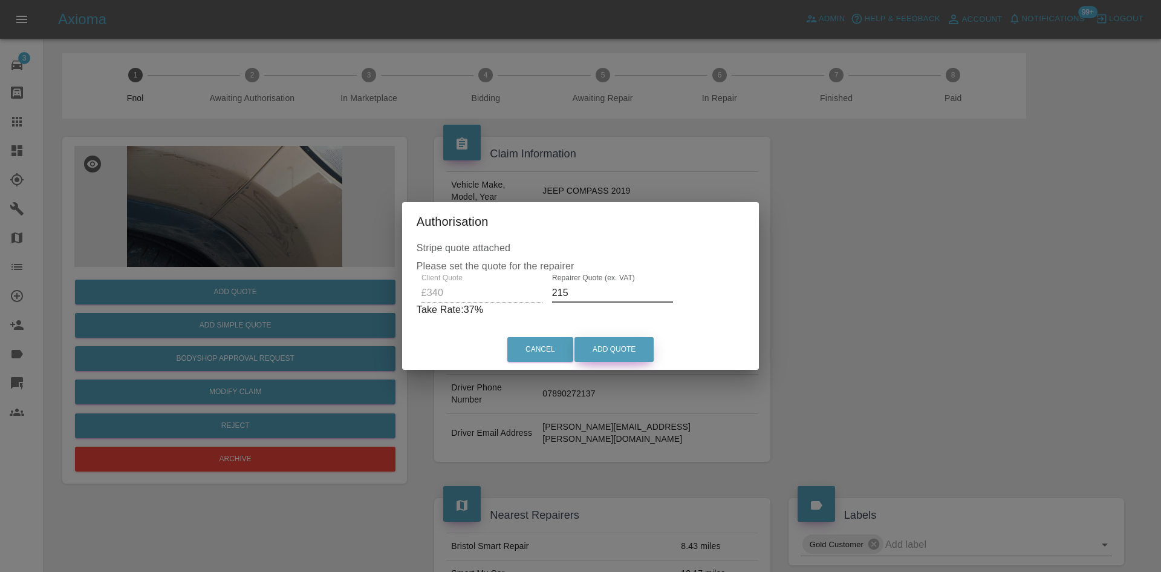
type input "215"
click at [633, 350] on button "Add Quote" at bounding box center [614, 349] width 79 height 25
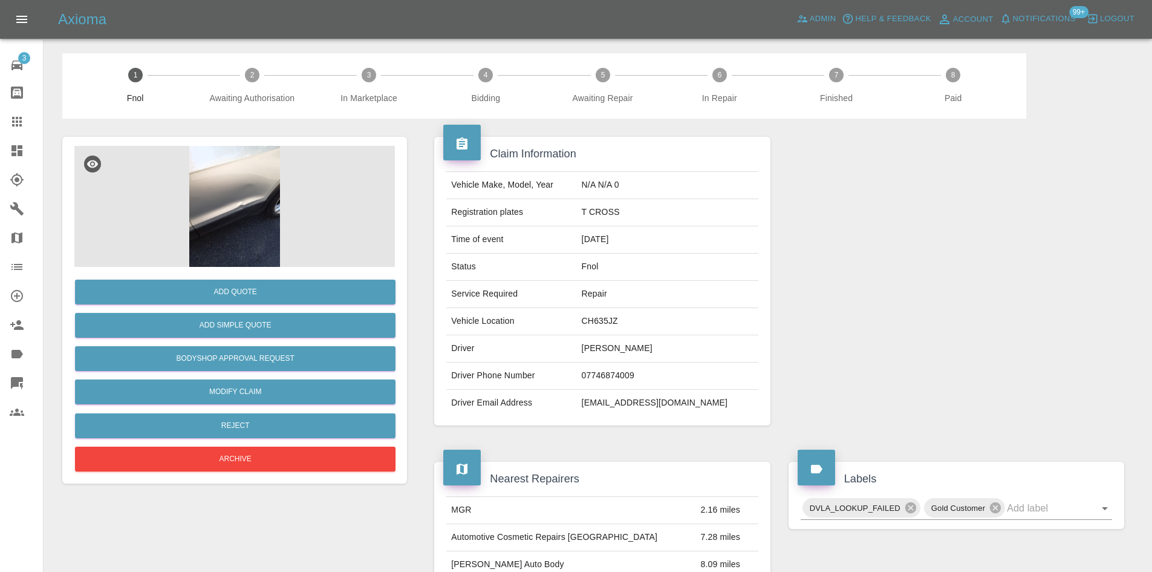
click at [252, 181] on img at bounding box center [234, 206] width 321 height 121
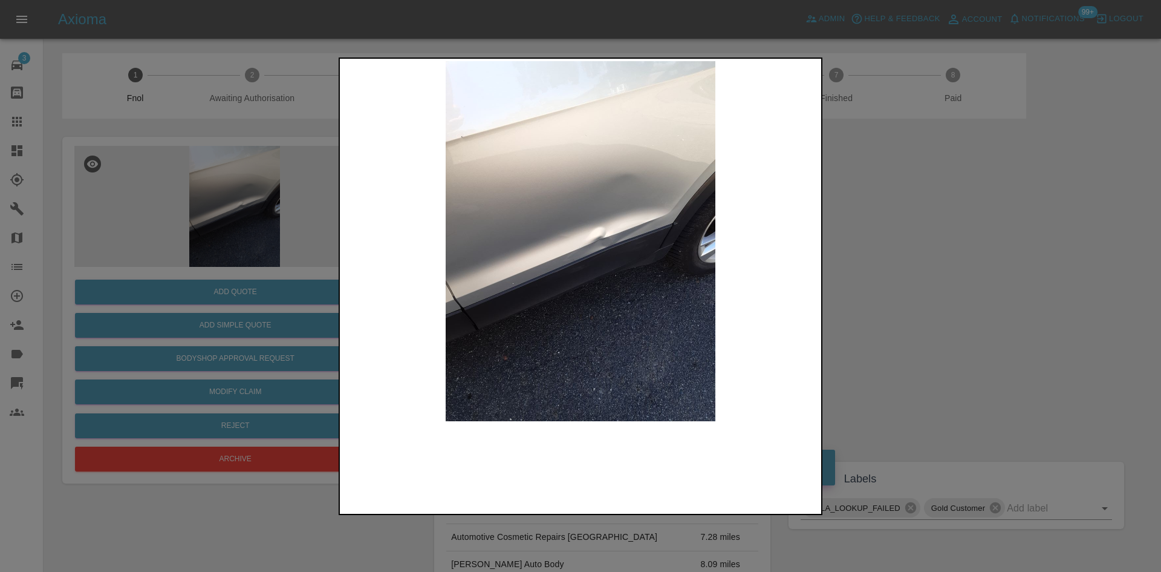
click at [638, 251] on img at bounding box center [580, 241] width 477 height 360
click at [633, 250] on img at bounding box center [580, 241] width 477 height 360
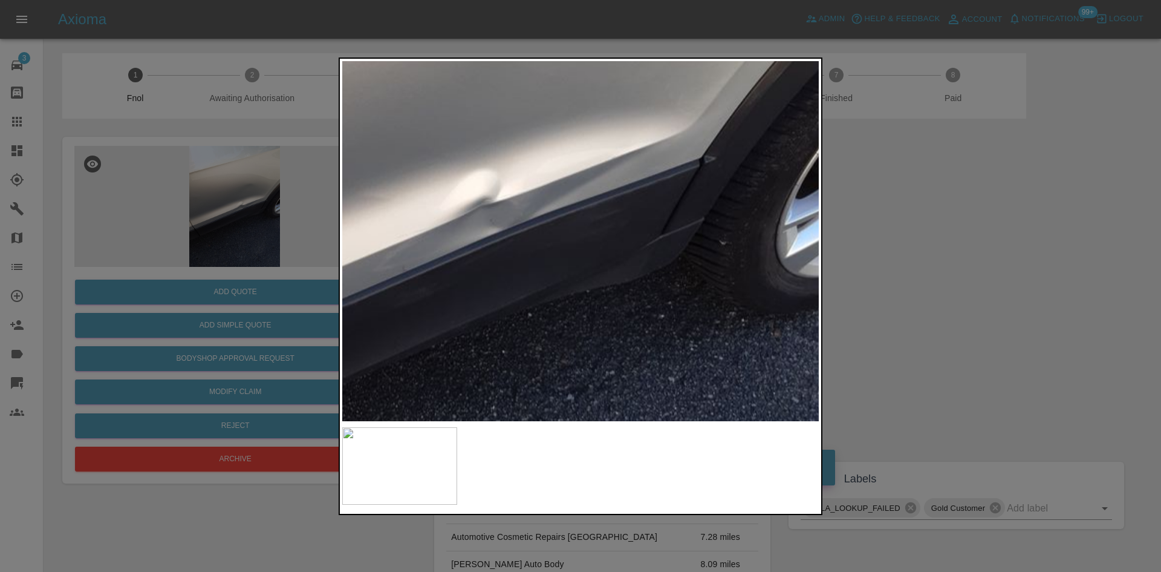
click at [610, 239] on img at bounding box center [425, 212] width 1430 height 1080
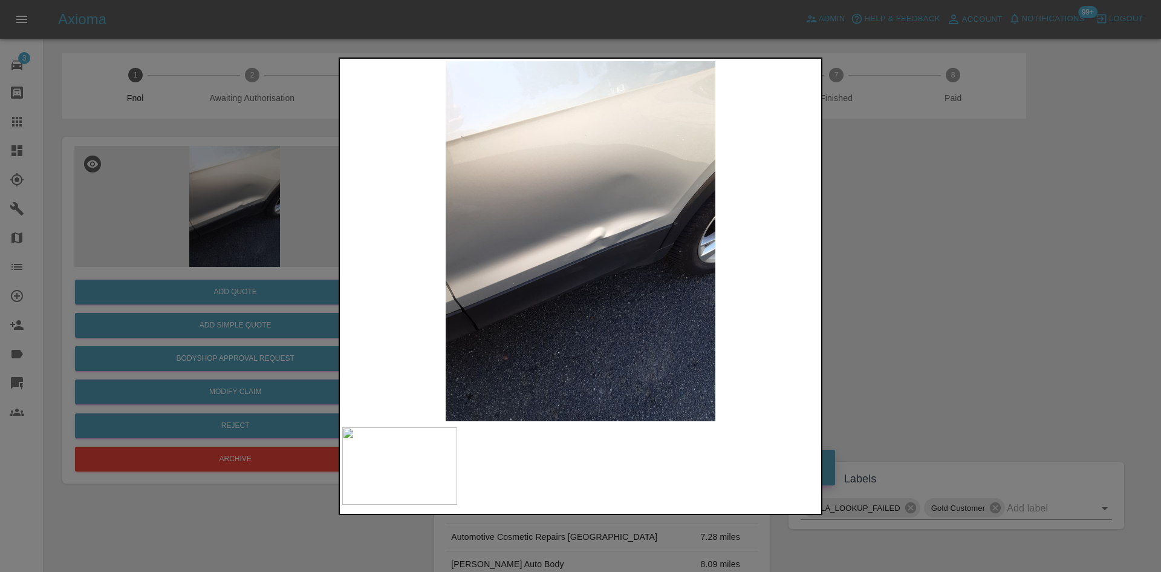
click at [605, 249] on img at bounding box center [580, 241] width 477 height 360
click at [585, 232] on img at bounding box center [580, 241] width 477 height 360
click at [596, 206] on img at bounding box center [580, 241] width 477 height 360
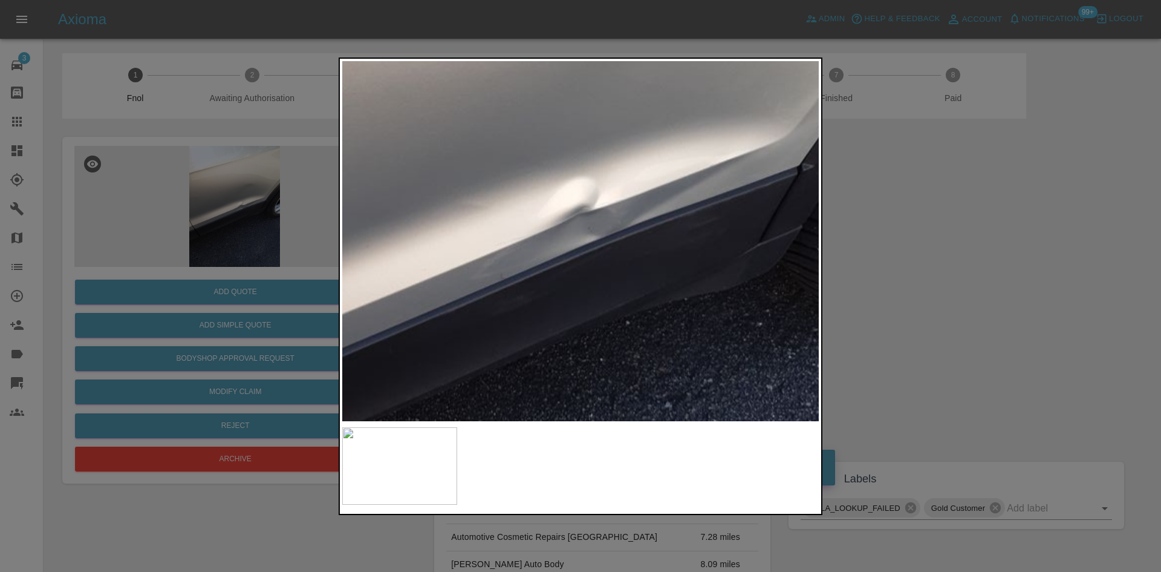
click at [616, 117] on img at bounding box center [523, 219] width 1430 height 1080
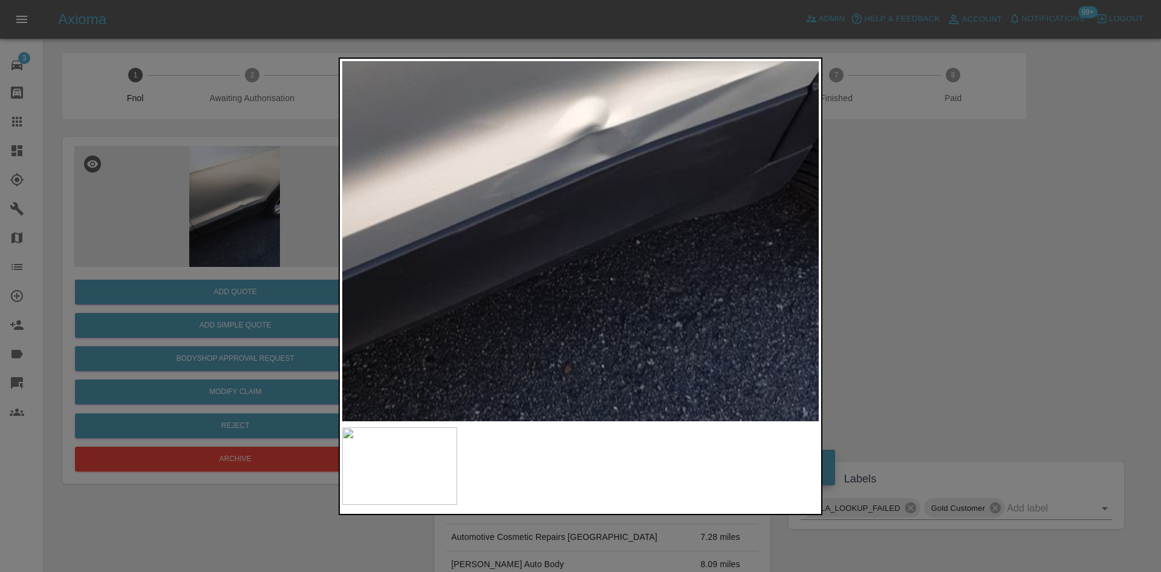
click at [607, 84] on img at bounding box center [533, 139] width 1430 height 1080
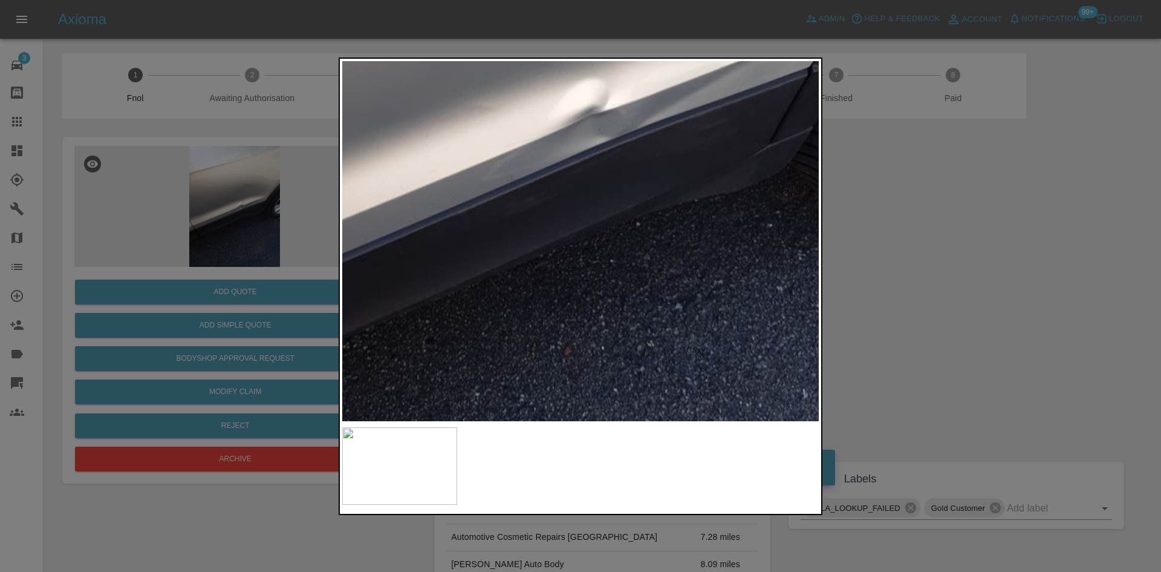
click at [266, 247] on div at bounding box center [580, 286] width 1161 height 572
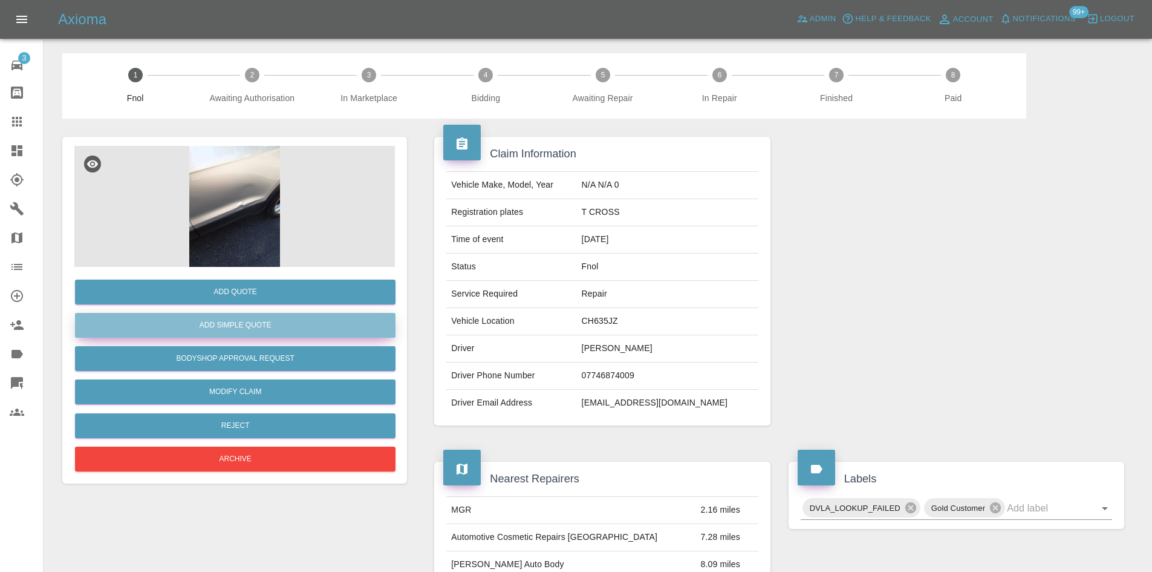
click at [270, 322] on button "Add Simple Quote" at bounding box center [235, 325] width 321 height 25
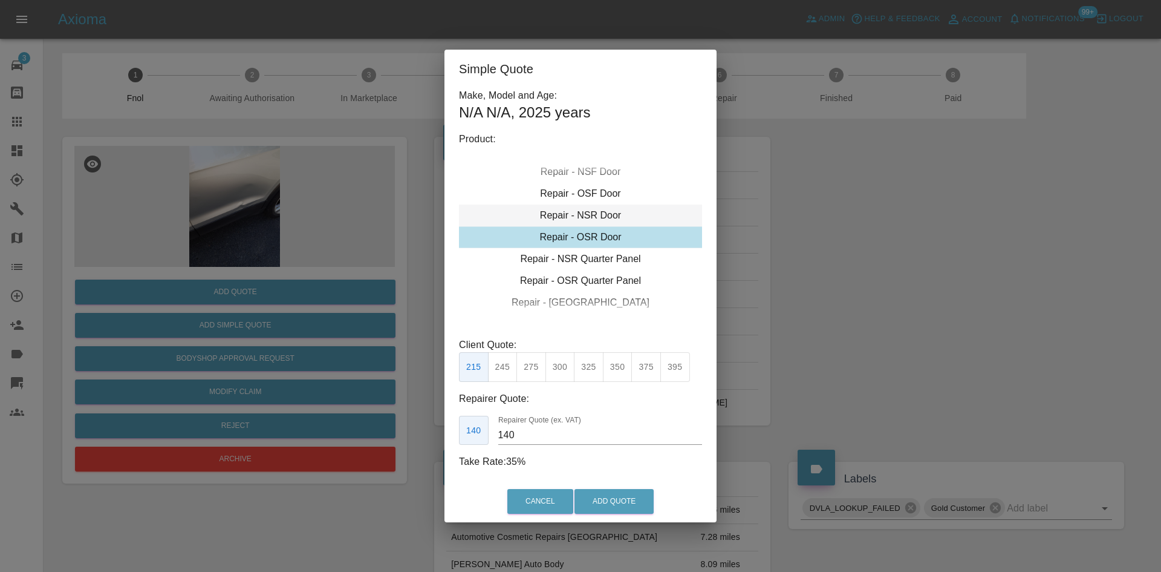
click at [583, 220] on div "Repair - NSR Door" at bounding box center [580, 215] width 243 height 22
click at [596, 195] on div "Repair - NSR Door" at bounding box center [580, 194] width 243 height 22
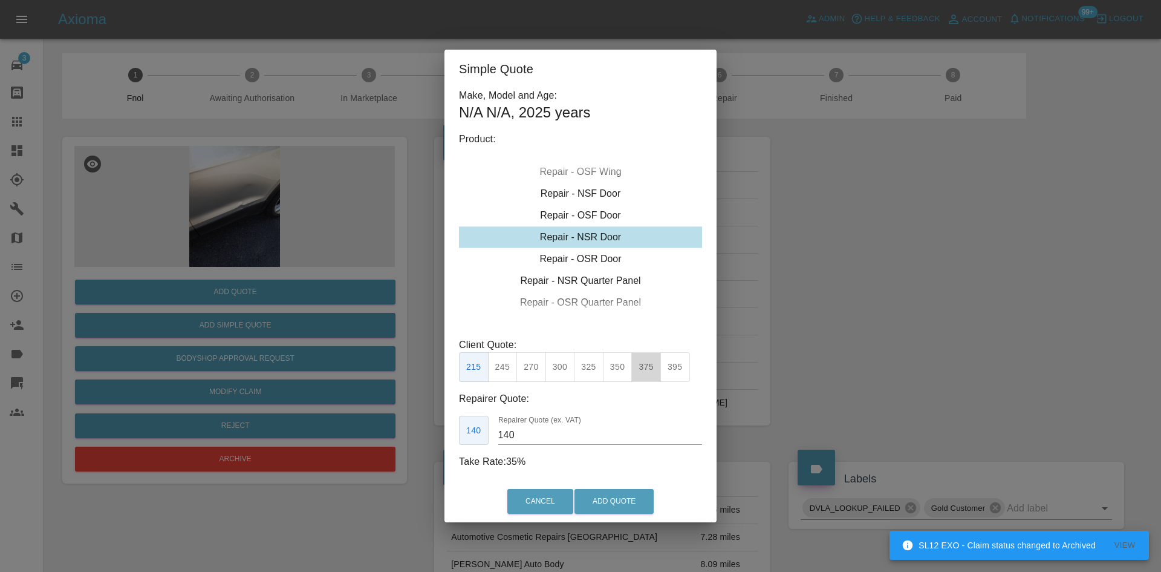
click at [648, 367] on button "375" at bounding box center [646, 367] width 30 height 30
drag, startPoint x: 485, startPoint y: 446, endPoint x: 318, endPoint y: 412, distance: 170.9
click at [366, 440] on div "Simple Quote Make, Model and Age: N/A N/A , 2025 years Product: Repair - Front …" at bounding box center [580, 286] width 1161 height 572
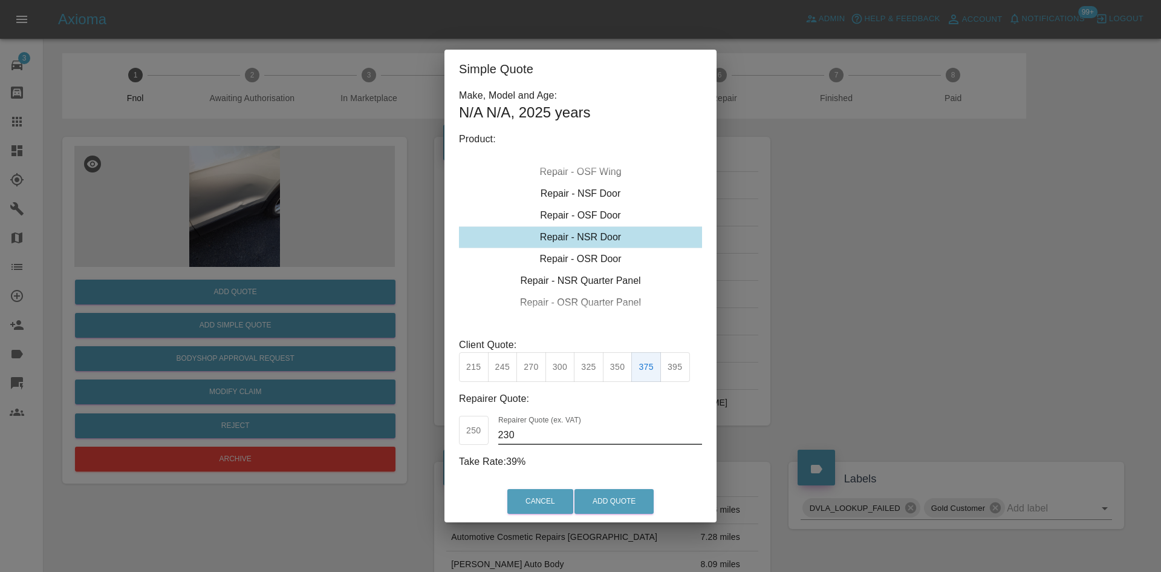
type input "230"
drag, startPoint x: 638, startPoint y: 486, endPoint x: 630, endPoint y: 493, distance: 11.2
click at [637, 486] on div "Cancel Add Quote" at bounding box center [581, 501] width 272 height 41
click at [628, 495] on button "Add Quote" at bounding box center [614, 501] width 79 height 25
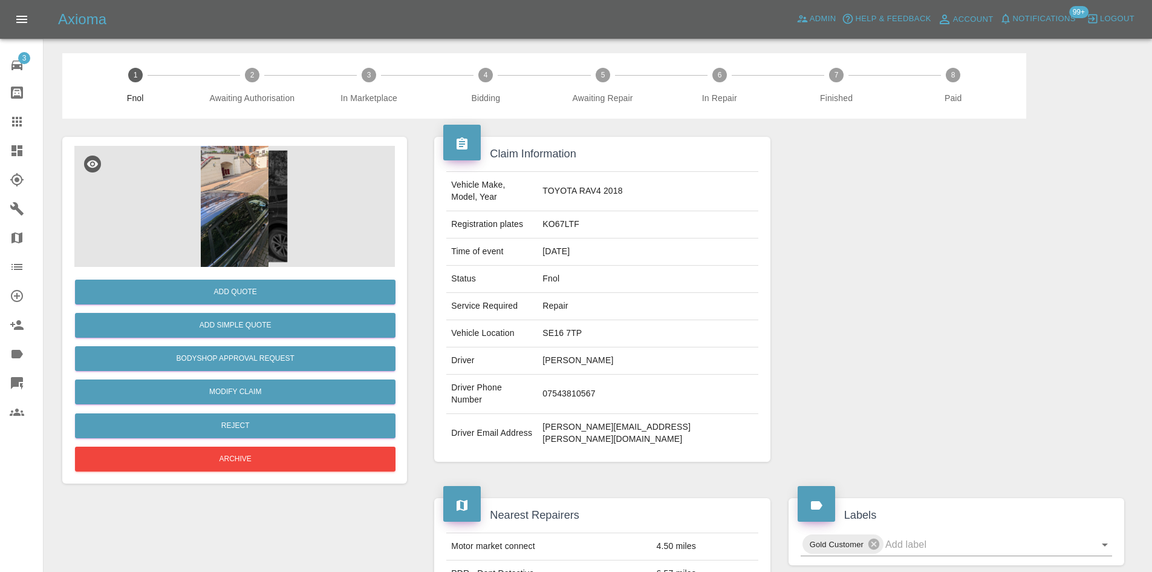
click at [227, 208] on img at bounding box center [234, 206] width 321 height 121
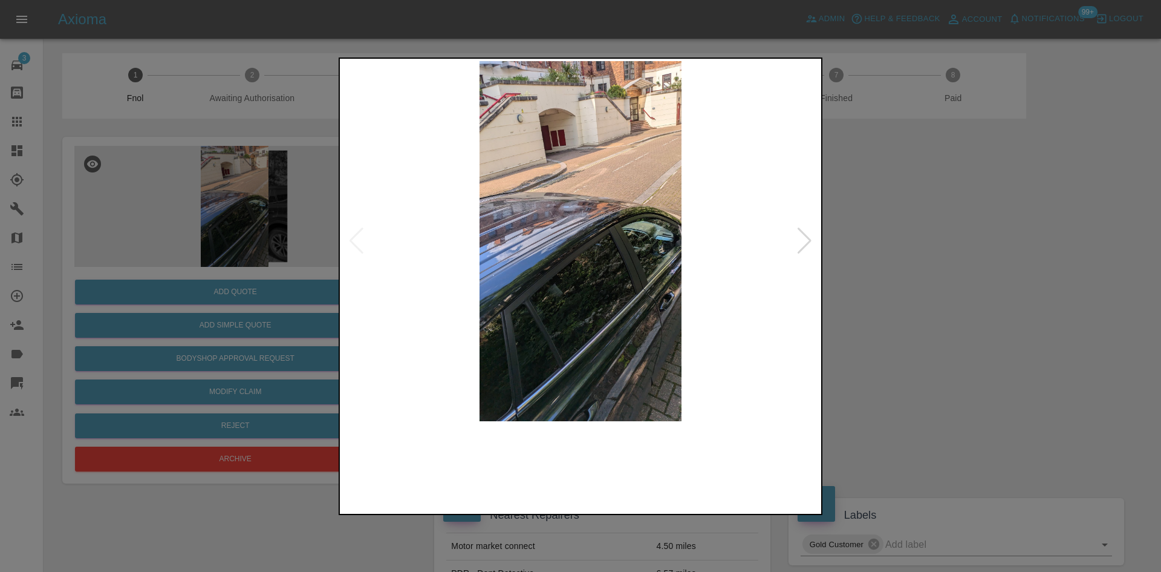
click at [557, 259] on img at bounding box center [580, 241] width 477 height 360
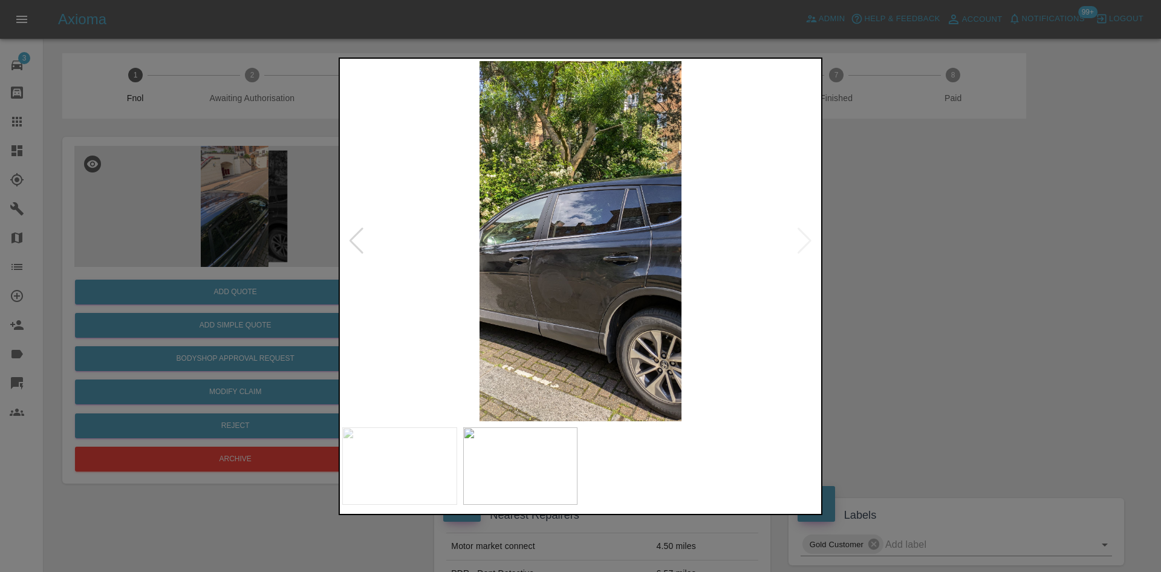
click at [551, 251] on img at bounding box center [580, 241] width 477 height 360
click at [609, 252] on img at bounding box center [580, 241] width 477 height 360
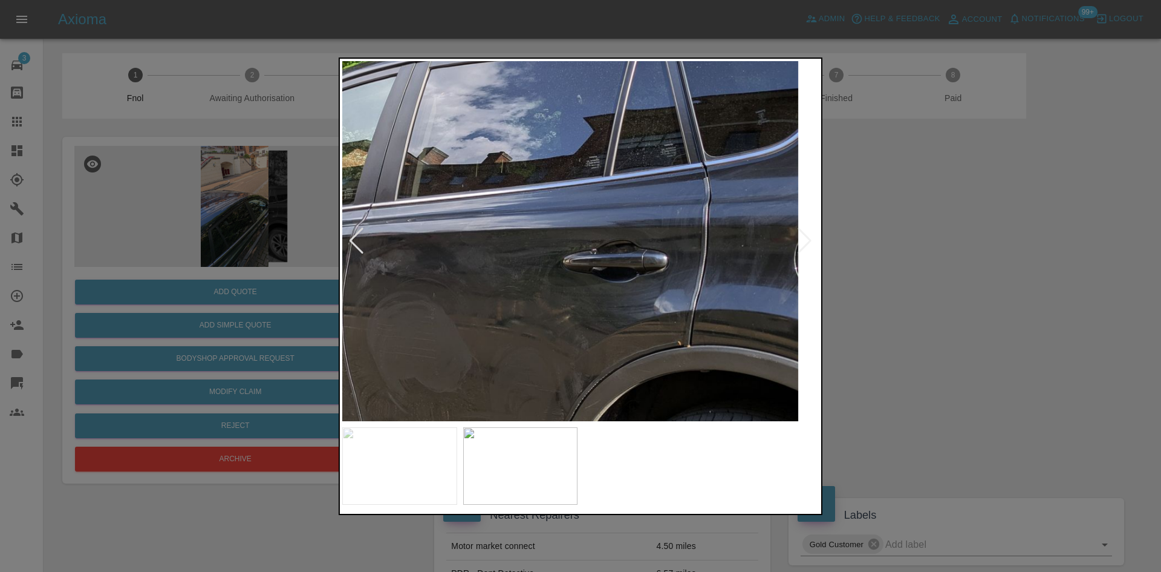
click at [601, 283] on img at bounding box center [495, 208] width 1430 height 1080
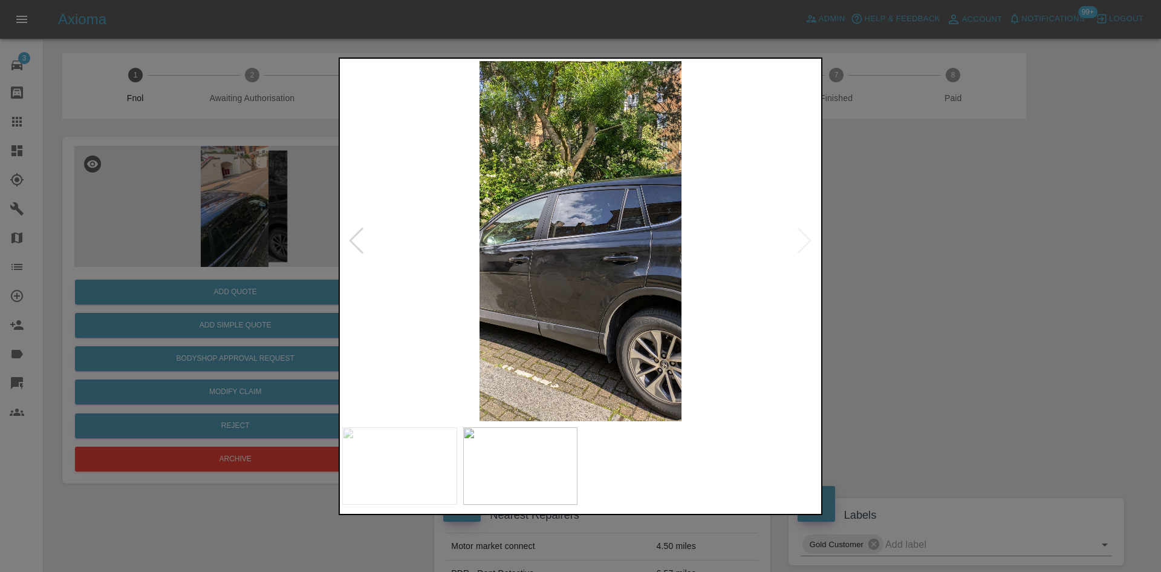
click at [688, 273] on img at bounding box center [580, 241] width 477 height 360
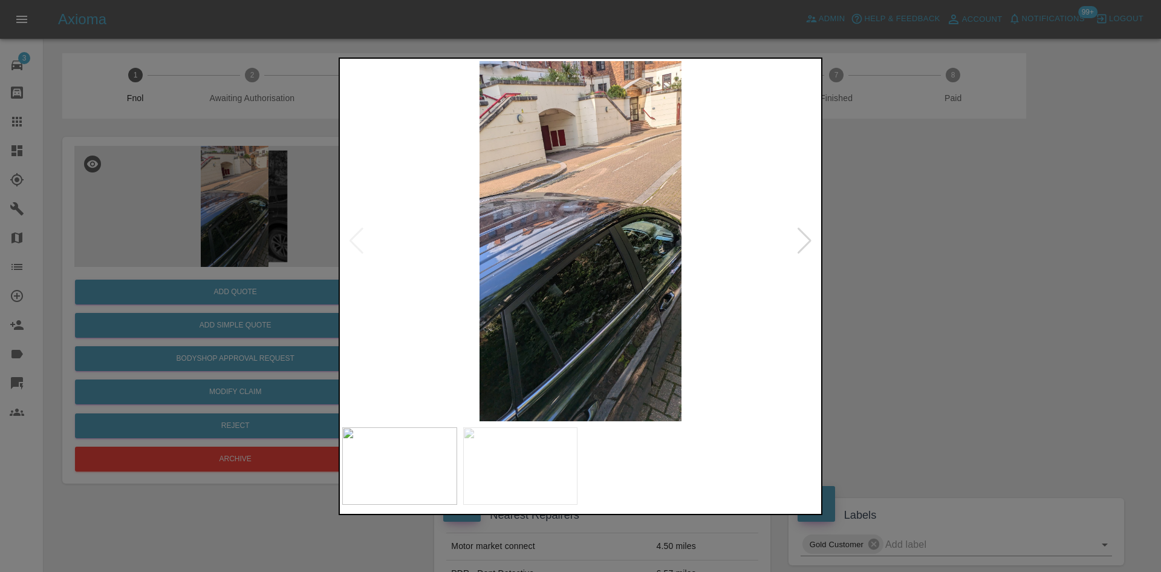
click at [409, 247] on img at bounding box center [580, 241] width 477 height 360
click at [350, 240] on img at bounding box center [580, 241] width 477 height 360
click at [319, 231] on div at bounding box center [580, 286] width 1161 height 572
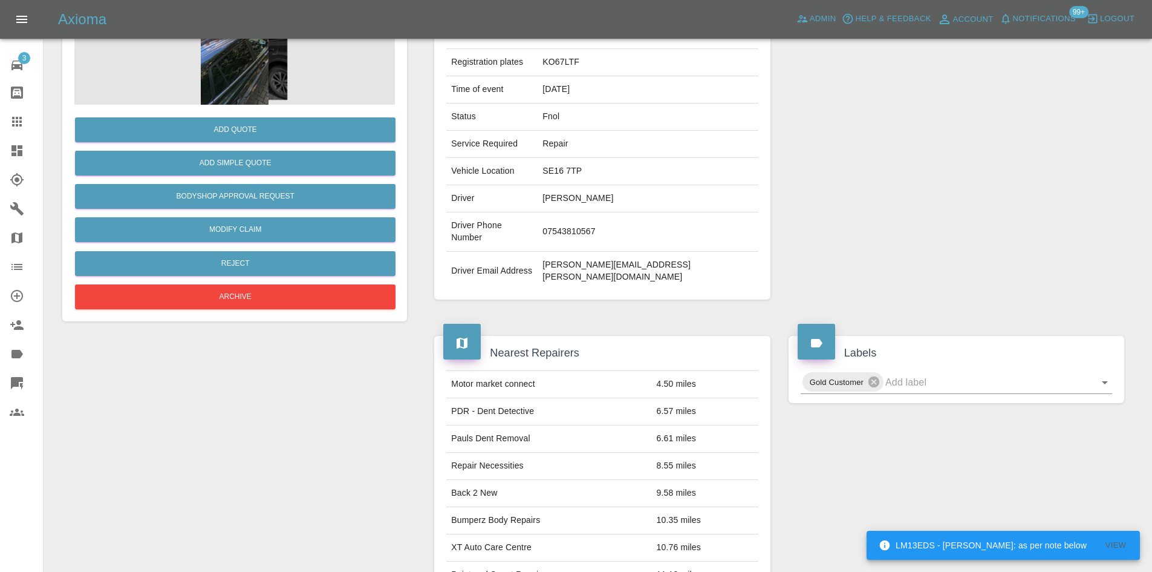
scroll to position [71, 0]
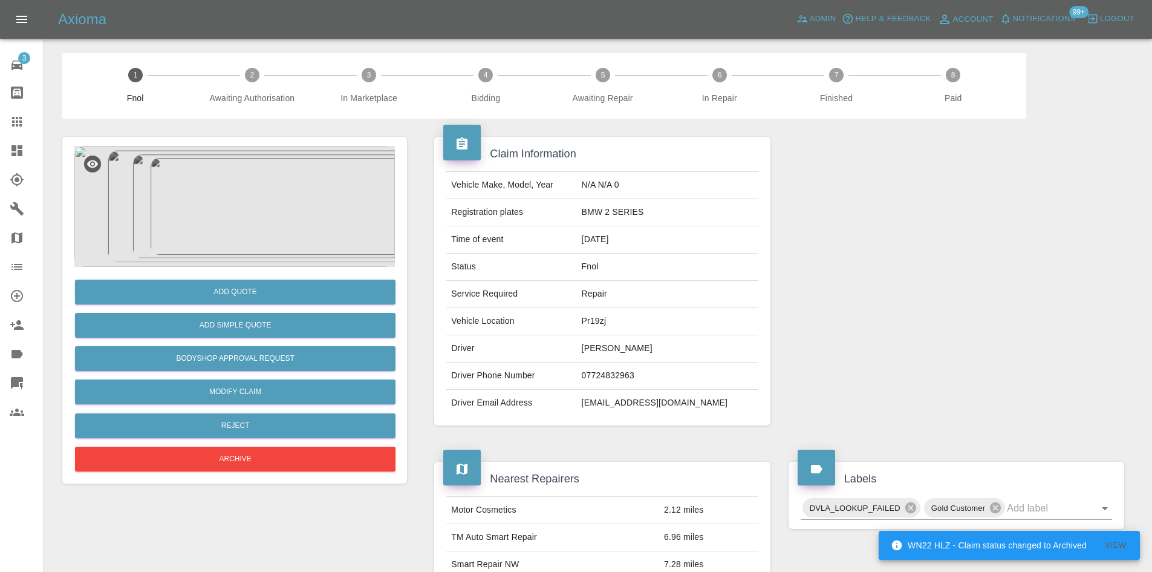
click at [250, 174] on img at bounding box center [234, 206] width 321 height 121
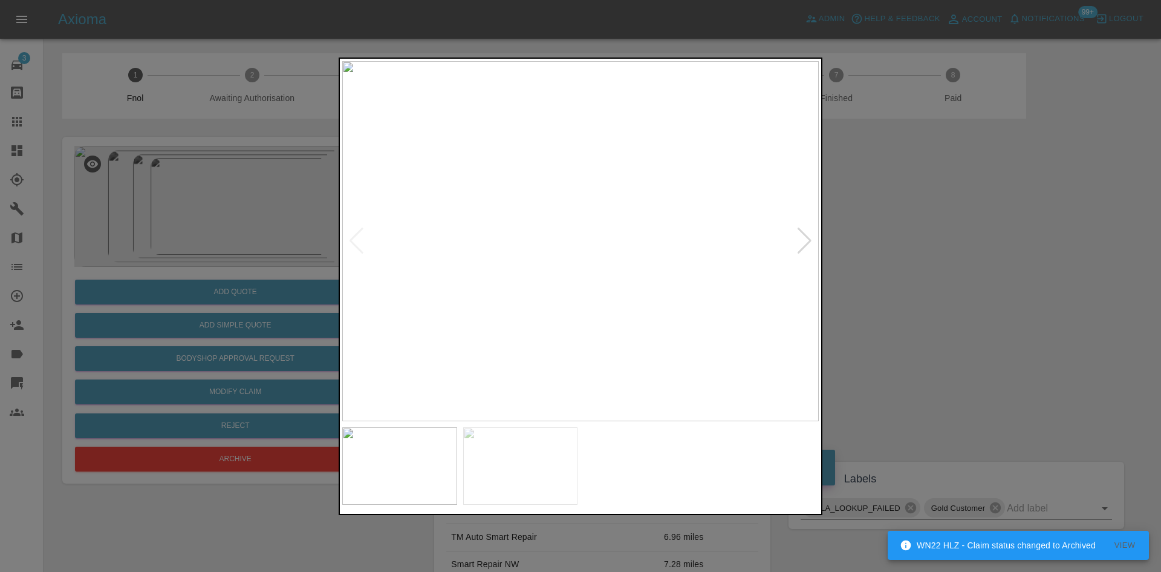
click at [402, 285] on img at bounding box center [580, 241] width 477 height 360
click at [327, 302] on div at bounding box center [580, 286] width 1161 height 572
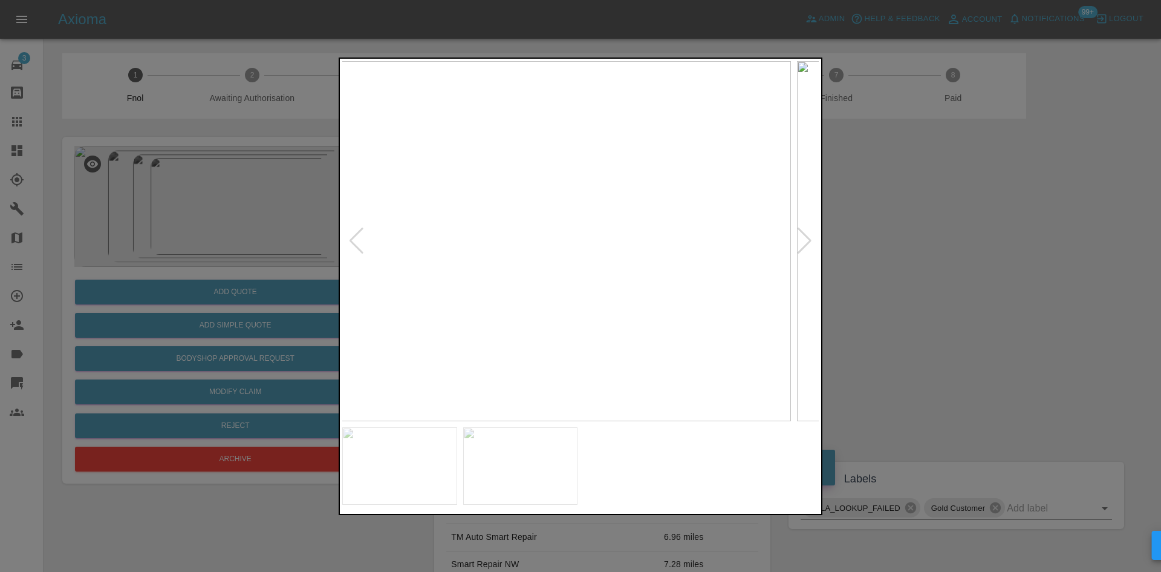
click at [297, 287] on div at bounding box center [580, 286] width 1161 height 572
click at [232, 267] on div at bounding box center [580, 286] width 1161 height 572
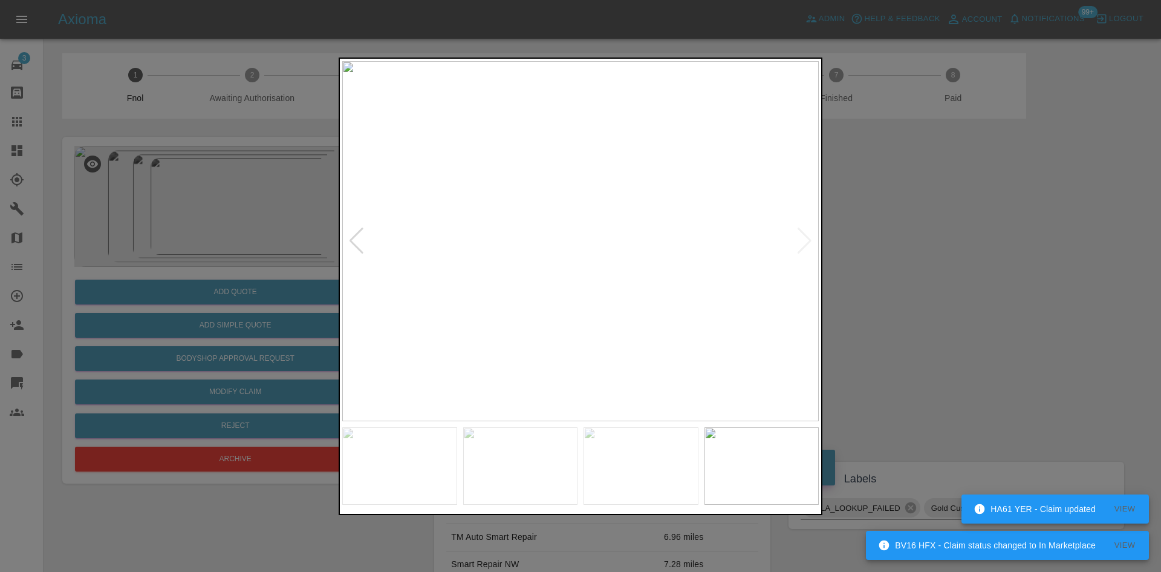
click at [285, 207] on div at bounding box center [580, 286] width 1161 height 572
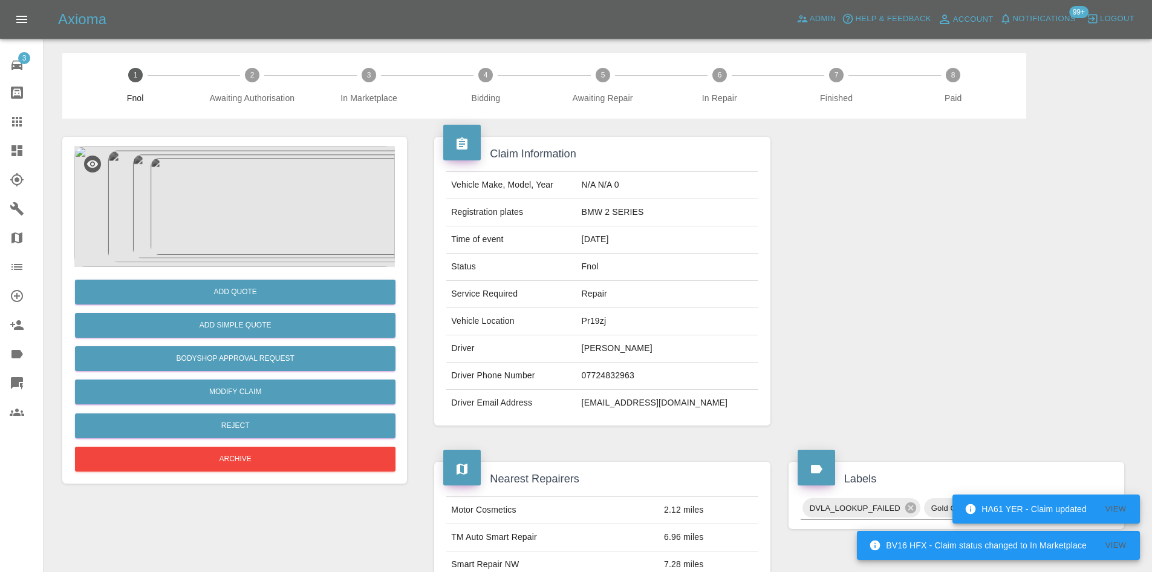
drag, startPoint x: 20, startPoint y: 121, endPoint x: 483, endPoint y: 283, distance: 490.2
click at [20, 121] on icon at bounding box center [17, 122] width 10 height 10
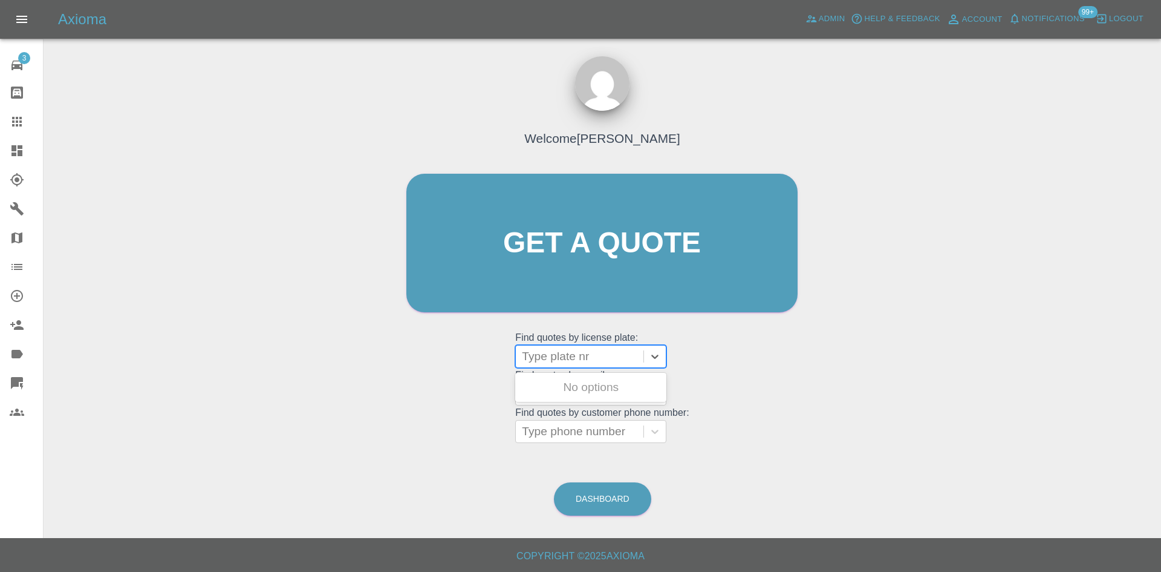
click at [573, 354] on div at bounding box center [580, 356] width 116 height 17
paste input "DT25BYY"
type input "DT25BYY"
click at [586, 385] on div "DT25BYY, Awaiting Repair" at bounding box center [590, 394] width 151 height 39
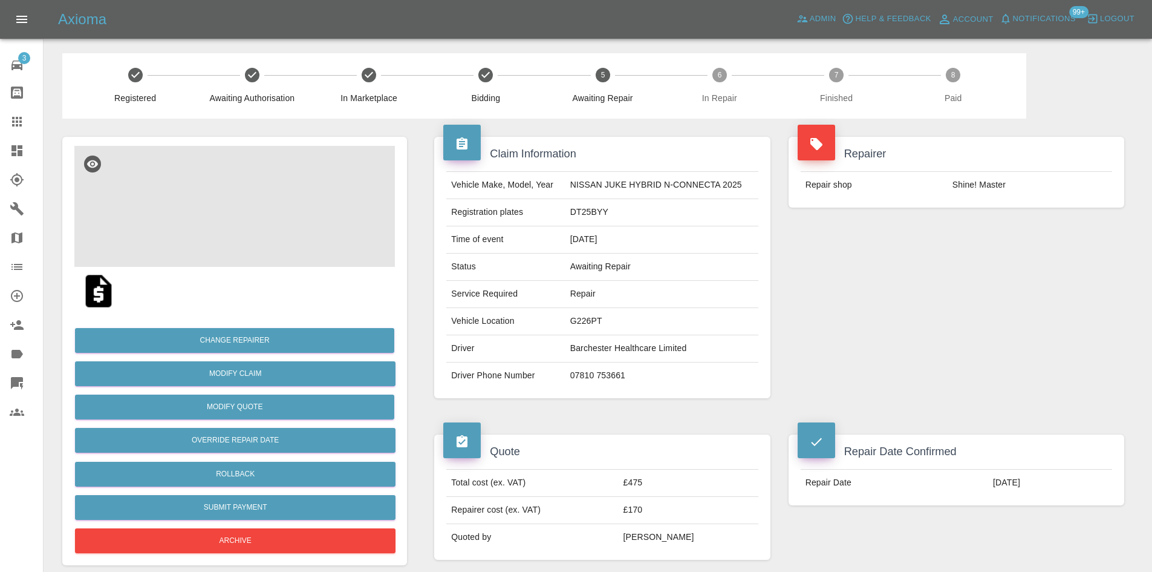
click at [244, 226] on img at bounding box center [234, 206] width 321 height 121
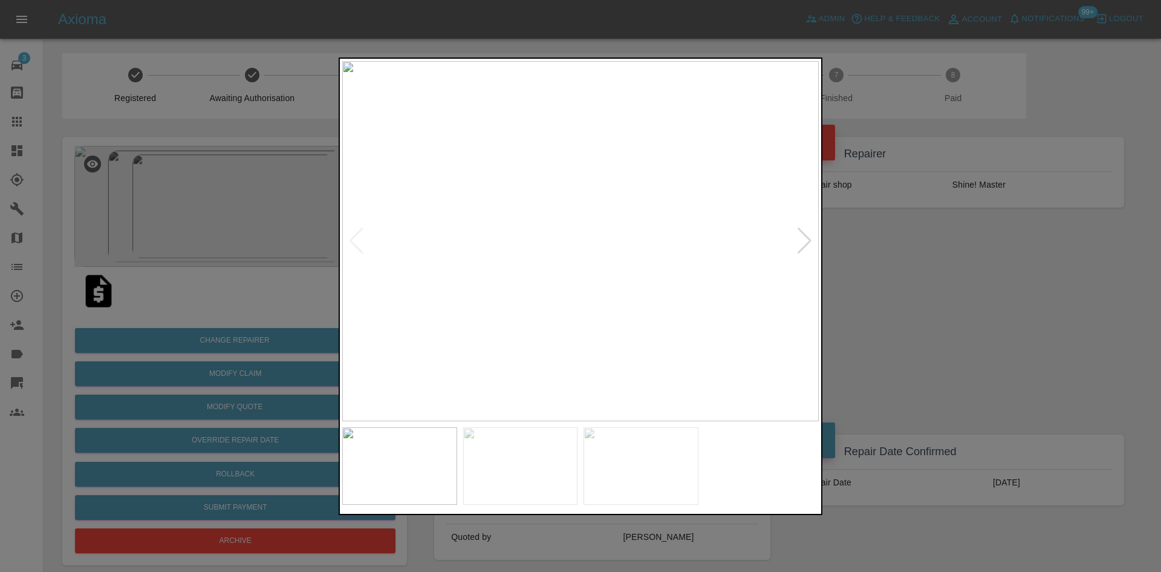
click at [544, 239] on img at bounding box center [580, 241] width 477 height 360
click at [513, 233] on img at bounding box center [580, 241] width 477 height 360
click at [469, 236] on img at bounding box center [580, 241] width 477 height 360
click at [553, 227] on img at bounding box center [580, 241] width 477 height 360
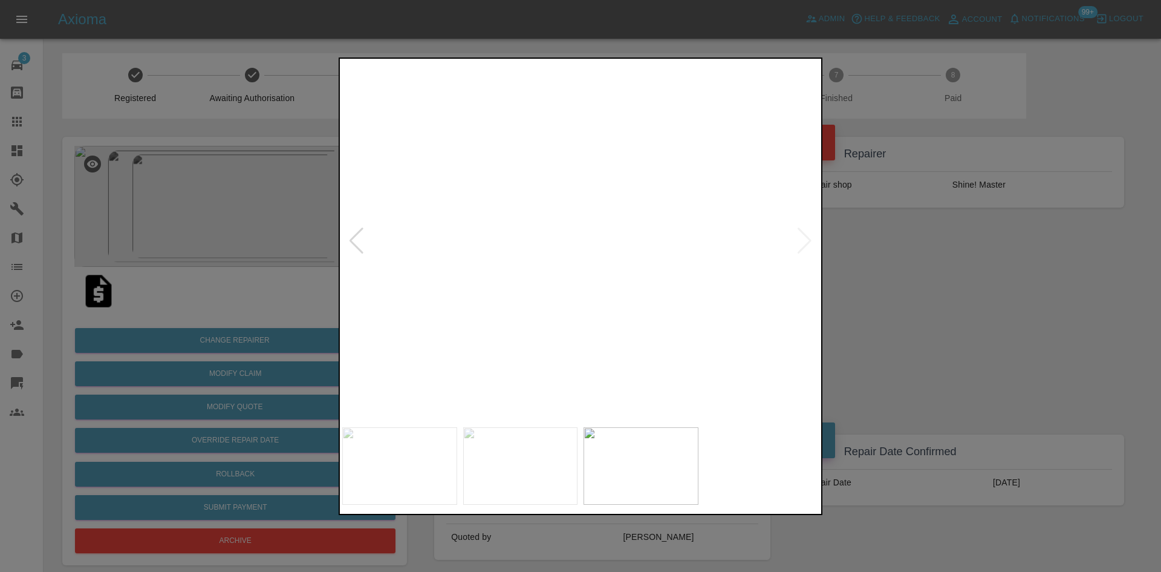
click at [553, 226] on img at bounding box center [664, 281] width 1430 height 1080
click at [255, 180] on div at bounding box center [580, 286] width 1161 height 572
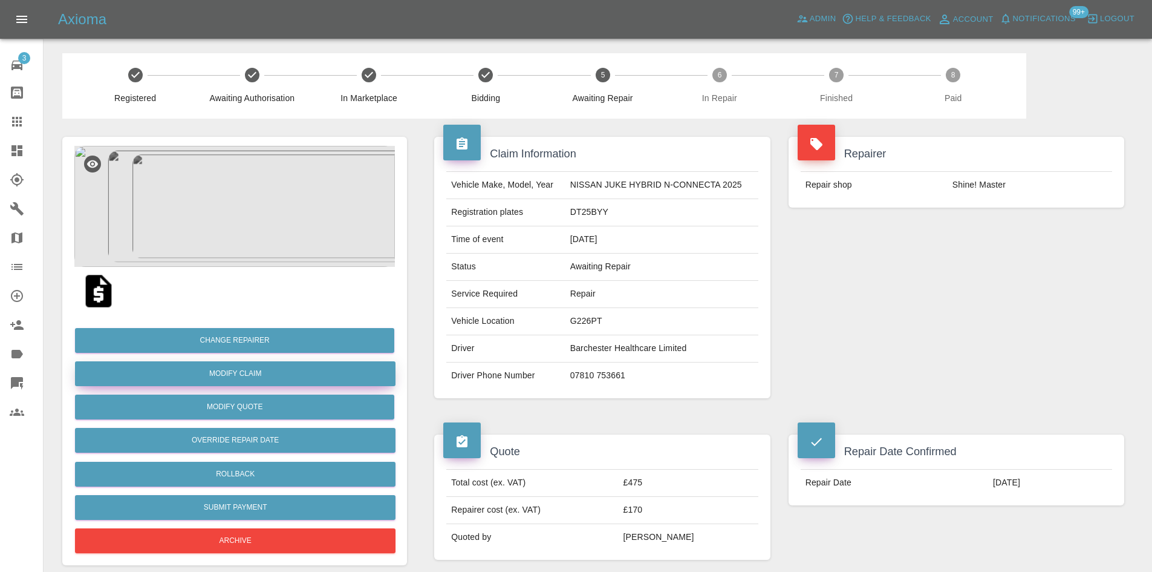
drag, startPoint x: 250, startPoint y: 368, endPoint x: 23, endPoint y: 276, distance: 245.3
click at [250, 368] on link "Modify Claim" at bounding box center [235, 373] width 321 height 25
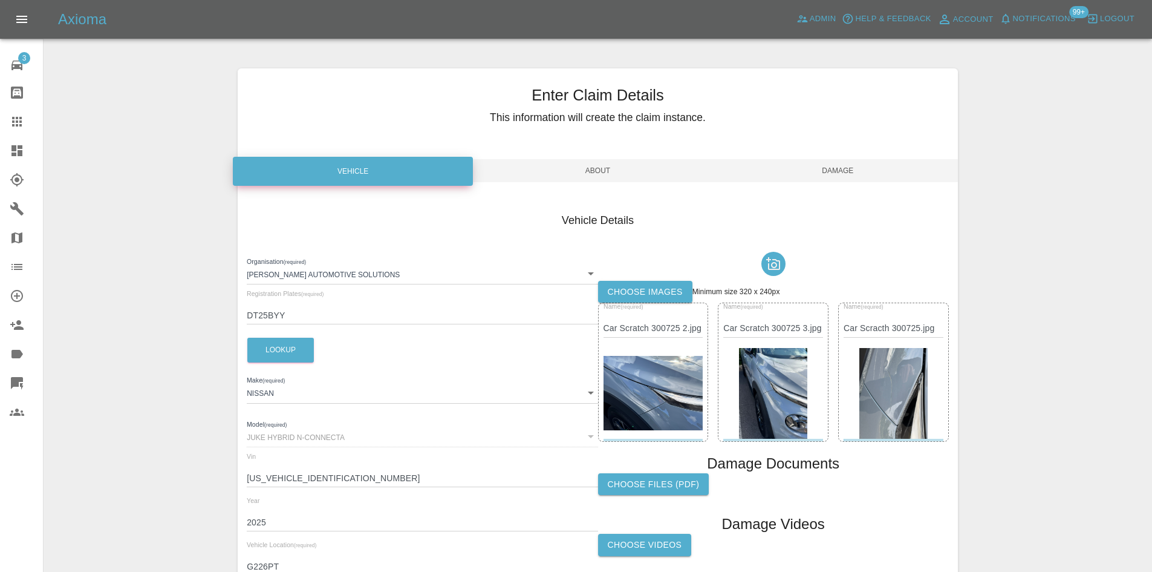
click at [657, 296] on label "Choose images" at bounding box center [645, 292] width 94 height 22
click at [0, 0] on input "Choose images" at bounding box center [0, 0] width 0 height 0
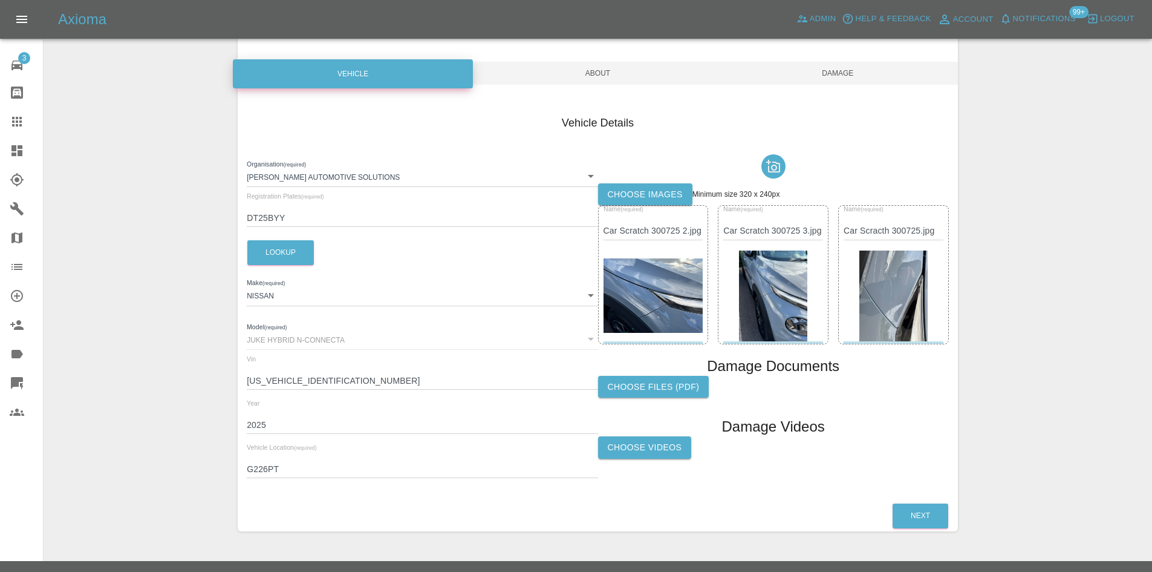
scroll to position [120, 0]
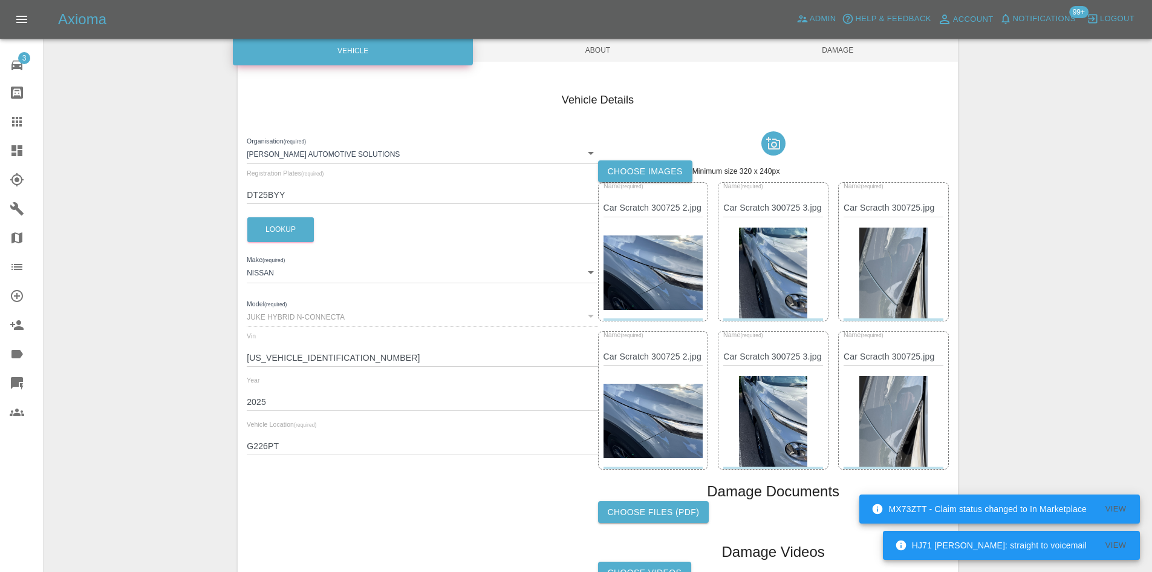
drag, startPoint x: 873, startPoint y: 409, endPoint x: 836, endPoint y: 413, distance: 36.5
click at [873, 410] on img at bounding box center [893, 421] width 68 height 91
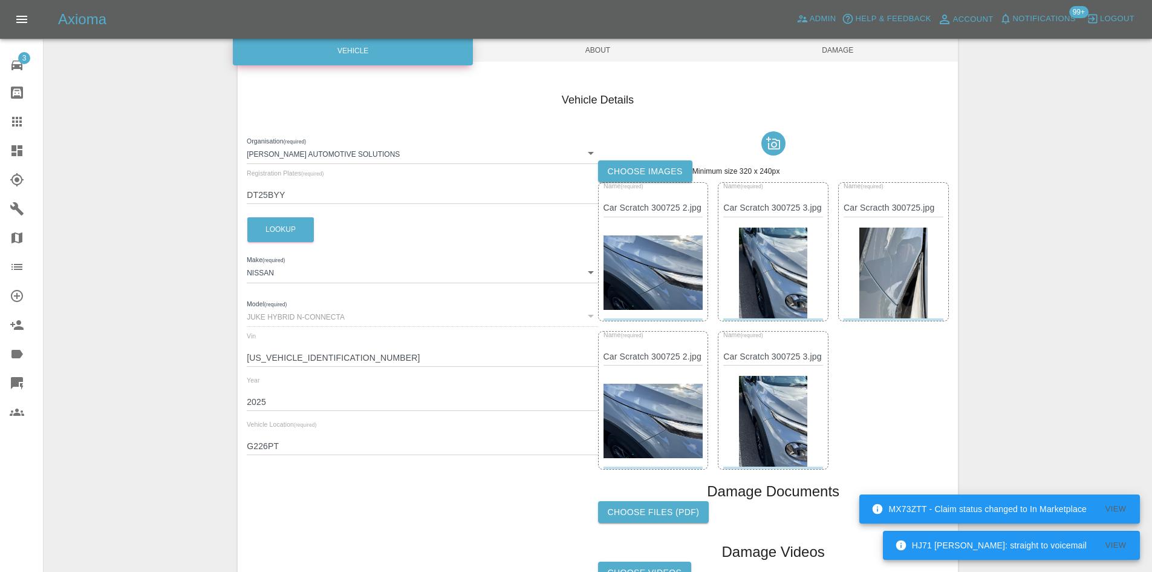
click at [796, 414] on img at bounding box center [773, 421] width 68 height 91
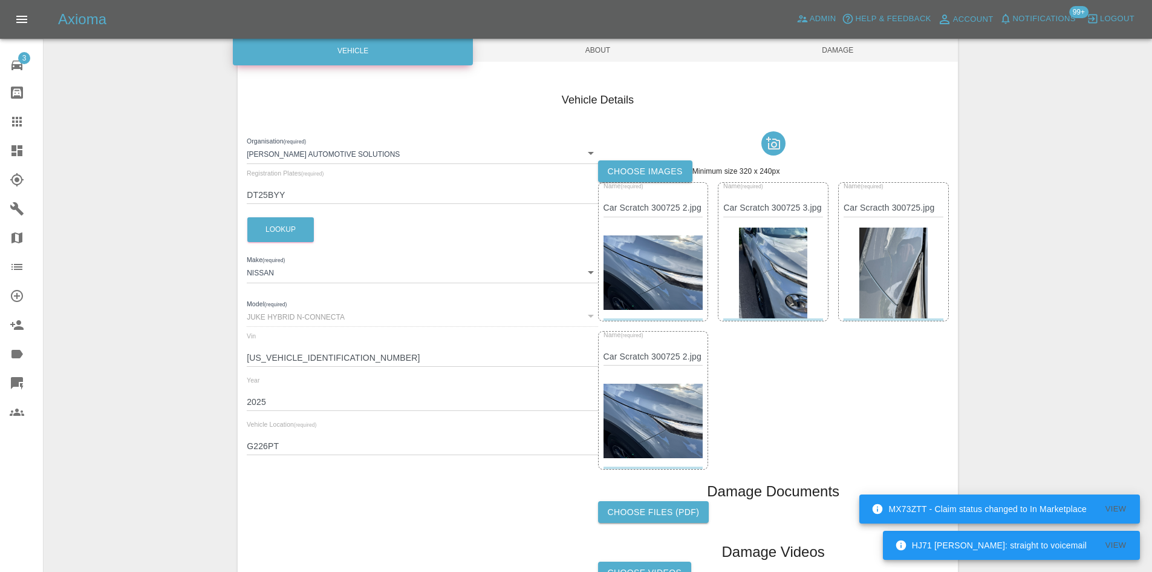
drag, startPoint x: 625, startPoint y: 400, endPoint x: 570, endPoint y: 402, distance: 55.7
click at [624, 402] on img at bounding box center [654, 420] width 100 height 75
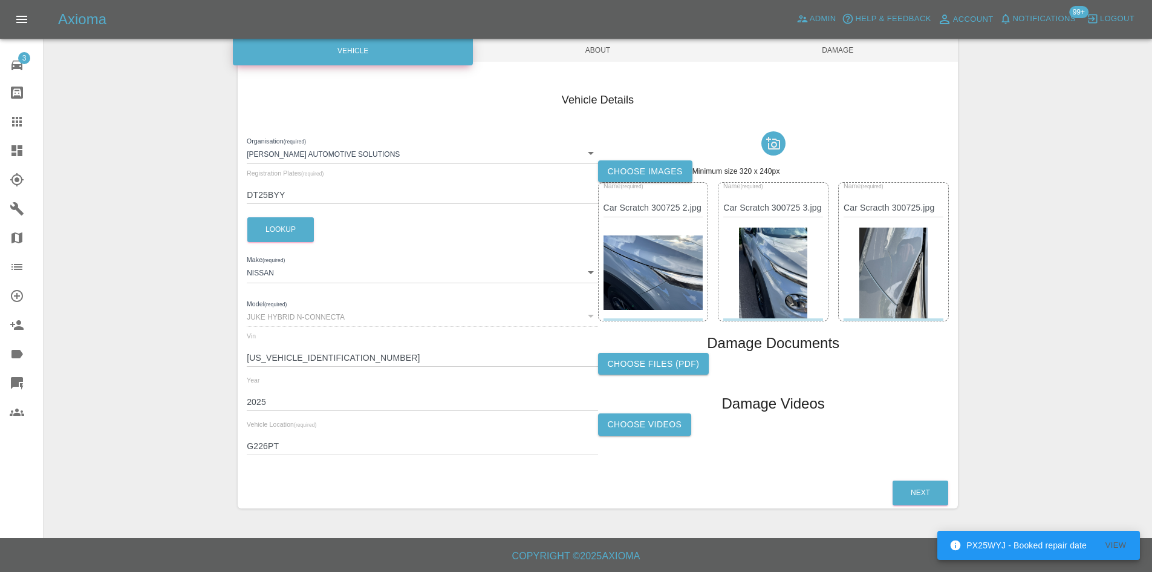
click at [657, 163] on label "Choose images" at bounding box center [645, 171] width 94 height 22
click at [0, 0] on input "Choose images" at bounding box center [0, 0] width 0 height 0
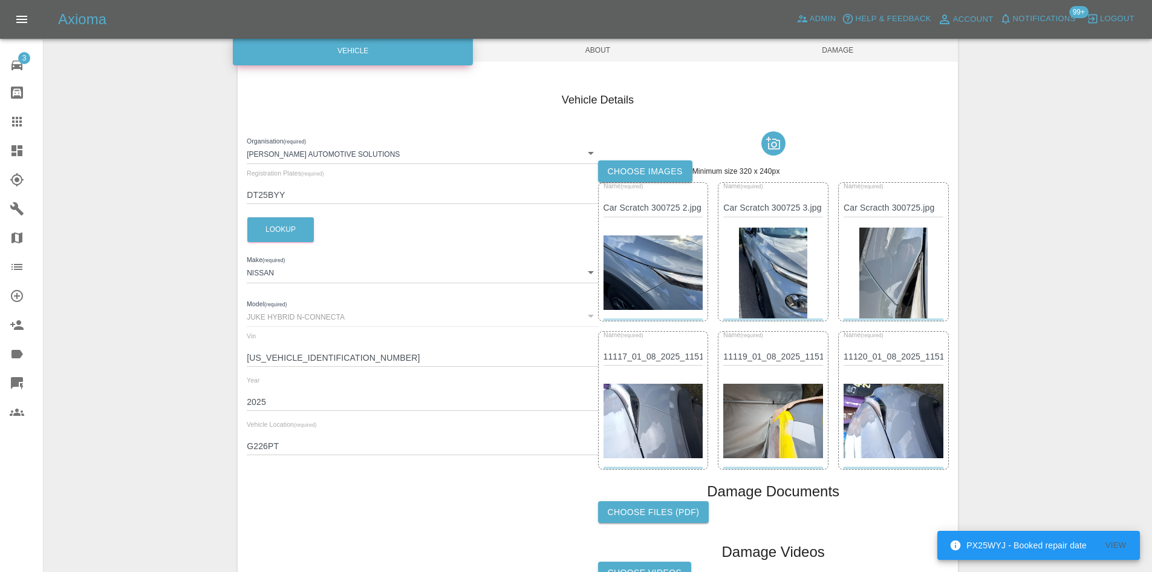
click at [903, 491] on div "Damage Documents" at bounding box center [773, 490] width 351 height 19
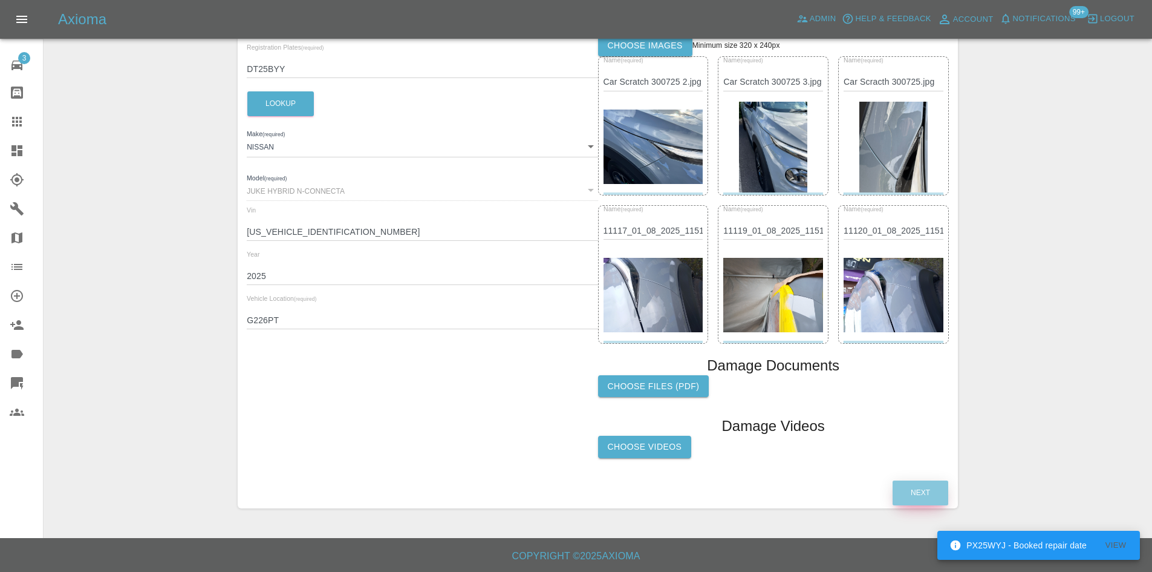
click at [920, 494] on button "Next" at bounding box center [921, 492] width 56 height 25
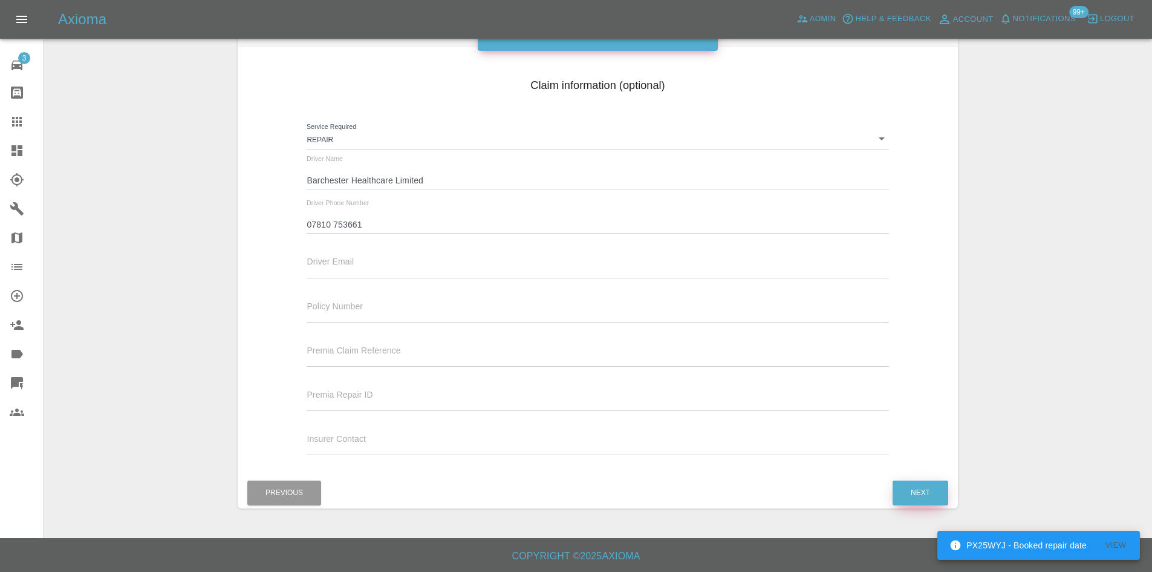
click at [920, 497] on button "Next" at bounding box center [921, 492] width 56 height 25
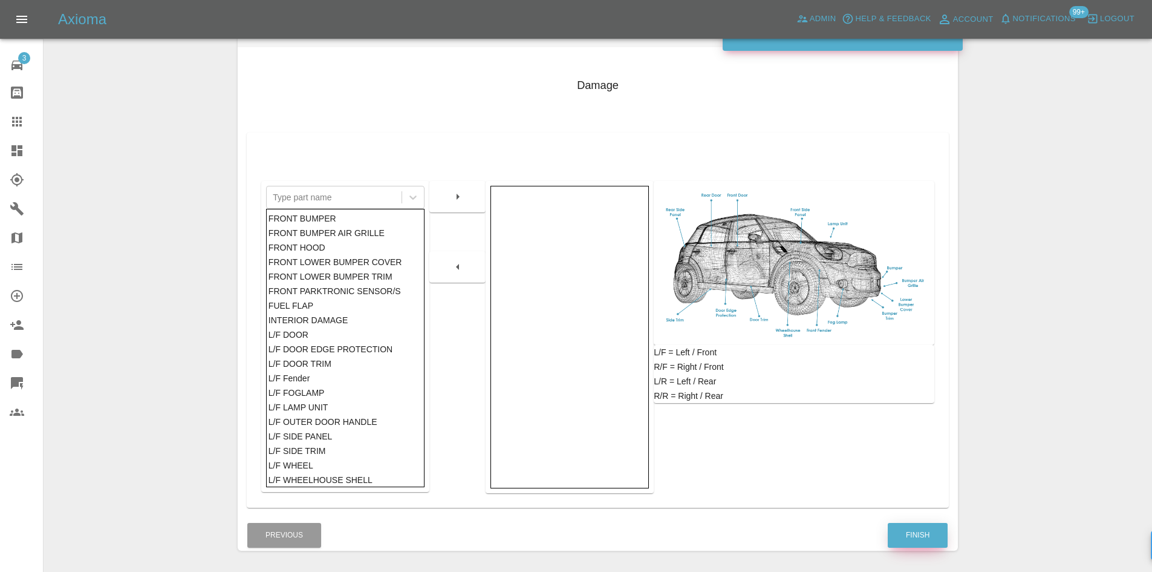
click at [924, 524] on button "Finish" at bounding box center [918, 535] width 60 height 25
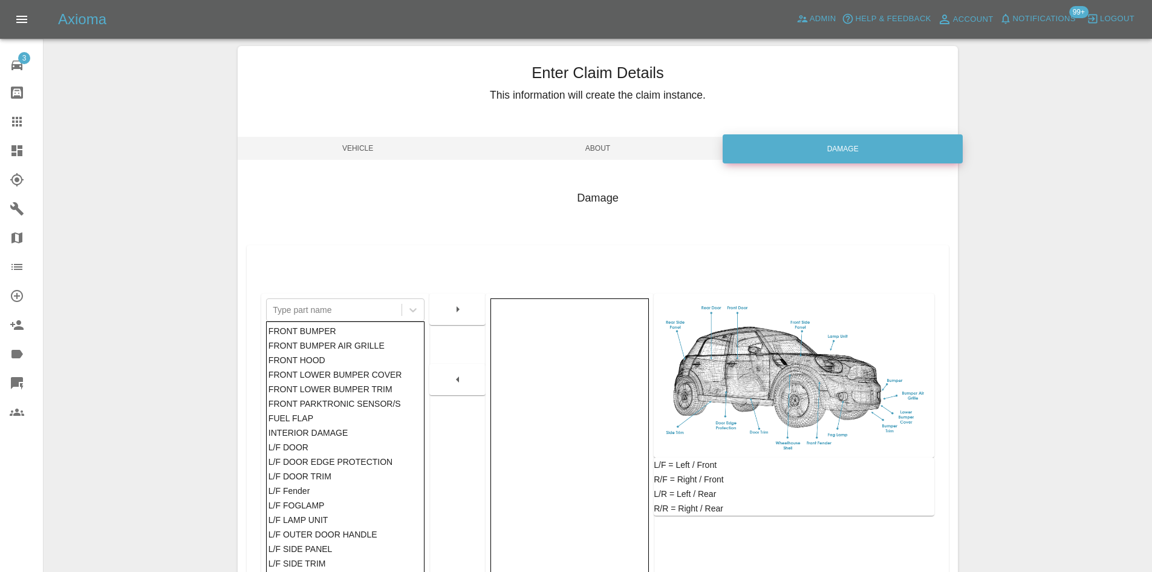
scroll to position [14, 0]
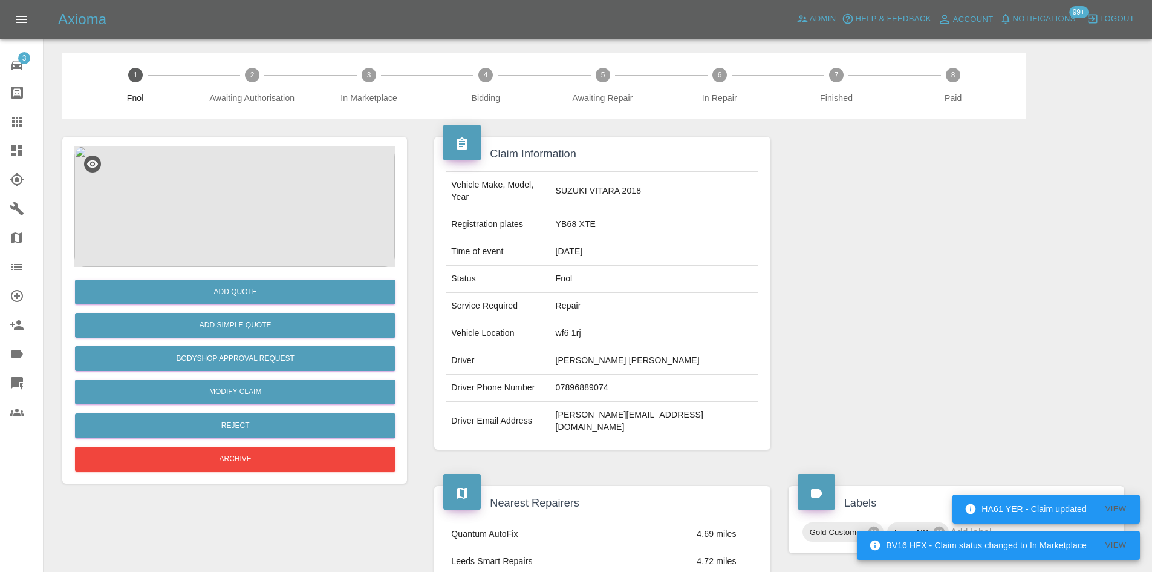
click at [220, 201] on img at bounding box center [234, 206] width 321 height 121
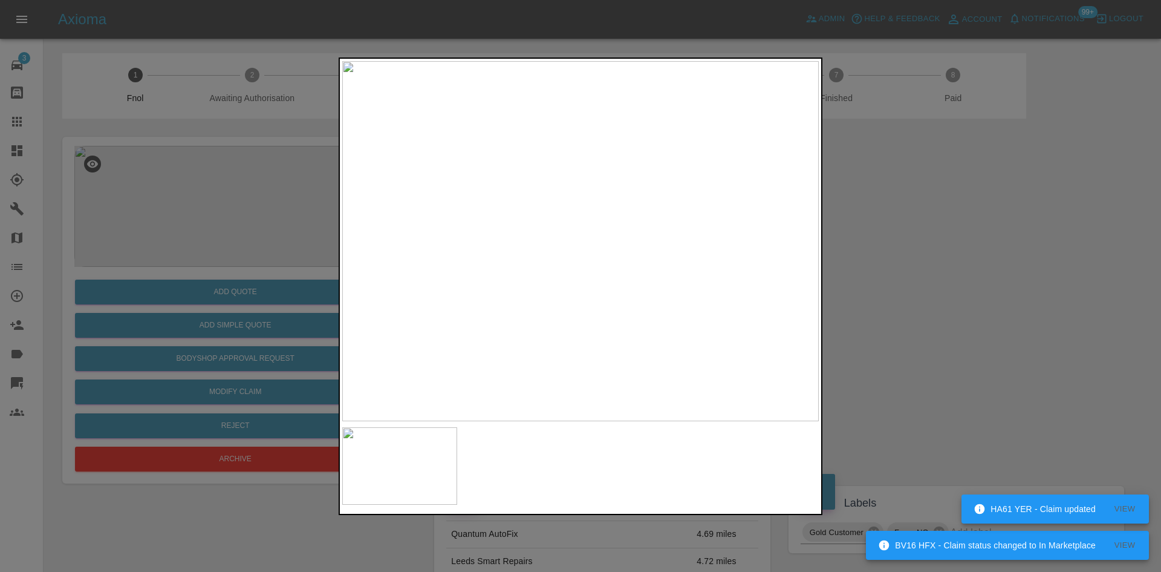
click at [456, 310] on img at bounding box center [580, 241] width 477 height 360
click at [547, 335] on img at bounding box center [580, 241] width 477 height 360
click at [581, 305] on img at bounding box center [580, 241] width 477 height 360
click at [298, 220] on div at bounding box center [580, 286] width 1161 height 572
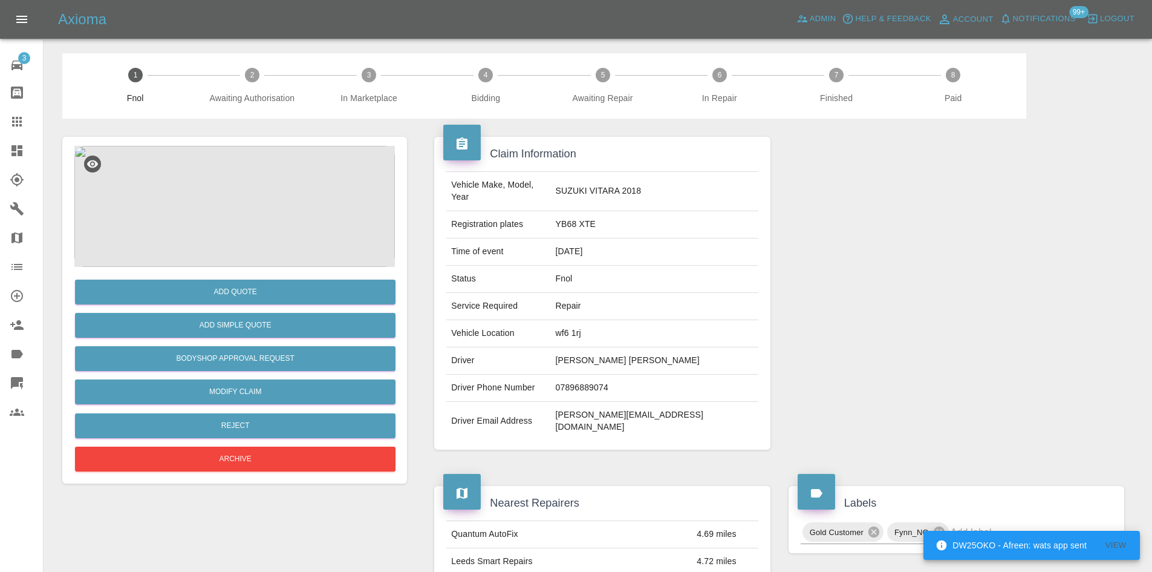
click at [231, 183] on img at bounding box center [234, 206] width 321 height 121
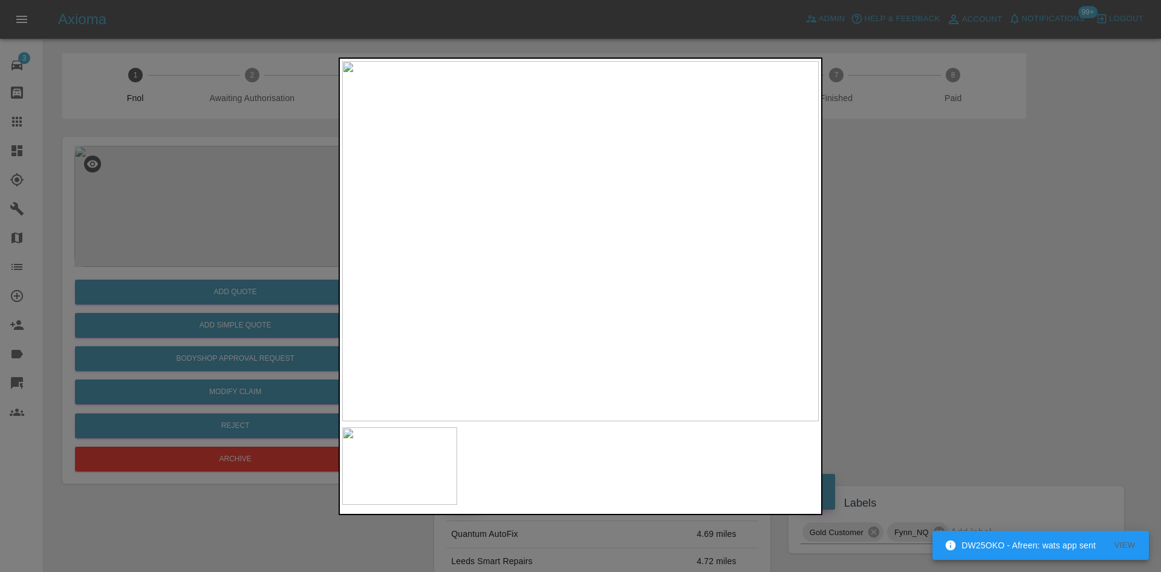
click at [534, 274] on img at bounding box center [580, 241] width 477 height 360
click at [625, 287] on img at bounding box center [580, 241] width 477 height 360
click at [213, 229] on div at bounding box center [580, 286] width 1161 height 572
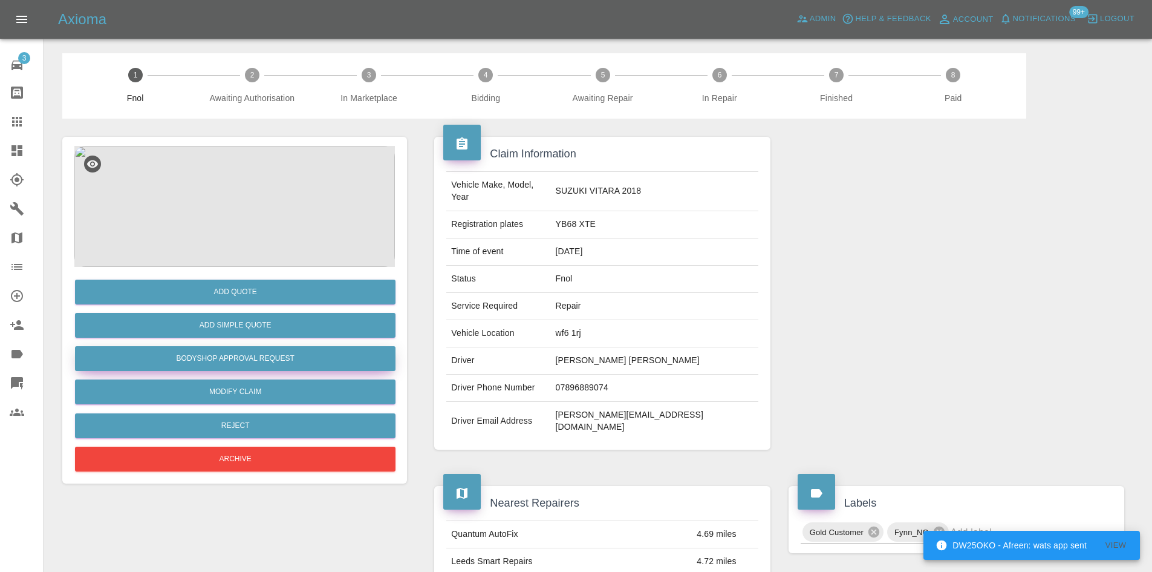
click at [252, 352] on button "Bodyshop Approval Request" at bounding box center [235, 358] width 321 height 25
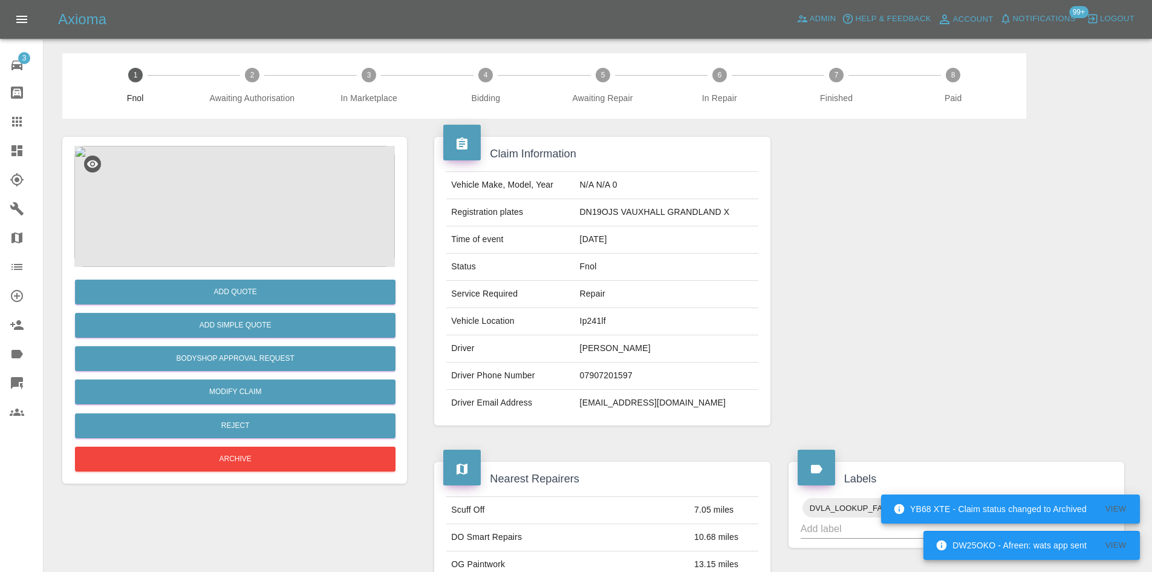
click at [221, 166] on img at bounding box center [234, 206] width 321 height 121
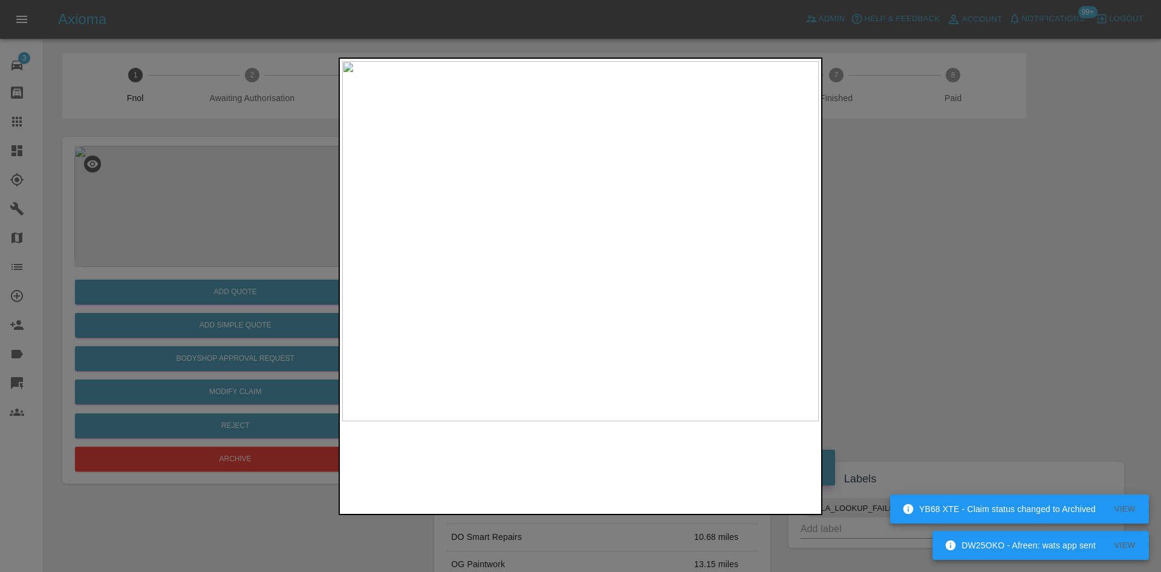
click at [486, 272] on img at bounding box center [580, 241] width 477 height 360
click at [507, 292] on img at bounding box center [580, 241] width 477 height 360
click at [325, 249] on div at bounding box center [580, 286] width 1161 height 572
click at [276, 235] on div at bounding box center [580, 286] width 1161 height 572
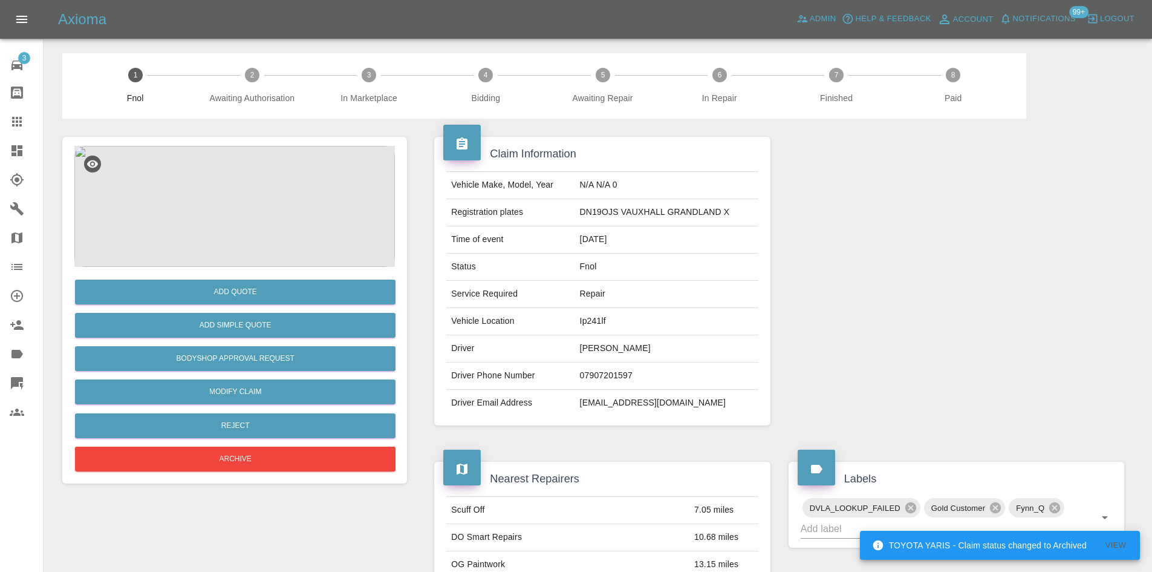
click at [272, 183] on img at bounding box center [234, 206] width 321 height 121
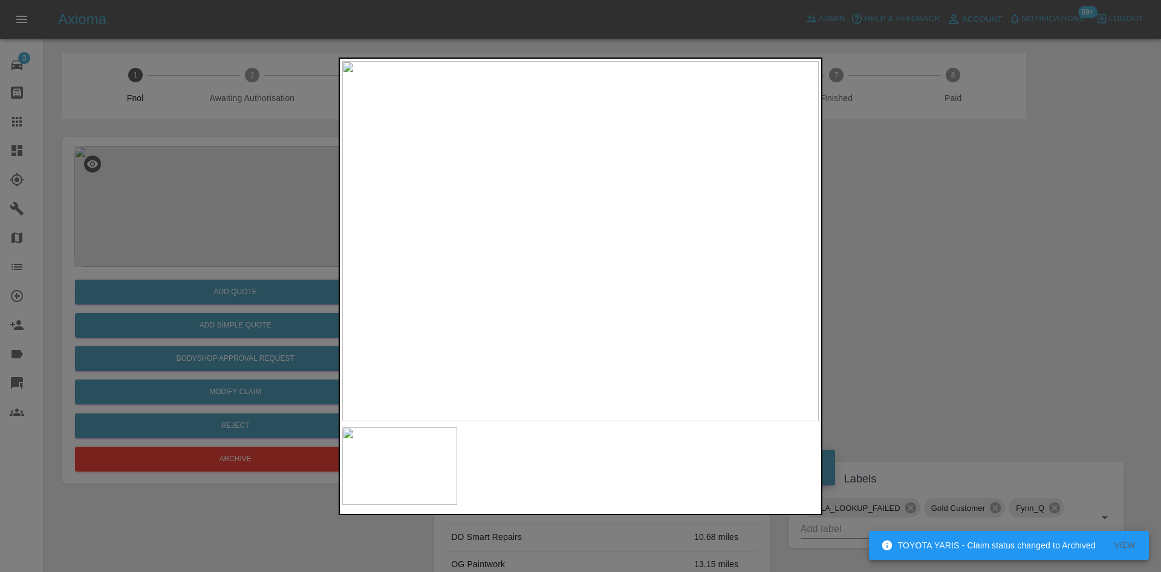
click at [255, 231] on div at bounding box center [580, 286] width 1161 height 572
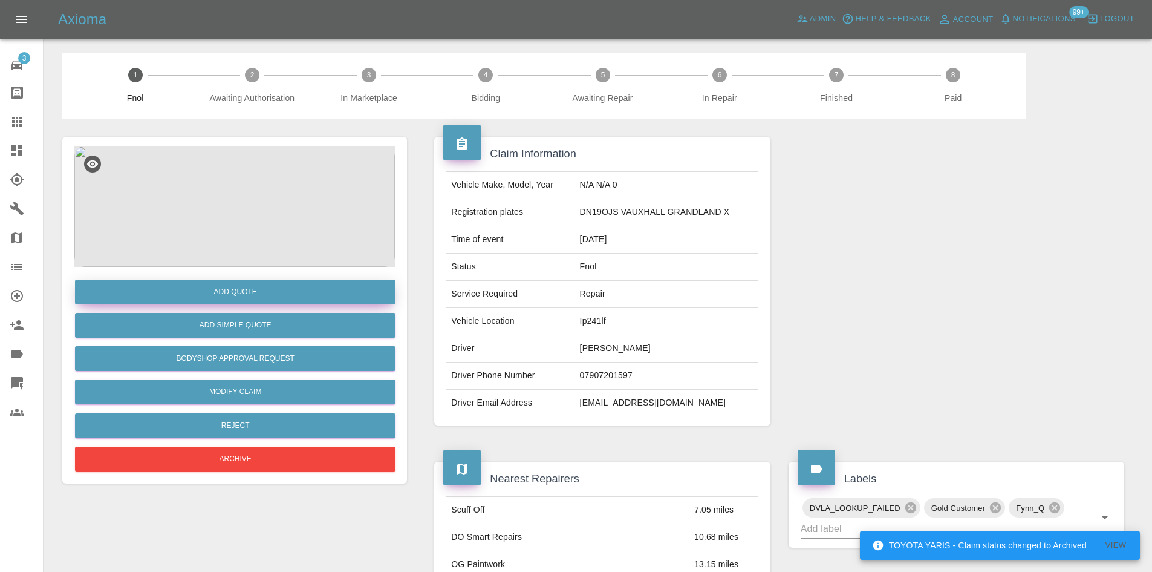
click at [268, 293] on button "Add Quote" at bounding box center [235, 291] width 321 height 25
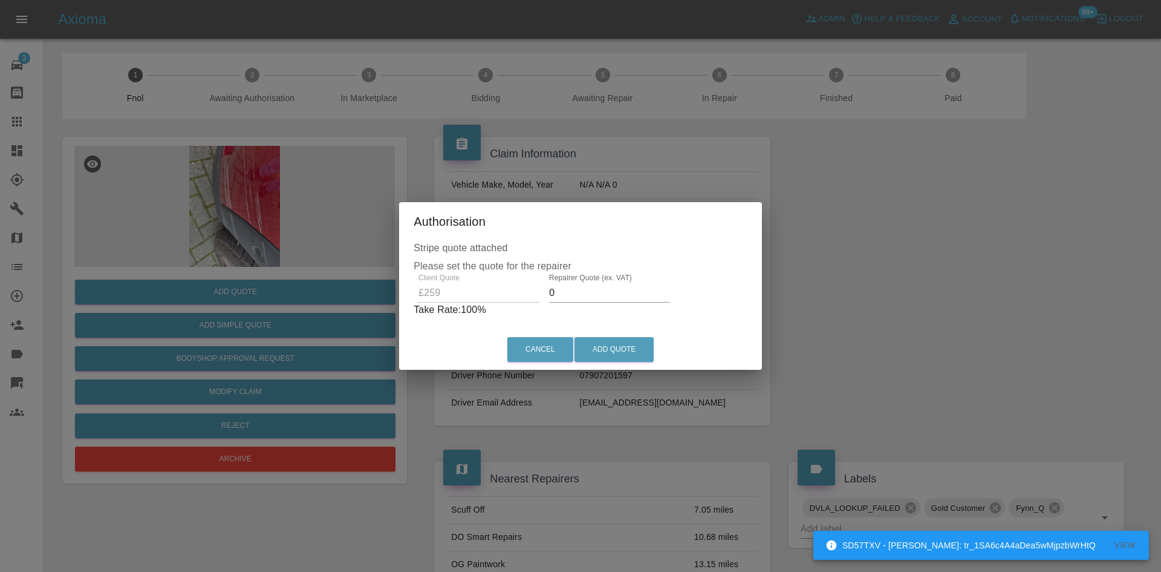
click at [474, 288] on div "Client Quote £259 Repairer Quote (ex. VAT) 0 Take Rate: 100 %" at bounding box center [581, 295] width 334 height 44
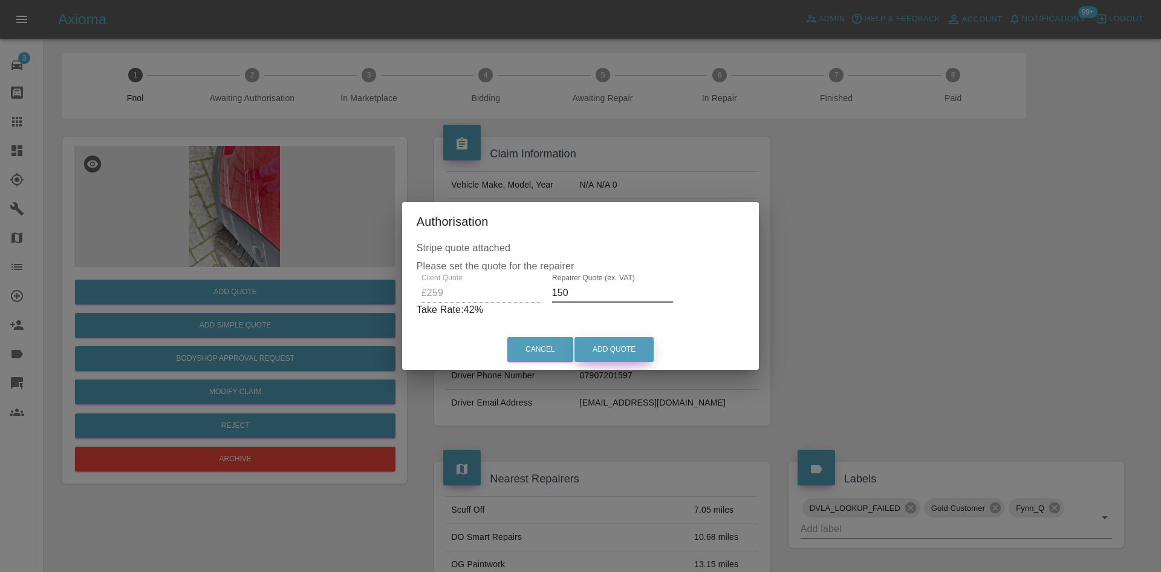
type input "150"
click at [610, 360] on button "Add Quote" at bounding box center [614, 349] width 79 height 25
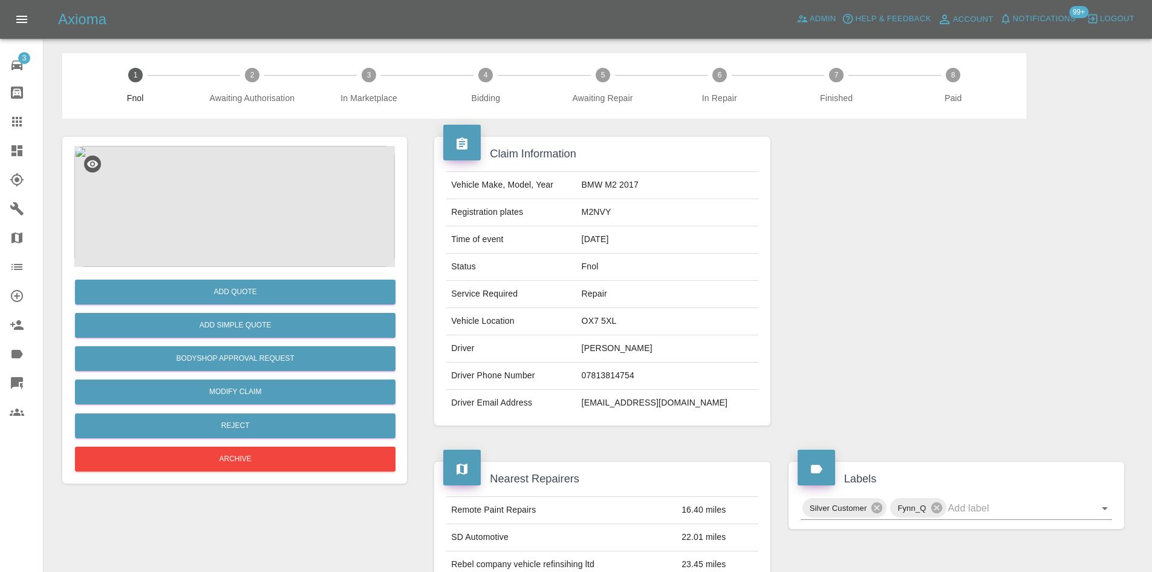
click at [232, 205] on img at bounding box center [234, 206] width 321 height 121
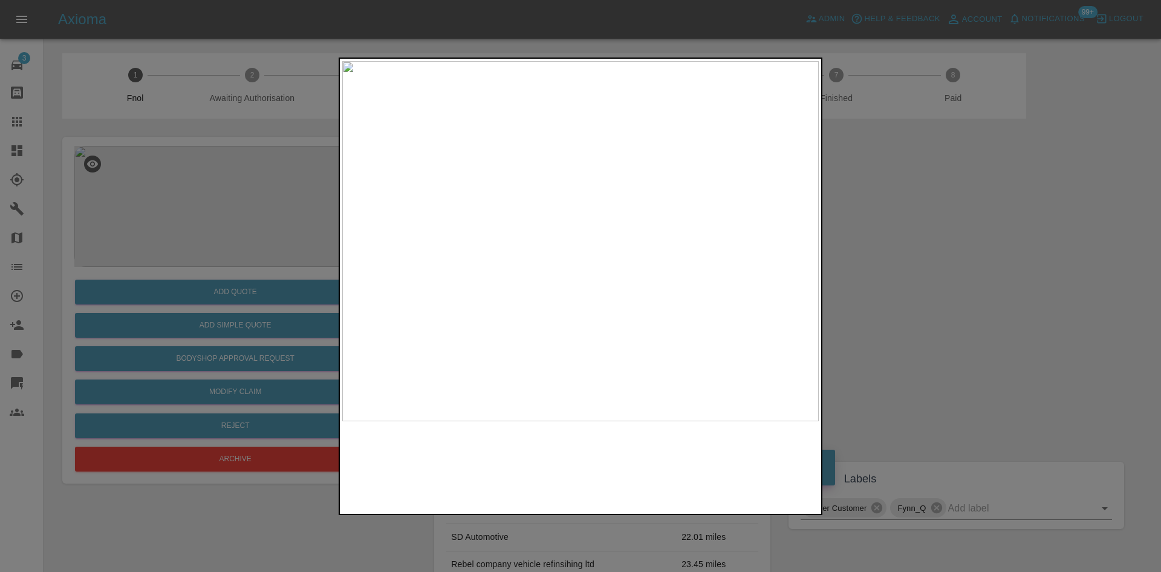
click at [598, 236] on img at bounding box center [580, 241] width 477 height 360
click at [602, 236] on img at bounding box center [528, 253] width 1430 height 1080
click at [552, 260] on img at bounding box center [580, 241] width 477 height 360
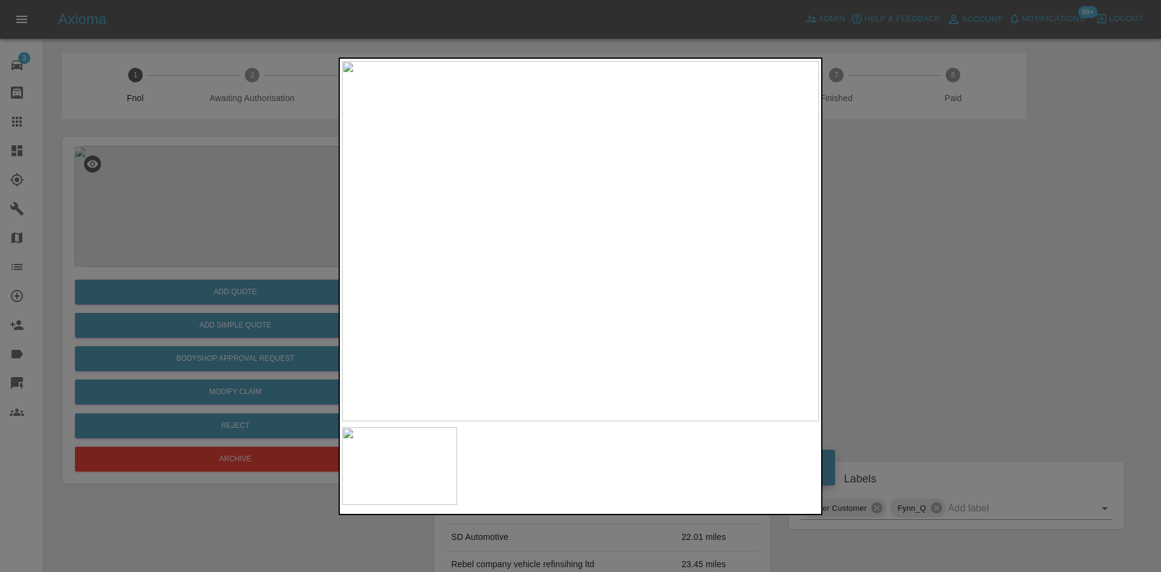
click at [530, 278] on img at bounding box center [580, 241] width 477 height 360
click at [420, 267] on img at bounding box center [580, 241] width 477 height 360
click at [234, 228] on div at bounding box center [580, 286] width 1161 height 572
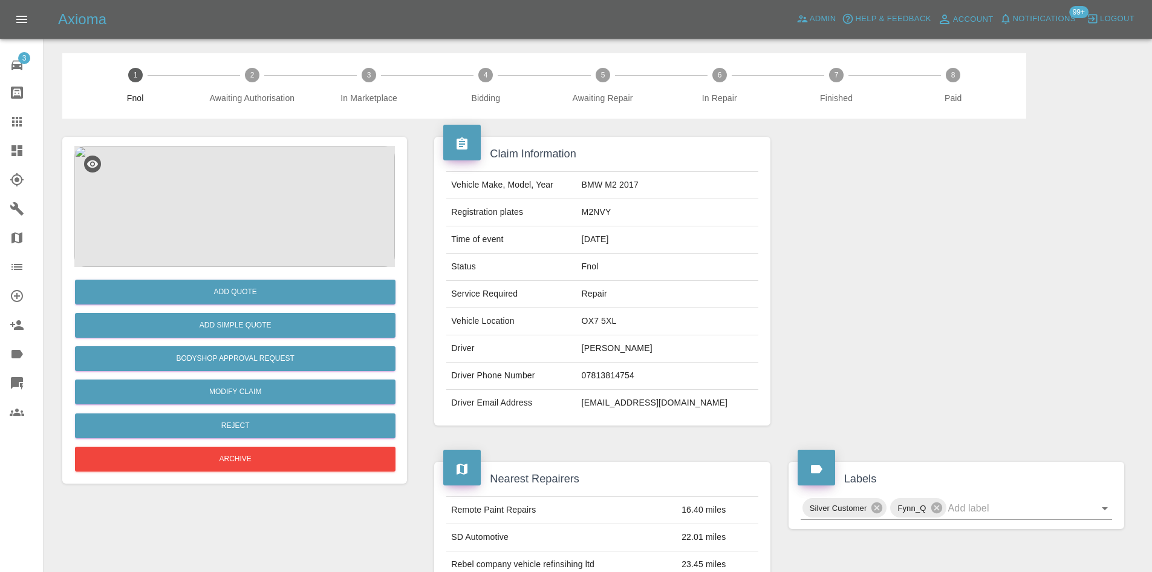
click at [254, 188] on img at bounding box center [234, 206] width 321 height 121
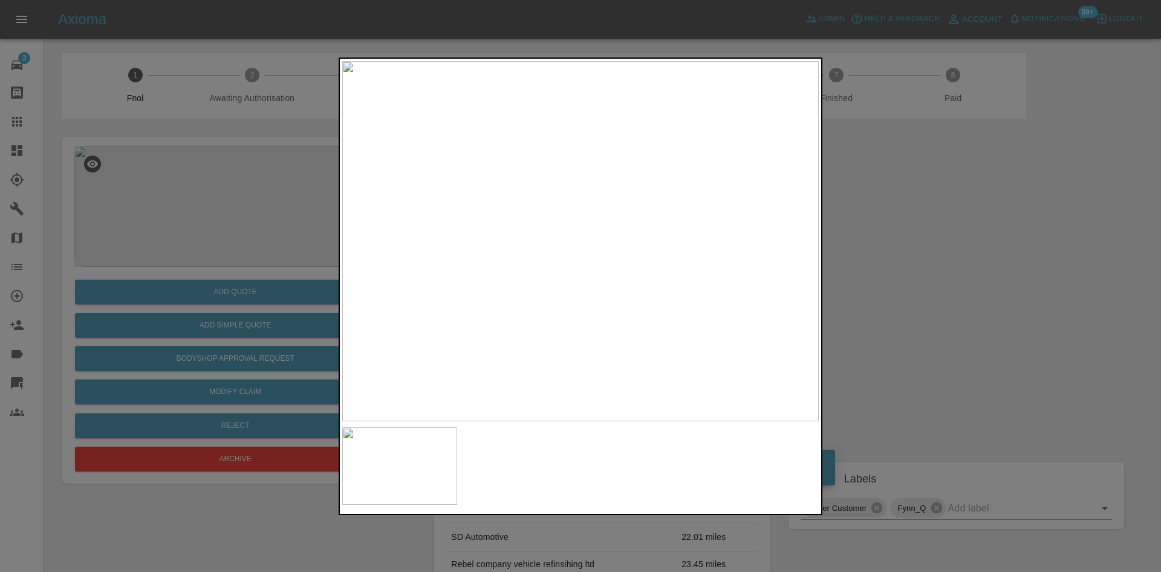
click at [603, 215] on img at bounding box center [580, 241] width 477 height 360
click at [538, 289] on img at bounding box center [514, 317] width 1430 height 1080
click at [535, 289] on img at bounding box center [514, 317] width 1430 height 1080
drag, startPoint x: 155, startPoint y: 269, endPoint x: 210, endPoint y: 297, distance: 61.4
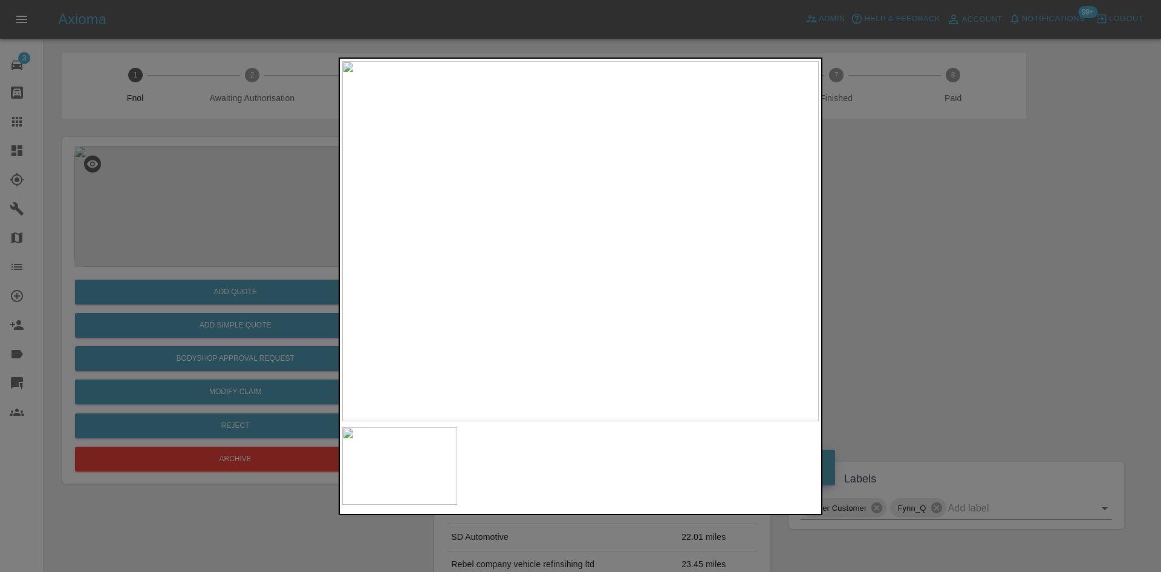
click at [161, 269] on div at bounding box center [580, 286] width 1161 height 572
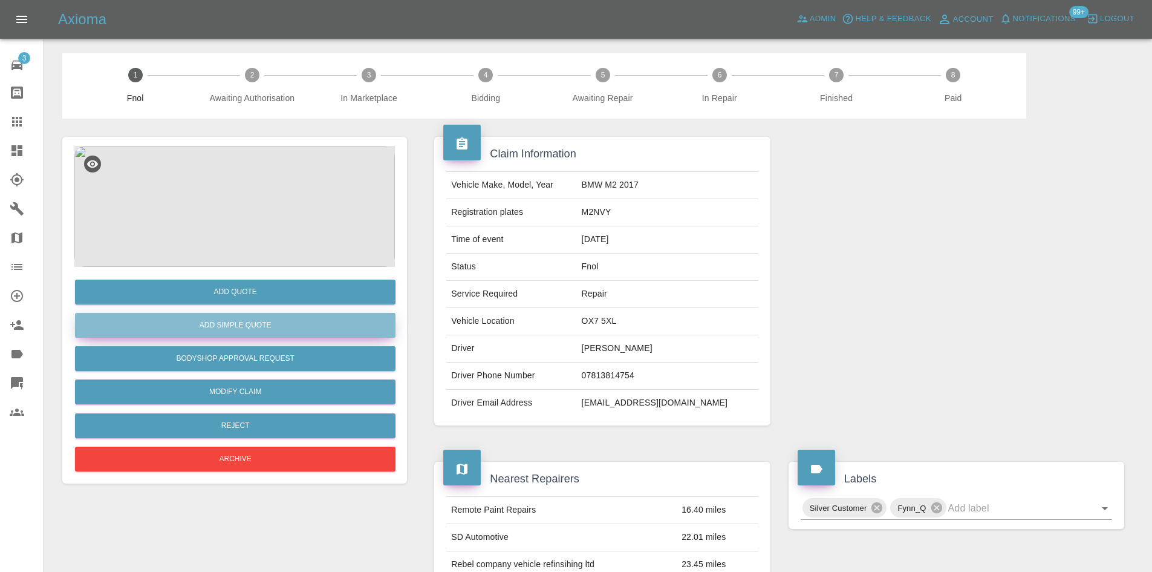
click at [210, 319] on button "Add Simple Quote" at bounding box center [235, 325] width 321 height 25
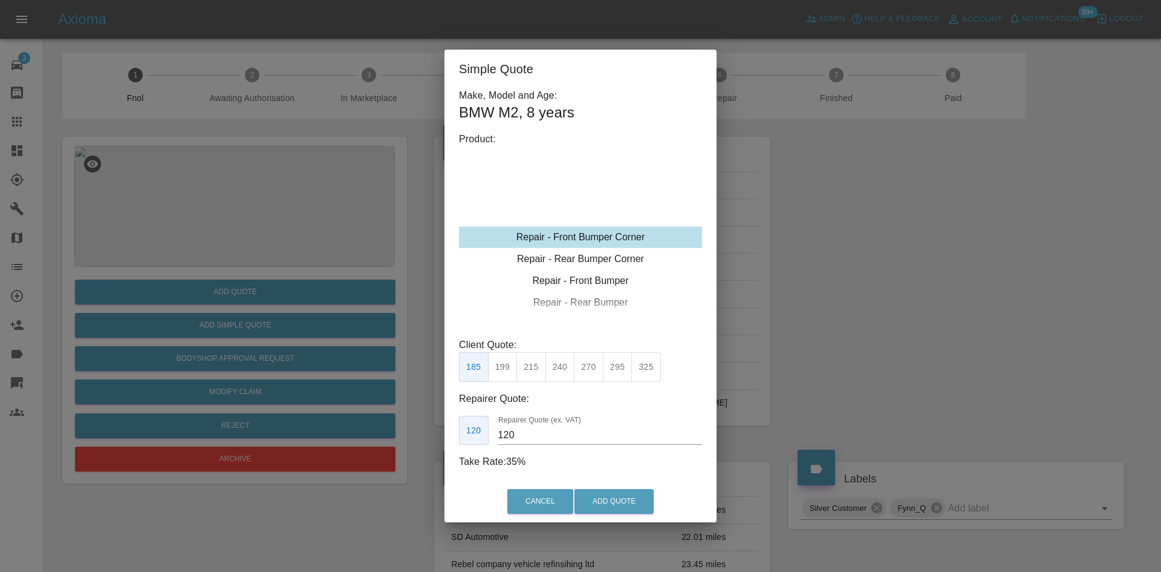
click at [578, 233] on div "Repair - Front Bumper Corner" at bounding box center [580, 237] width 243 height 22
click at [608, 371] on button "295" at bounding box center [618, 367] width 30 height 30
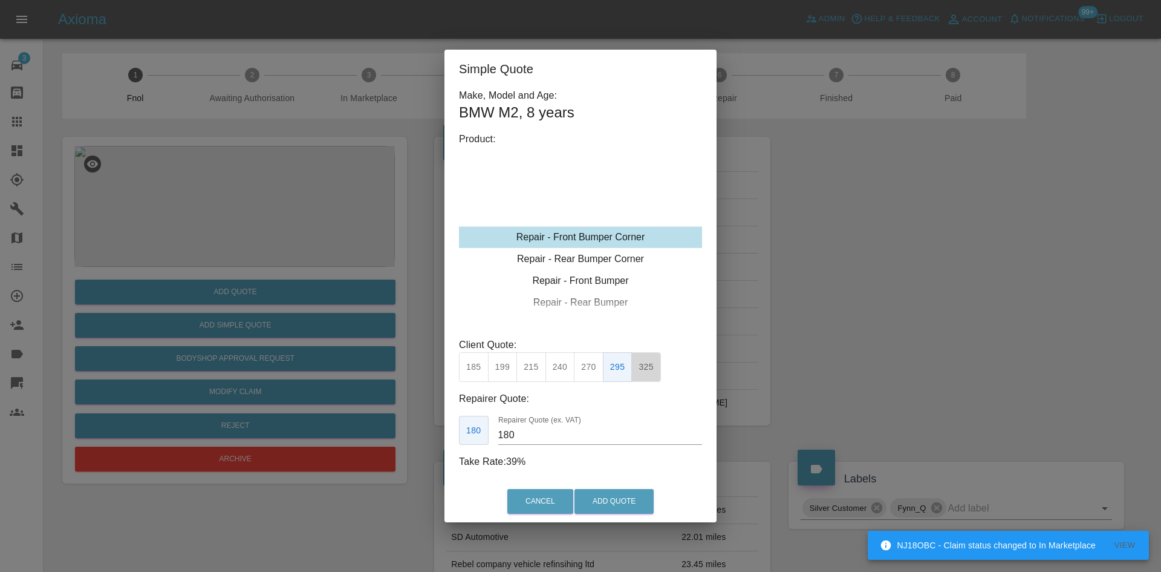
drag, startPoint x: 651, startPoint y: 369, endPoint x: 567, endPoint y: 442, distance: 110.6
click at [650, 369] on button "325" at bounding box center [646, 367] width 30 height 30
drag, startPoint x: 531, startPoint y: 437, endPoint x: 332, endPoint y: 437, distance: 199.0
click at [360, 437] on div "Simple Quote Make, Model and Age: BMW M2 , 8 years Product: Repair - Front Bump…" at bounding box center [580, 286] width 1161 height 572
type input "180"
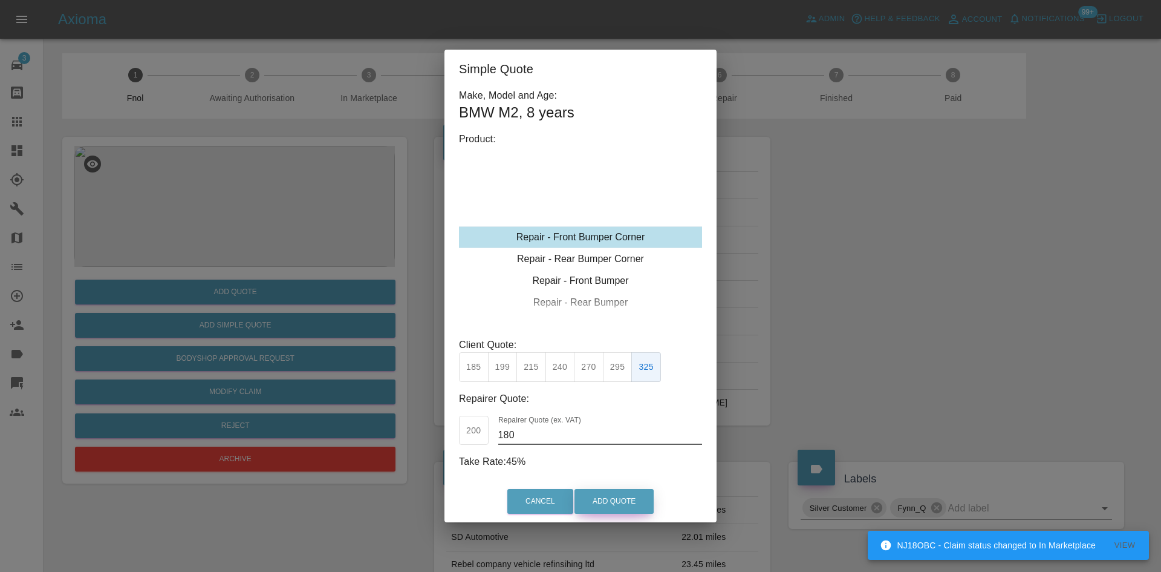
click at [639, 502] on button "Add Quote" at bounding box center [614, 501] width 79 height 25
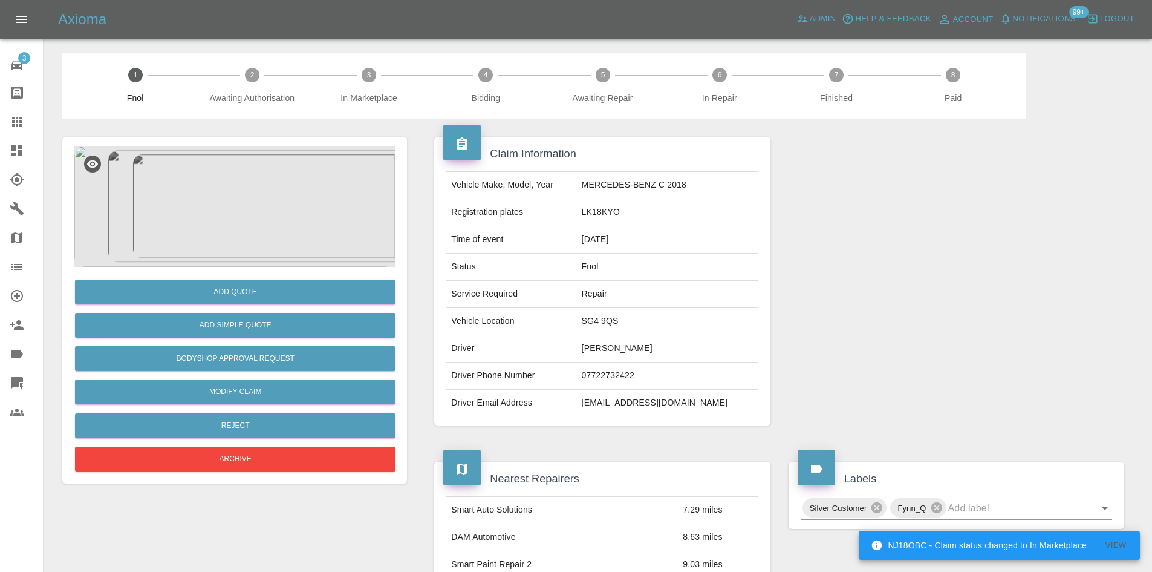
click at [263, 239] on img at bounding box center [234, 206] width 321 height 121
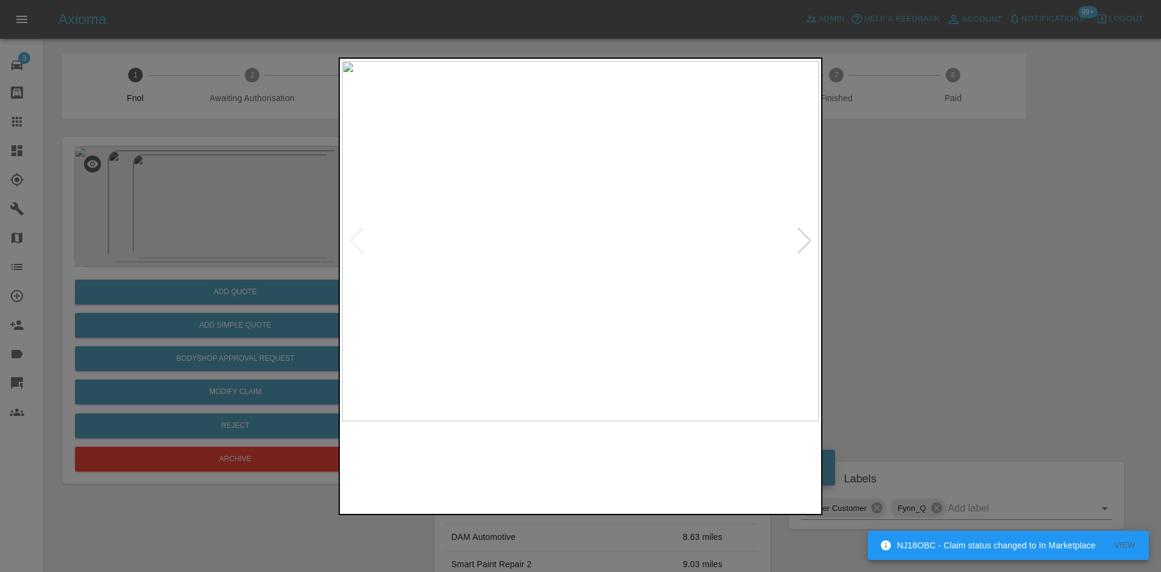
click at [570, 194] on img at bounding box center [580, 241] width 477 height 360
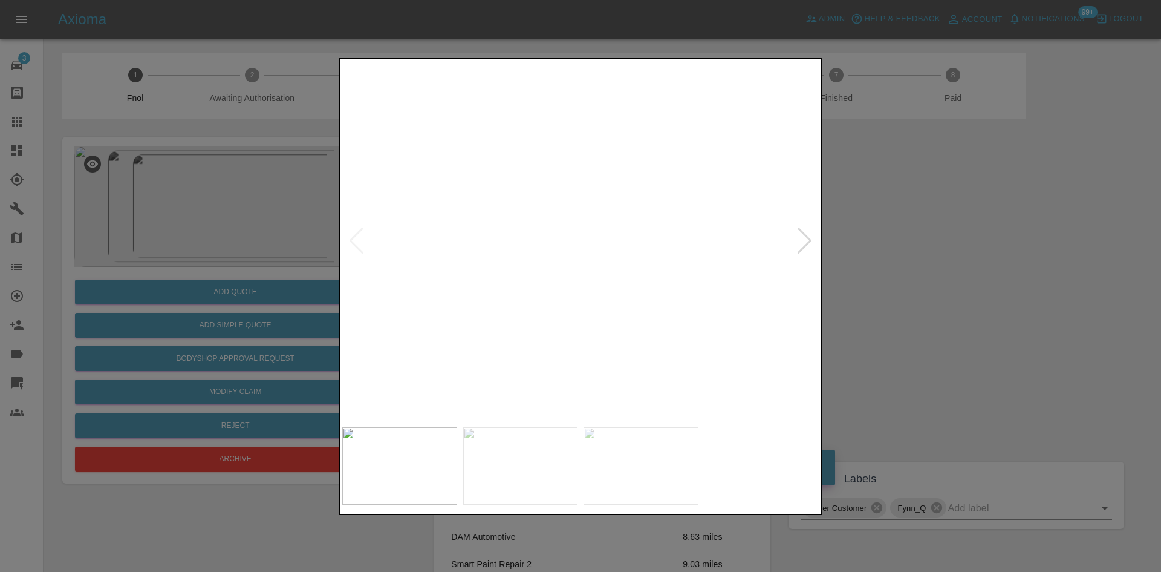
click at [539, 97] on img at bounding box center [613, 382] width 1430 height 1080
click at [582, 86] on img at bounding box center [538, 143] width 1430 height 1080
click at [586, 215] on img at bounding box center [538, 59] width 1430 height 1080
click at [586, 214] on img at bounding box center [538, 59] width 1430 height 1080
click at [512, 259] on img at bounding box center [580, 241] width 477 height 360
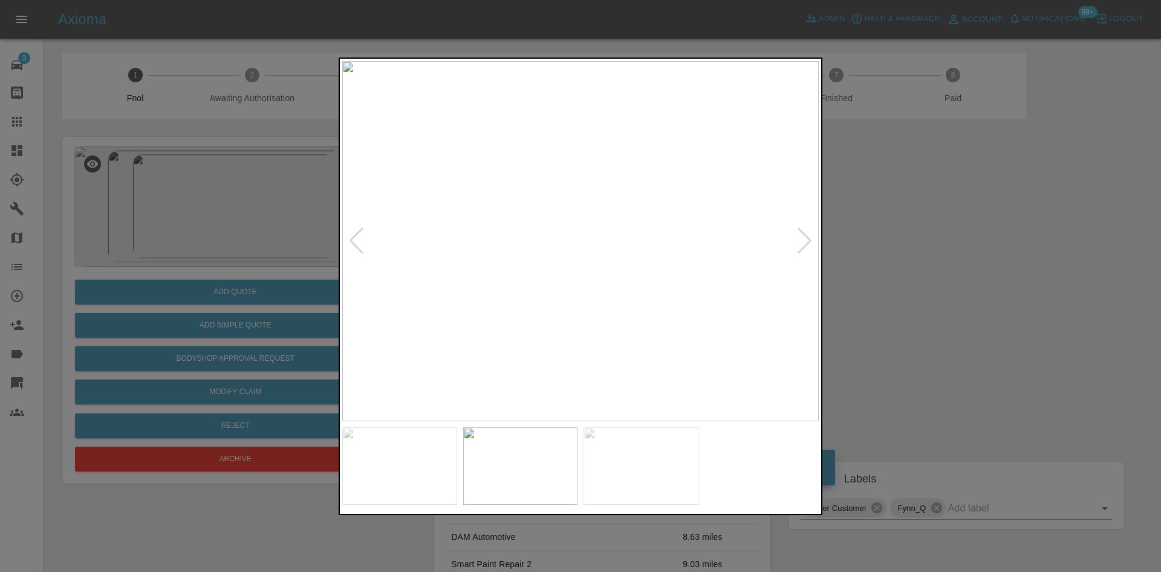
click at [500, 283] on img at bounding box center [580, 241] width 477 height 360
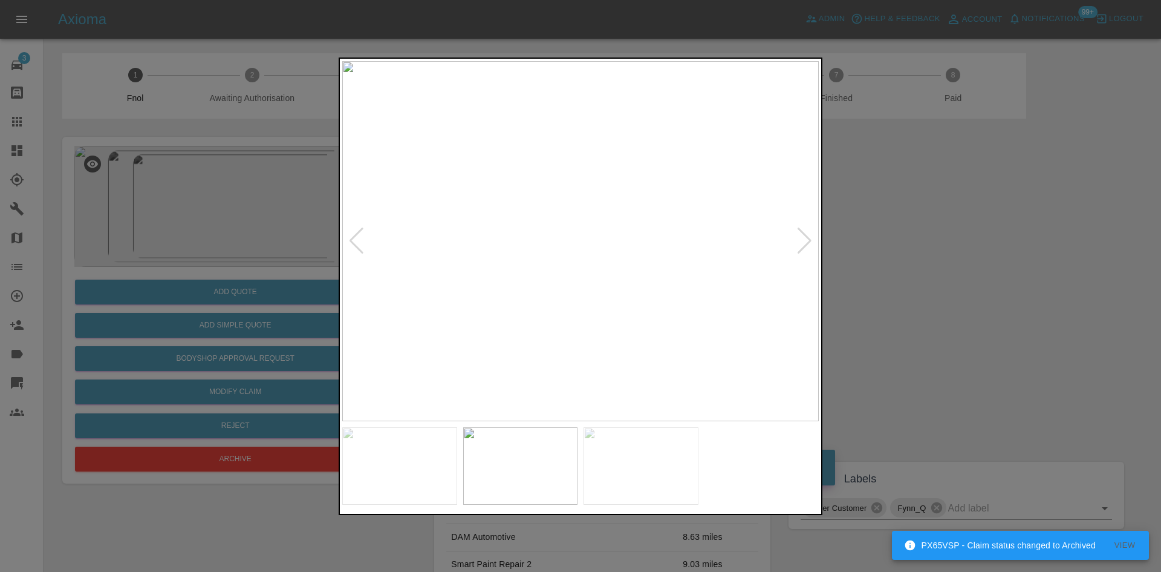
click at [624, 380] on img at bounding box center [580, 241] width 477 height 360
click at [619, 379] on img at bounding box center [580, 241] width 477 height 360
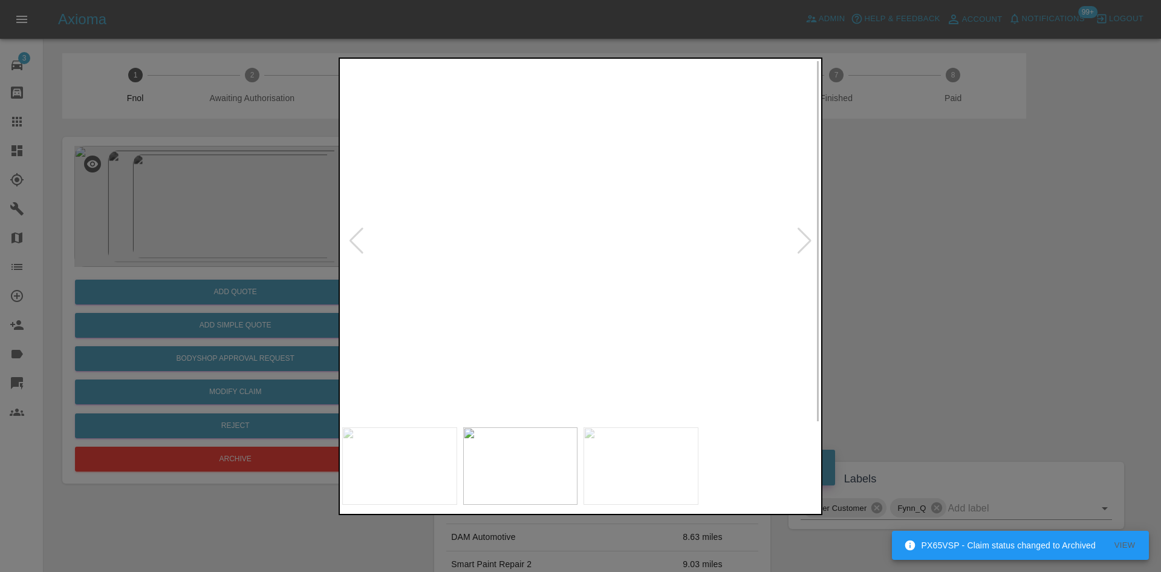
click at [354, 309] on img at bounding box center [542, 241] width 477 height 360
click at [252, 277] on div at bounding box center [580, 286] width 1161 height 572
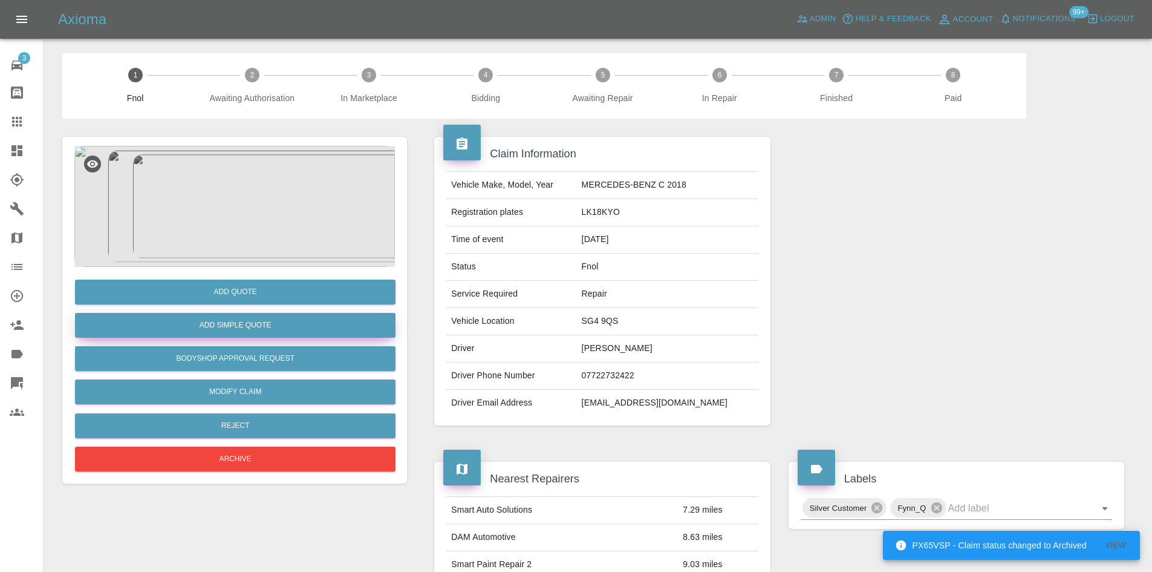
click at [245, 316] on button "Add Simple Quote" at bounding box center [235, 325] width 321 height 25
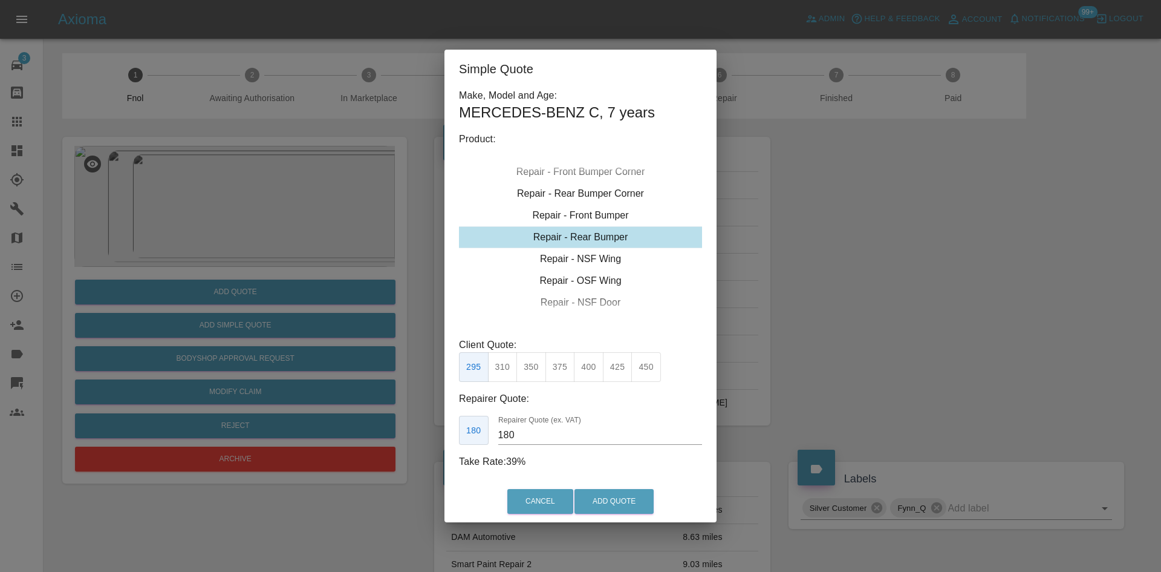
click at [576, 243] on div "Repair - Rear Bumper" at bounding box center [580, 237] width 243 height 22
click at [615, 366] on button "425" at bounding box center [618, 367] width 30 height 30
drag, startPoint x: 524, startPoint y: 428, endPoint x: 357, endPoint y: 421, distance: 167.1
click at [357, 421] on div "Simple Quote Make, Model and Age: MERCEDES-BENZ C , 7 years Product: Repair - F…" at bounding box center [580, 286] width 1161 height 572
type input "230"
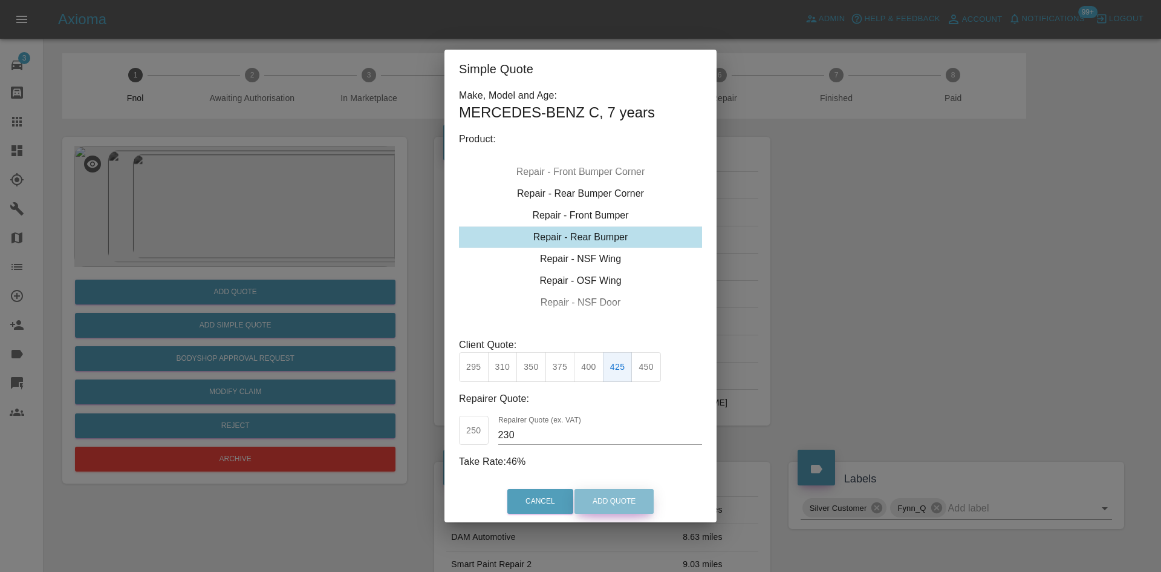
click at [605, 506] on button "Add Quote" at bounding box center [614, 501] width 79 height 25
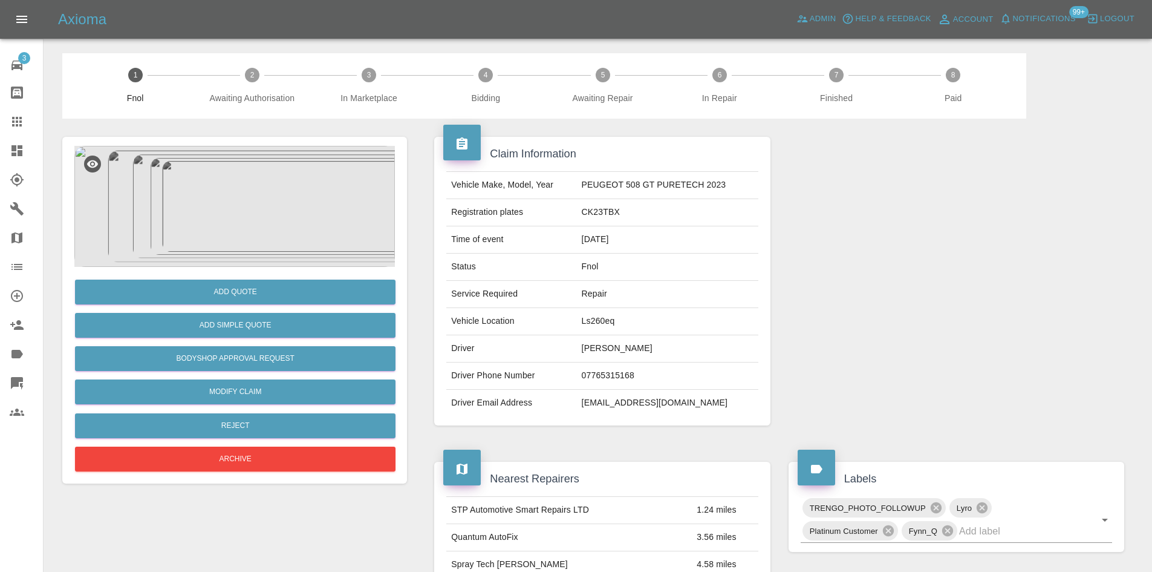
click at [209, 227] on img at bounding box center [234, 206] width 321 height 121
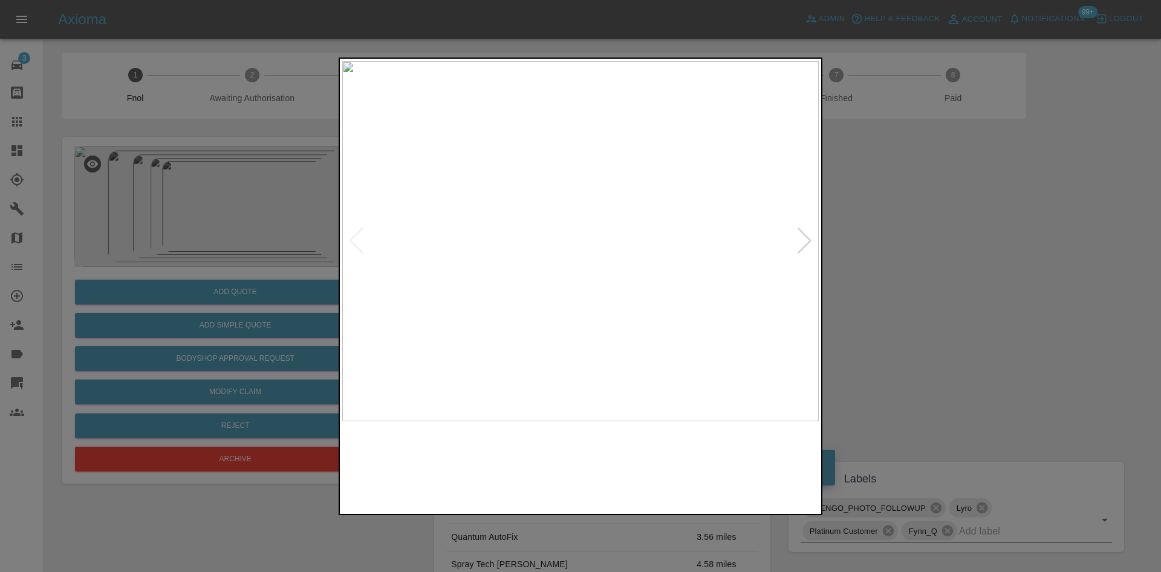
click at [586, 276] on img at bounding box center [580, 241] width 477 height 360
click at [585, 277] on img at bounding box center [564, 134] width 1430 height 1080
click at [474, 299] on img at bounding box center [568, 241] width 477 height 360
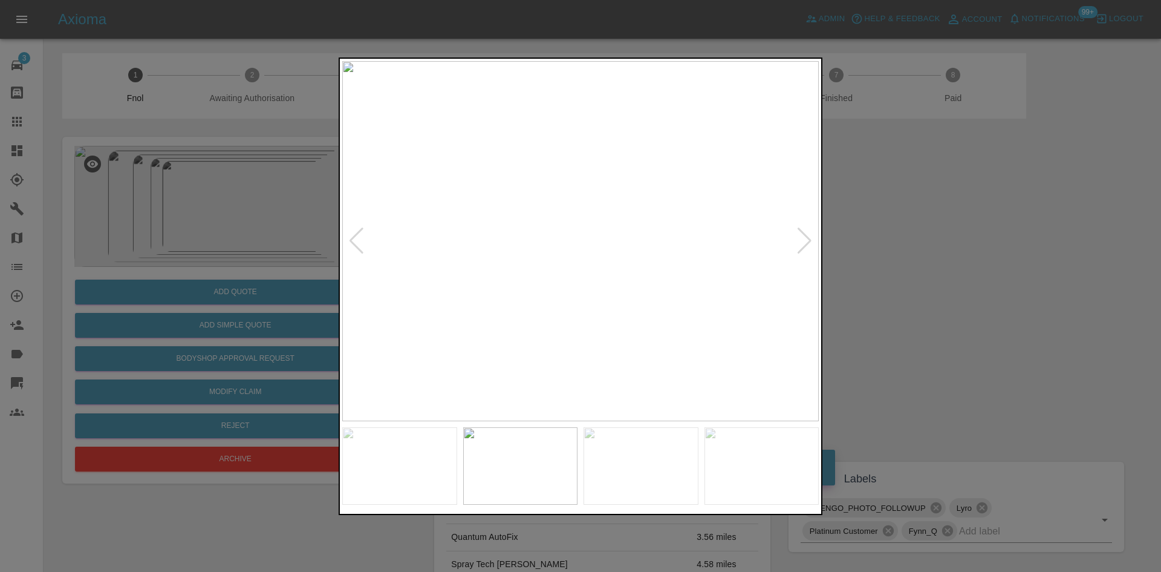
click at [521, 299] on img at bounding box center [580, 241] width 477 height 360
click at [454, 277] on img at bounding box center [580, 241] width 477 height 360
click at [399, 237] on img at bounding box center [580, 241] width 477 height 360
click at [400, 222] on img at bounding box center [580, 241] width 477 height 360
drag, startPoint x: 114, startPoint y: 157, endPoint x: 264, endPoint y: 109, distance: 157.0
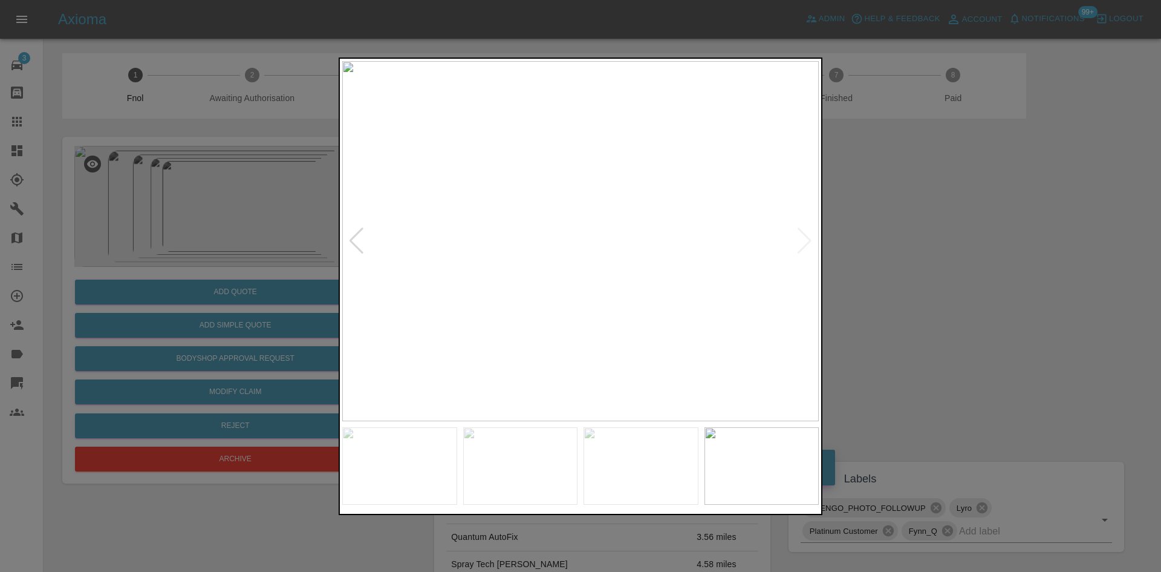
click at [129, 157] on div at bounding box center [580, 286] width 1161 height 572
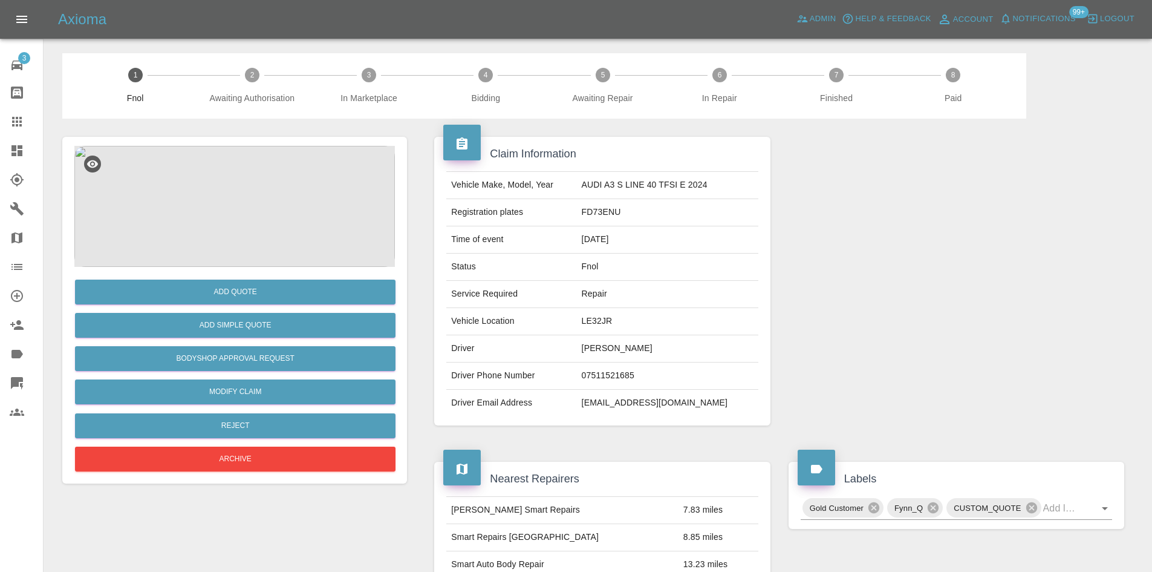
click at [266, 178] on img at bounding box center [234, 206] width 321 height 121
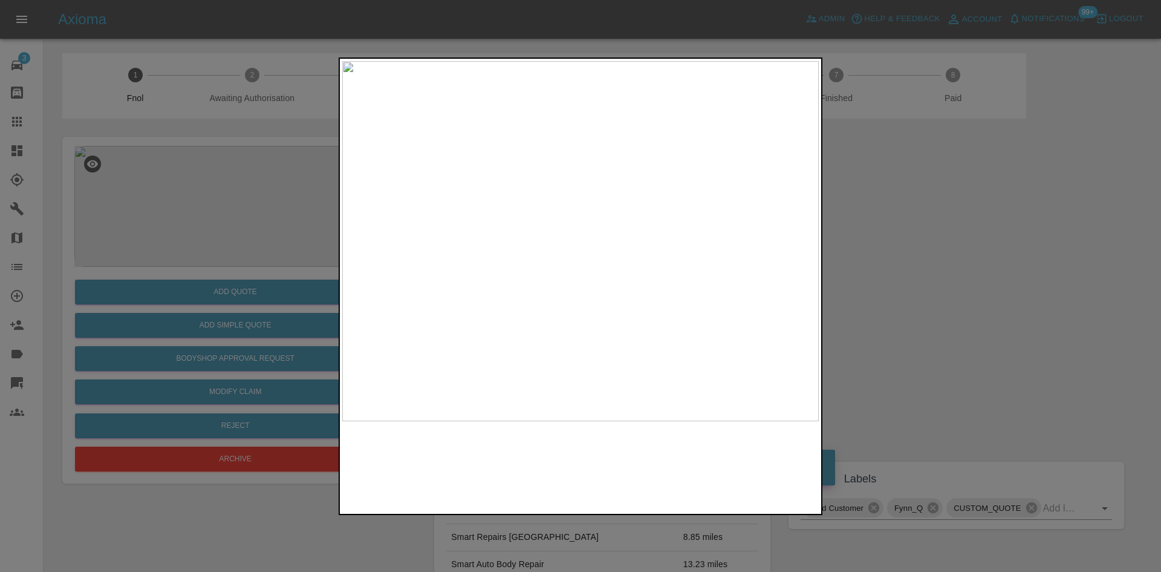
click at [614, 252] on img at bounding box center [580, 241] width 477 height 360
click at [614, 252] on img at bounding box center [481, 208] width 1430 height 1080
click at [448, 244] on img at bounding box center [580, 241] width 477 height 360
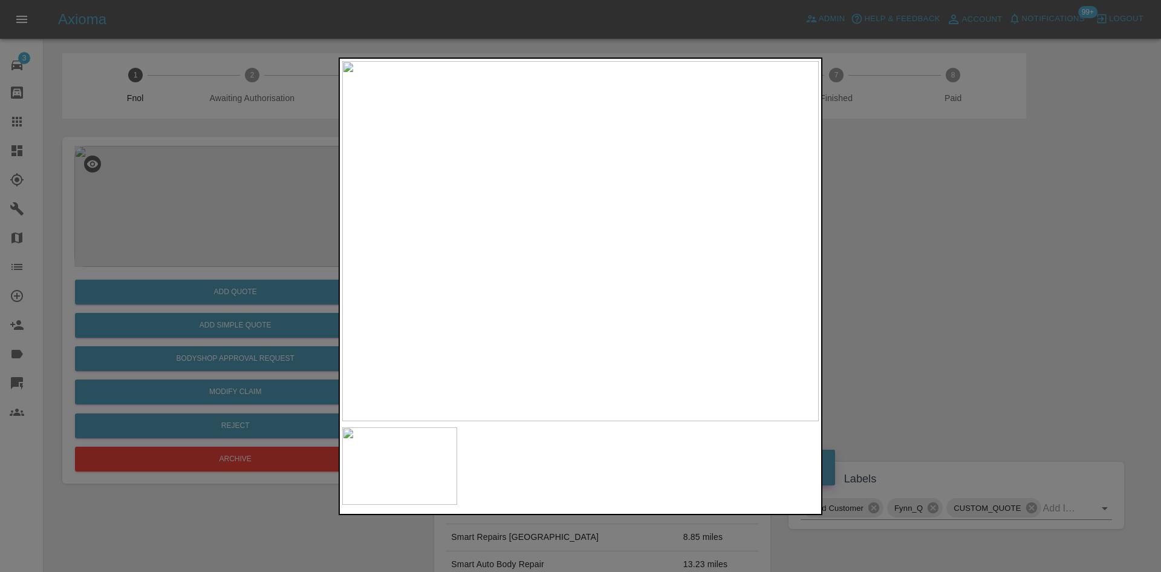
click at [506, 251] on img at bounding box center [580, 241] width 477 height 360
click at [318, 224] on div at bounding box center [580, 286] width 1161 height 572
click at [217, 191] on div at bounding box center [580, 286] width 1161 height 572
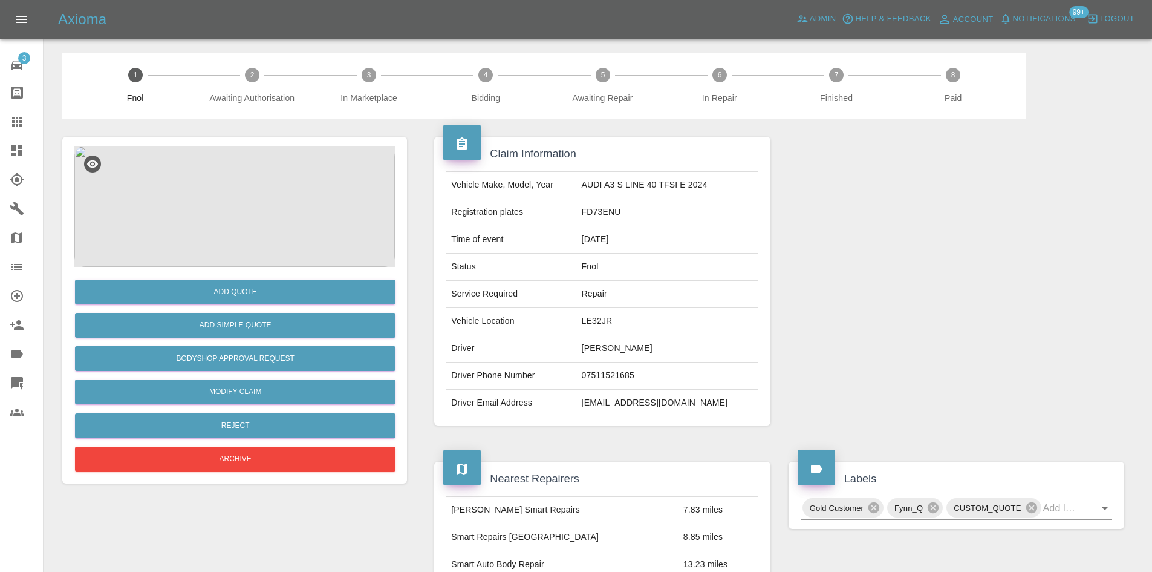
click at [228, 206] on img at bounding box center [234, 206] width 321 height 121
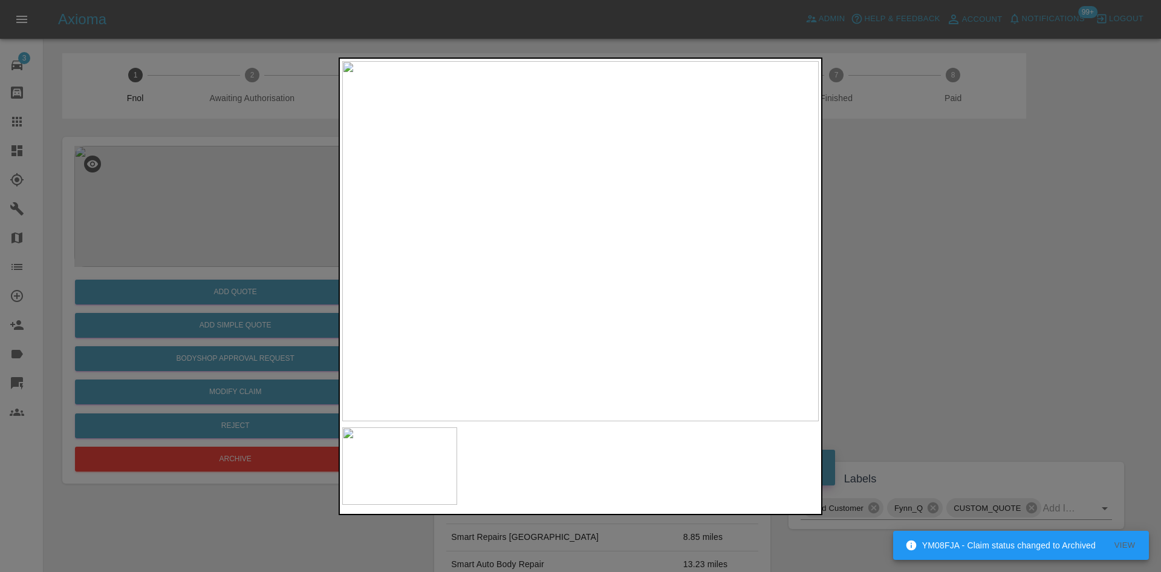
click at [582, 276] on img at bounding box center [580, 241] width 477 height 360
click at [549, 260] on img at bounding box center [473, 125] width 1430 height 1080
click at [224, 259] on div at bounding box center [580, 286] width 1161 height 572
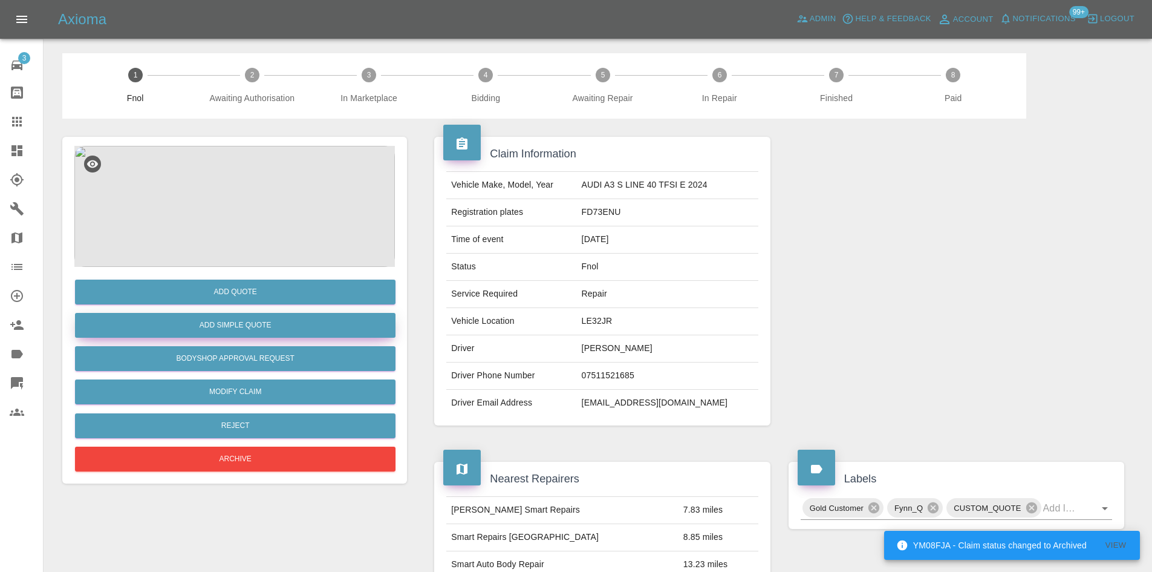
click at [228, 321] on button "Add Simple Quote" at bounding box center [235, 325] width 321 height 25
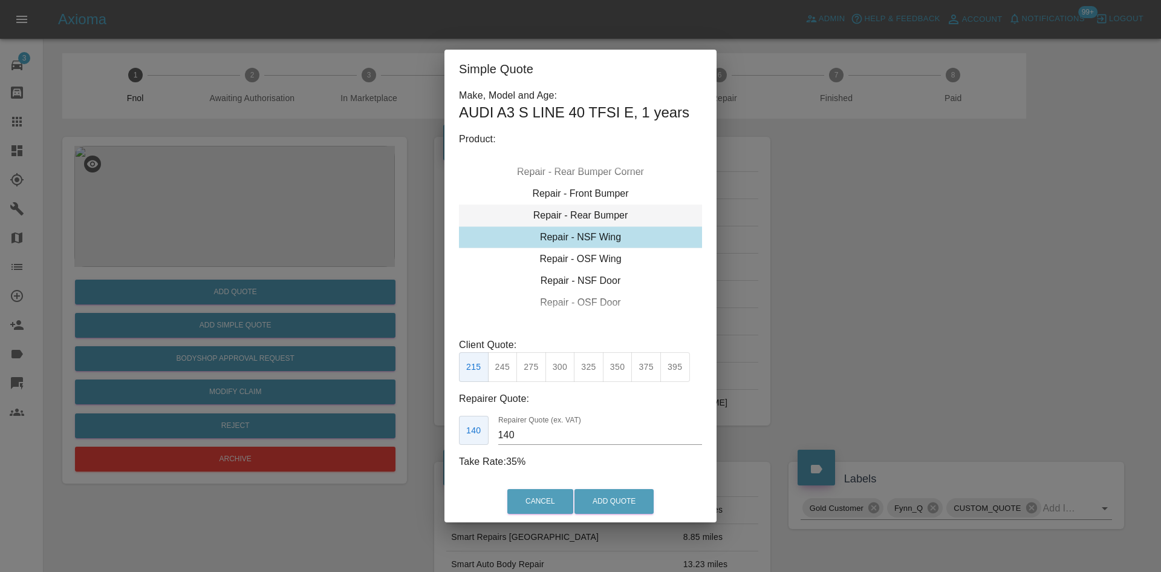
click at [594, 218] on div "Repair - Rear Bumper" at bounding box center [580, 215] width 243 height 22
click at [534, 362] on button "350" at bounding box center [531, 367] width 30 height 30
drag, startPoint x: 530, startPoint y: 429, endPoint x: 20, endPoint y: 359, distance: 515.3
click at [93, 395] on div "Simple Quote Make, Model and Age: AUDI A3 S LINE 40 TFSI E , 1 years Product: R…" at bounding box center [580, 286] width 1161 height 572
type input "200"
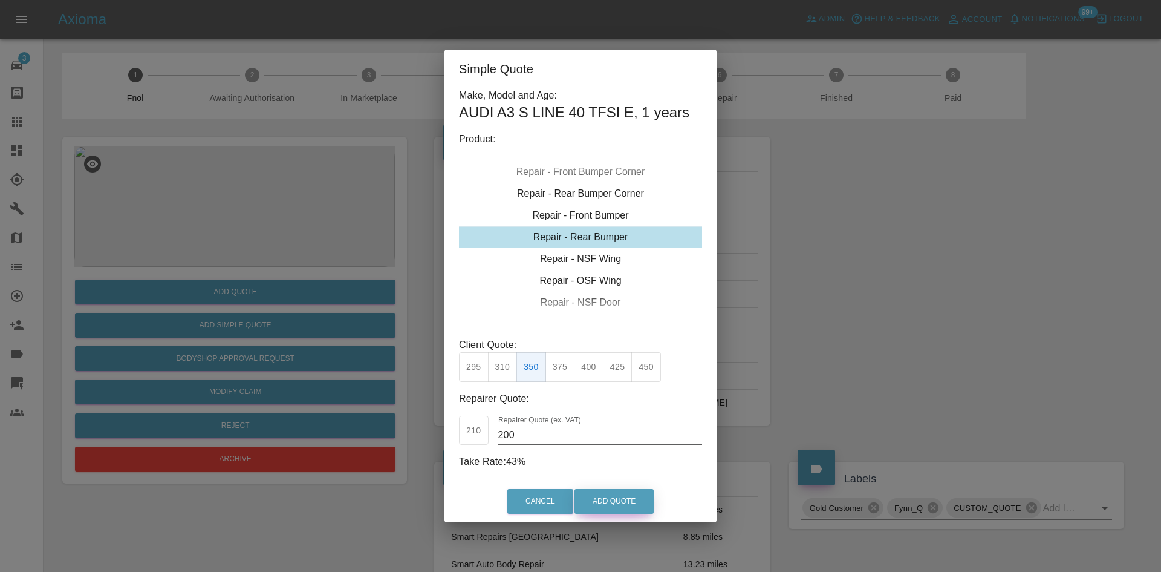
click at [603, 493] on button "Add Quote" at bounding box center [614, 501] width 79 height 25
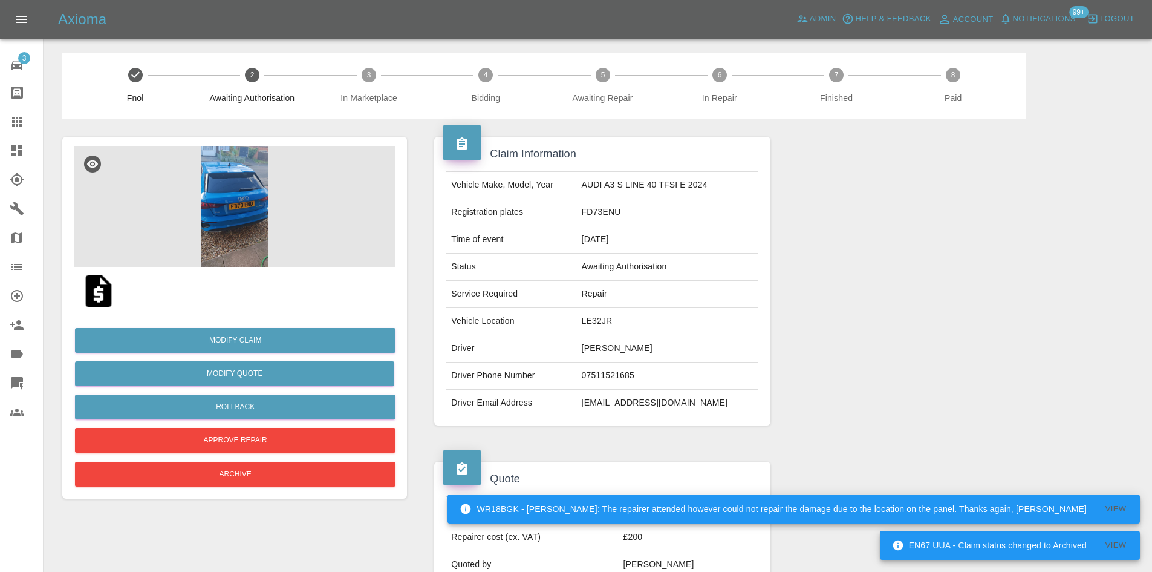
click at [239, 176] on img at bounding box center [234, 206] width 321 height 121
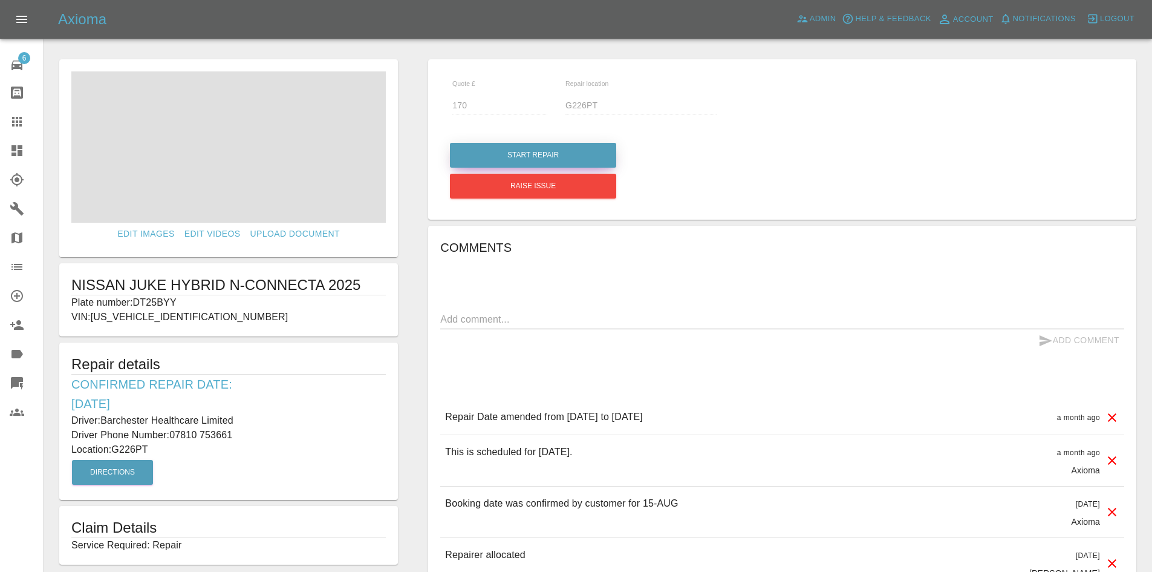
drag, startPoint x: 498, startPoint y: 140, endPoint x: 498, endPoint y: 168, distance: 27.8
click at [498, 140] on div "Start Repair" at bounding box center [532, 155] width 166 height 31
click at [541, 163] on button "Start Repair" at bounding box center [533, 155] width 166 height 25
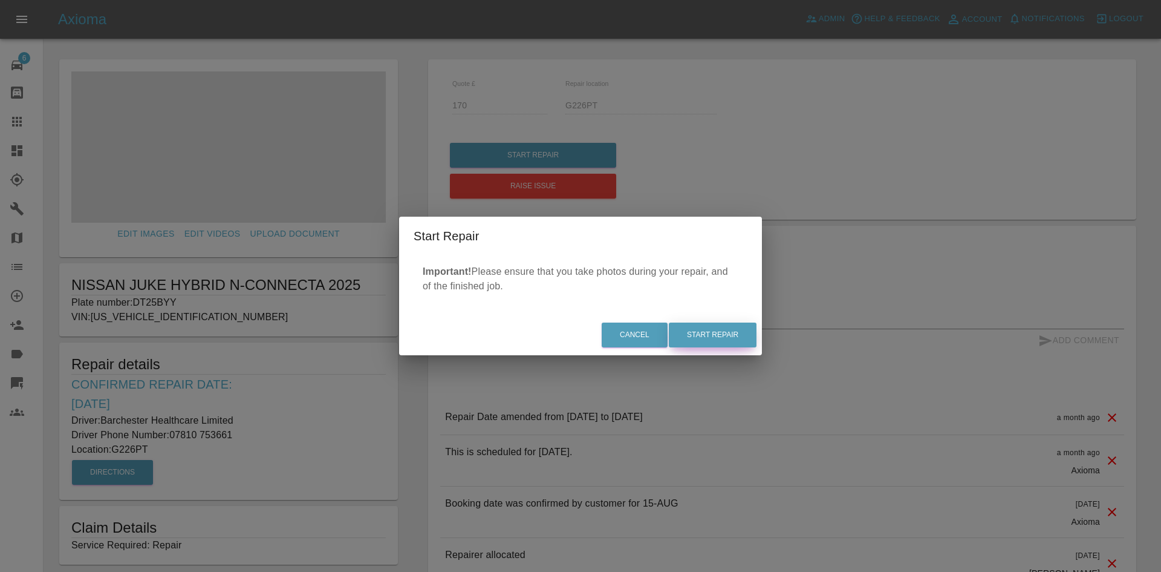
click at [733, 331] on div "Cancel Start Repair" at bounding box center [580, 334] width 363 height 41
click at [732, 332] on button "Start Repair" at bounding box center [713, 334] width 88 height 25
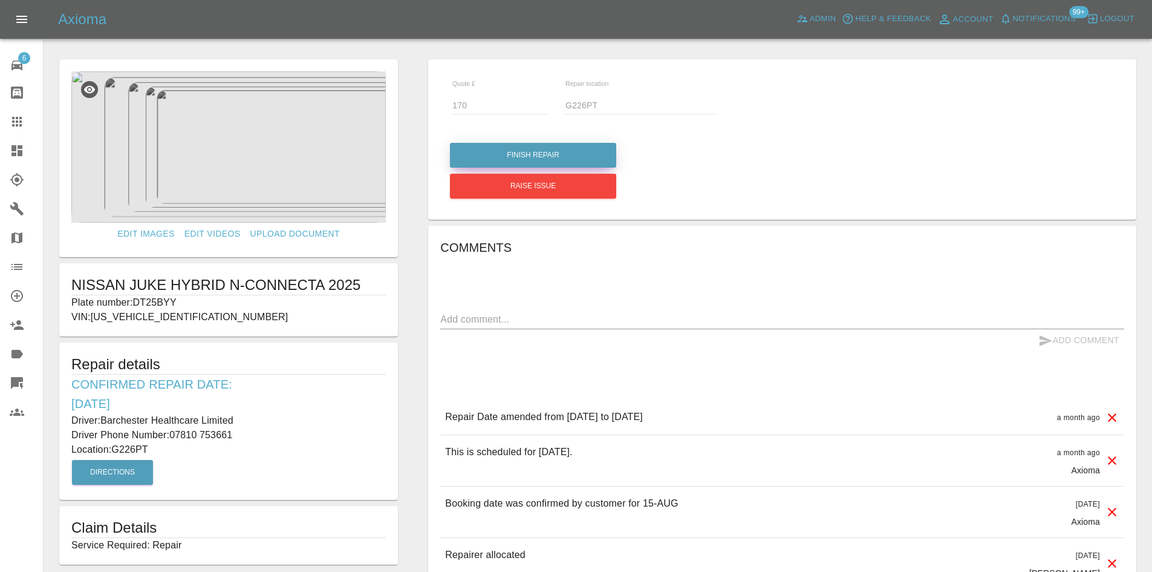
click at [491, 151] on button "Finish Repair" at bounding box center [533, 155] width 166 height 25
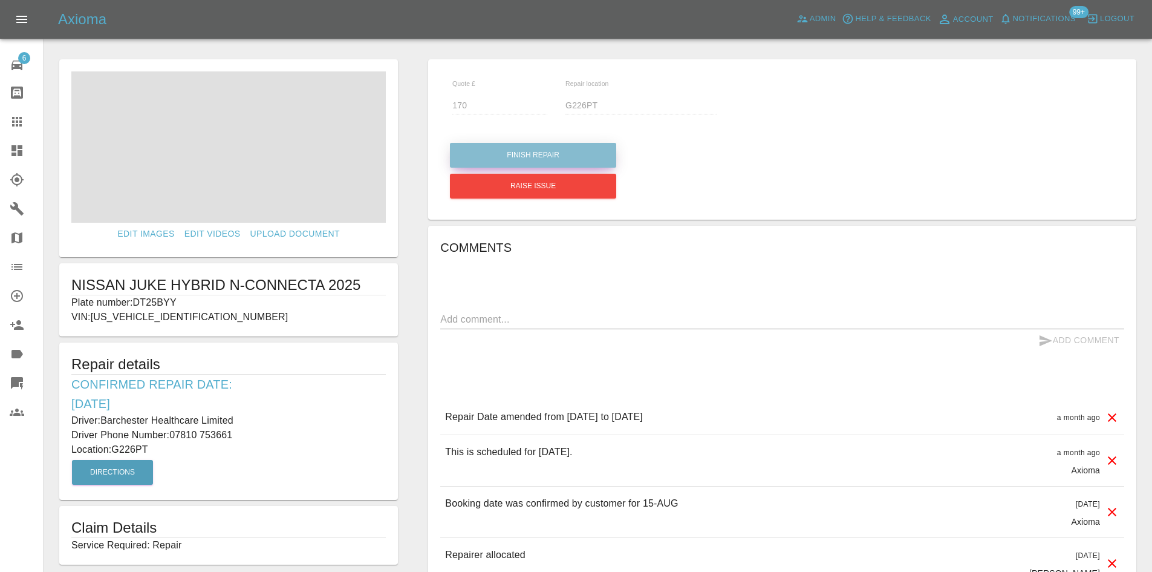
click at [546, 162] on button "Finish Repair" at bounding box center [533, 155] width 166 height 25
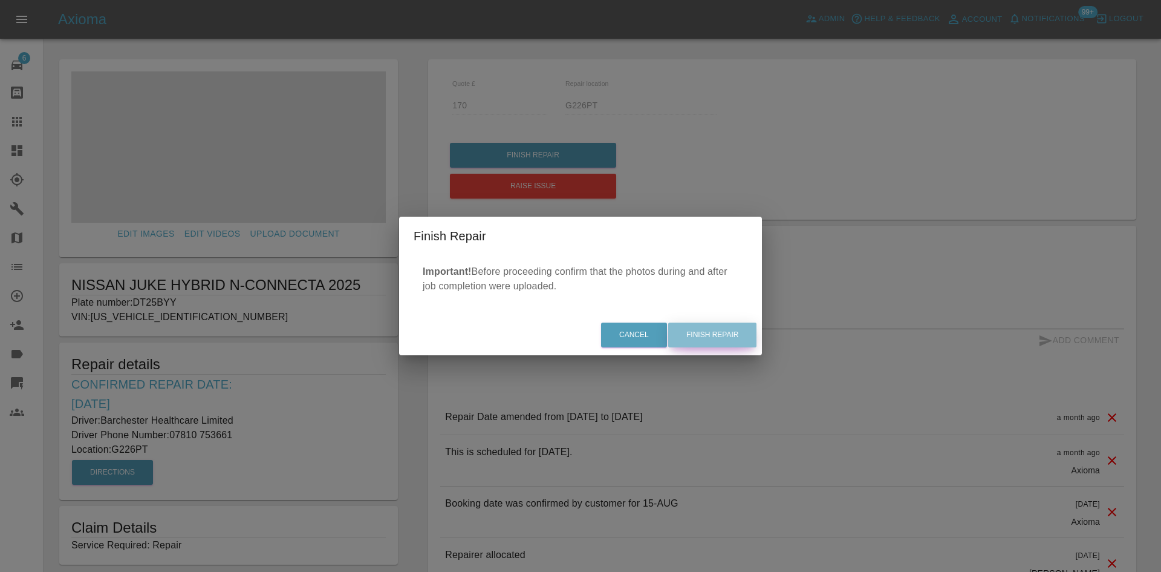
click at [724, 339] on button "Finish Repair" at bounding box center [712, 334] width 88 height 25
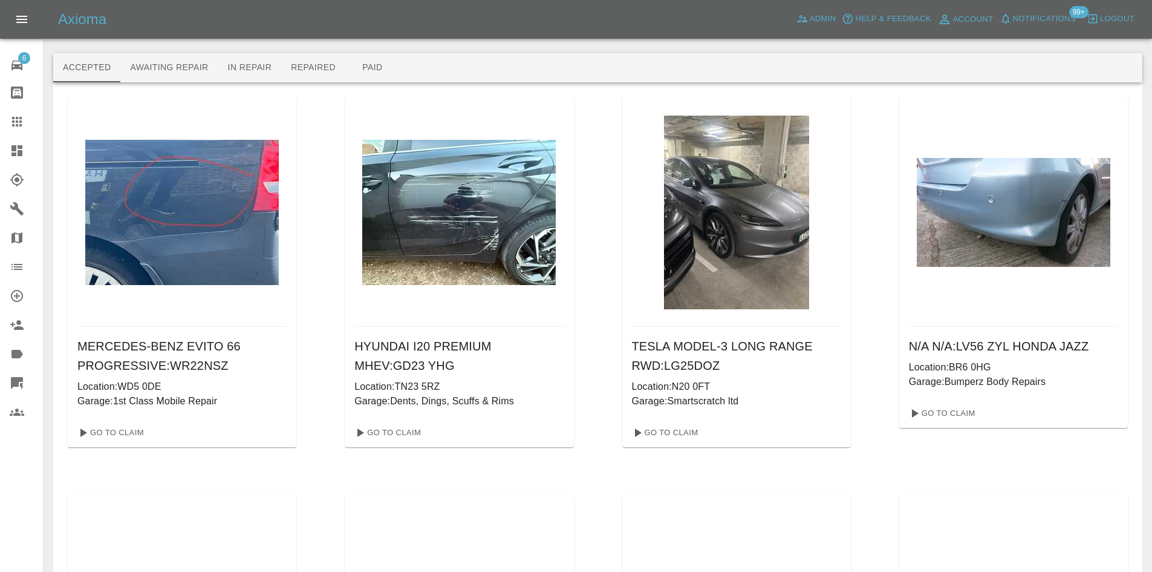
click at [21, 125] on icon at bounding box center [17, 122] width 10 height 10
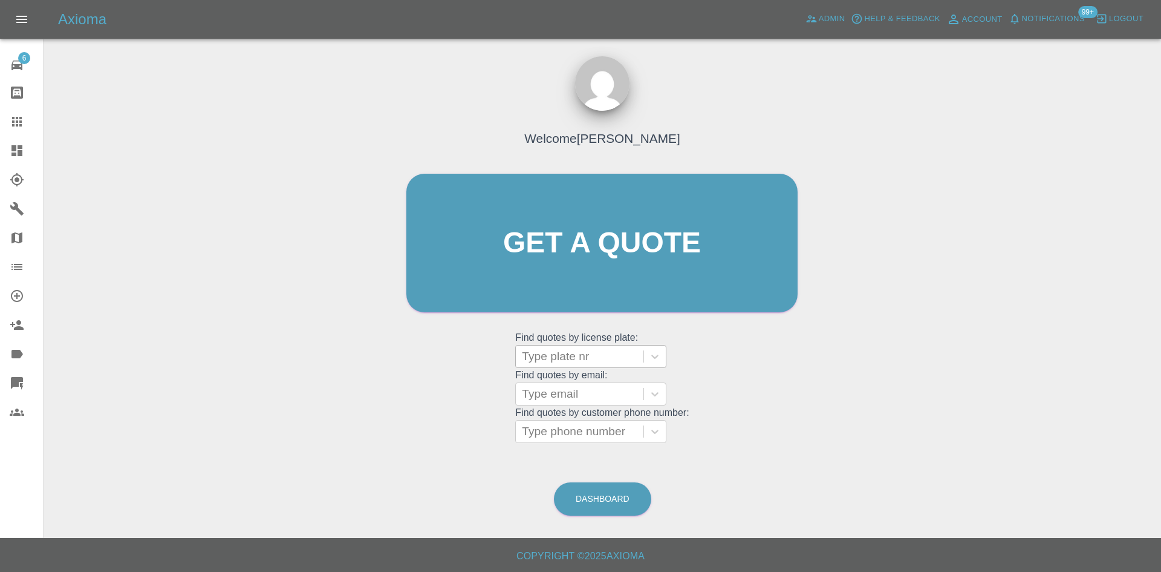
click at [580, 365] on div "Type plate nr" at bounding box center [580, 356] width 128 height 22
paste input "DT25BYY"
type input "DT25BYY"
click at [592, 383] on div "DT25BYY, Finished" at bounding box center [590, 387] width 151 height 24
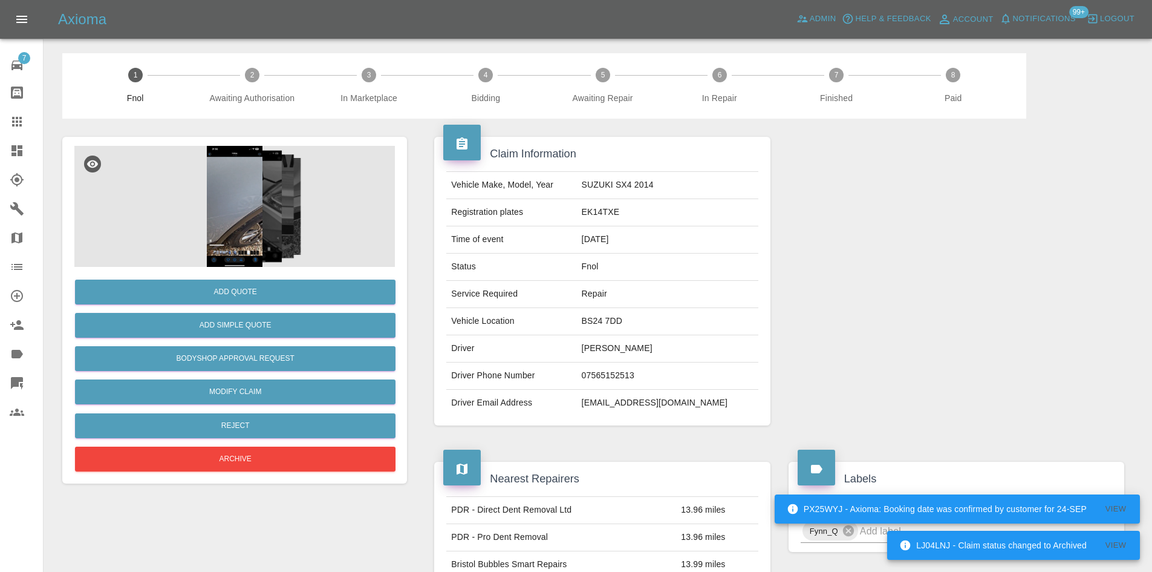
click at [267, 187] on img at bounding box center [234, 206] width 321 height 121
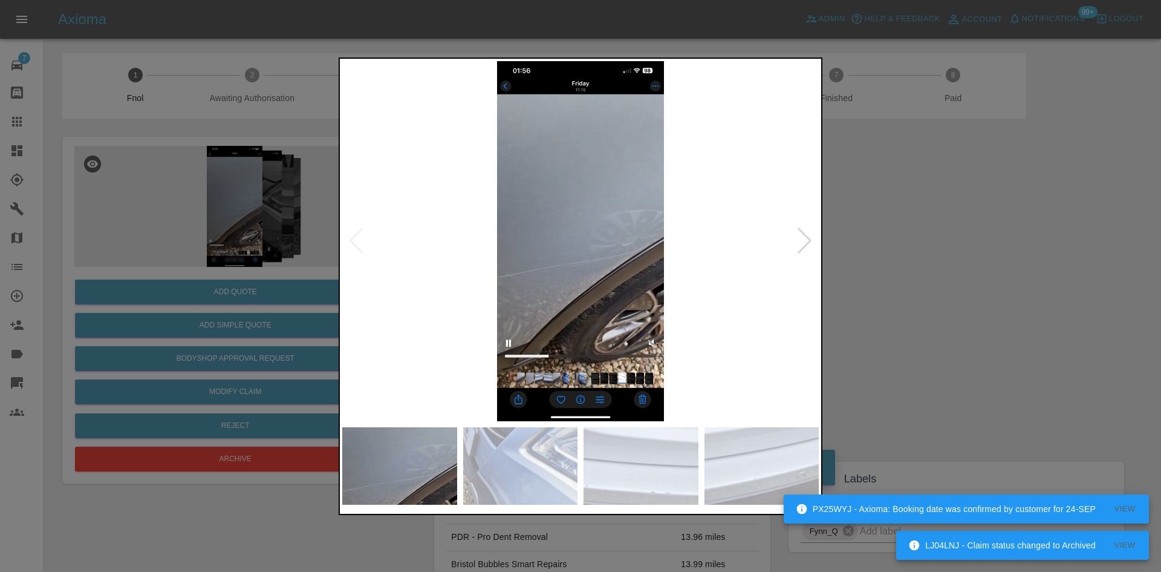
click at [498, 327] on img at bounding box center [580, 241] width 477 height 360
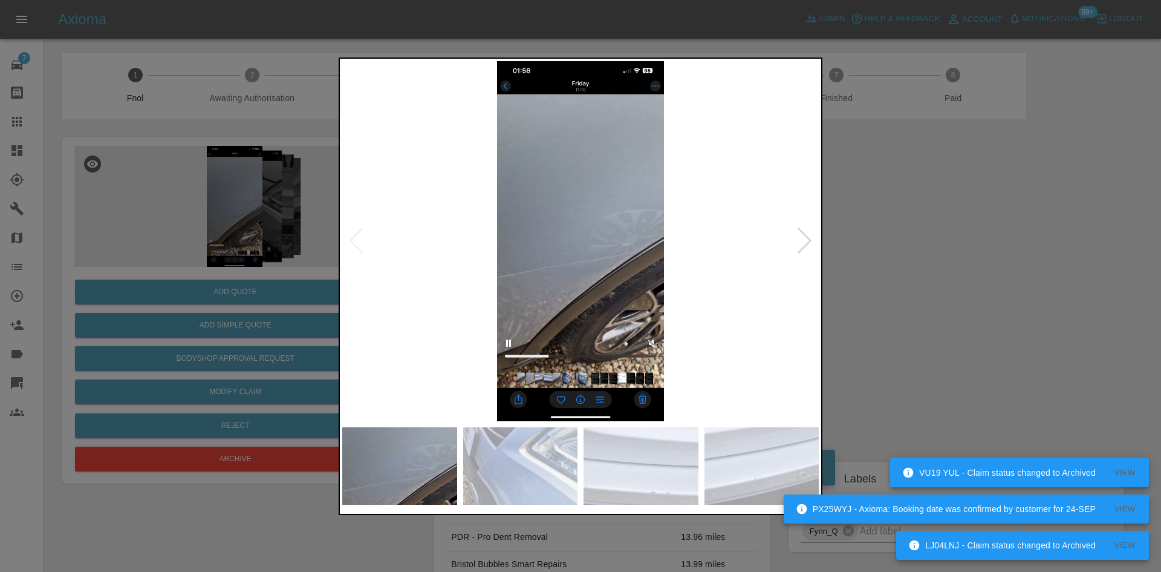
click at [451, 349] on img at bounding box center [580, 241] width 477 height 360
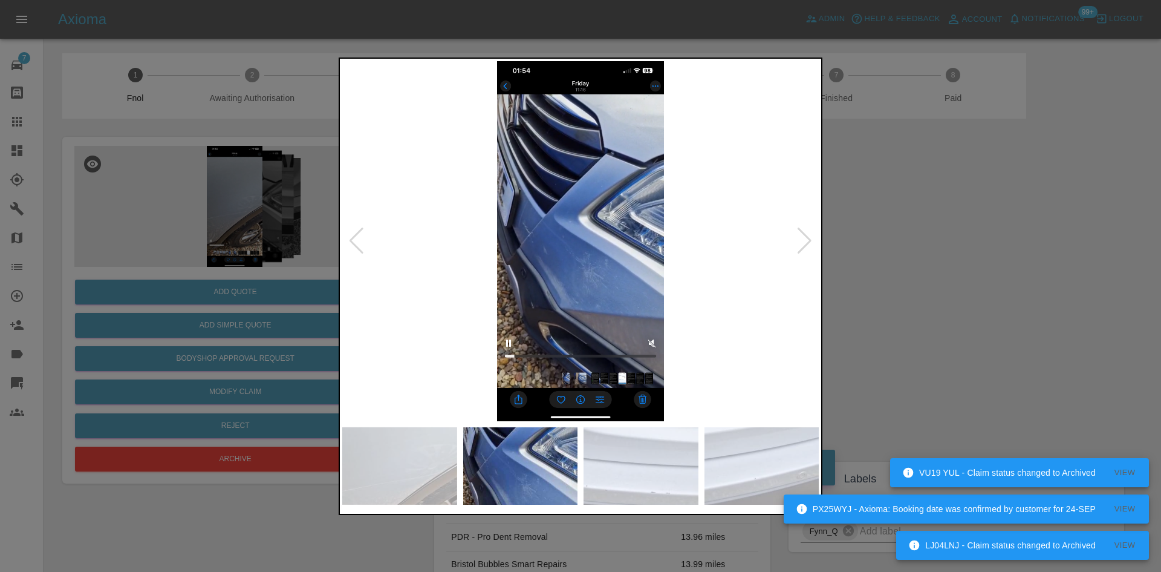
click at [457, 289] on img at bounding box center [580, 241] width 477 height 360
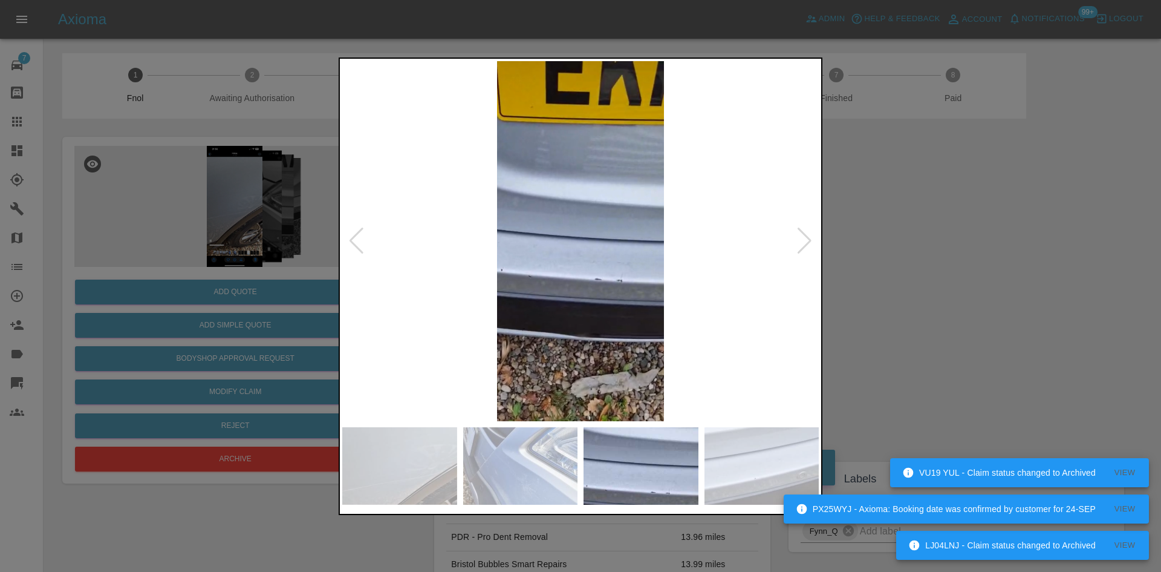
click at [436, 272] on img at bounding box center [580, 241] width 477 height 360
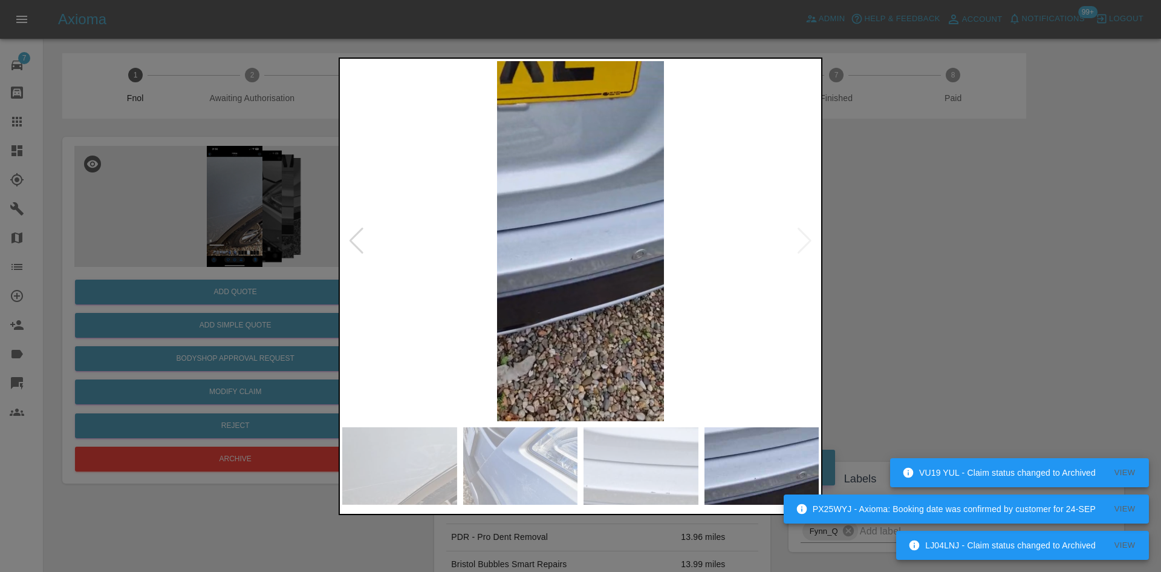
click at [347, 281] on img at bounding box center [580, 241] width 477 height 360
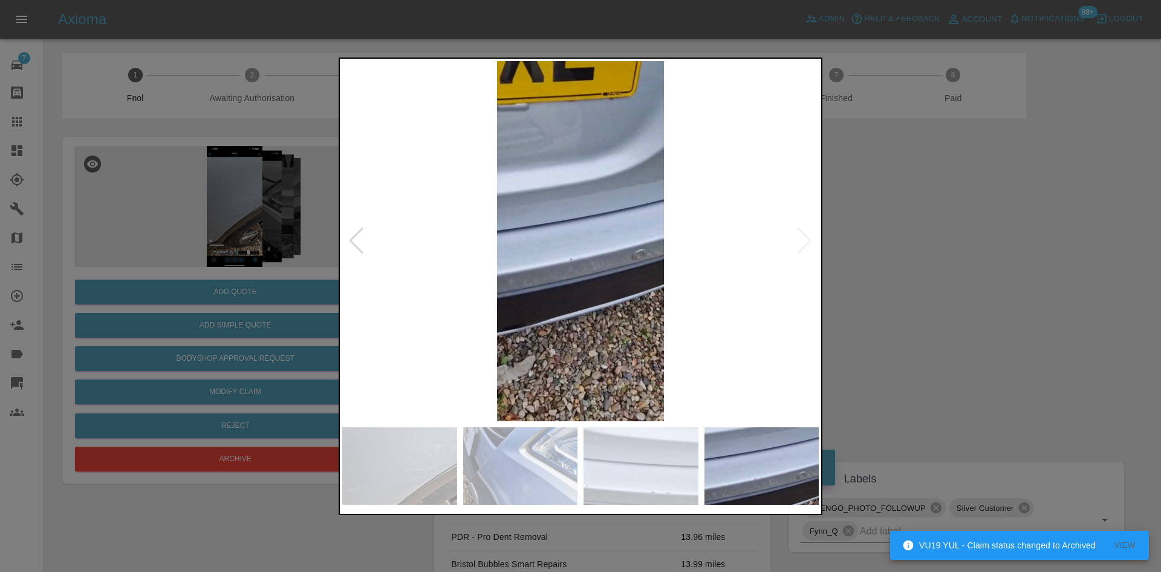
click at [484, 293] on img at bounding box center [580, 241] width 477 height 360
click at [786, 278] on img at bounding box center [580, 241] width 477 height 360
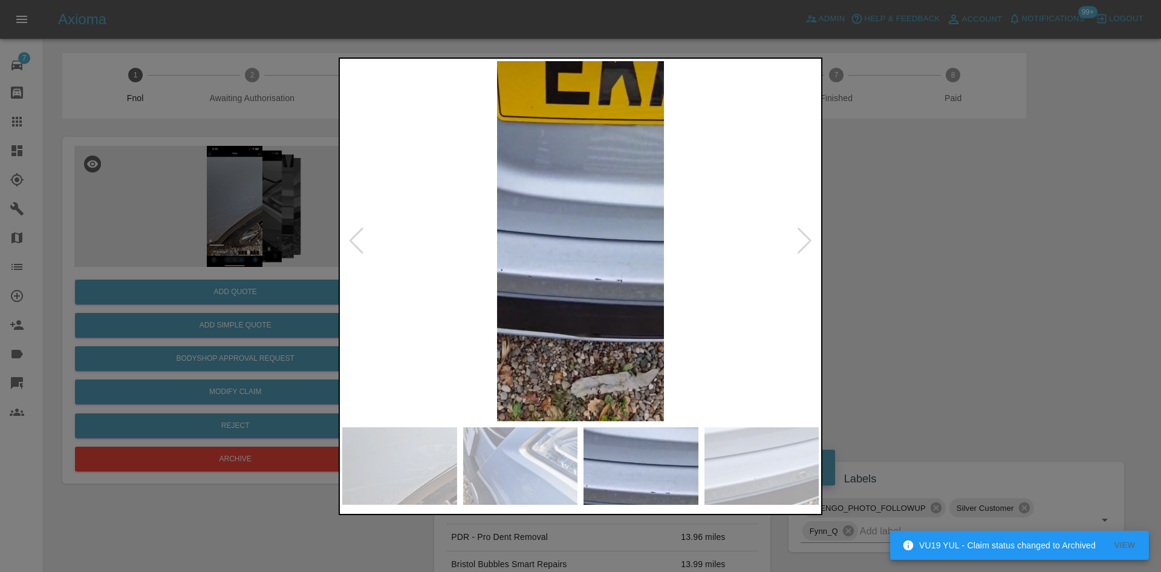
click at [859, 236] on div at bounding box center [580, 286] width 1161 height 572
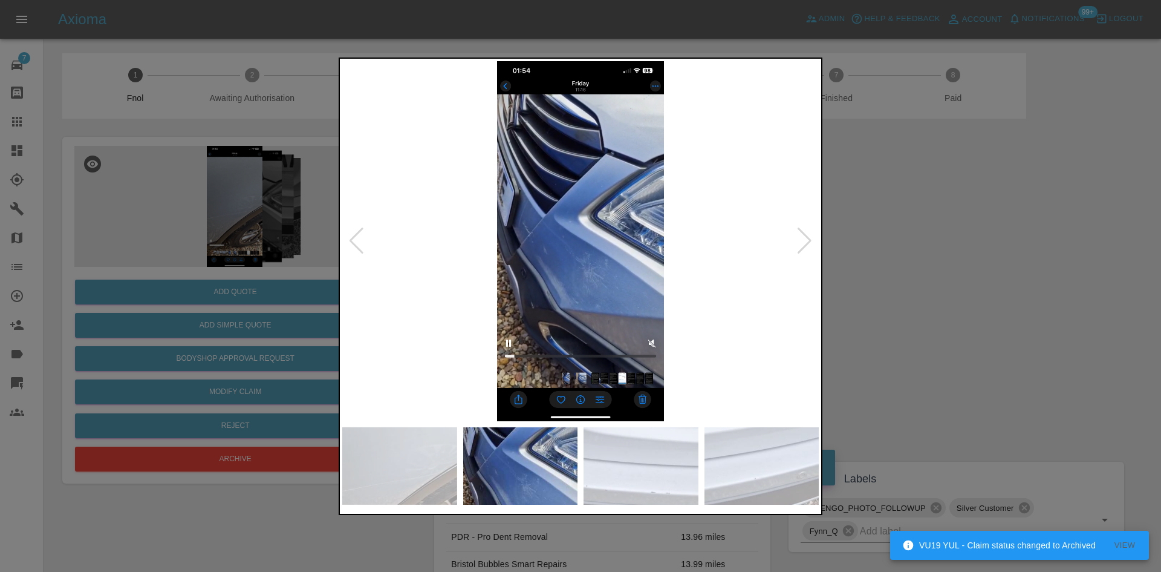
click at [819, 220] on div at bounding box center [581, 285] width 484 height 457
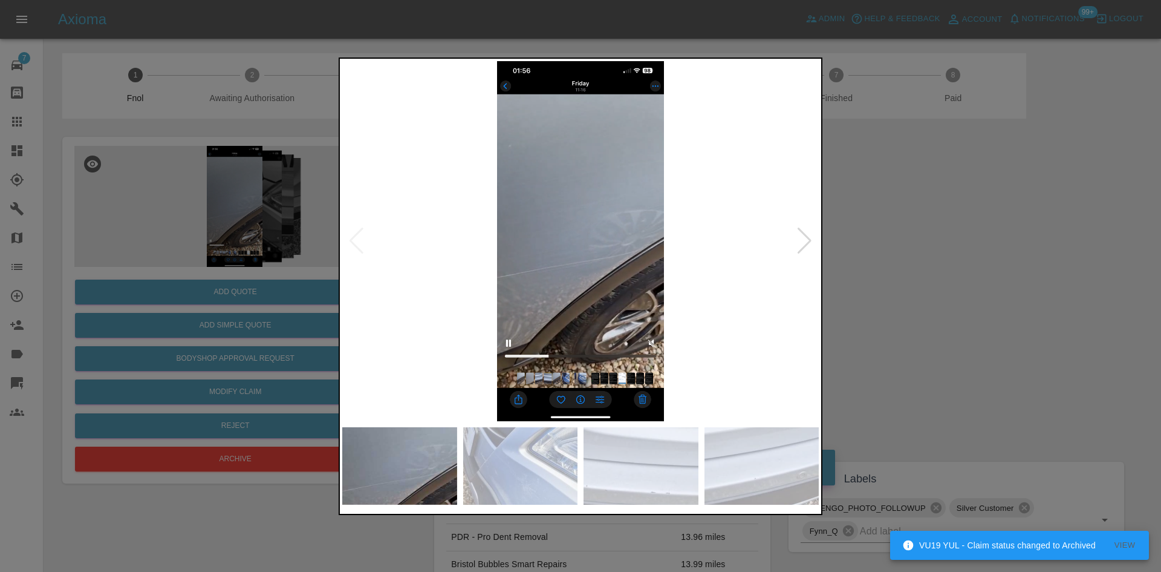
click at [789, 191] on img at bounding box center [580, 241] width 477 height 360
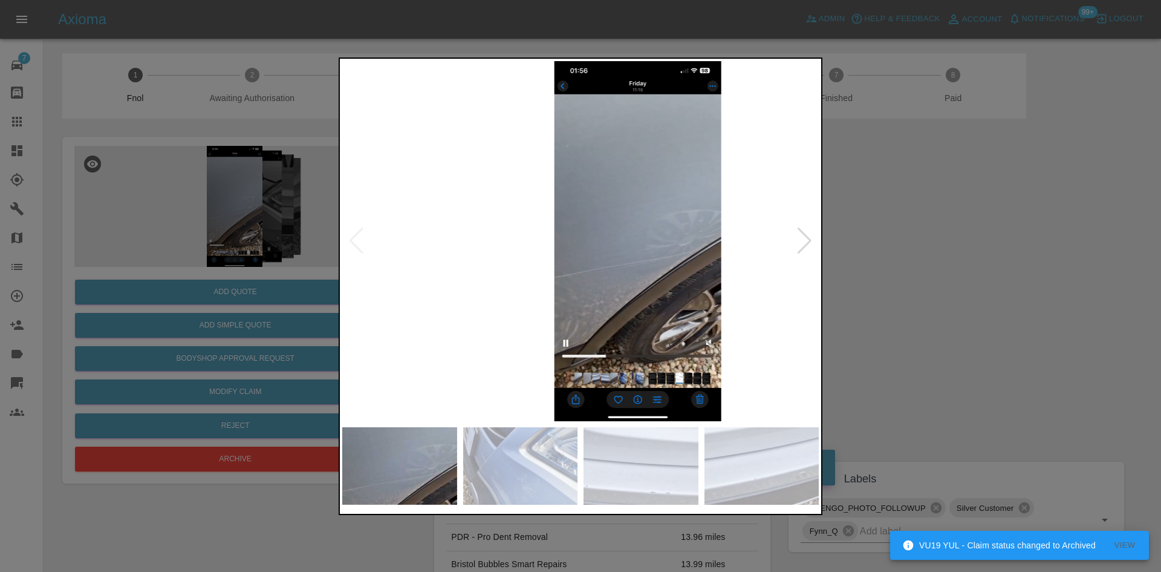
click at [632, 233] on img at bounding box center [638, 241] width 477 height 360
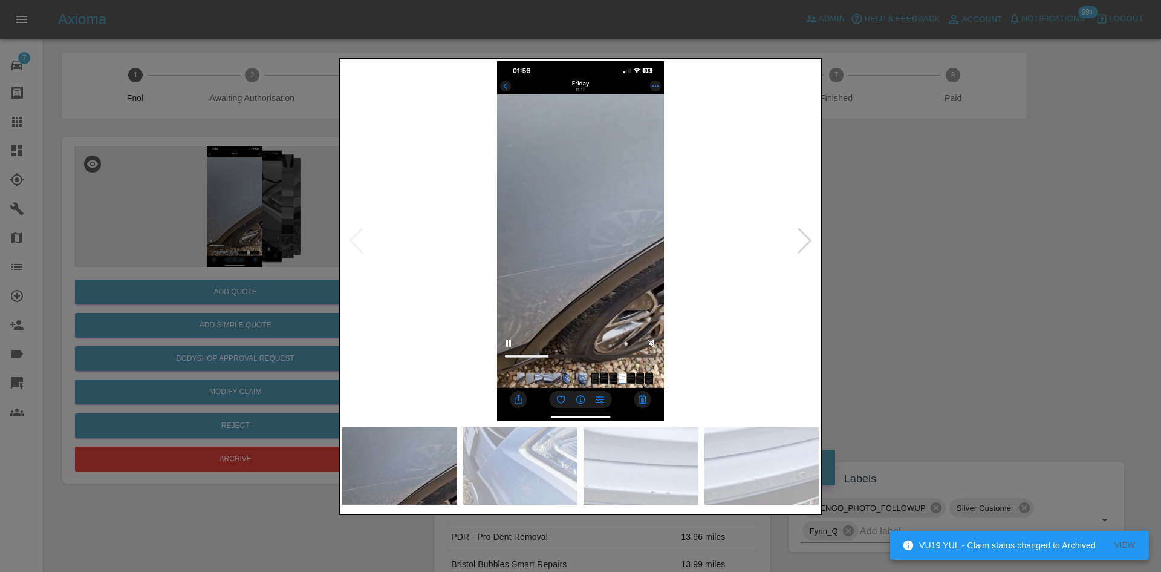
click at [437, 239] on img at bounding box center [580, 241] width 477 height 360
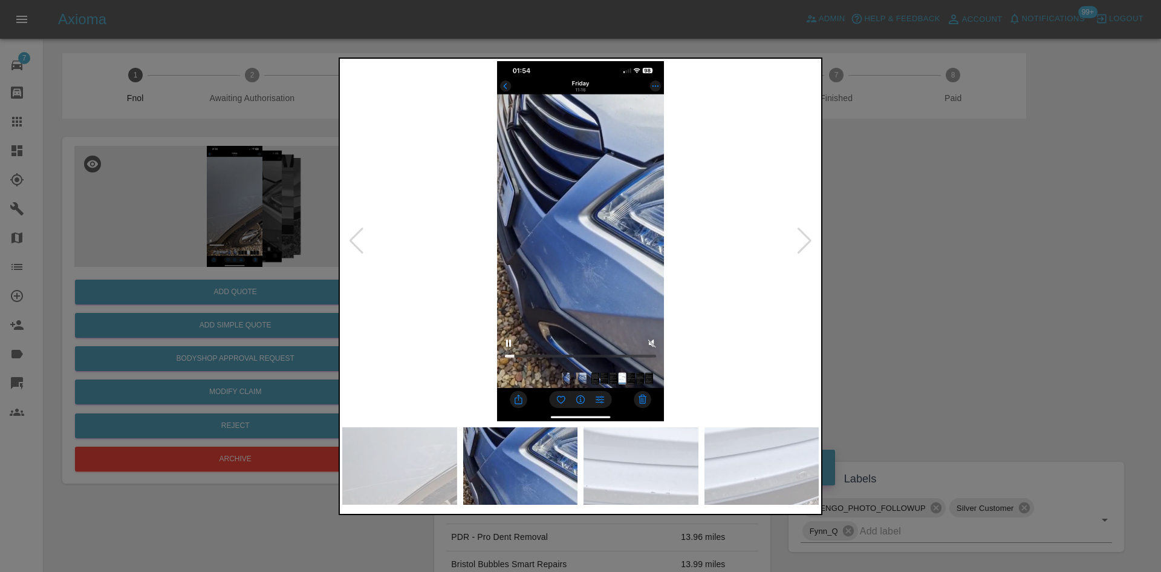
click at [601, 294] on img at bounding box center [580, 241] width 477 height 360
click at [600, 294] on img at bounding box center [580, 241] width 477 height 360
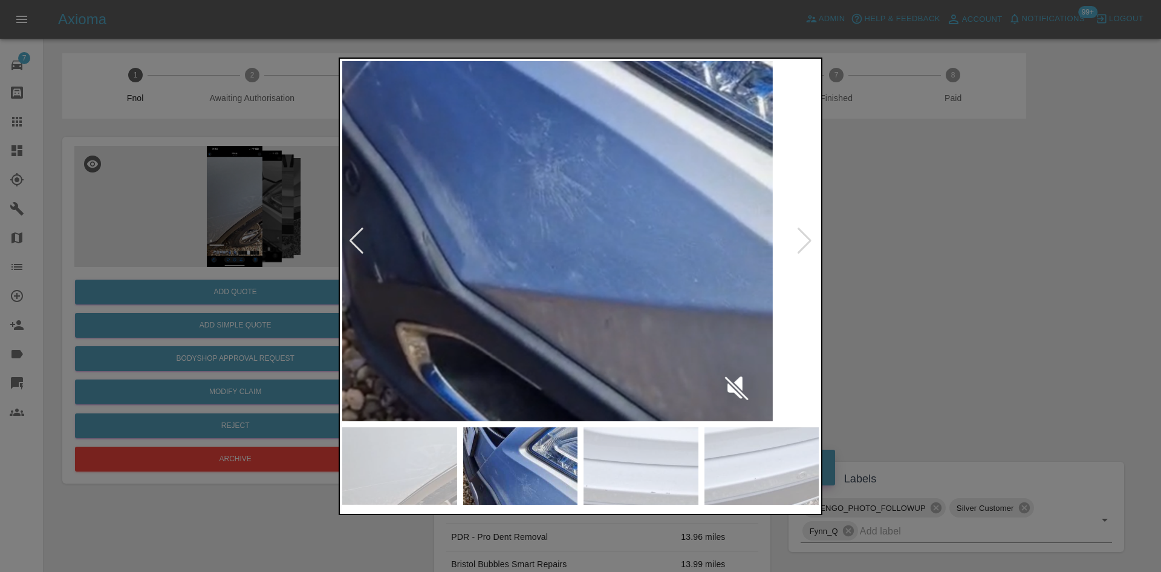
click at [590, 337] on img at bounding box center [523, 81] width 1430 height 1080
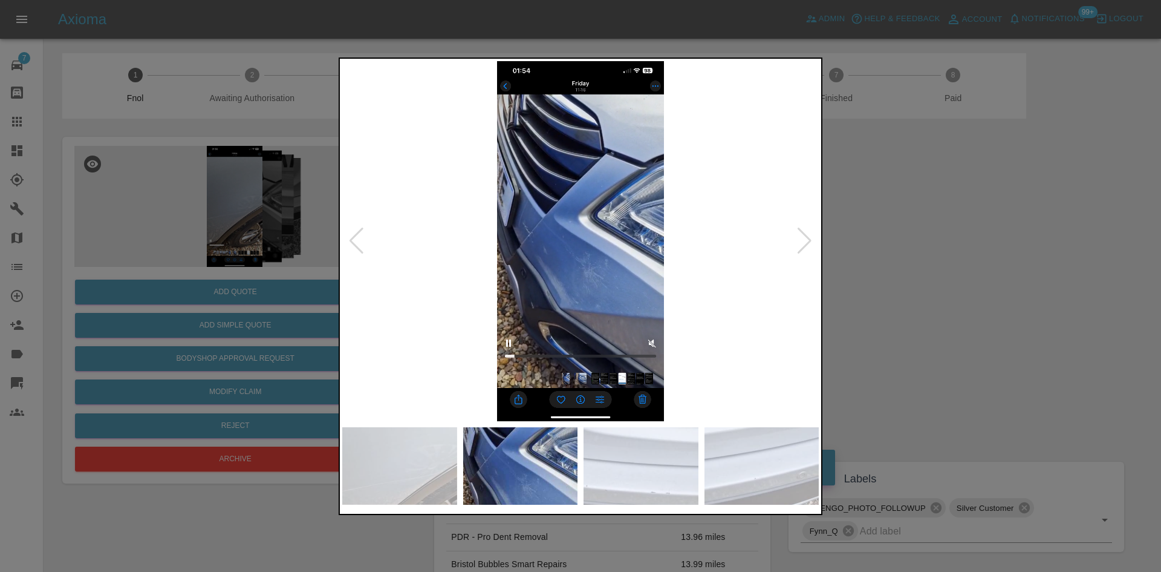
click at [545, 326] on img at bounding box center [580, 241] width 477 height 360
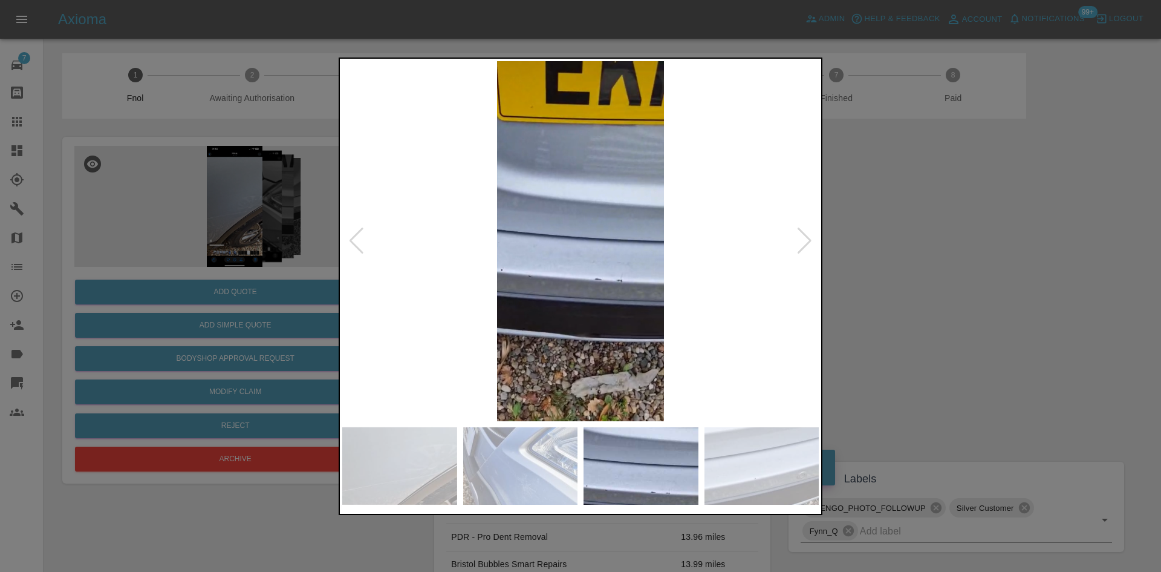
click at [449, 280] on img at bounding box center [580, 241] width 477 height 360
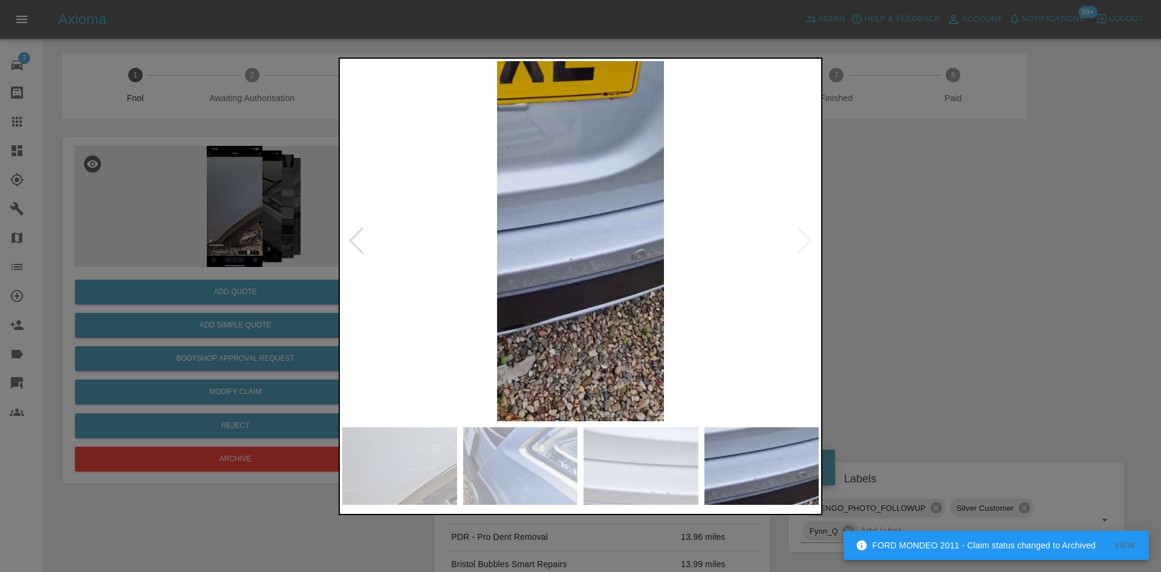
click at [584, 246] on img at bounding box center [580, 241] width 477 height 360
click at [506, 254] on img at bounding box center [580, 241] width 477 height 360
click at [516, 260] on img at bounding box center [580, 241] width 477 height 360
click at [652, 278] on img at bounding box center [580, 241] width 477 height 360
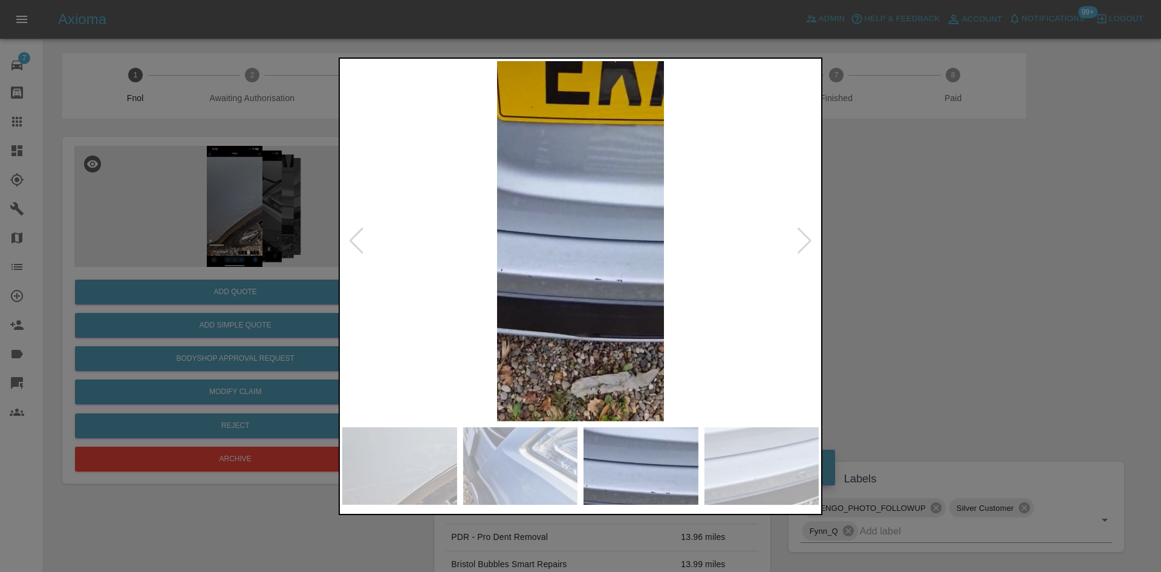
click at [373, 285] on img at bounding box center [580, 241] width 477 height 360
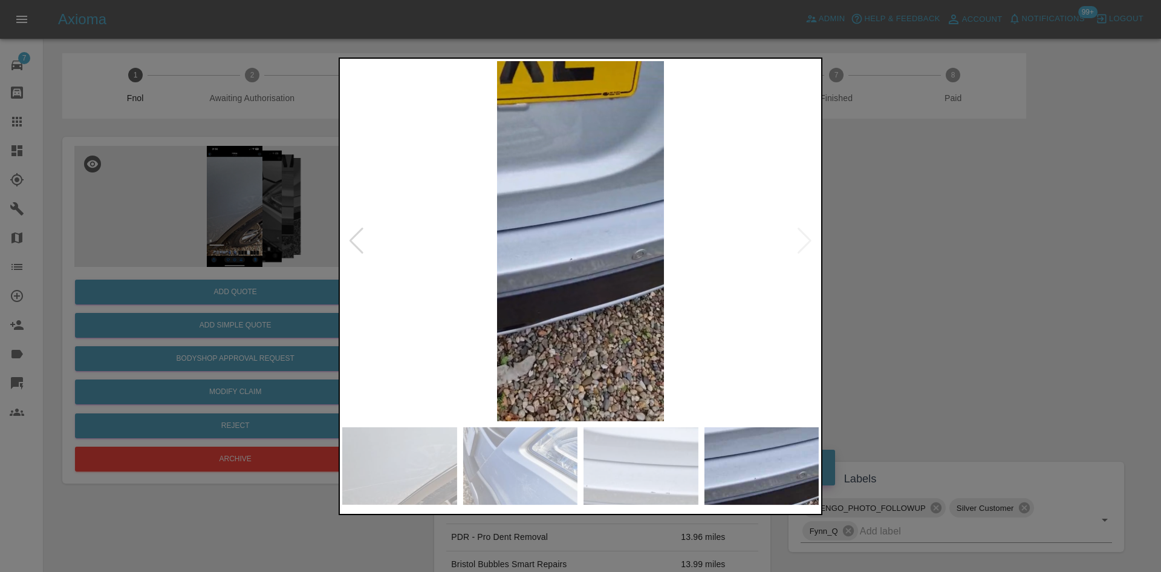
click at [394, 289] on img at bounding box center [580, 241] width 477 height 360
click at [743, 342] on img at bounding box center [580, 241] width 477 height 360
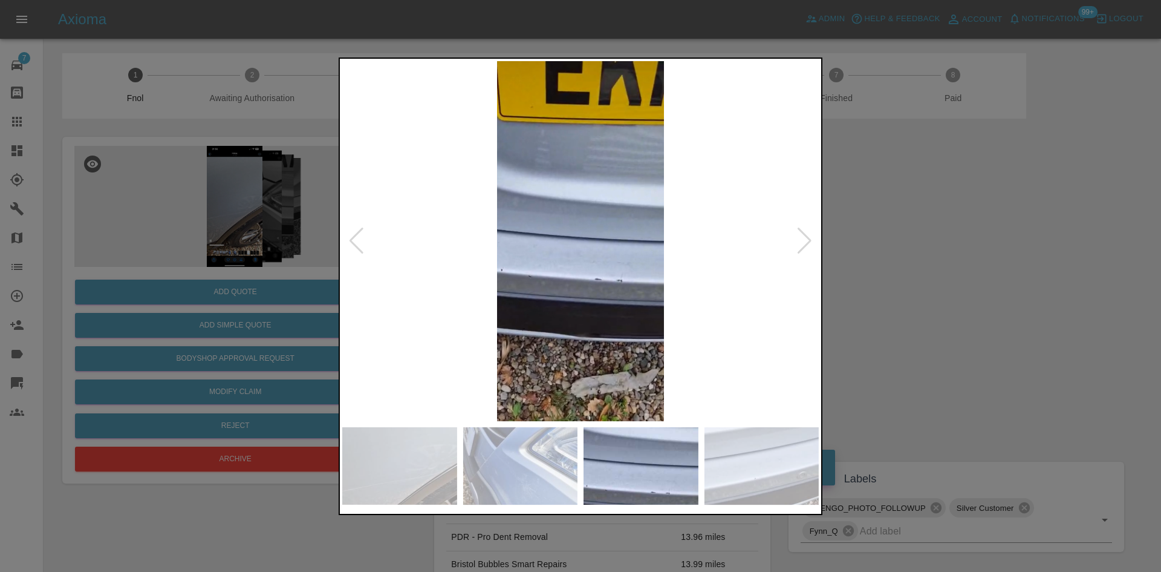
click at [696, 321] on img at bounding box center [580, 241] width 477 height 360
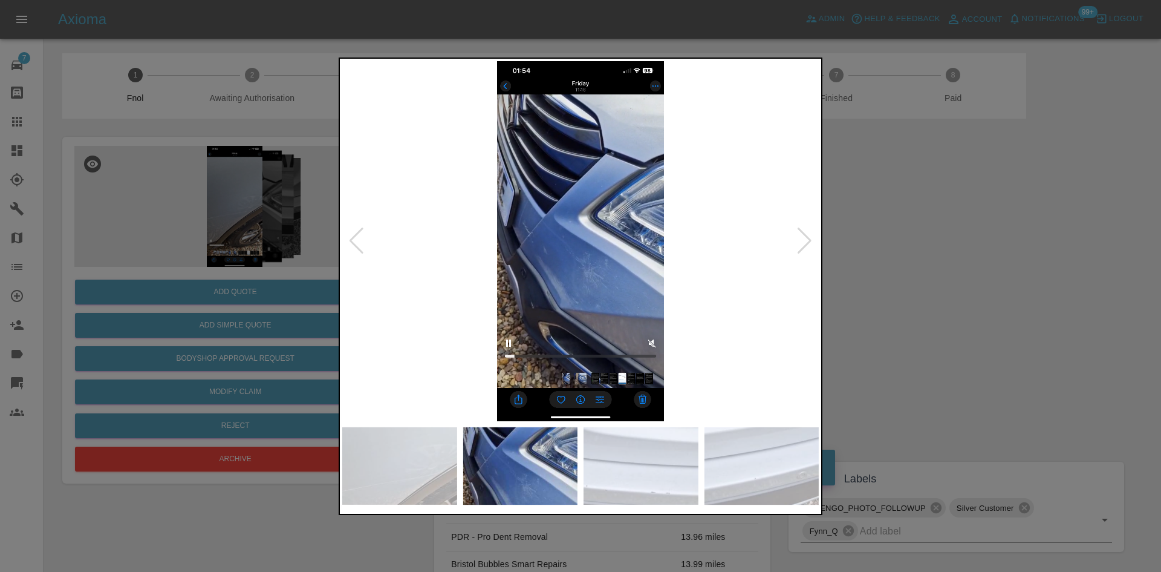
click at [709, 310] on img at bounding box center [580, 241] width 477 height 360
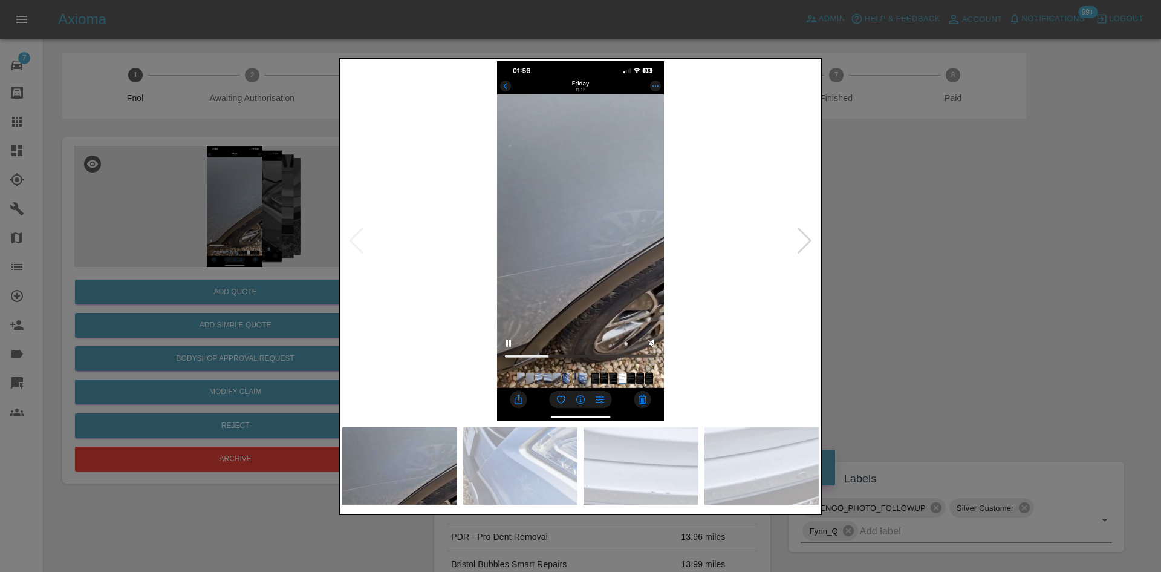
click at [784, 270] on img at bounding box center [580, 241] width 477 height 360
click at [361, 198] on img at bounding box center [580, 241] width 477 height 360
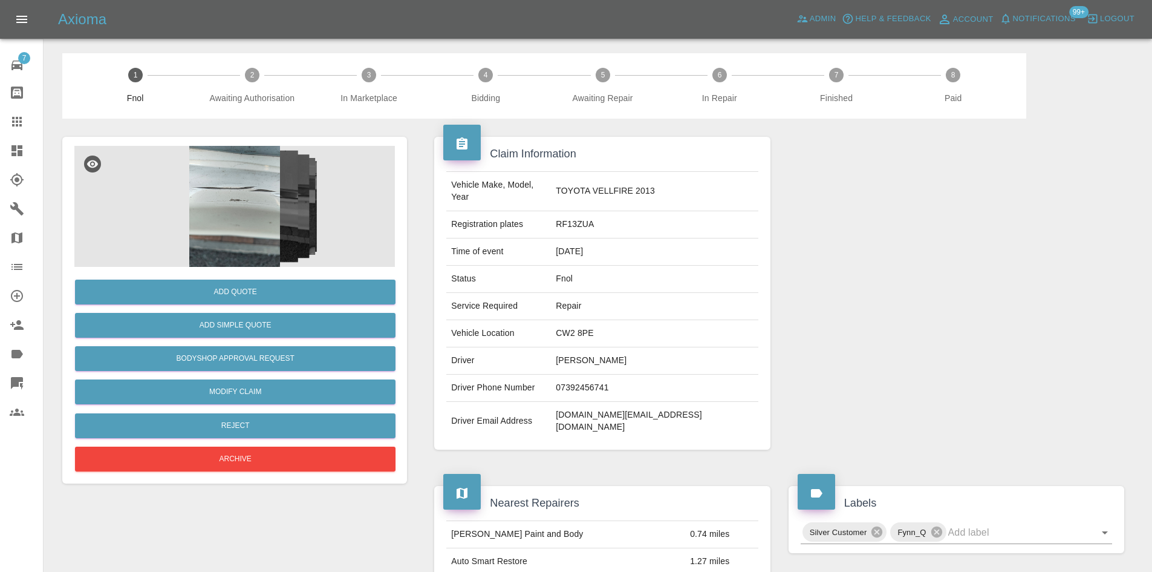
click at [267, 217] on img at bounding box center [234, 206] width 321 height 121
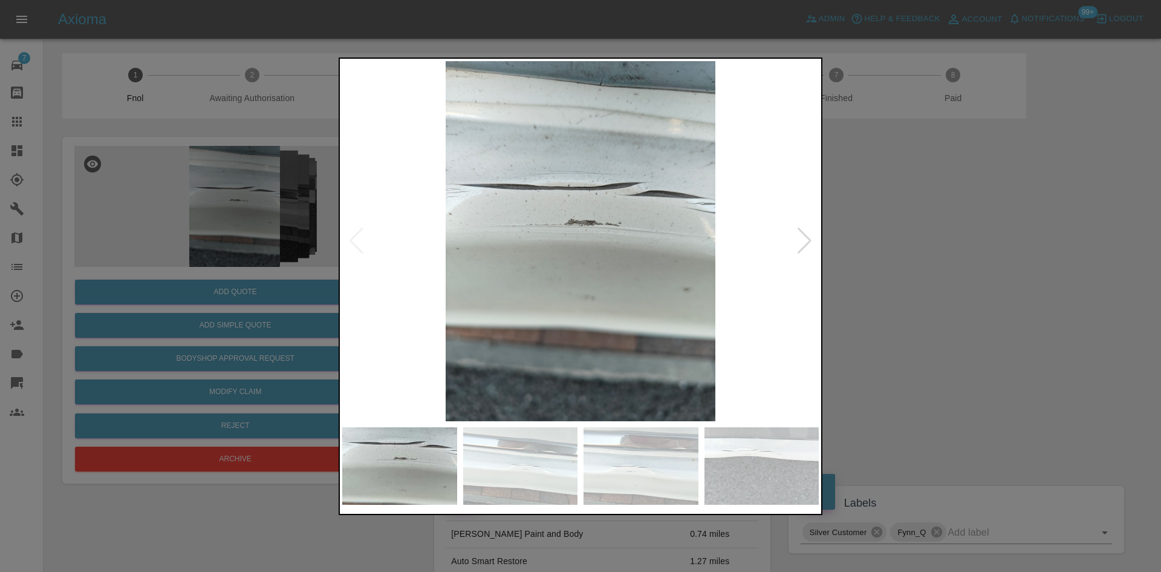
click at [501, 250] on img at bounding box center [580, 241] width 477 height 360
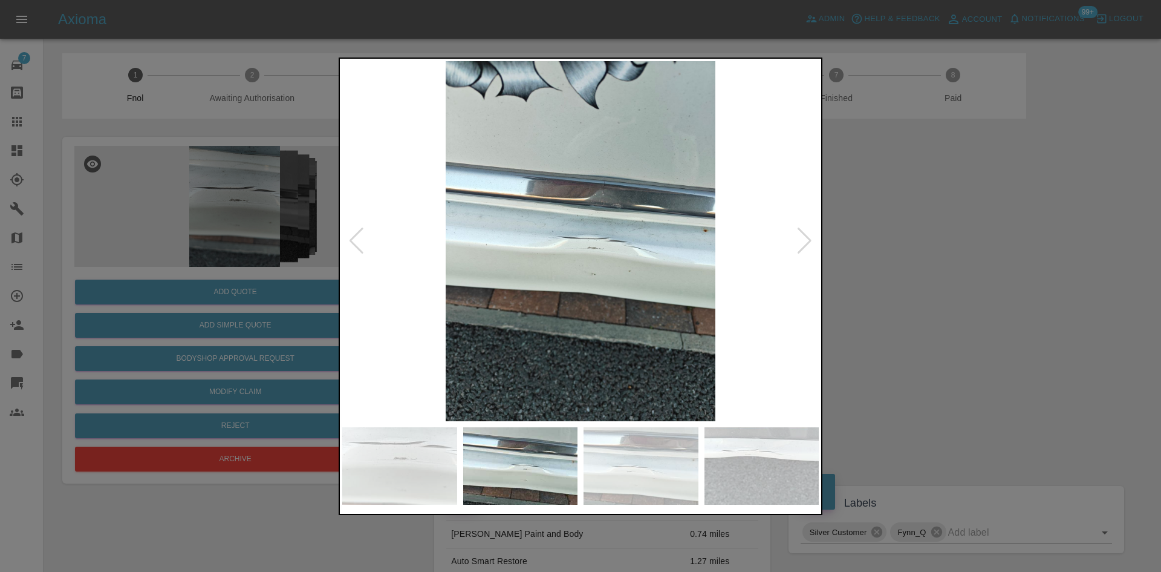
click at [458, 248] on img at bounding box center [580, 241] width 477 height 360
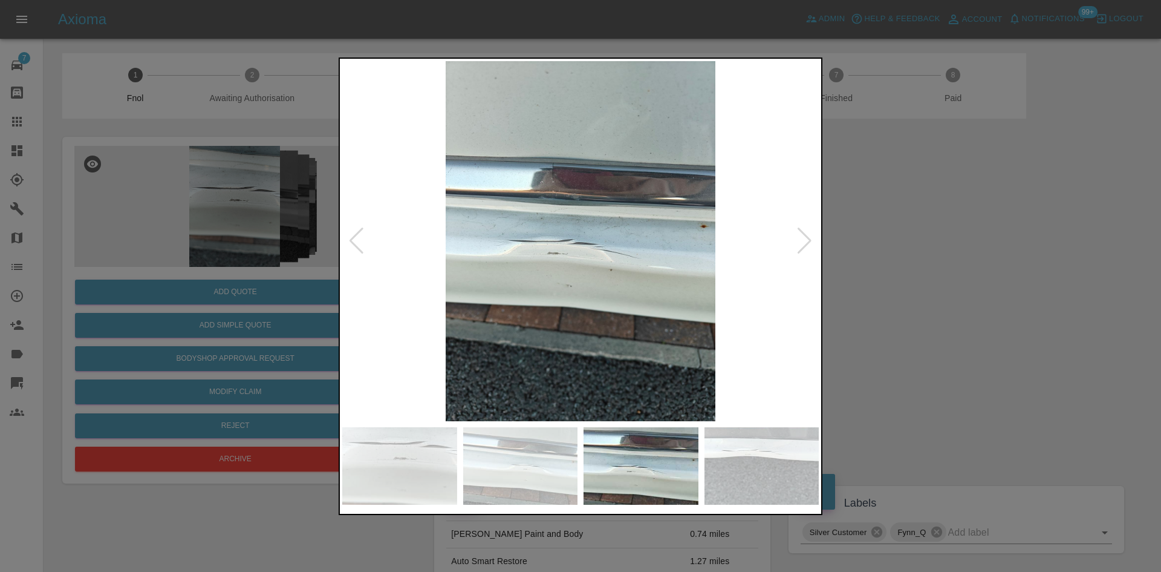
click at [354, 285] on img at bounding box center [580, 241] width 477 height 360
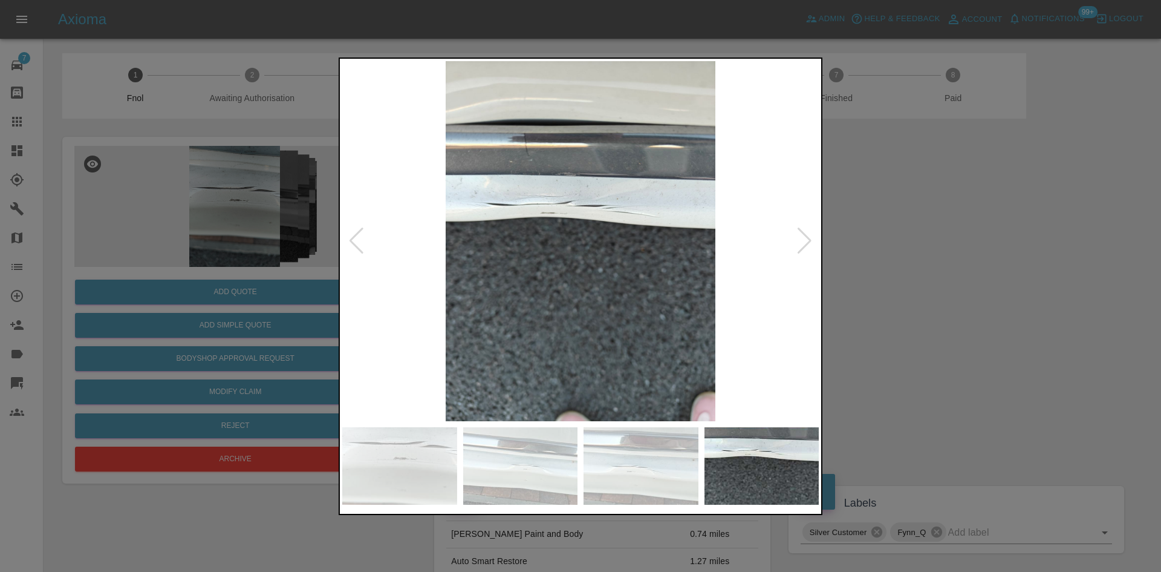
click at [359, 281] on img at bounding box center [580, 241] width 477 height 360
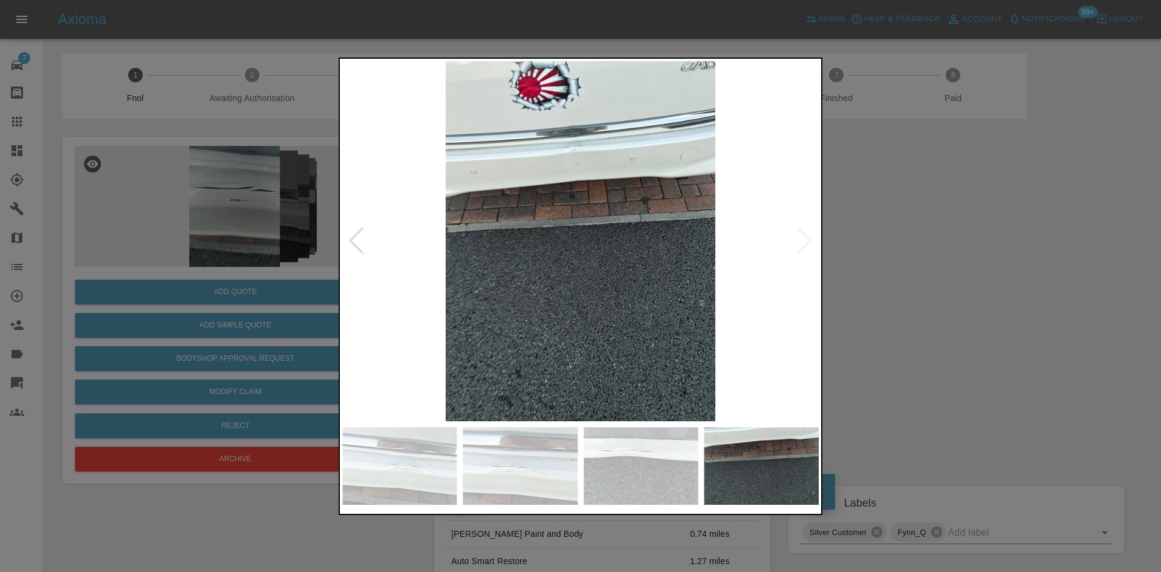
click at [382, 264] on img at bounding box center [580, 241] width 477 height 360
click at [578, 178] on img at bounding box center [580, 241] width 477 height 360
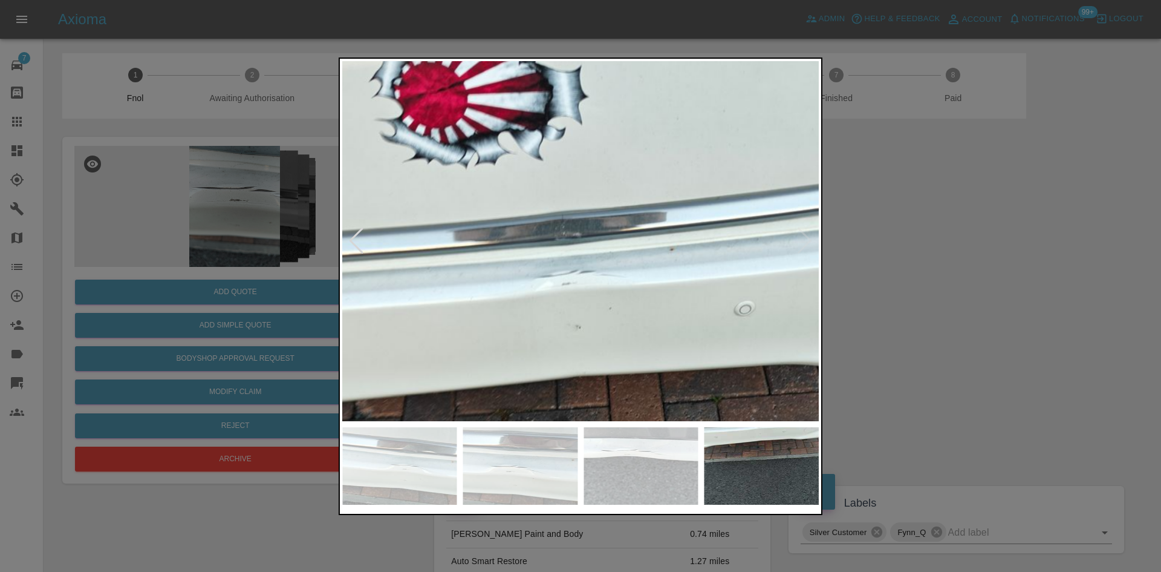
click at [573, 327] on img at bounding box center [586, 557] width 1430 height 1080
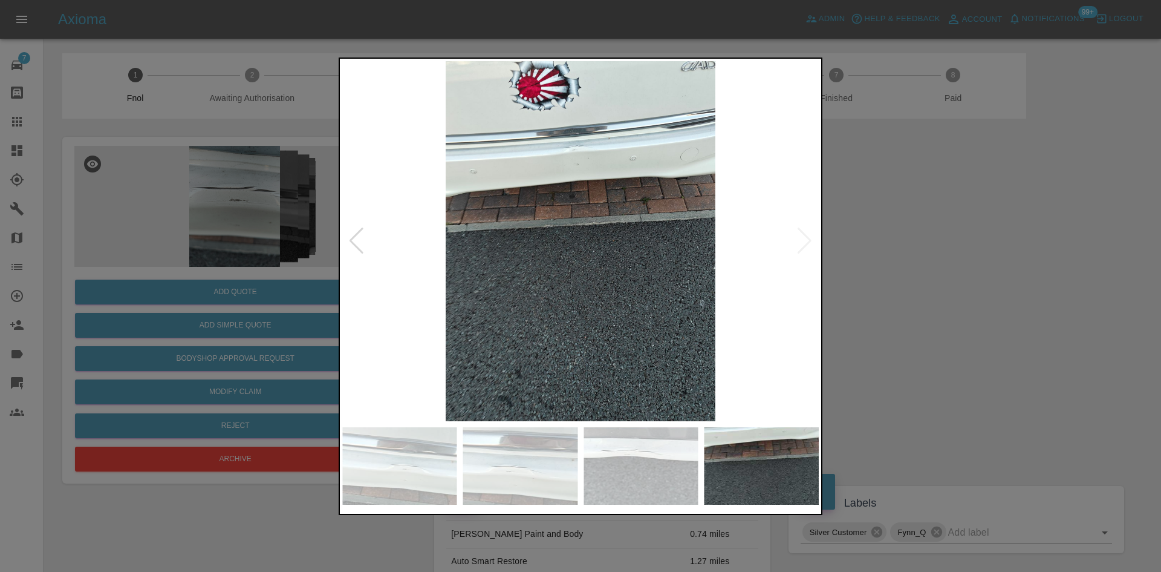
click at [628, 329] on img at bounding box center [580, 241] width 477 height 360
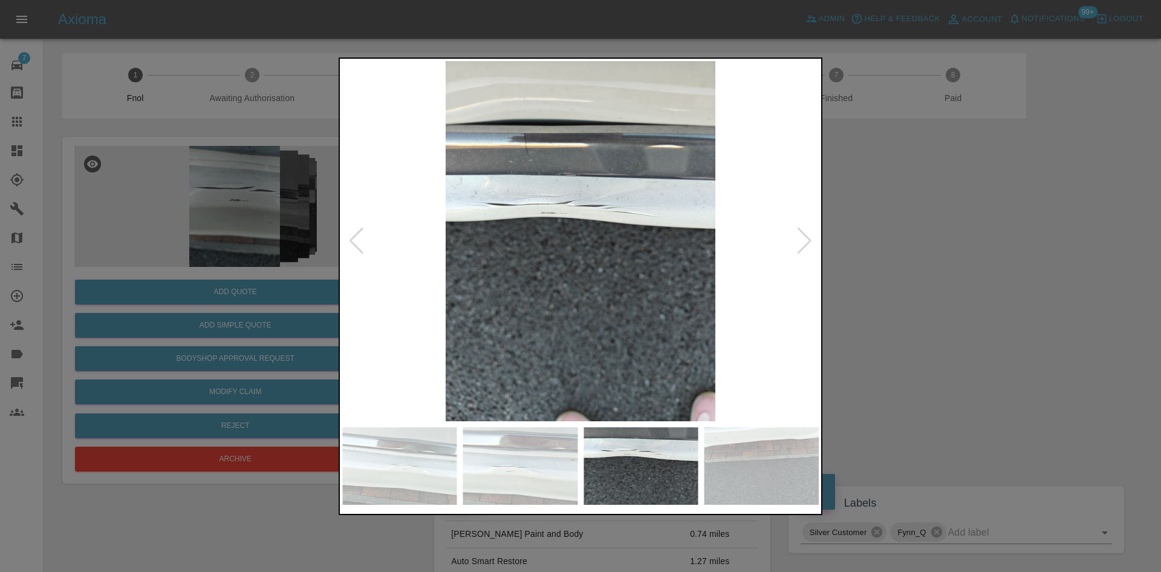
click at [532, 178] on img at bounding box center [580, 241] width 477 height 360
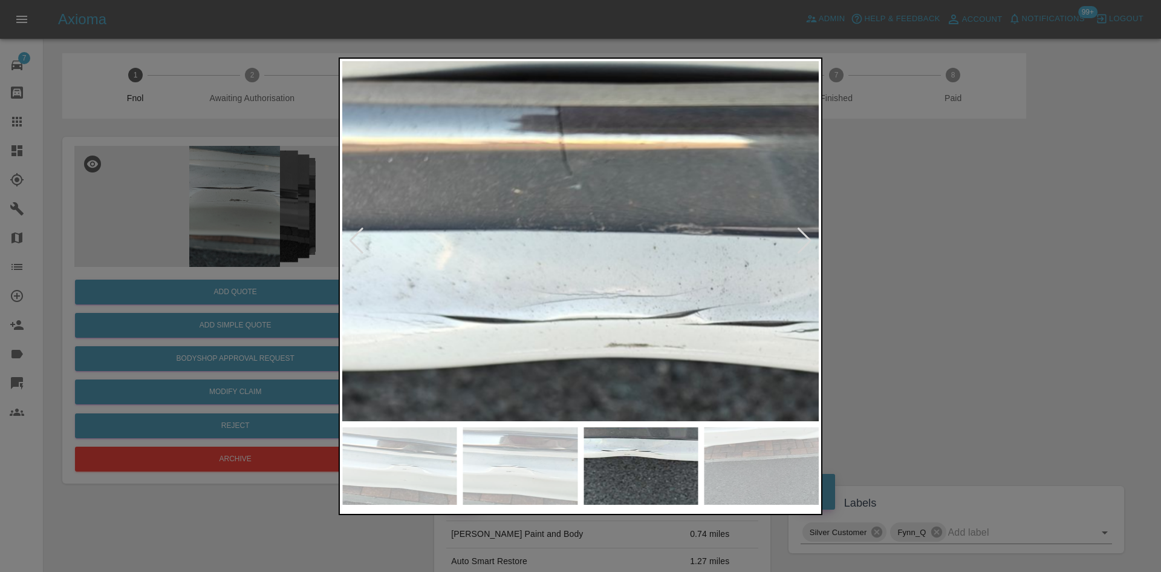
click at [532, 178] on img at bounding box center [726, 429] width 1430 height 1080
click at [533, 178] on img at bounding box center [726, 429] width 1430 height 1080
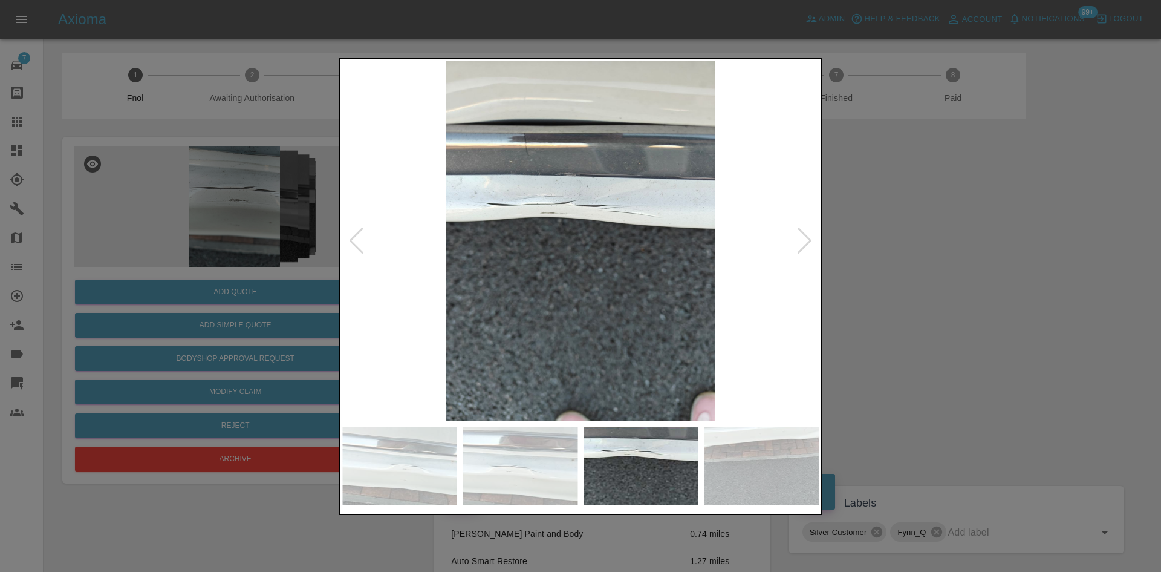
click at [584, 259] on img at bounding box center [580, 241] width 477 height 360
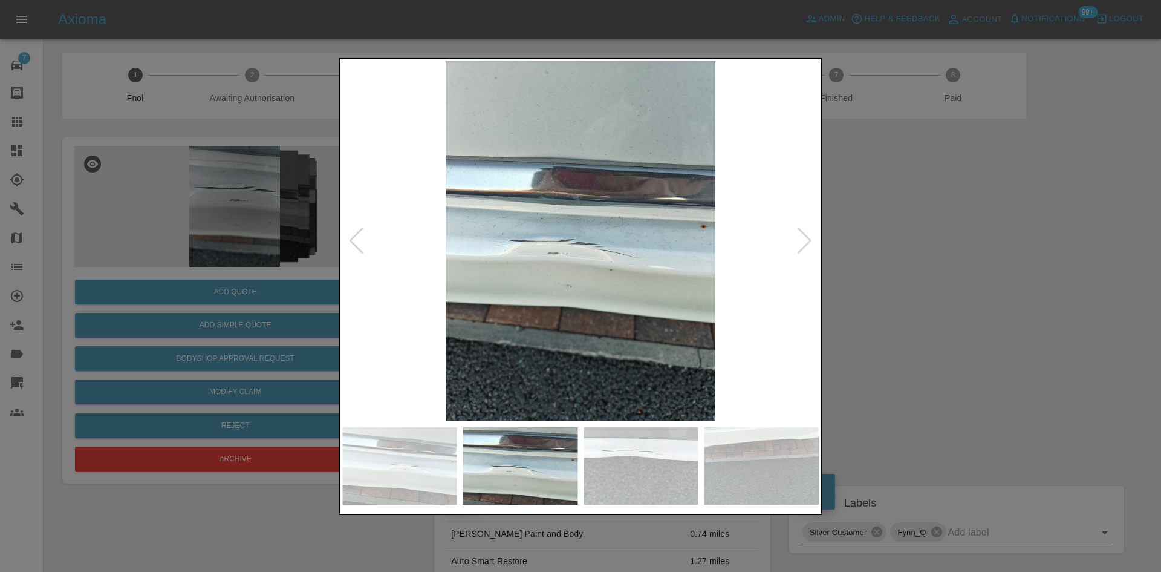
click at [639, 263] on img at bounding box center [580, 241] width 477 height 360
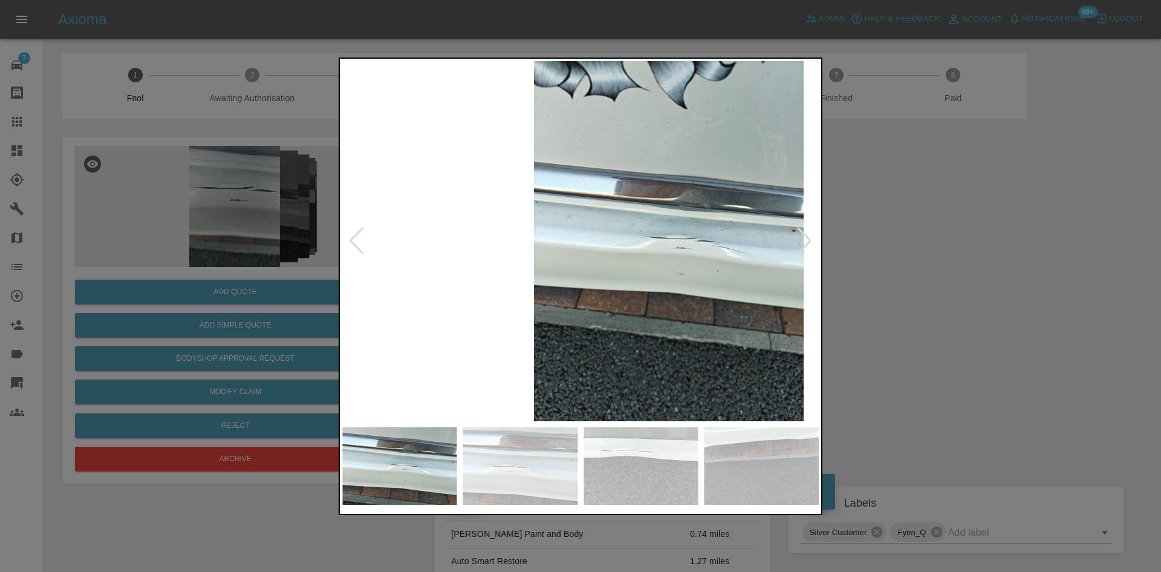
click at [647, 269] on img at bounding box center [669, 241] width 477 height 360
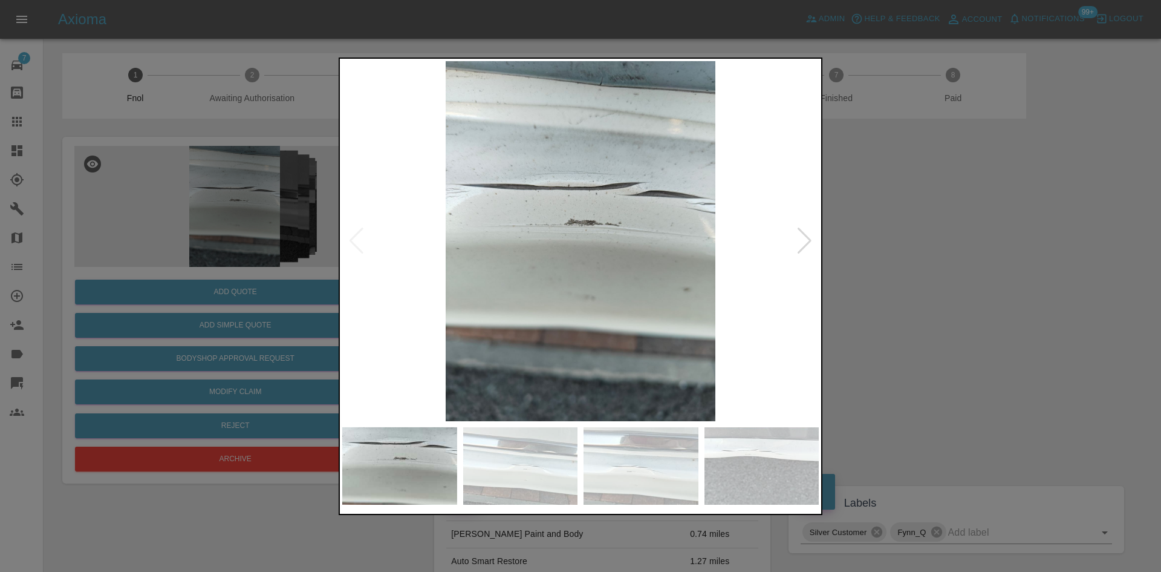
click at [714, 266] on img at bounding box center [580, 241] width 477 height 360
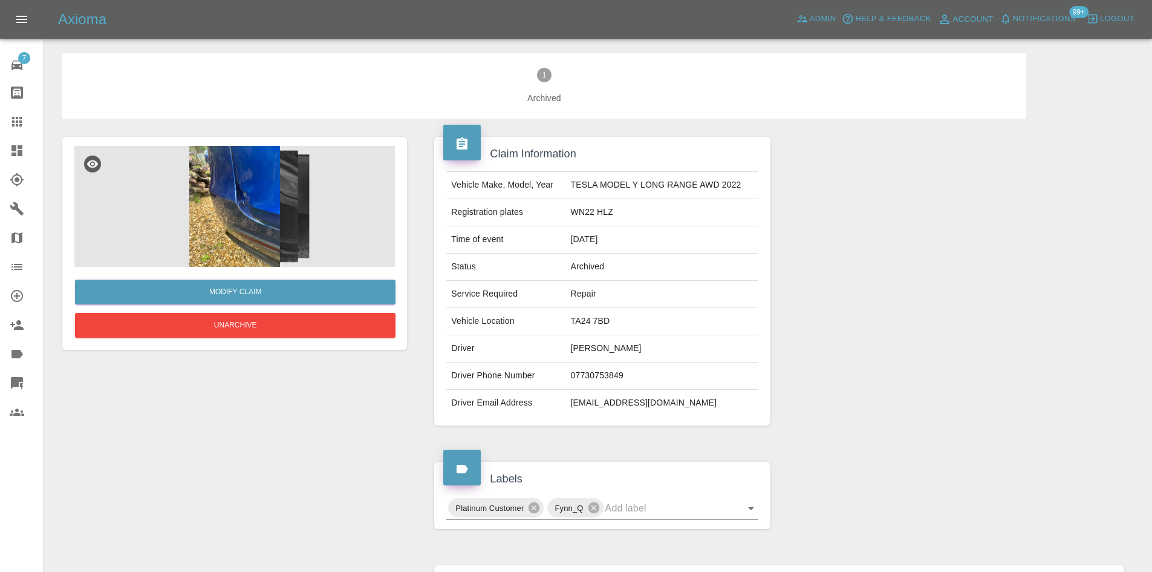
click at [257, 228] on img at bounding box center [234, 206] width 321 height 121
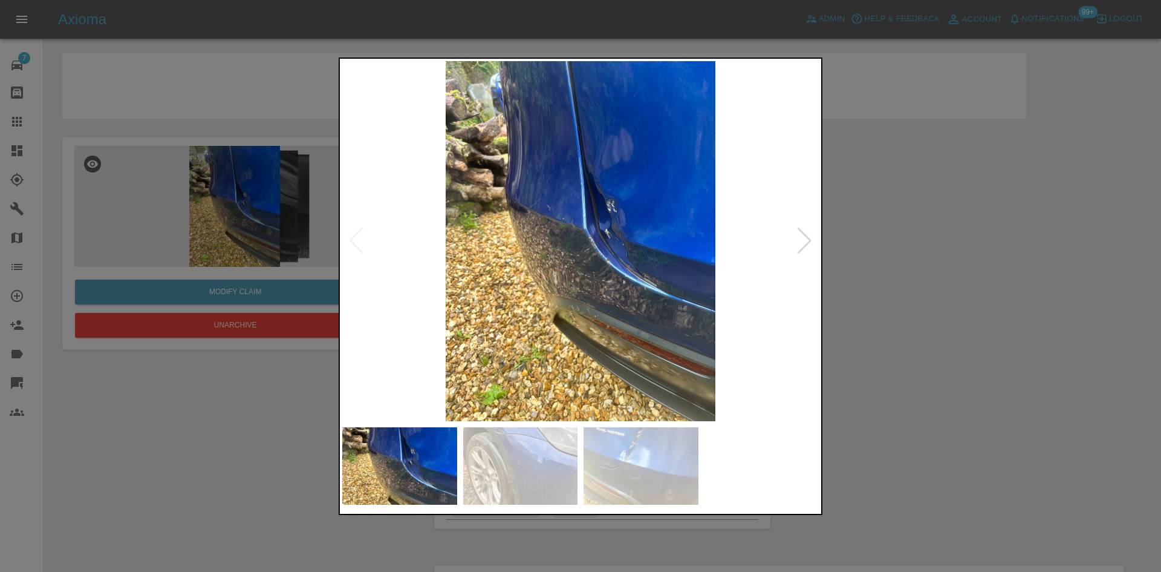
click at [585, 221] on img at bounding box center [580, 241] width 477 height 360
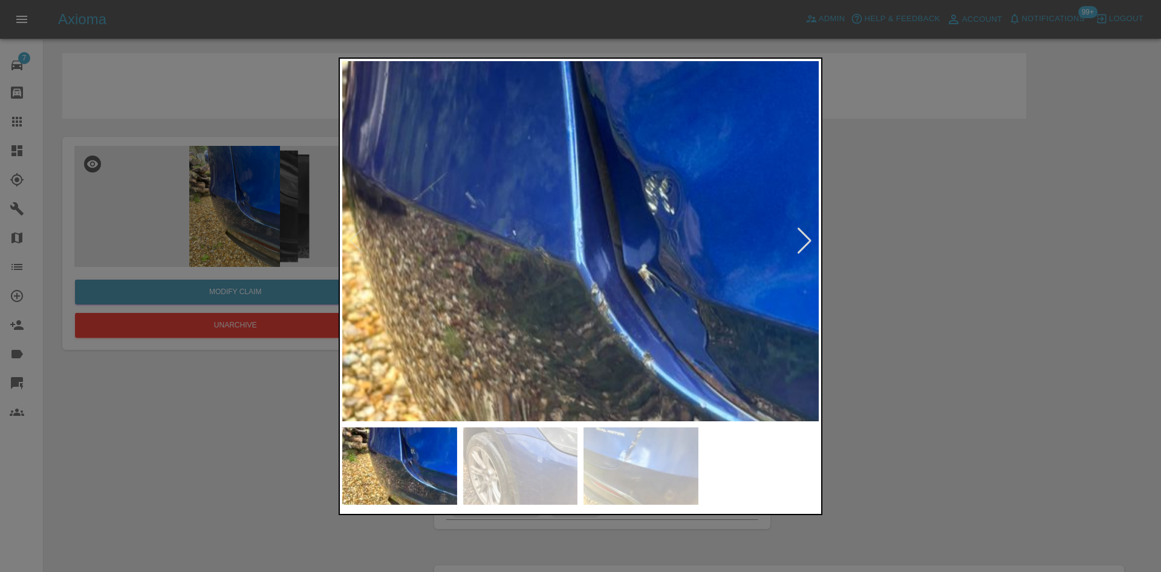
click at [609, 232] on img at bounding box center [566, 301] width 1430 height 1080
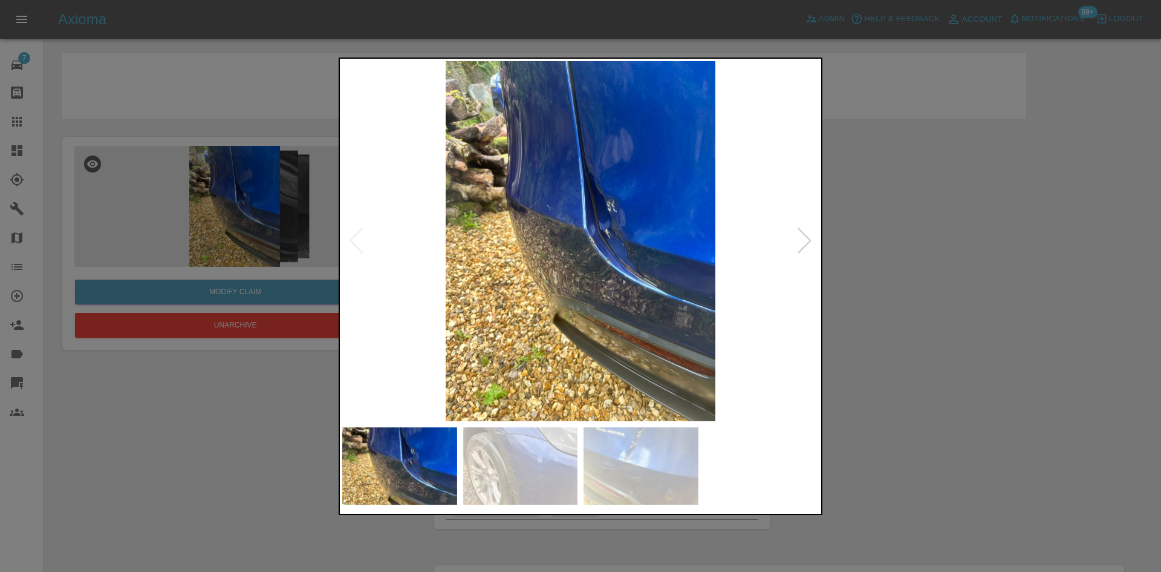
click at [561, 252] on img at bounding box center [580, 241] width 477 height 360
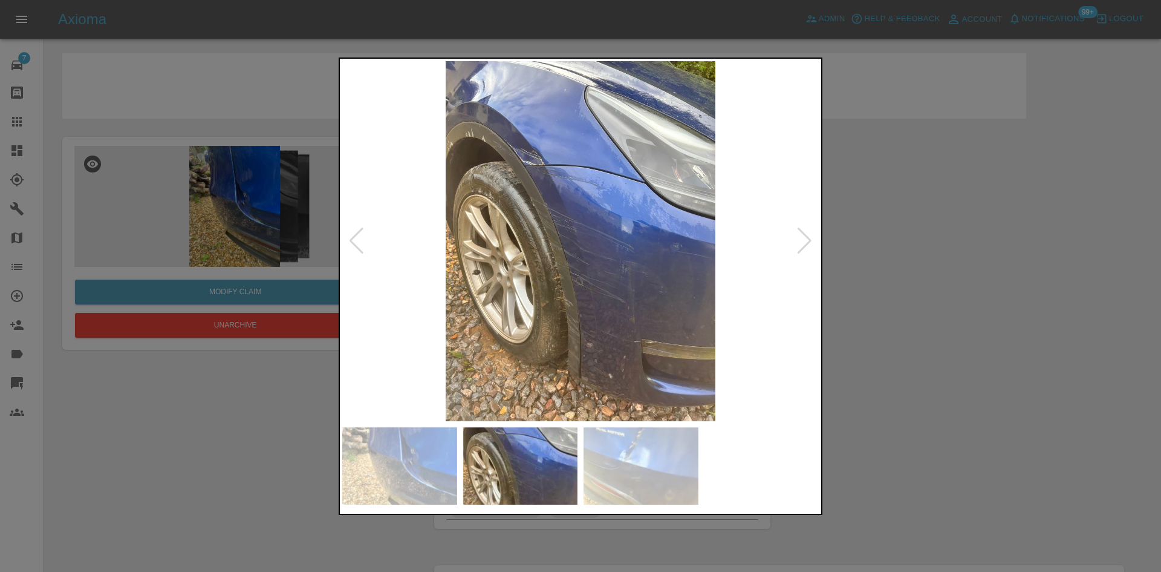
click at [527, 253] on img at bounding box center [580, 241] width 477 height 360
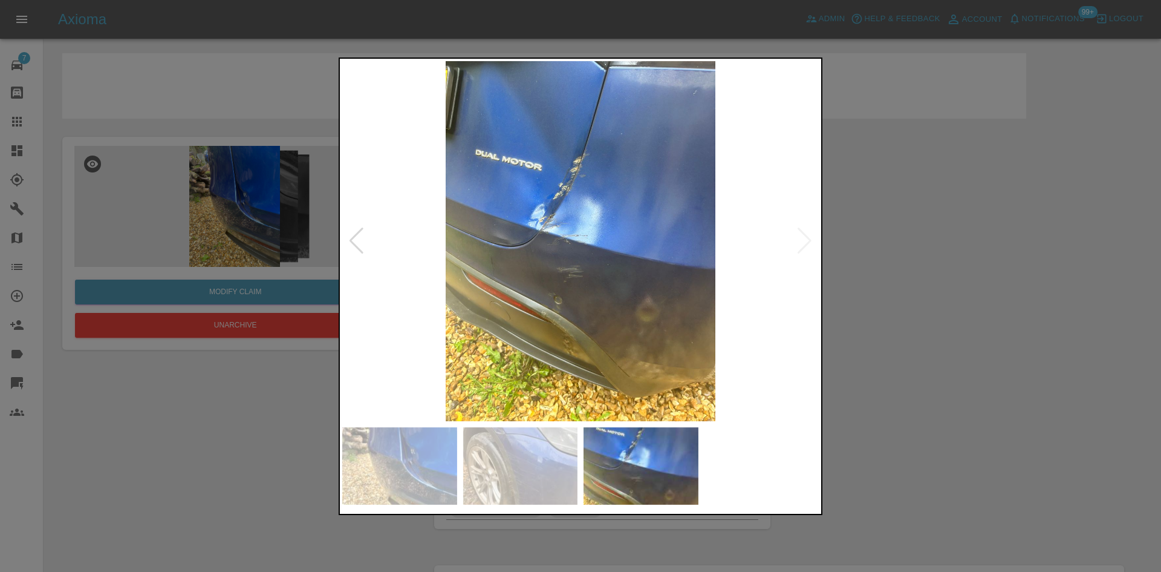
click at [538, 255] on img at bounding box center [580, 241] width 477 height 360
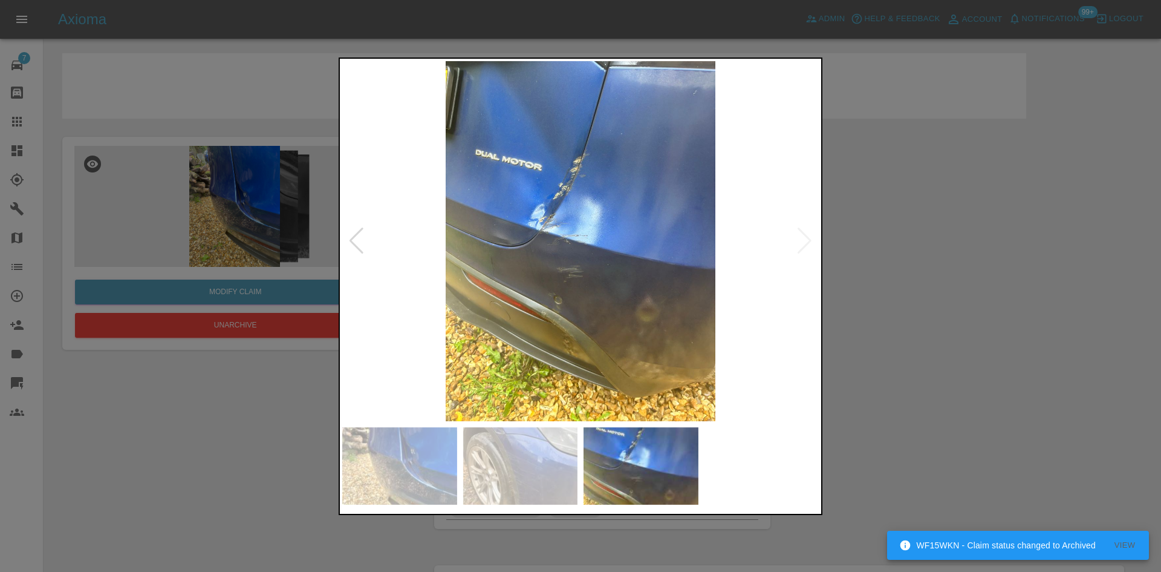
click at [577, 219] on img at bounding box center [580, 241] width 477 height 360
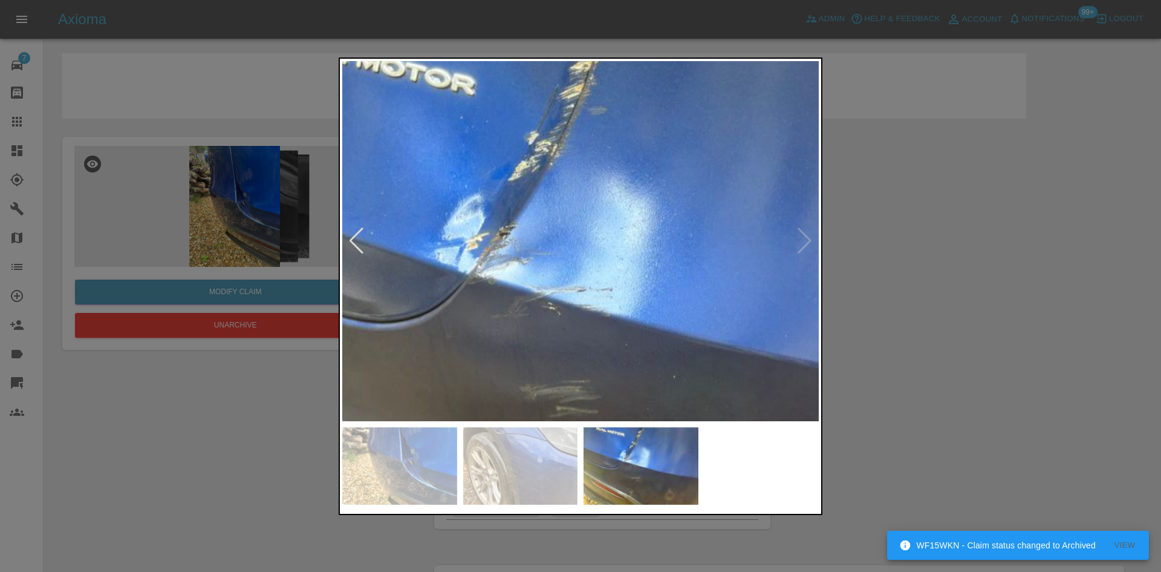
click at [577, 218] on img at bounding box center [592, 306] width 1430 height 1080
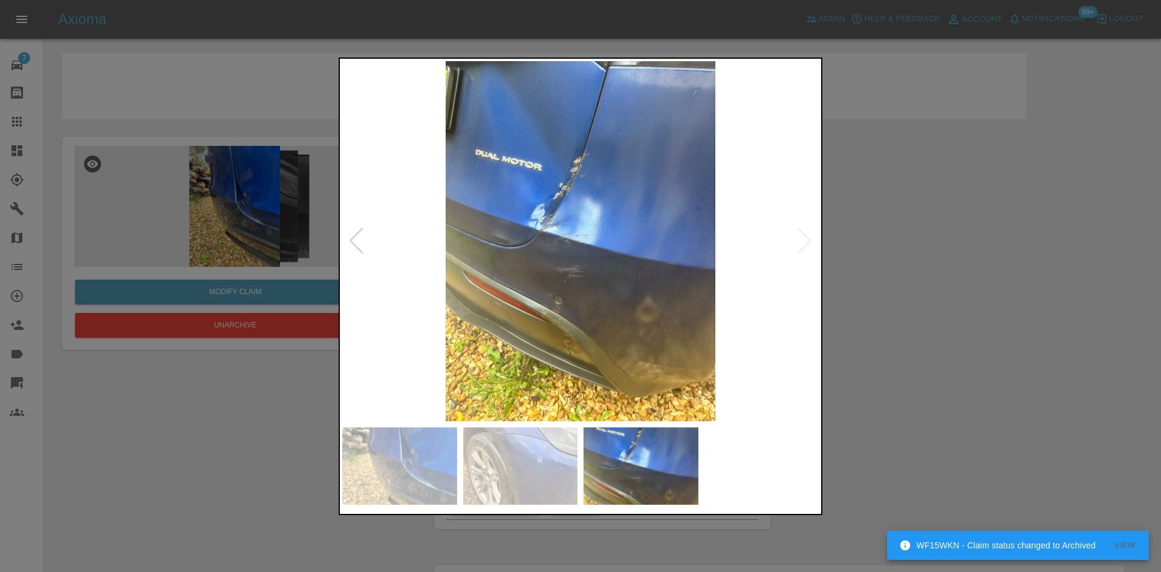
click at [624, 240] on img at bounding box center [580, 241] width 477 height 360
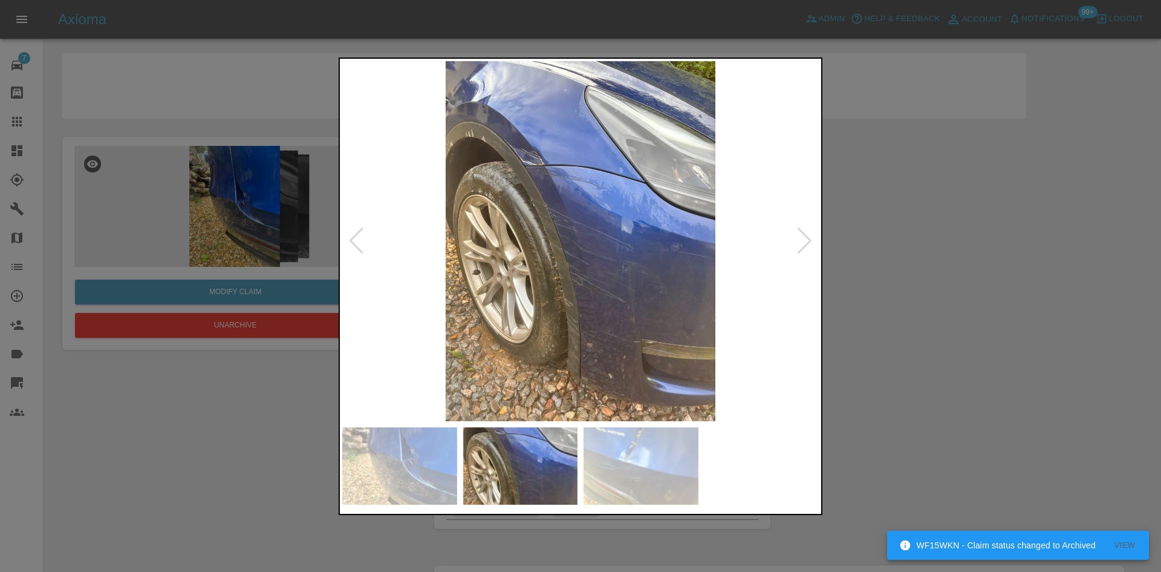
click at [508, 164] on img at bounding box center [580, 241] width 477 height 360
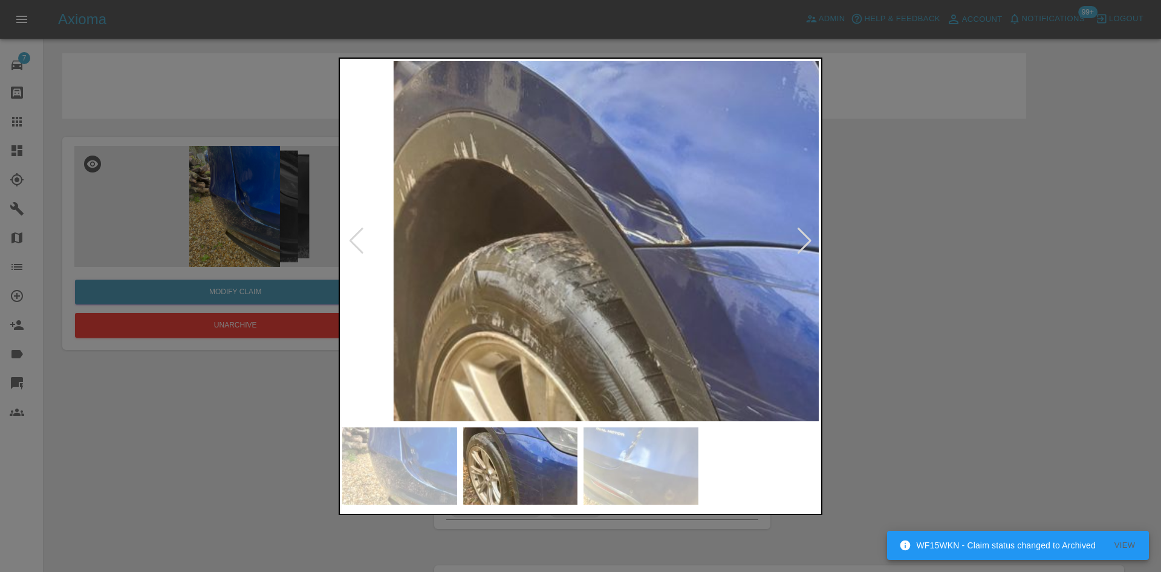
click at [508, 164] on img at bounding box center [798, 471] width 1430 height 1080
click at [508, 163] on img at bounding box center [798, 471] width 1430 height 1080
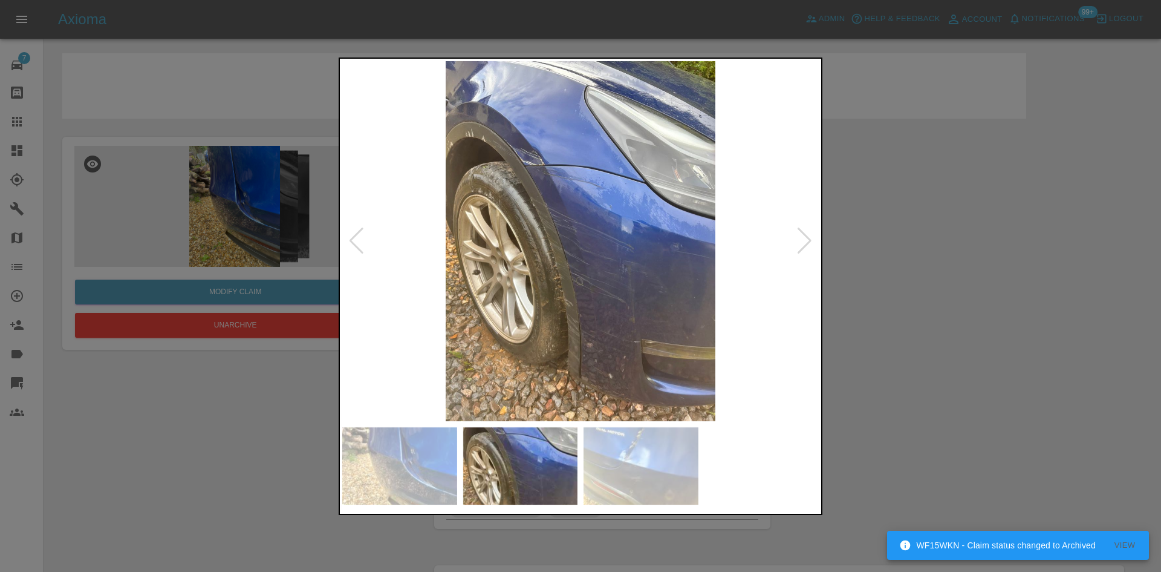
click at [610, 207] on img at bounding box center [580, 241] width 477 height 360
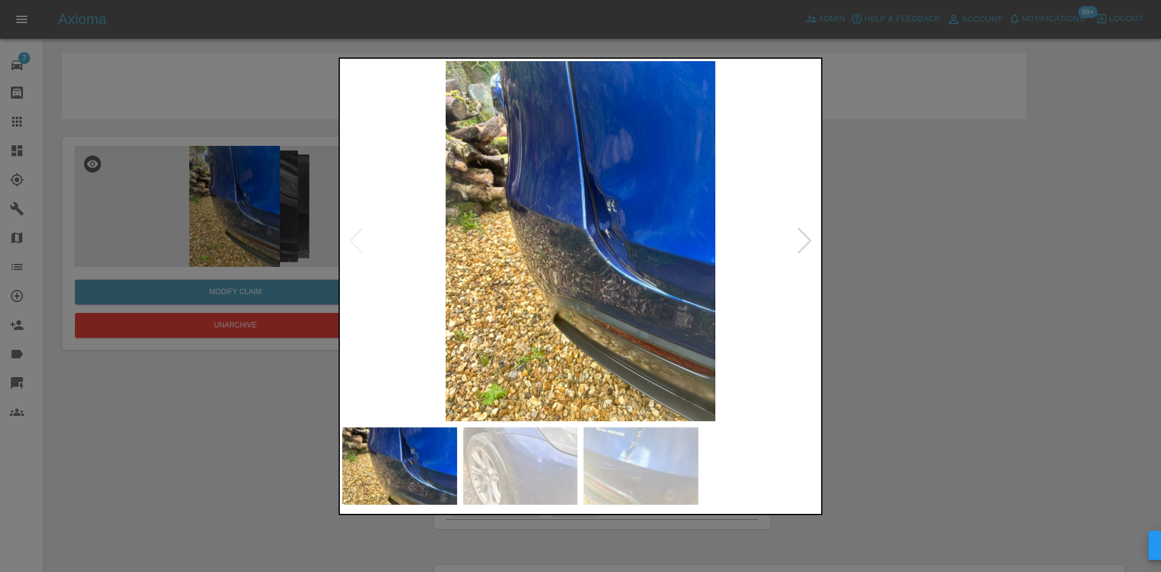
click at [602, 207] on img at bounding box center [580, 241] width 477 height 360
click at [652, 211] on img at bounding box center [580, 241] width 477 height 360
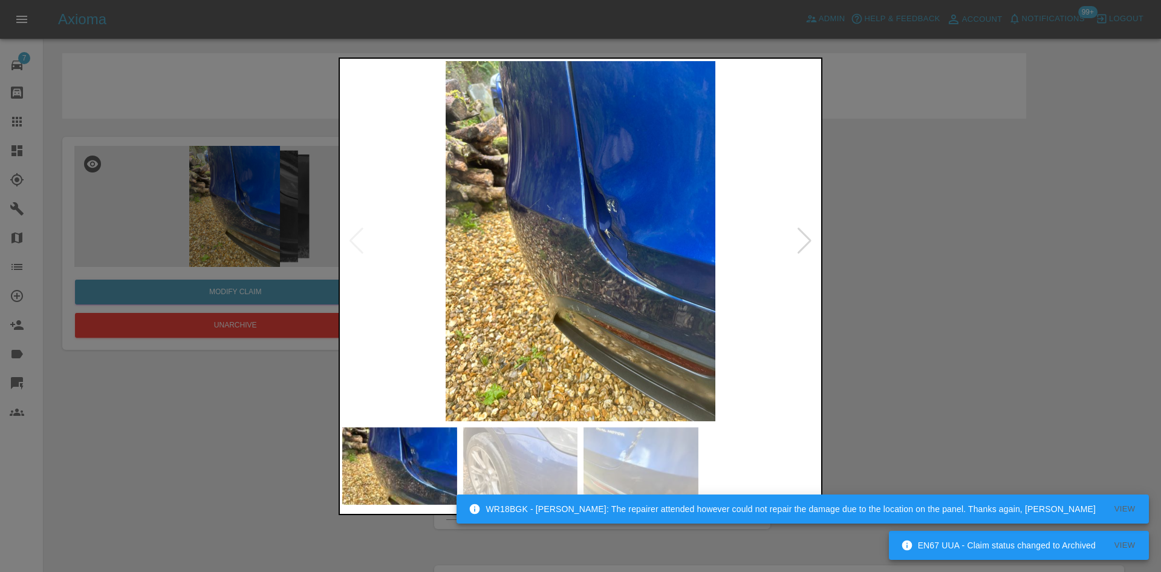
click at [288, 224] on div at bounding box center [580, 286] width 1161 height 572
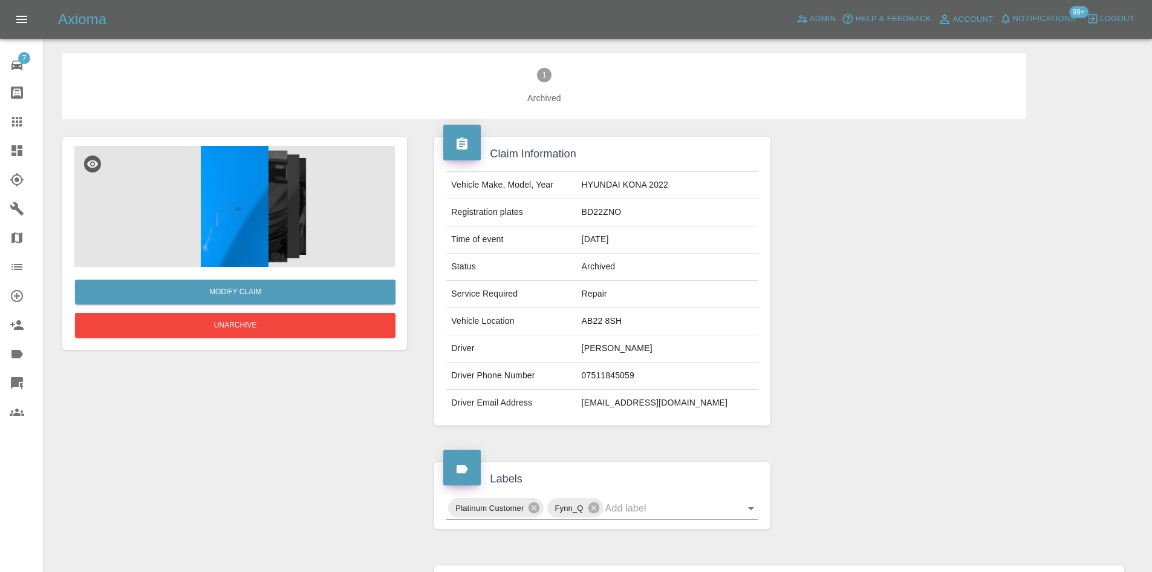
click img
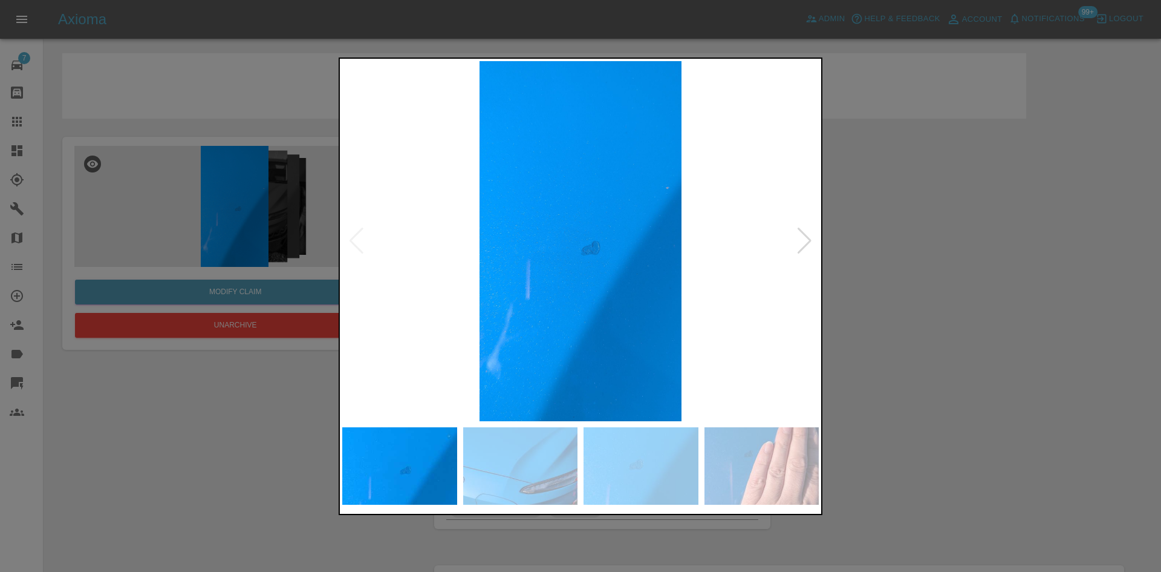
click img
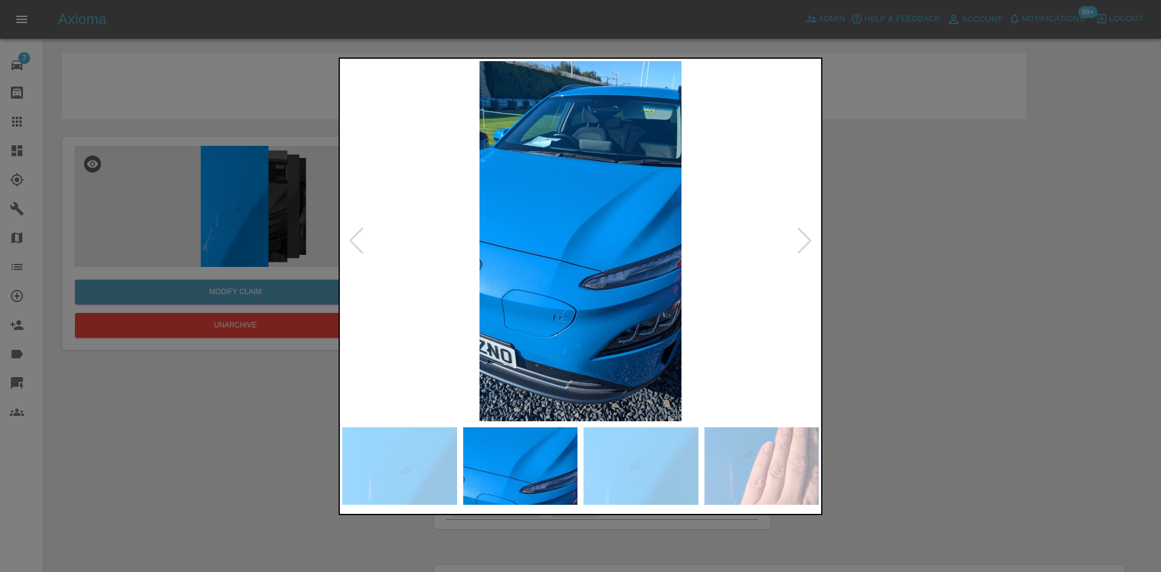
click img
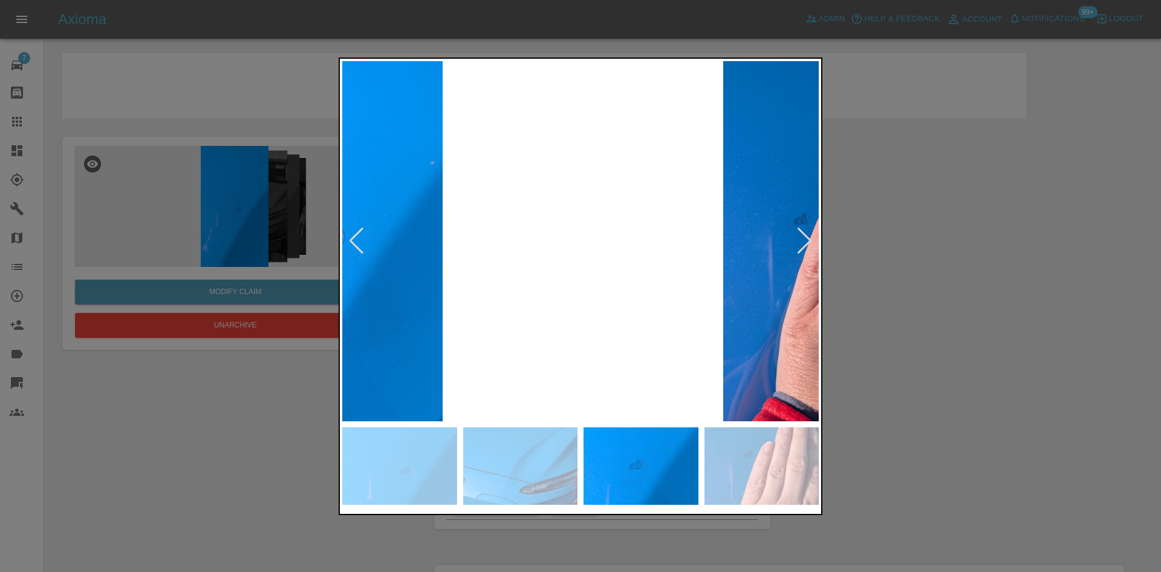
click div
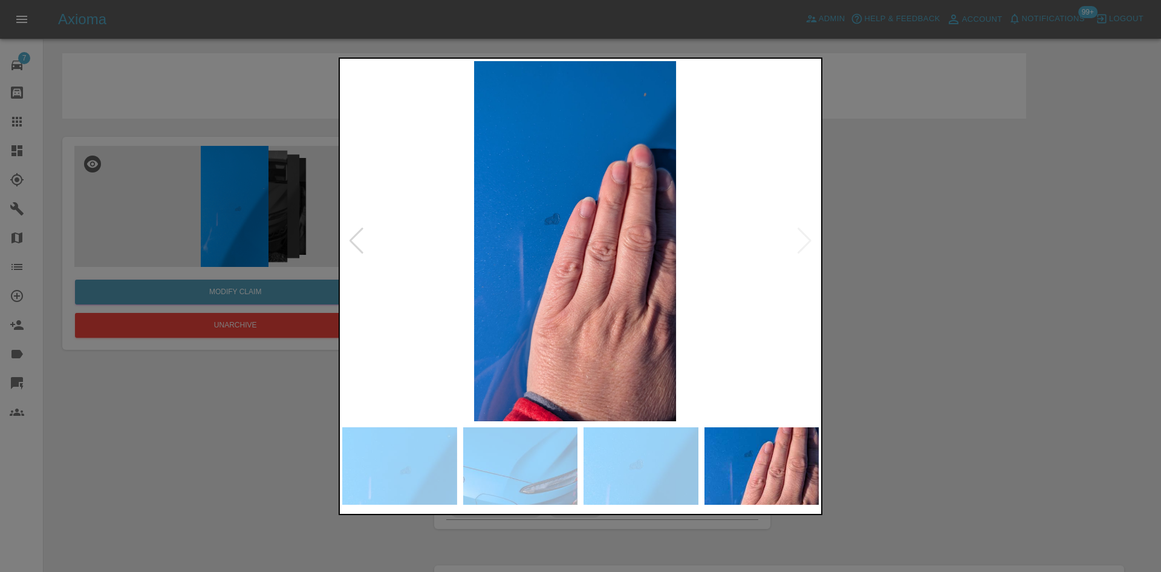
click img
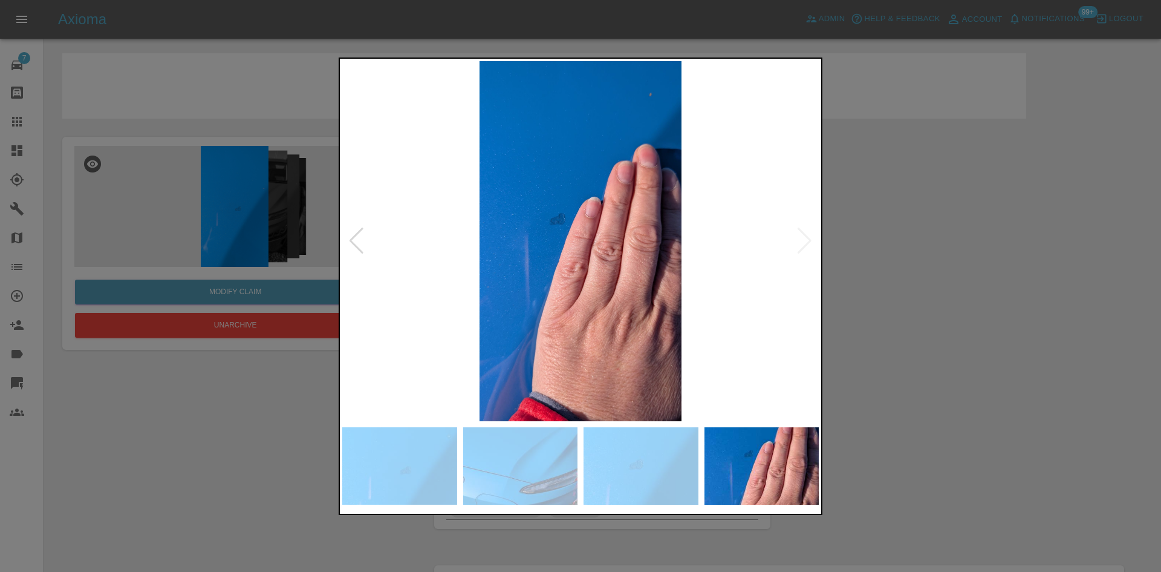
click img
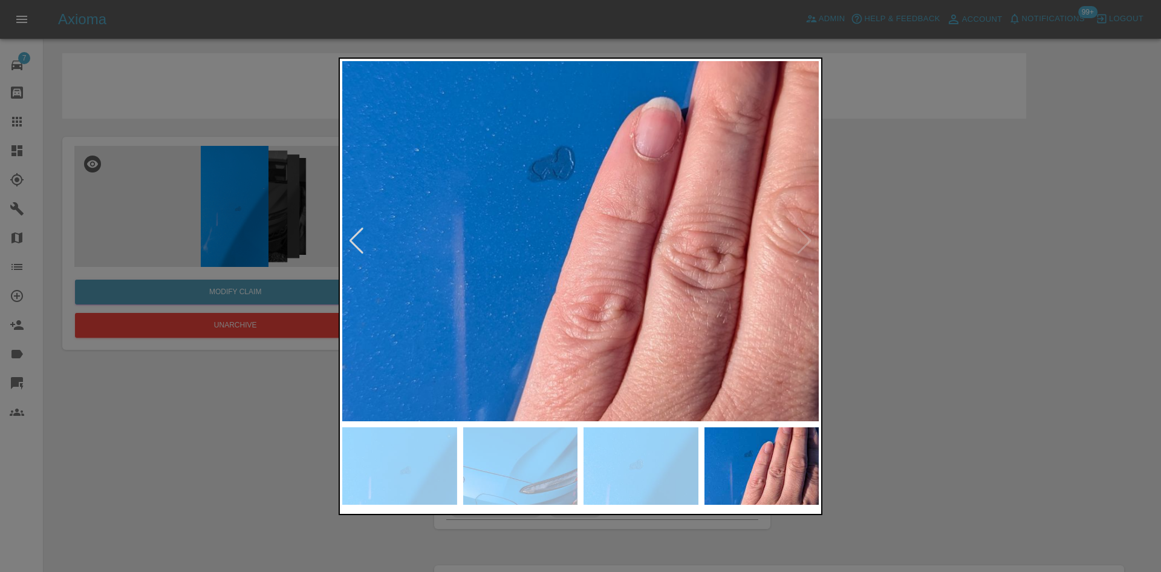
click img
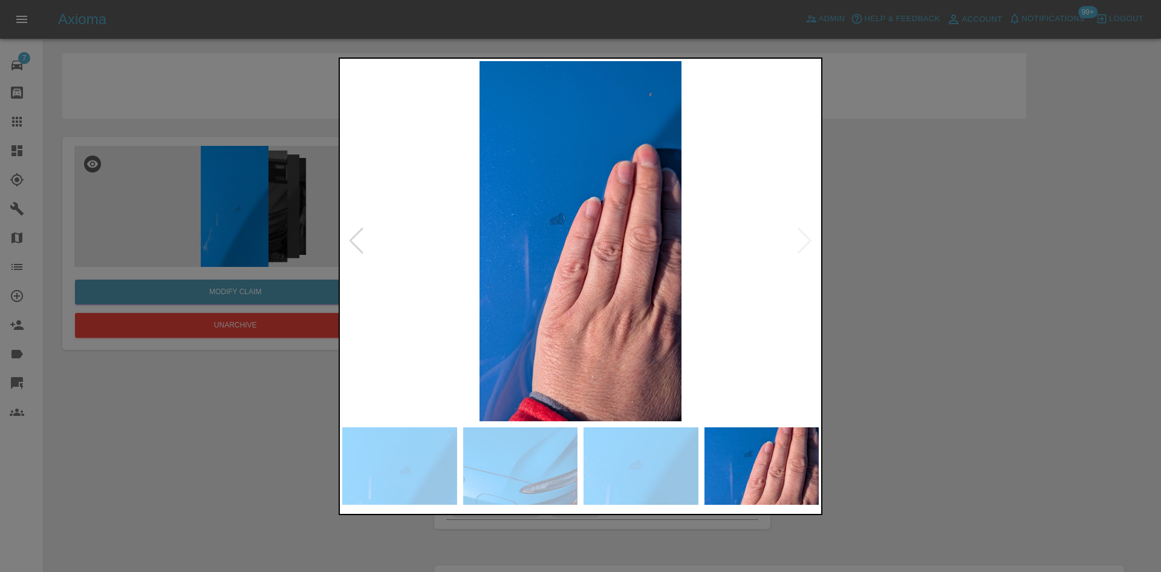
click img
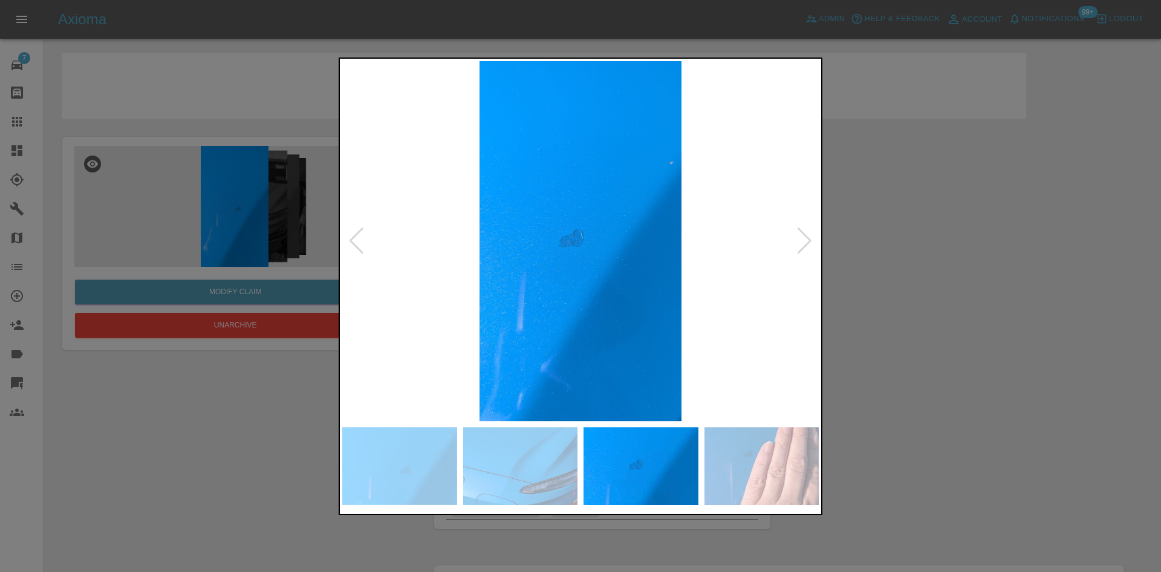
click img
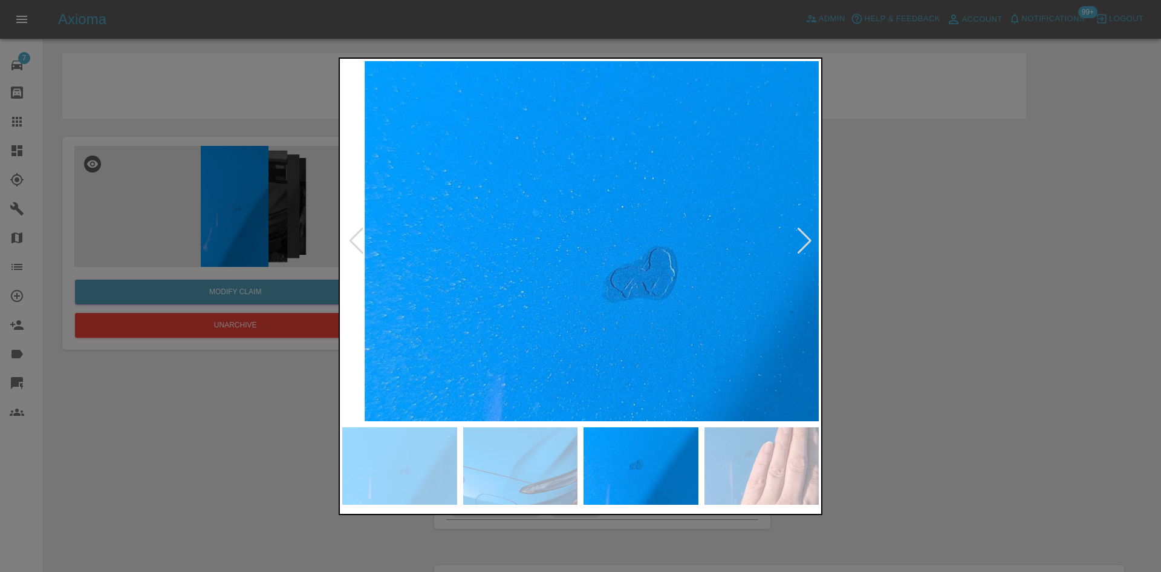
click img
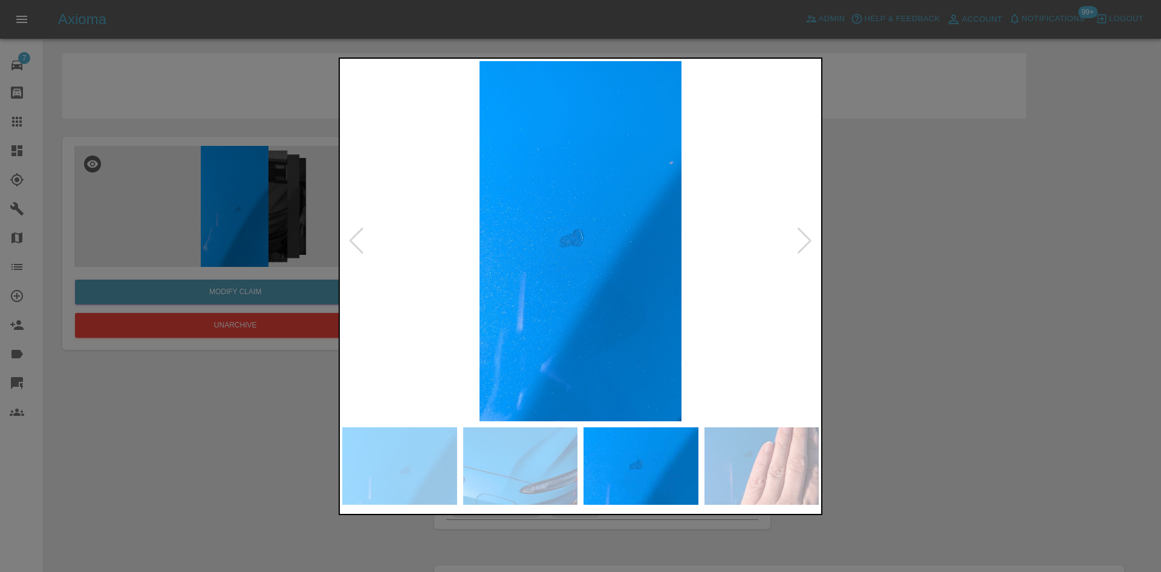
click img
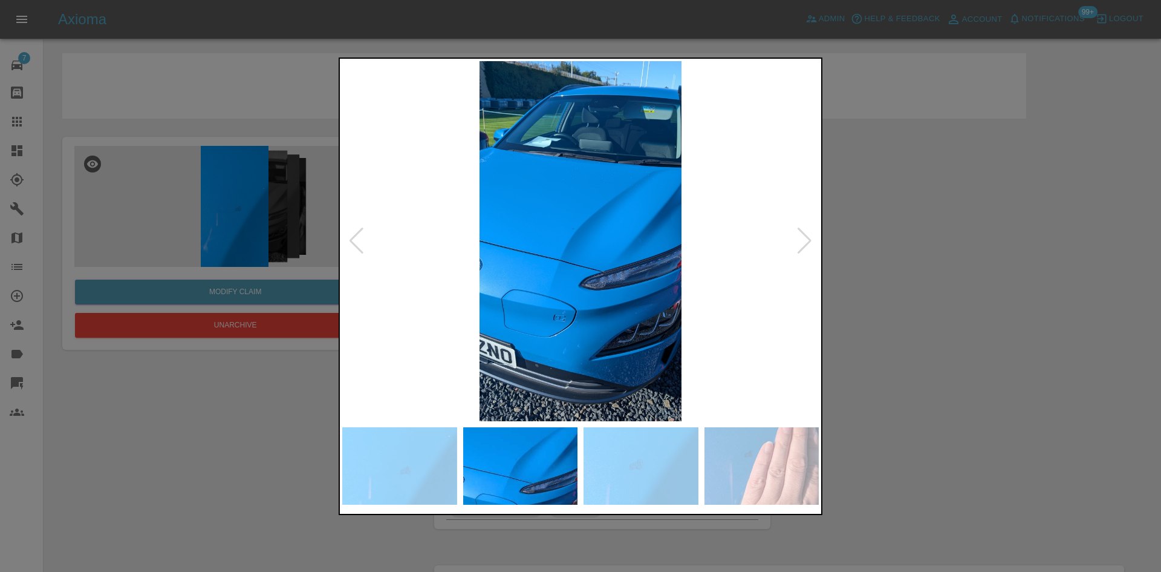
click img
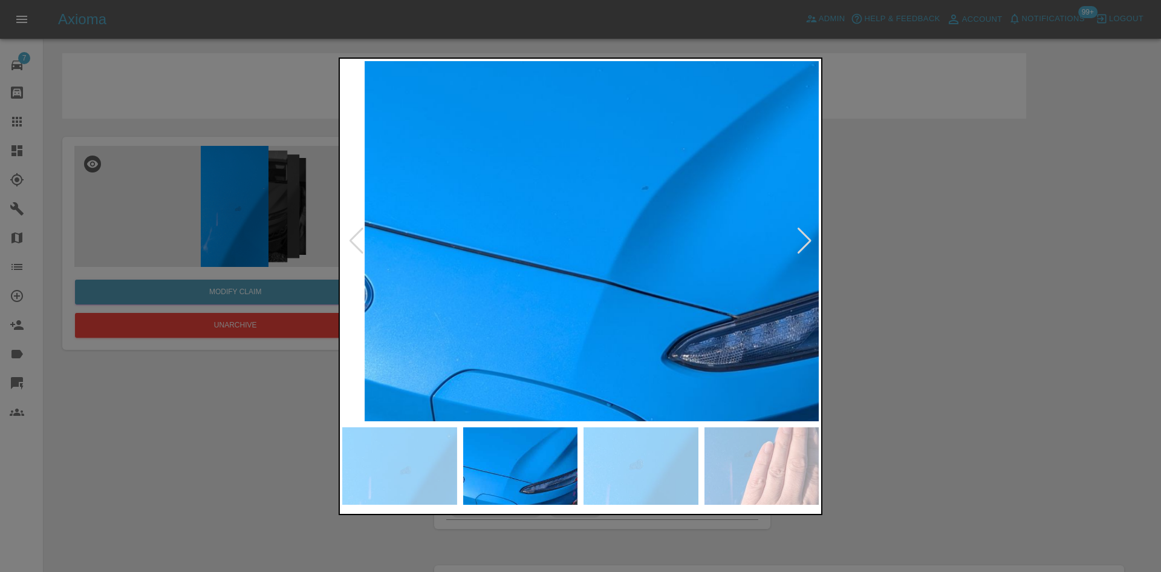
click img
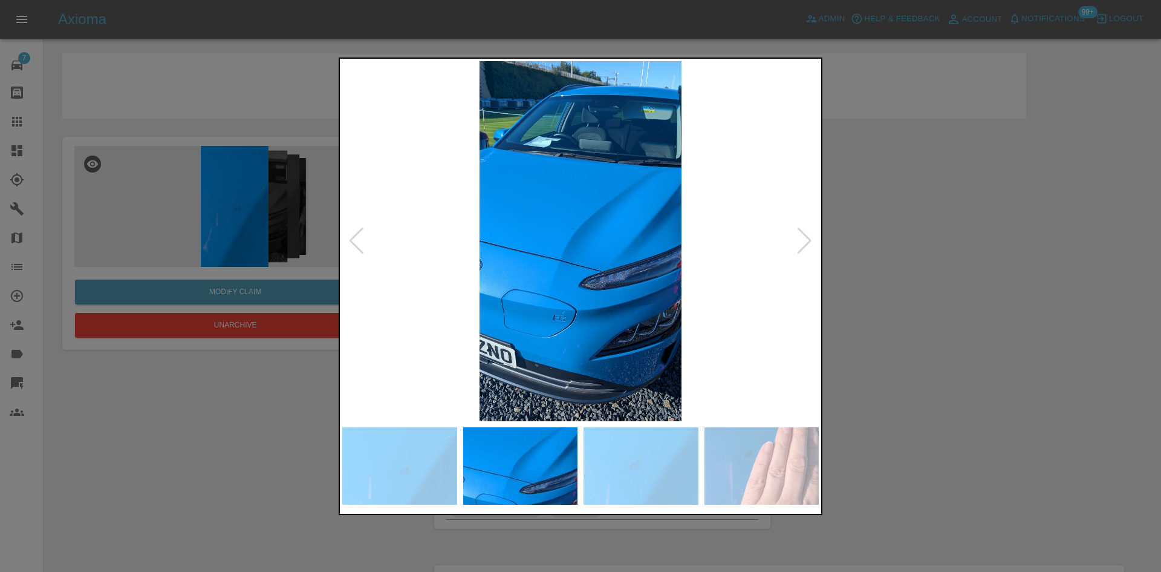
click img
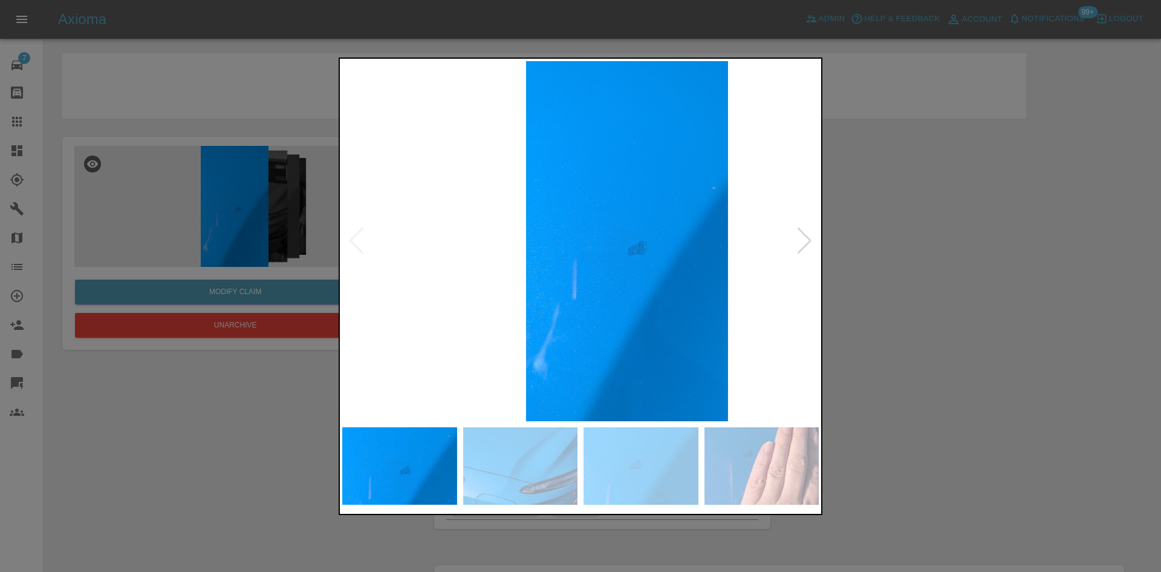
click img
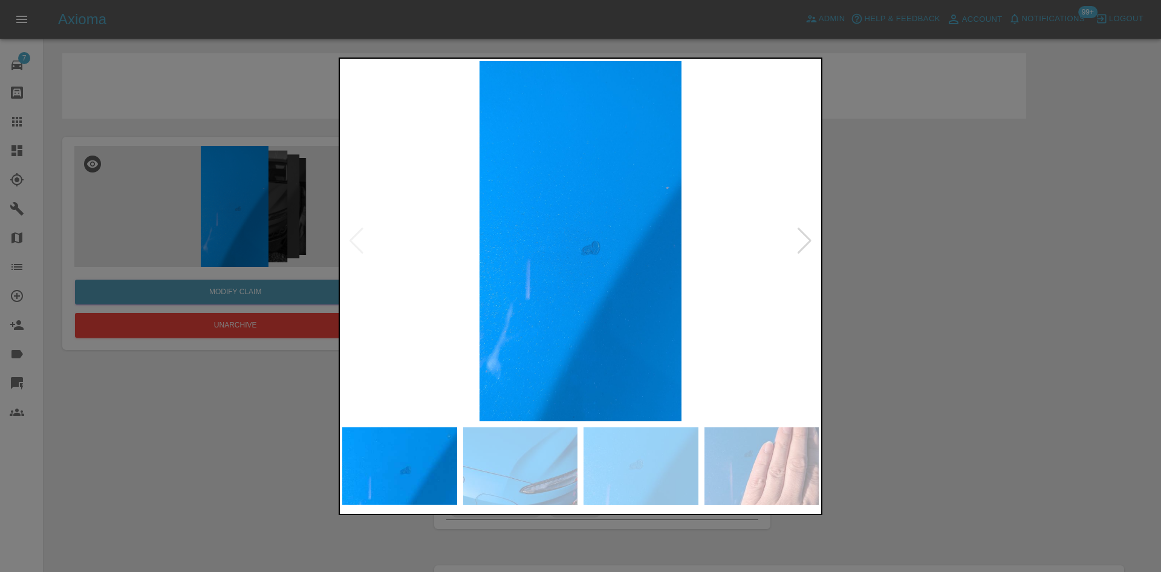
click img
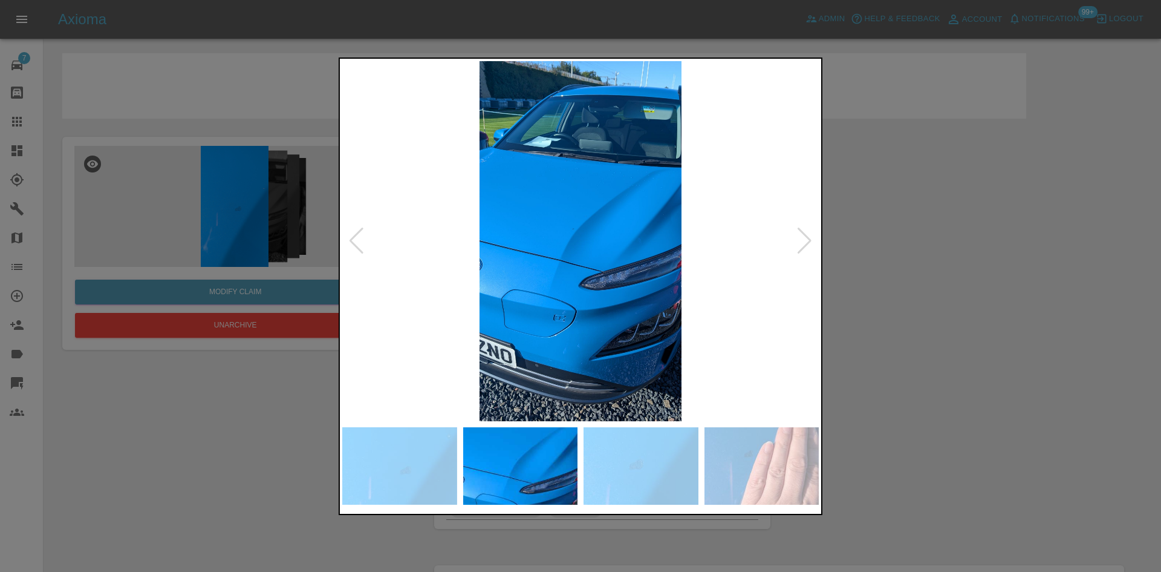
click div
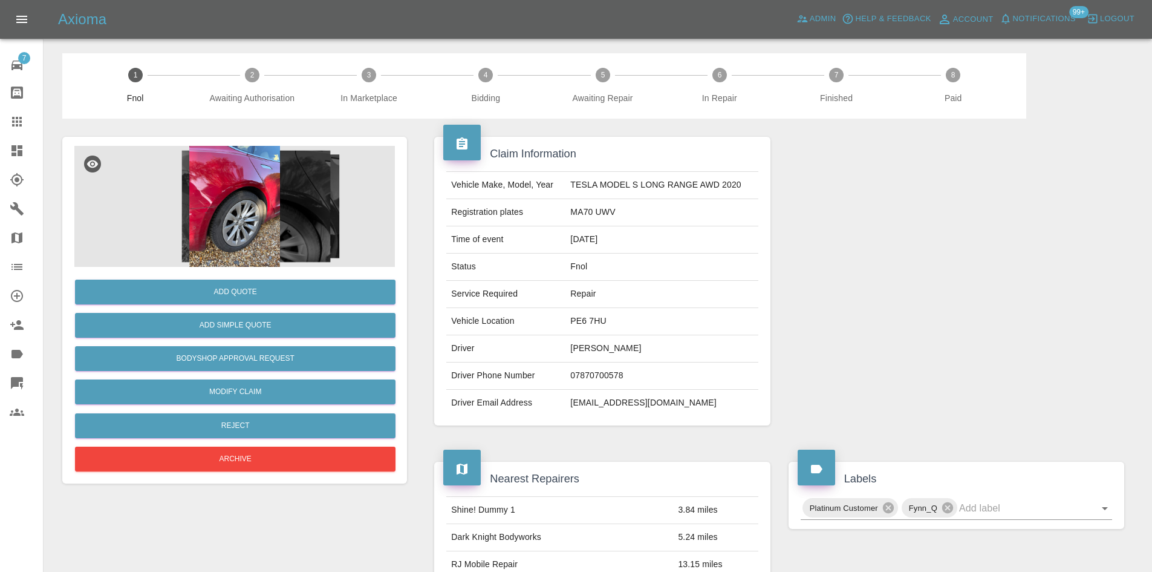
click at [236, 191] on img at bounding box center [234, 206] width 321 height 121
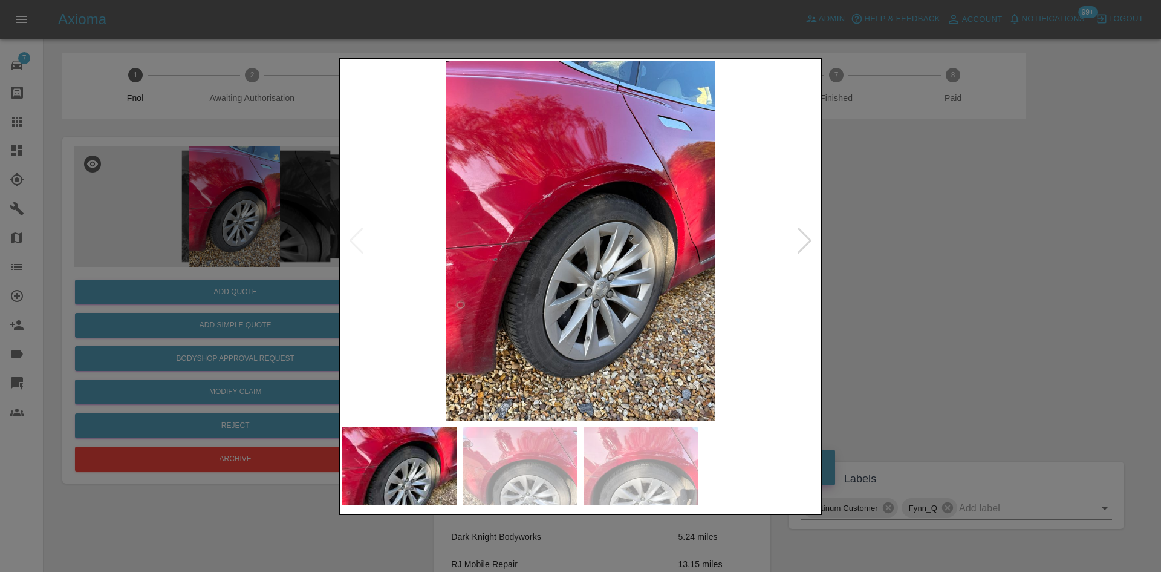
click at [543, 219] on img at bounding box center [580, 241] width 477 height 360
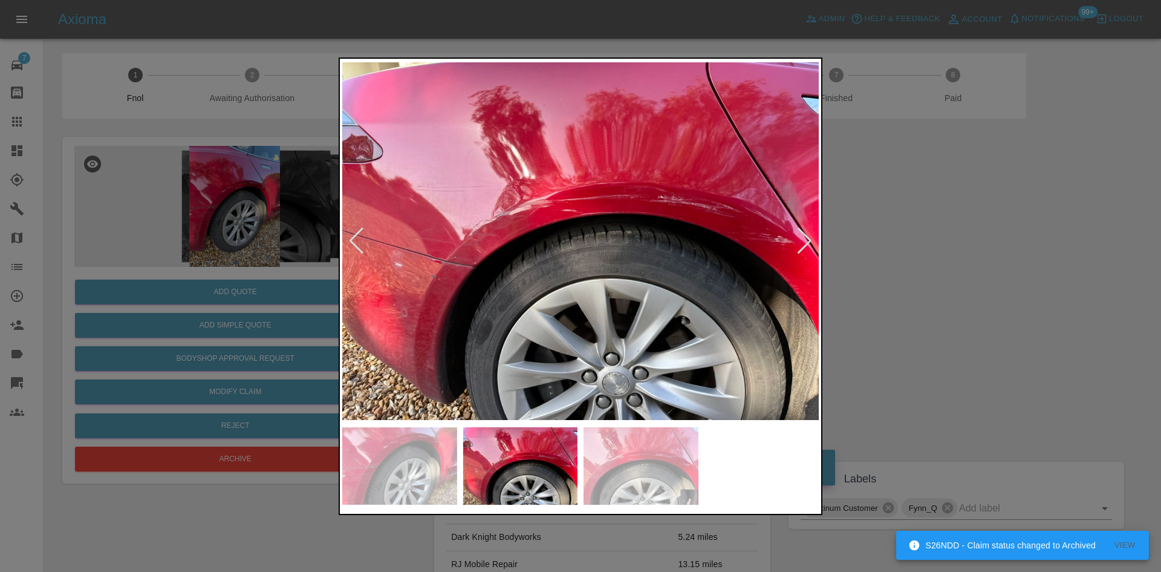
click at [419, 271] on img at bounding box center [580, 241] width 477 height 360
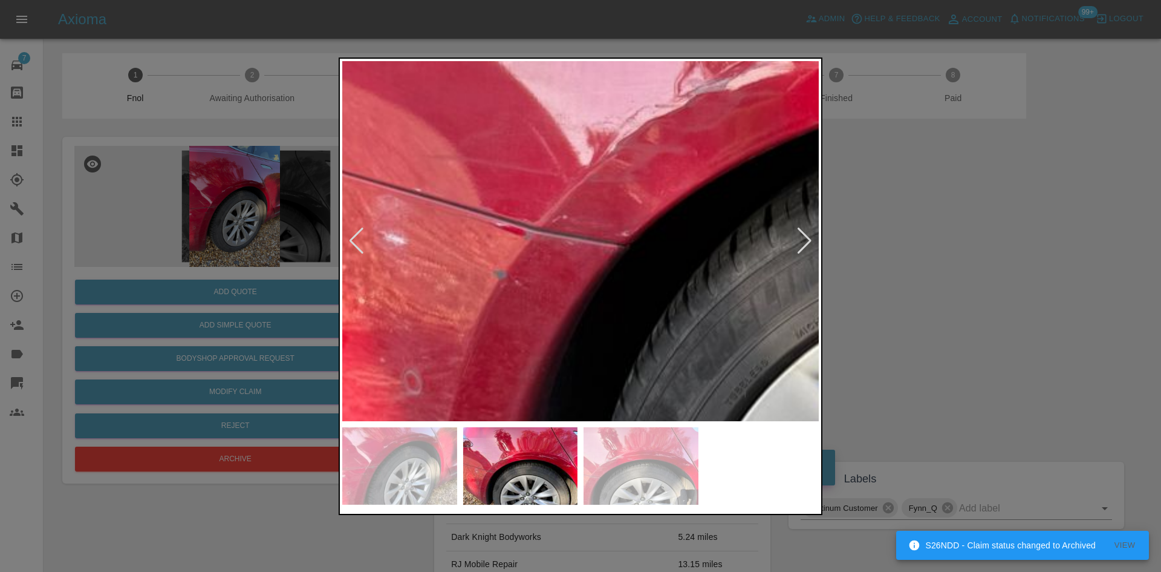
click at [455, 290] on img at bounding box center [941, 168] width 1430 height 1080
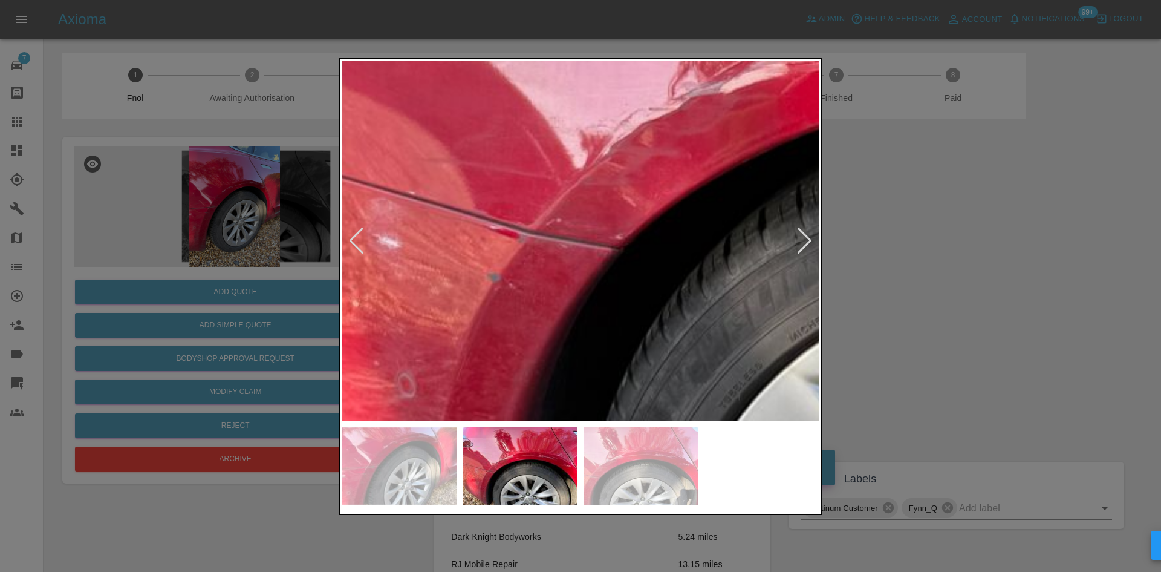
click at [456, 330] on img at bounding box center [935, 171] width 1430 height 1080
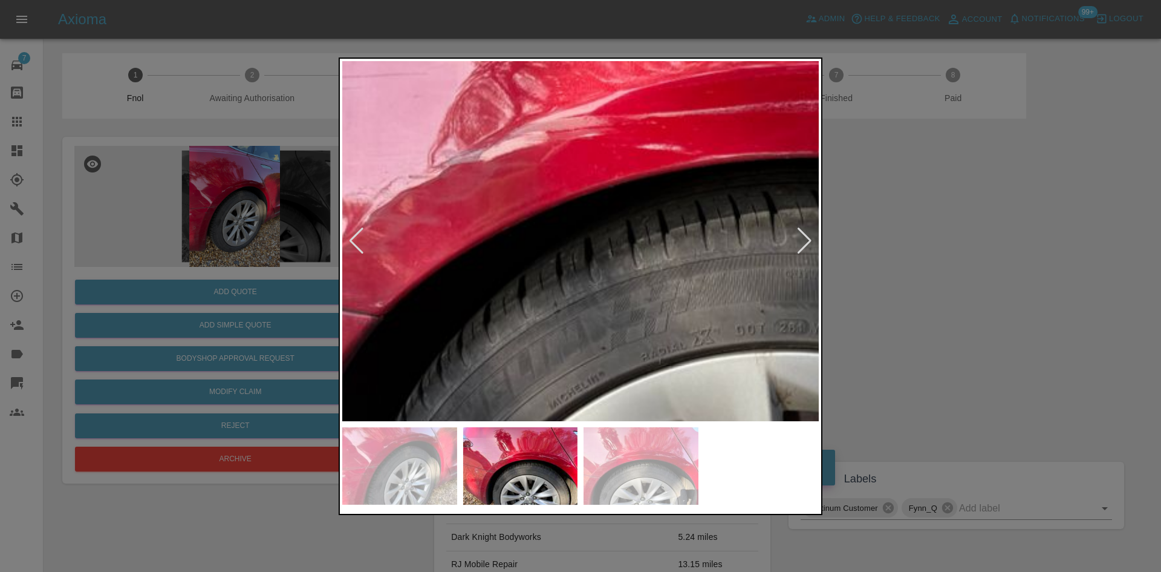
click at [351, 338] on img at bounding box center [695, 239] width 1430 height 1080
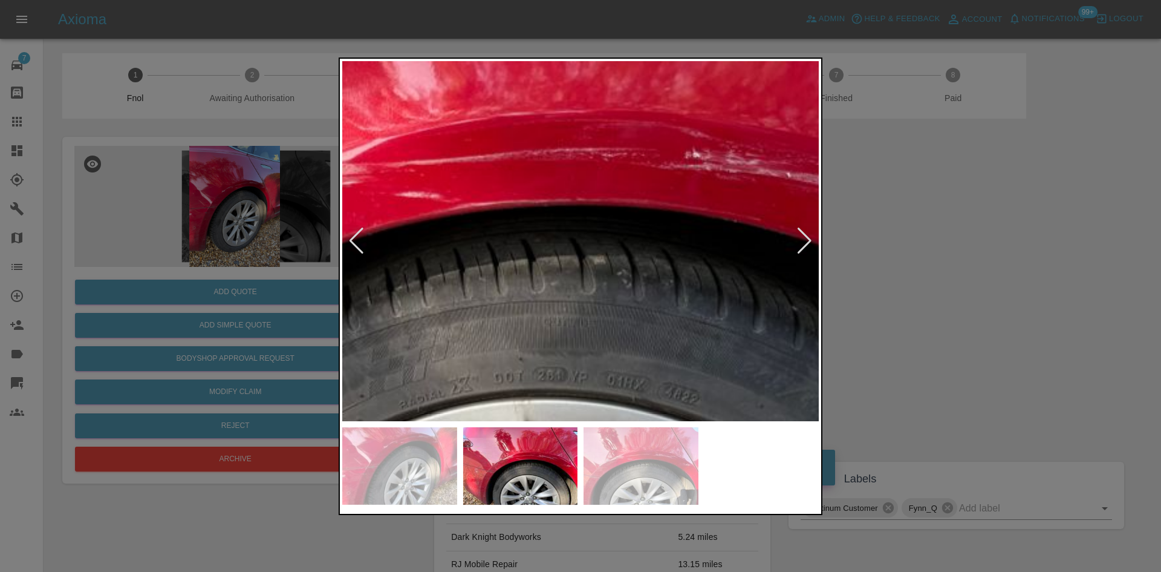
click at [443, 323] on img at bounding box center [453, 287] width 1430 height 1080
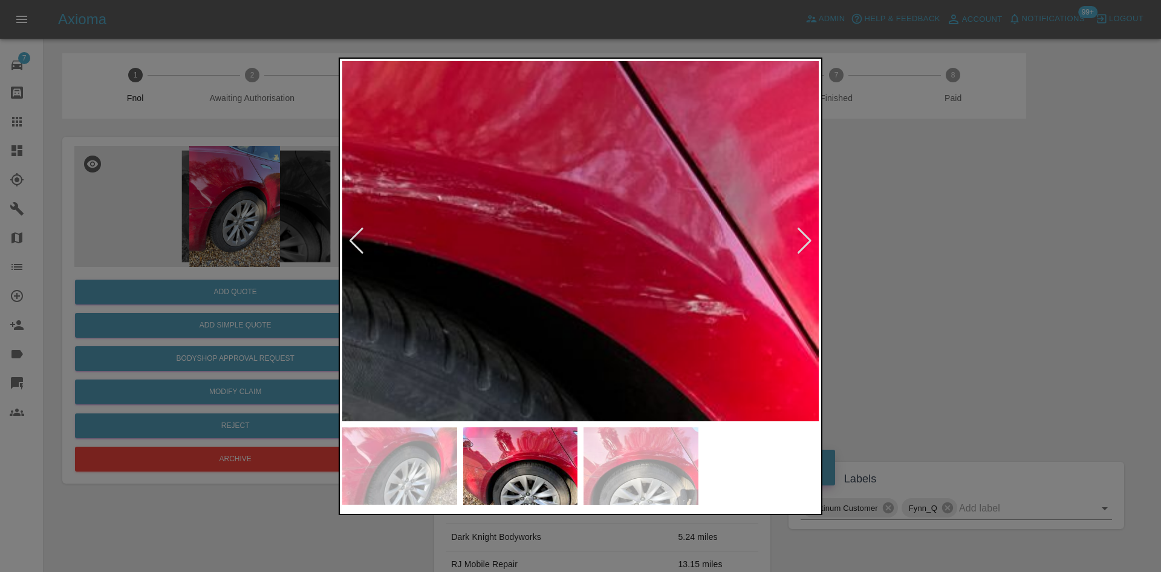
click at [524, 302] on img at bounding box center [104, 310] width 1430 height 1080
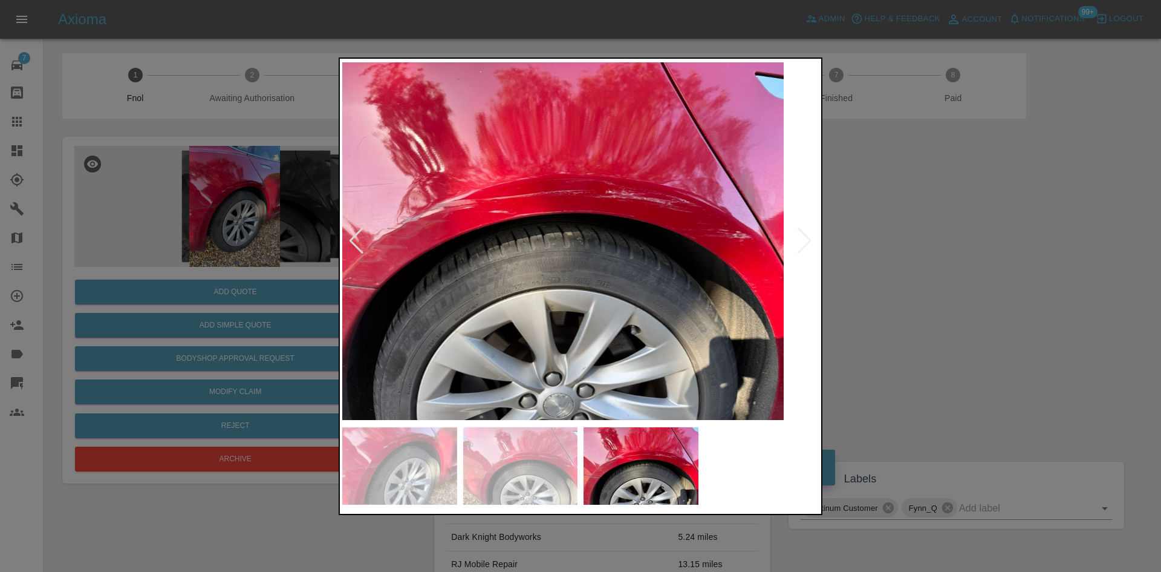
click at [520, 279] on img at bounding box center [545, 241] width 477 height 360
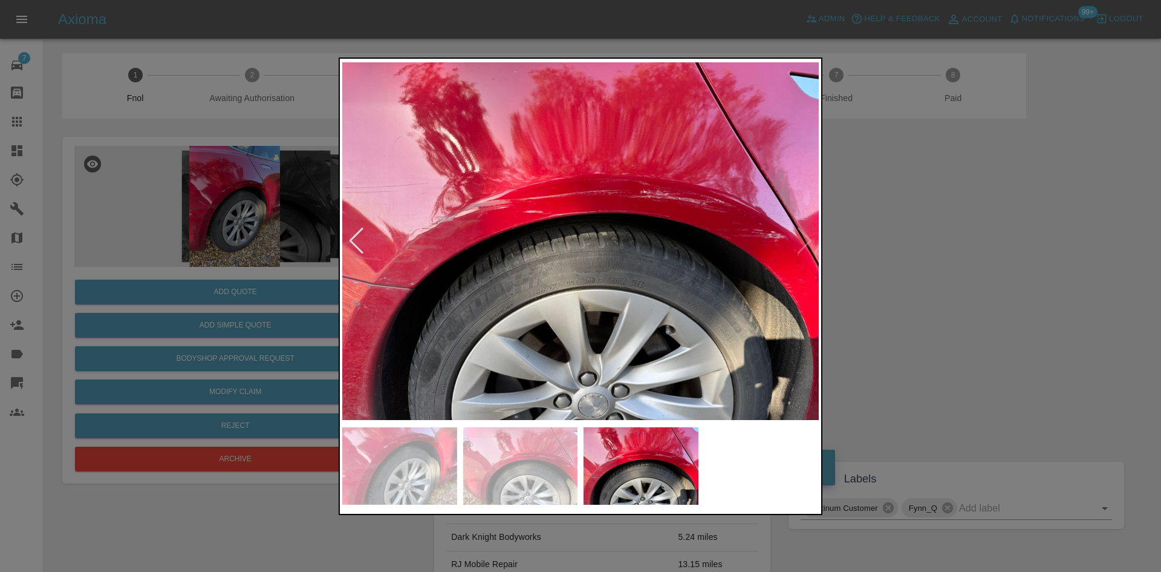
click at [816, 262] on img at bounding box center [580, 241] width 477 height 360
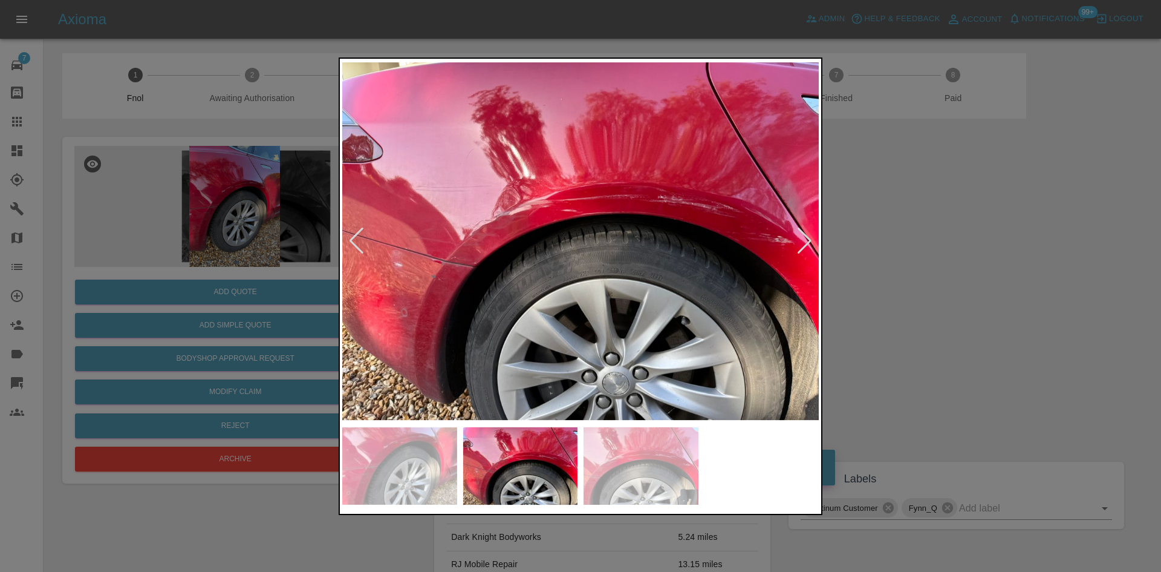
click at [821, 256] on div at bounding box center [581, 285] width 484 height 457
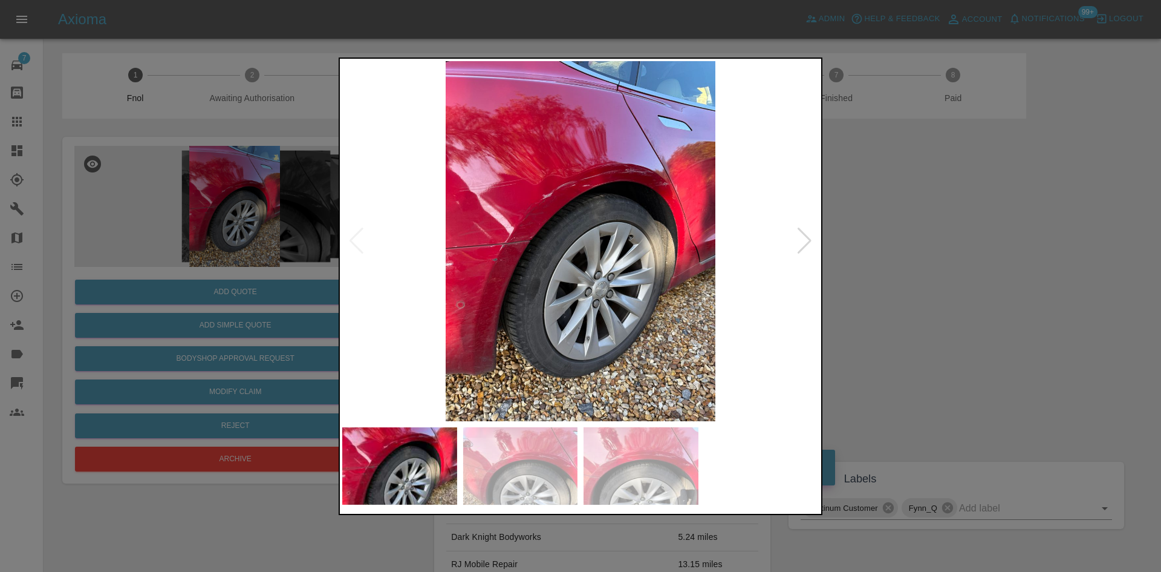
click at [686, 207] on img at bounding box center [580, 241] width 477 height 360
click at [686, 206] on img at bounding box center [580, 241] width 477 height 360
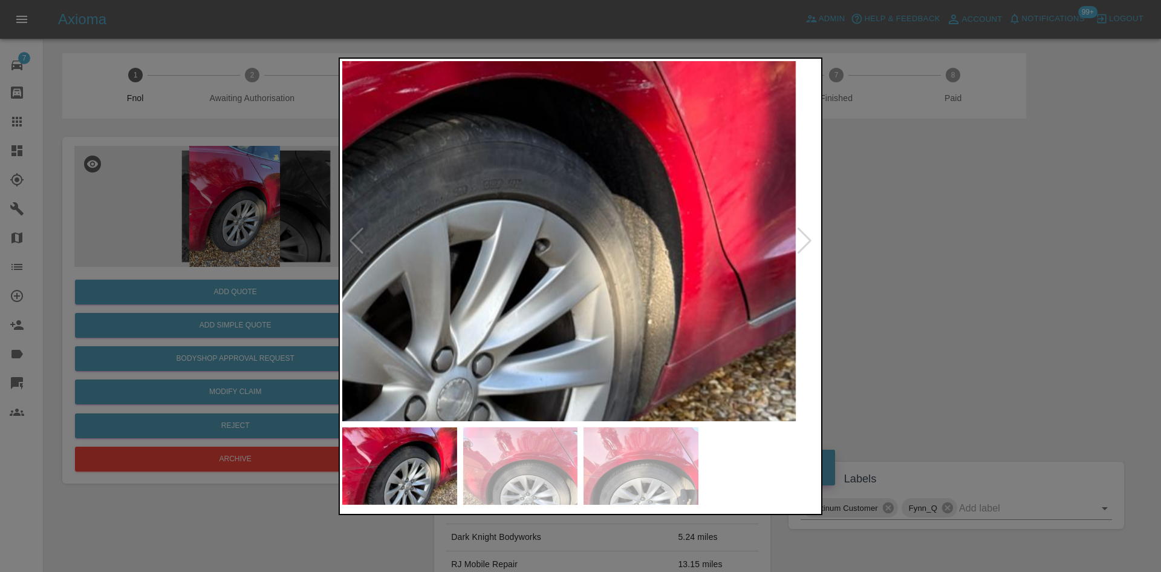
click at [609, 435] on div at bounding box center [581, 285] width 484 height 457
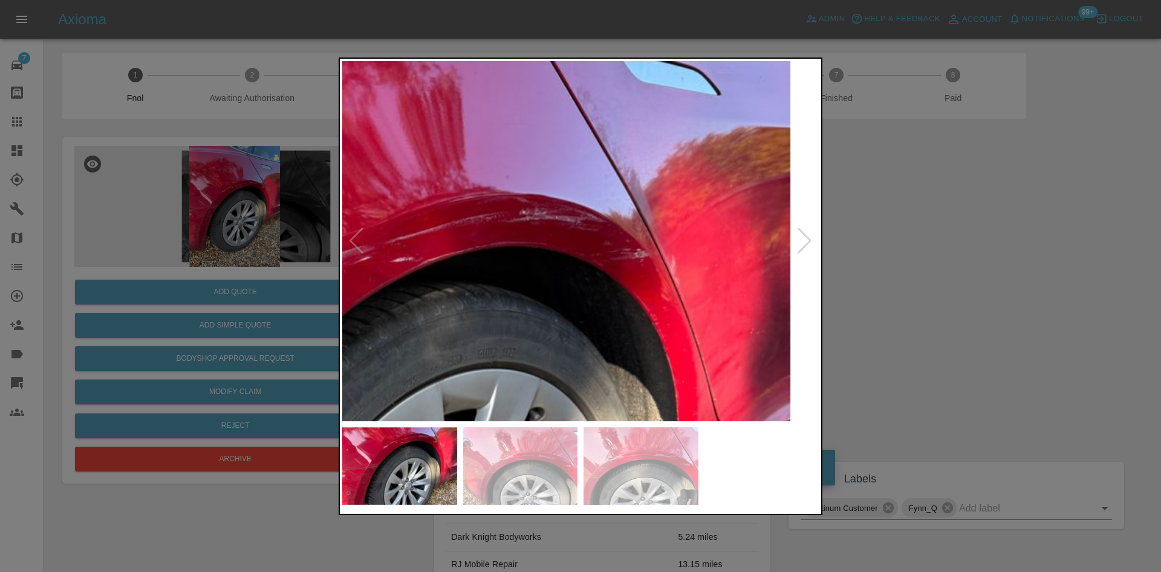
click at [595, 345] on img at bounding box center [386, 426] width 1430 height 1080
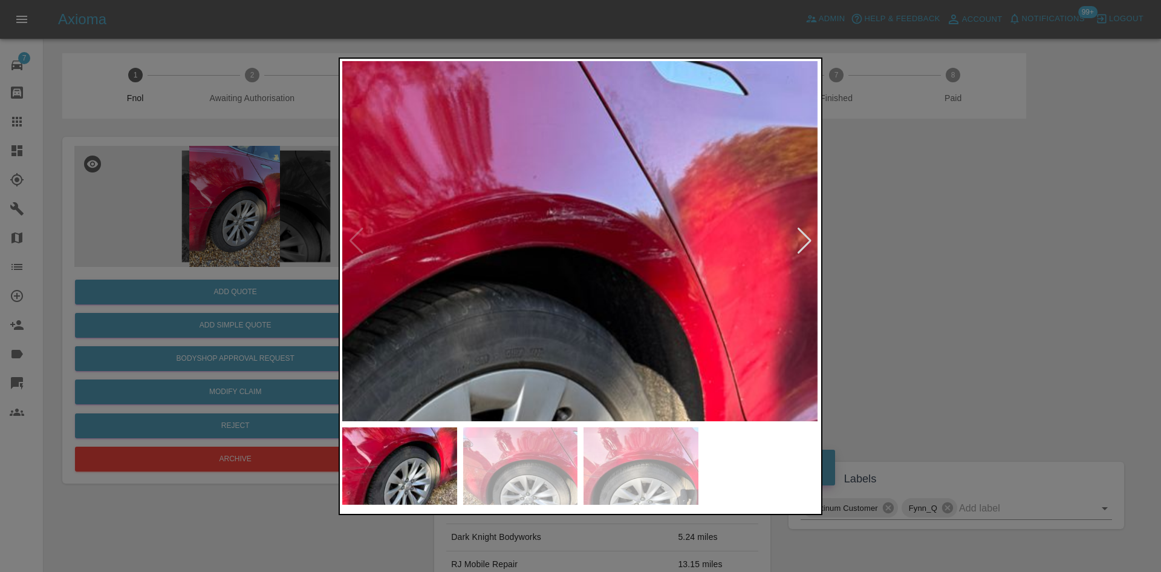
click at [568, 343] on img at bounding box center [413, 426] width 1430 height 1080
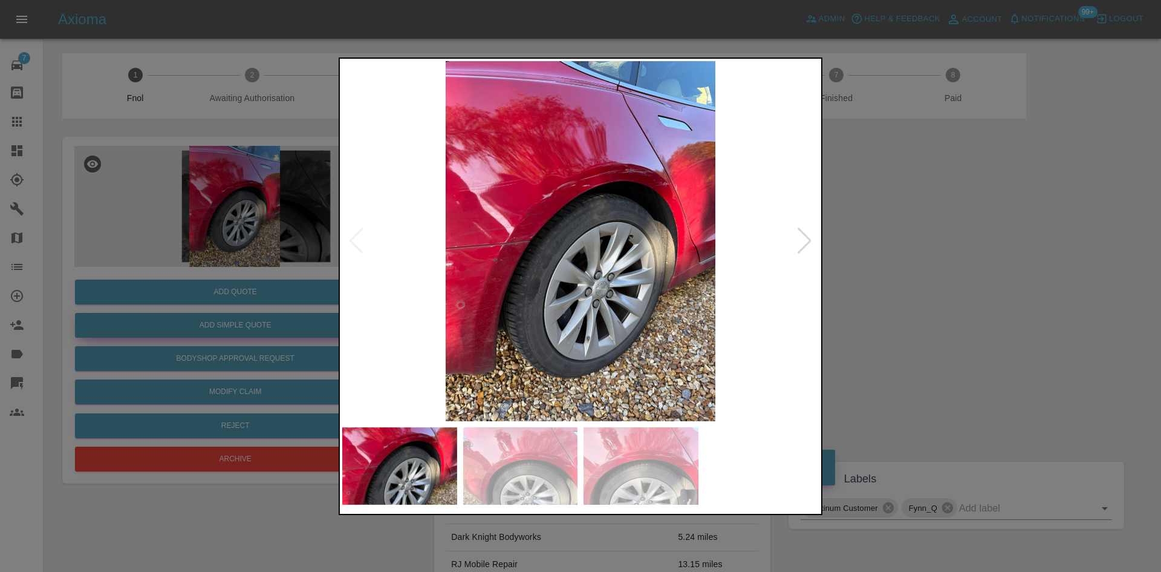
drag, startPoint x: 221, startPoint y: 267, endPoint x: 226, endPoint y: 314, distance: 47.5
click at [221, 276] on div at bounding box center [580, 286] width 1161 height 572
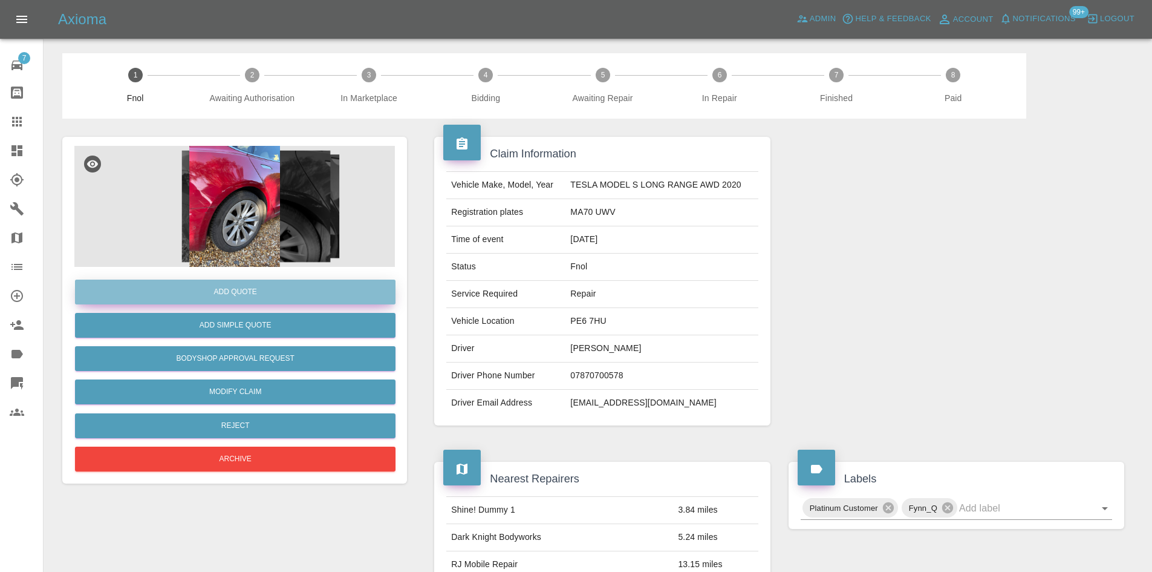
click at [241, 288] on button "Add Quote" at bounding box center [235, 291] width 321 height 25
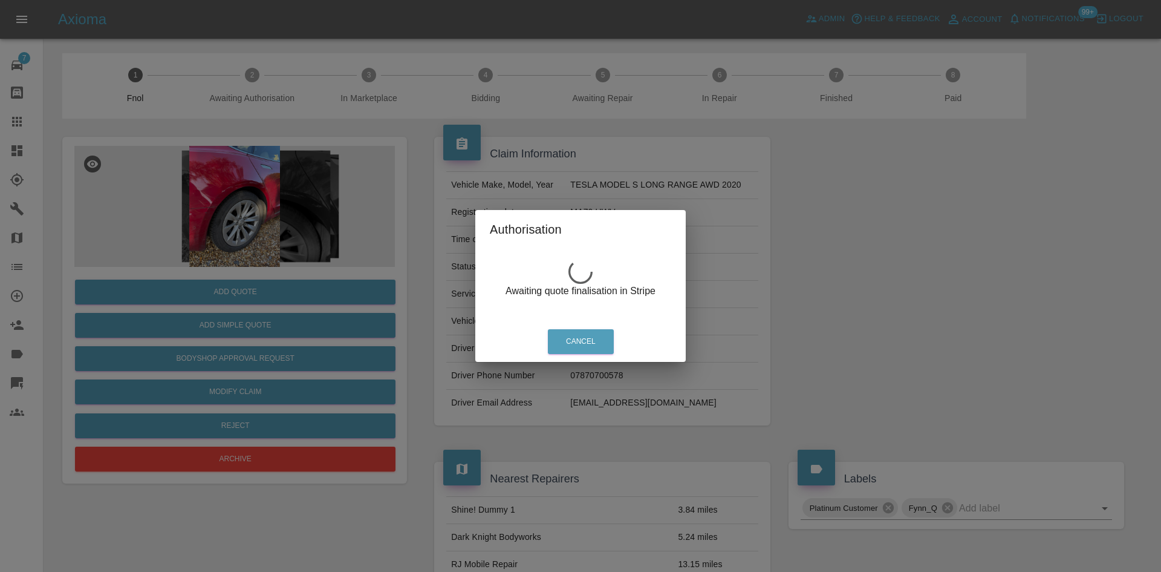
click at [223, 177] on div "Authorisation Awaiting quote finalisation in Stripe Cancel" at bounding box center [580, 286] width 1161 height 572
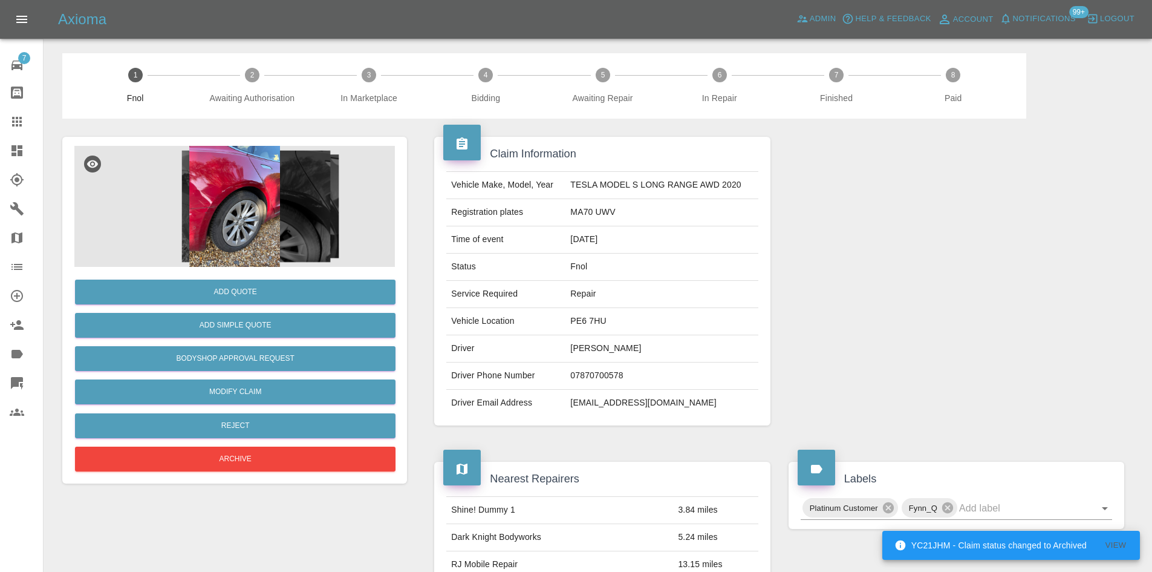
click at [180, 193] on img at bounding box center [234, 206] width 321 height 121
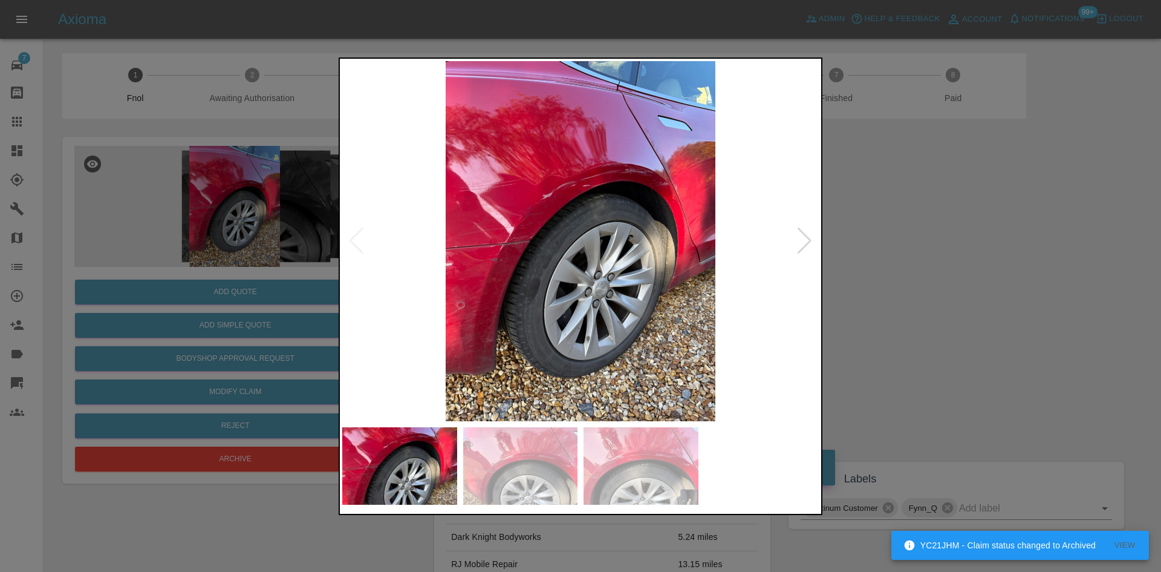
click at [523, 243] on img at bounding box center [580, 241] width 477 height 360
click at [521, 244] on img at bounding box center [580, 241] width 477 height 360
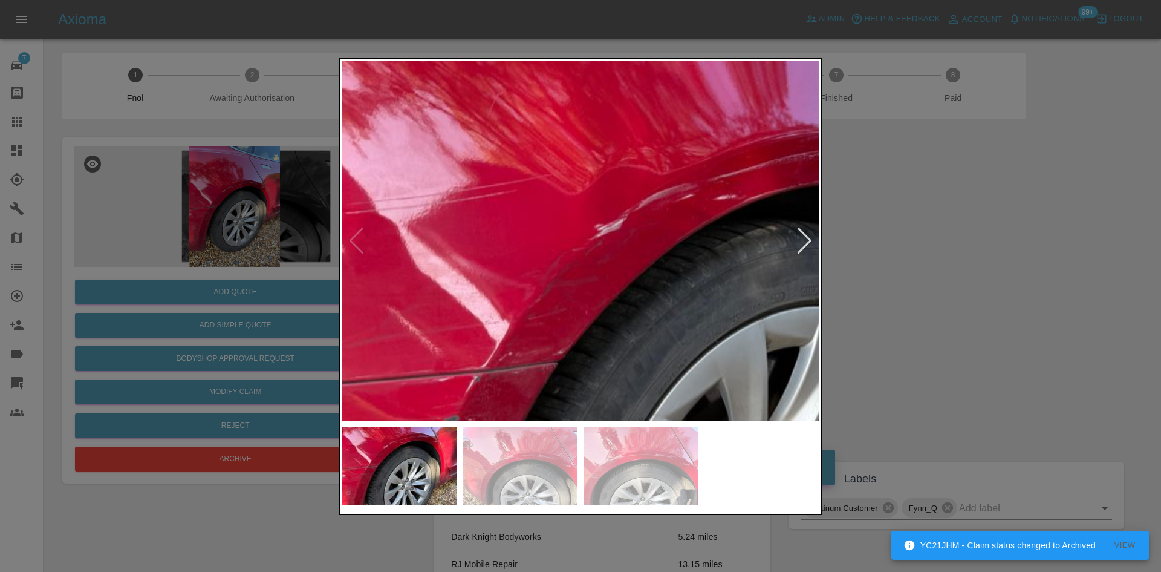
click at [544, 342] on img at bounding box center [709, 363] width 1430 height 1080
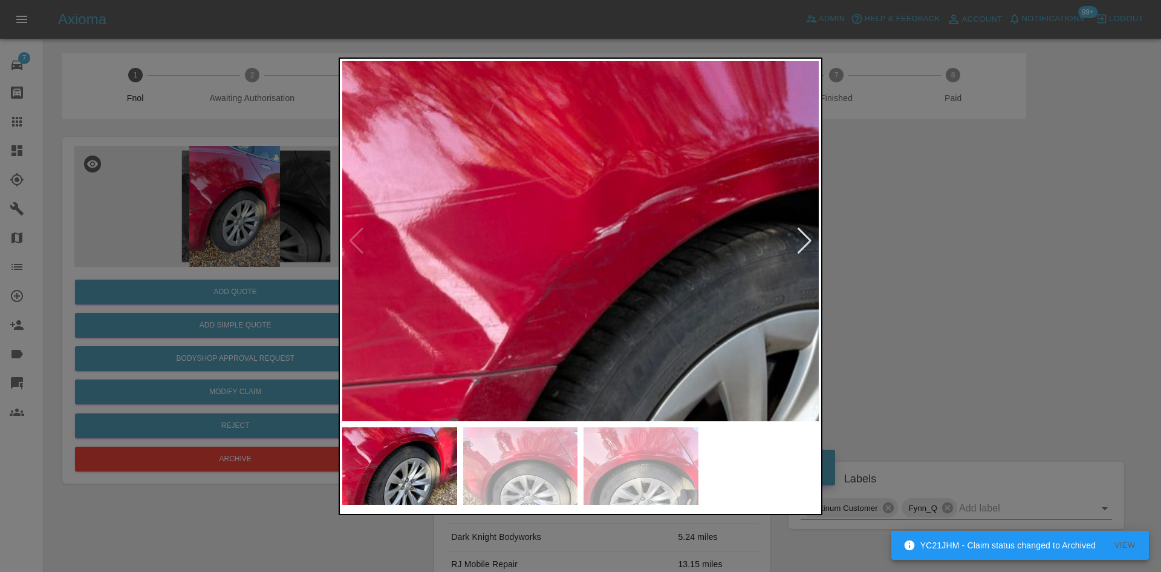
click at [562, 269] on img at bounding box center [708, 366] width 1430 height 1080
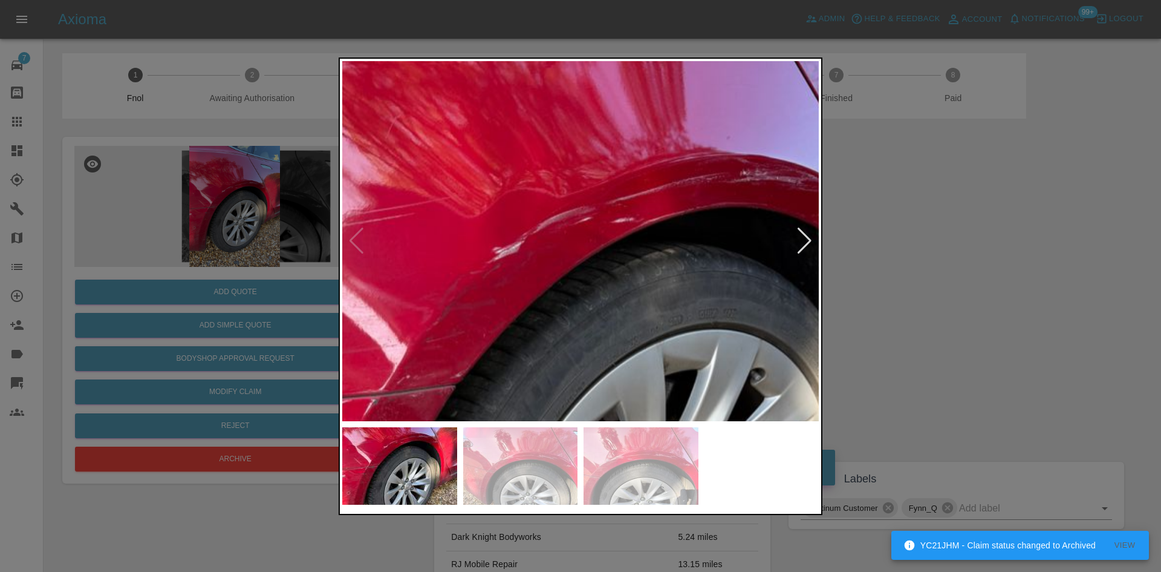
click at [575, 270] on img at bounding box center [607, 386] width 1430 height 1080
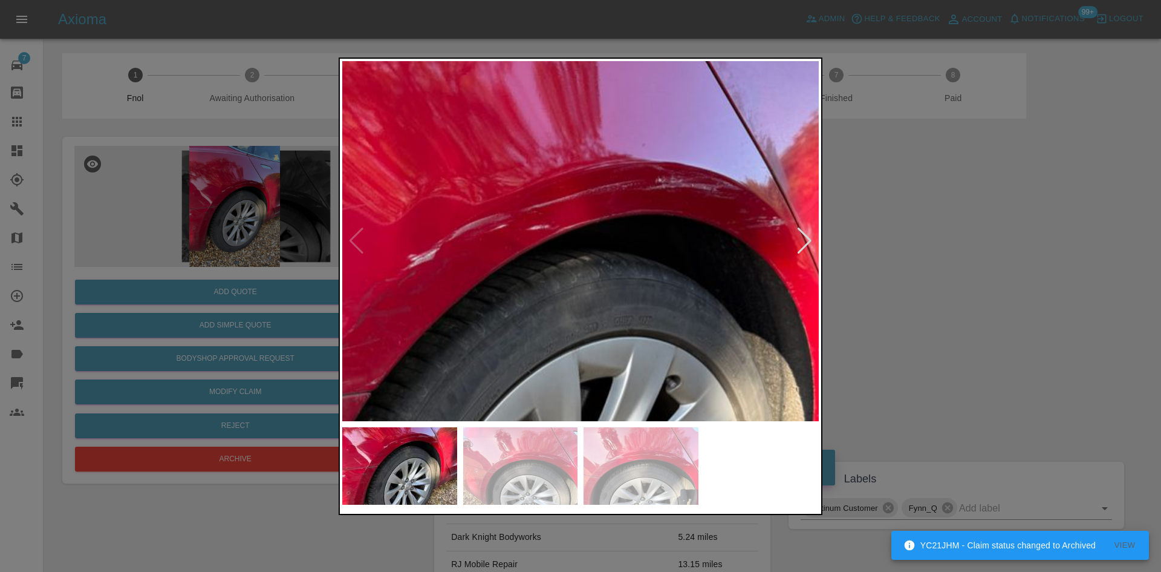
click at [553, 275] on img at bounding box center [522, 394] width 1430 height 1080
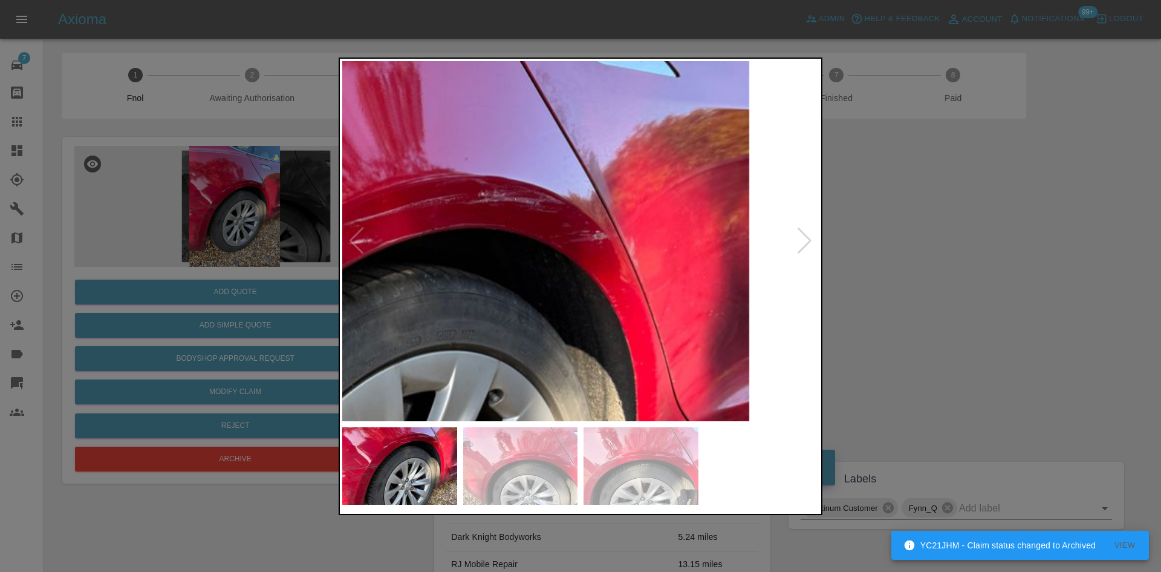
click at [574, 281] on img at bounding box center [345, 408] width 1430 height 1080
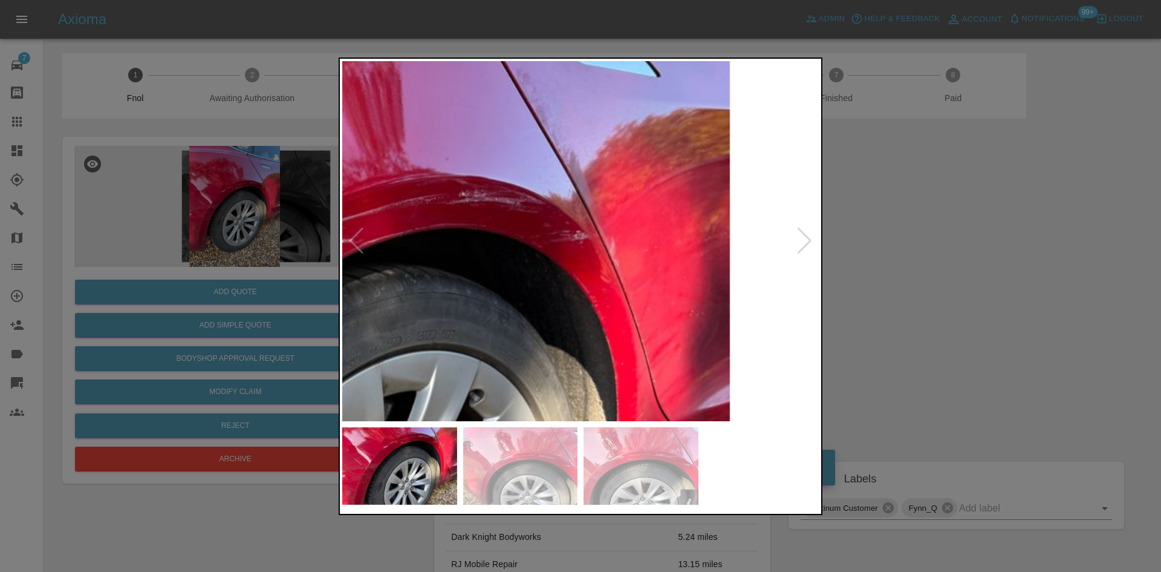
click at [584, 279] on img at bounding box center [326, 408] width 1430 height 1080
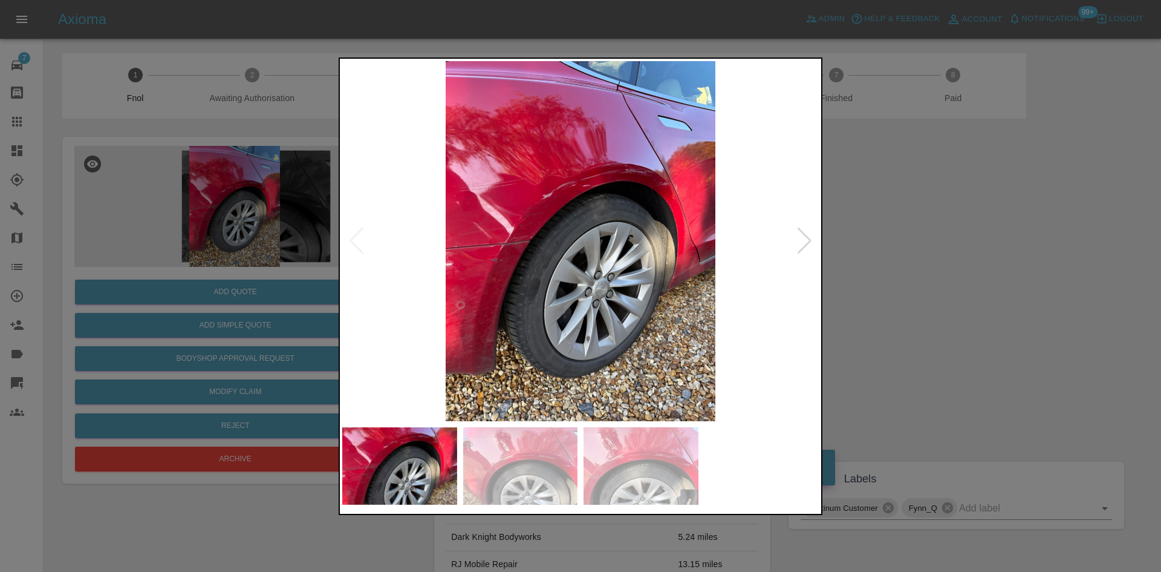
click at [631, 201] on img at bounding box center [580, 241] width 477 height 360
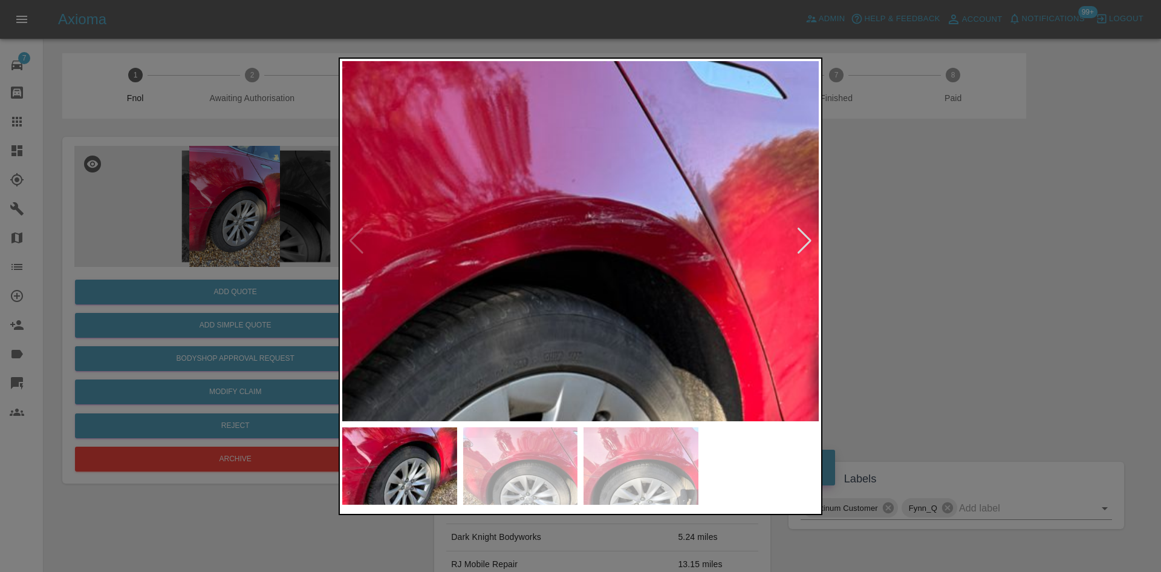
click at [650, 331] on img at bounding box center [452, 429] width 1430 height 1080
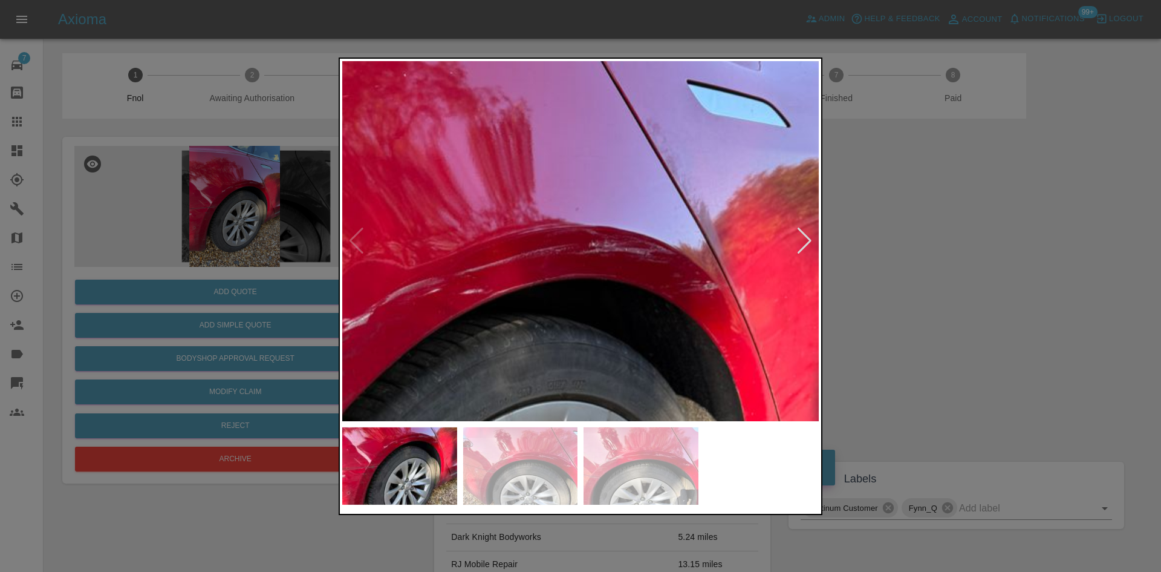
click at [638, 321] on img at bounding box center [456, 458] width 1430 height 1080
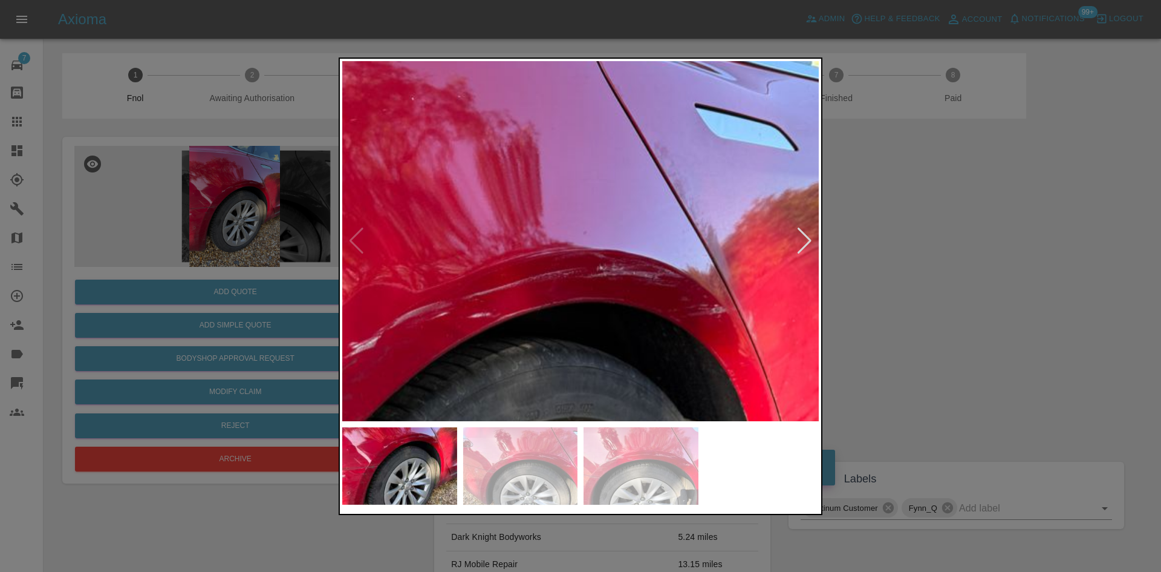
click at [635, 324] on img at bounding box center [463, 481] width 1430 height 1080
click at [635, 324] on img at bounding box center [462, 483] width 1430 height 1080
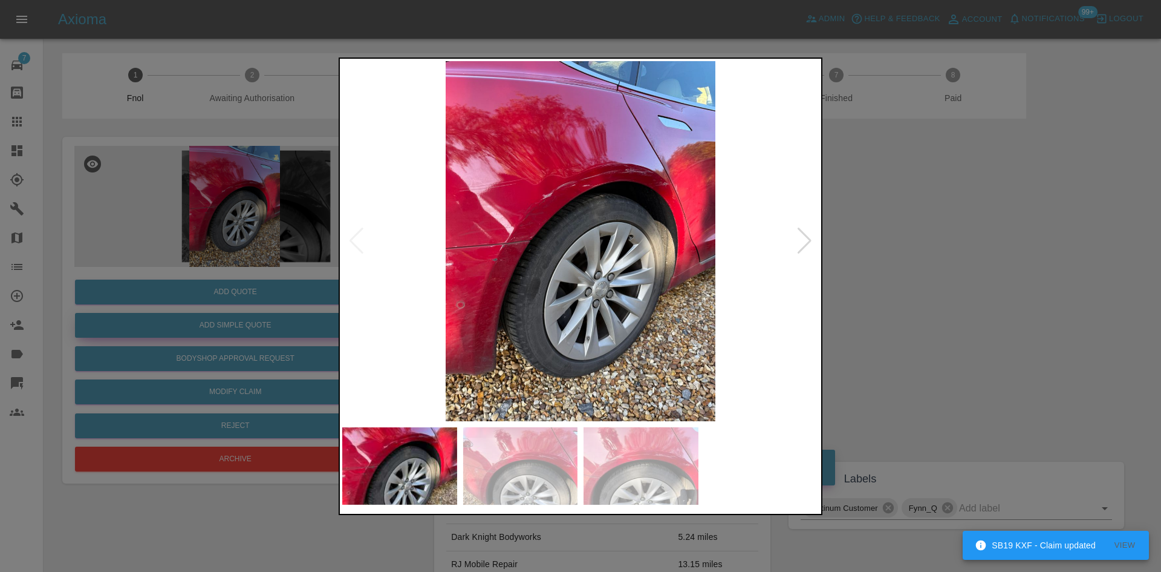
click at [219, 226] on div at bounding box center [580, 286] width 1161 height 572
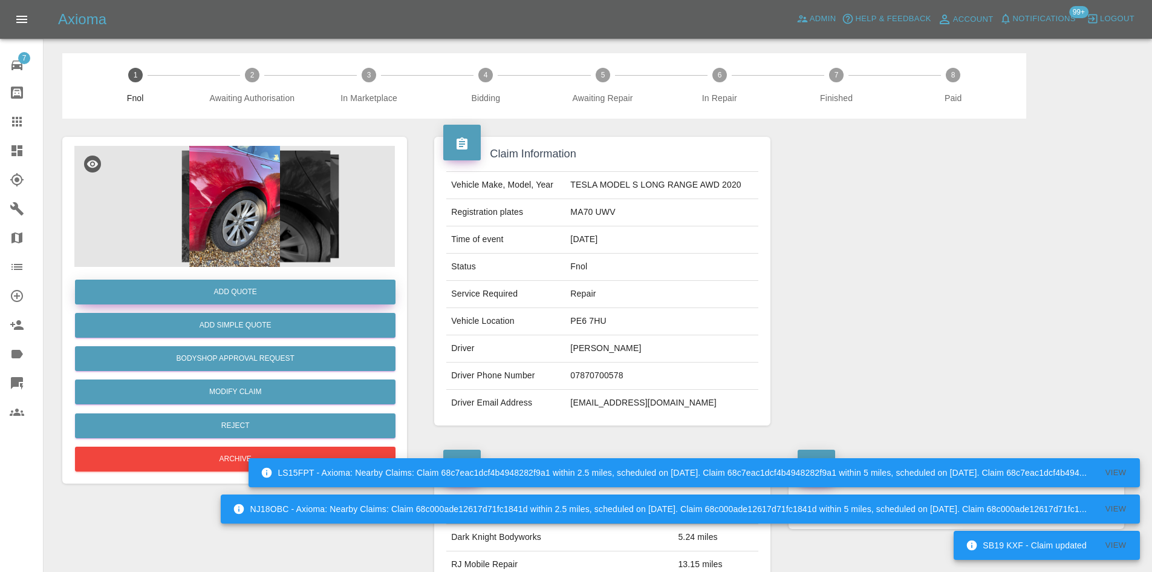
click at [233, 293] on button "Add Quote" at bounding box center [235, 291] width 321 height 25
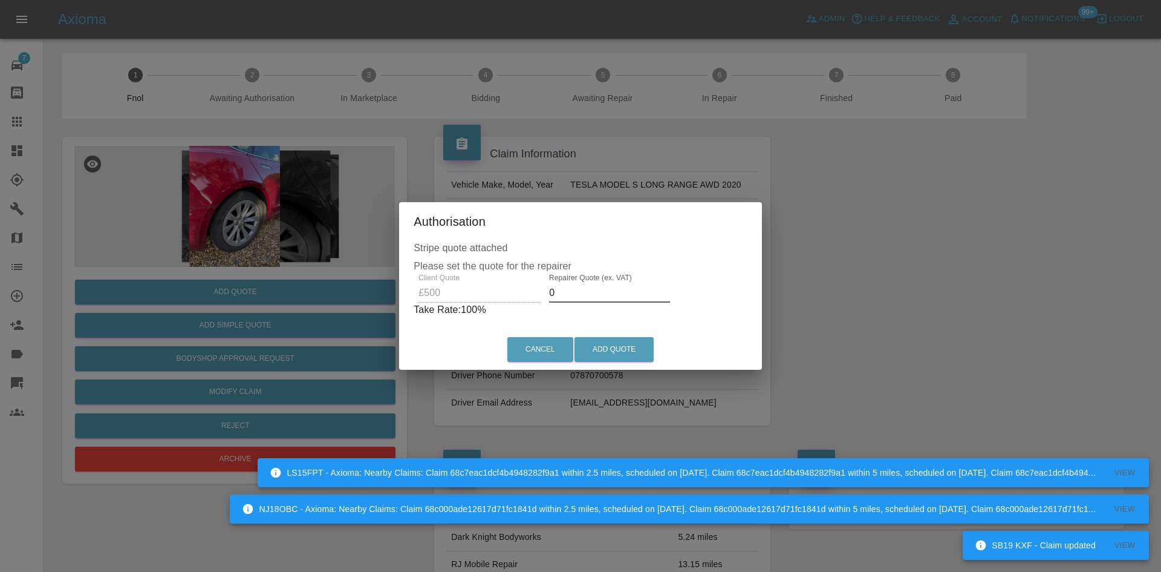
click at [507, 299] on div "Client Quote £500 Repairer Quote (ex. VAT) 0 Take Rate: 100 %" at bounding box center [581, 295] width 334 height 44
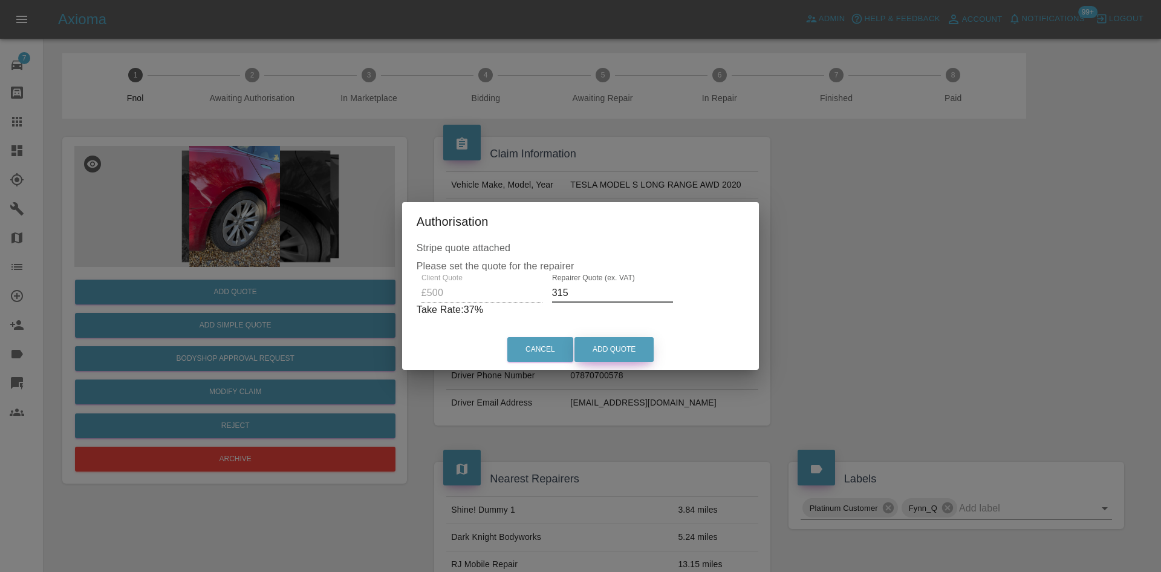
type input "315"
drag, startPoint x: 594, startPoint y: 340, endPoint x: 594, endPoint y: 357, distance: 17.5
click at [594, 344] on button "Add Quote" at bounding box center [614, 349] width 79 height 25
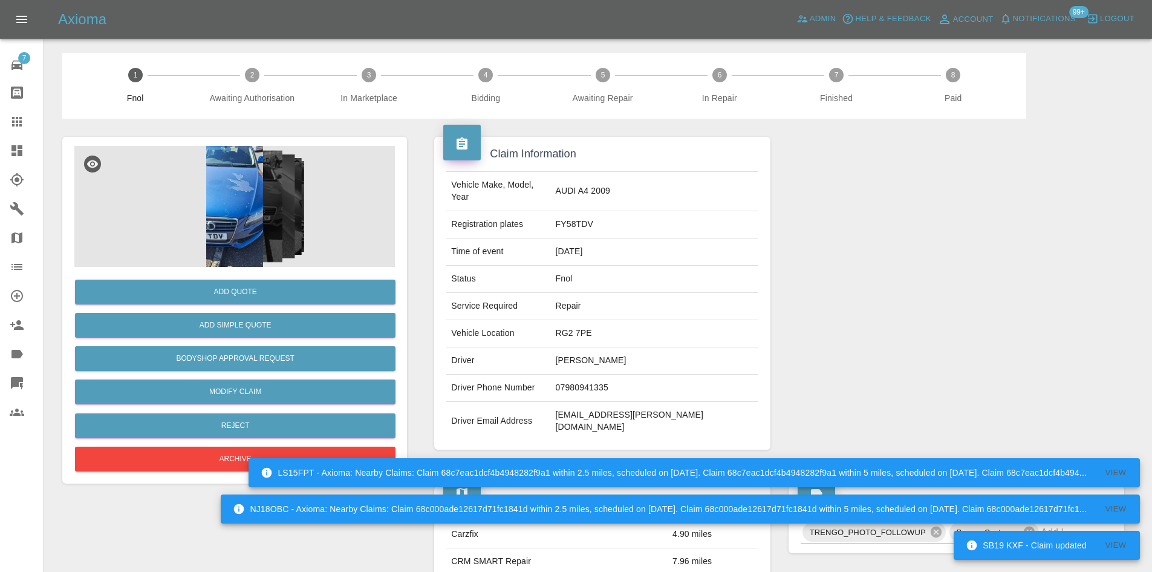
click at [264, 174] on img at bounding box center [234, 206] width 321 height 121
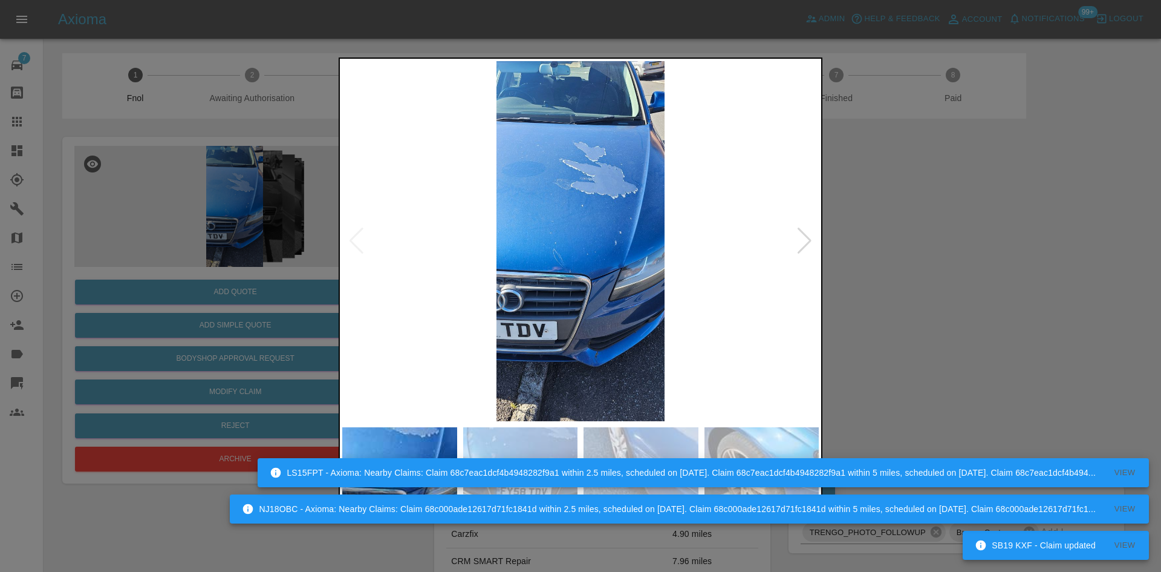
click at [385, 250] on img at bounding box center [580, 241] width 477 height 360
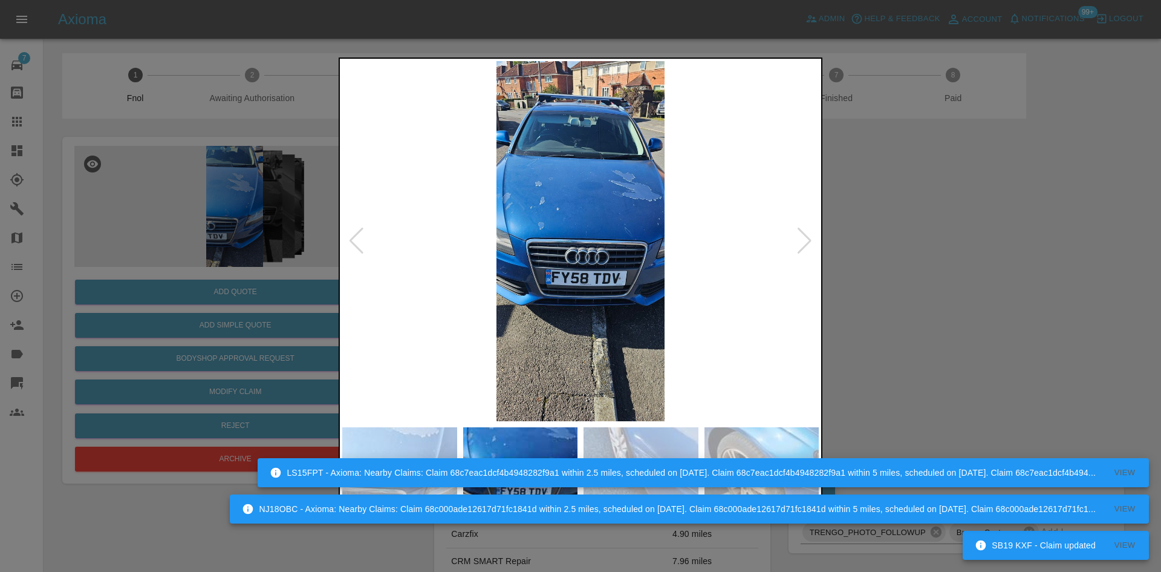
click at [359, 264] on img at bounding box center [580, 241] width 477 height 360
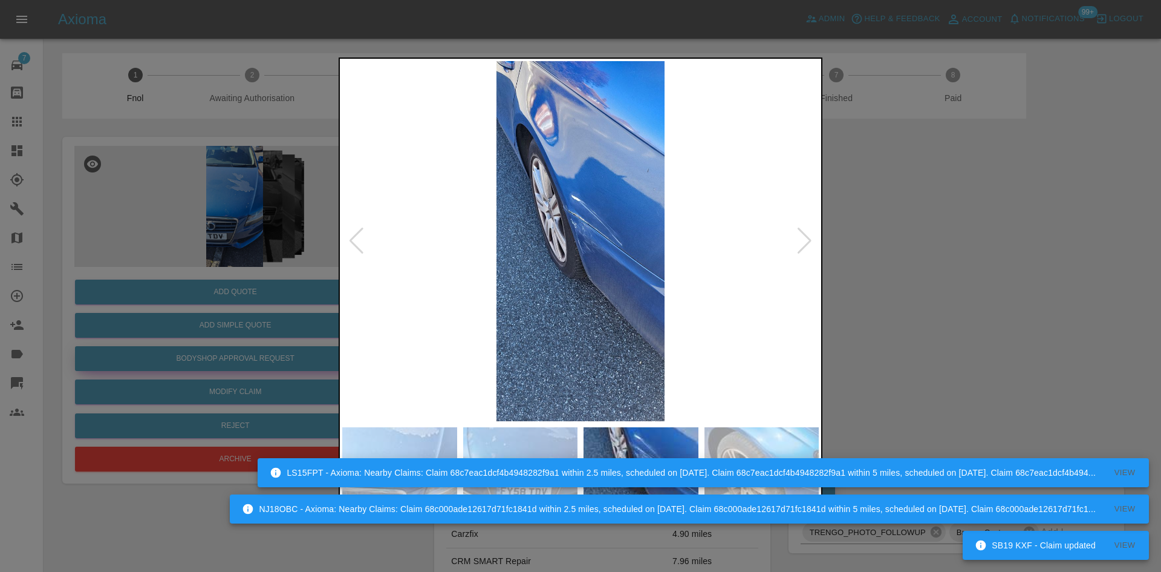
drag, startPoint x: 209, startPoint y: 252, endPoint x: 219, endPoint y: 347, distance: 96.0
click at [209, 272] on div at bounding box center [580, 286] width 1161 height 572
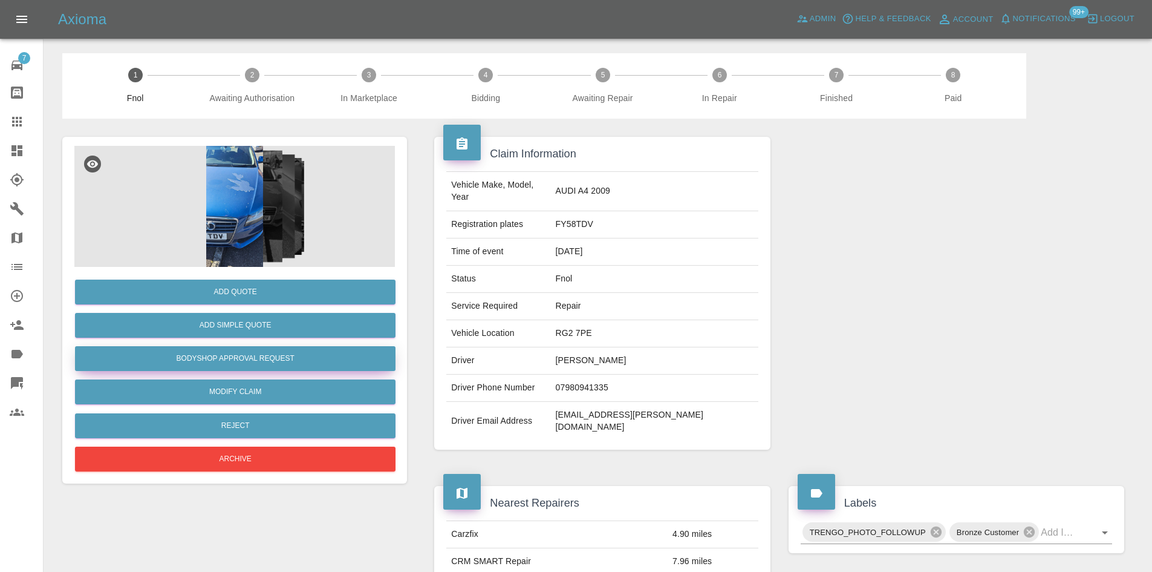
click at [265, 351] on button "Bodyshop Approval Request" at bounding box center [235, 358] width 321 height 25
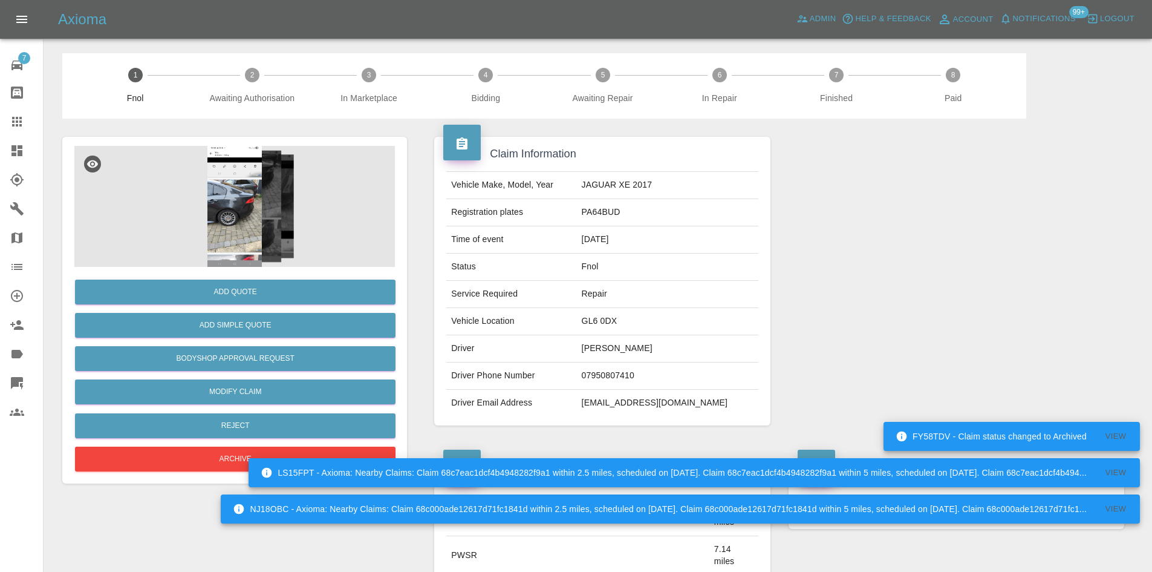
click at [237, 208] on img at bounding box center [234, 206] width 321 height 121
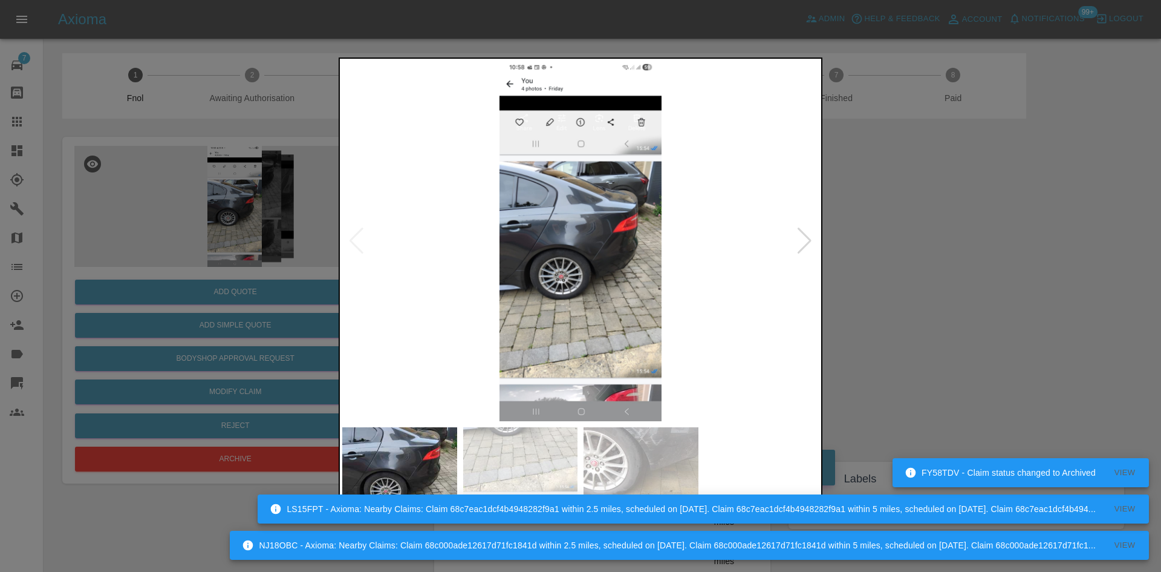
click at [582, 240] on img at bounding box center [580, 241] width 477 height 360
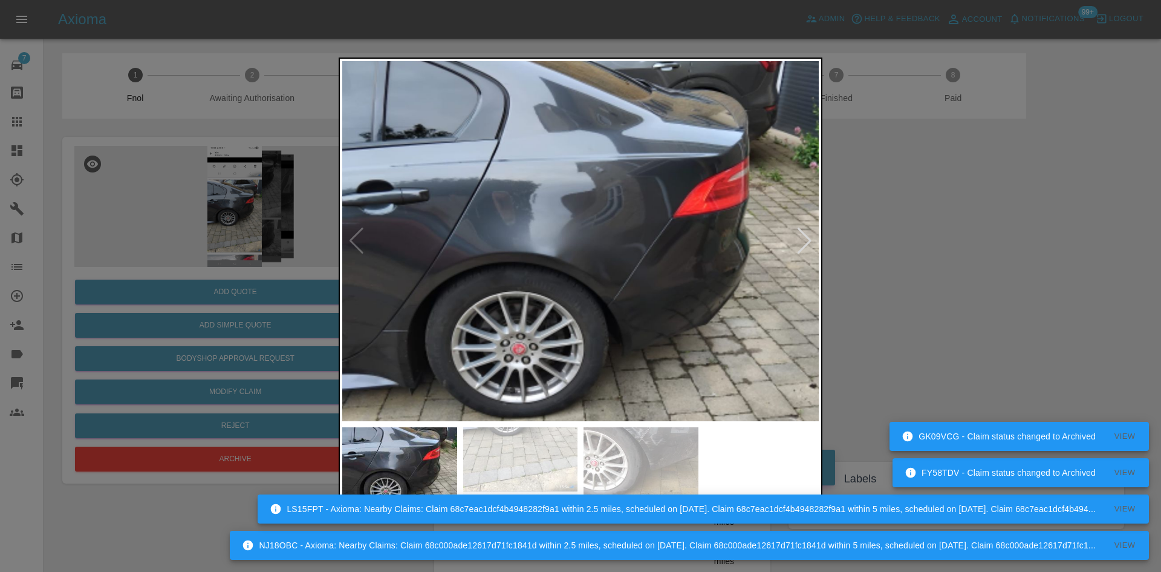
click at [582, 260] on img at bounding box center [577, 242] width 1430 height 1080
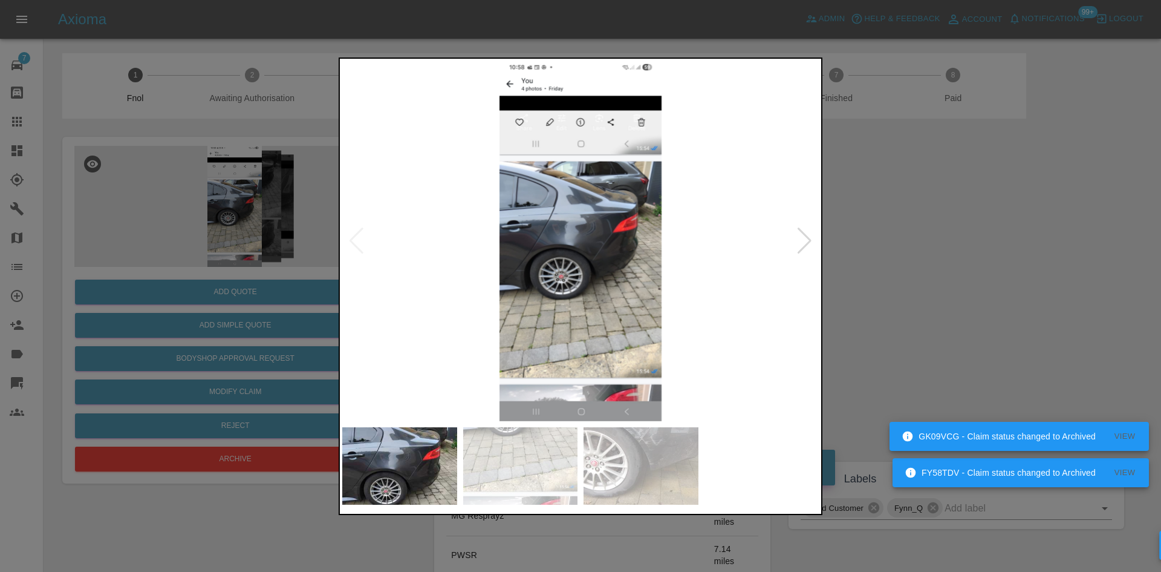
click at [582, 271] on img at bounding box center [580, 241] width 477 height 360
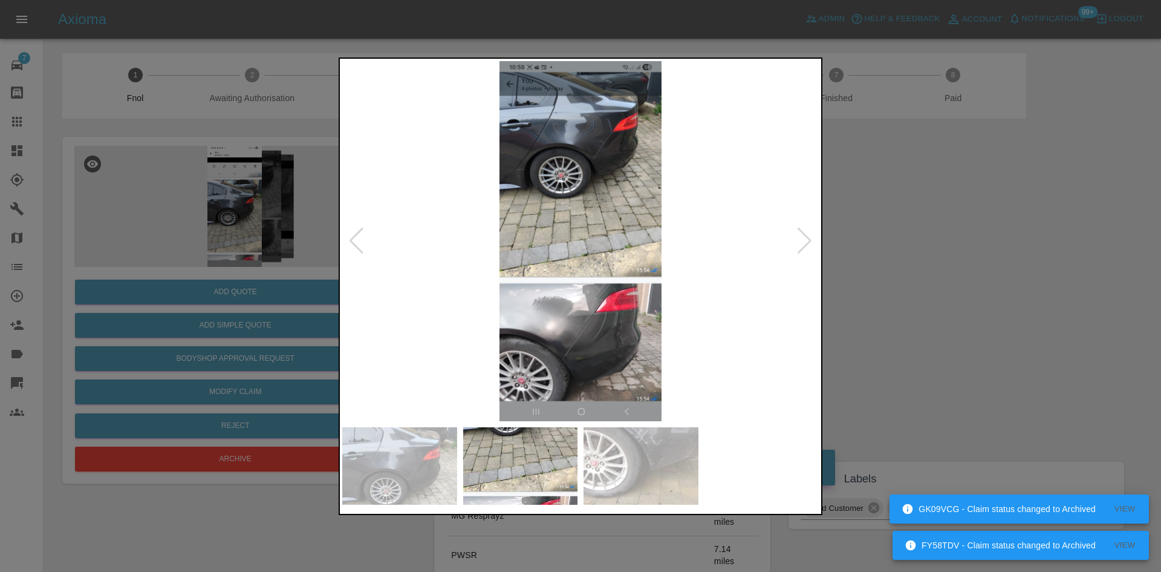
click at [582, 274] on img at bounding box center [580, 241] width 477 height 360
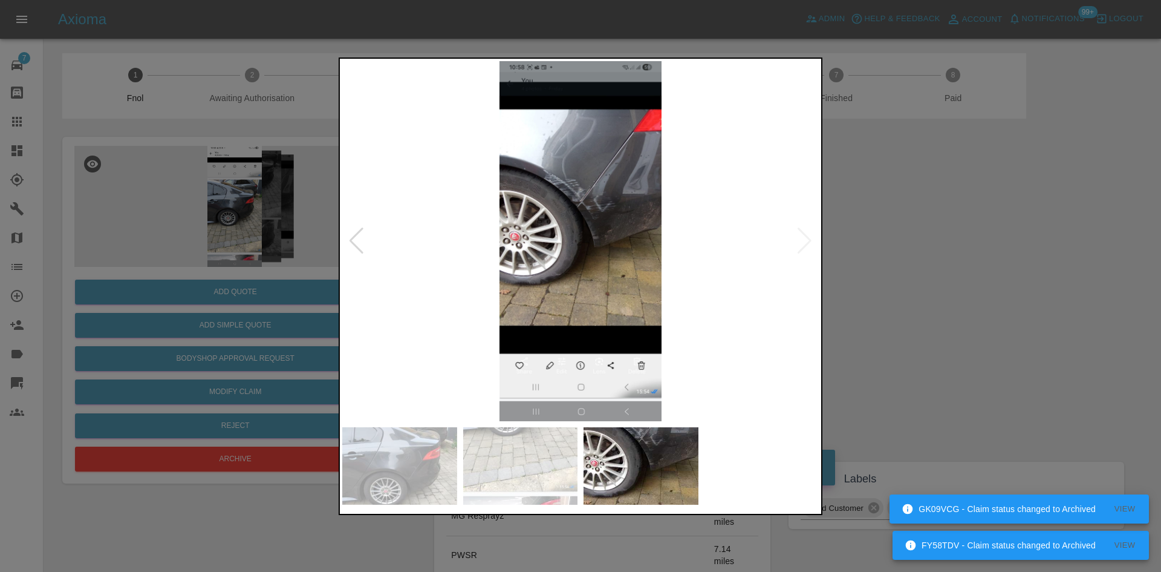
click at [488, 259] on img at bounding box center [580, 241] width 477 height 360
click at [628, 223] on img at bounding box center [580, 241] width 477 height 360
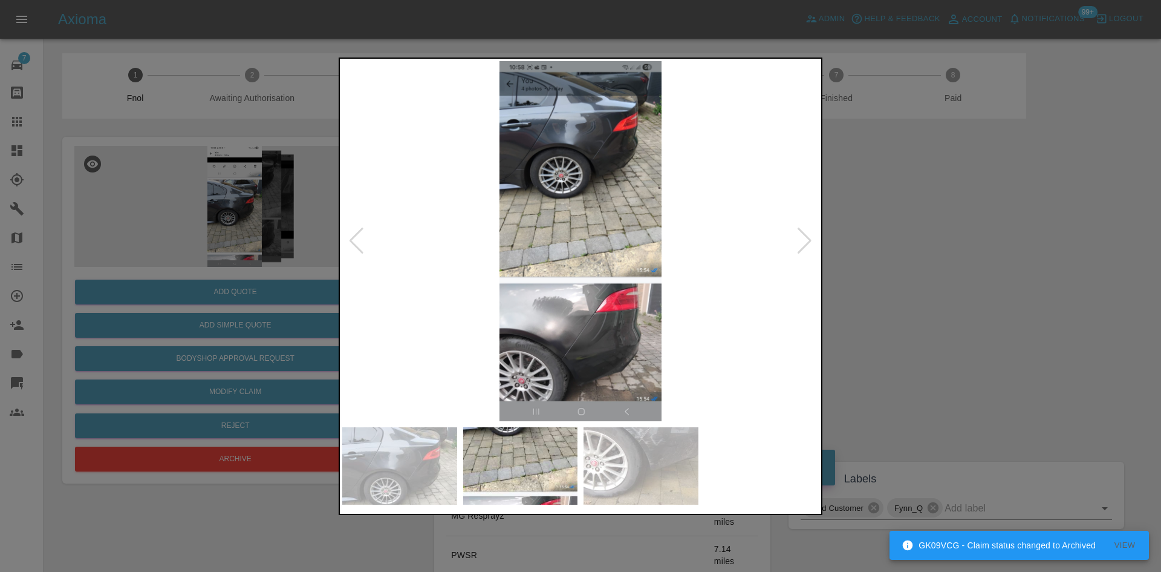
click at [574, 333] on img at bounding box center [580, 241] width 477 height 360
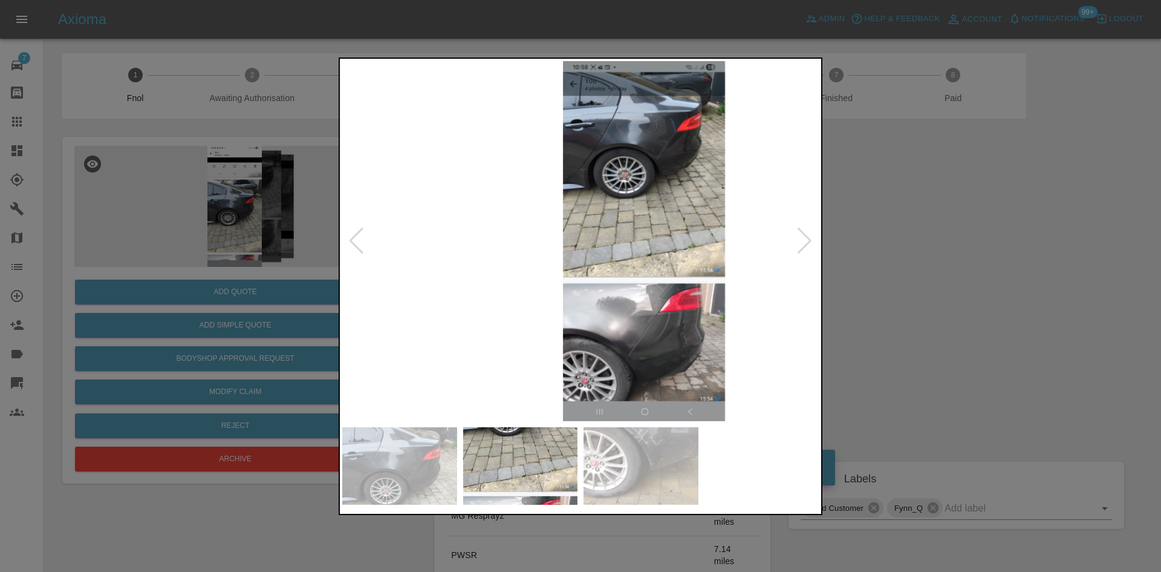
click at [617, 343] on img at bounding box center [644, 241] width 477 height 360
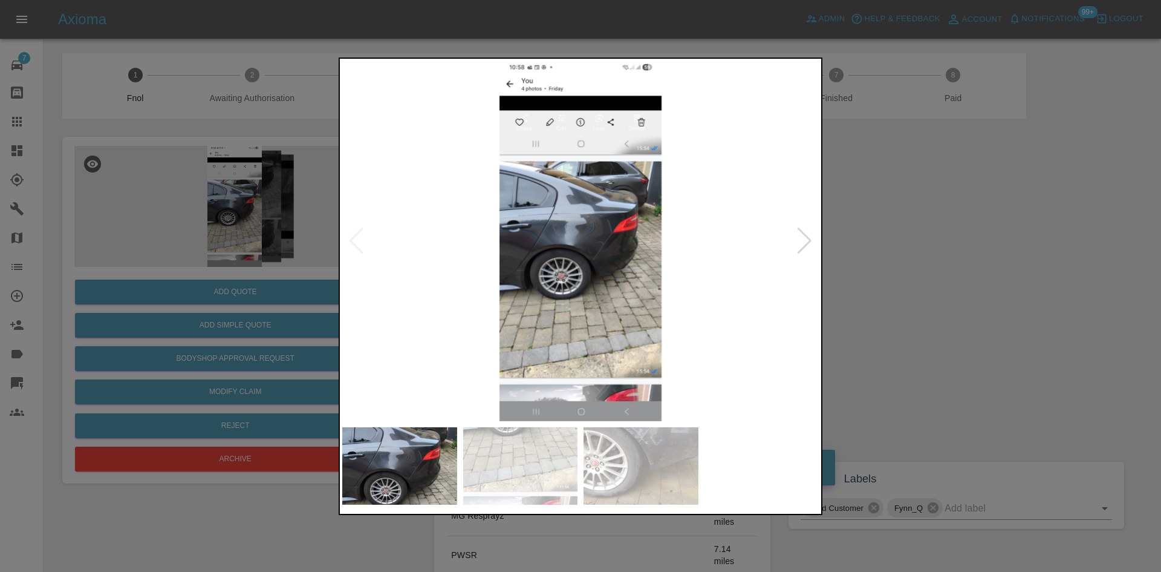
click at [576, 260] on img at bounding box center [580, 241] width 477 height 360
click at [576, 261] on img at bounding box center [580, 241] width 477 height 360
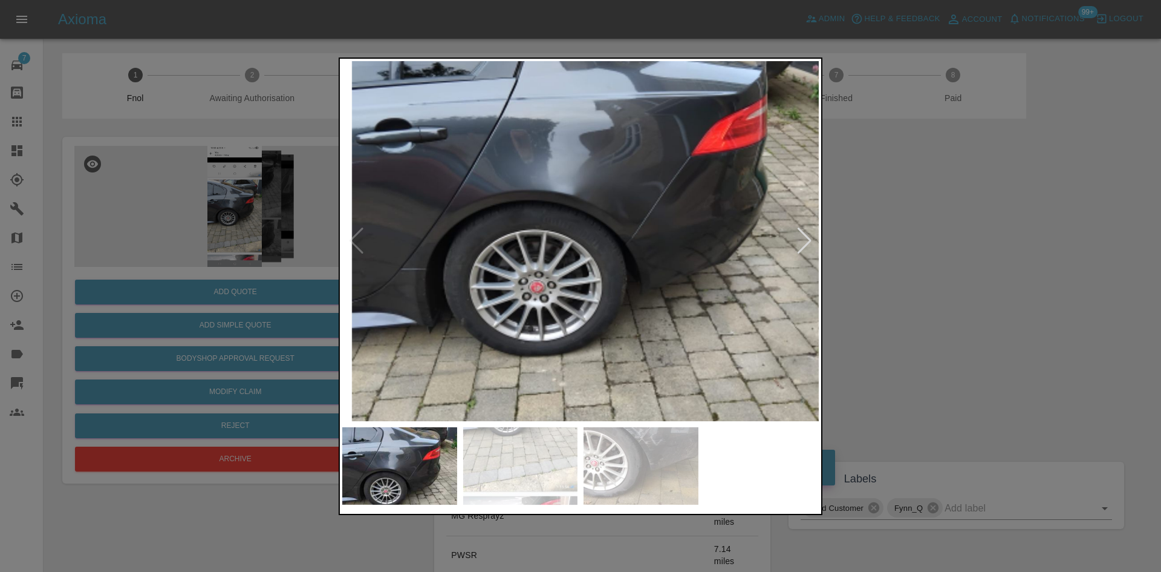
click at [333, 203] on div at bounding box center [580, 286] width 1161 height 572
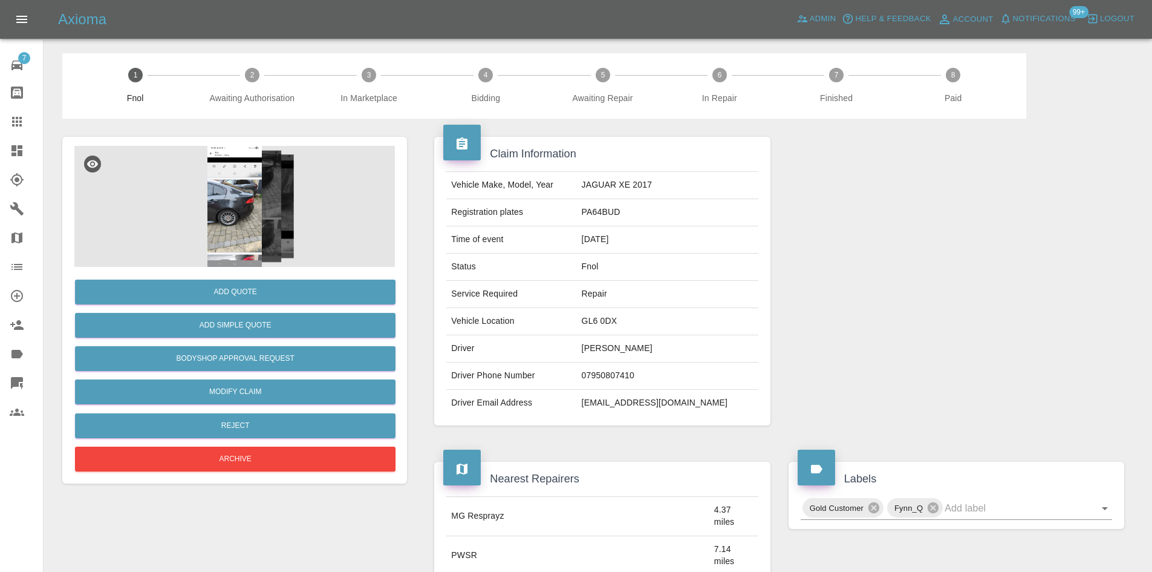
click at [225, 221] on img at bounding box center [234, 206] width 321 height 121
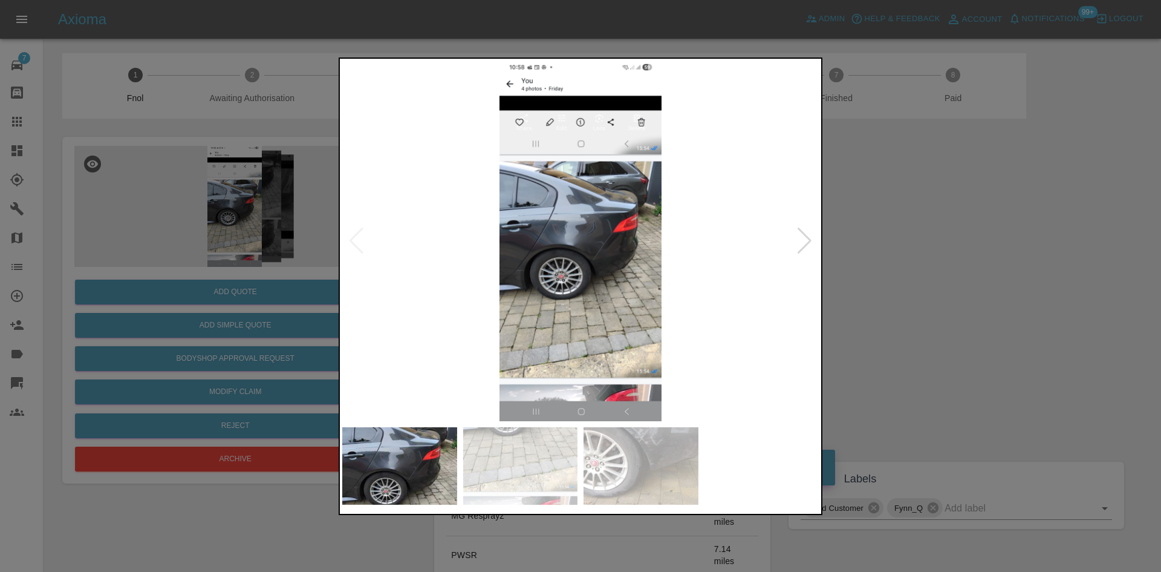
drag, startPoint x: 202, startPoint y: 198, endPoint x: 222, endPoint y: 213, distance: 24.7
click at [204, 200] on div at bounding box center [580, 286] width 1161 height 572
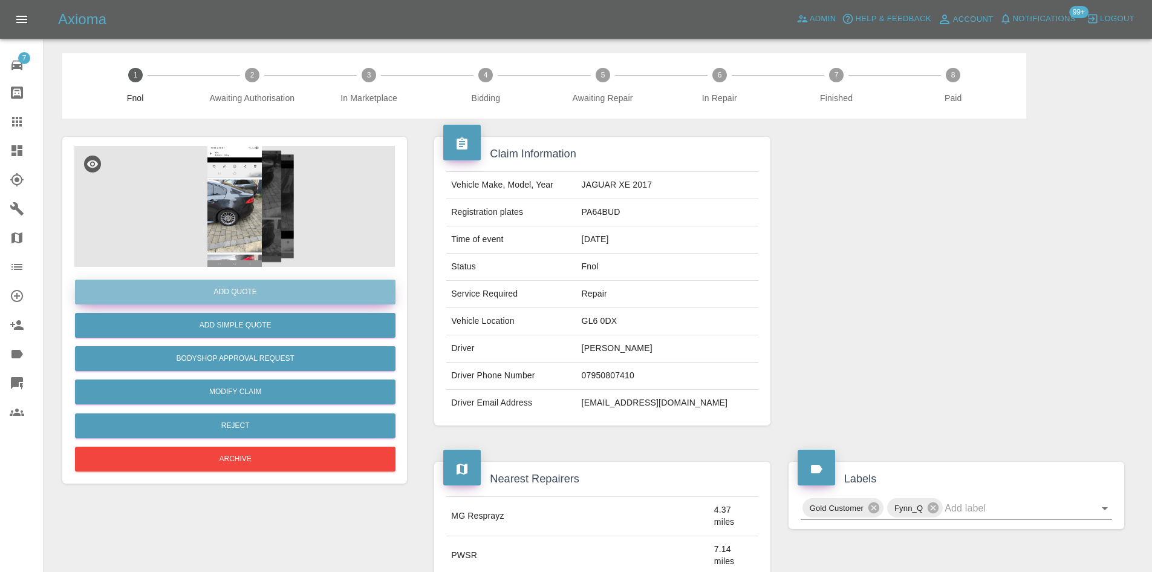
click at [258, 281] on button "Add Quote" at bounding box center [235, 291] width 321 height 25
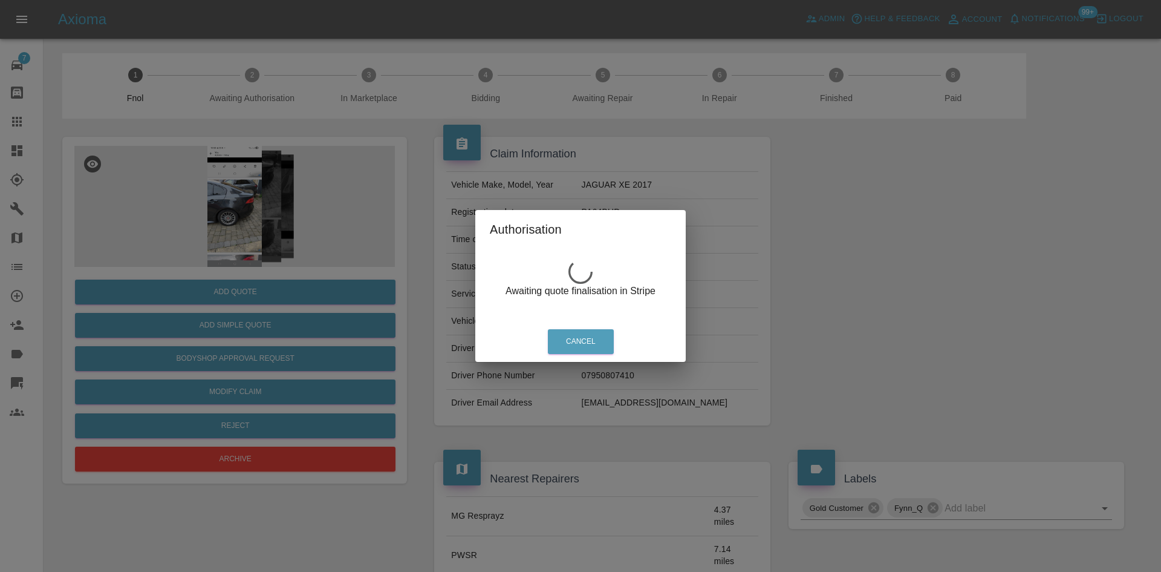
click at [244, 219] on div "Authorisation Awaiting quote finalisation in Stripe Cancel" at bounding box center [580, 286] width 1161 height 572
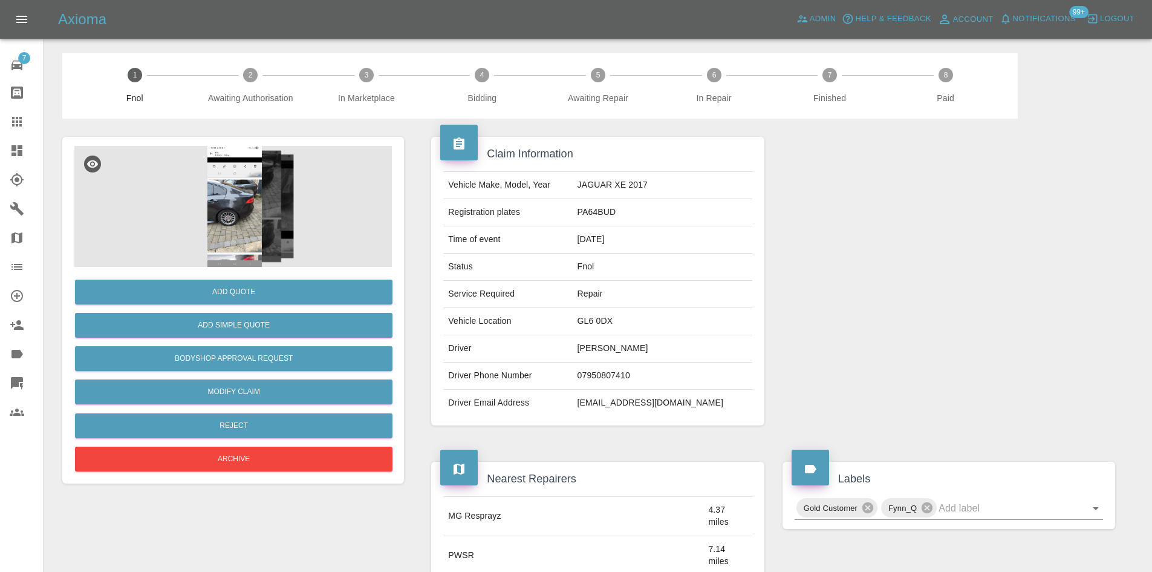
click at [244, 207] on img at bounding box center [234, 206] width 321 height 121
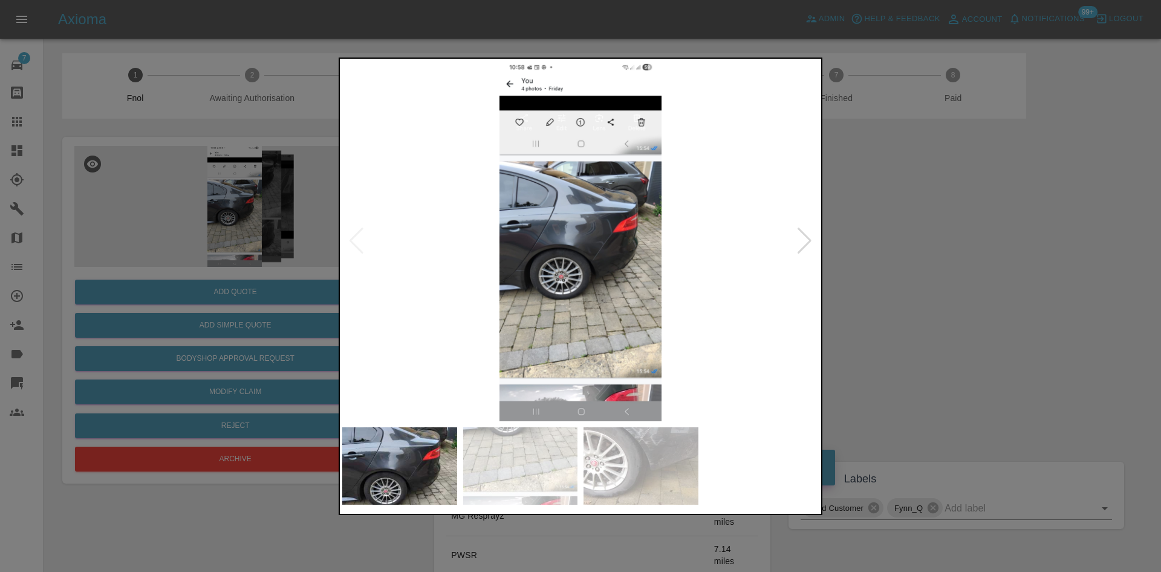
click at [671, 465] on img at bounding box center [641, 466] width 115 height 78
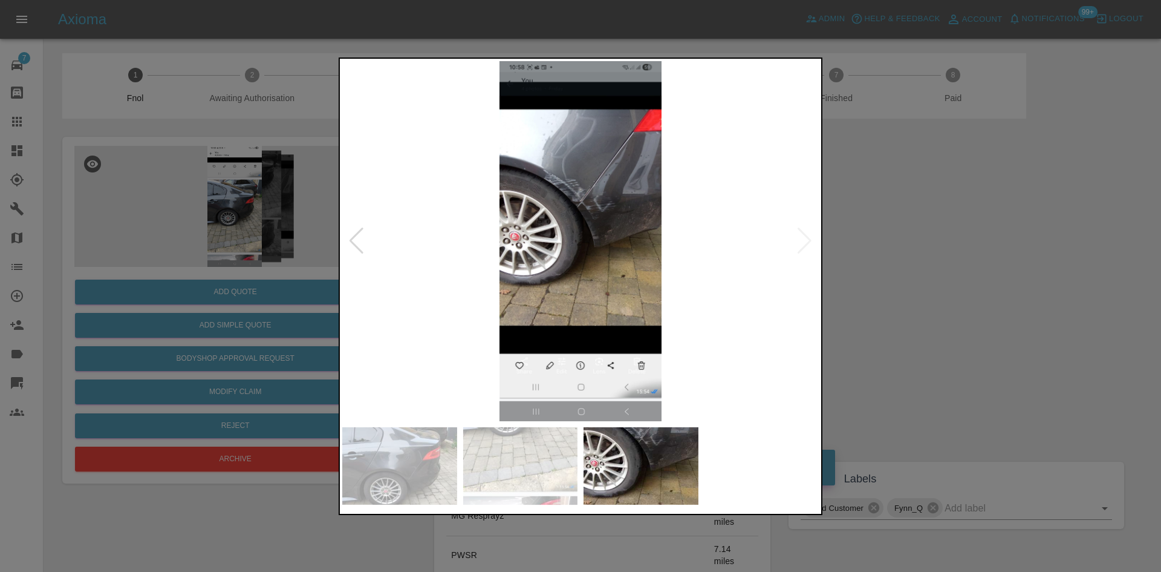
click at [589, 181] on img at bounding box center [580, 241] width 477 height 360
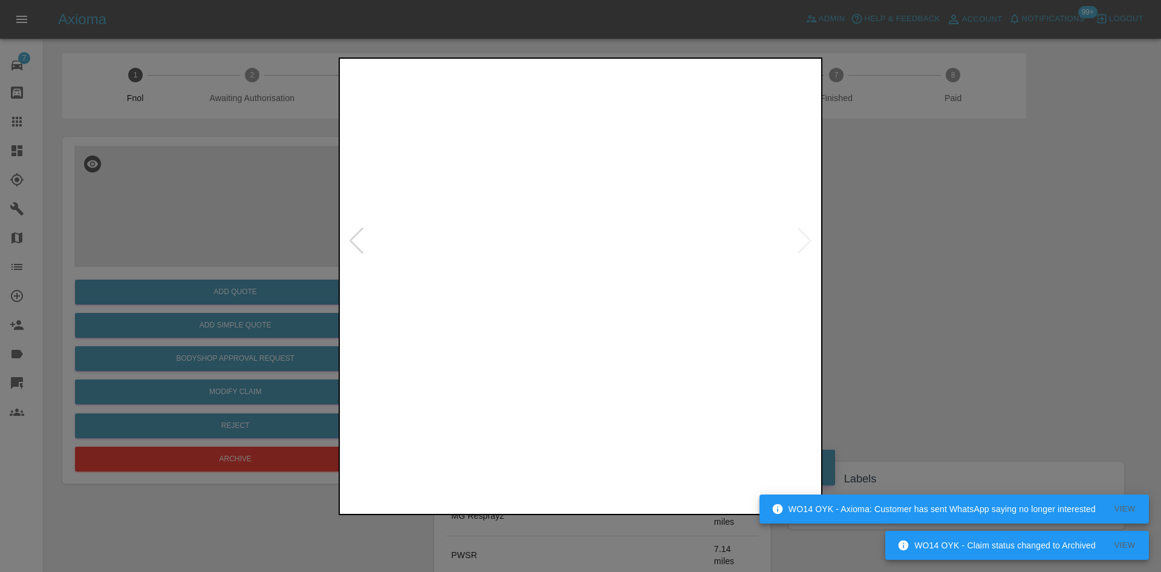
click at [562, 230] on img at bounding box center [580, 241] width 477 height 360
click at [569, 215] on img at bounding box center [580, 241] width 477 height 360
click at [586, 208] on img at bounding box center [580, 241] width 477 height 360
click at [586, 207] on img at bounding box center [580, 241] width 477 height 360
click at [578, 213] on img at bounding box center [564, 340] width 1430 height 1080
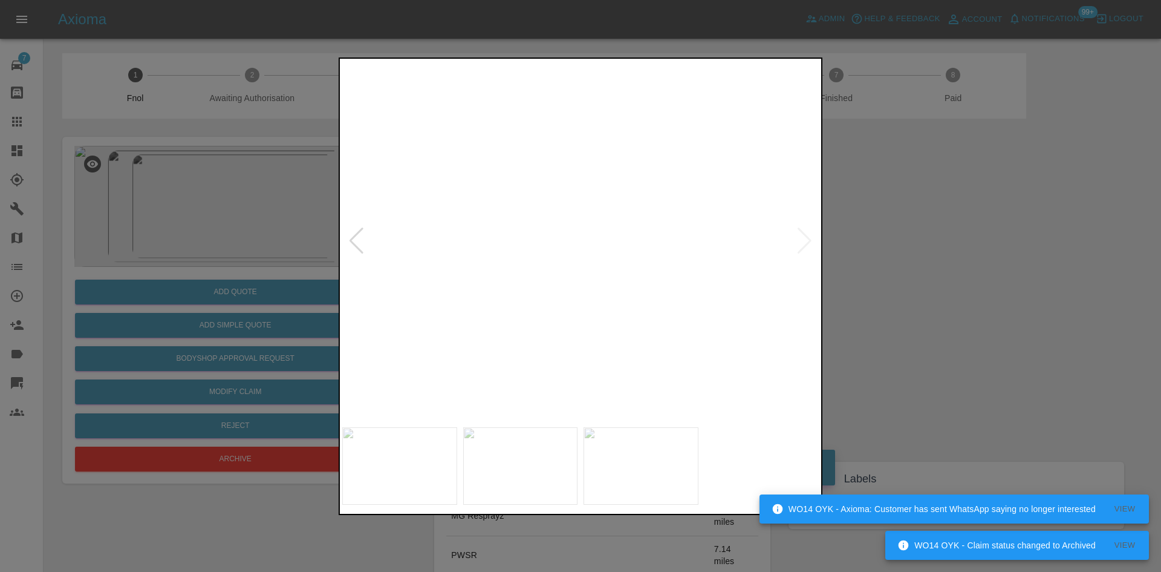
click at [578, 213] on img at bounding box center [564, 340] width 1430 height 1080
click at [600, 227] on img at bounding box center [580, 241] width 477 height 360
click at [573, 160] on img at bounding box center [580, 241] width 477 height 360
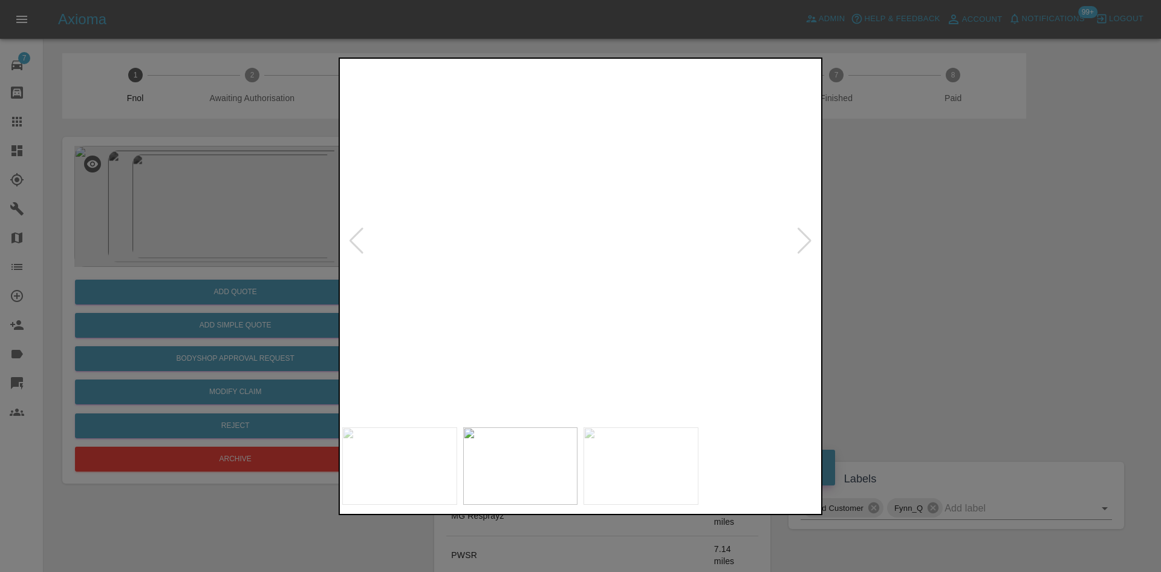
drag, startPoint x: 163, startPoint y: 150, endPoint x: 218, endPoint y: 249, distance: 113.1
click at [208, 229] on div at bounding box center [580, 286] width 1161 height 572
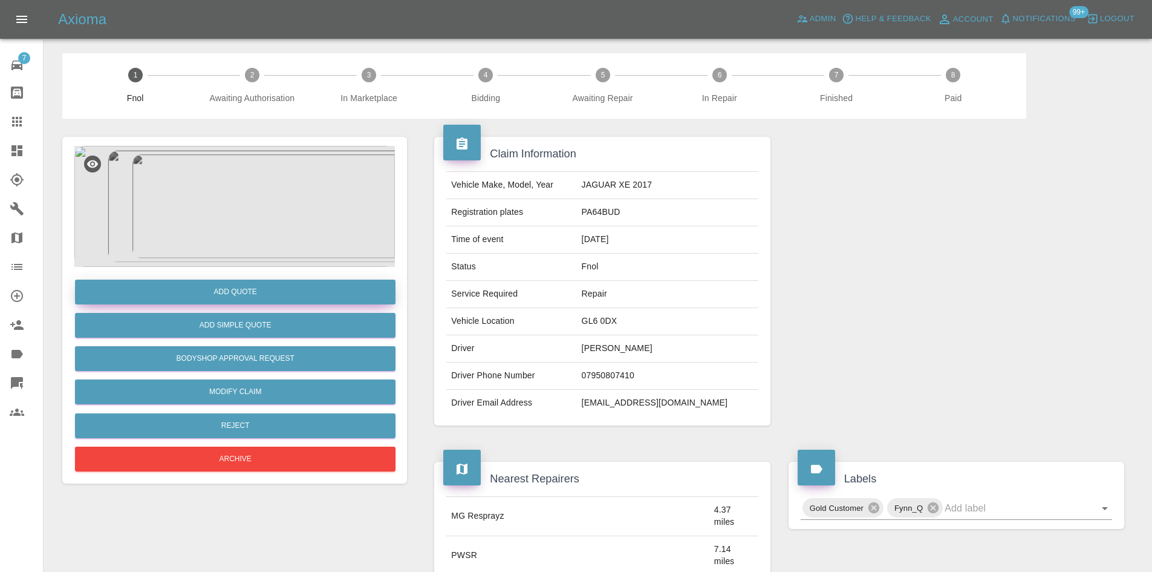
click at [264, 298] on button "Add Quote" at bounding box center [235, 291] width 321 height 25
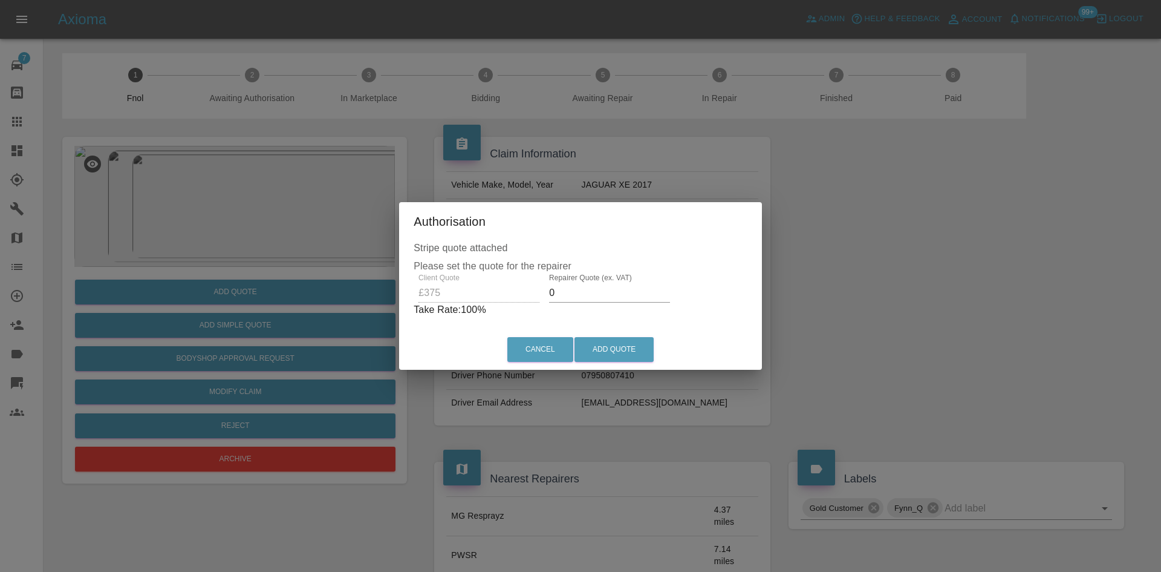
click at [458, 283] on div "Client Quote £375 Repairer Quote (ex. VAT) 0 Take Rate: 100 %" at bounding box center [581, 295] width 334 height 44
type input "210"
drag, startPoint x: 632, startPoint y: 350, endPoint x: 803, endPoint y: 332, distance: 171.5
click at [632, 352] on button "Add Quote" at bounding box center [614, 349] width 79 height 25
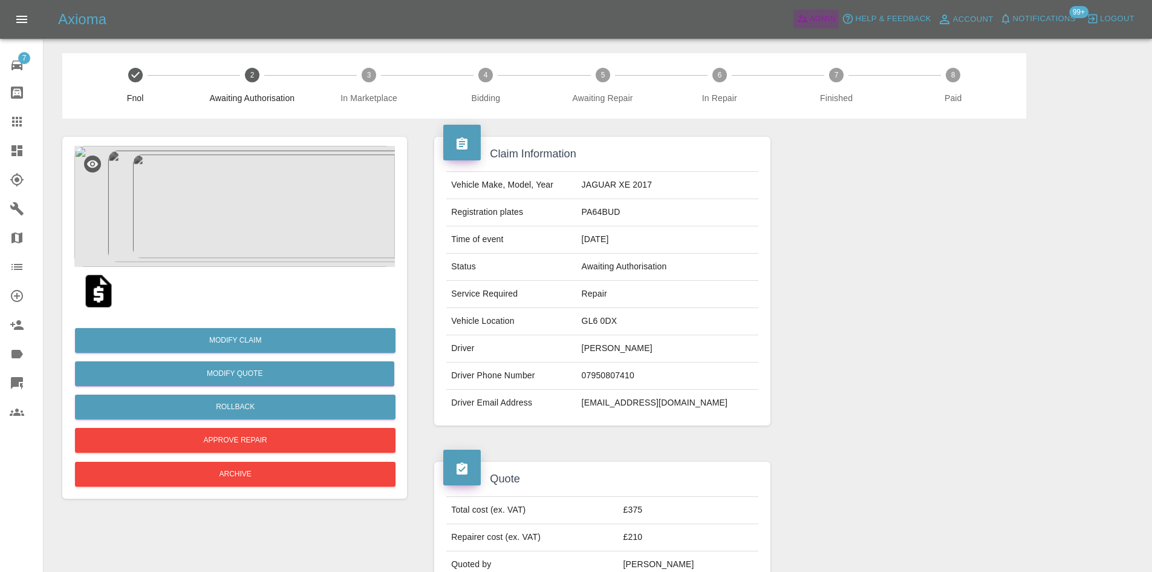
drag, startPoint x: 810, startPoint y: 16, endPoint x: 273, endPoint y: 2, distance: 537.3
click at [809, 18] on link "Admin" at bounding box center [816, 19] width 46 height 19
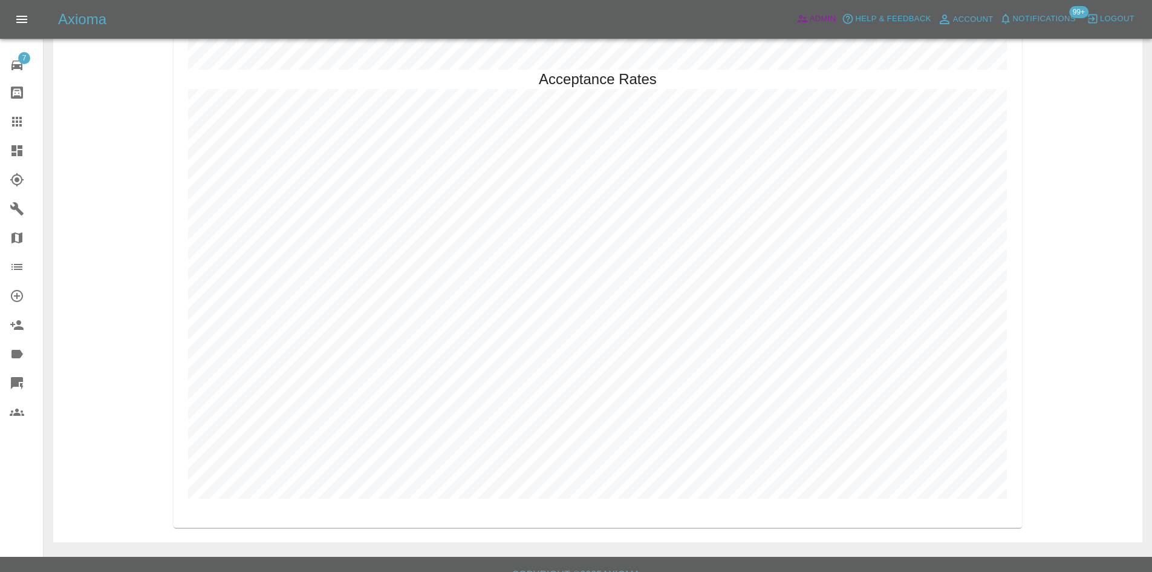
scroll to position [2760, 0]
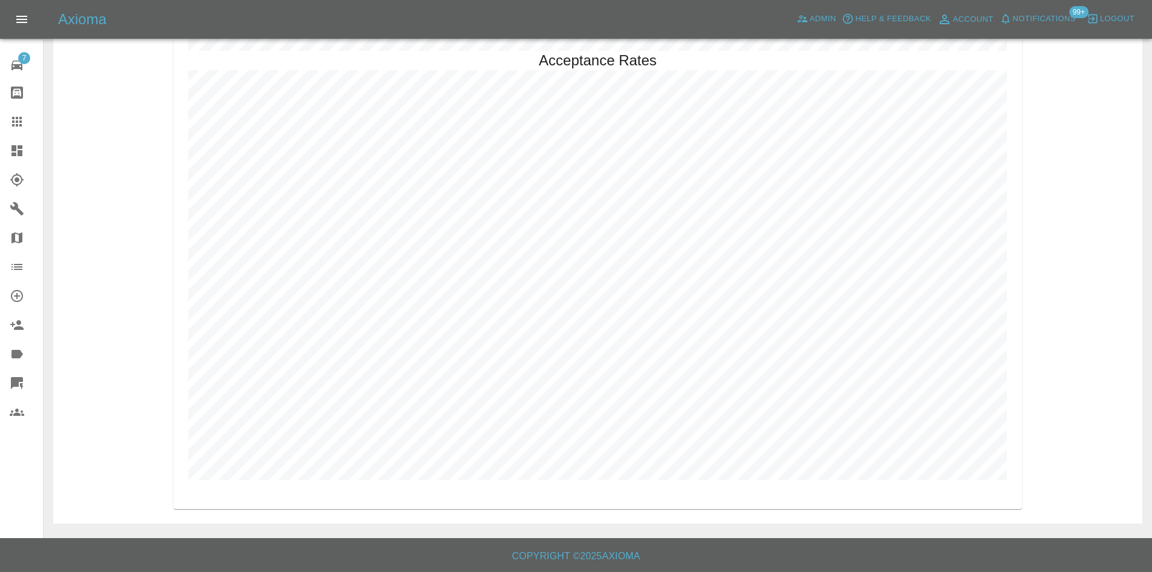
click at [15, 157] on icon at bounding box center [17, 150] width 15 height 15
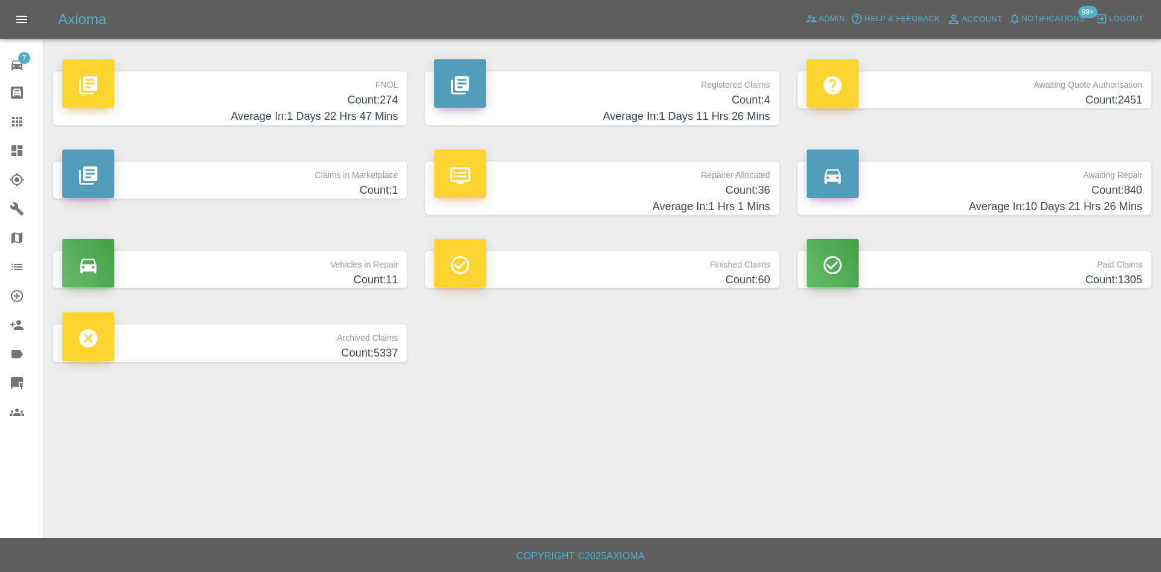
click at [663, 109] on h4 "Average In: 1 Days 11 Hrs 26 Mins" at bounding box center [602, 116] width 336 height 16
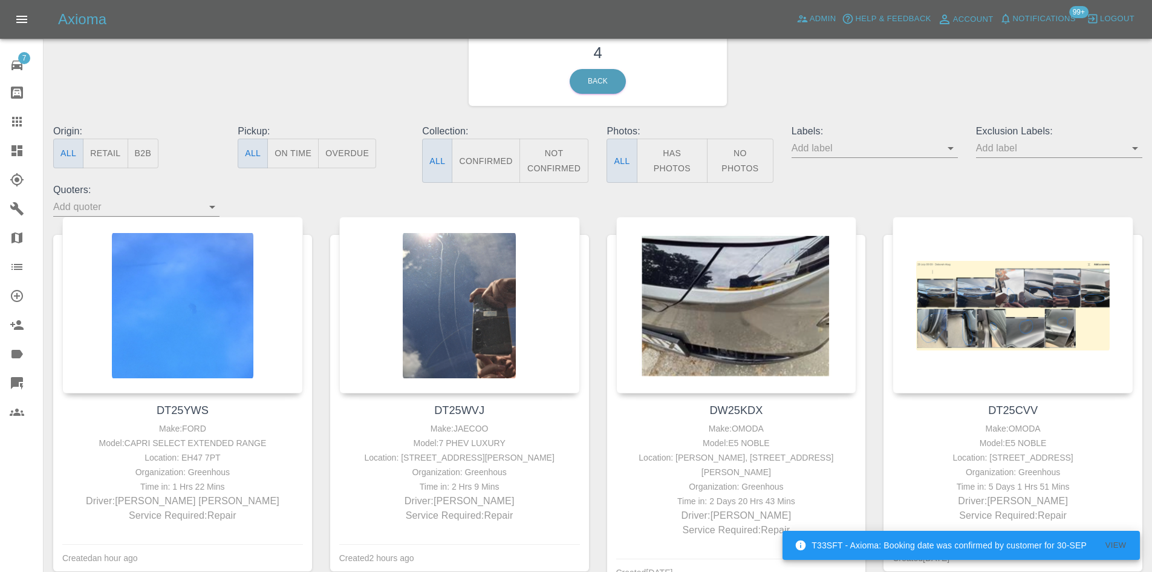
scroll to position [60, 0]
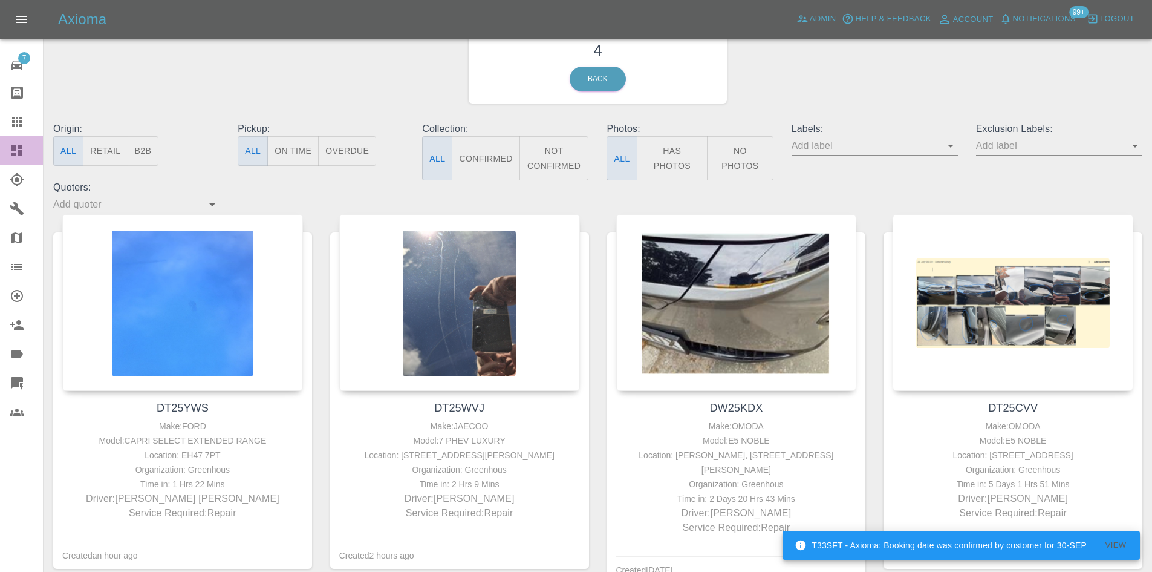
click at [21, 145] on icon at bounding box center [16, 150] width 11 height 11
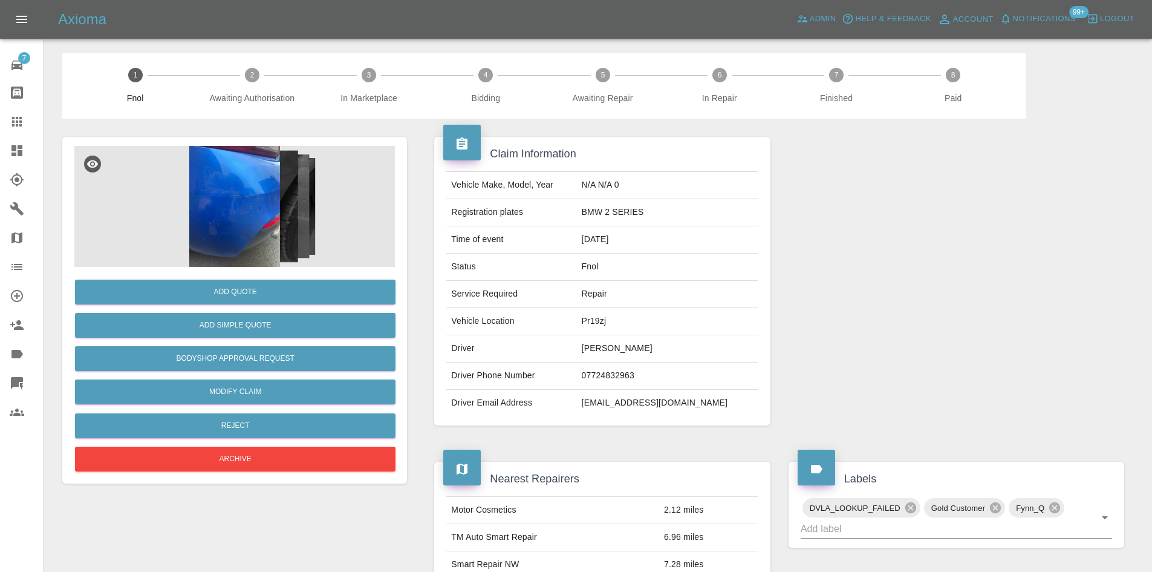
click at [230, 227] on img at bounding box center [234, 206] width 321 height 121
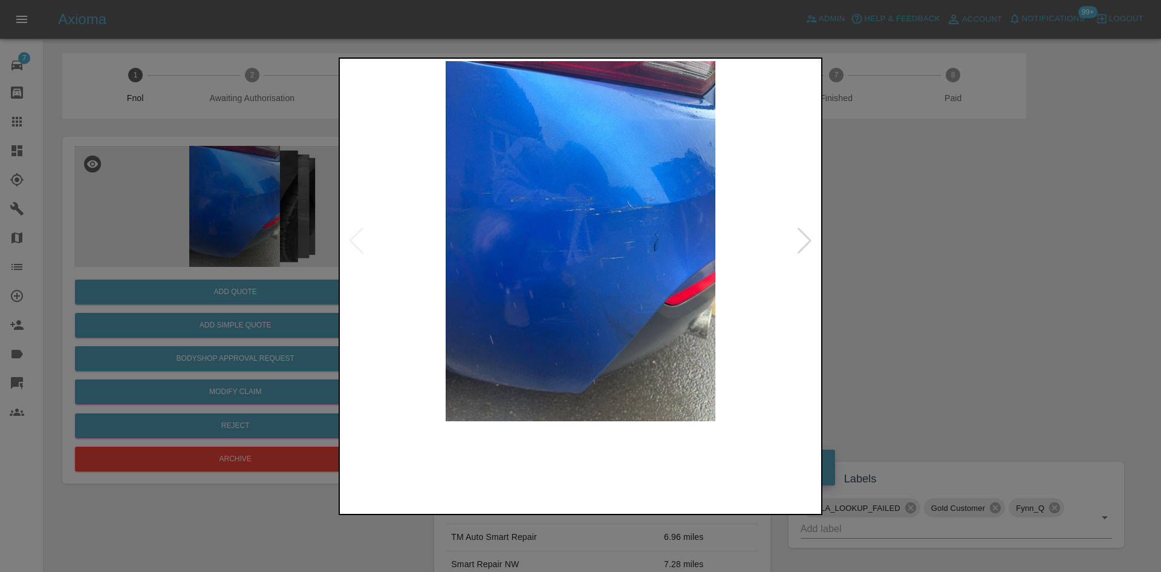
click at [541, 299] on img at bounding box center [580, 241] width 477 height 360
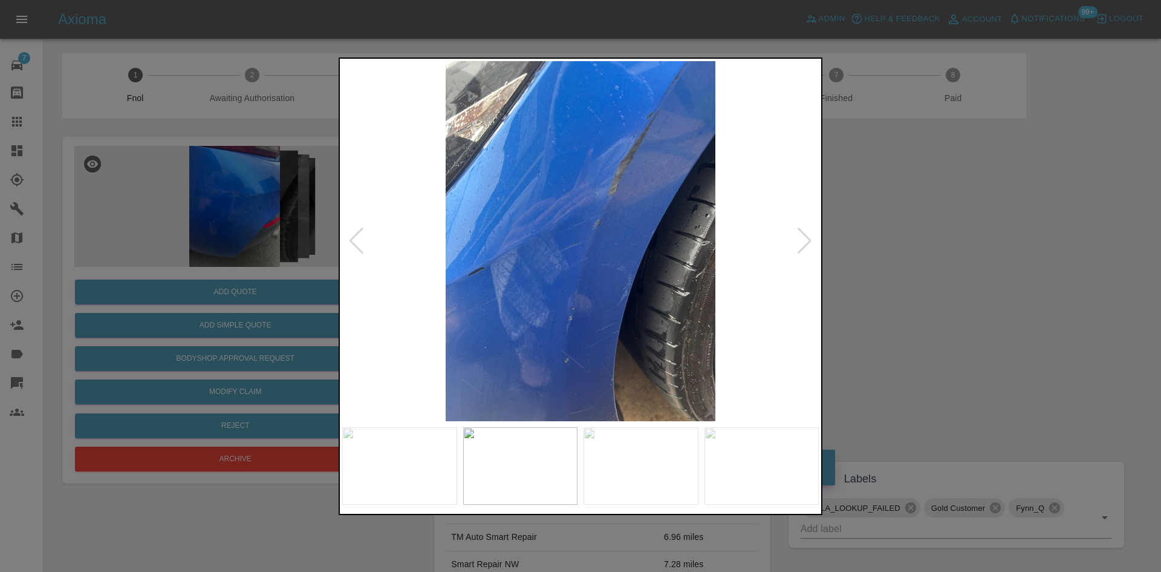
click at [578, 311] on img at bounding box center [580, 241] width 477 height 360
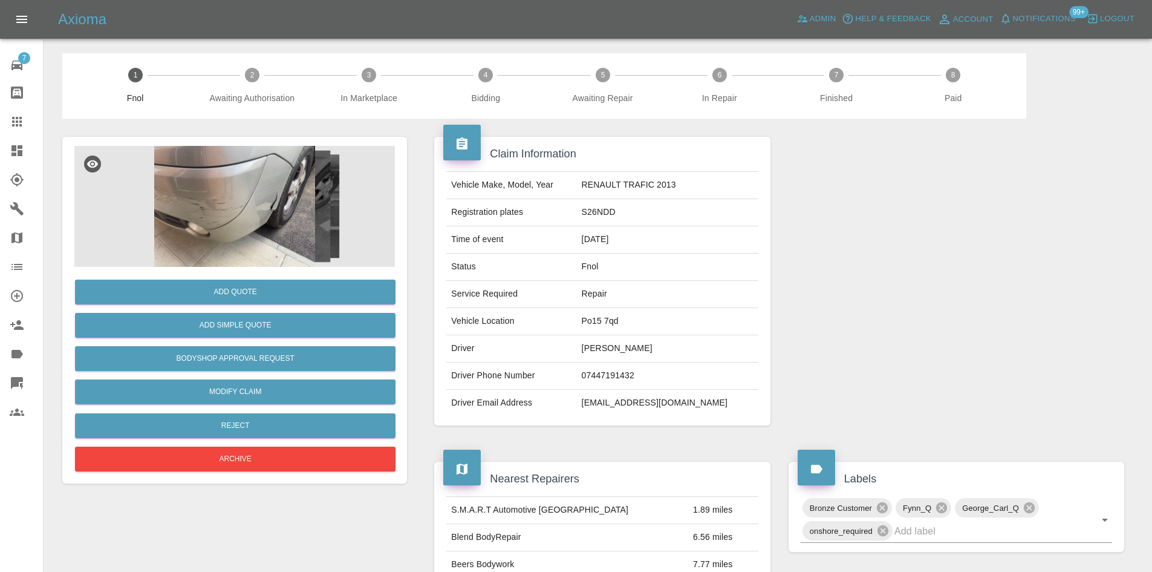
click at [297, 243] on img at bounding box center [234, 206] width 321 height 121
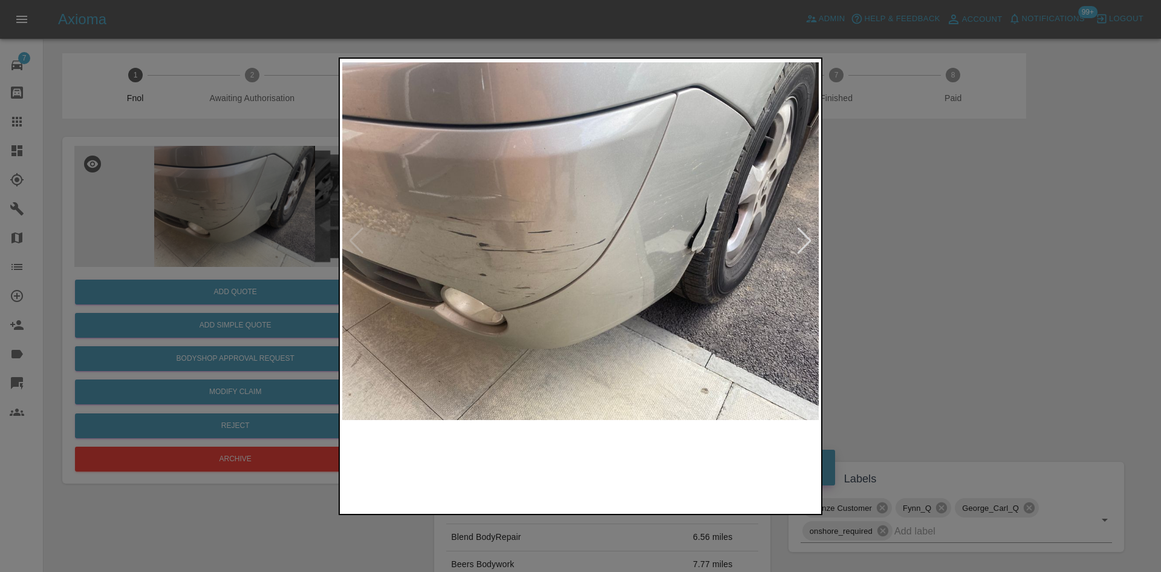
click at [688, 251] on img at bounding box center [580, 241] width 477 height 360
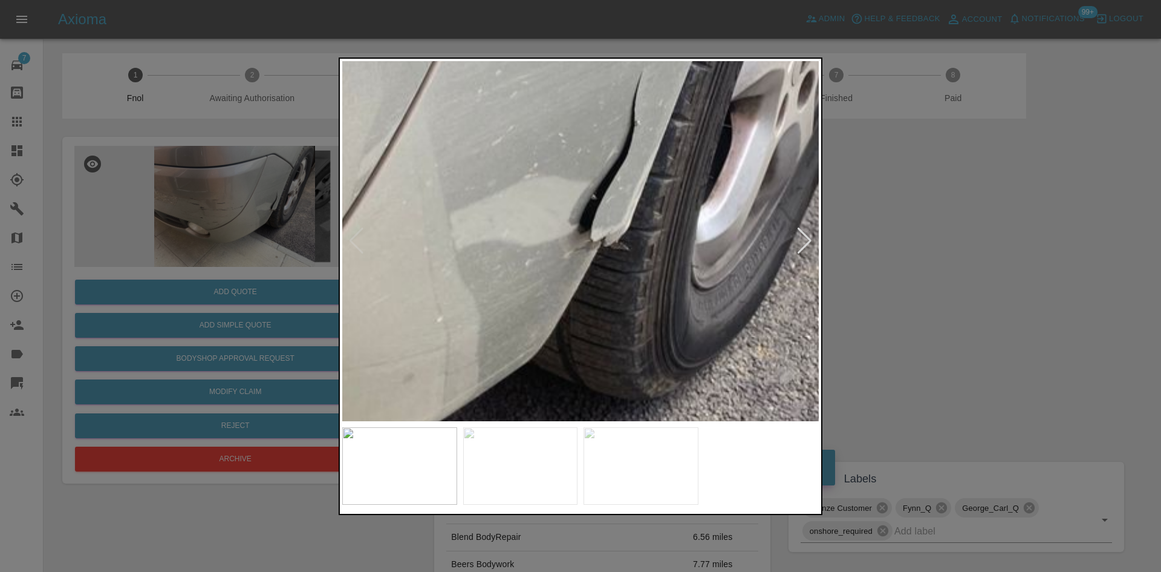
click at [688, 251] on img at bounding box center [258, 210] width 1430 height 1080
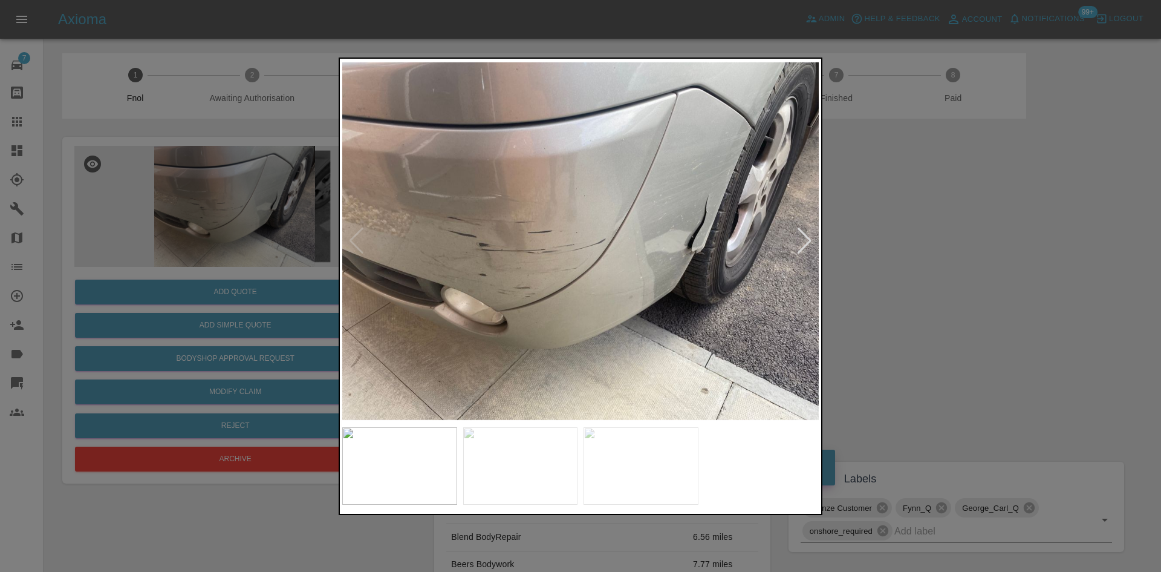
click at [483, 290] on img at bounding box center [580, 241] width 477 height 360
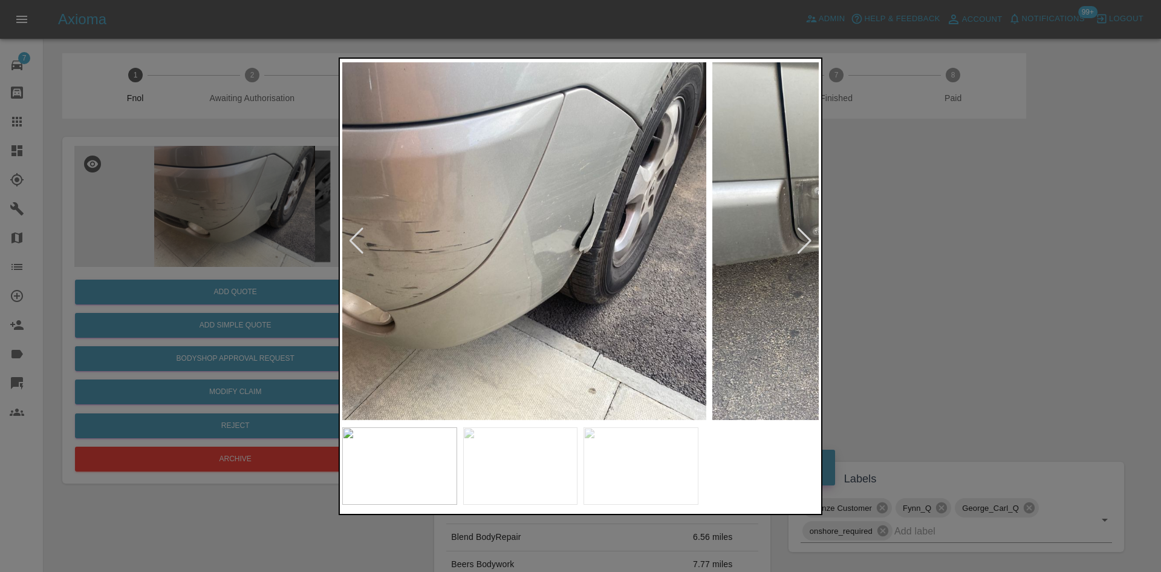
click at [460, 299] on img at bounding box center [468, 241] width 477 height 360
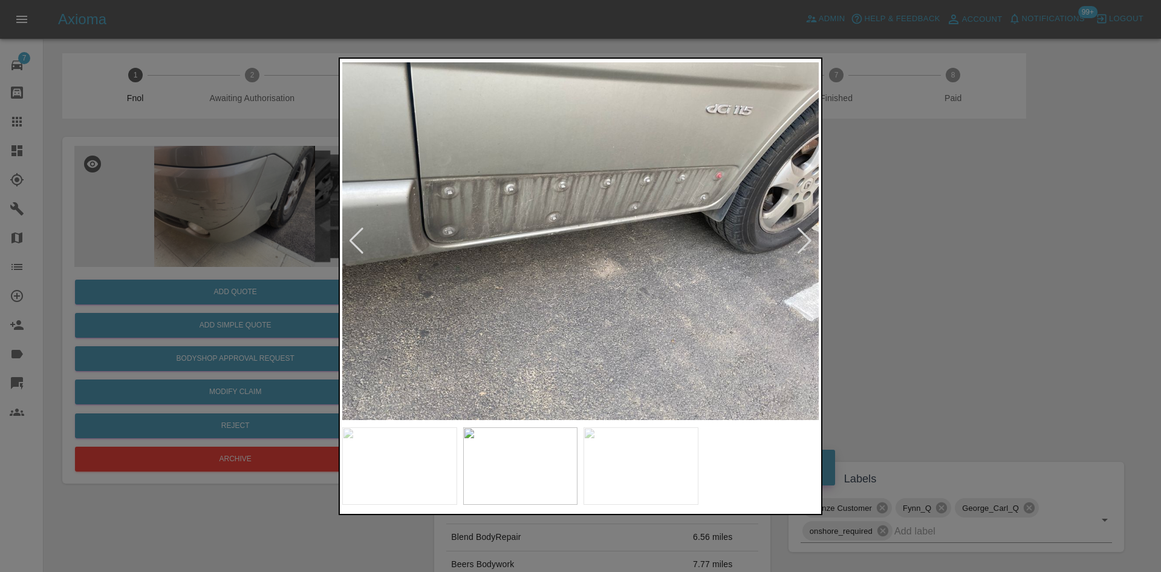
click at [412, 309] on img at bounding box center [580, 241] width 477 height 360
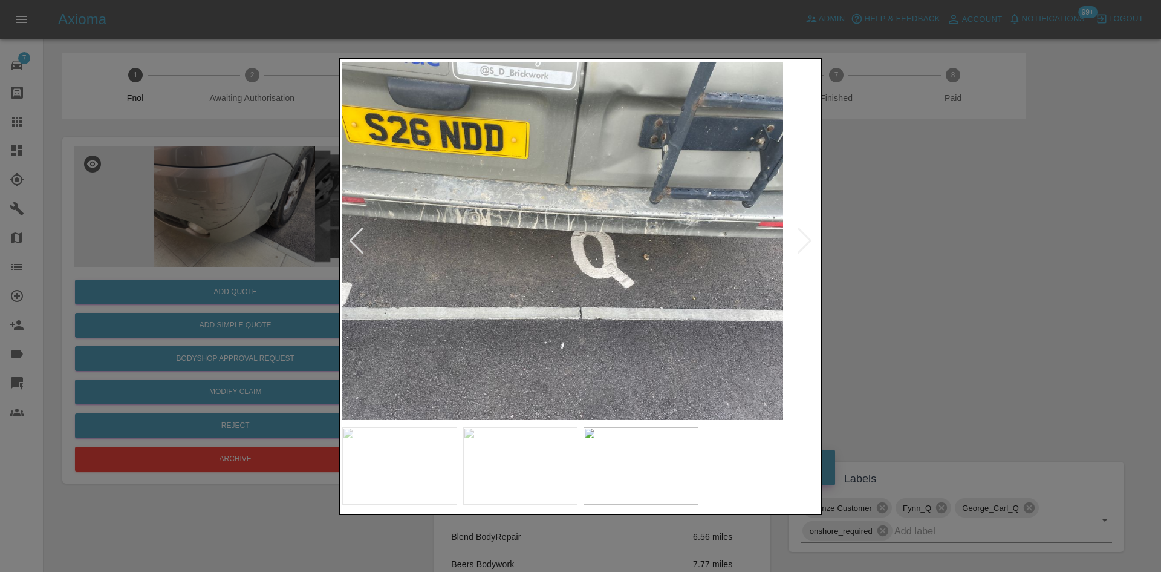
click at [469, 313] on img at bounding box center [545, 241] width 477 height 360
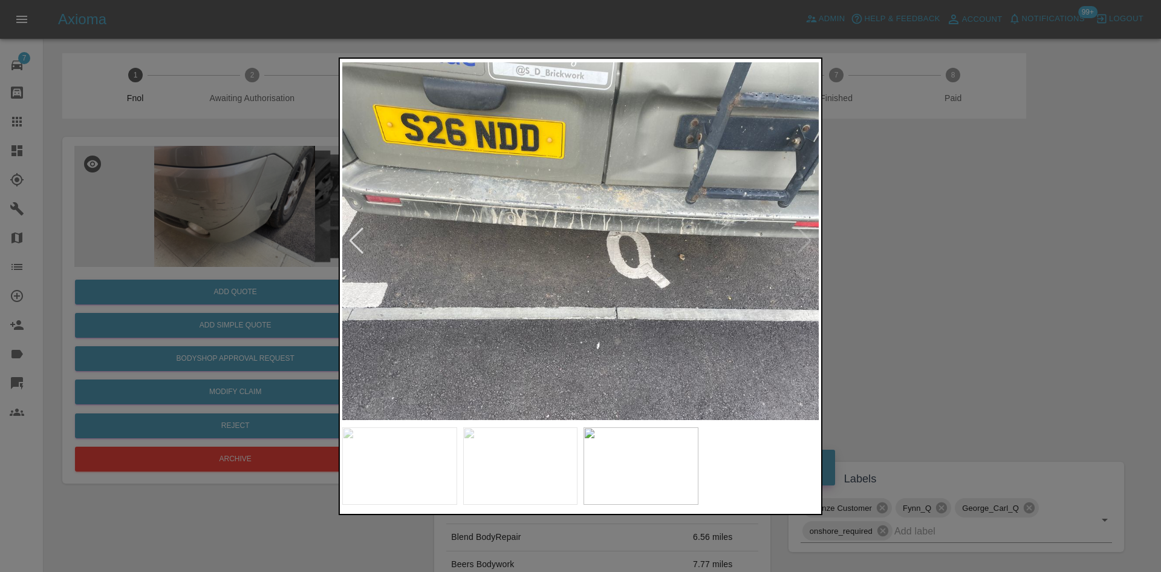
click at [191, 301] on div at bounding box center [580, 286] width 1161 height 572
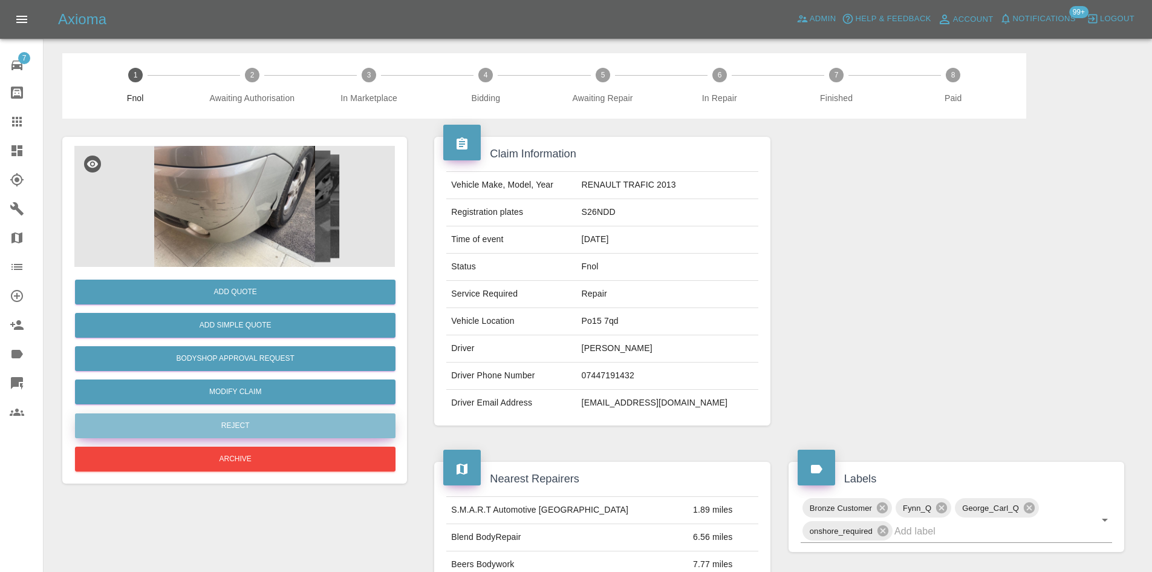
click at [234, 425] on button "Reject" at bounding box center [235, 425] width 321 height 25
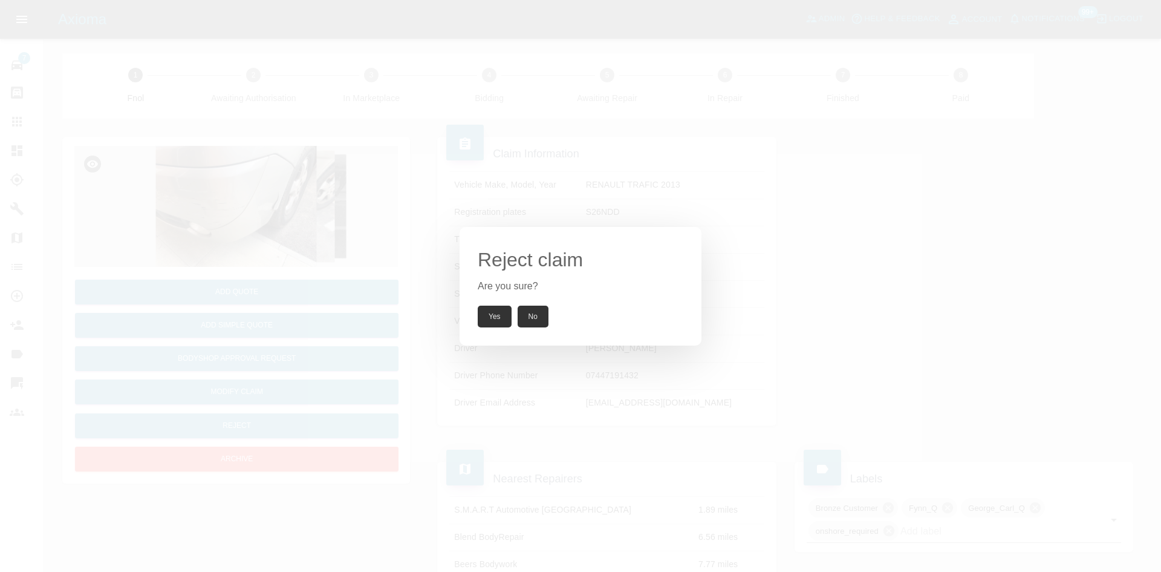
click at [494, 313] on button "Yes" at bounding box center [495, 316] width 34 height 22
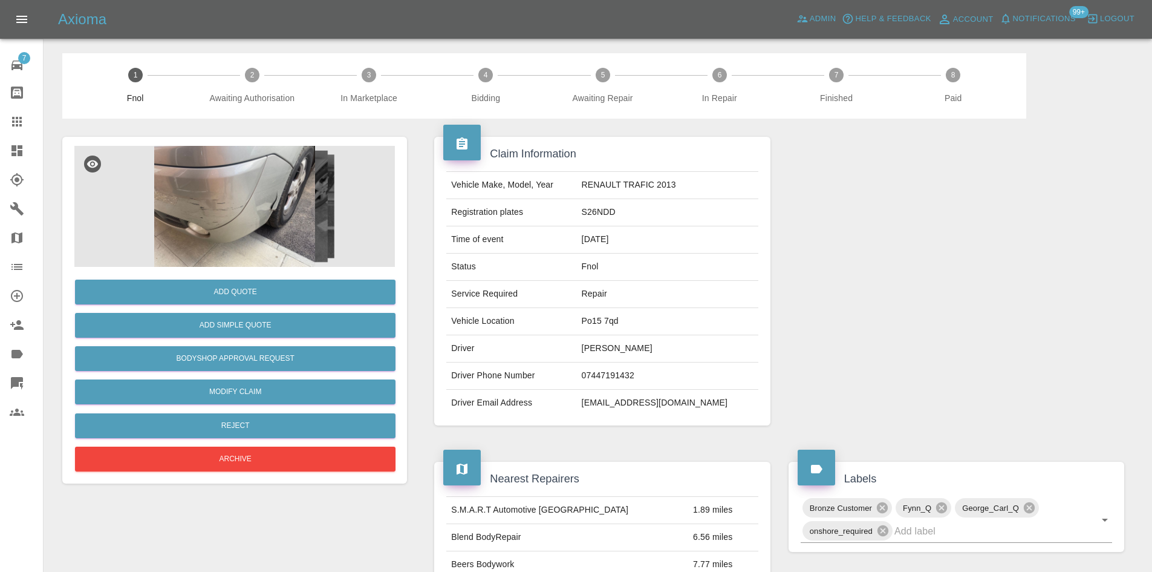
click at [253, 194] on img at bounding box center [234, 206] width 321 height 121
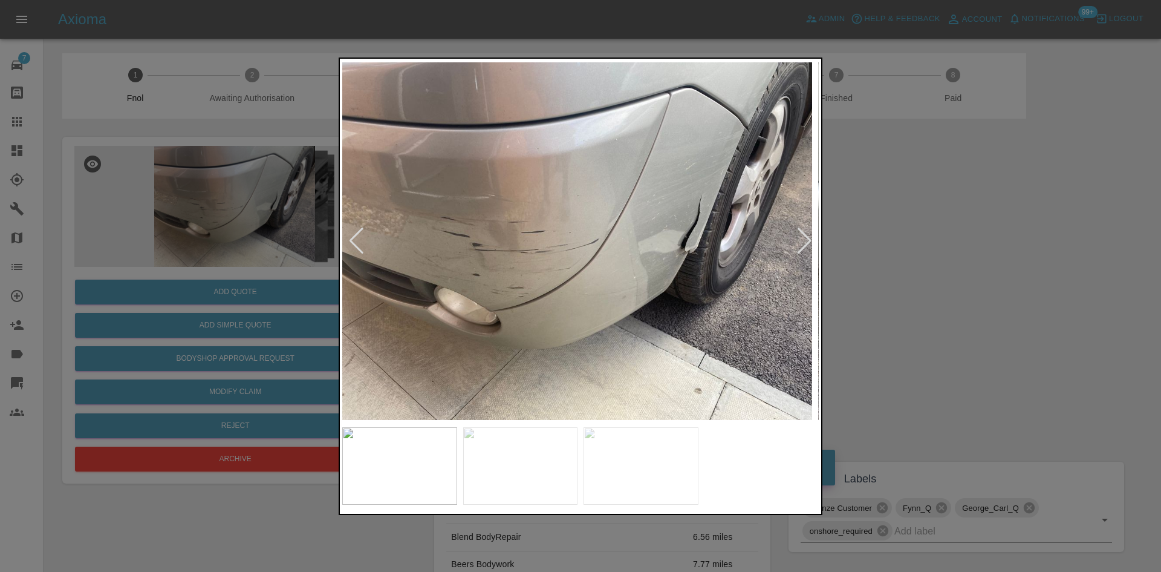
click at [555, 264] on img at bounding box center [574, 241] width 477 height 360
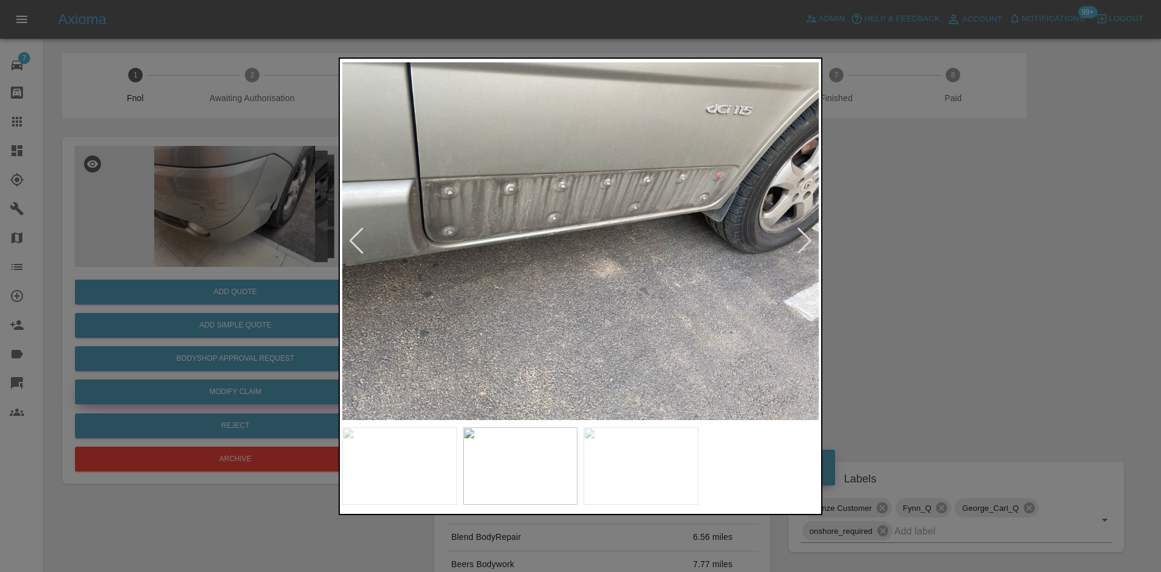
drag, startPoint x: 181, startPoint y: 339, endPoint x: 232, endPoint y: 388, distance: 71.0
click at [198, 352] on div at bounding box center [580, 286] width 1161 height 572
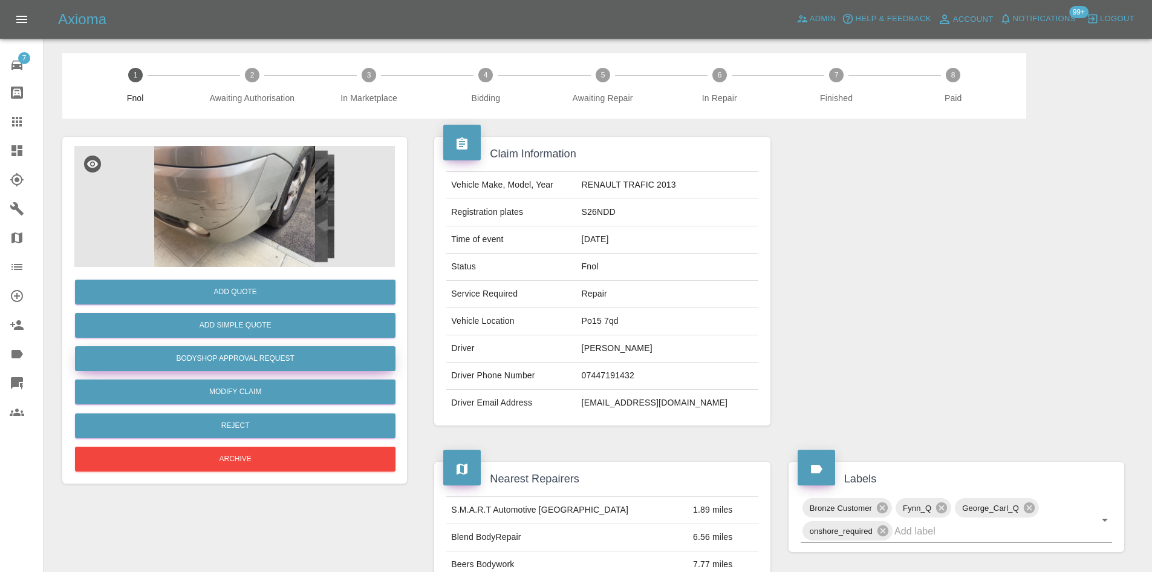
drag, startPoint x: 257, startPoint y: 352, endPoint x: 276, endPoint y: 372, distance: 27.4
click at [257, 352] on button "Bodyshop Approval Request" at bounding box center [235, 358] width 321 height 25
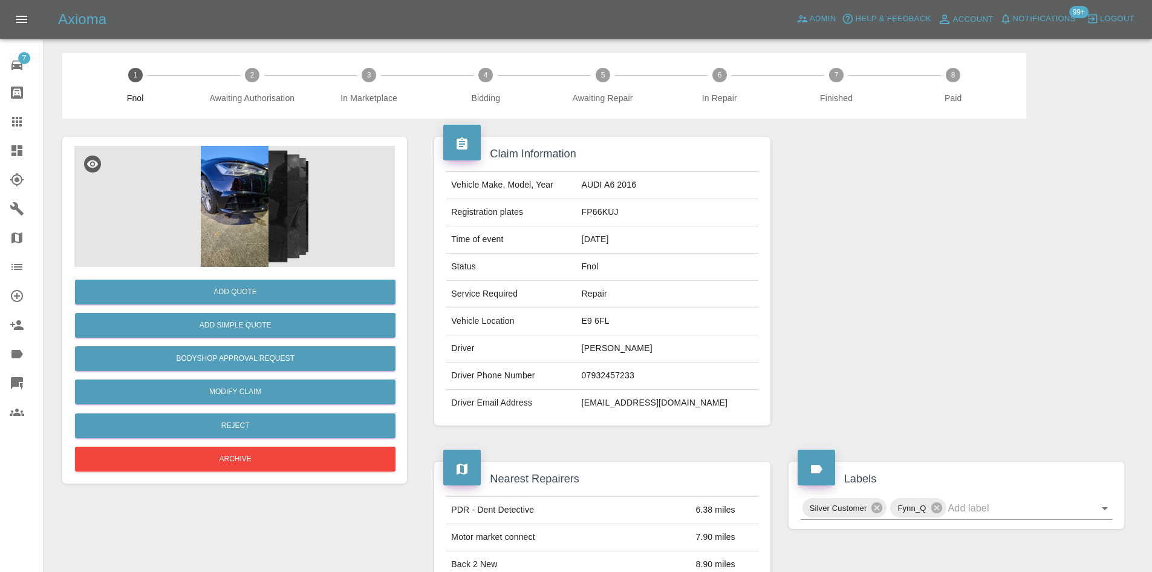
click at [241, 227] on div at bounding box center [234, 206] width 321 height 121
click at [238, 211] on img at bounding box center [234, 206] width 321 height 121
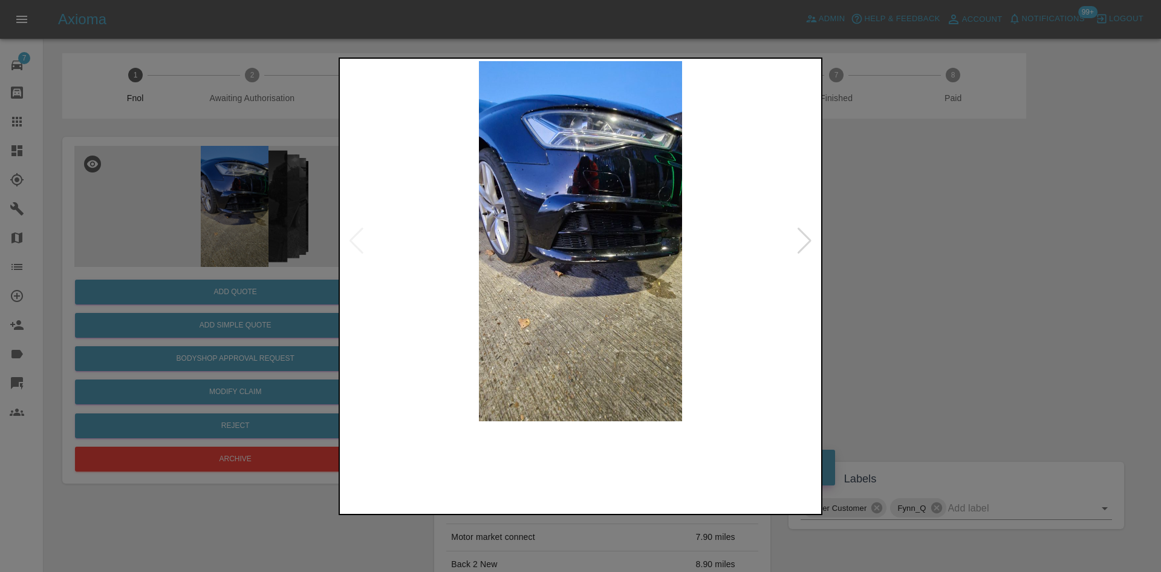
click at [564, 232] on img at bounding box center [580, 241] width 477 height 360
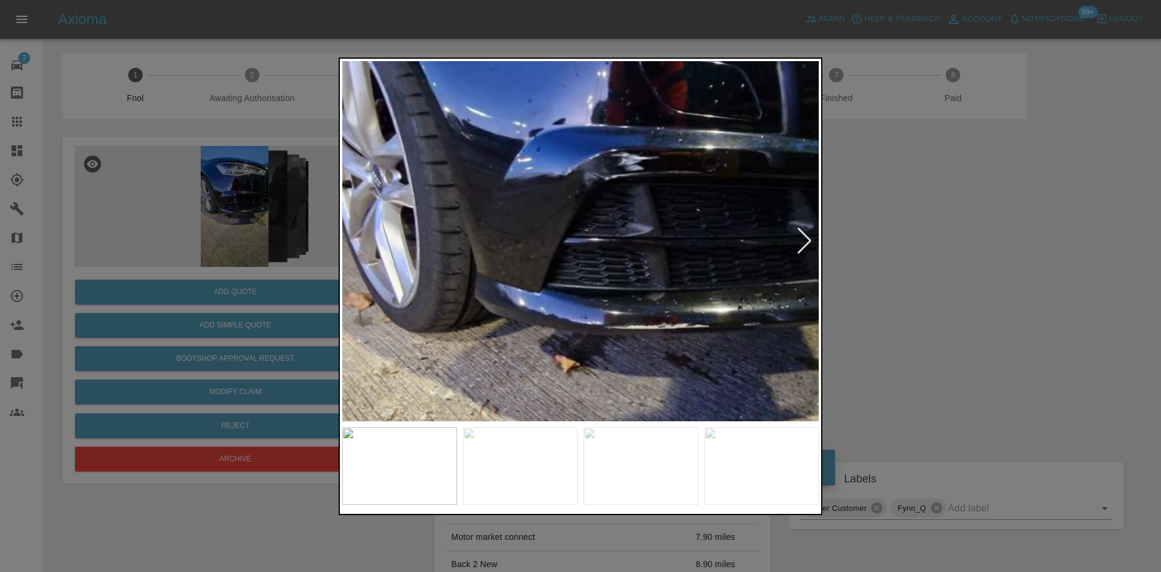
click at [564, 232] on img at bounding box center [632, 266] width 1430 height 1080
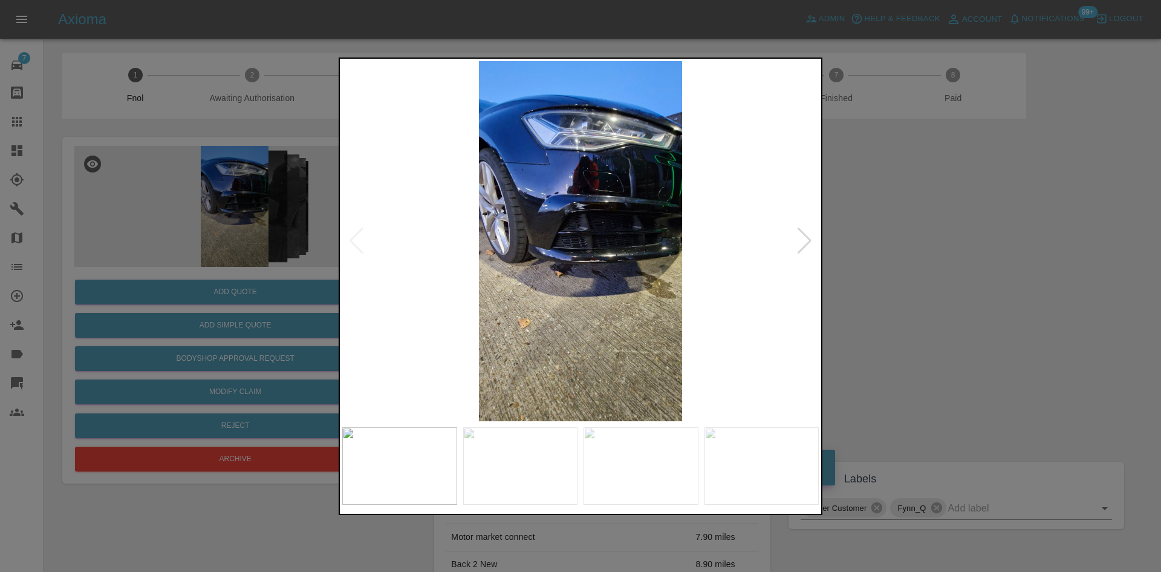
click at [492, 260] on img at bounding box center [580, 241] width 477 height 360
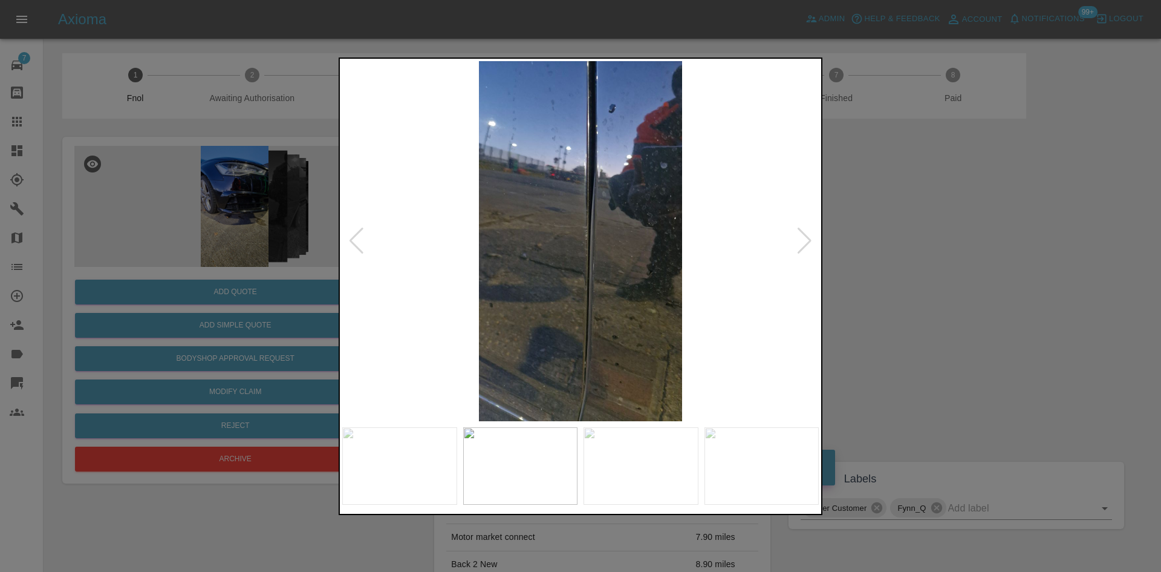
click at [524, 248] on img at bounding box center [580, 241] width 477 height 360
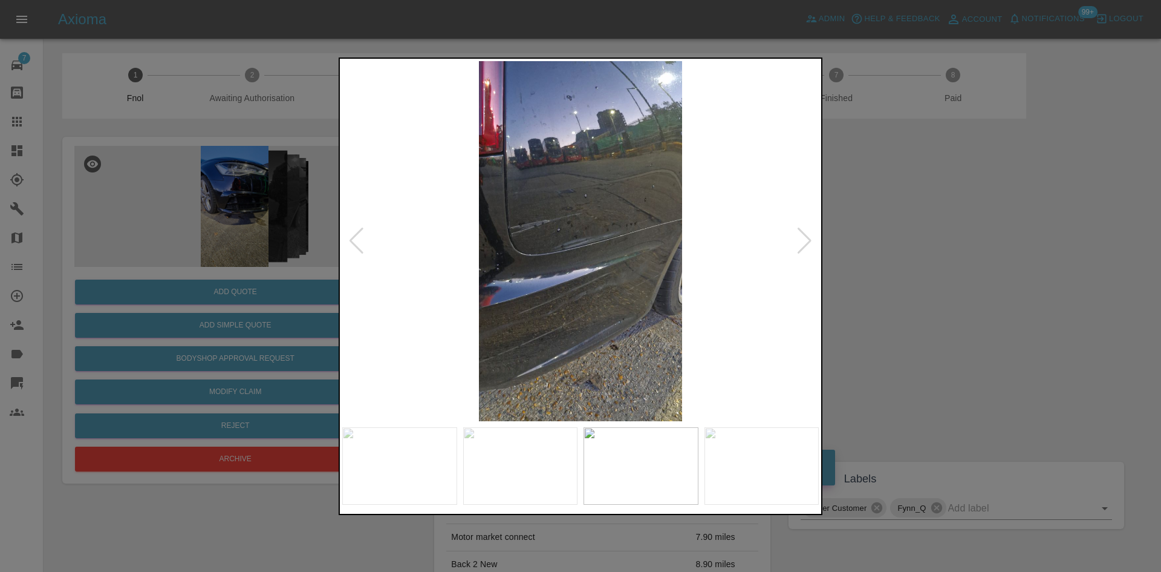
click at [521, 250] on img at bounding box center [580, 241] width 477 height 360
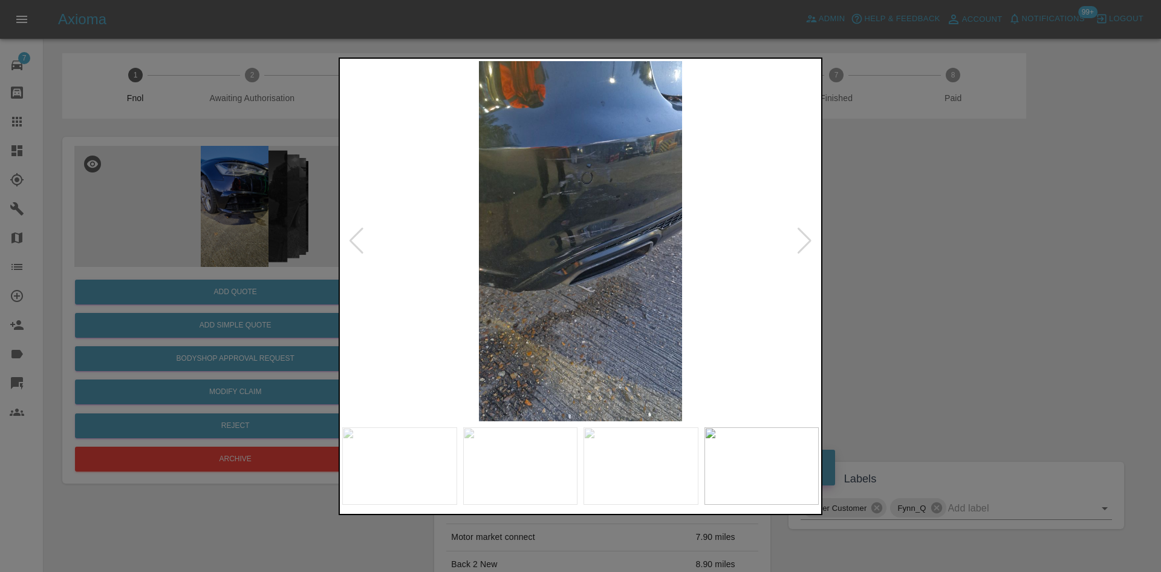
click at [494, 256] on img at bounding box center [580, 241] width 477 height 360
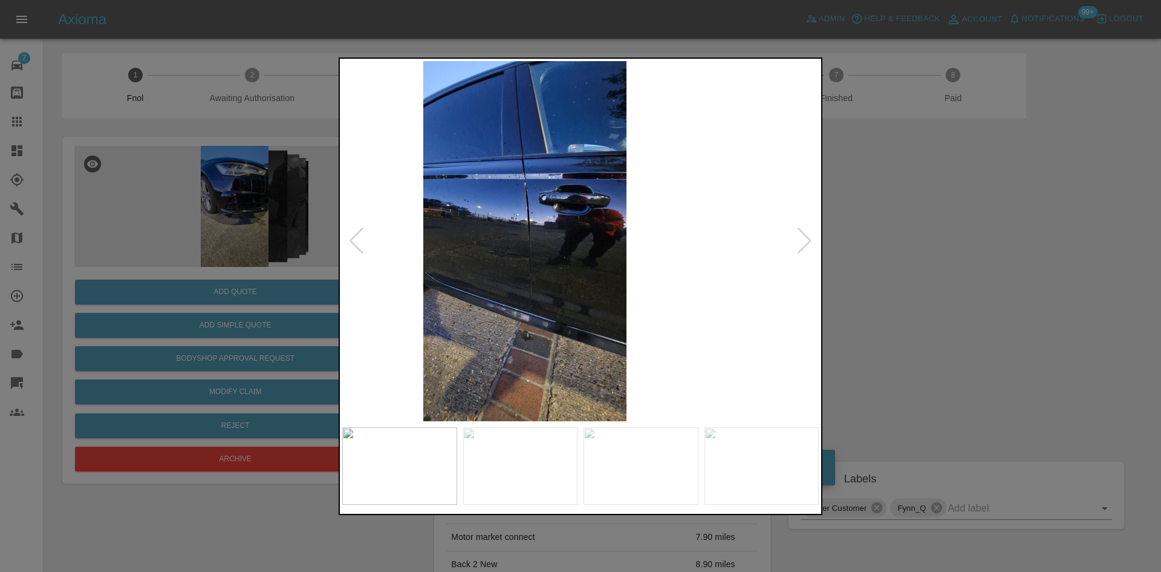
click at [477, 265] on img at bounding box center [525, 241] width 477 height 360
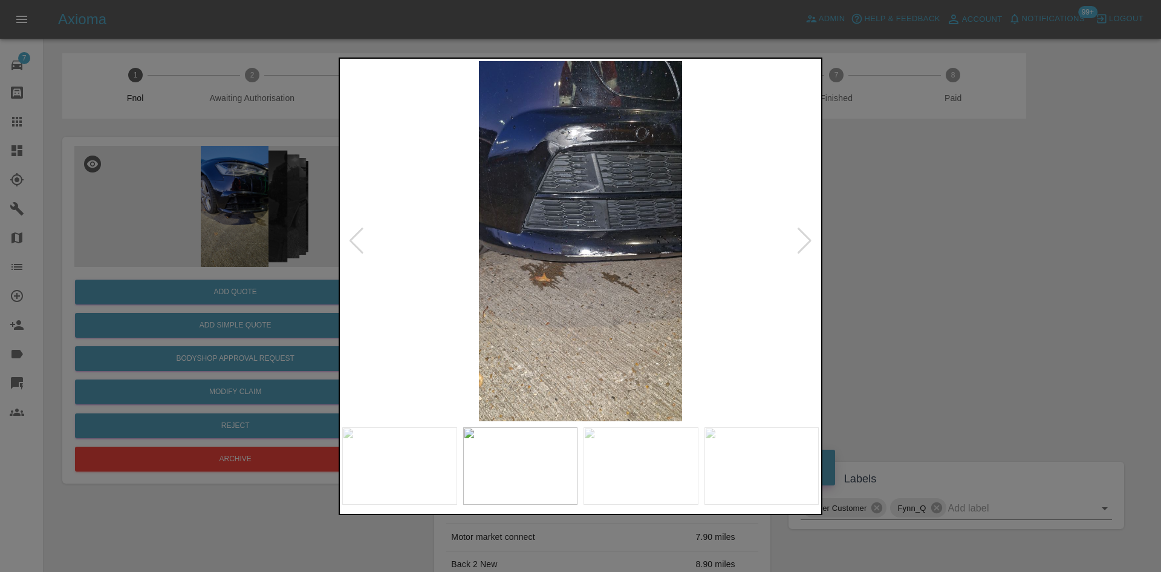
click at [414, 257] on img at bounding box center [580, 241] width 477 height 360
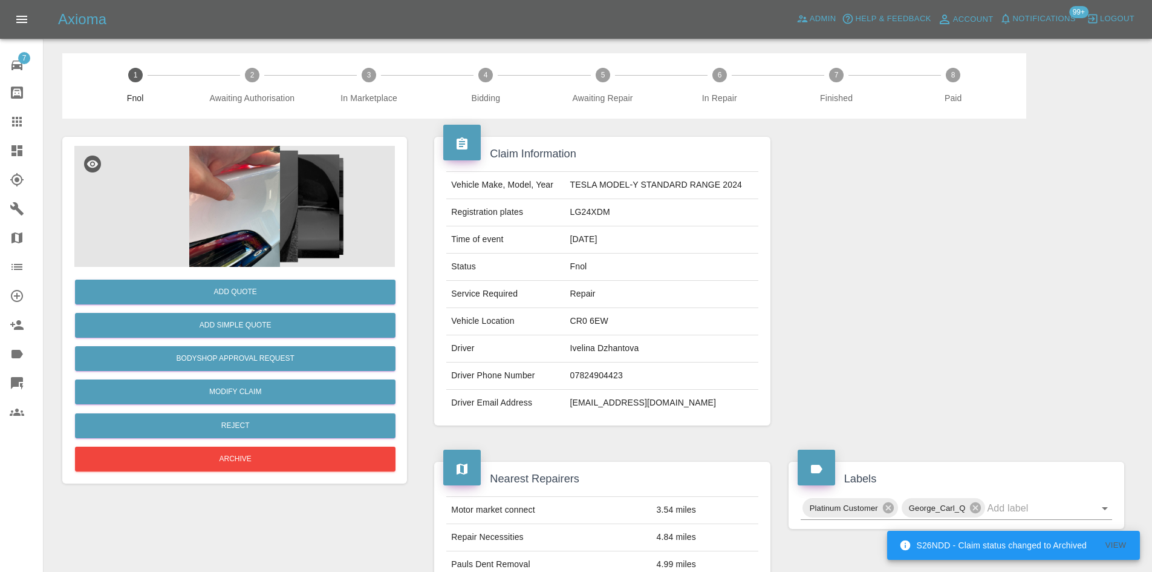
click at [258, 197] on img at bounding box center [234, 206] width 321 height 121
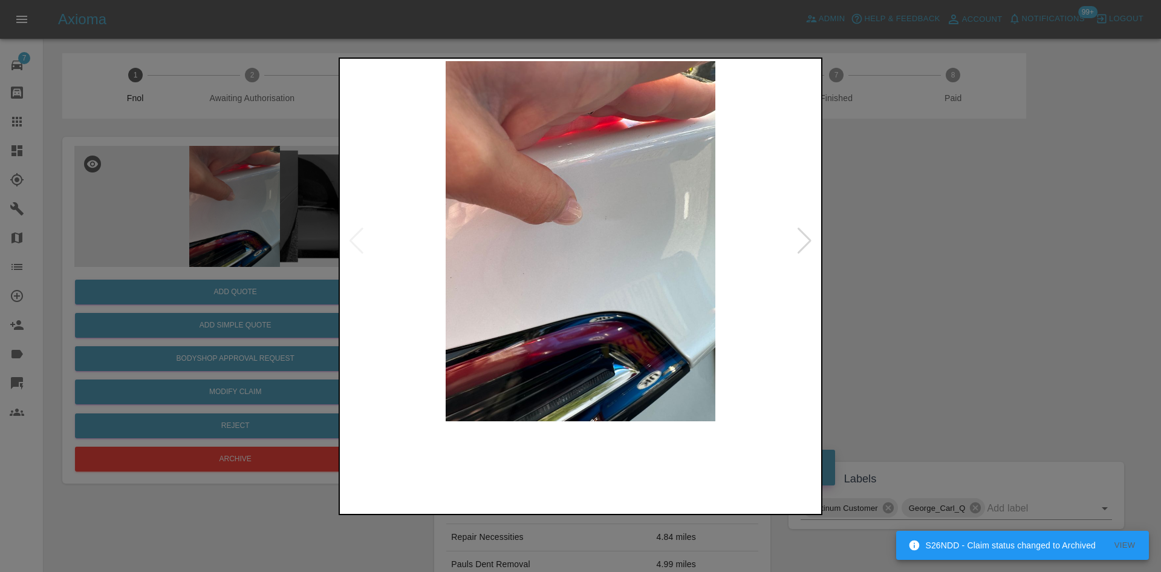
click at [651, 290] on img at bounding box center [580, 241] width 477 height 360
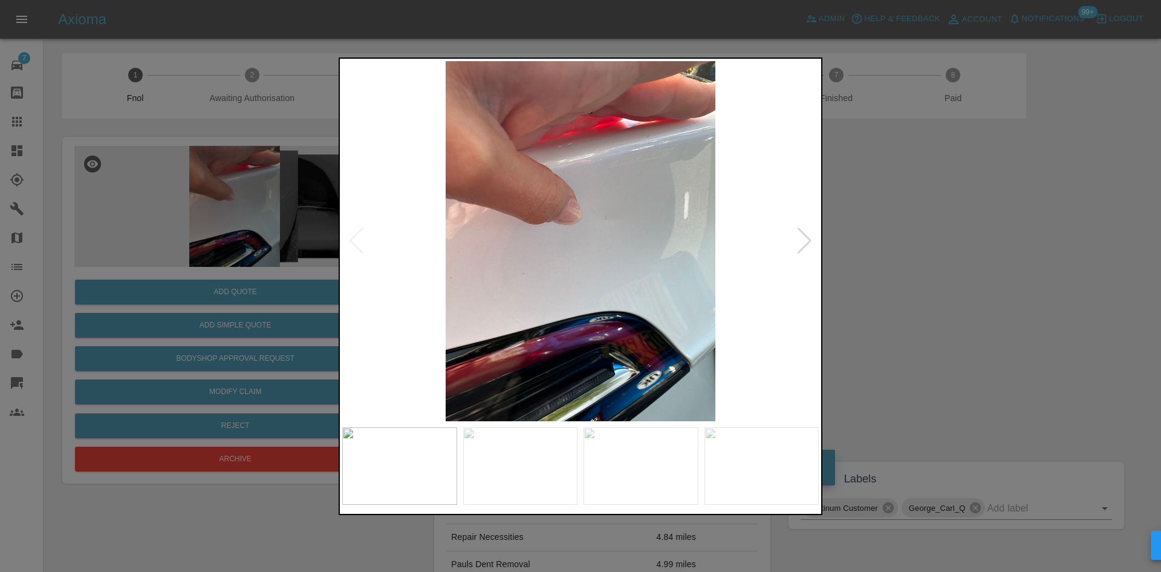
click at [584, 273] on img at bounding box center [580, 241] width 477 height 360
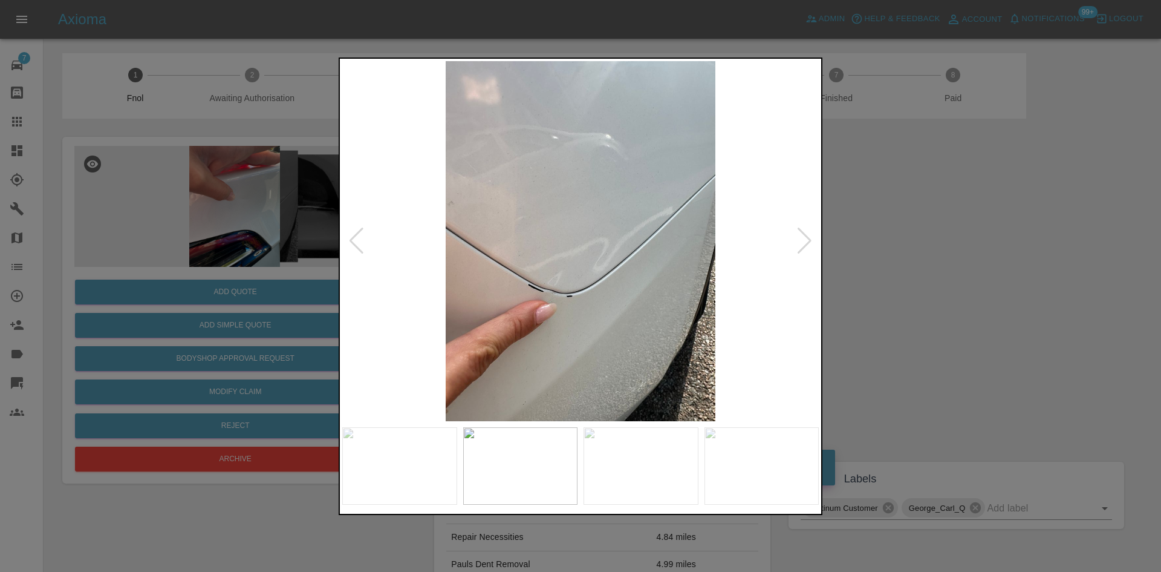
click at [521, 258] on img at bounding box center [580, 241] width 477 height 360
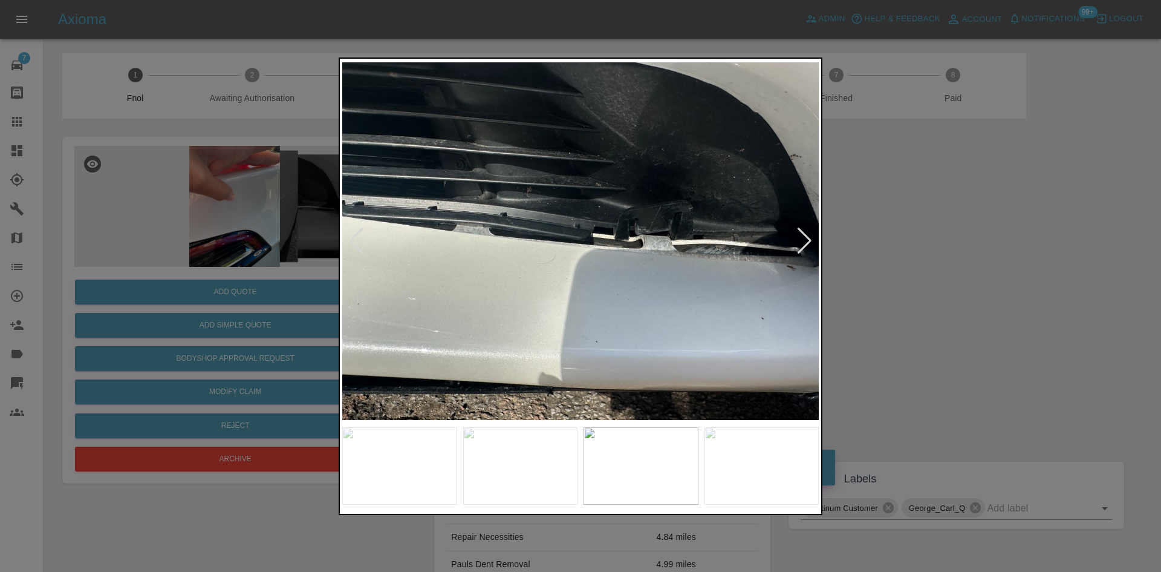
click at [412, 249] on img at bounding box center [580, 241] width 477 height 360
